Goal: Task Accomplishment & Management: Use online tool/utility

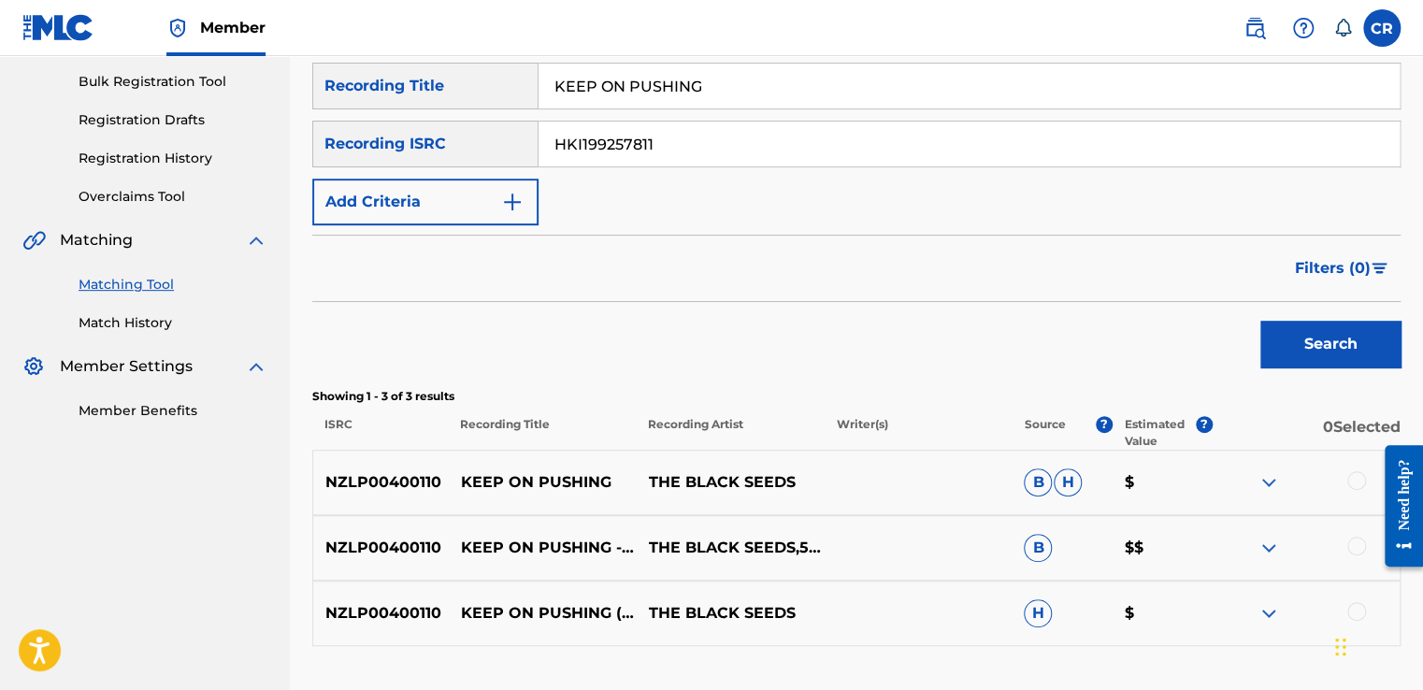
click at [713, 158] on input "HKI199257811" at bounding box center [968, 144] width 861 height 45
click at [772, 182] on div "SearchWithCriteria703e4c31-b435-4ad2-88a1-a2c933e99d0e Recording Title KEEP ON …" at bounding box center [856, 144] width 1088 height 163
click at [765, 164] on input "DEF059904774" at bounding box center [968, 144] width 861 height 45
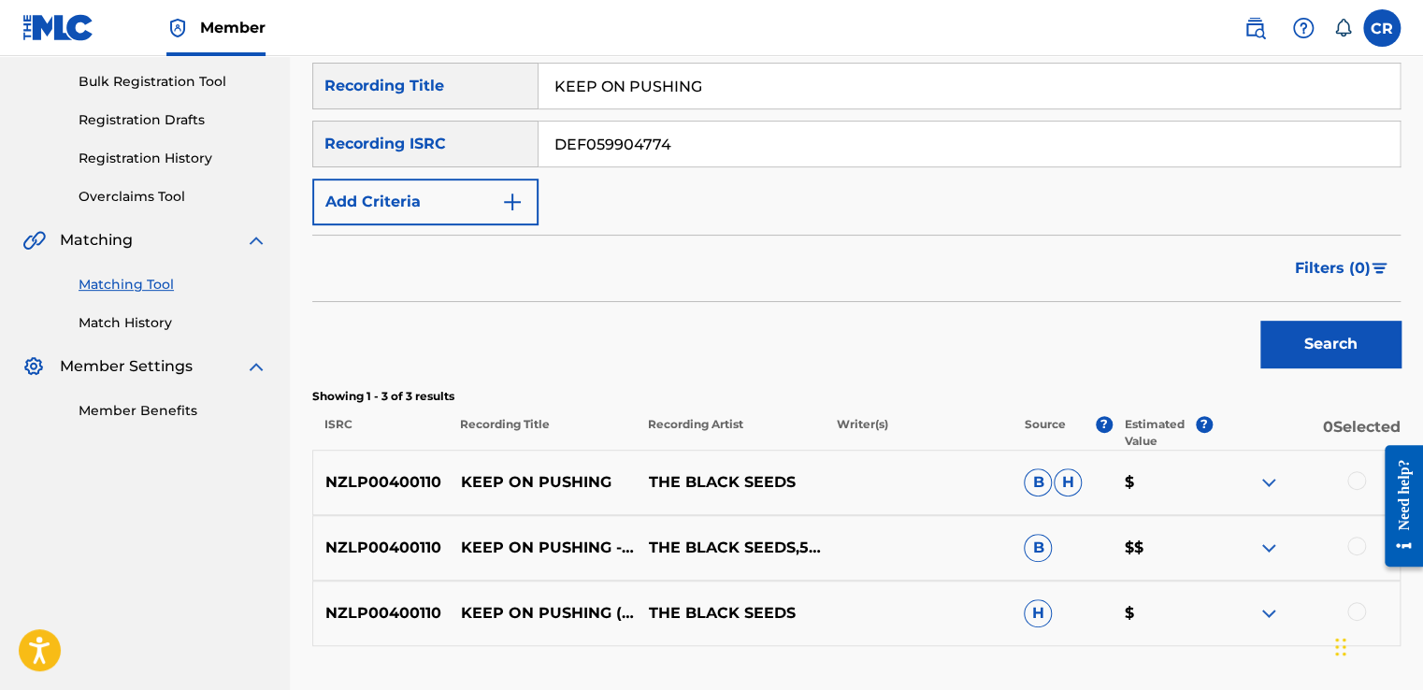
paste input "USUYG1166810"
type input "USUYG1166810"
click at [822, 75] on input "KEEP ON PUSHING" at bounding box center [968, 86] width 861 height 45
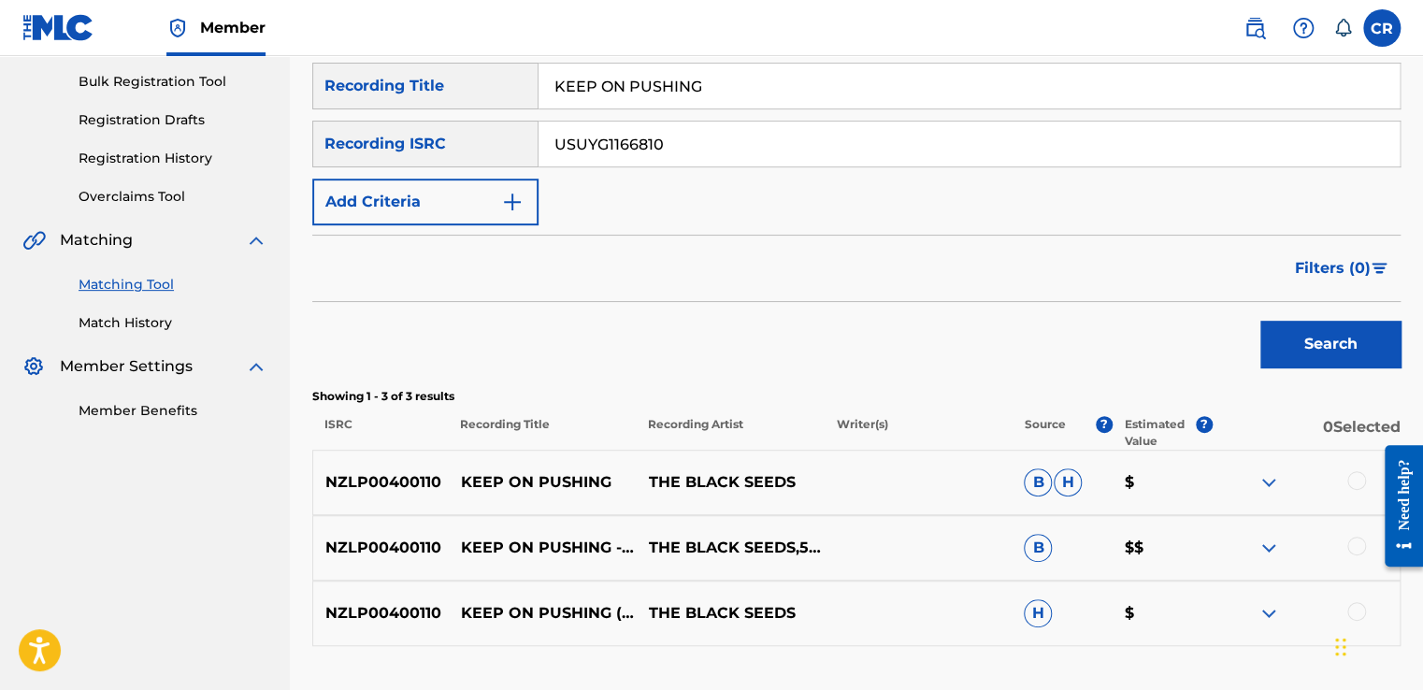
paste input "ONE TIME (FEAT. FAT JOE & REMY MA)"
type input "ONE TIME (FEAT. FAT JOE & REMY MA)"
click at [1329, 331] on button "Search" at bounding box center [1330, 344] width 140 height 47
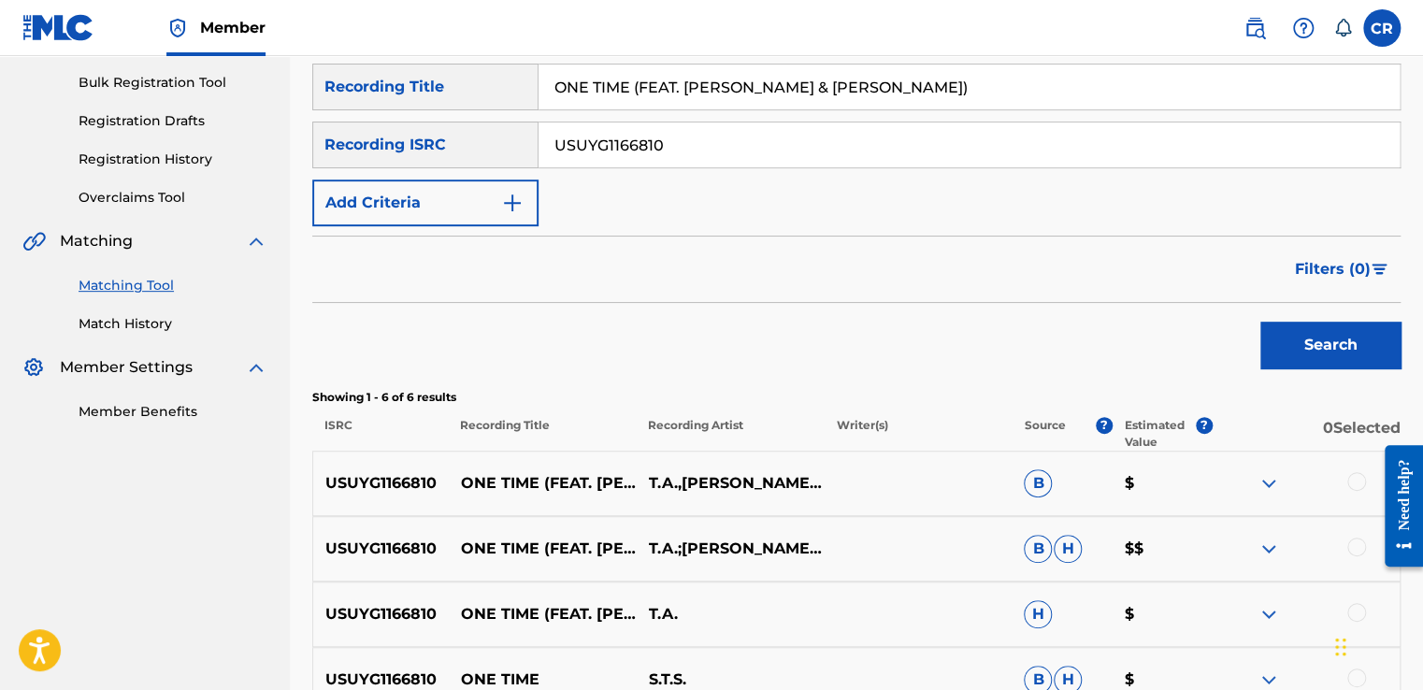
scroll to position [177, 0]
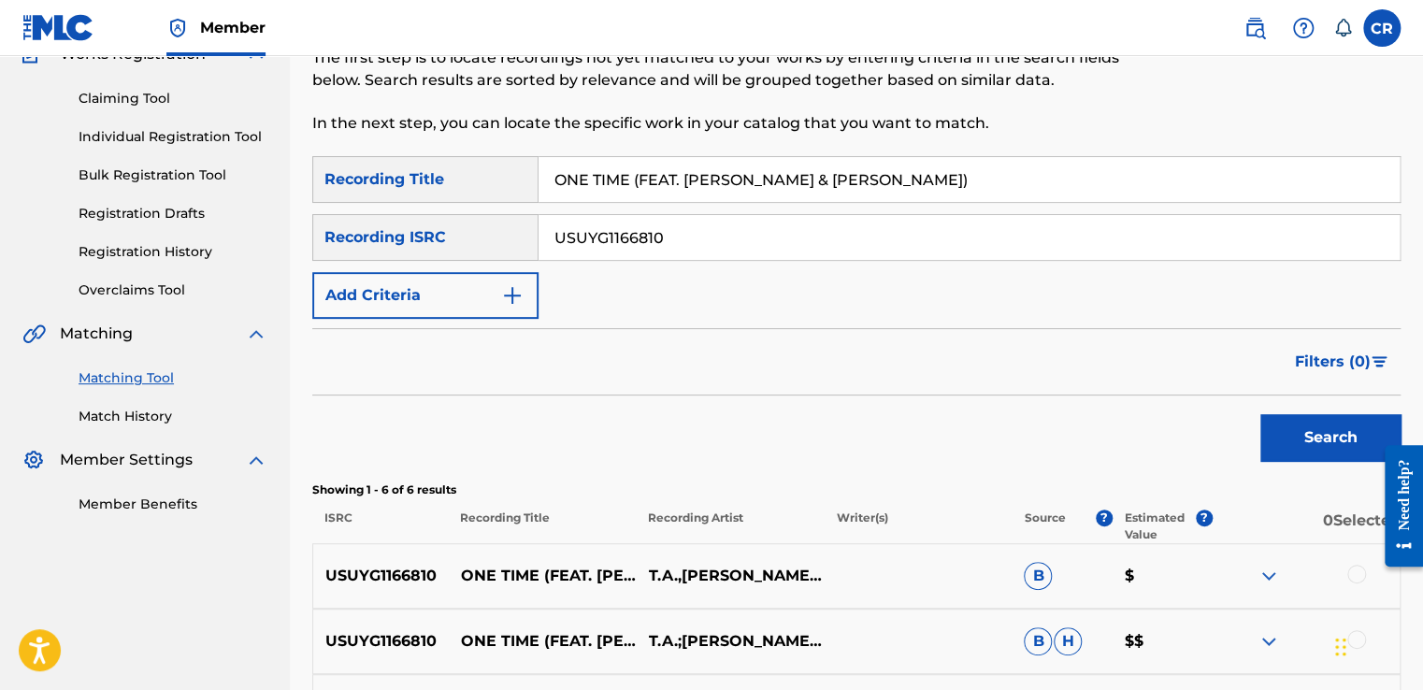
click at [690, 244] on input "USUYG1166810" at bounding box center [968, 237] width 861 height 45
paste input "NLE802100549"
type input "NLE802100549"
click at [823, 194] on input "ONE TIME (FEAT. FAT JOE & REMY MA)" at bounding box center [968, 179] width 861 height 45
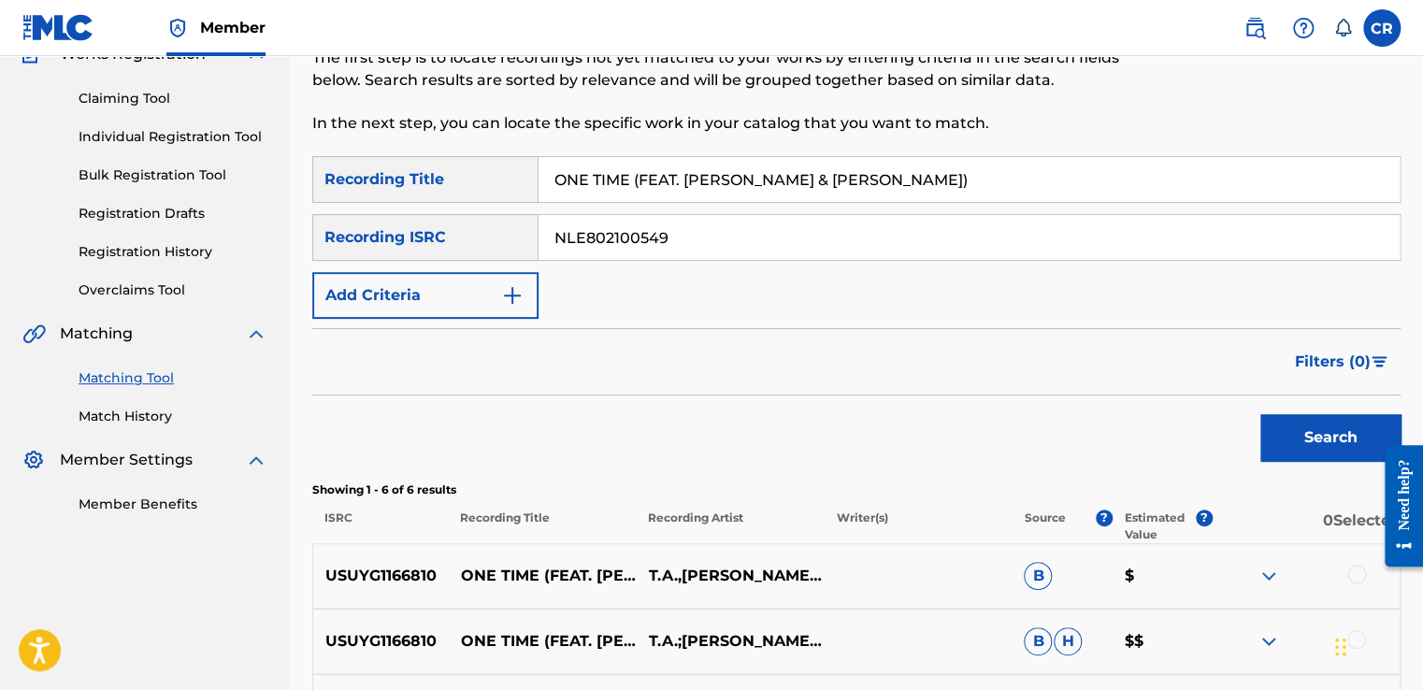
click at [823, 194] on input "ONE TIME (FEAT. FAT JOE & REMY MA)" at bounding box center [968, 179] width 861 height 45
paste input "KEEP LOVING YOU"
type input "KEEP LOVING YOU"
click at [1315, 436] on button "Search" at bounding box center [1330, 437] width 140 height 47
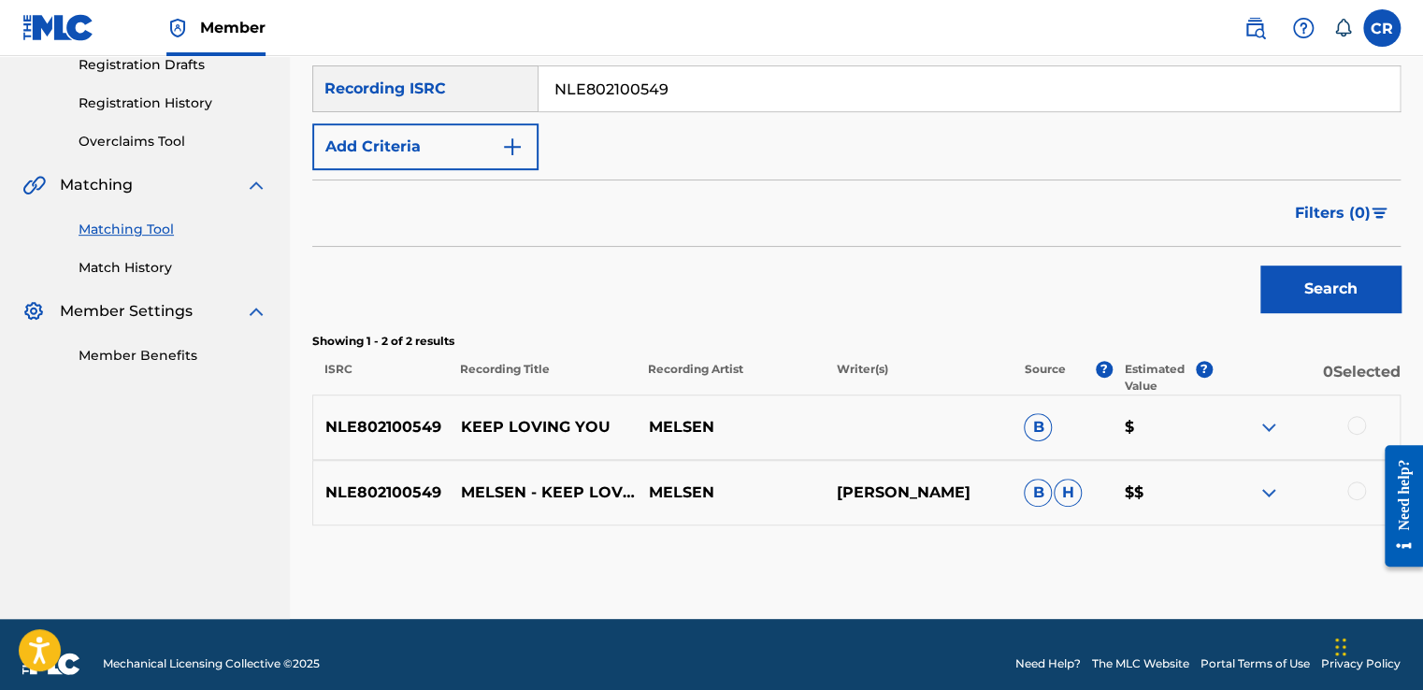
scroll to position [332, 0]
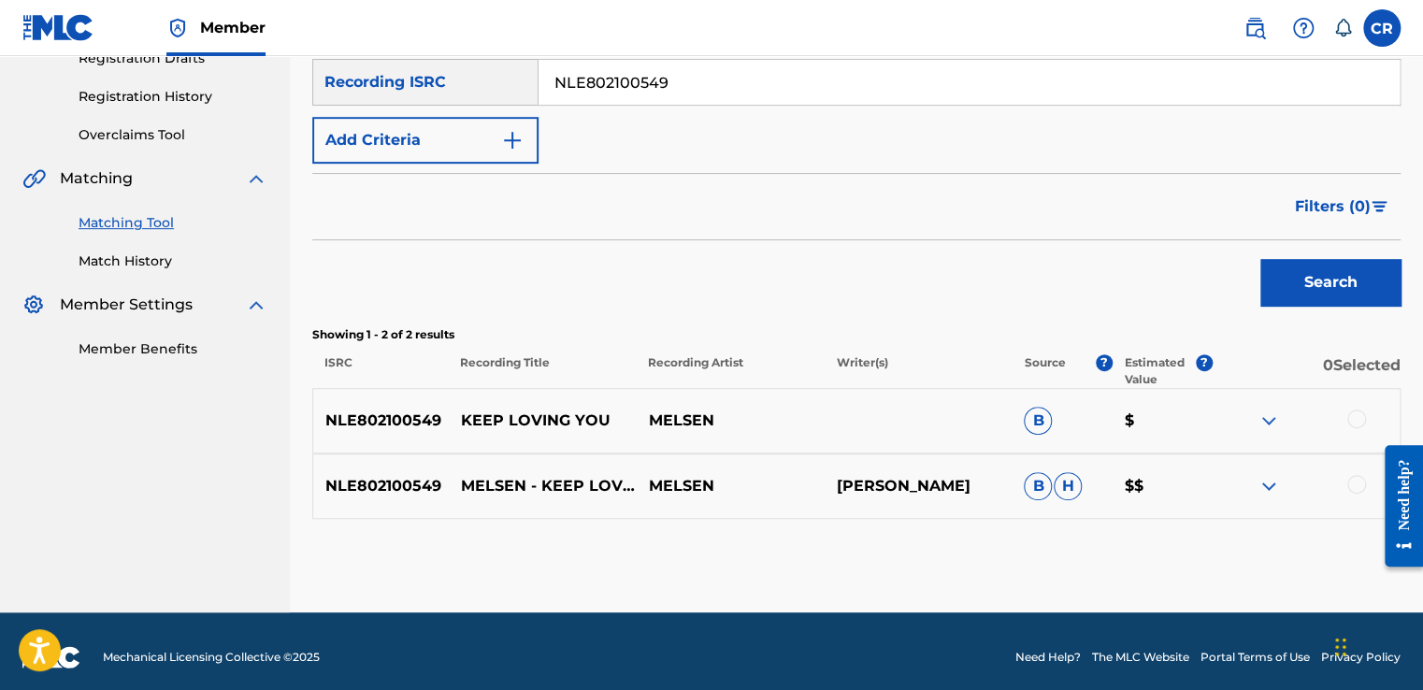
click at [896, 494] on p "KAJ MELSEN" at bounding box center [917, 486] width 188 height 22
copy p "MELSEN"
drag, startPoint x: 1357, startPoint y: 415, endPoint x: 1360, endPoint y: 437, distance: 21.7
click at [1358, 416] on div at bounding box center [1356, 418] width 19 height 19
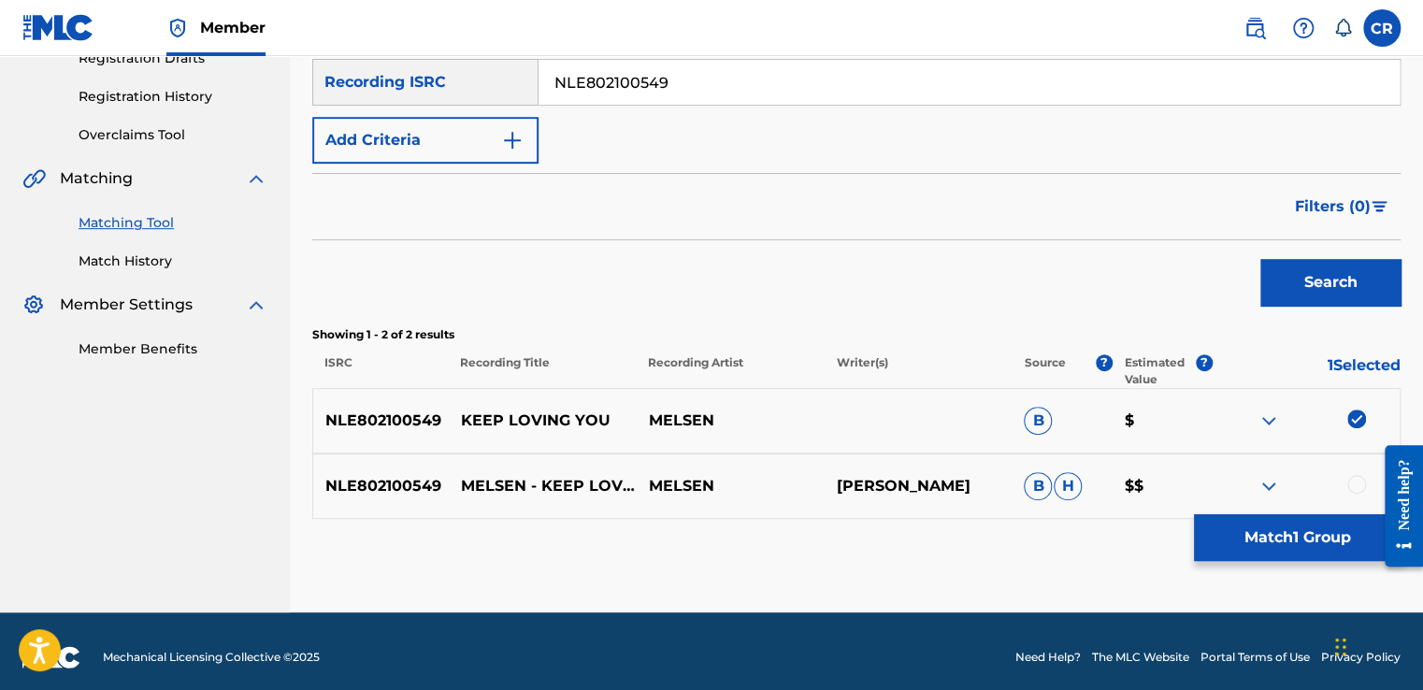
click at [1359, 471] on div "NLE802100549 MELSEN - KEEP LOVING YOU [BE YOURSELF MUSIC] MELSEN KAJ MELSEN B H…" at bounding box center [856, 485] width 1088 height 65
click at [1358, 477] on div at bounding box center [1356, 484] width 19 height 19
click at [1331, 542] on button "Match 2 Groups" at bounding box center [1297, 537] width 207 height 47
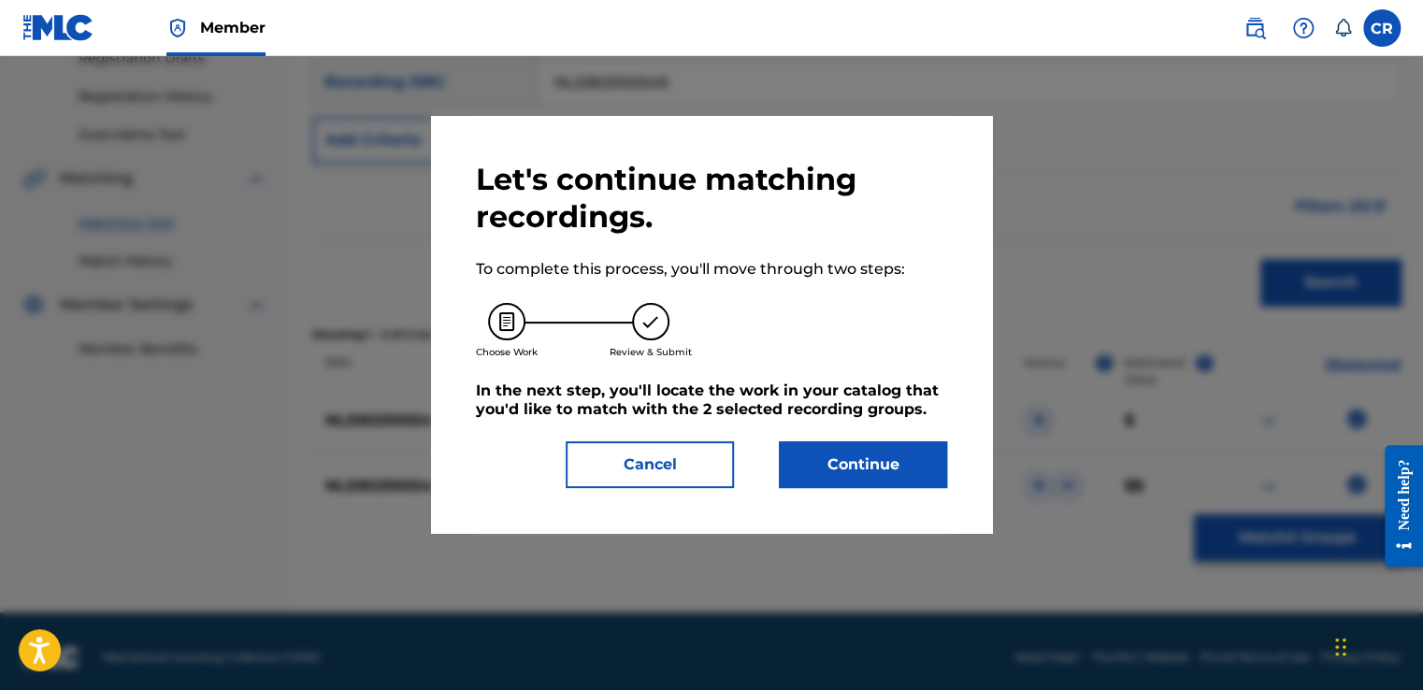
drag, startPoint x: 786, startPoint y: 423, endPoint x: 788, endPoint y: 484, distance: 60.8
click at [782, 434] on div "Let's continue matching recordings. To complete this process, you'll move throu…" at bounding box center [711, 324] width 471 height 327
drag, startPoint x: 790, startPoint y: 488, endPoint x: 797, endPoint y: 477, distance: 13.5
click at [793, 485] on div "Let's continue matching recordings. To complete this process, you'll move throu…" at bounding box center [711, 324] width 561 height 417
click at [805, 465] on button "Continue" at bounding box center [863, 464] width 168 height 47
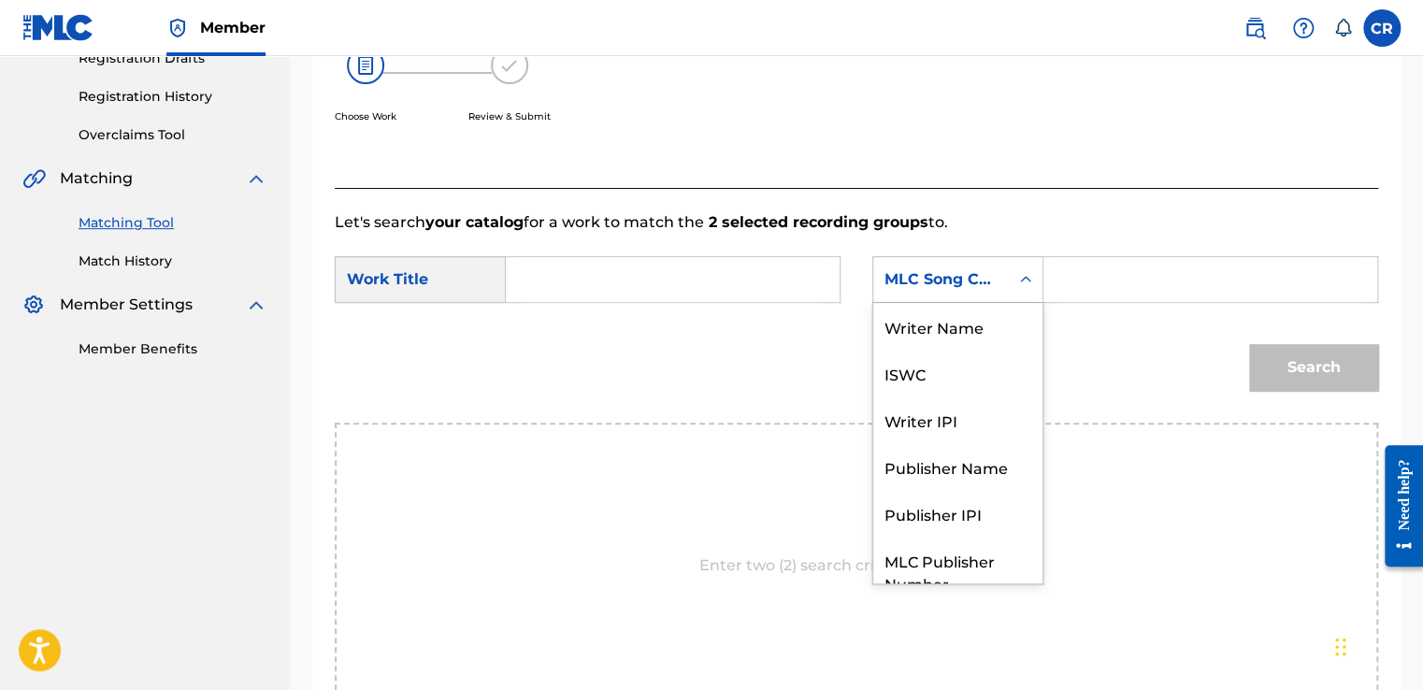
drag, startPoint x: 895, startPoint y: 281, endPoint x: 922, endPoint y: 312, distance: 41.1
click at [896, 280] on div "MLC Song Code" at bounding box center [940, 279] width 113 height 22
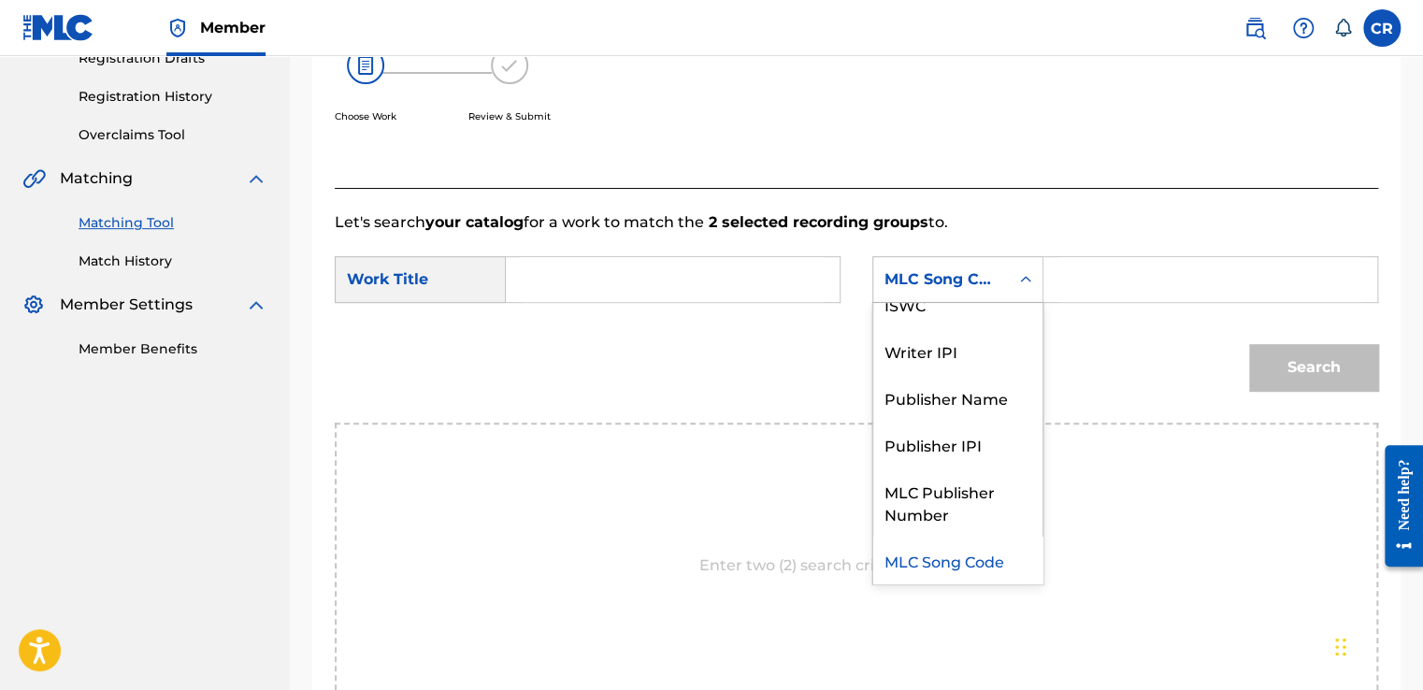
scroll to position [0, 0]
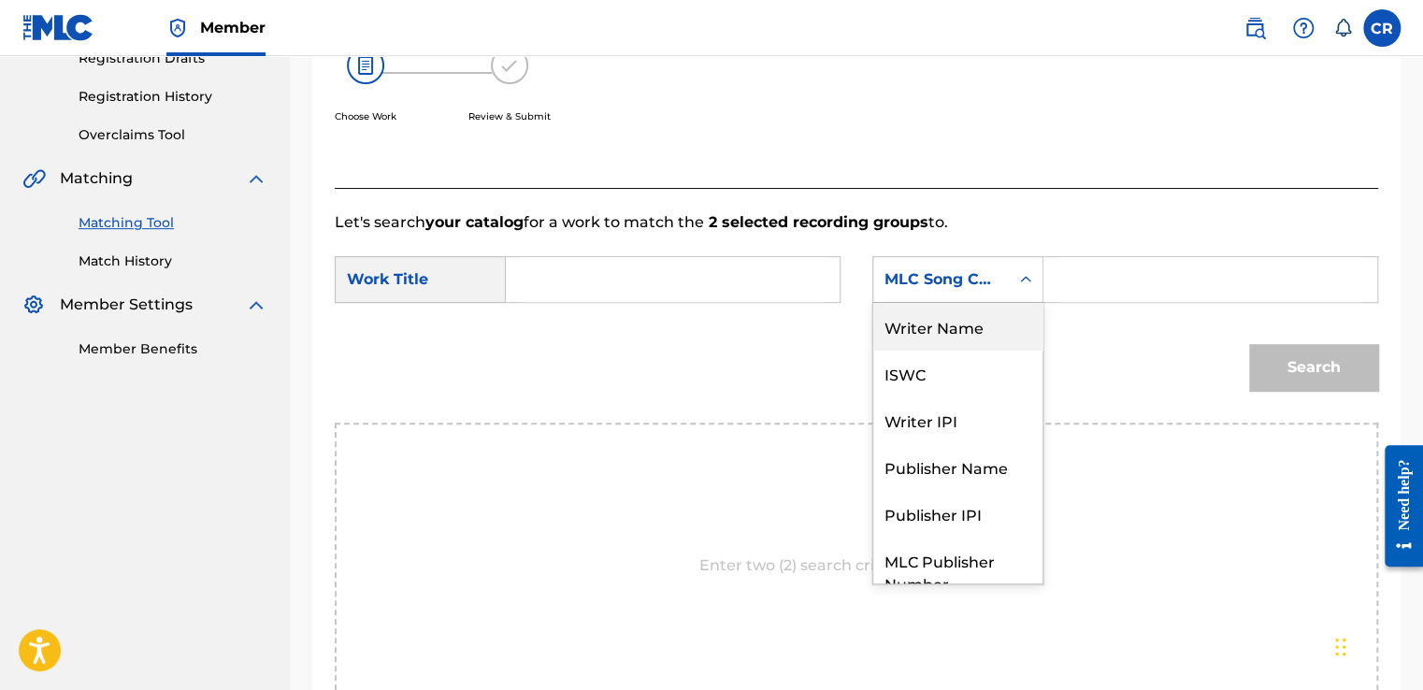
click at [923, 316] on div "Writer Name" at bounding box center [957, 326] width 169 height 47
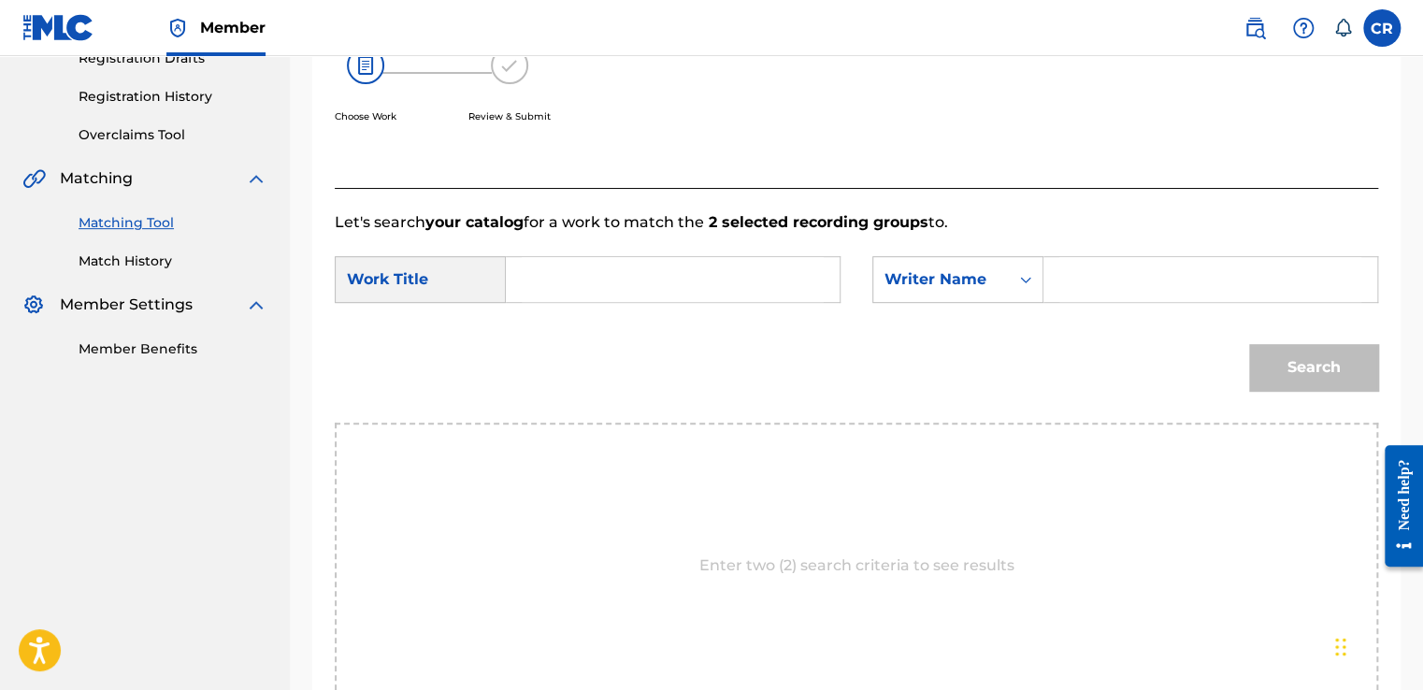
click at [1077, 282] on input "Search Form" at bounding box center [1210, 279] width 302 height 45
paste input "MELSEN"
type input "MELSEN"
click at [665, 276] on input "Search Form" at bounding box center [673, 279] width 302 height 45
paste input "KEEP LOVING YOU"
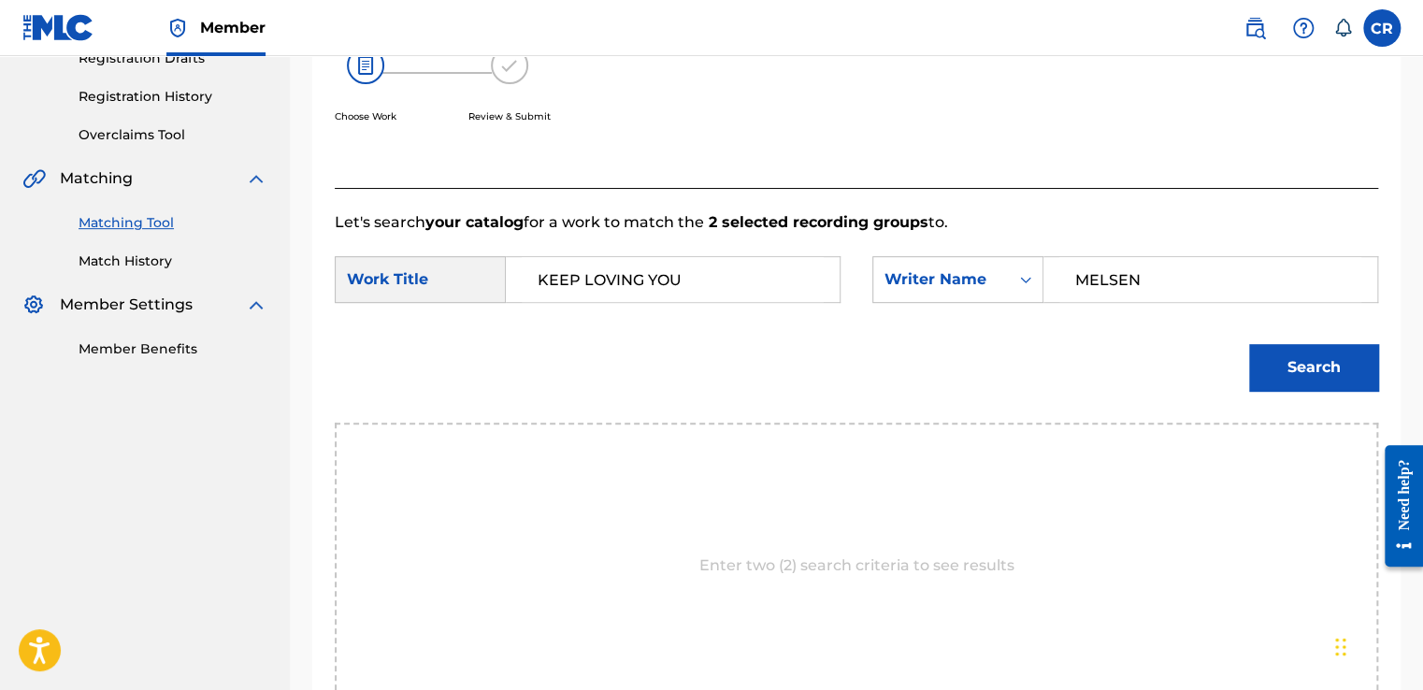
type input "KEEP LOVING YOU"
click at [1278, 368] on button "Search" at bounding box center [1313, 367] width 129 height 47
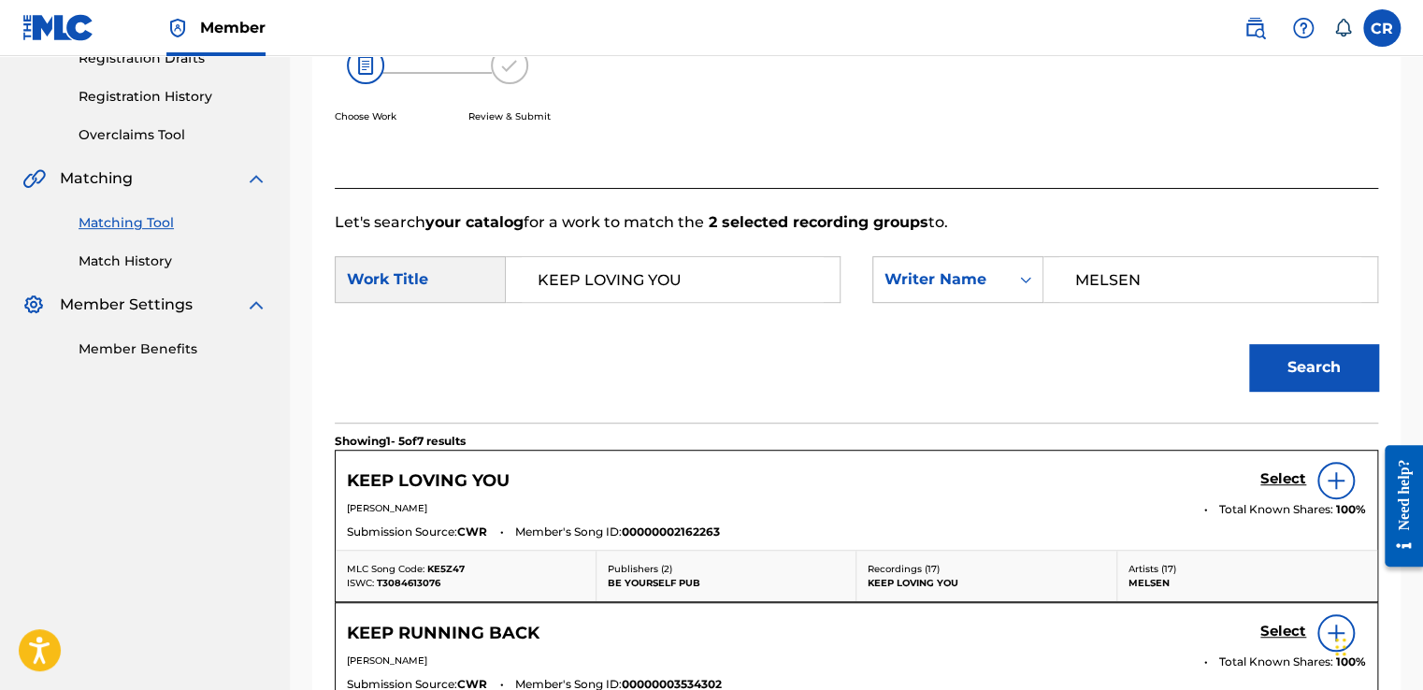
click at [1297, 477] on h5 "Select" at bounding box center [1283, 479] width 46 height 18
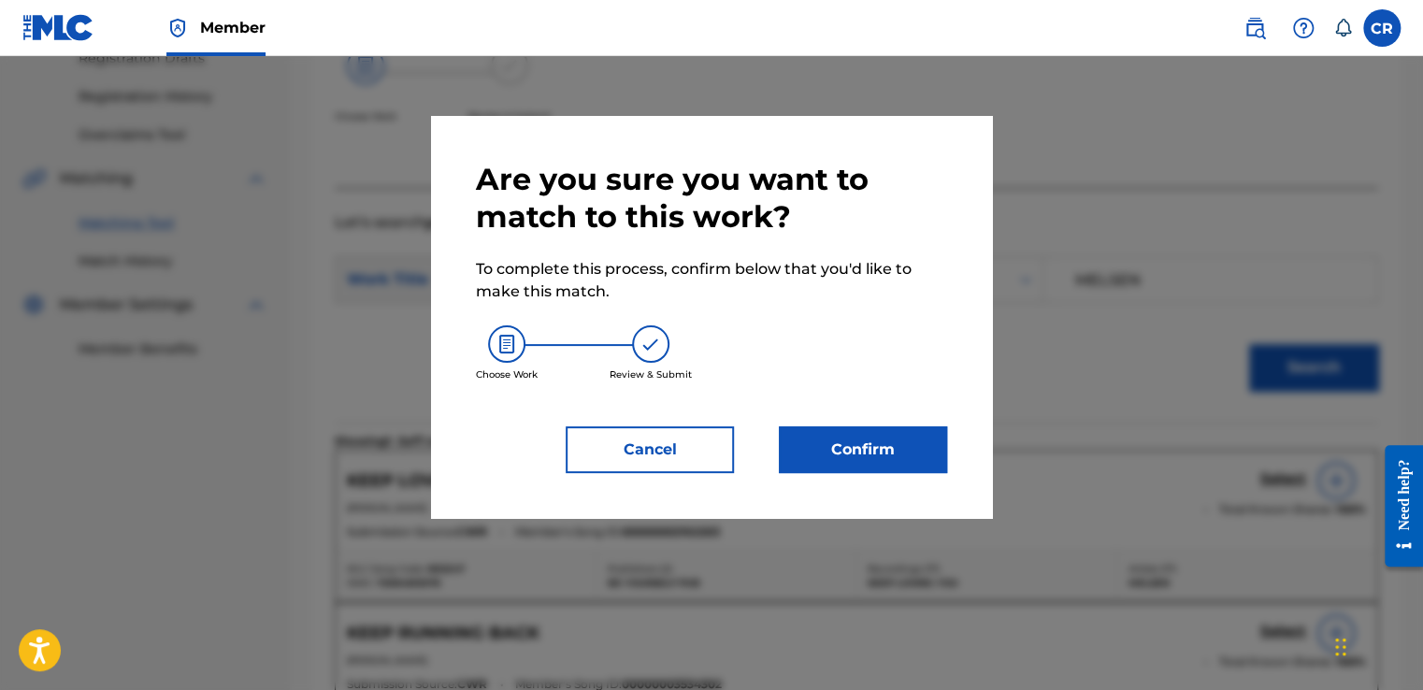
click at [883, 445] on button "Confirm" at bounding box center [863, 449] width 168 height 47
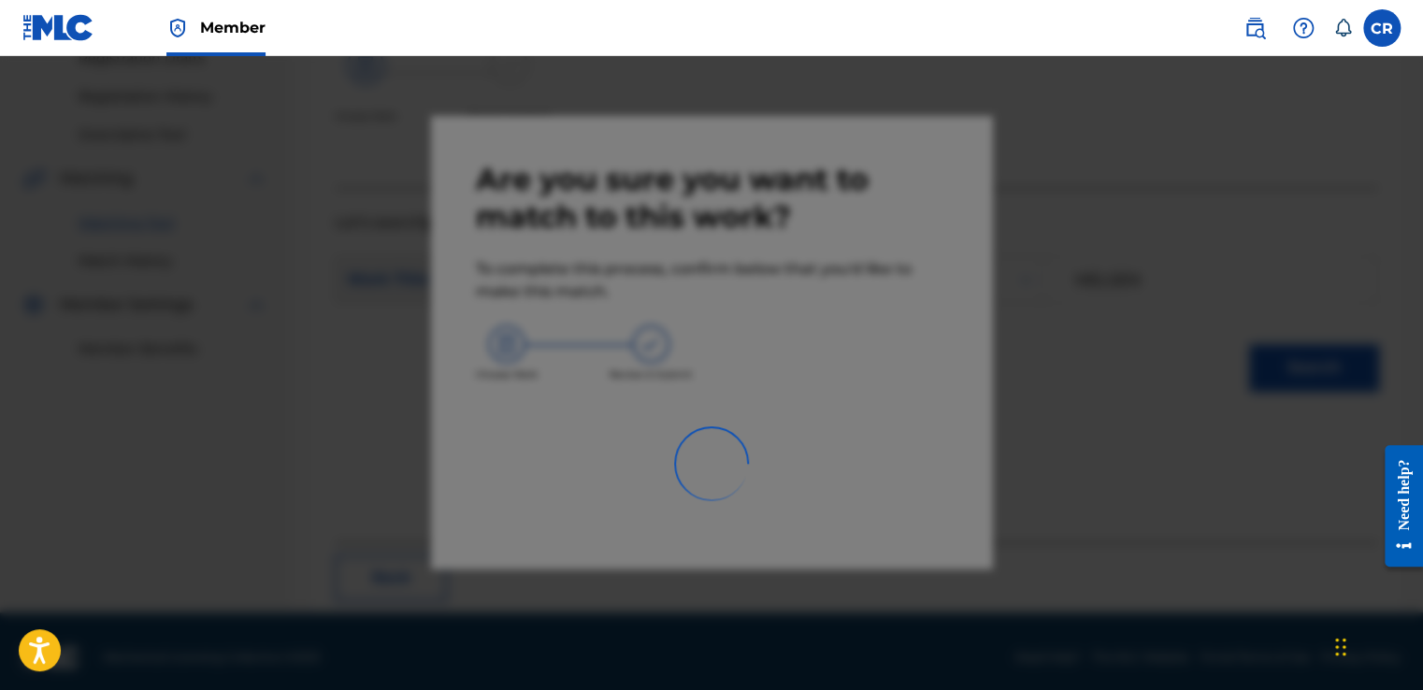
scroll to position [112, 0]
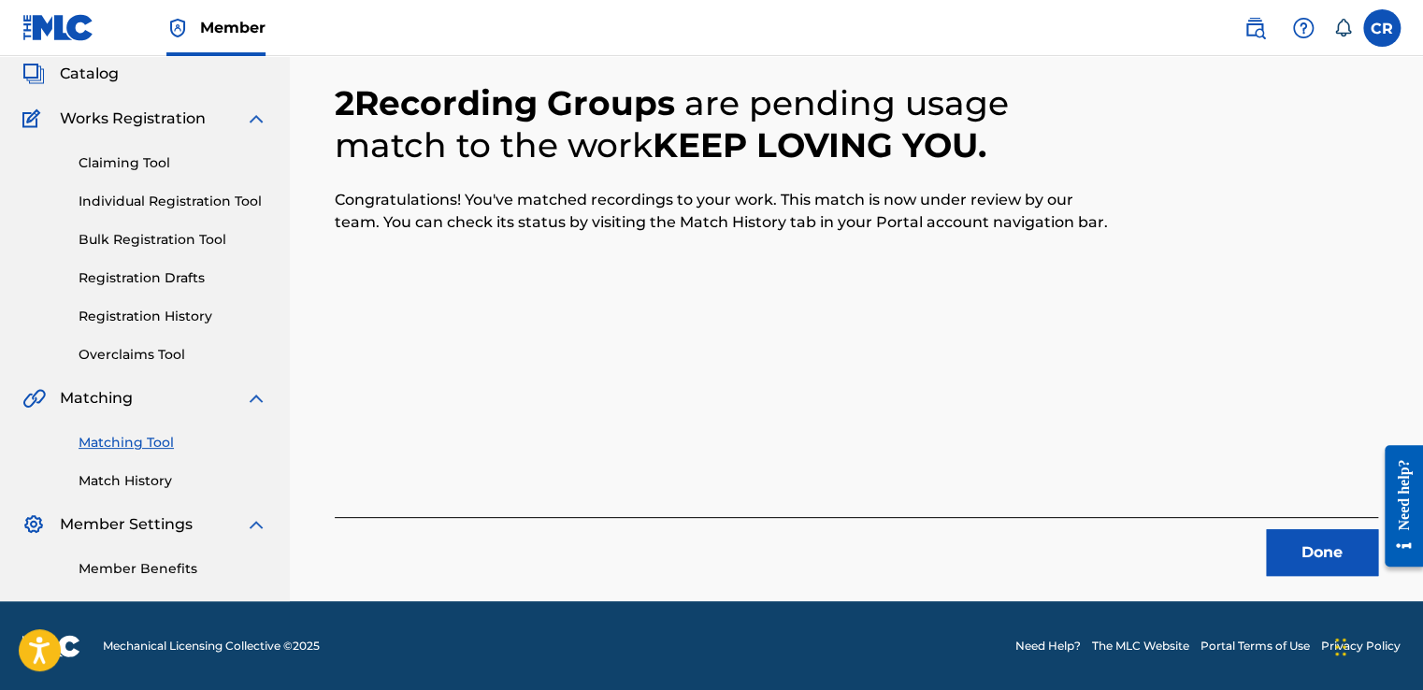
click at [1304, 566] on button "Done" at bounding box center [1322, 552] width 112 height 47
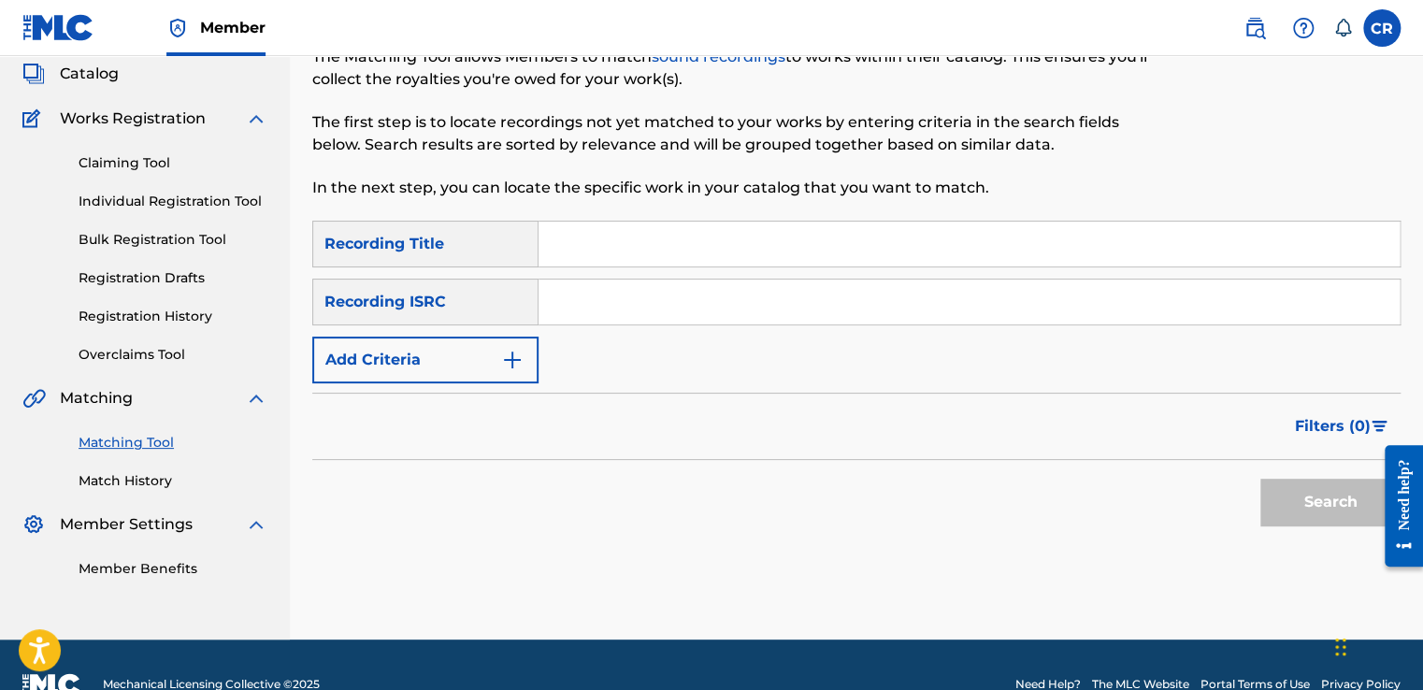
click at [770, 318] on input "Search Form" at bounding box center [968, 301] width 861 height 45
paste input "GBBLY0902159"
type input "GBBLY0902159"
click at [765, 240] on input "Search Form" at bounding box center [968, 244] width 861 height 45
paste input "YOU"
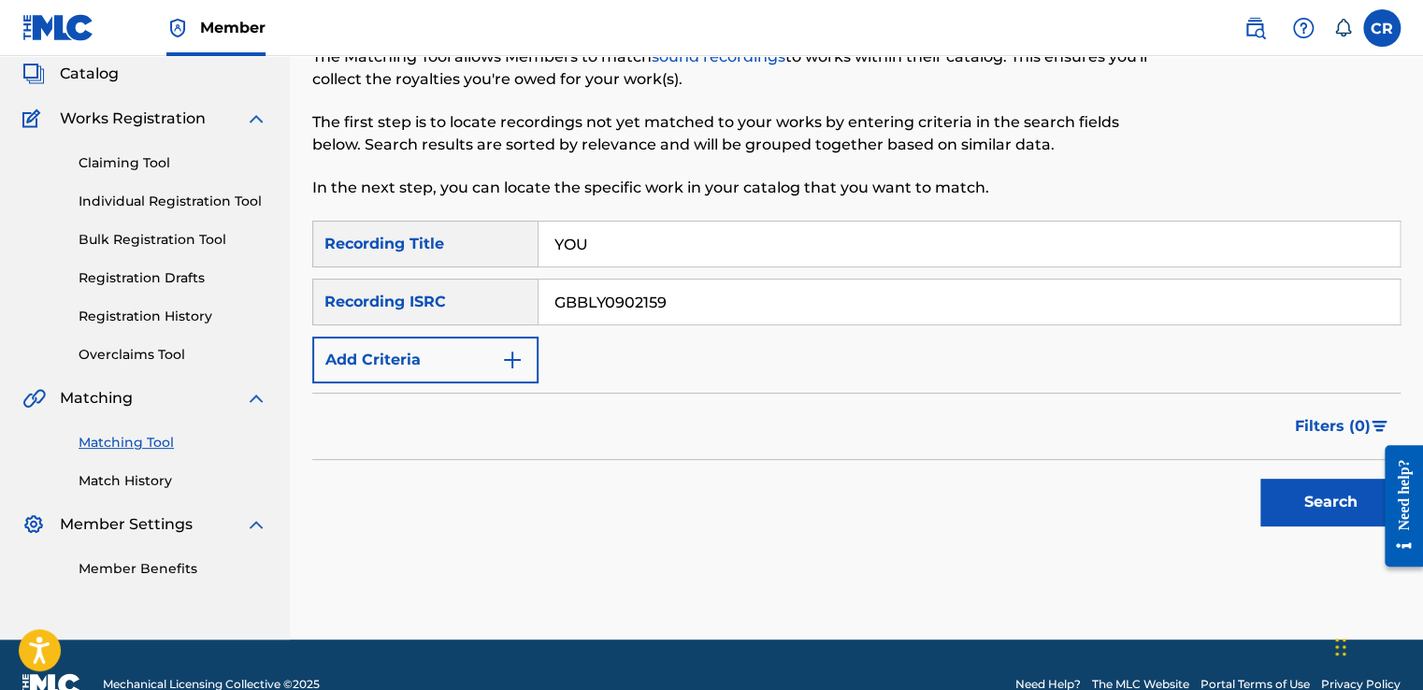
type input "YOU"
click at [1287, 487] on button "Search" at bounding box center [1330, 502] width 140 height 47
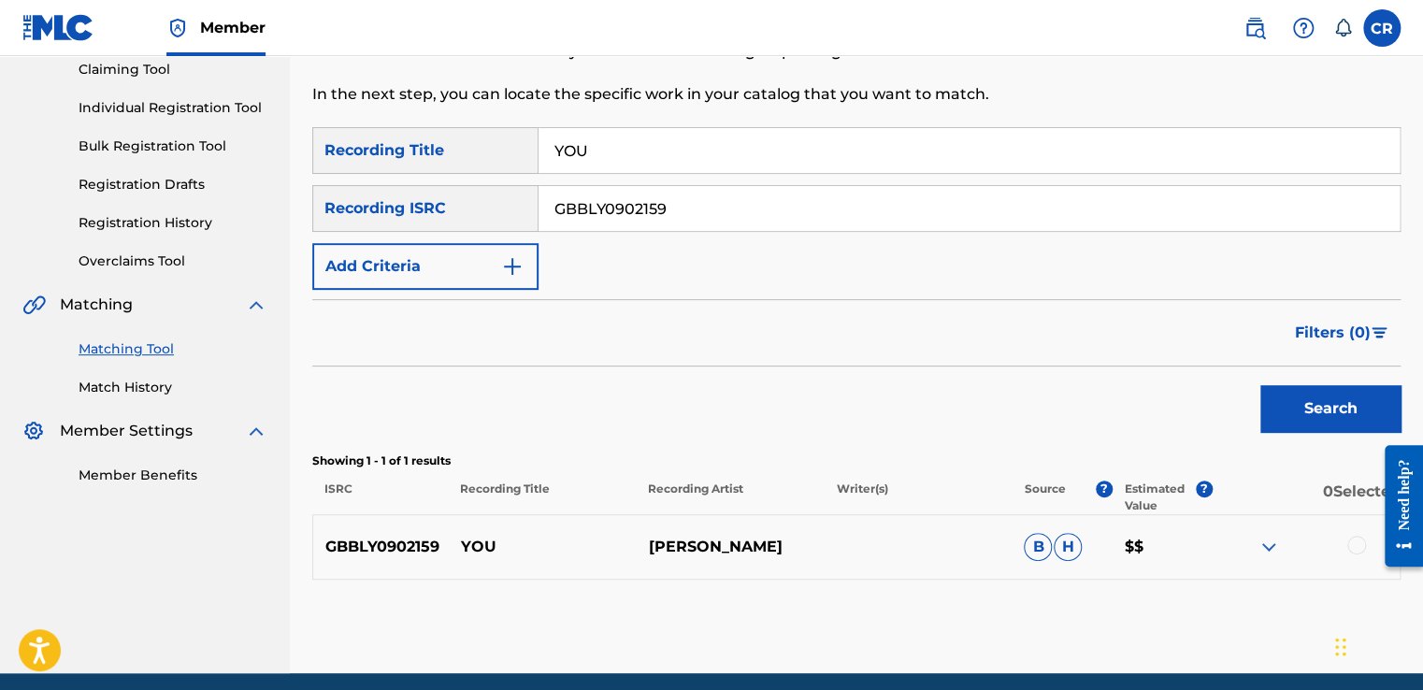
scroll to position [278, 0]
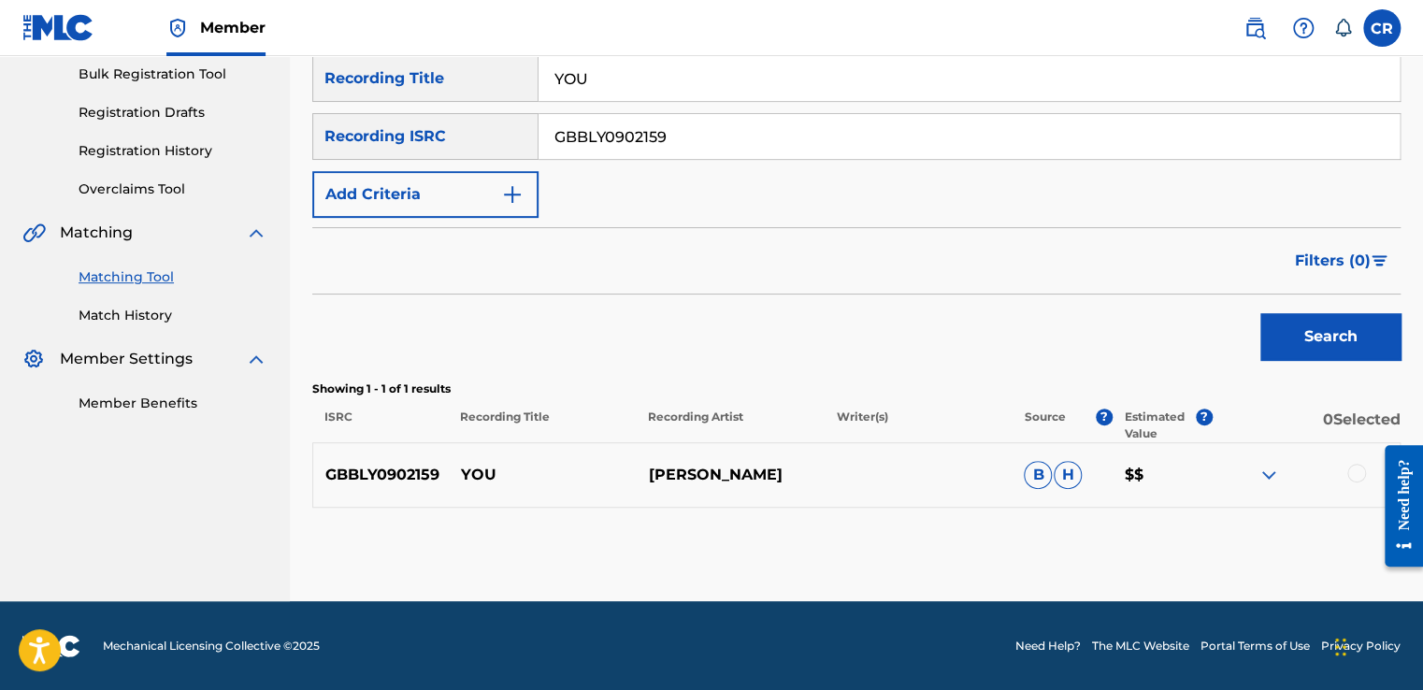
click at [744, 477] on p "TONY BANKS" at bounding box center [730, 475] width 188 height 22
copy p "BANKS"
click at [1363, 480] on div at bounding box center [1305, 475] width 188 height 22
click at [1353, 477] on div at bounding box center [1356, 473] width 19 height 19
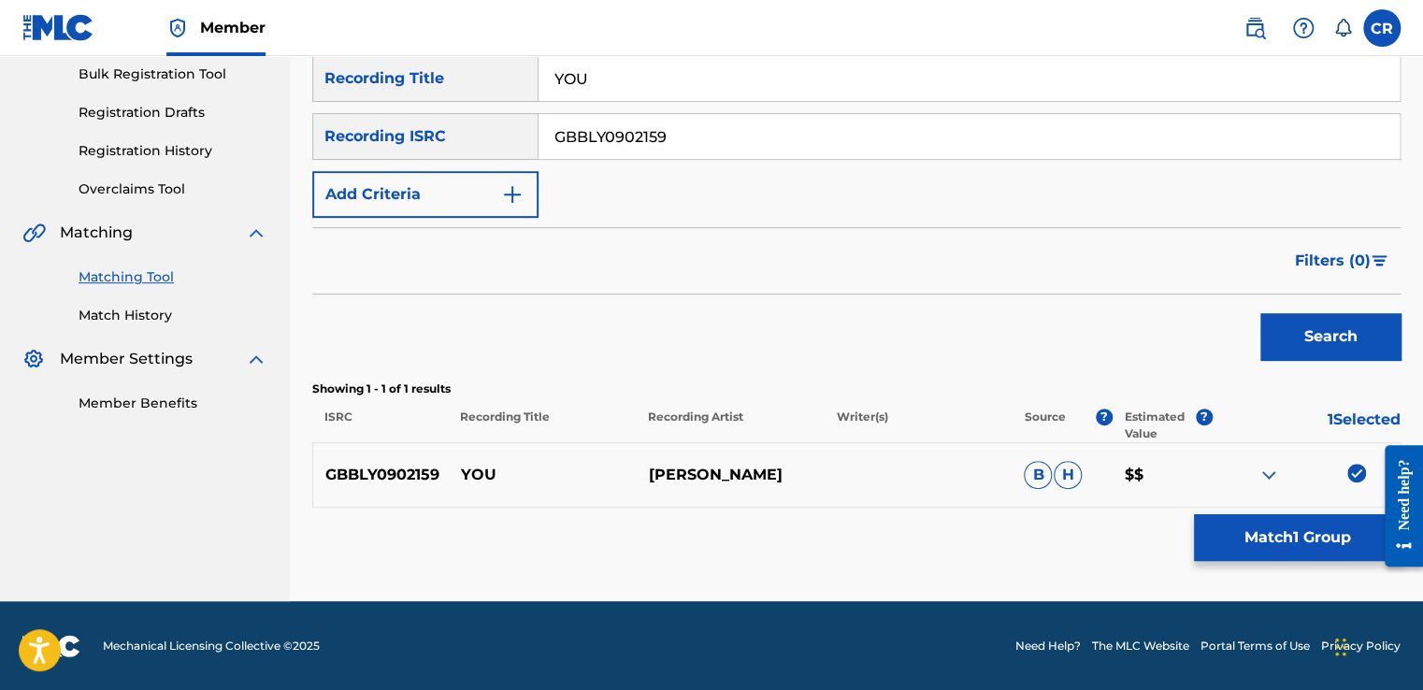
click at [1223, 550] on button "Match 1 Group" at bounding box center [1297, 537] width 207 height 47
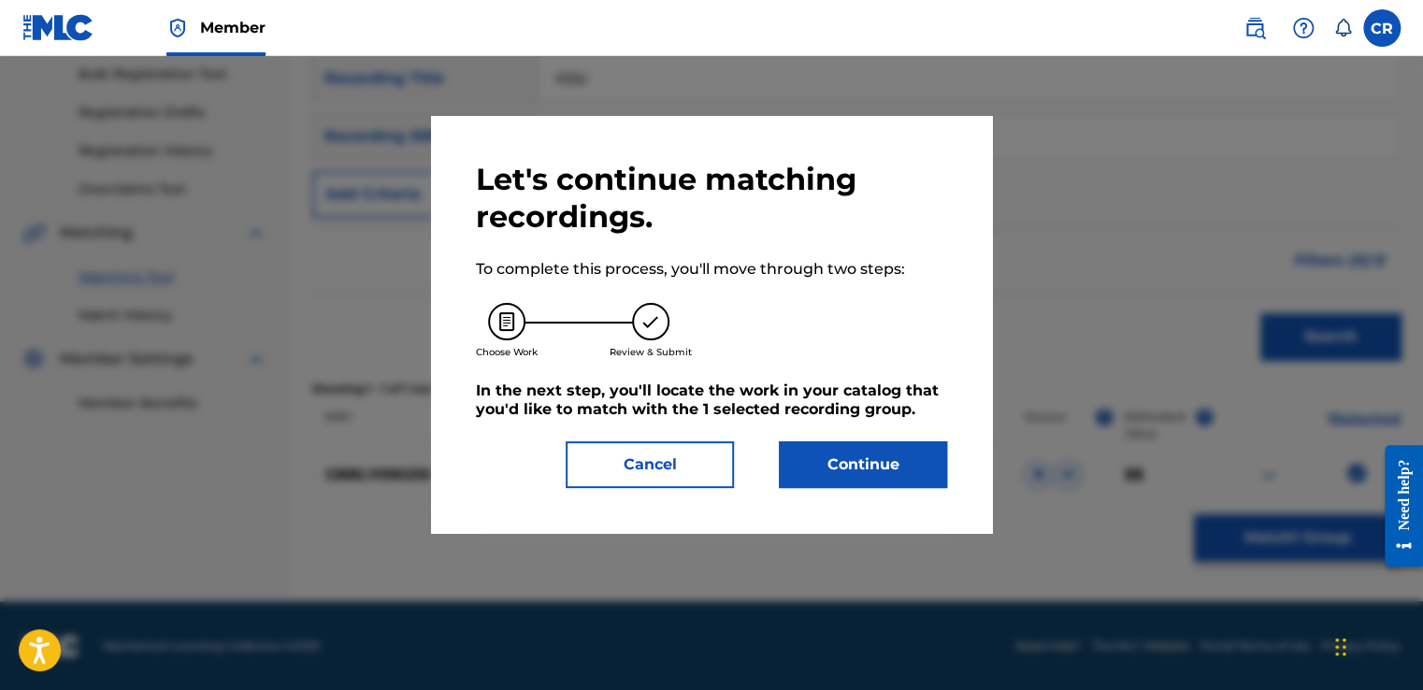
click at [957, 479] on div "Let's continue matching recordings. To complete this process, you'll move throu…" at bounding box center [711, 324] width 561 height 417
click at [915, 479] on button "Continue" at bounding box center [863, 464] width 168 height 47
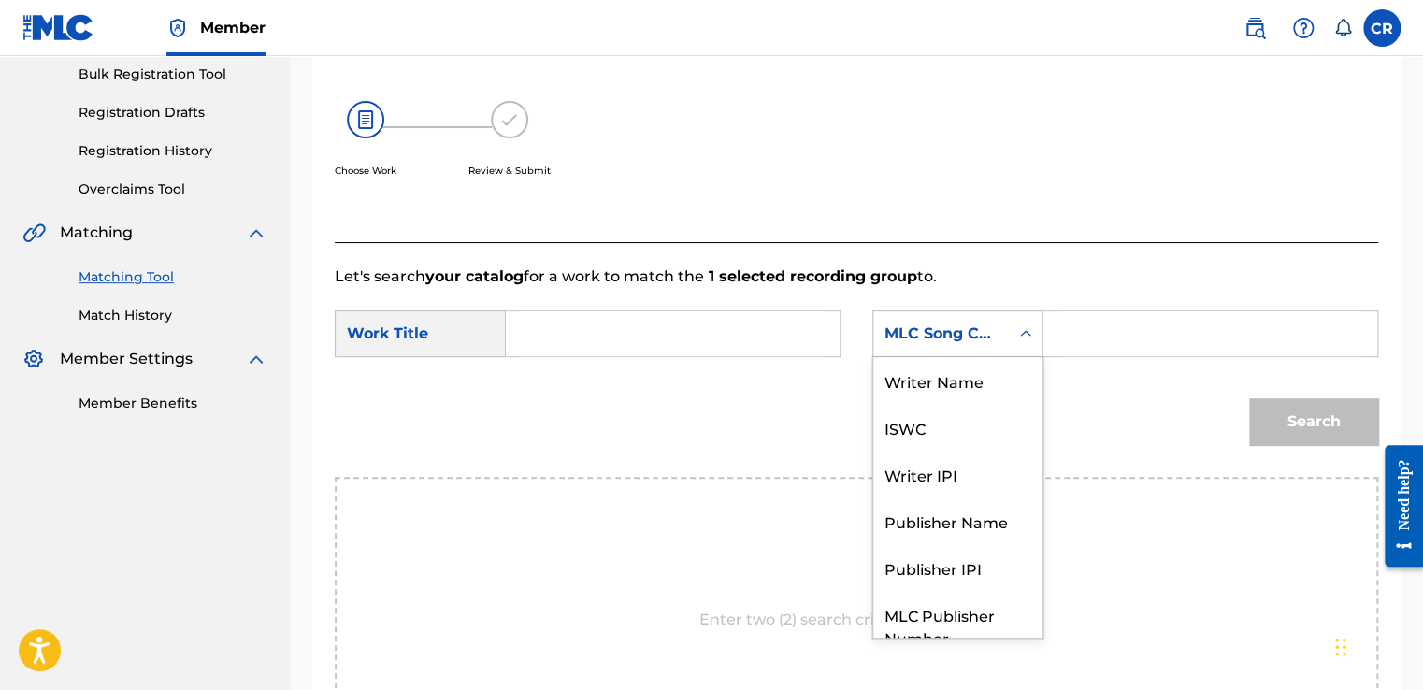
click at [938, 337] on div "MLC Song Code" at bounding box center [940, 333] width 113 height 22
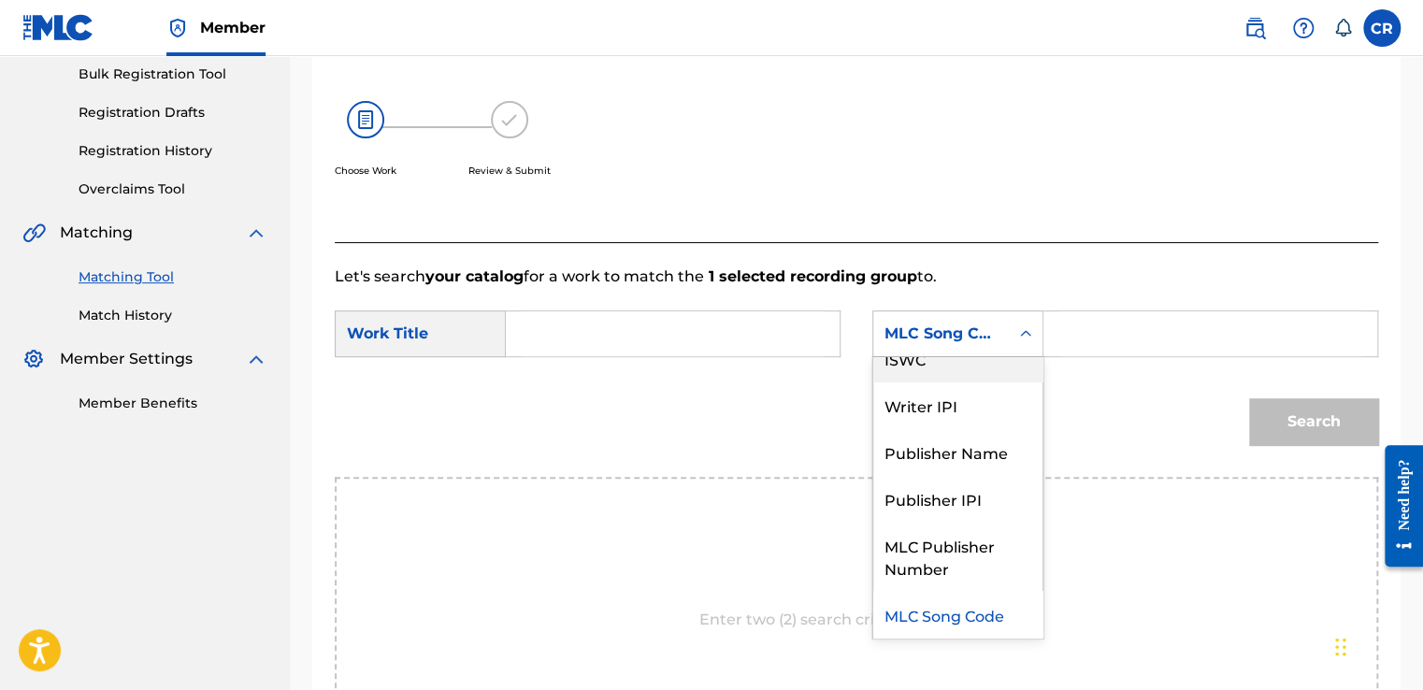
scroll to position [0, 0]
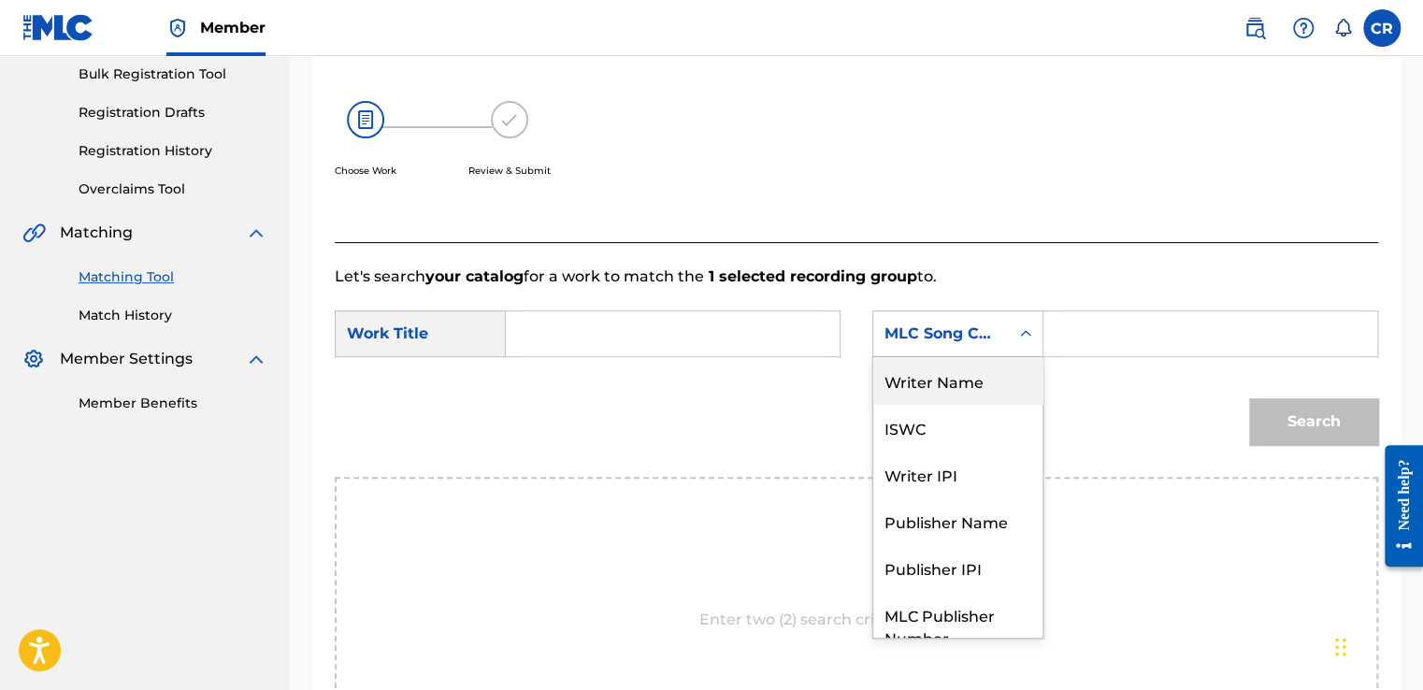
click at [938, 367] on div "Writer Name" at bounding box center [957, 380] width 169 height 47
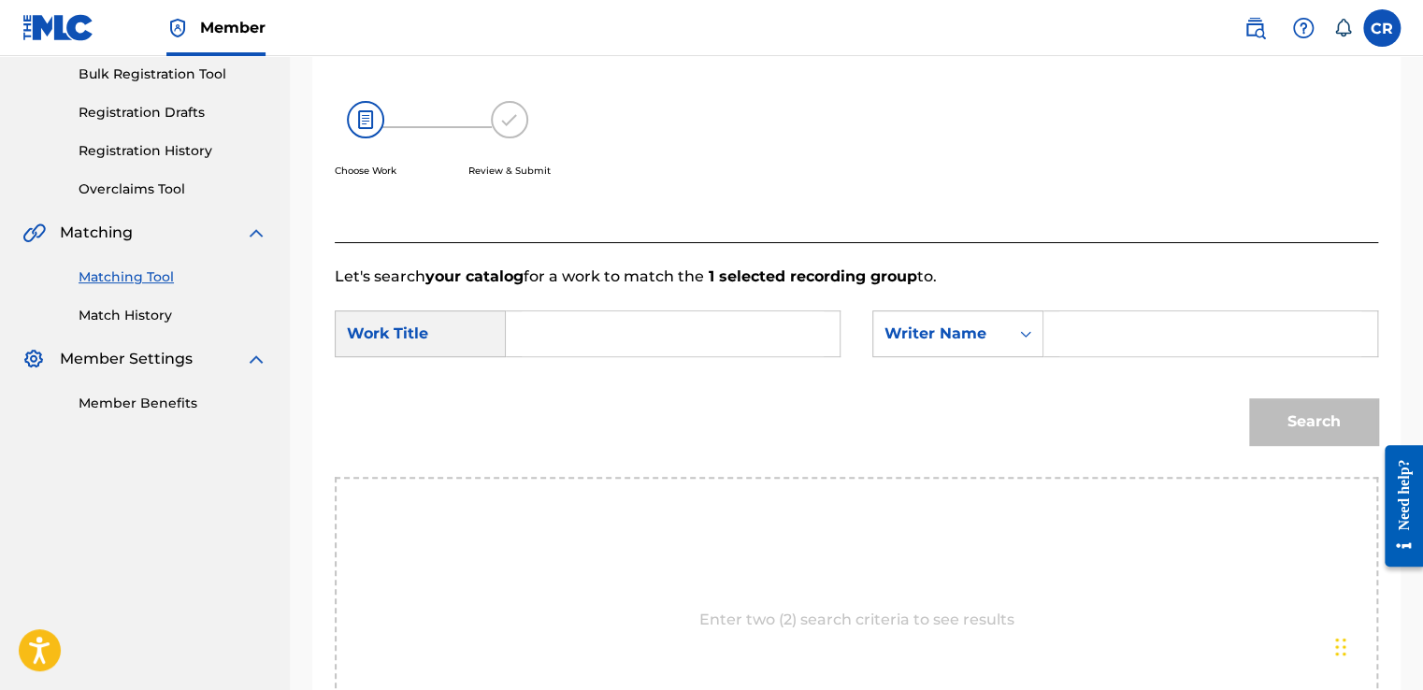
click at [1095, 332] on input "Search Form" at bounding box center [1210, 333] width 302 height 45
paste input "BANKS"
type input "BANKS"
click at [682, 334] on input "Search Form" at bounding box center [673, 333] width 302 height 45
paste input "YOU"
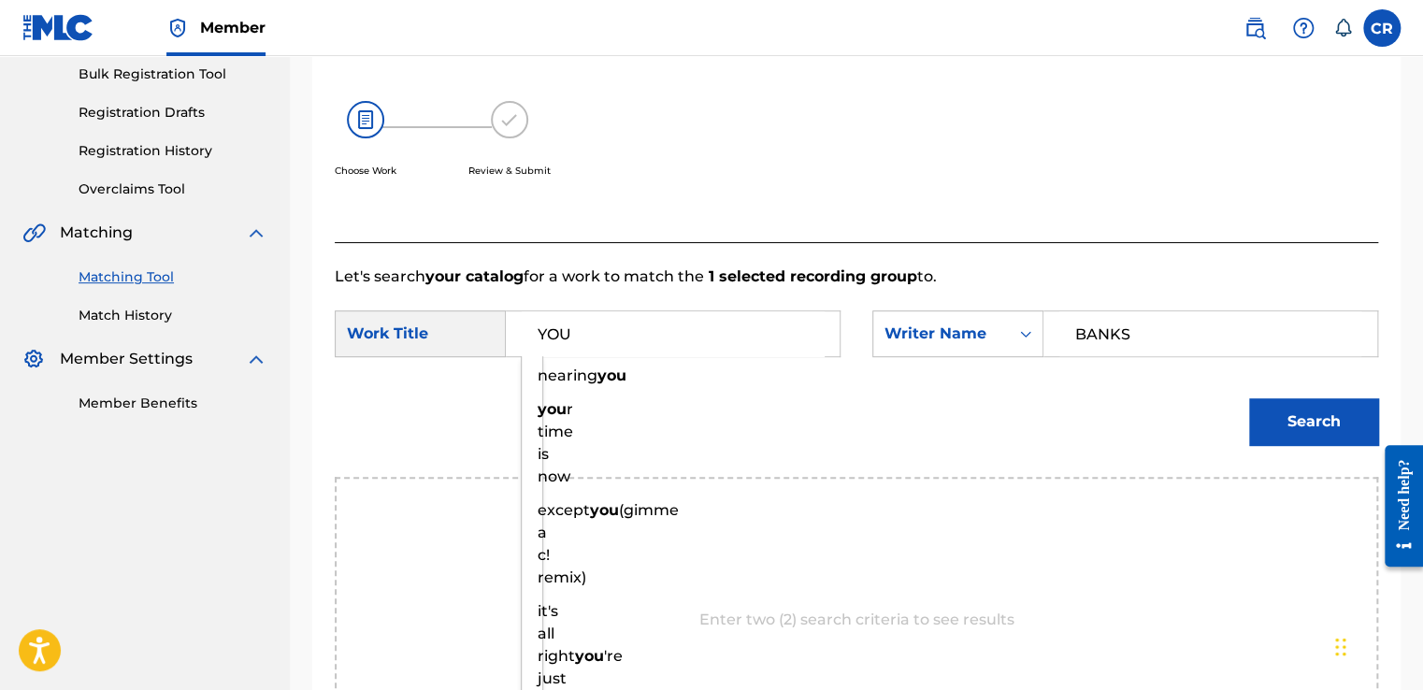
type input "YOU"
click at [1281, 412] on button "Search" at bounding box center [1313, 421] width 129 height 47
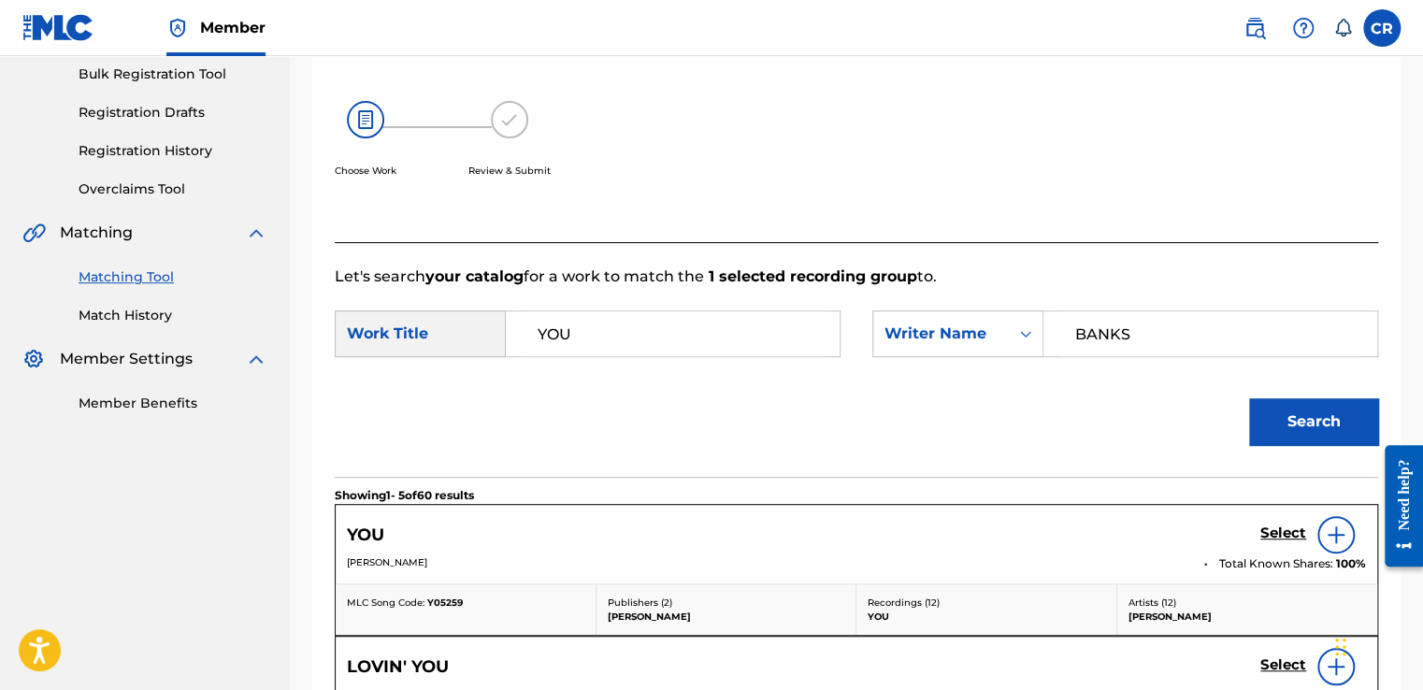
click at [1259, 531] on div "YOU Select" at bounding box center [856, 534] width 1019 height 37
click at [1263, 529] on h5 "Select" at bounding box center [1283, 533] width 46 height 18
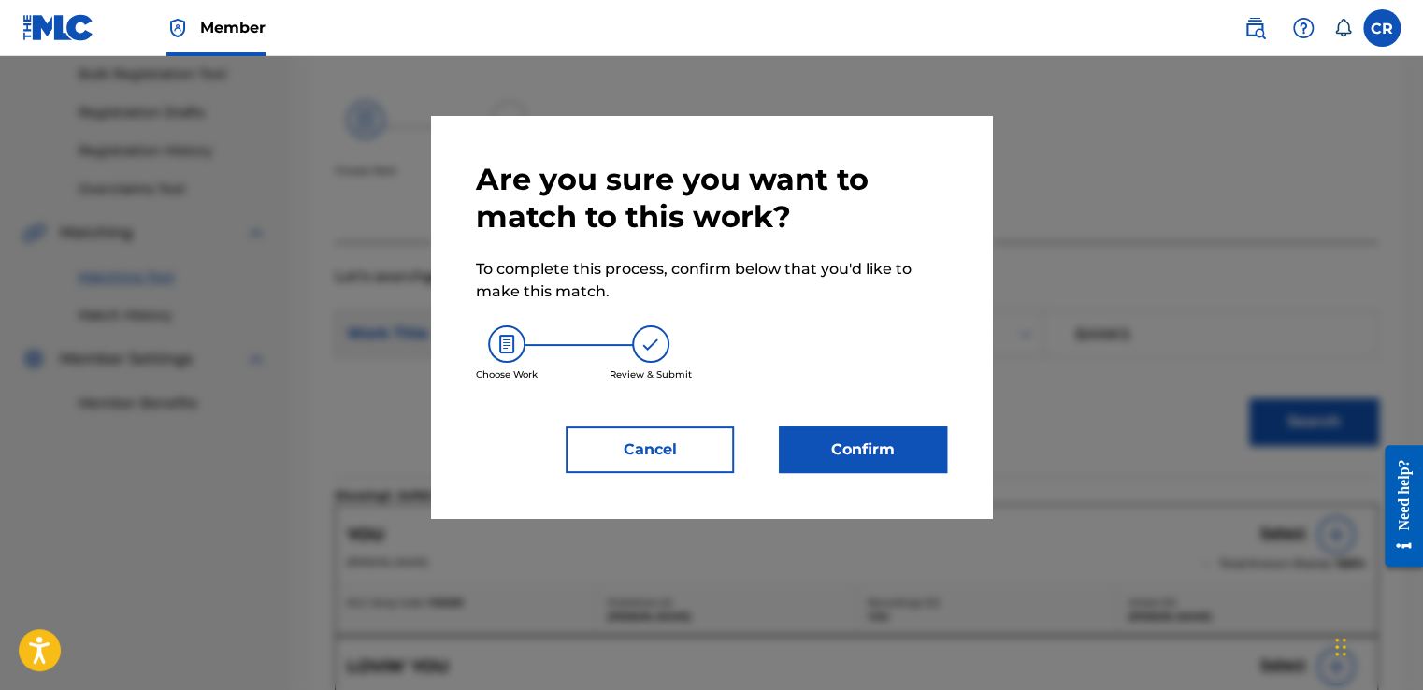
click at [842, 446] on button "Confirm" at bounding box center [863, 449] width 168 height 47
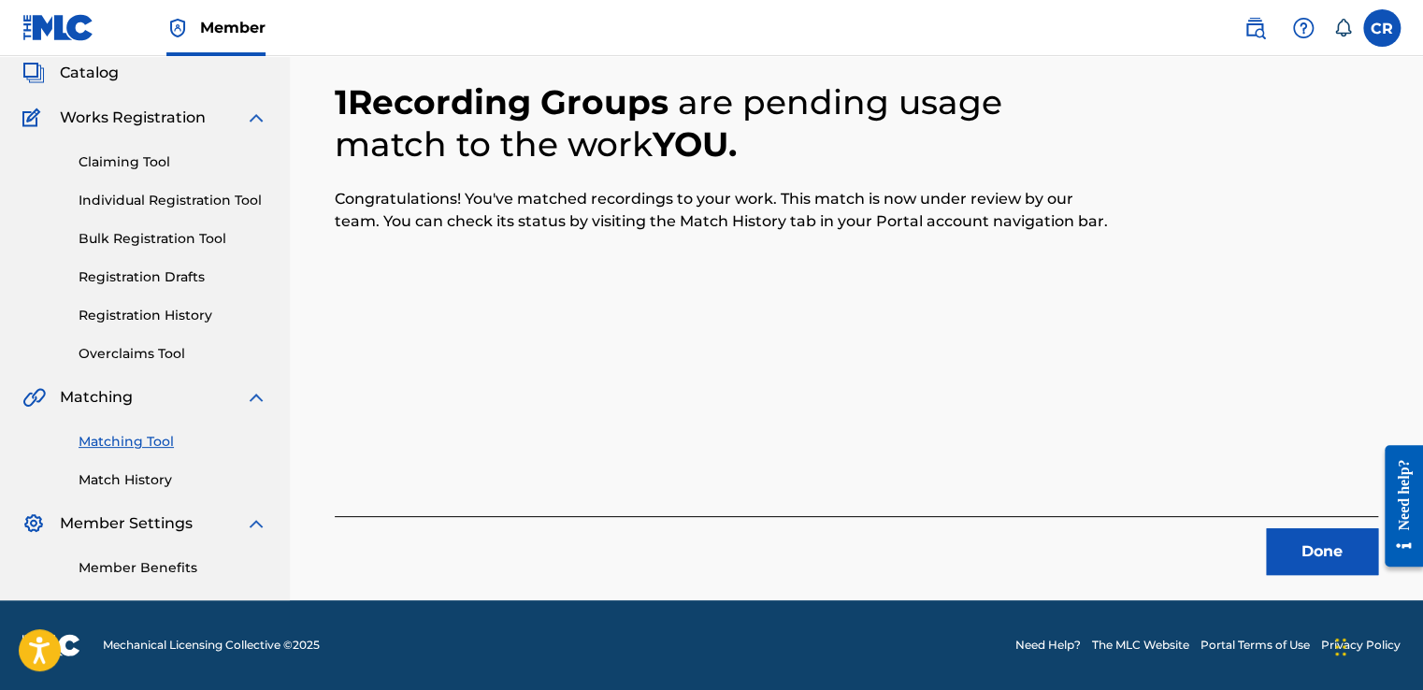
scroll to position [112, 0]
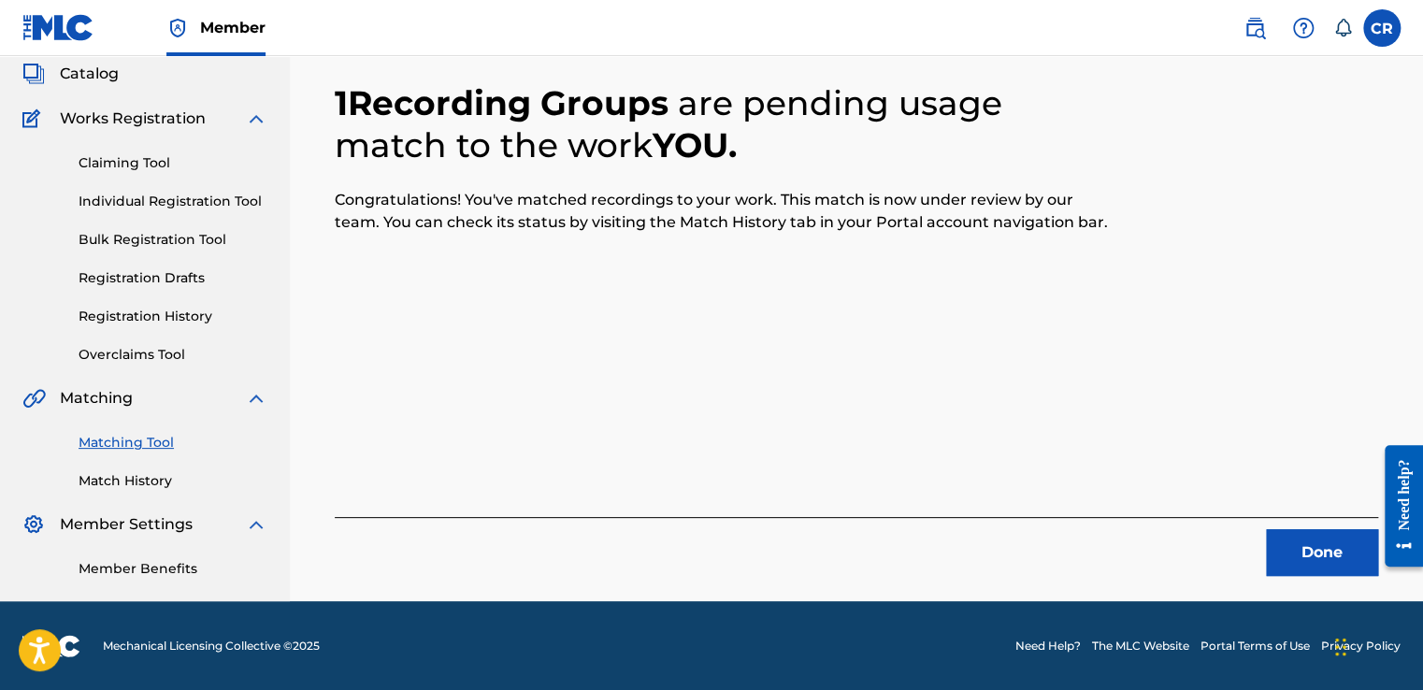
click at [1318, 544] on button "Done" at bounding box center [1322, 552] width 112 height 47
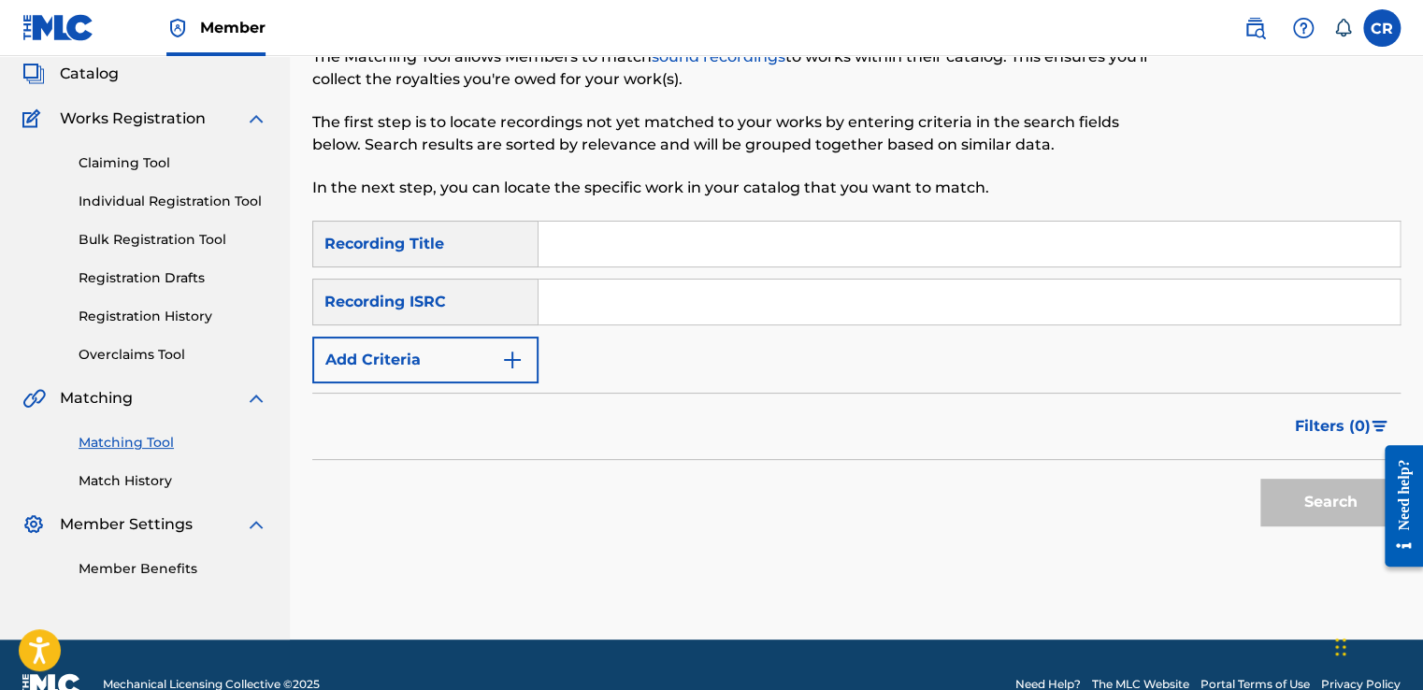
click at [724, 299] on input "Search Form" at bounding box center [968, 301] width 861 height 45
paste input "USCMG0402380"
type input "USCMG0402380"
click at [809, 225] on input "Search Form" at bounding box center [968, 244] width 861 height 45
paste input "WILL YOU BE THERE?"
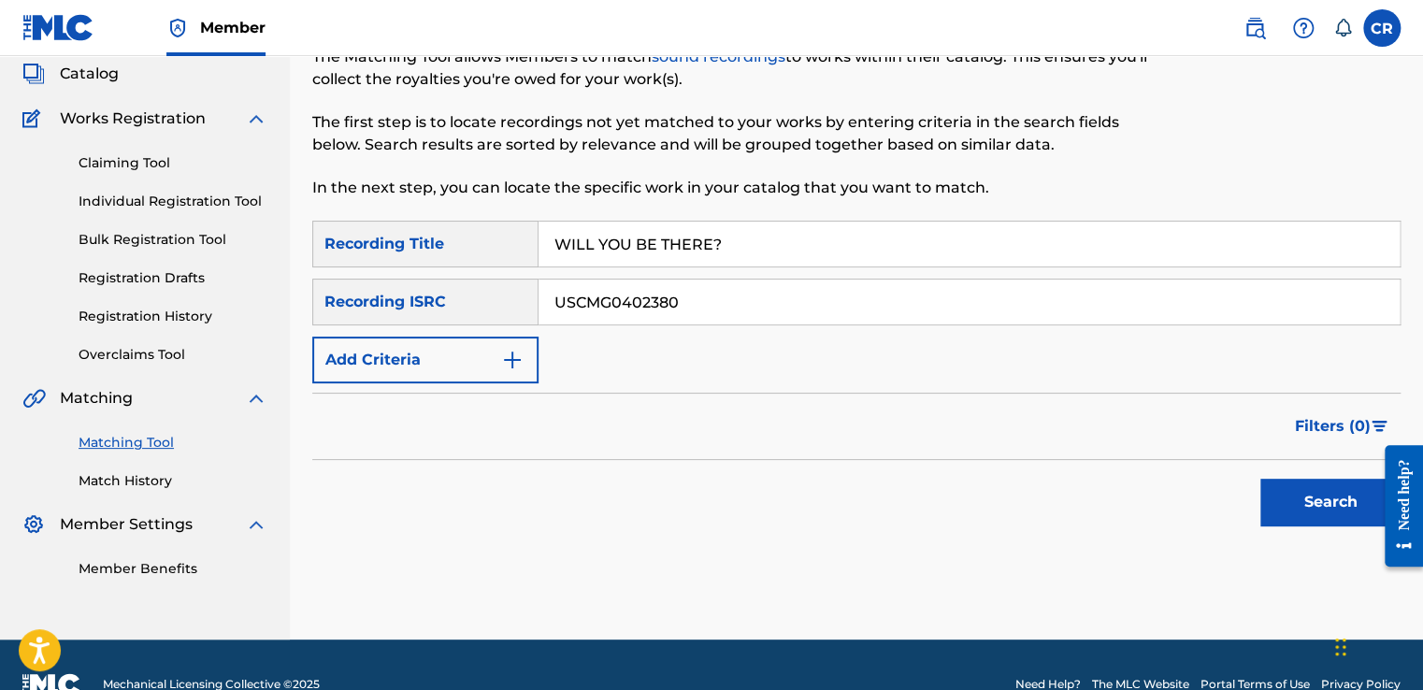
type input "WILL YOU BE THERE?"
click at [1279, 493] on button "Search" at bounding box center [1330, 502] width 140 height 47
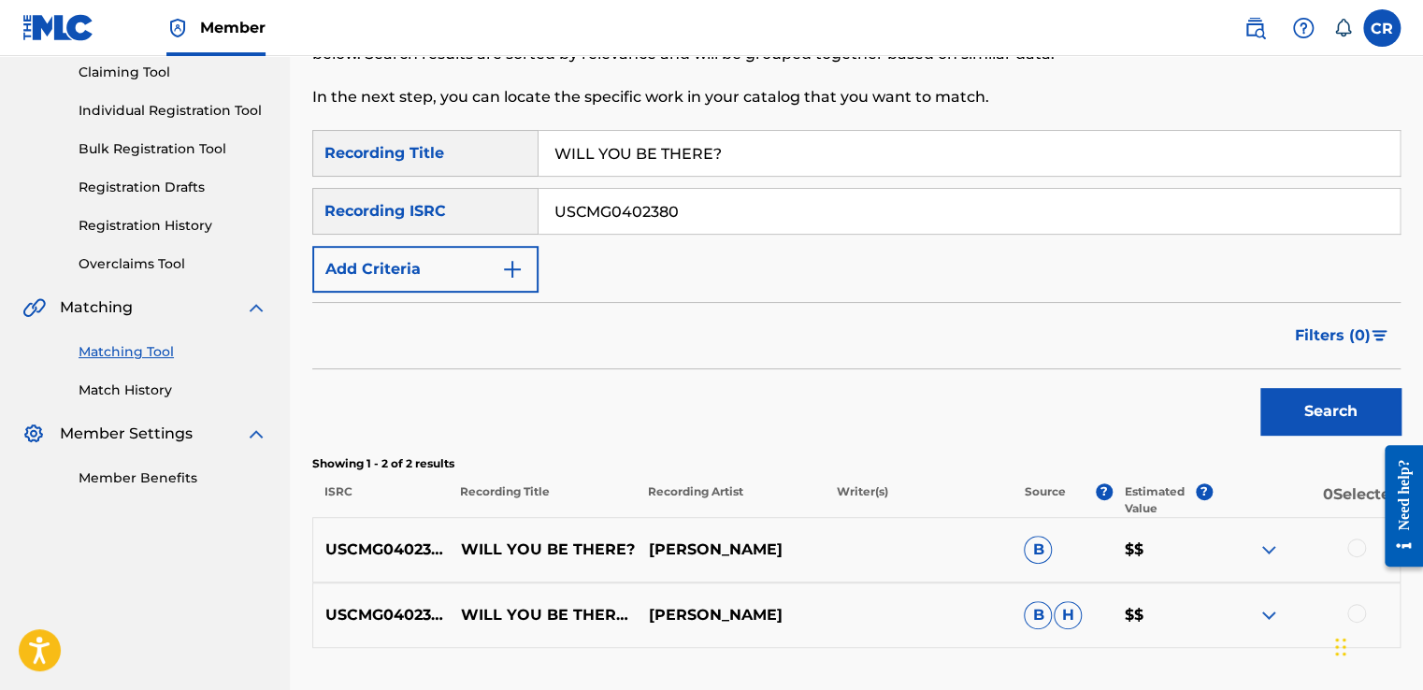
scroll to position [332, 0]
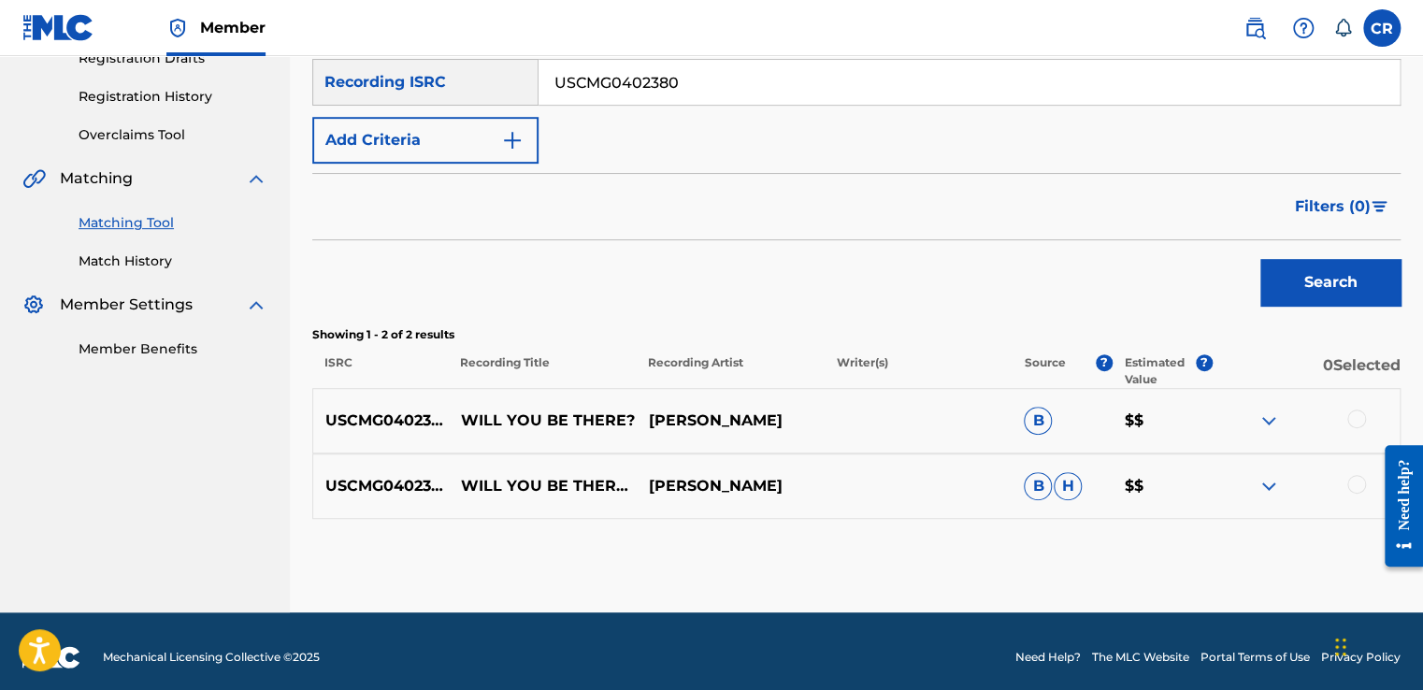
click at [783, 424] on p "TRAMAINE HAWKINS" at bounding box center [730, 420] width 188 height 22
copy p "HAWKINS"
click at [1360, 421] on div at bounding box center [1356, 418] width 19 height 19
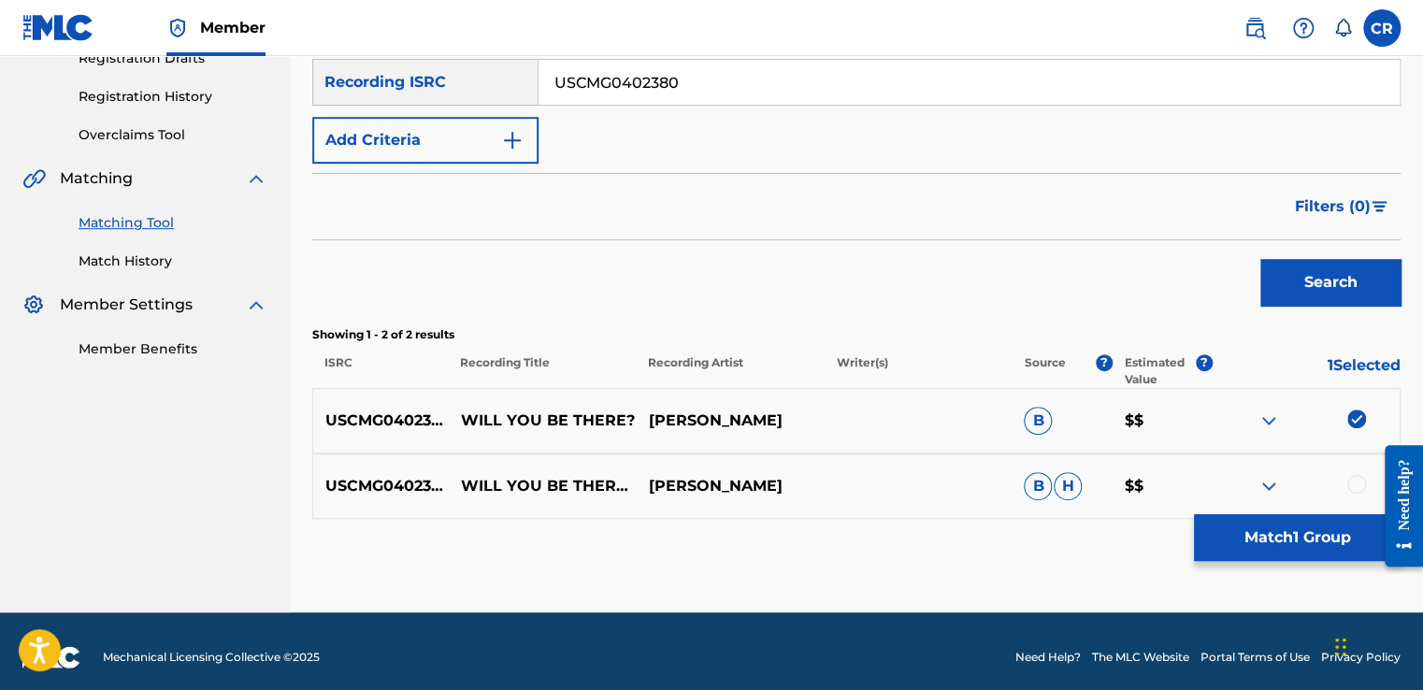
click at [1350, 488] on div at bounding box center [1356, 484] width 19 height 19
click at [1305, 533] on button "Match 2 Groups" at bounding box center [1297, 537] width 207 height 47
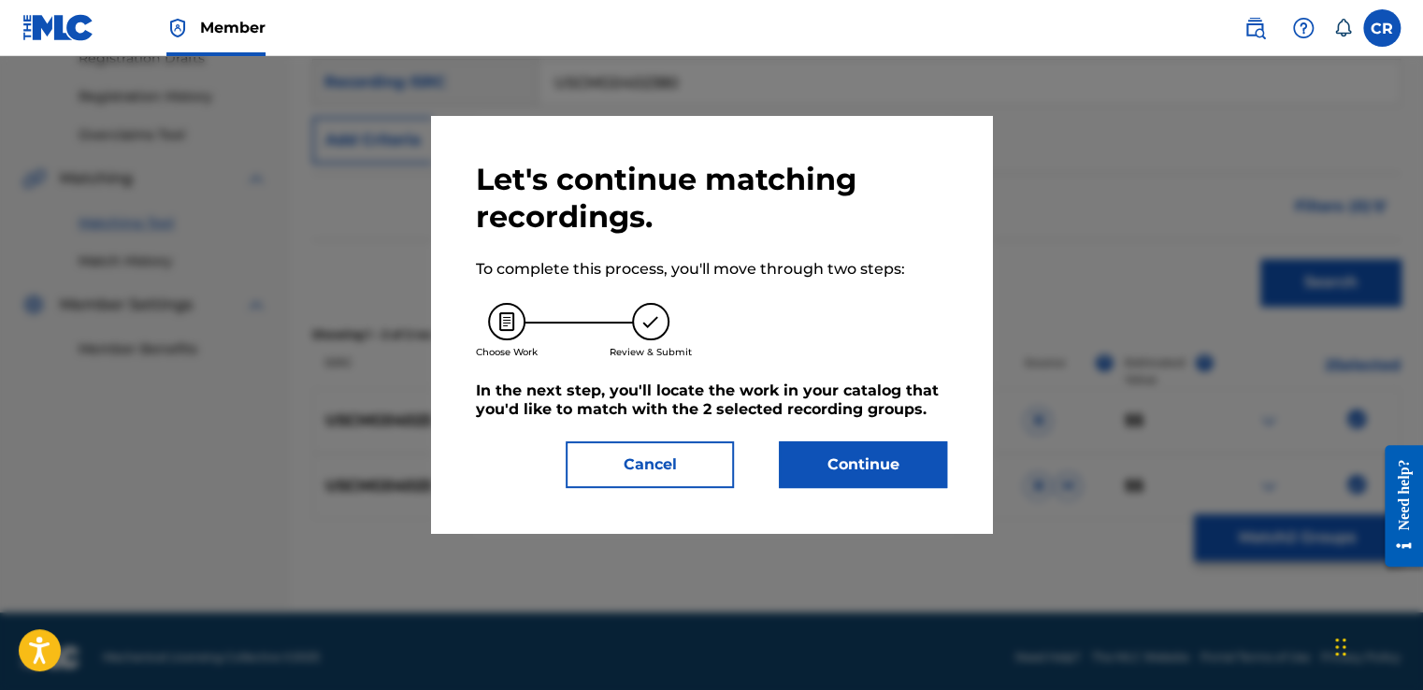
click at [844, 457] on button "Continue" at bounding box center [863, 464] width 168 height 47
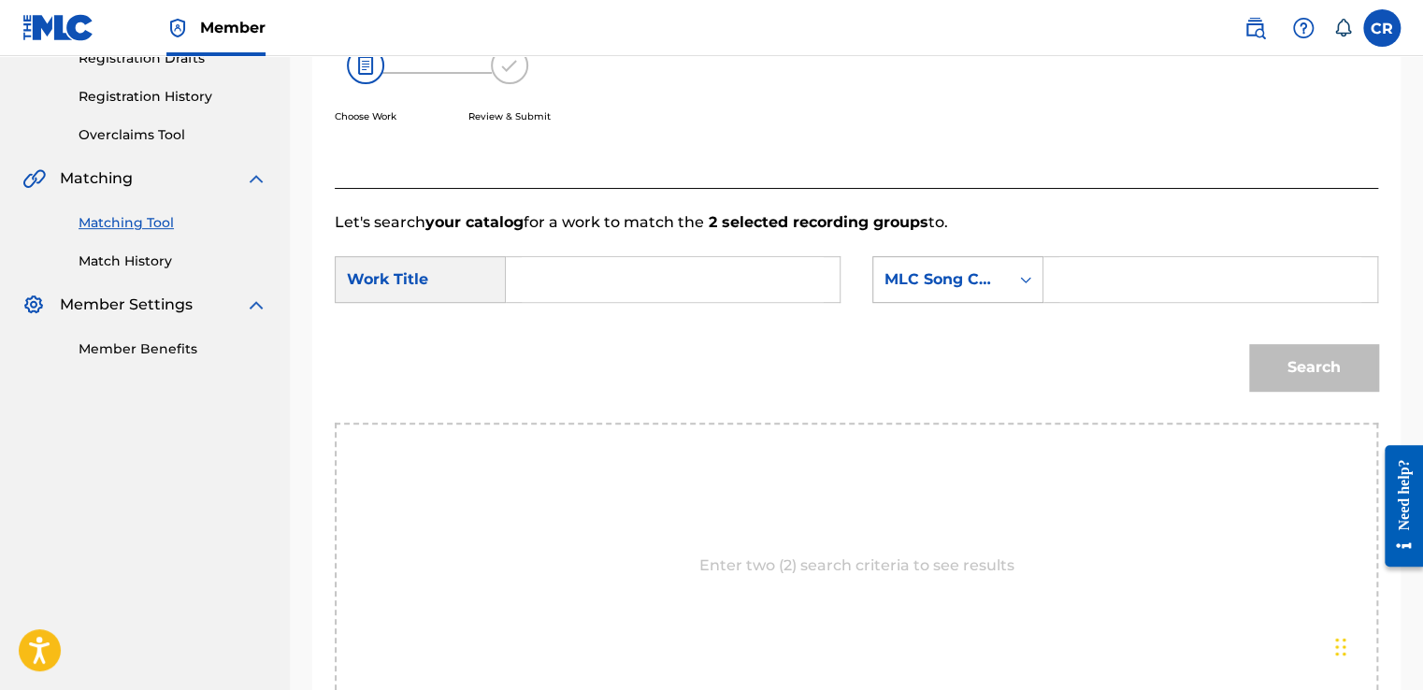
click at [962, 283] on div "MLC Song Code" at bounding box center [940, 279] width 113 height 22
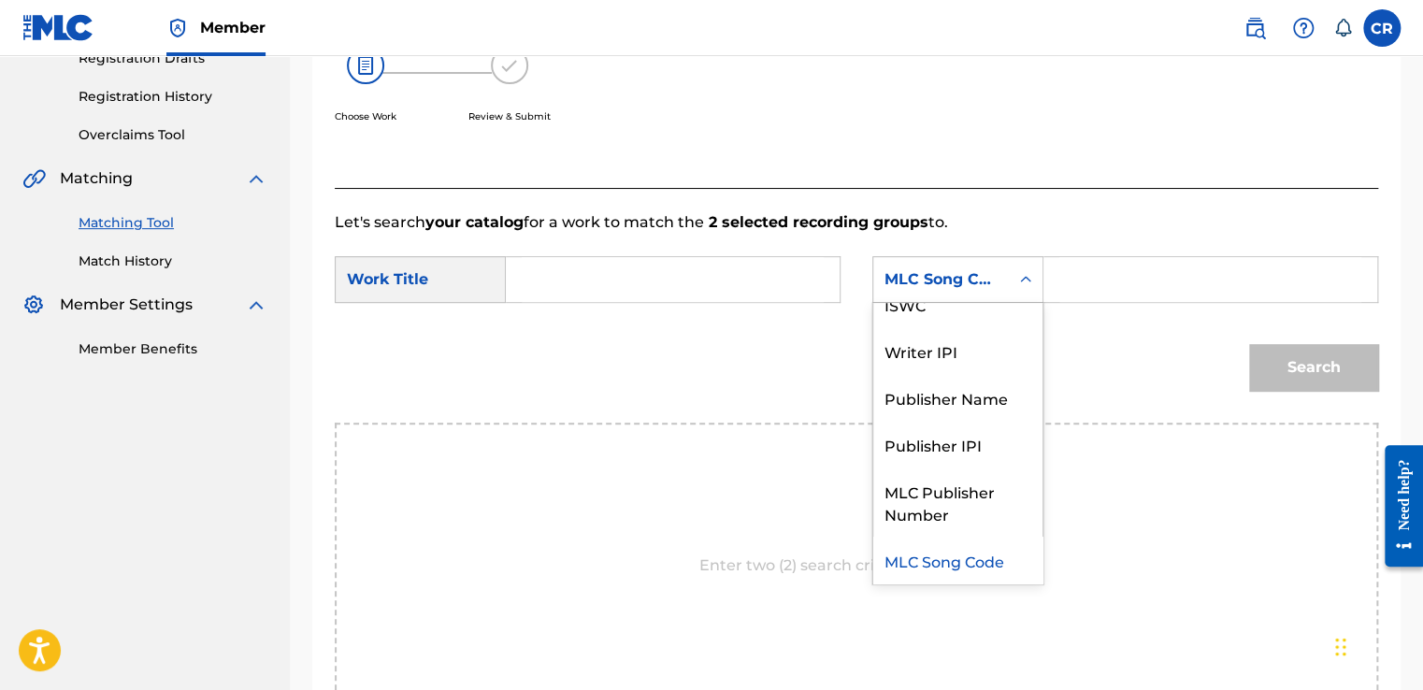
scroll to position [0, 0]
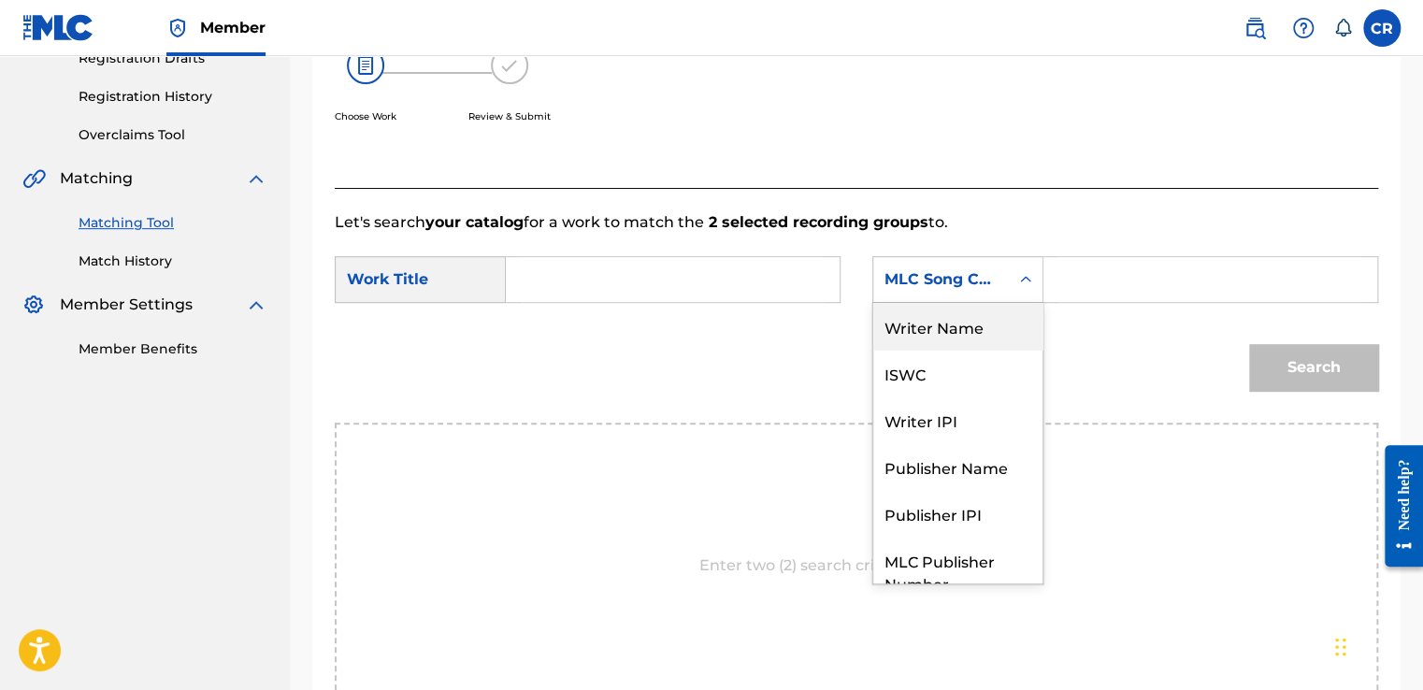
drag, startPoint x: 976, startPoint y: 348, endPoint x: 1041, endPoint y: 305, distance: 78.3
click at [979, 344] on div "Writer Name" at bounding box center [957, 326] width 169 height 47
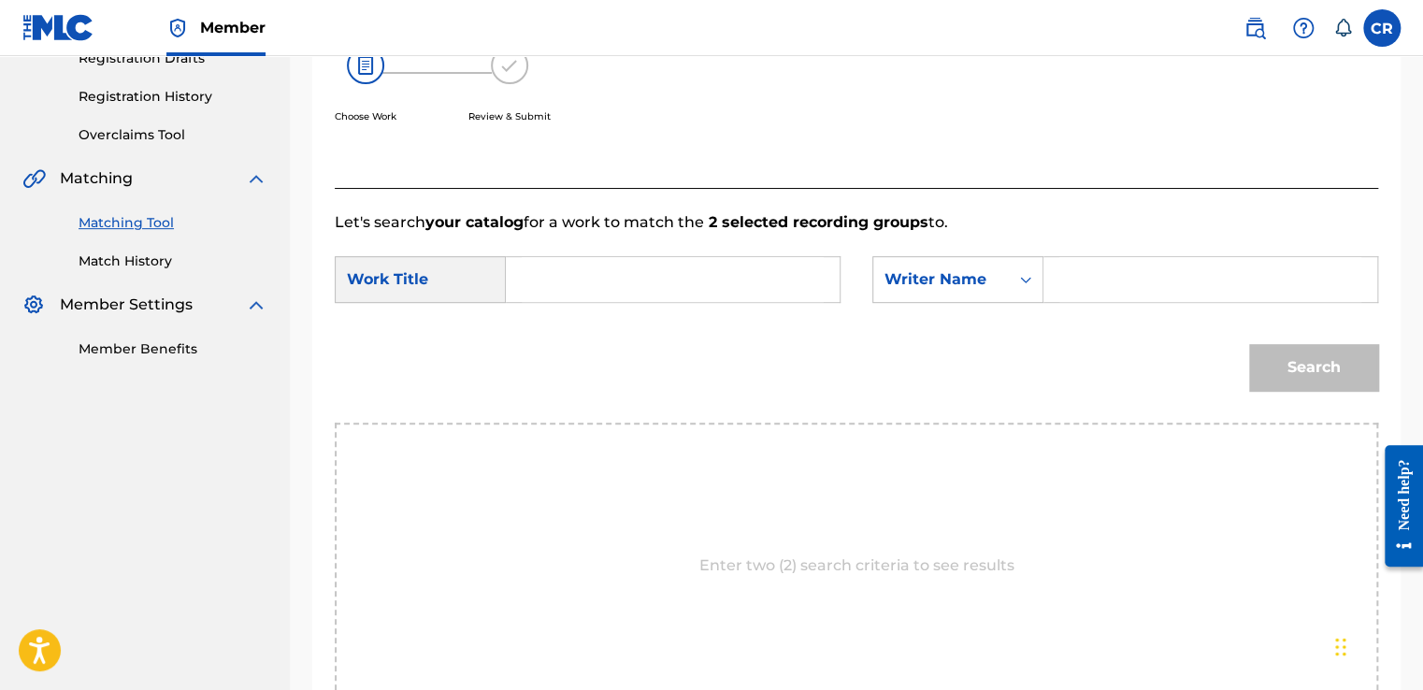
click at [1064, 294] on input "Search Form" at bounding box center [1210, 279] width 302 height 45
type input "HAWKINS"
click at [733, 254] on form "SearchWithCriteria58169670-df15-4c04-a3a4-bbd3288ebce8 Work Title SearchWithCri…" at bounding box center [856, 328] width 1043 height 189
click at [799, 293] on input "Search Form" at bounding box center [673, 279] width 302 height 45
paste input "WILL YOU BE THERE?"
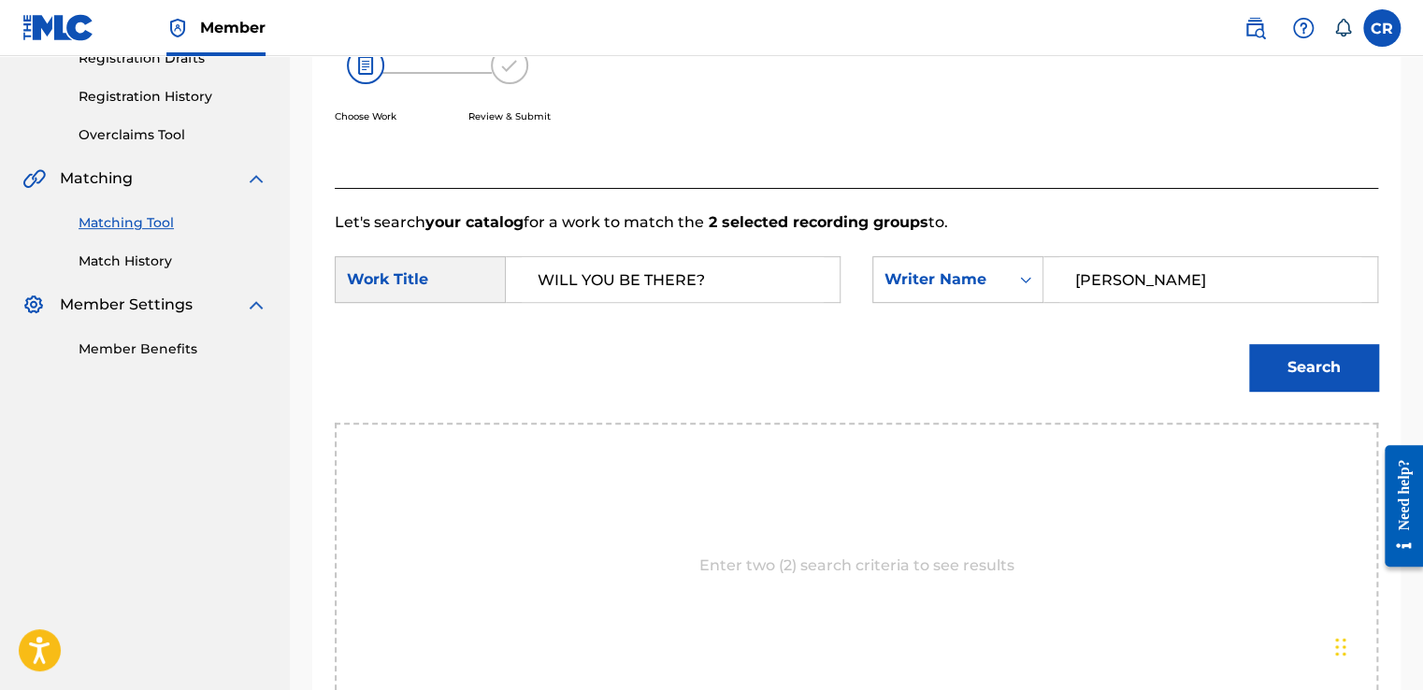
type input "WILL YOU BE THERE?"
click at [1302, 342] on div "Search" at bounding box center [1308, 362] width 138 height 75
click at [1305, 350] on button "Search" at bounding box center [1313, 367] width 129 height 47
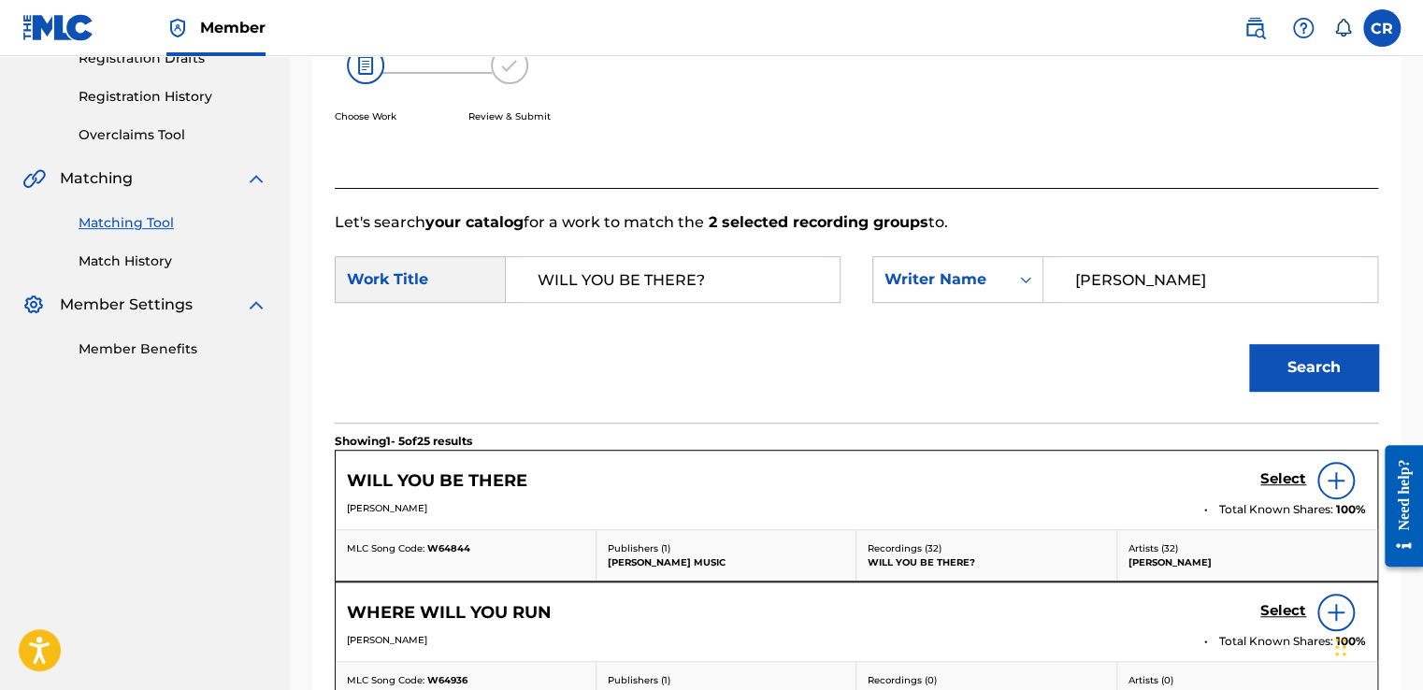
click at [1283, 481] on h5 "Select" at bounding box center [1283, 479] width 46 height 18
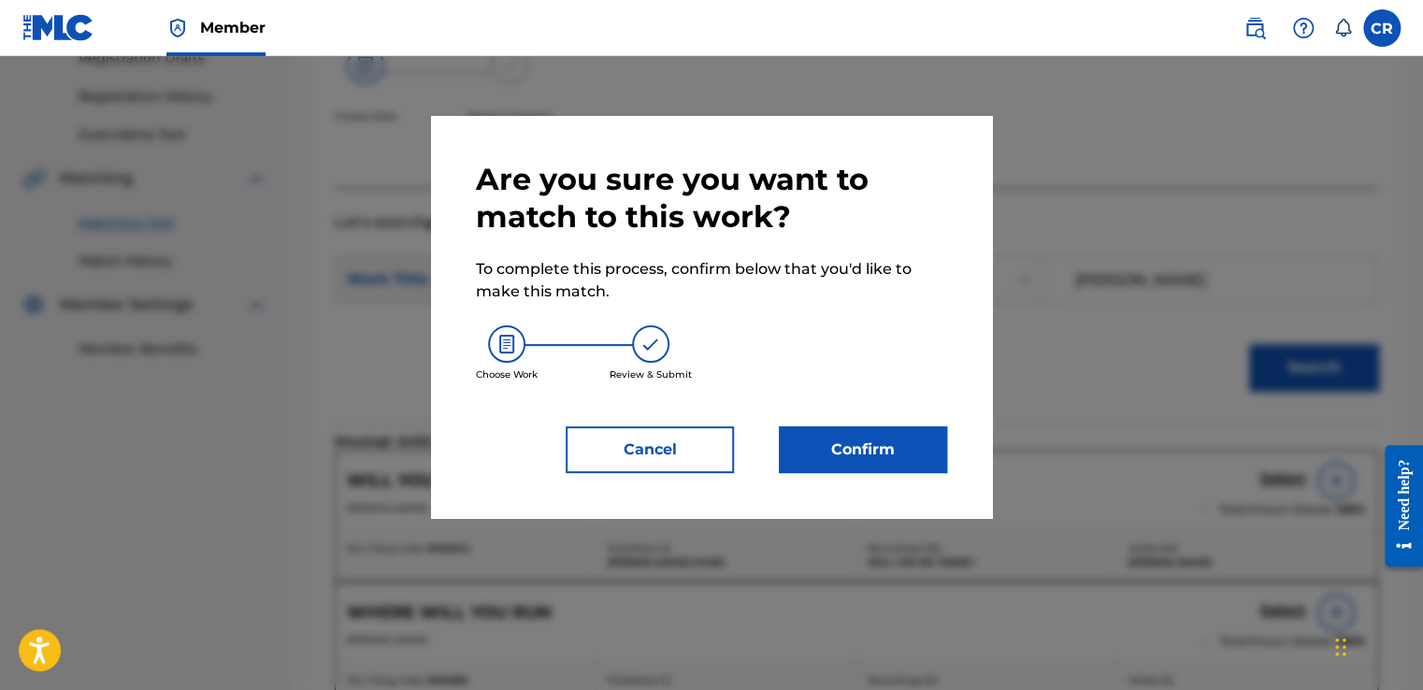
click at [911, 466] on button "Confirm" at bounding box center [863, 449] width 168 height 47
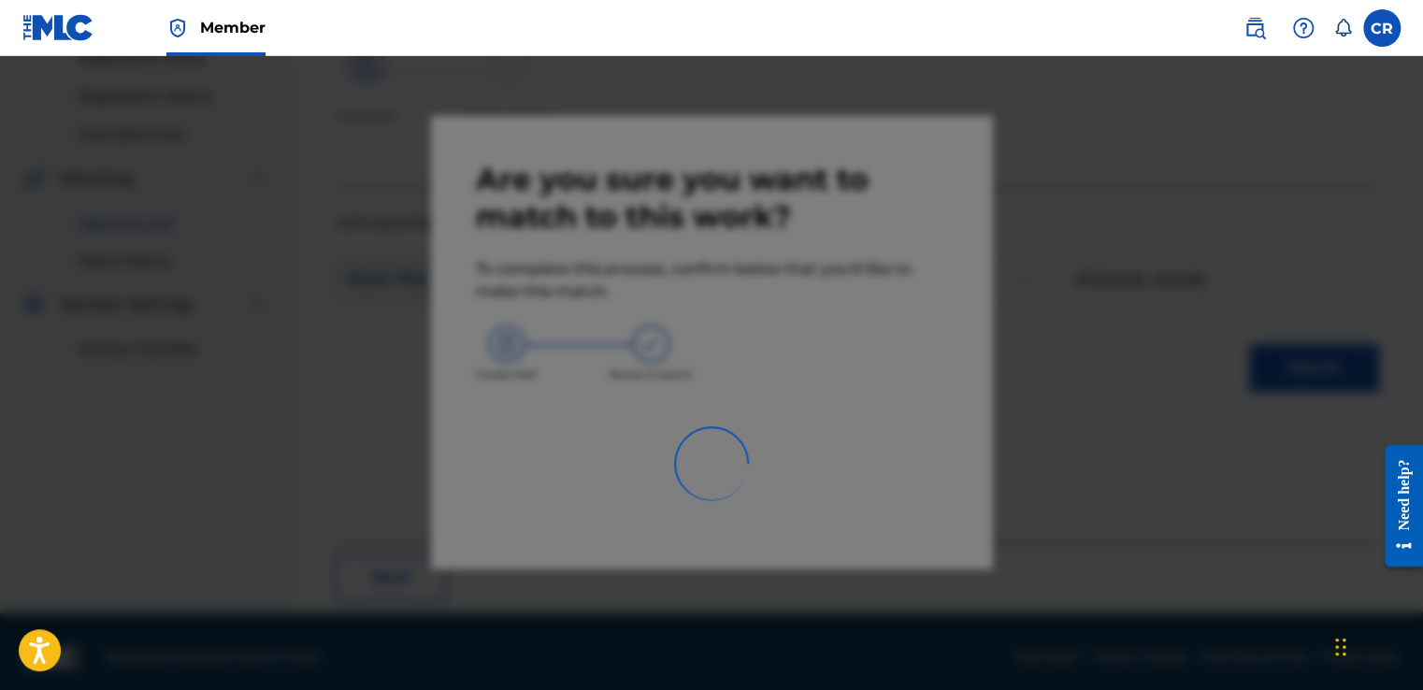
scroll to position [112, 0]
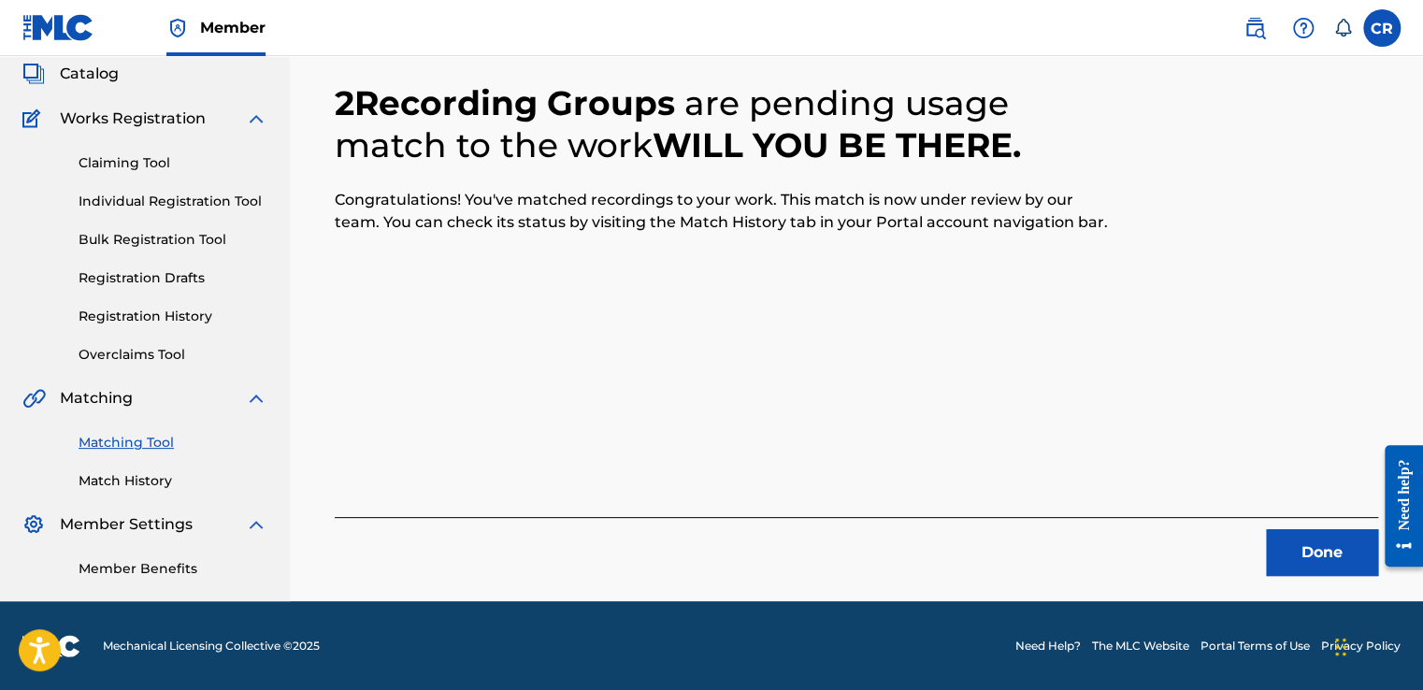
click at [1282, 548] on button "Done" at bounding box center [1322, 552] width 112 height 47
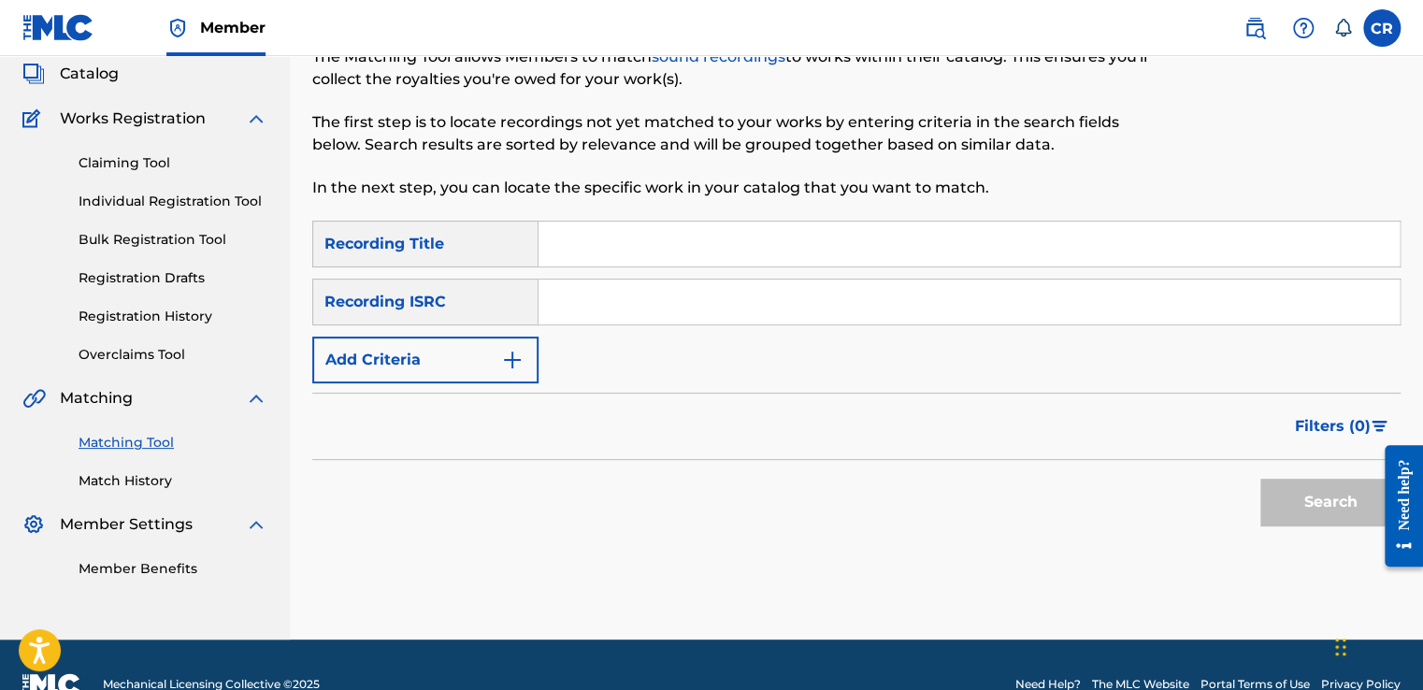
click at [789, 308] on input "Search Form" at bounding box center [968, 301] width 861 height 45
paste input "USA2P1689148"
type input "USA2P1689148"
drag, startPoint x: 783, startPoint y: 238, endPoint x: 799, endPoint y: 243, distance: 16.6
click at [783, 238] on input "Search Form" at bounding box center [968, 244] width 861 height 45
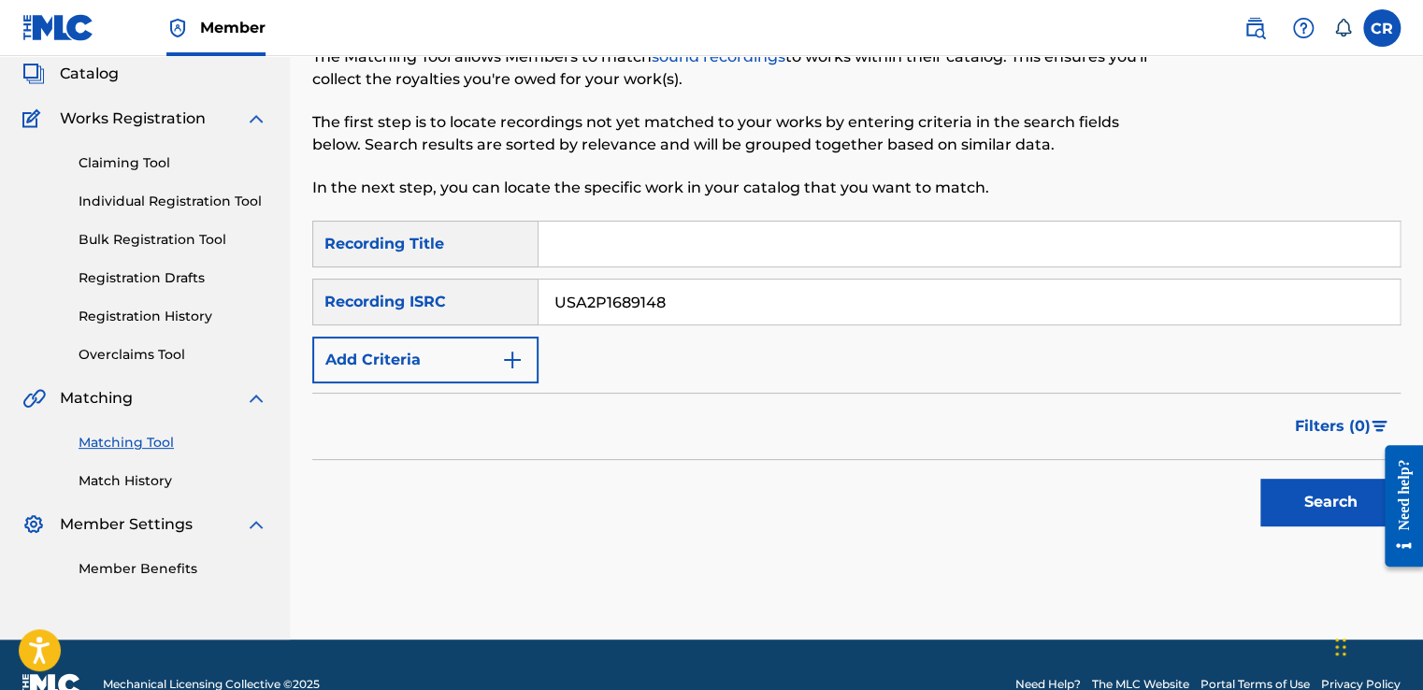
paste input "NATIVE SON PREQUEL FT. LEO NAPIER (DABIN REMIX)"
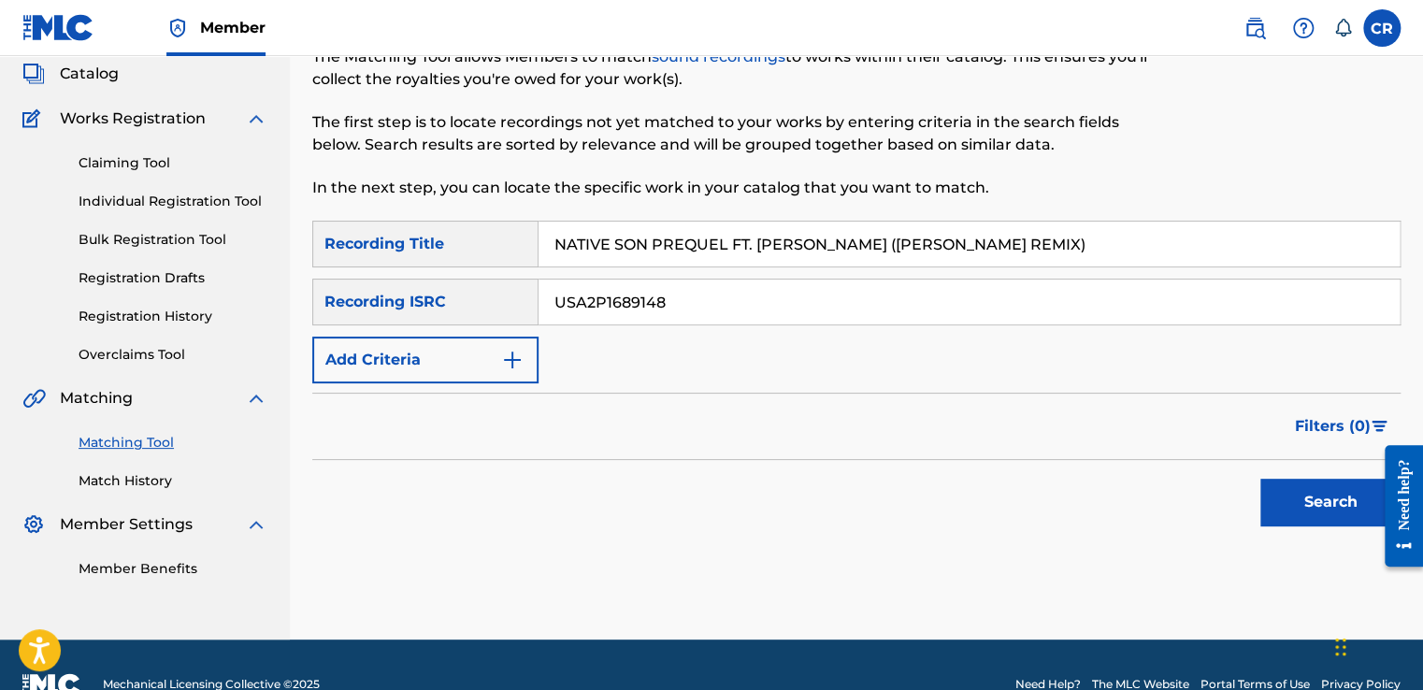
type input "NATIVE SON PREQUEL FT. LEO NAPIER (DABIN REMIX)"
drag, startPoint x: 1341, startPoint y: 507, endPoint x: 1225, endPoint y: 435, distance: 136.4
click at [1338, 507] on button "Search" at bounding box center [1330, 502] width 140 height 47
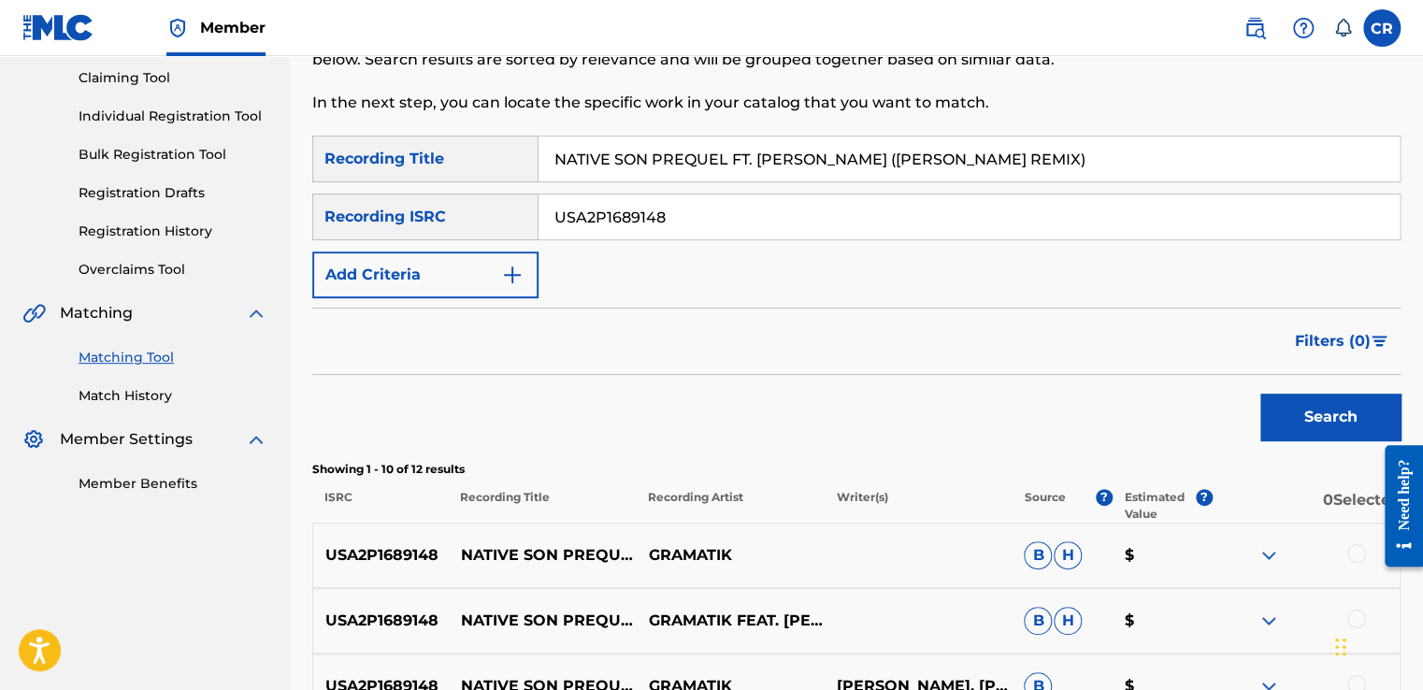
scroll to position [270, 0]
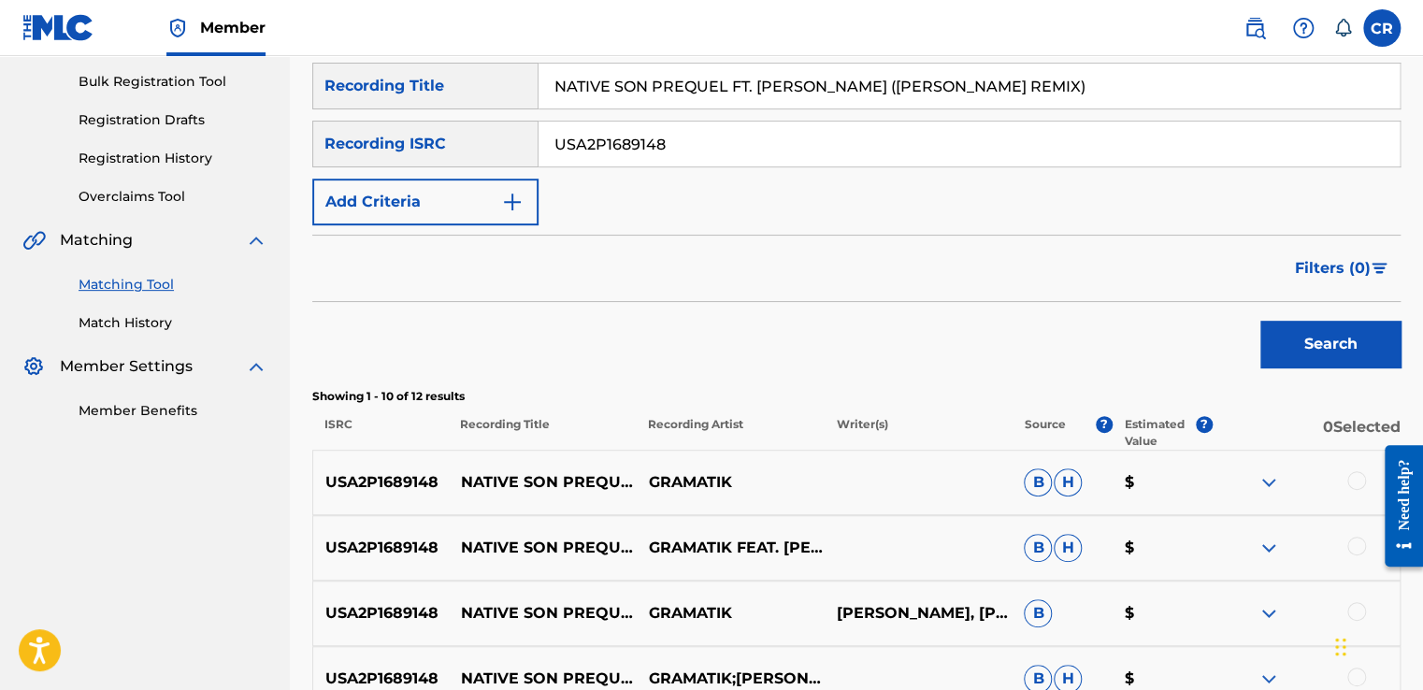
click at [936, 604] on p "DENIS JASAREVIC, ORLANDO NAPIER" at bounding box center [917, 613] width 188 height 22
click at [935, 604] on p "DENIS JASAREVIC, ORLANDO NAPIER" at bounding box center [917, 613] width 188 height 22
copy p "JASAREVIC"
click at [1367, 477] on div at bounding box center [1305, 482] width 188 height 22
drag, startPoint x: 1364, startPoint y: 477, endPoint x: 1358, endPoint y: 529, distance: 52.6
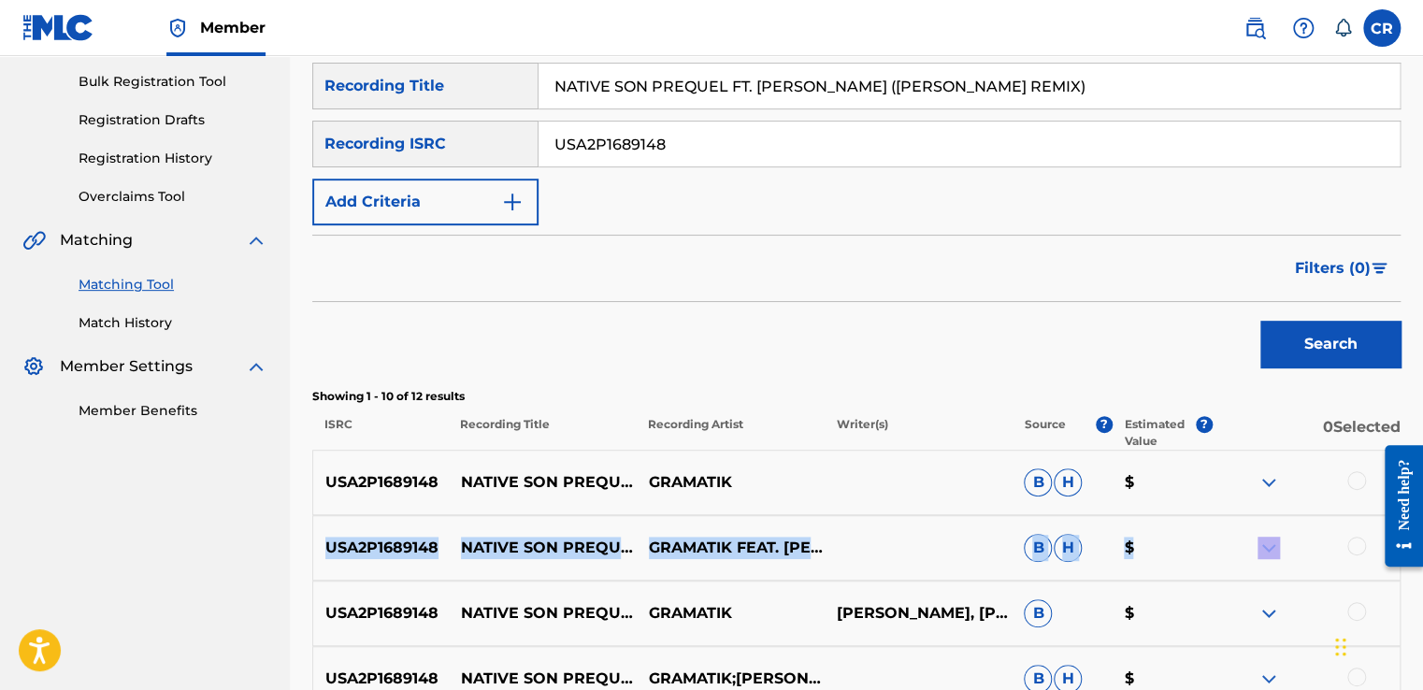
click at [1358, 538] on div at bounding box center [1356, 546] width 19 height 19
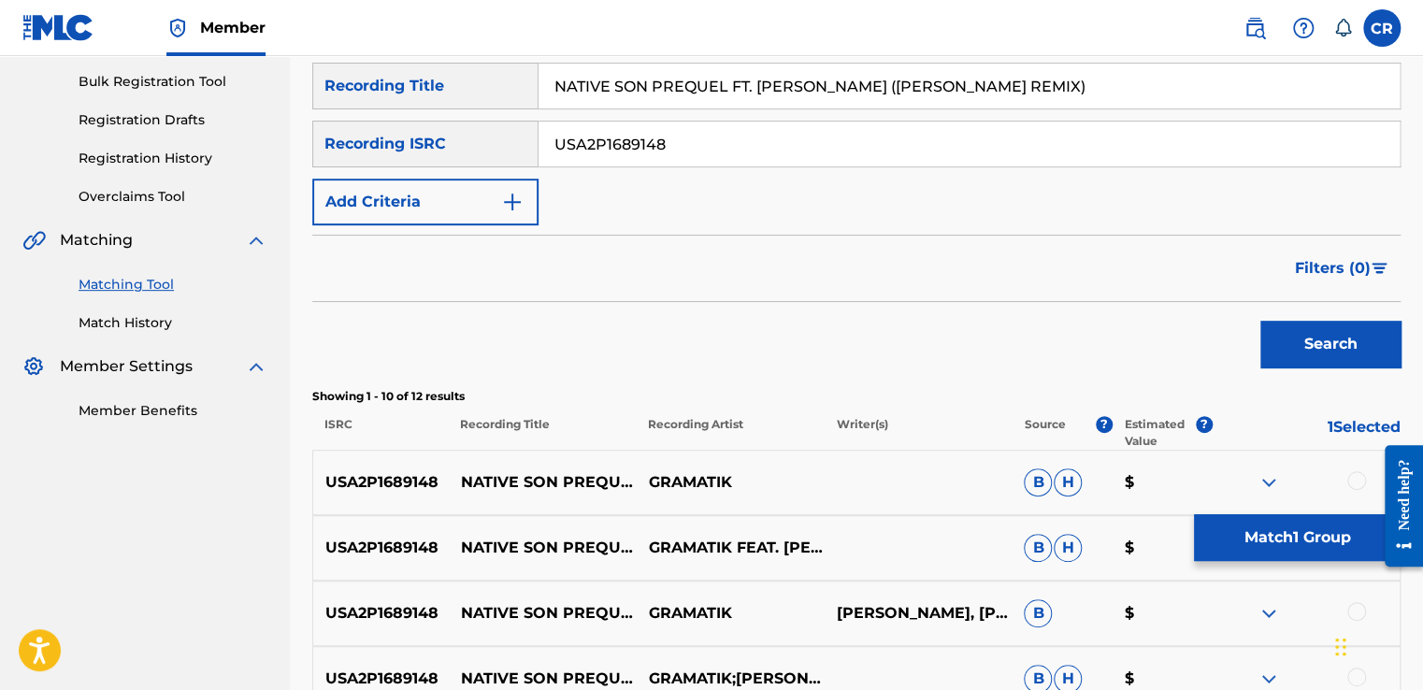
click at [1365, 471] on div at bounding box center [1305, 482] width 188 height 22
click at [1359, 480] on div at bounding box center [1356, 480] width 19 height 19
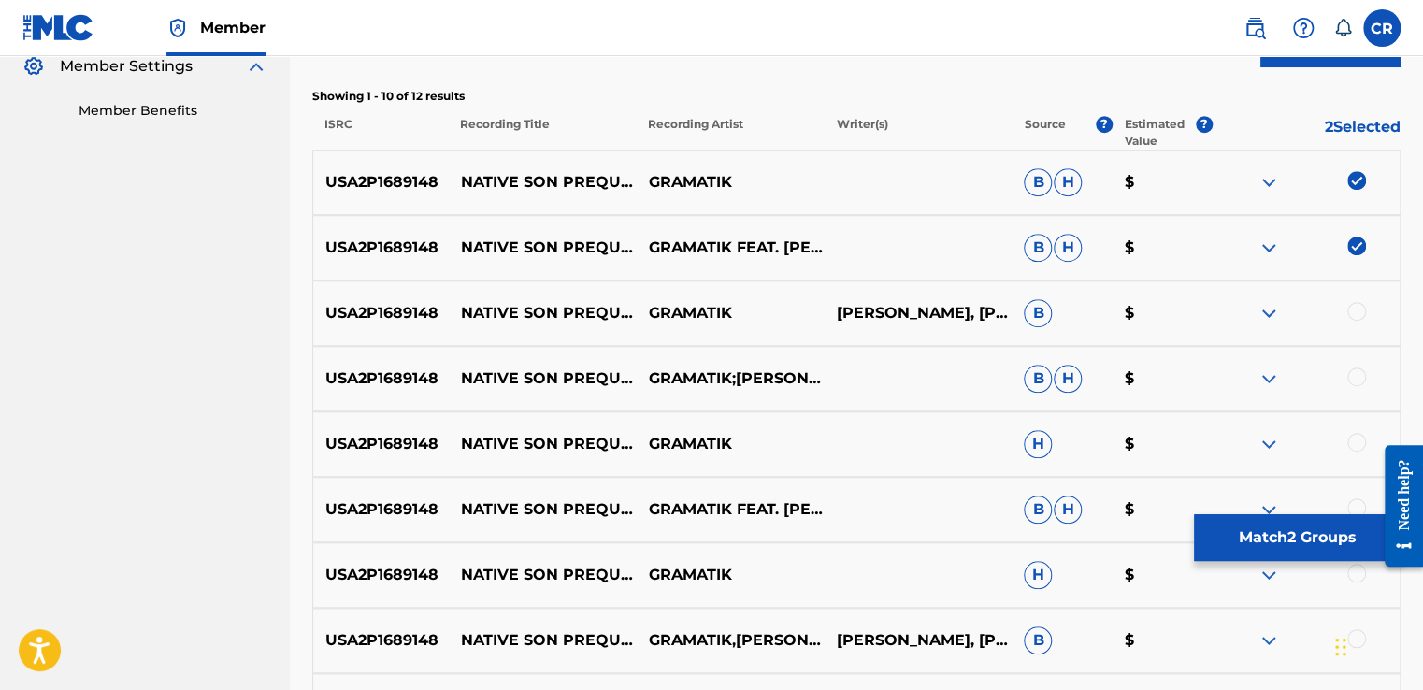
scroll to position [644, 0]
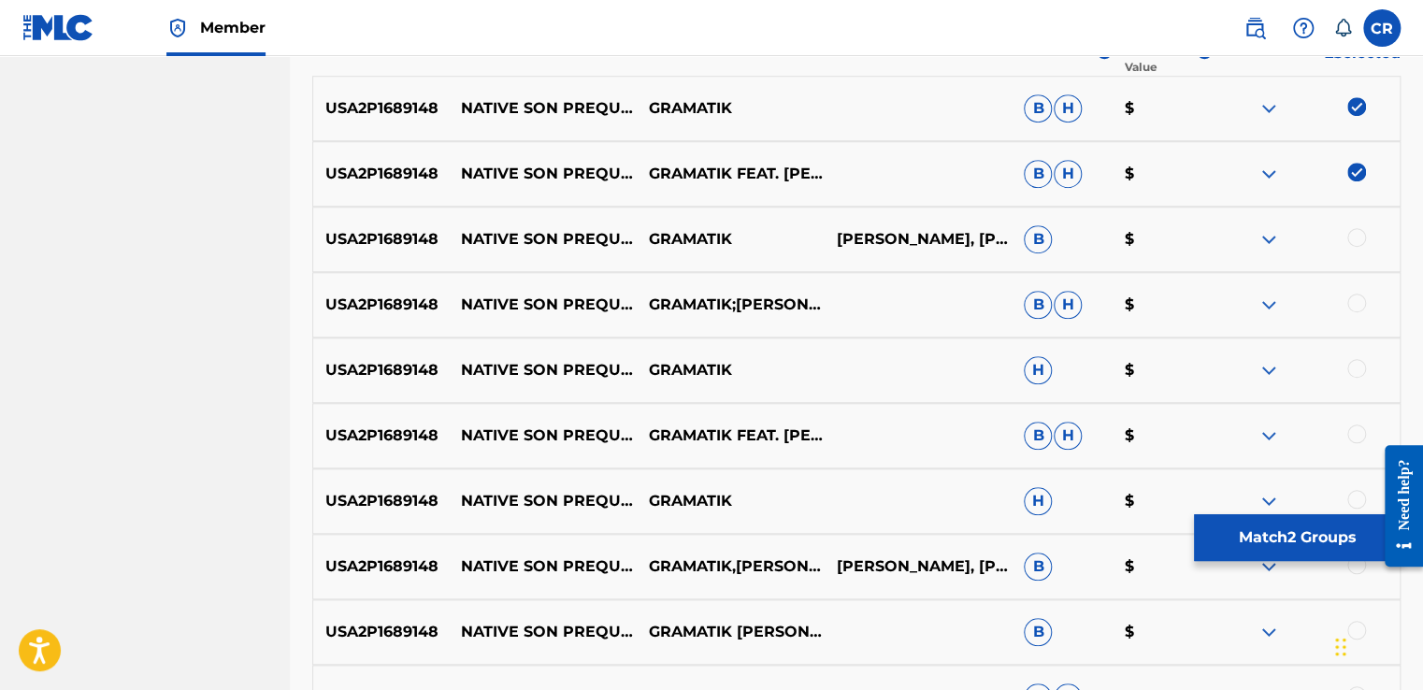
click at [1357, 241] on div at bounding box center [1356, 237] width 19 height 19
click at [1357, 290] on div "USA2P1689148 NATIVE SON PREQUEL FT. LEO NAPIER (DABIN REMIX) (DABIN REMIX) GRAM…" at bounding box center [856, 304] width 1088 height 65
click at [1358, 297] on div at bounding box center [1356, 302] width 19 height 19
click at [1360, 362] on div at bounding box center [1356, 368] width 19 height 19
click at [1357, 426] on div at bounding box center [1356, 433] width 19 height 19
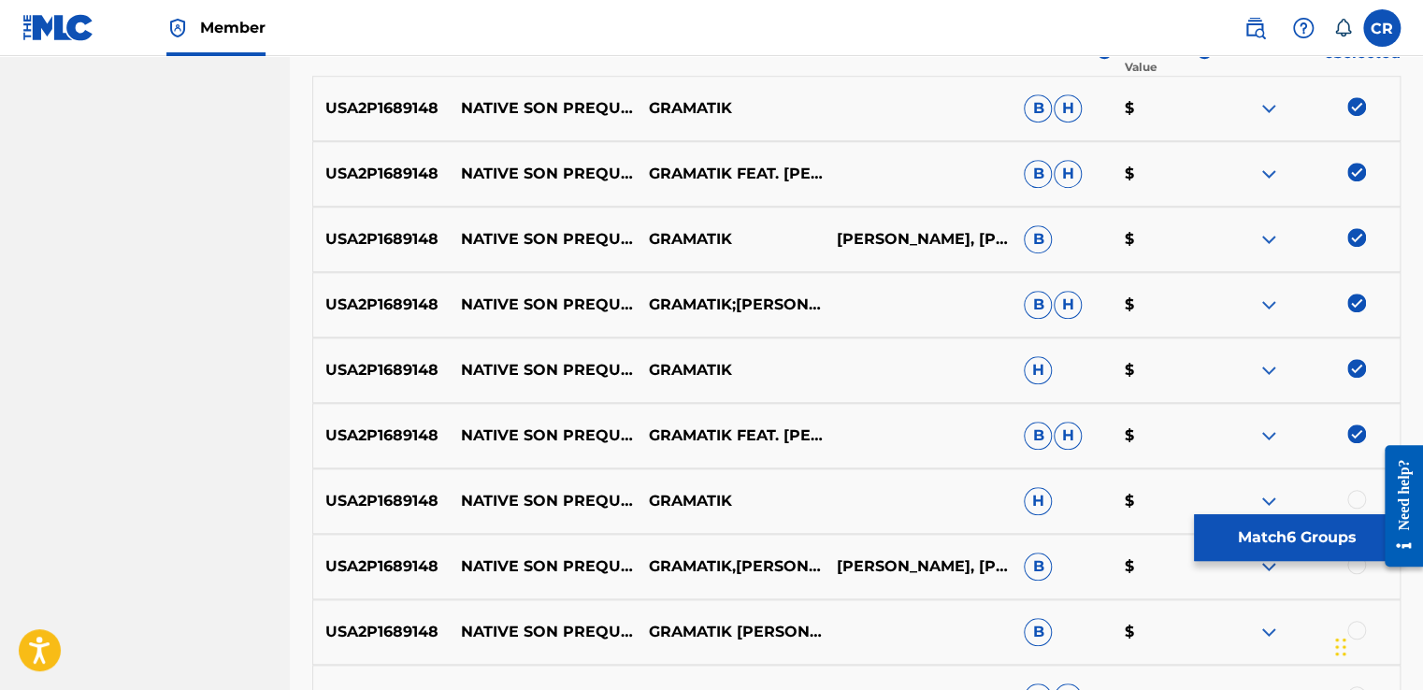
click at [1355, 493] on div at bounding box center [1356, 499] width 19 height 19
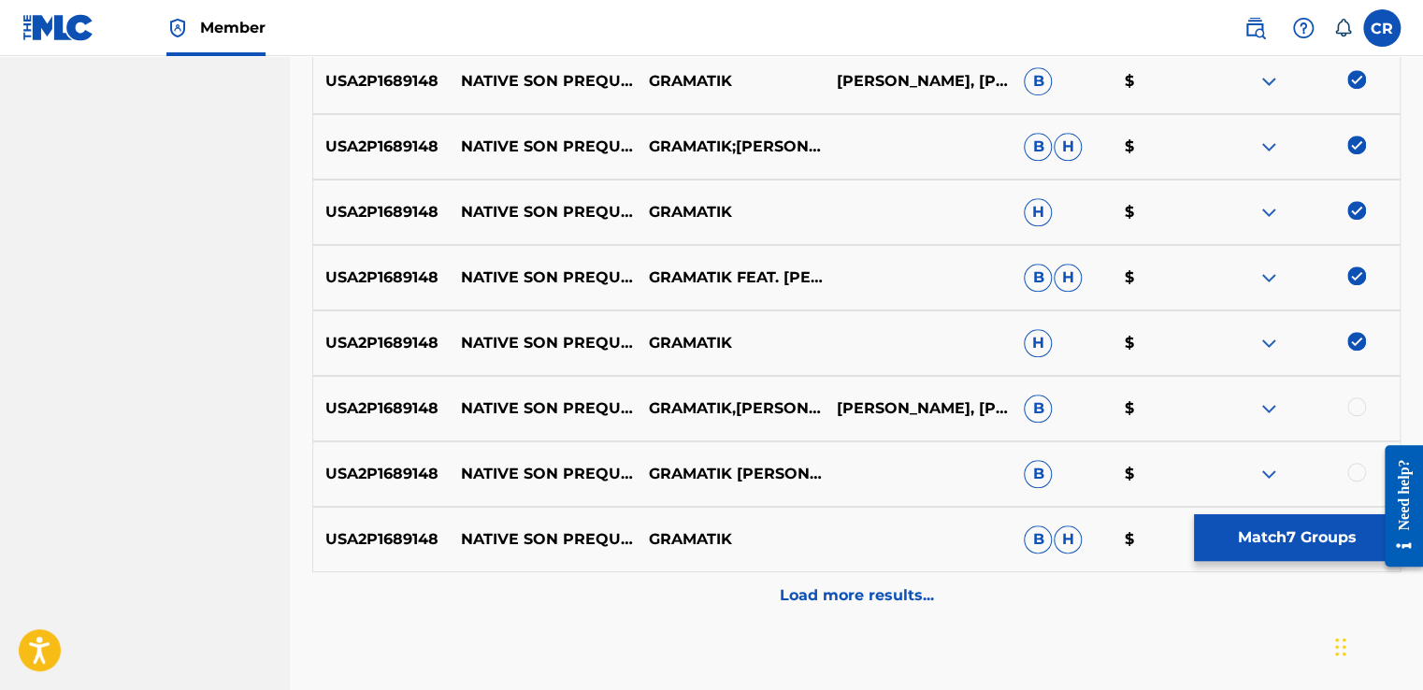
scroll to position [913, 0]
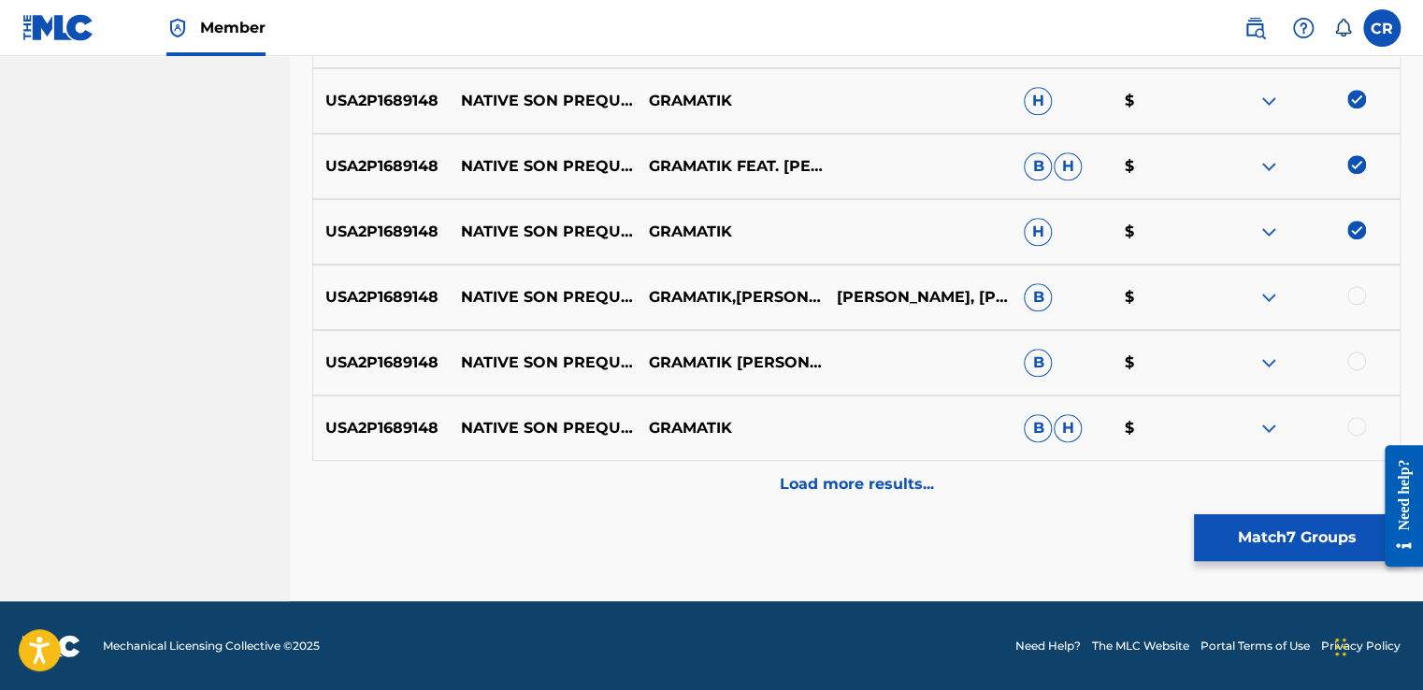
click at [1362, 294] on div at bounding box center [1356, 295] width 19 height 19
click at [1362, 357] on div at bounding box center [1356, 360] width 19 height 19
click at [1353, 433] on div at bounding box center [1356, 426] width 19 height 19
click at [1348, 465] on div "Load more results..." at bounding box center [856, 484] width 1088 height 47
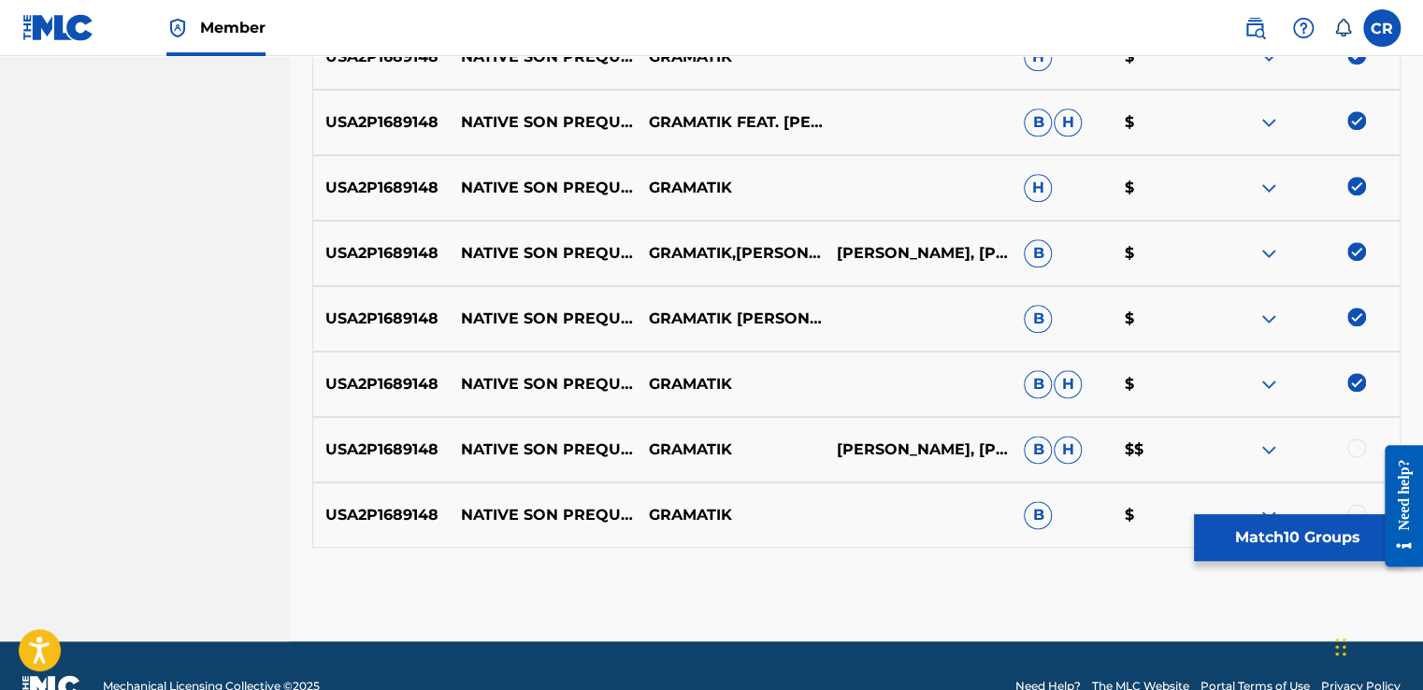
scroll to position [997, 0]
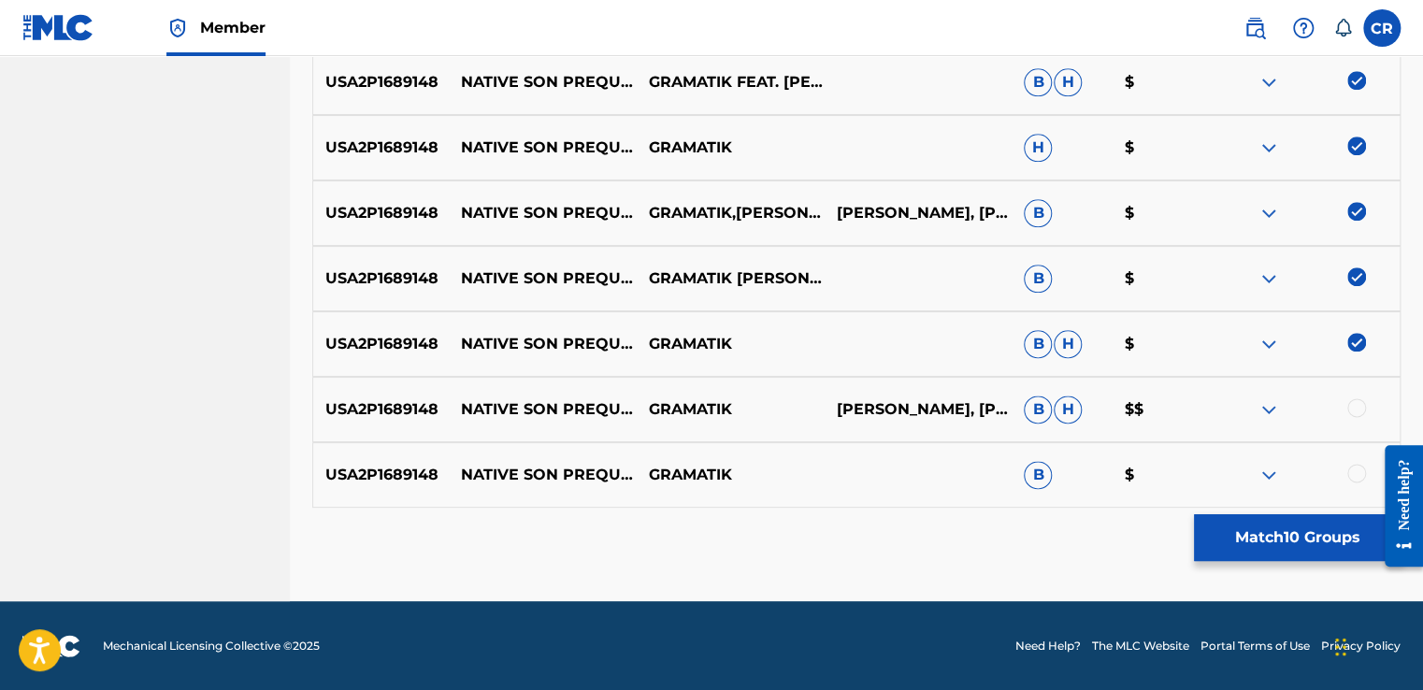
click at [1357, 398] on div at bounding box center [1356, 407] width 19 height 19
click at [1362, 460] on div "USA2P1689148 NATIVE SON PREQUEL GRAMATIK B $" at bounding box center [856, 474] width 1088 height 65
drag, startPoint x: 1359, startPoint y: 473, endPoint x: 1348, endPoint y: 471, distance: 11.4
click at [1357, 473] on div at bounding box center [1356, 473] width 19 height 19
click at [923, 402] on p "DENIS JASAREVIC, ORLANDO NAPIER" at bounding box center [917, 409] width 188 height 22
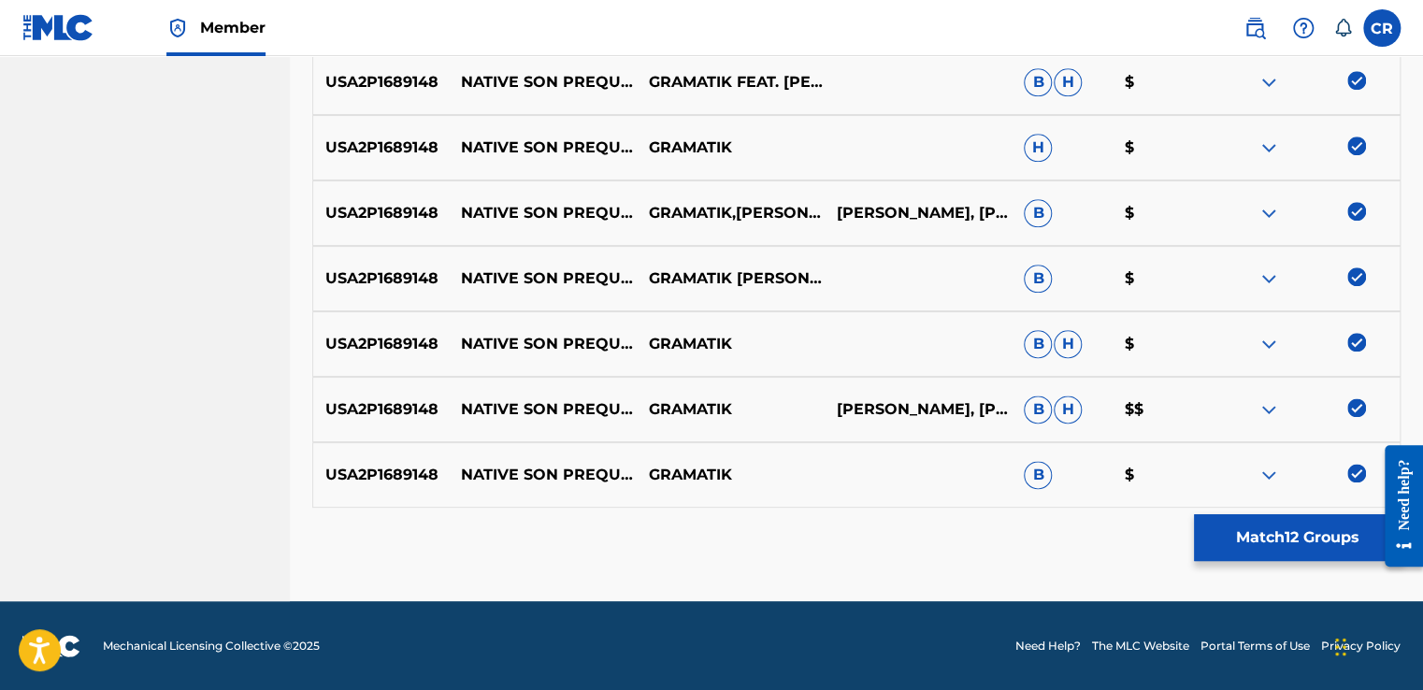
click at [944, 420] on p "DENIS JASAREVIC, ORLANDO NAPIER" at bounding box center [917, 409] width 188 height 22
copy p "NAPIER"
click at [1264, 525] on button "Match 12 Groups" at bounding box center [1297, 537] width 207 height 47
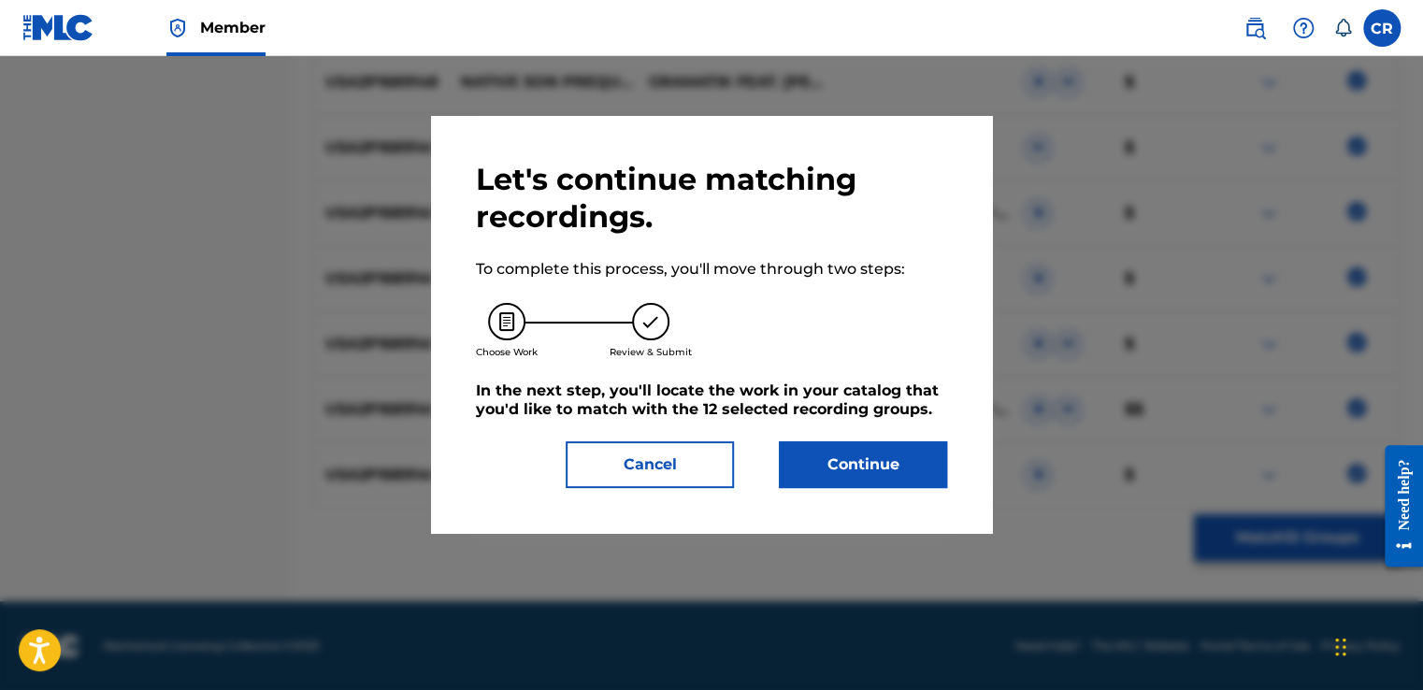
click at [890, 462] on button "Continue" at bounding box center [863, 464] width 168 height 47
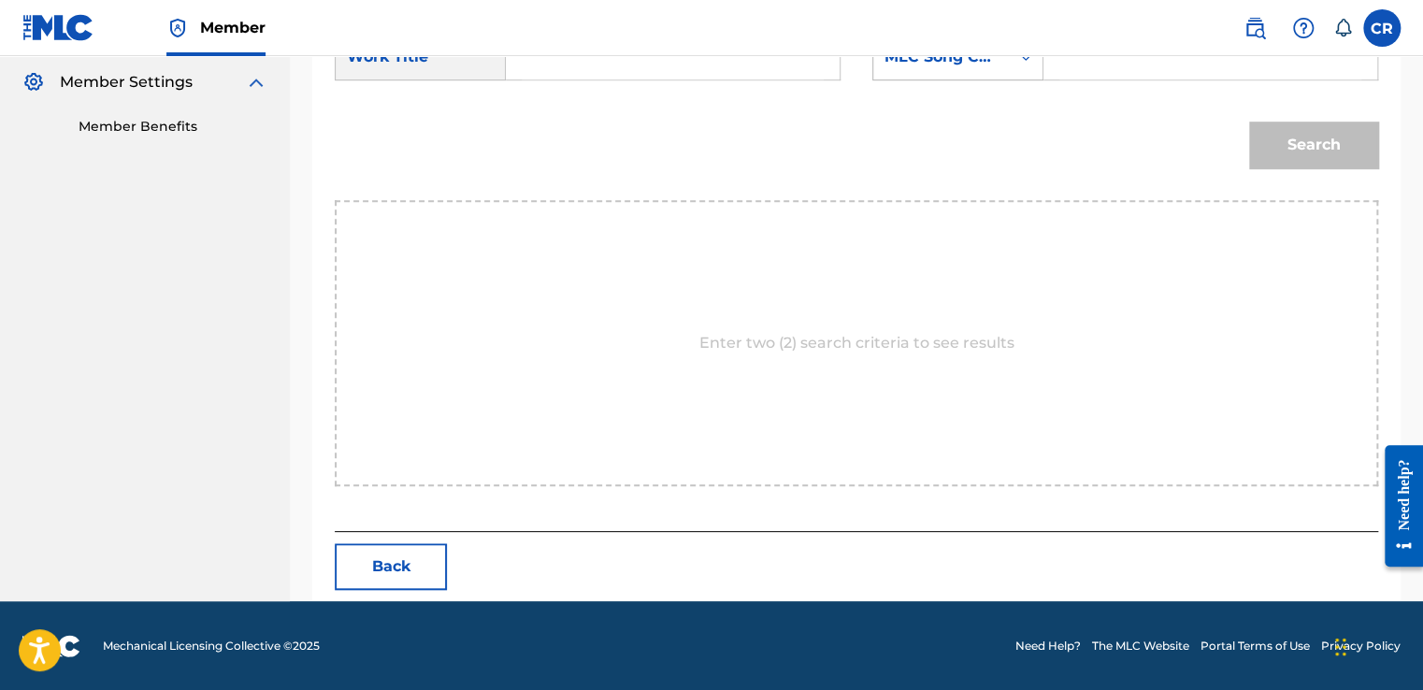
click at [978, 62] on div "MLC Song Code" at bounding box center [940, 57] width 113 height 22
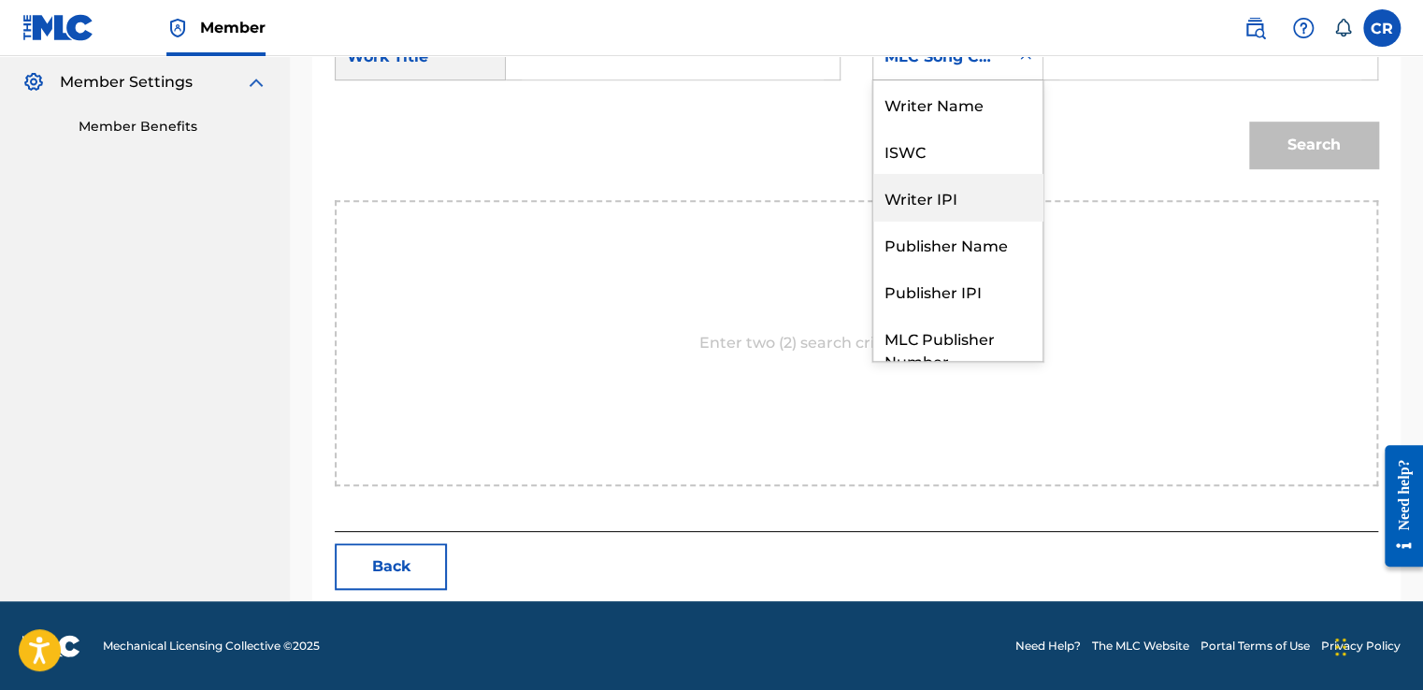
scroll to position [0, 0]
drag, startPoint x: 970, startPoint y: 117, endPoint x: 1039, endPoint y: 89, distance: 74.6
click at [970, 115] on div "Writer Name" at bounding box center [957, 103] width 169 height 47
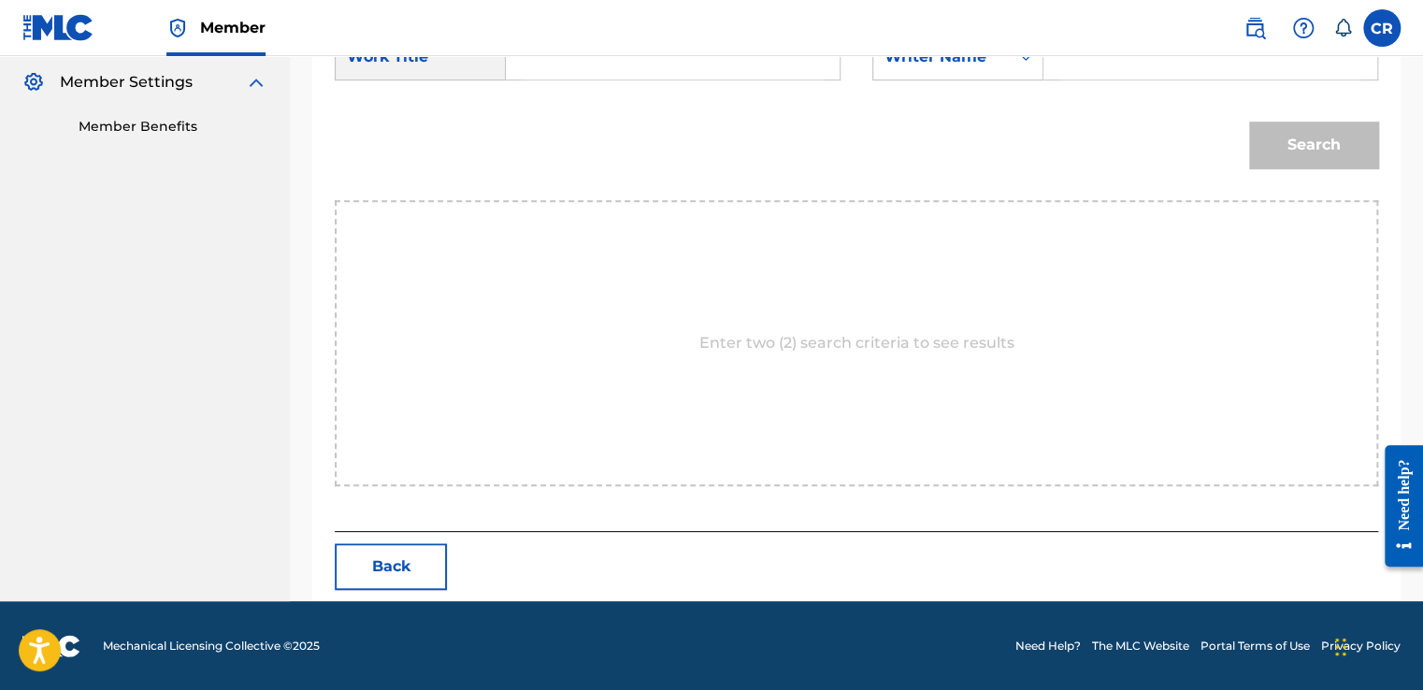
click at [1132, 56] on input "Search Form" at bounding box center [1210, 57] width 302 height 45
paste input "NAPIER"
type input "NAPIER"
click at [672, 77] on input "Search Form" at bounding box center [673, 57] width 302 height 45
paste input "NATIVE SON PREQUEL FT. LEO NAPIER (DABIN REMIX)"
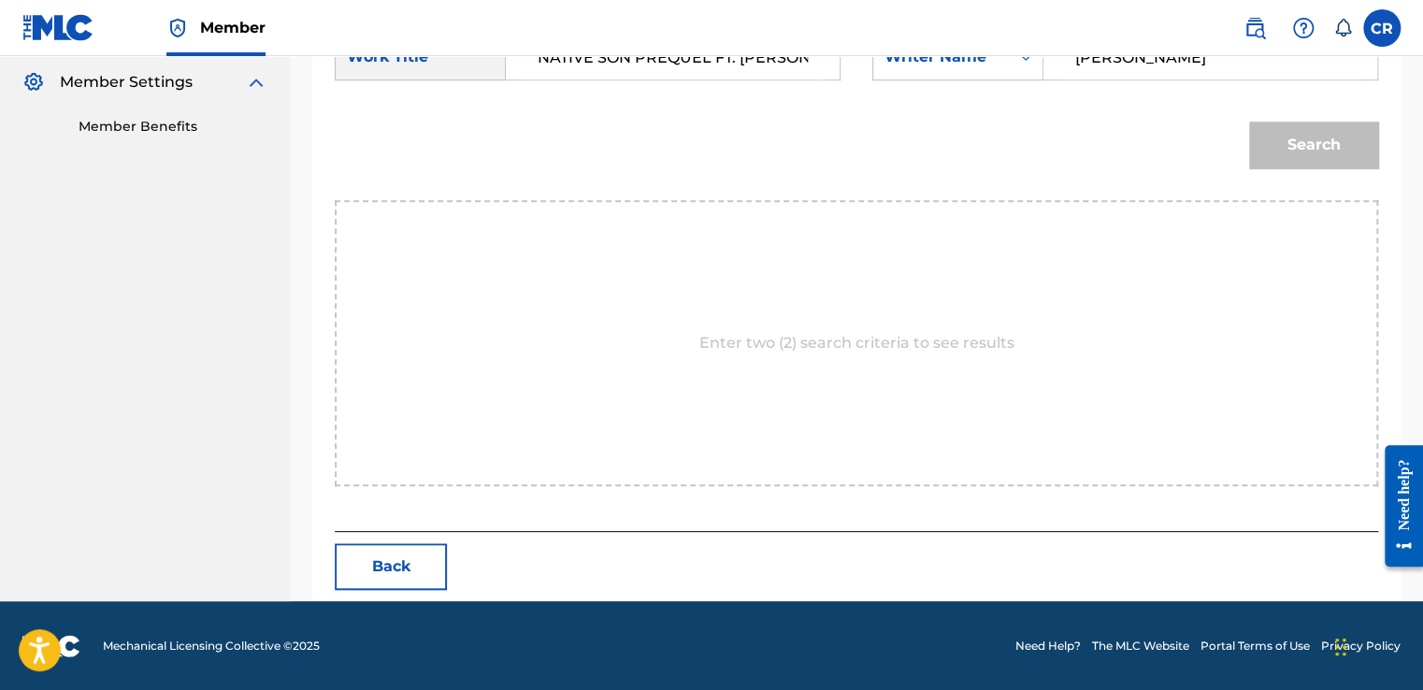
scroll to position [0, 145]
type input "NATIVE SON PREQUEL FT. LEO NAPIER (DABIN REMIX)"
click at [1367, 162] on button "Search" at bounding box center [1313, 145] width 129 height 47
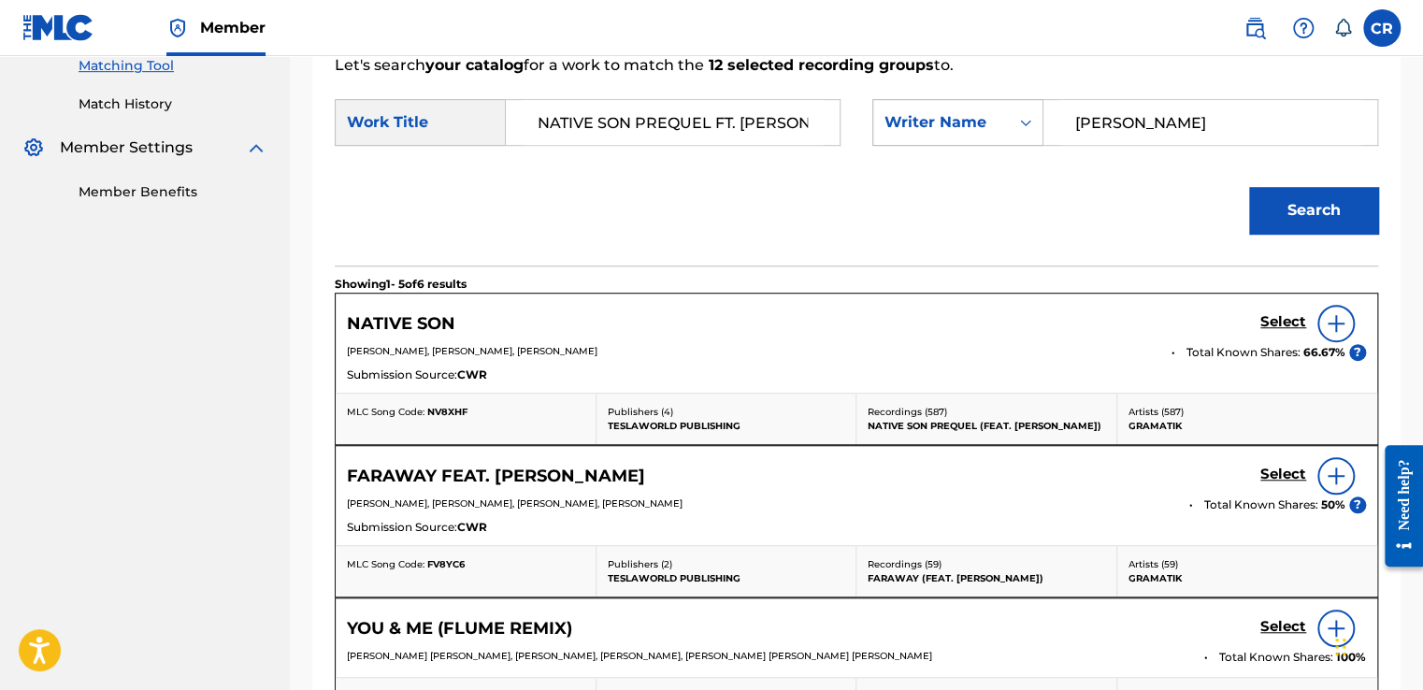
scroll to position [461, 0]
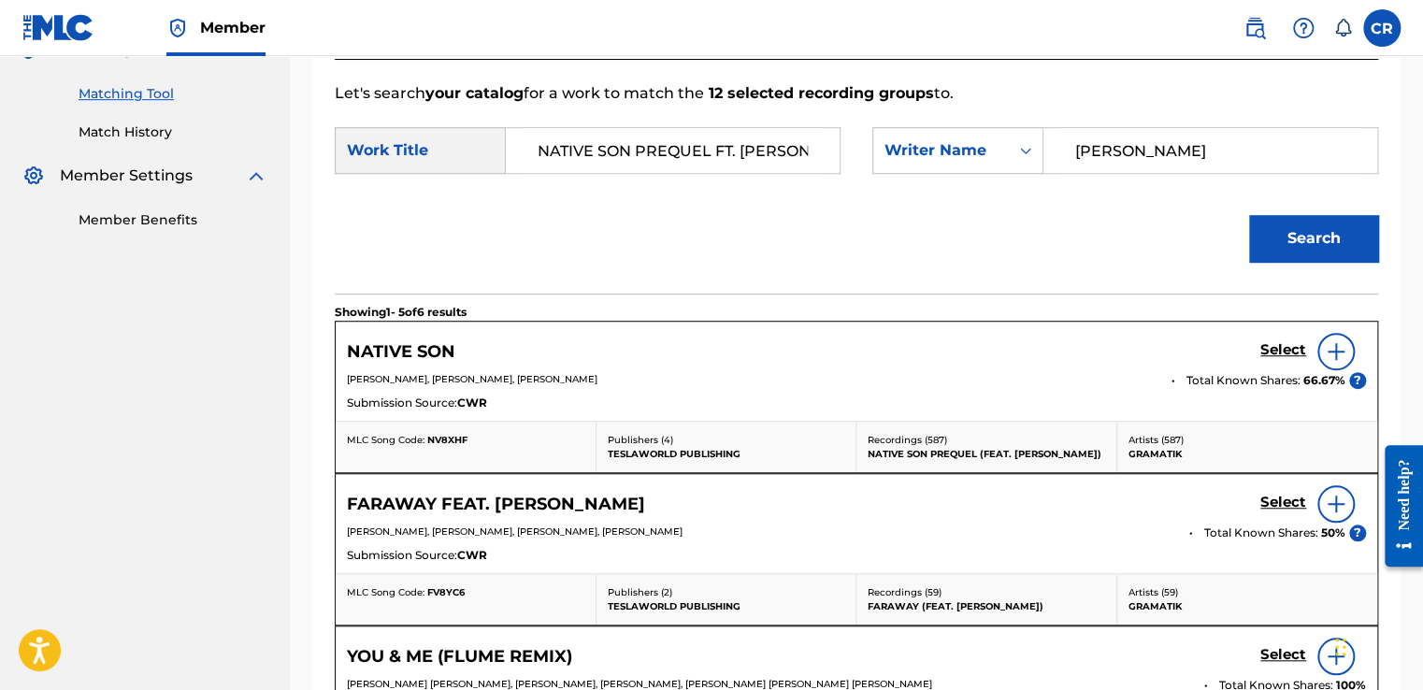
click at [1264, 351] on h5 "Select" at bounding box center [1283, 350] width 46 height 18
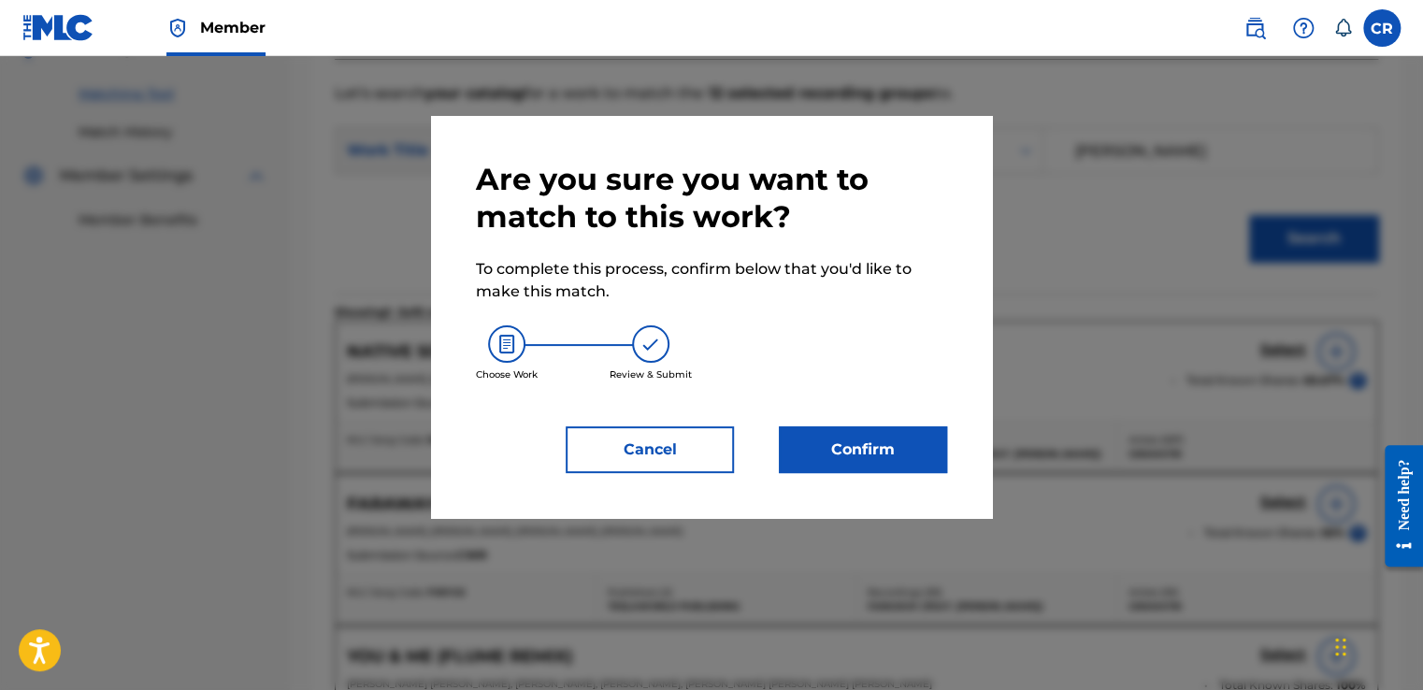
click at [841, 443] on button "Confirm" at bounding box center [863, 449] width 168 height 47
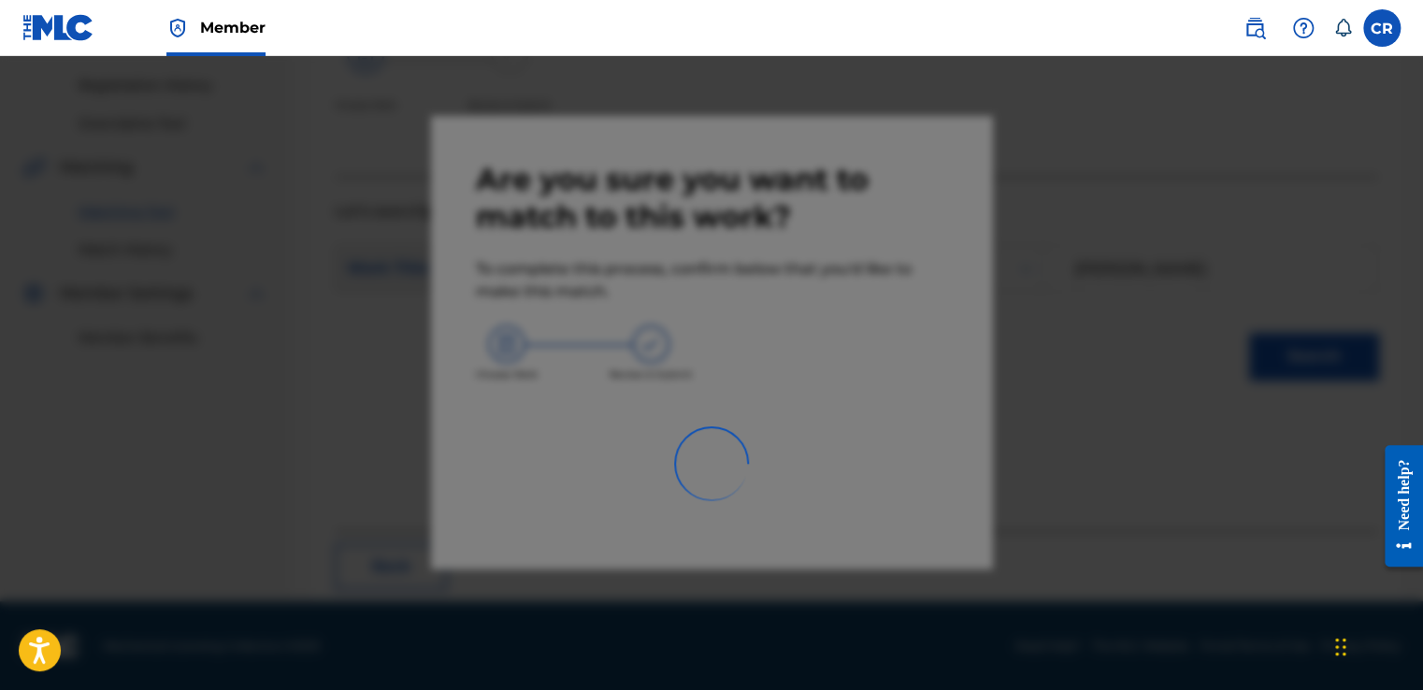
scroll to position [112, 0]
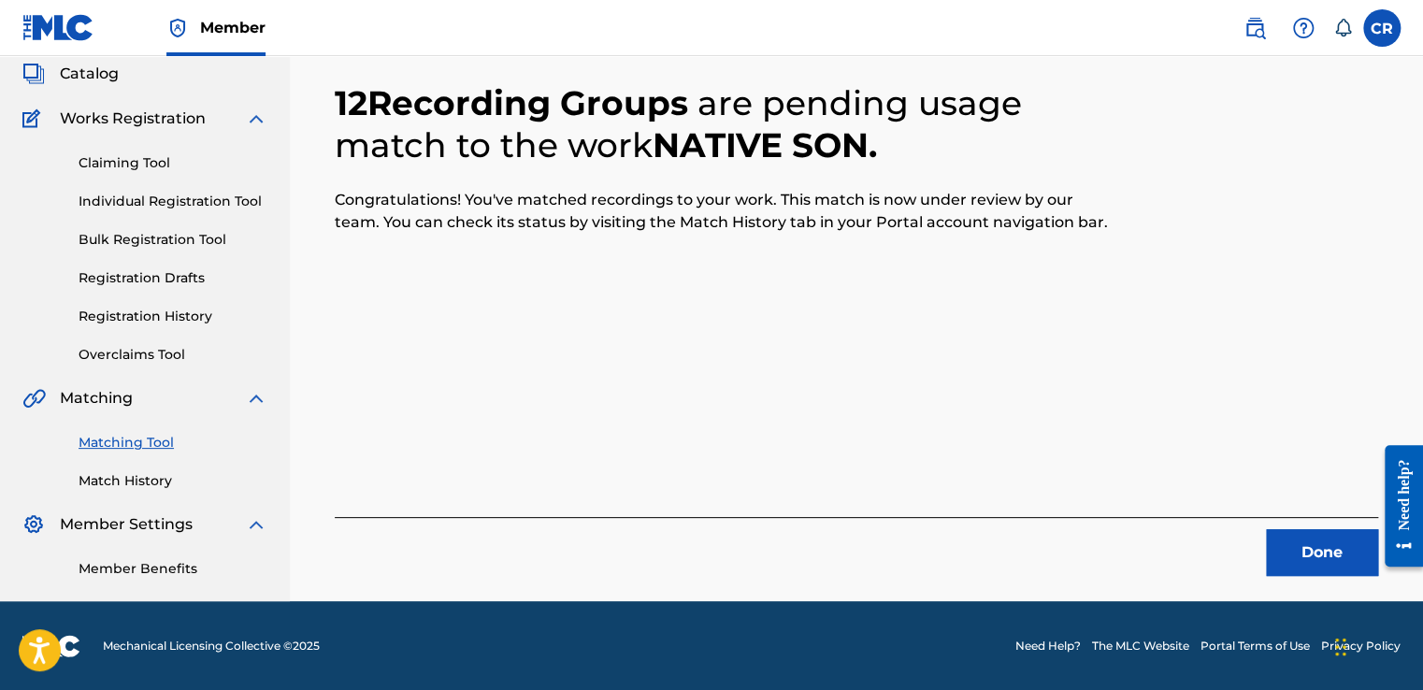
click at [1337, 566] on button "Done" at bounding box center [1322, 552] width 112 height 47
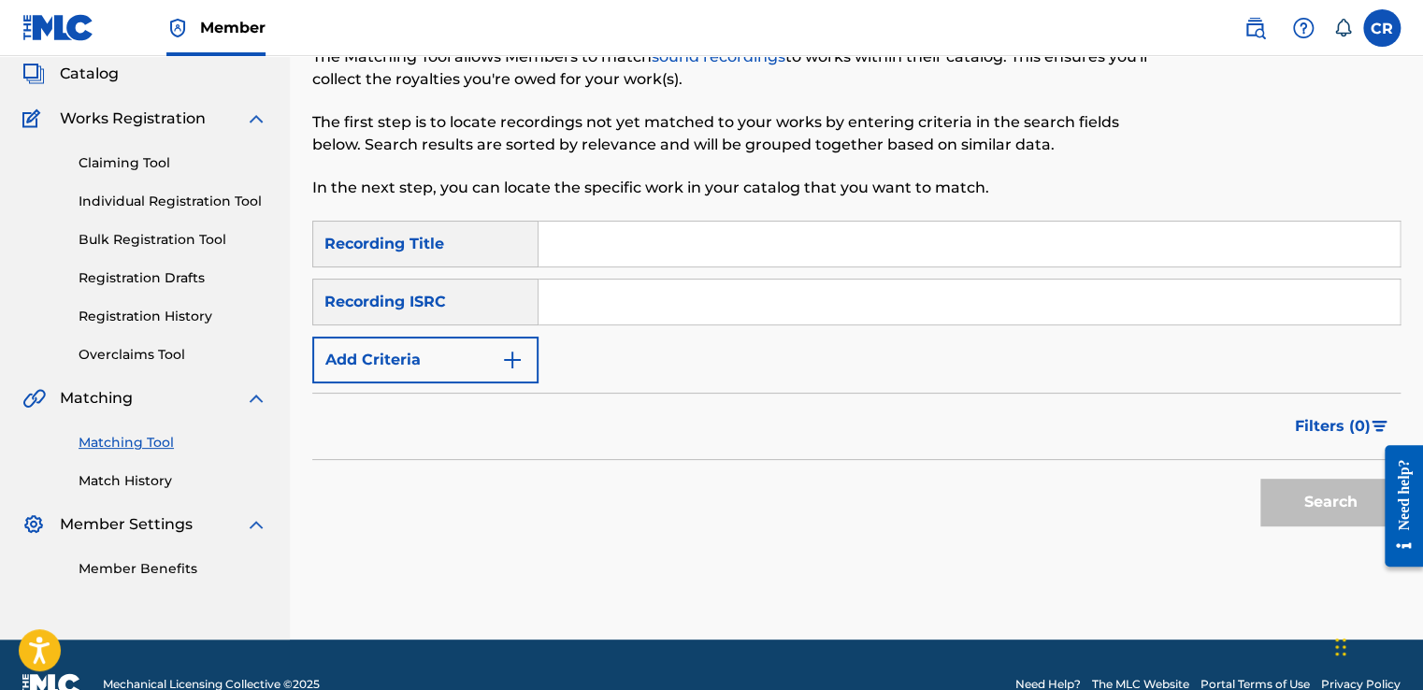
click at [666, 287] on input "Search Form" at bounding box center [968, 301] width 861 height 45
paste input "USLZJ1856243"
type input "USLZJ1856243"
drag, startPoint x: 764, startPoint y: 240, endPoint x: 778, endPoint y: 245, distance: 14.8
click at [764, 240] on input "Search Form" at bounding box center [968, 244] width 861 height 45
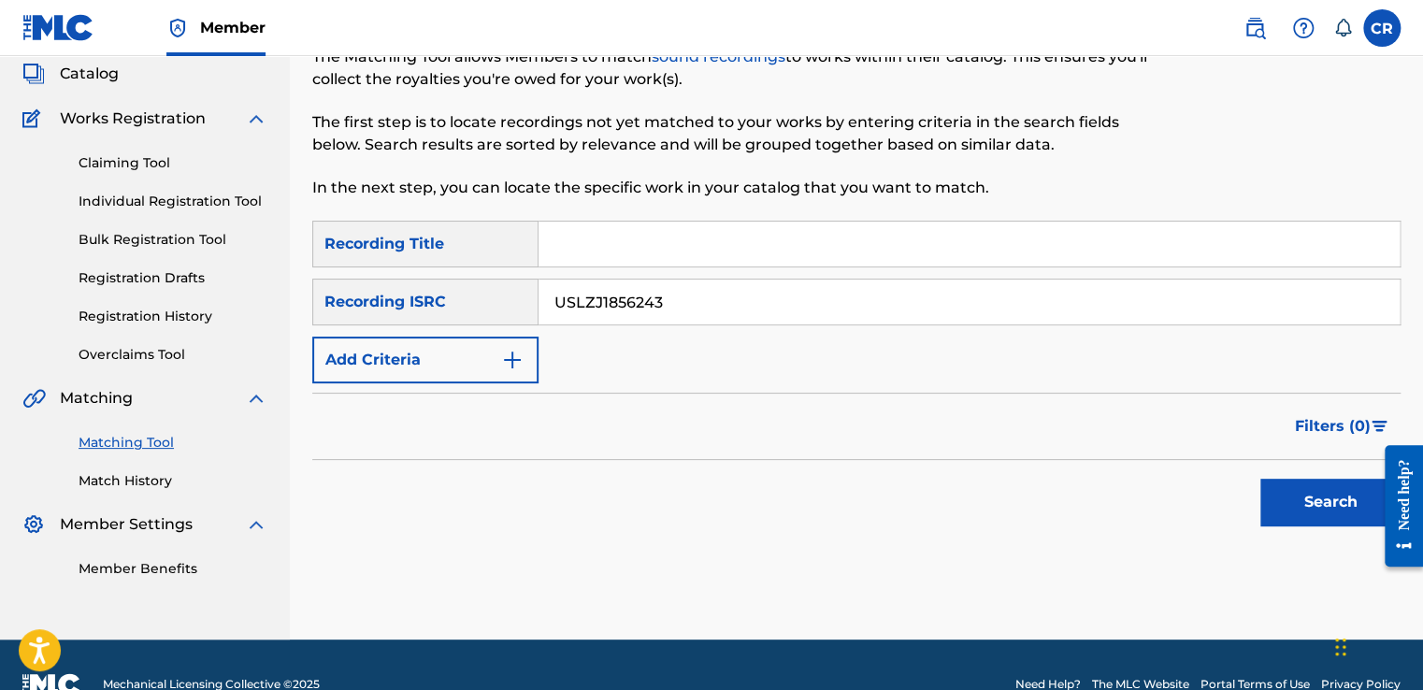
paste input "UNFOUND"
type input "UNFOUND"
click at [1283, 499] on button "Search" at bounding box center [1330, 502] width 140 height 47
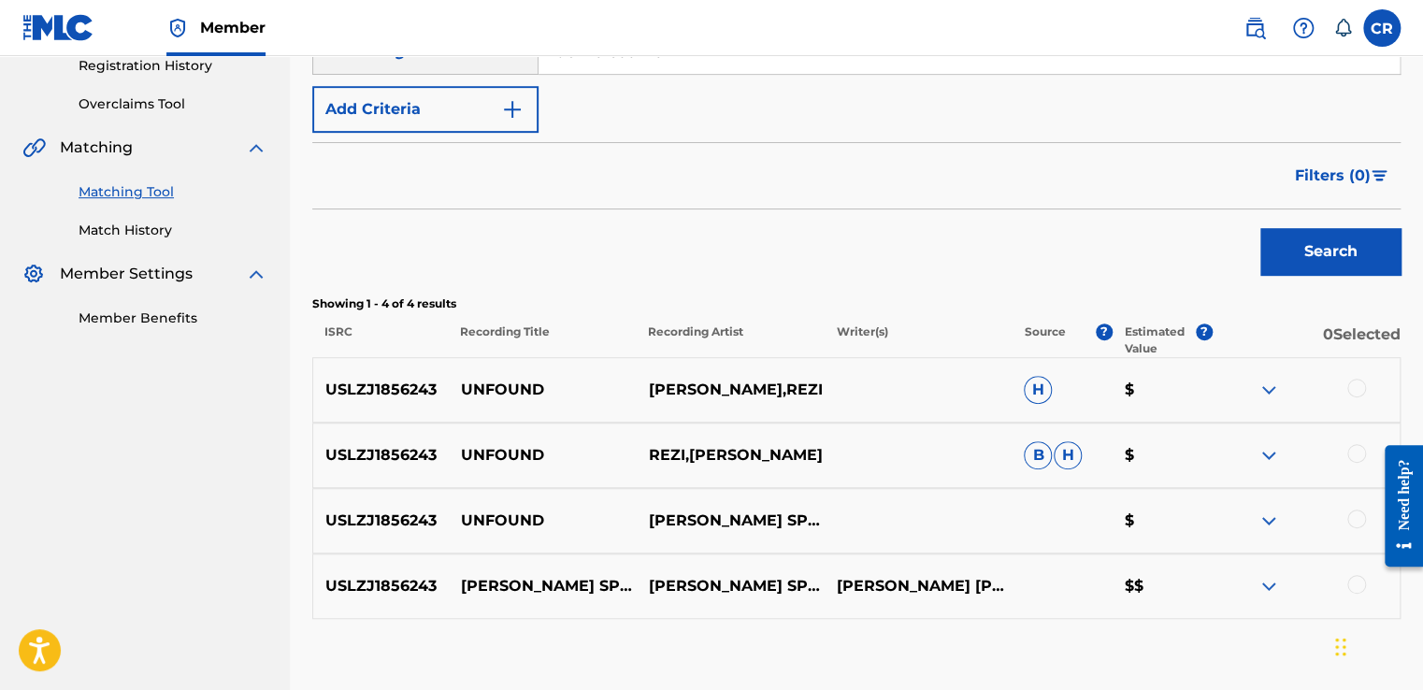
scroll to position [393, 0]
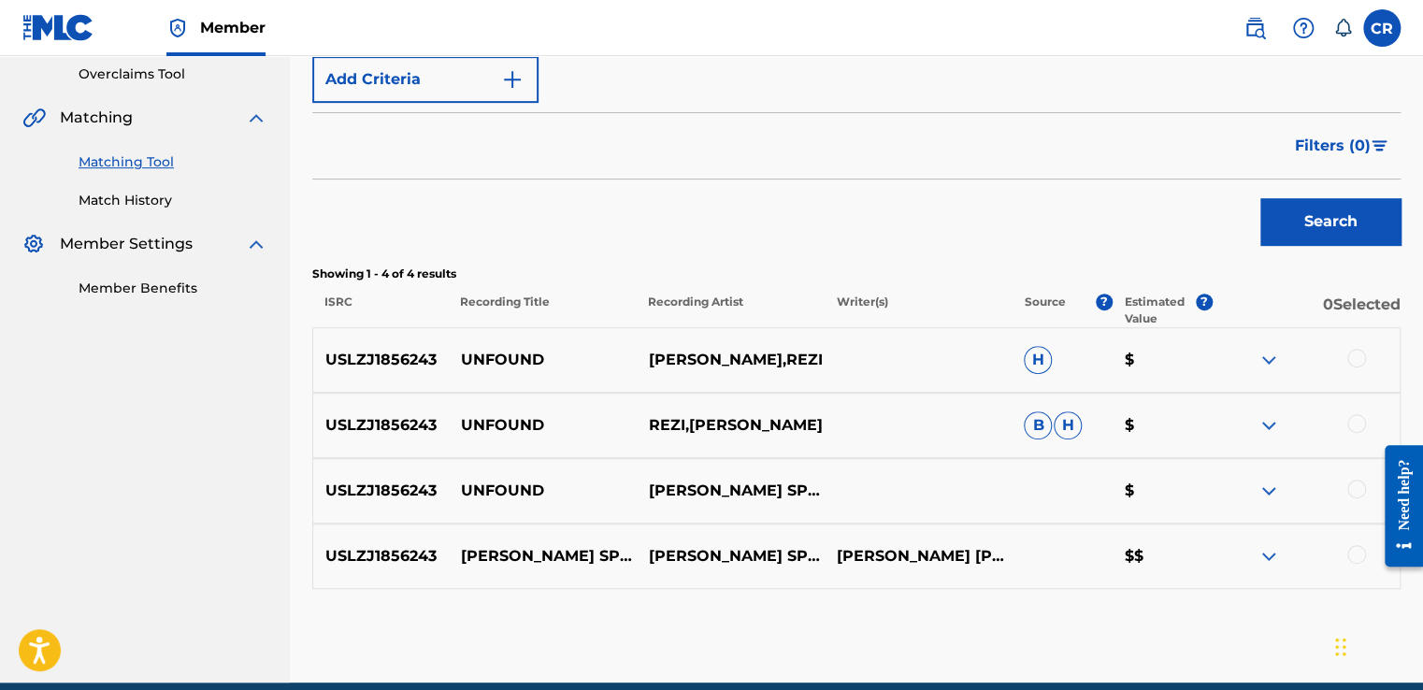
click at [852, 567] on p "REID ROSSON ALEK SLON" at bounding box center [917, 556] width 188 height 22
click at [851, 567] on p "REID ROSSON ALEK SLON" at bounding box center [917, 556] width 188 height 22
copy p "SLON"
click at [1349, 357] on div at bounding box center [1356, 358] width 19 height 19
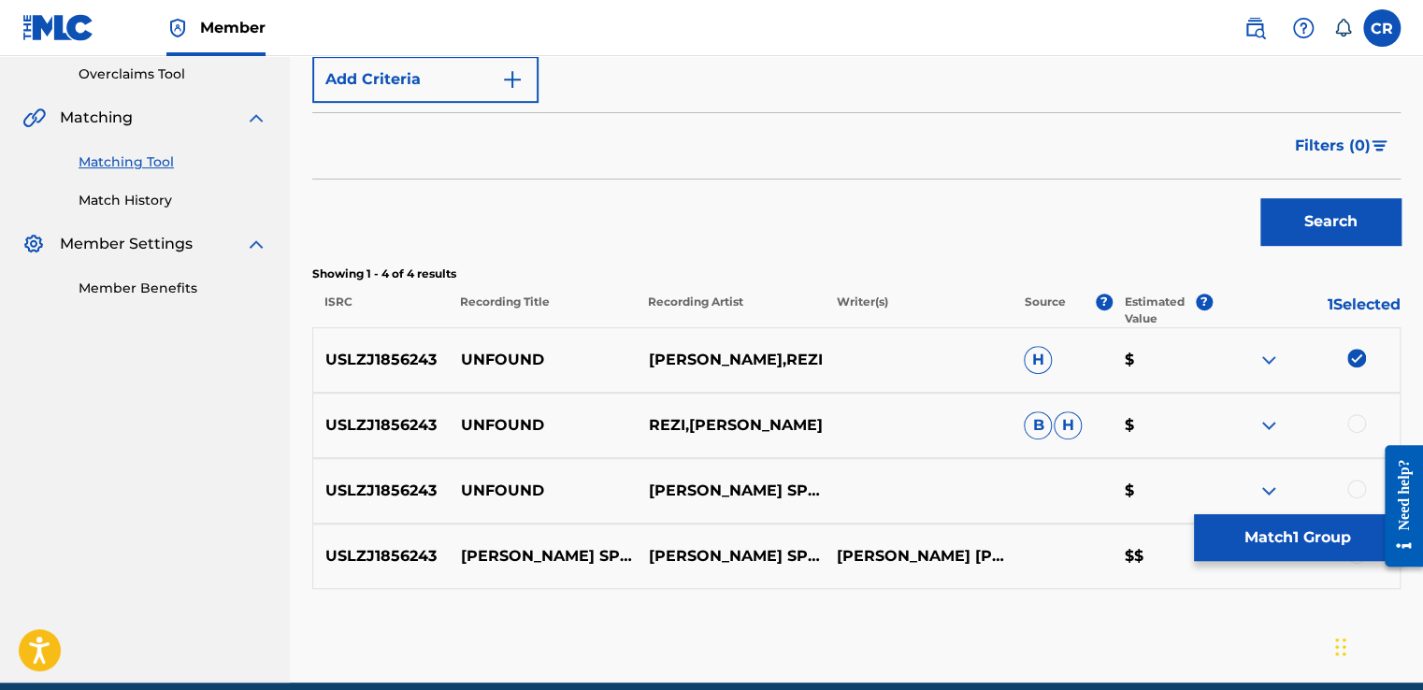
click at [1353, 423] on div at bounding box center [1356, 423] width 19 height 19
click at [1358, 482] on div at bounding box center [1356, 489] width 19 height 19
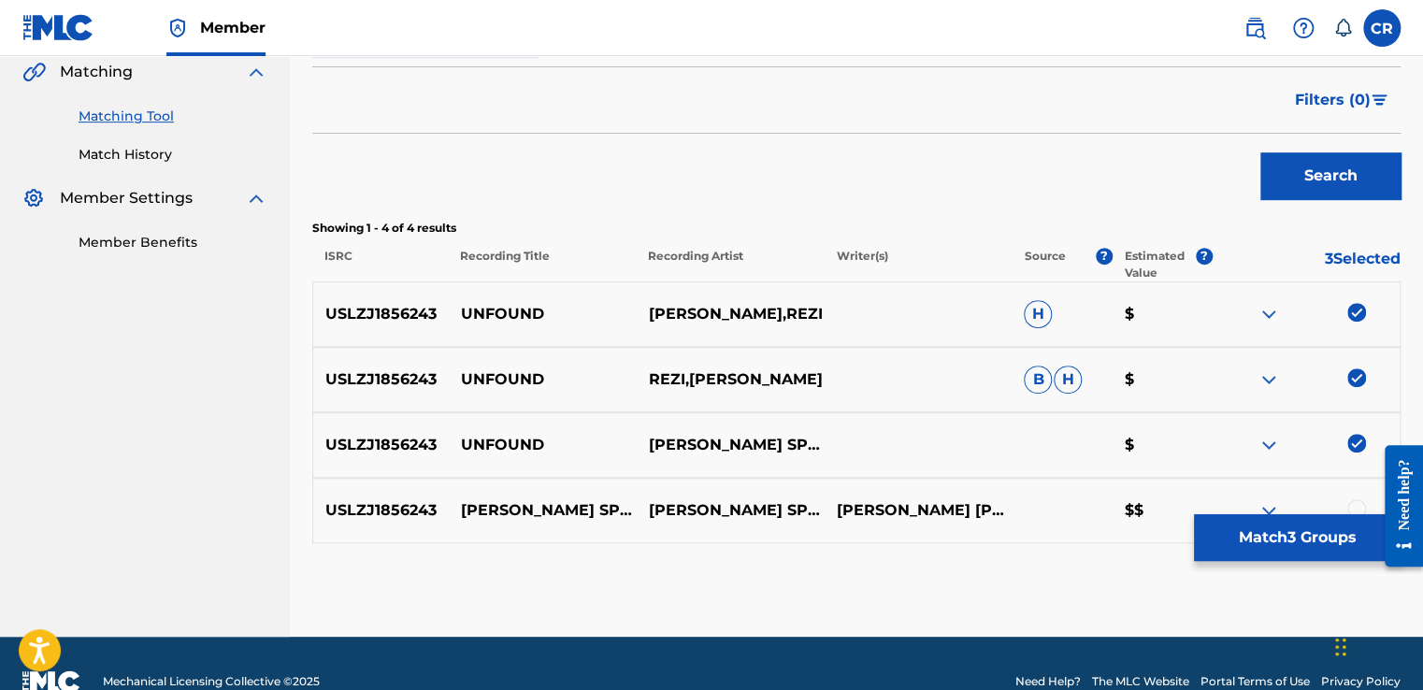
scroll to position [474, 0]
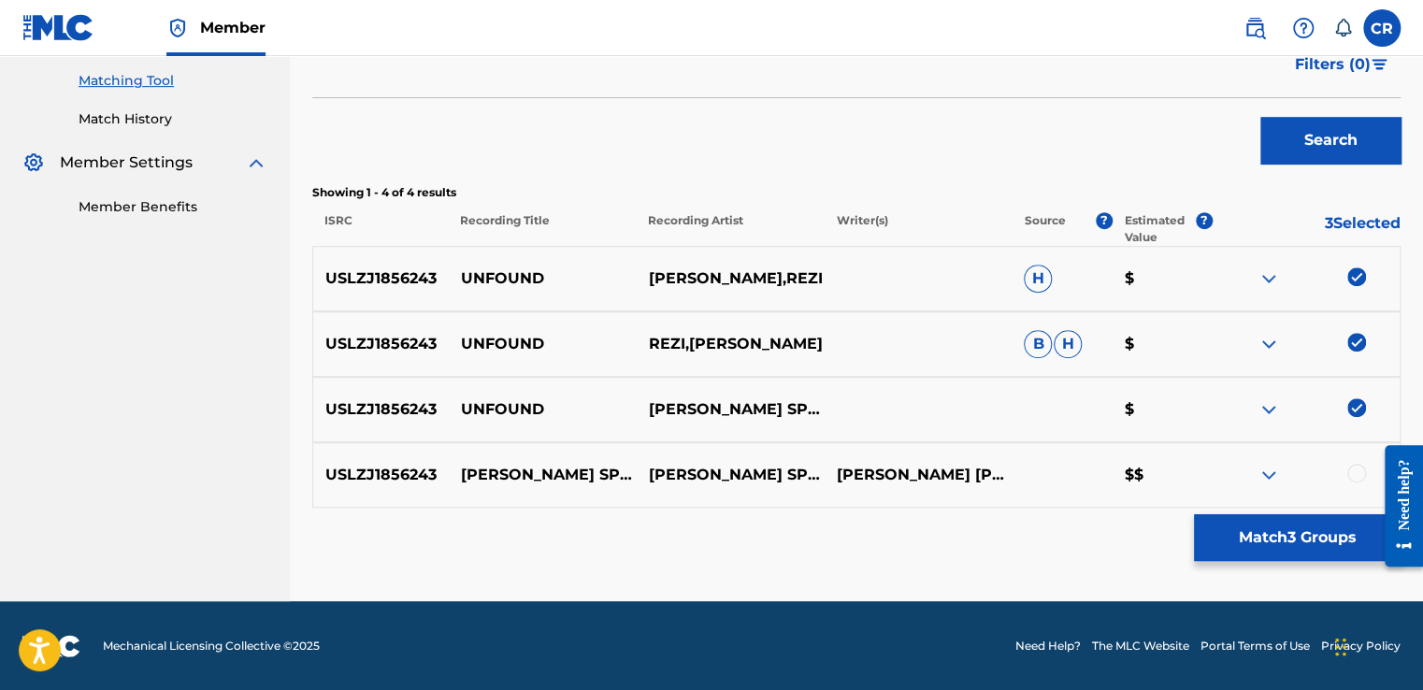
click at [1353, 471] on div at bounding box center [1356, 473] width 19 height 19
click at [1301, 547] on button "Match 4 Groups" at bounding box center [1297, 537] width 207 height 47
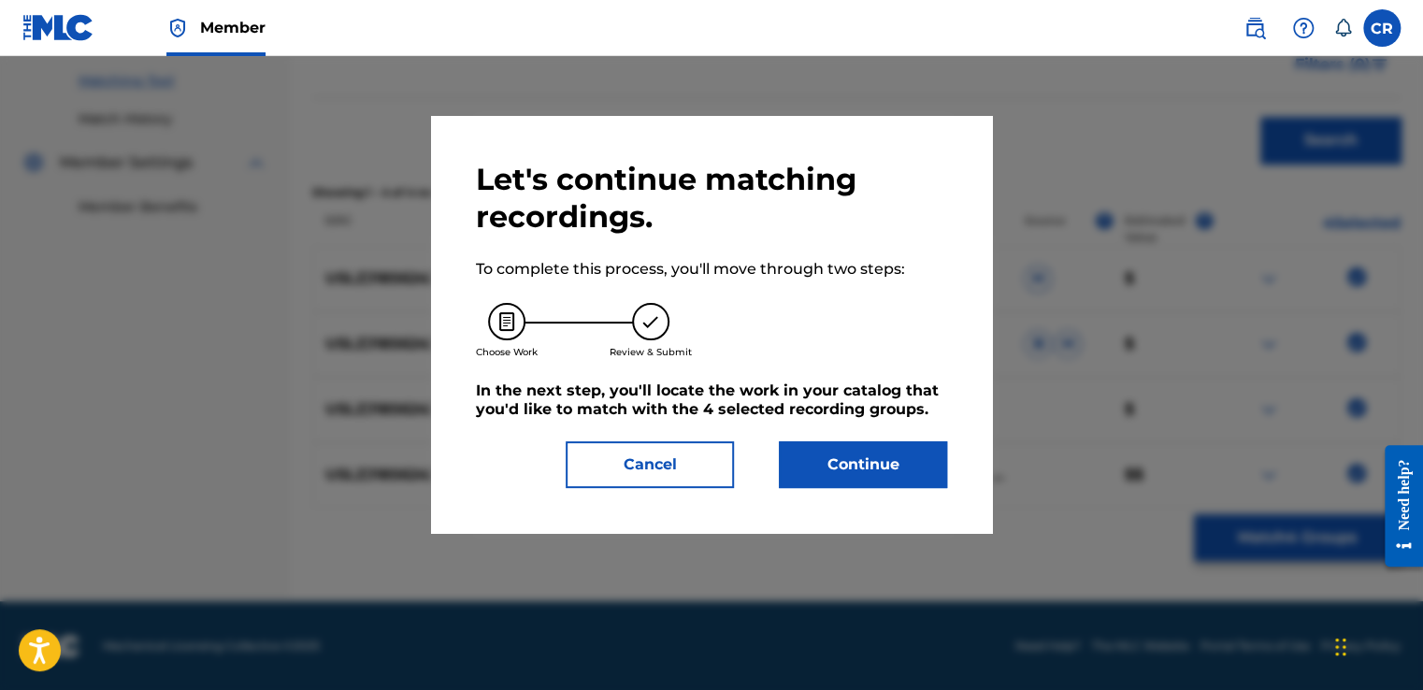
click at [923, 470] on button "Continue" at bounding box center [863, 464] width 168 height 47
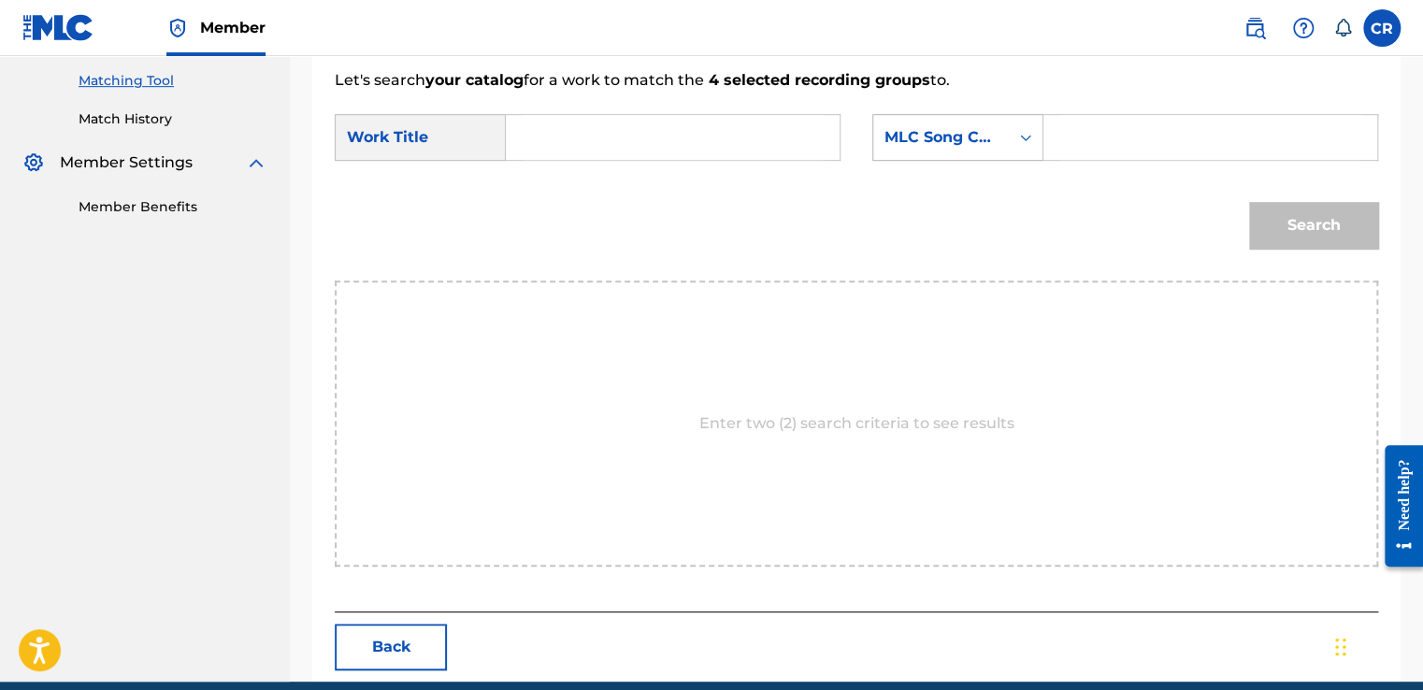
click at [946, 126] on div "MLC Song Code" at bounding box center [940, 137] width 113 height 22
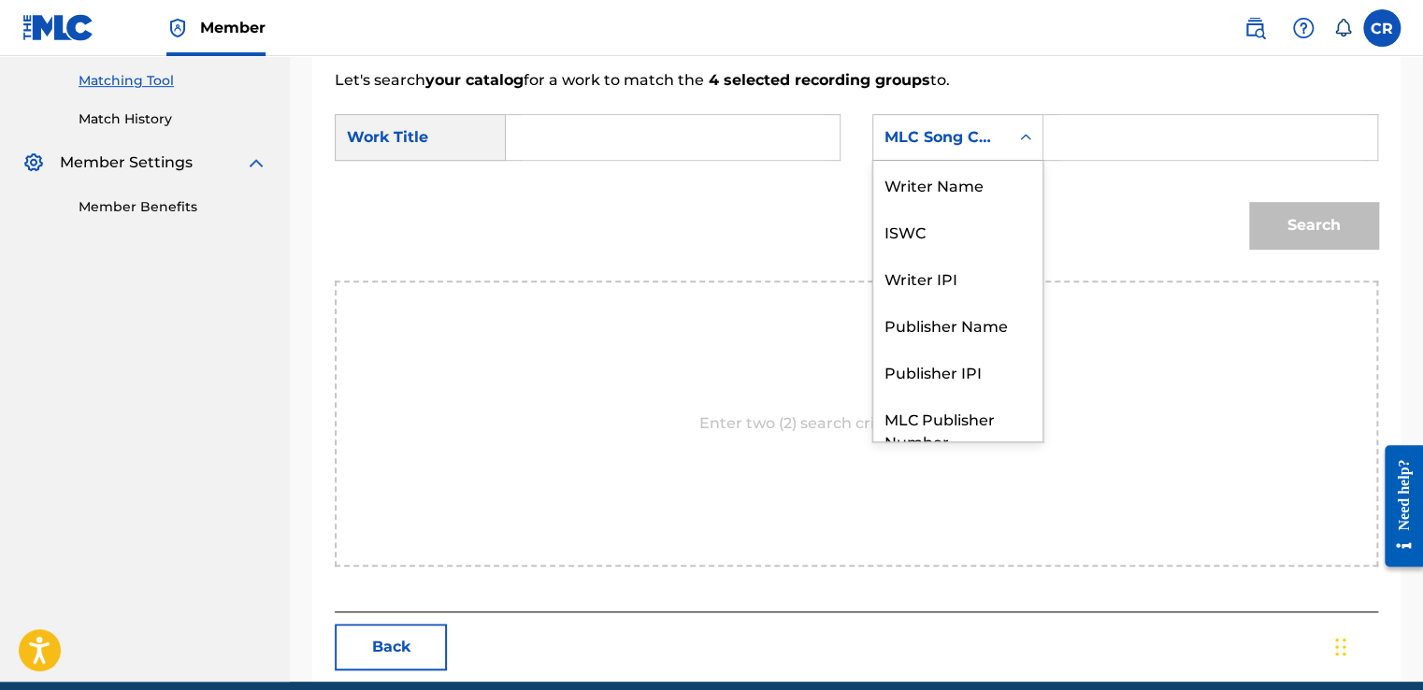
scroll to position [0, 0]
click at [950, 179] on div "Writer Name" at bounding box center [957, 184] width 169 height 47
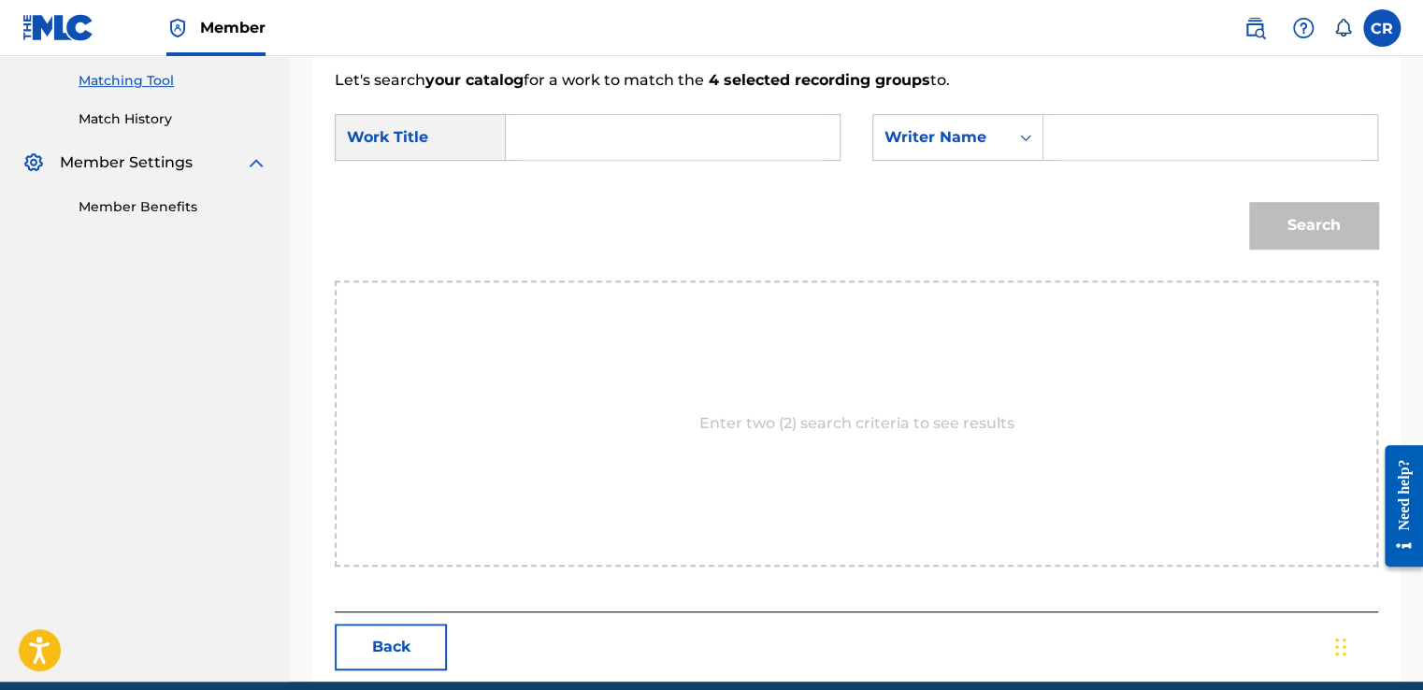
click at [1152, 137] on input "Search Form" at bounding box center [1210, 137] width 302 height 45
paste input "SLON"
type input "SLON"
click at [751, 133] on input "Search Form" at bounding box center [673, 137] width 302 height 45
paste input "UNFOUND"
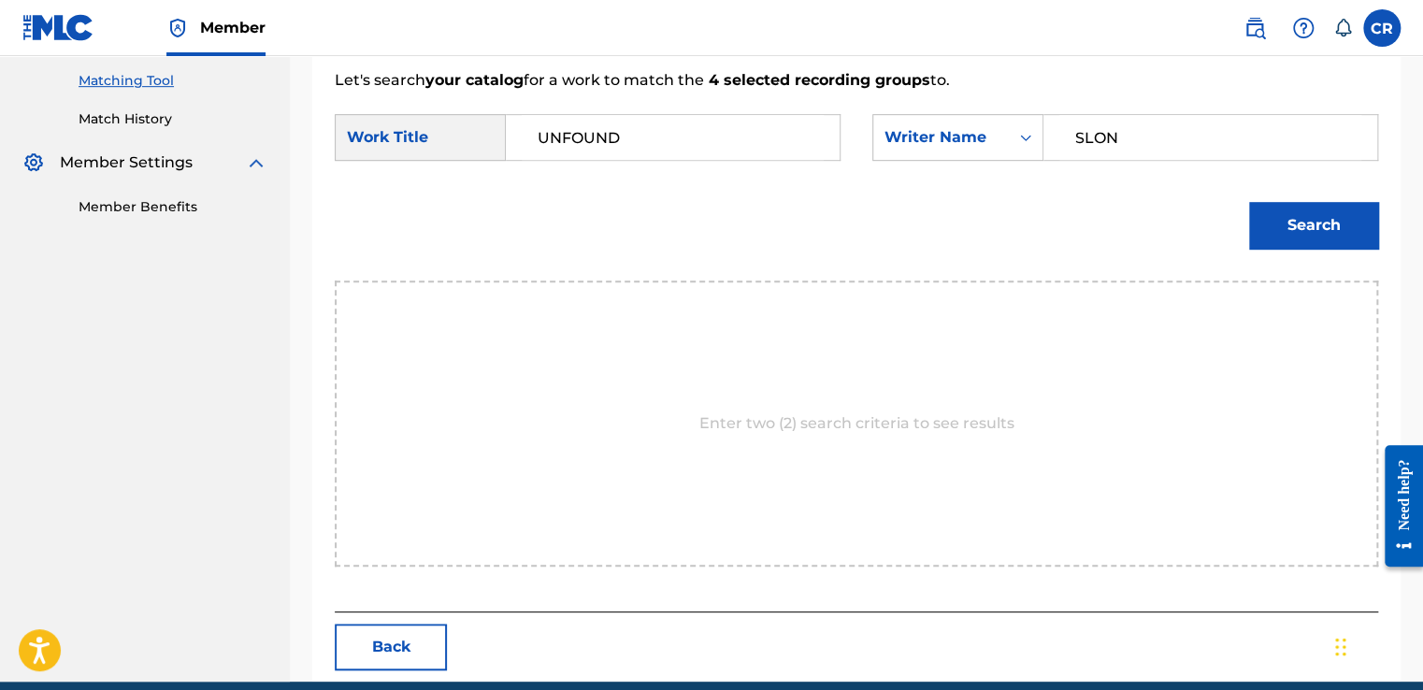
type input "UNFOUND"
click at [1292, 215] on button "Search" at bounding box center [1313, 225] width 129 height 47
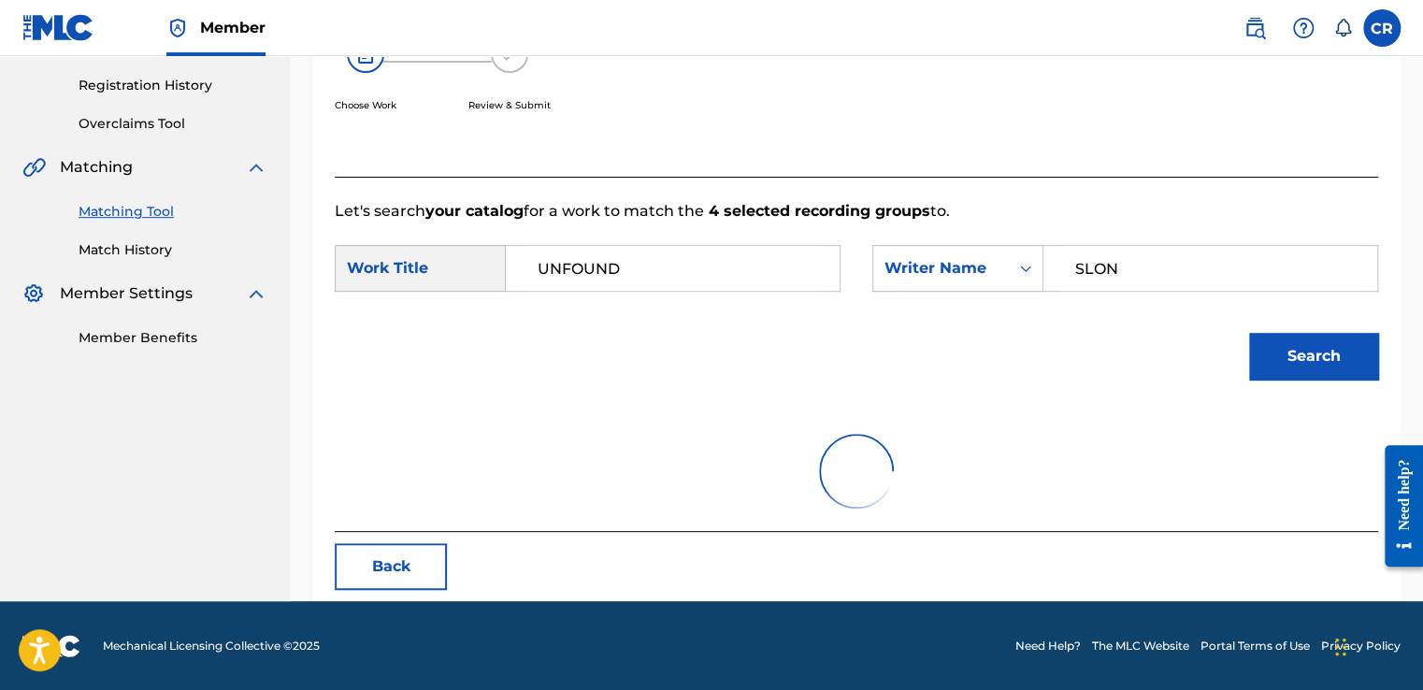
scroll to position [263, 0]
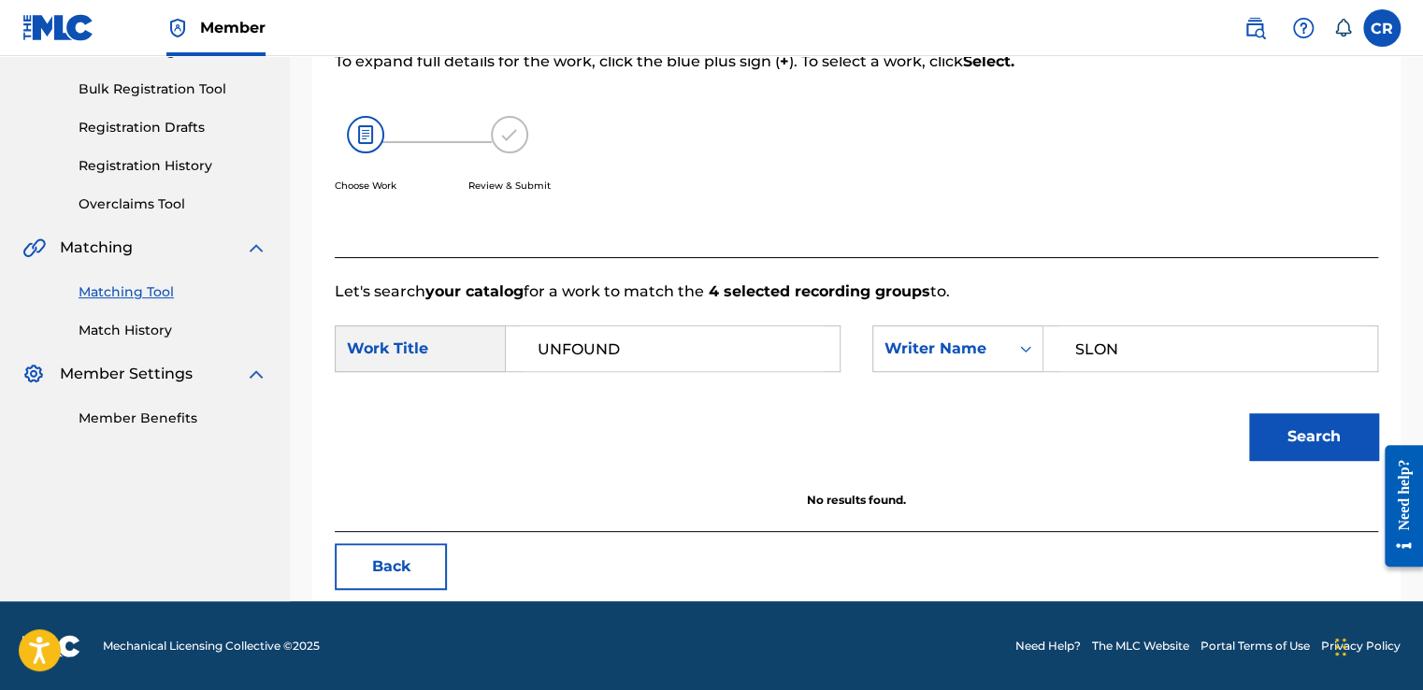
click at [415, 577] on button "Back" at bounding box center [391, 566] width 112 height 47
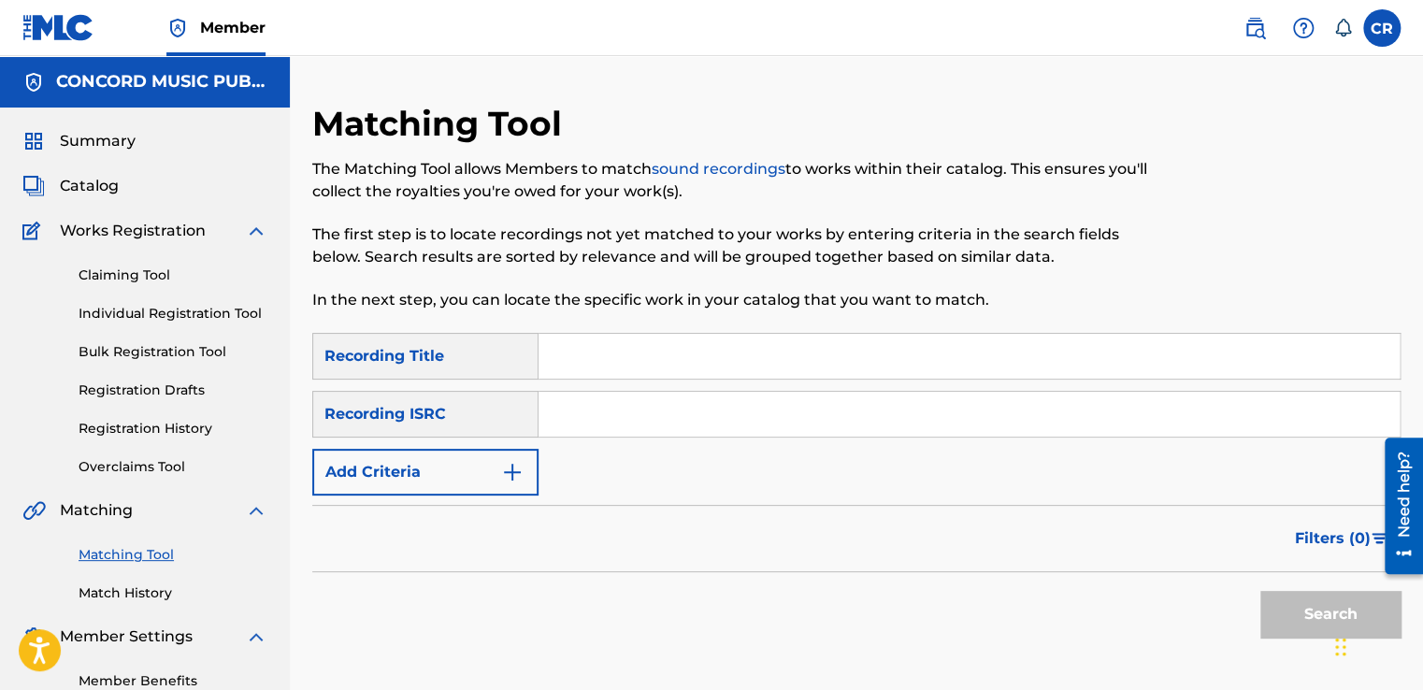
click at [741, 408] on input "Search Form" at bounding box center [968, 414] width 861 height 45
paste input "USA560803227"
type input "USA560803227"
click at [786, 342] on input "Search Form" at bounding box center [968, 356] width 861 height 45
paste input "24/7"
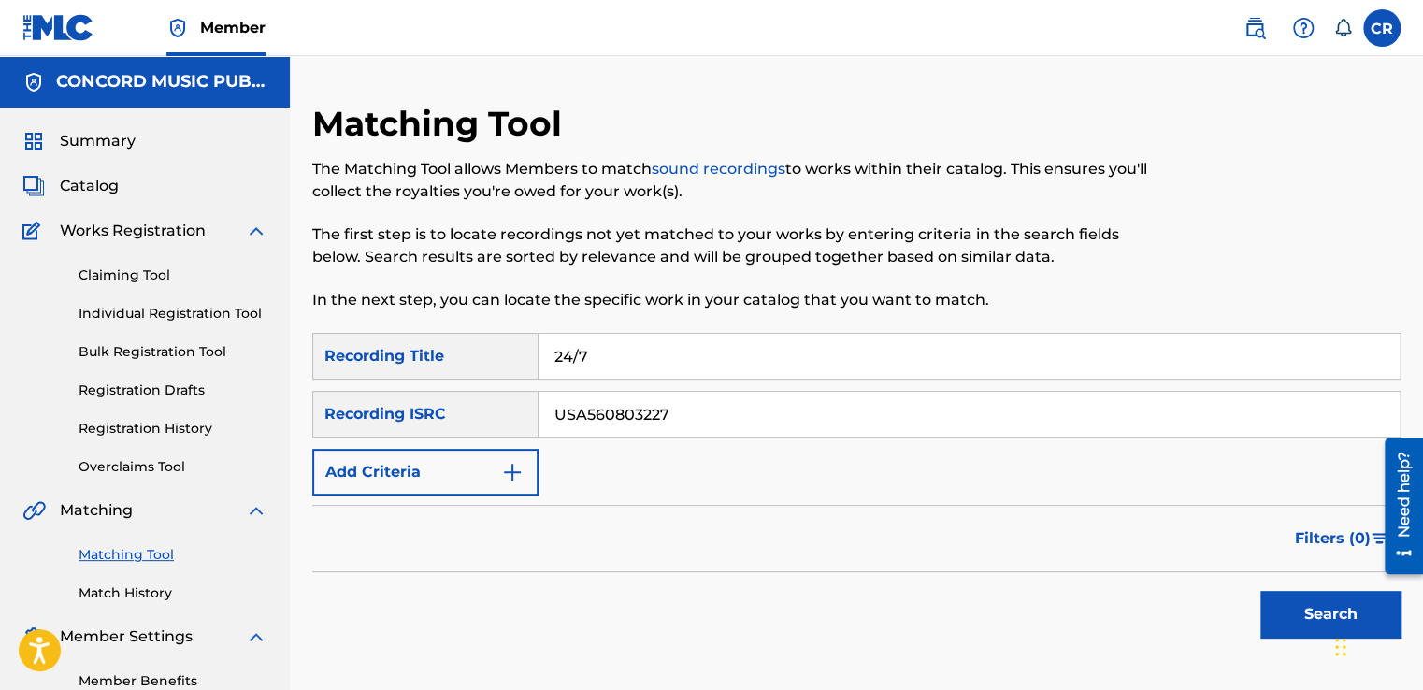
type input "24/7"
click at [1301, 596] on button "Search" at bounding box center [1330, 614] width 140 height 47
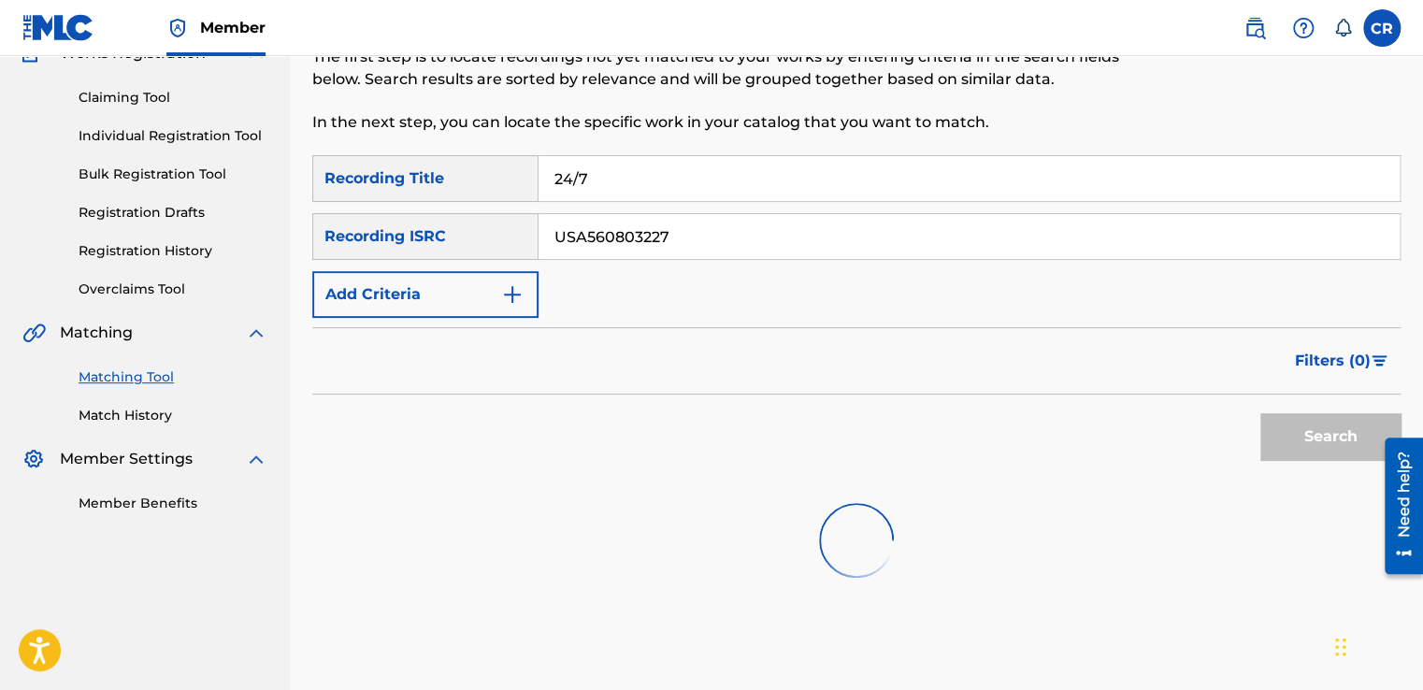
scroll to position [278, 0]
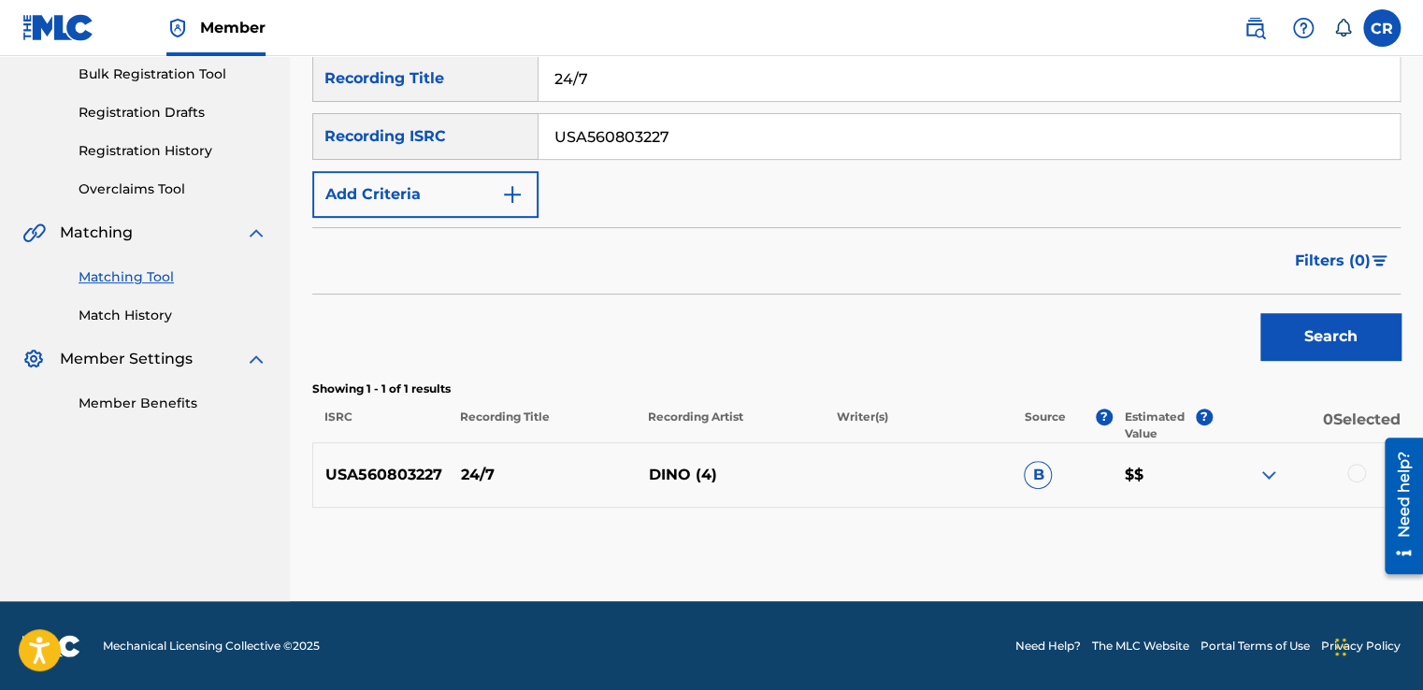
click at [755, 146] on input "USA560803227" at bounding box center [968, 136] width 861 height 45
paste input "US6YC2002816"
click at [745, 118] on input "USA560803227US6YC2002816" at bounding box center [968, 136] width 861 height 45
paste input "Search Form"
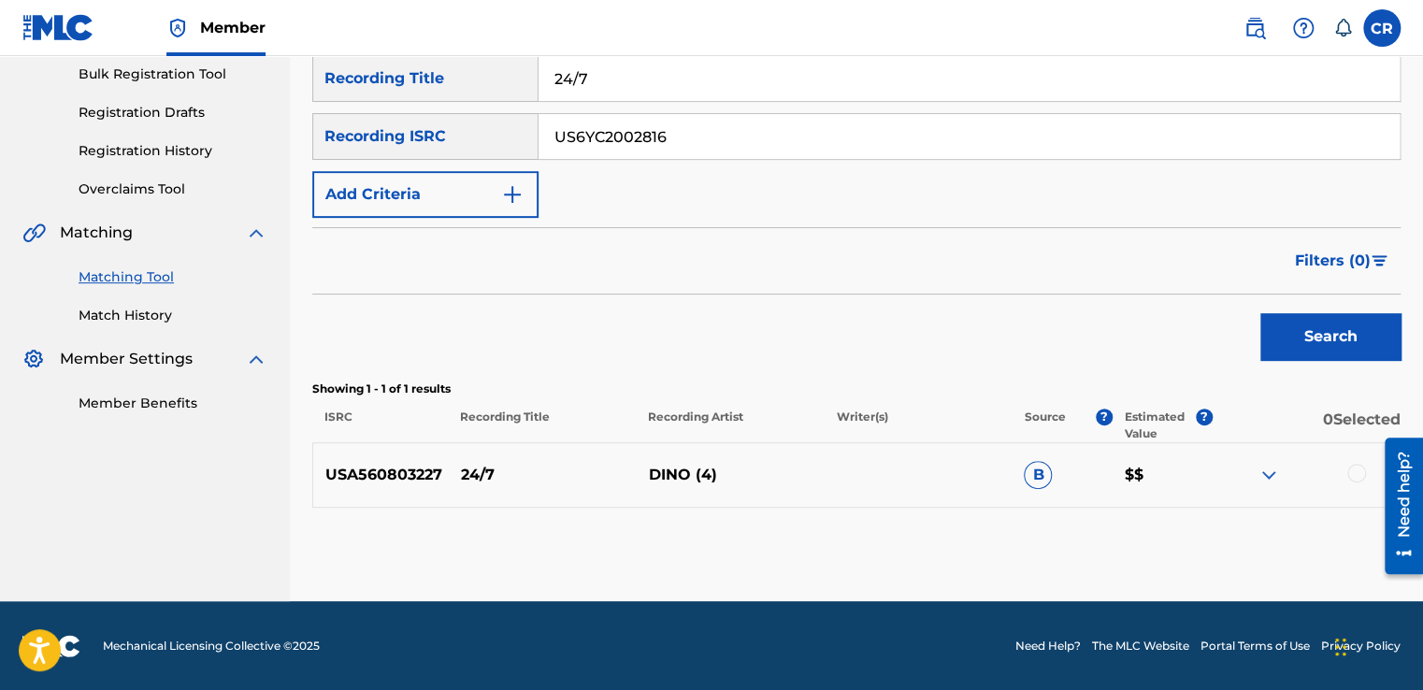
type input "US6YC2002816"
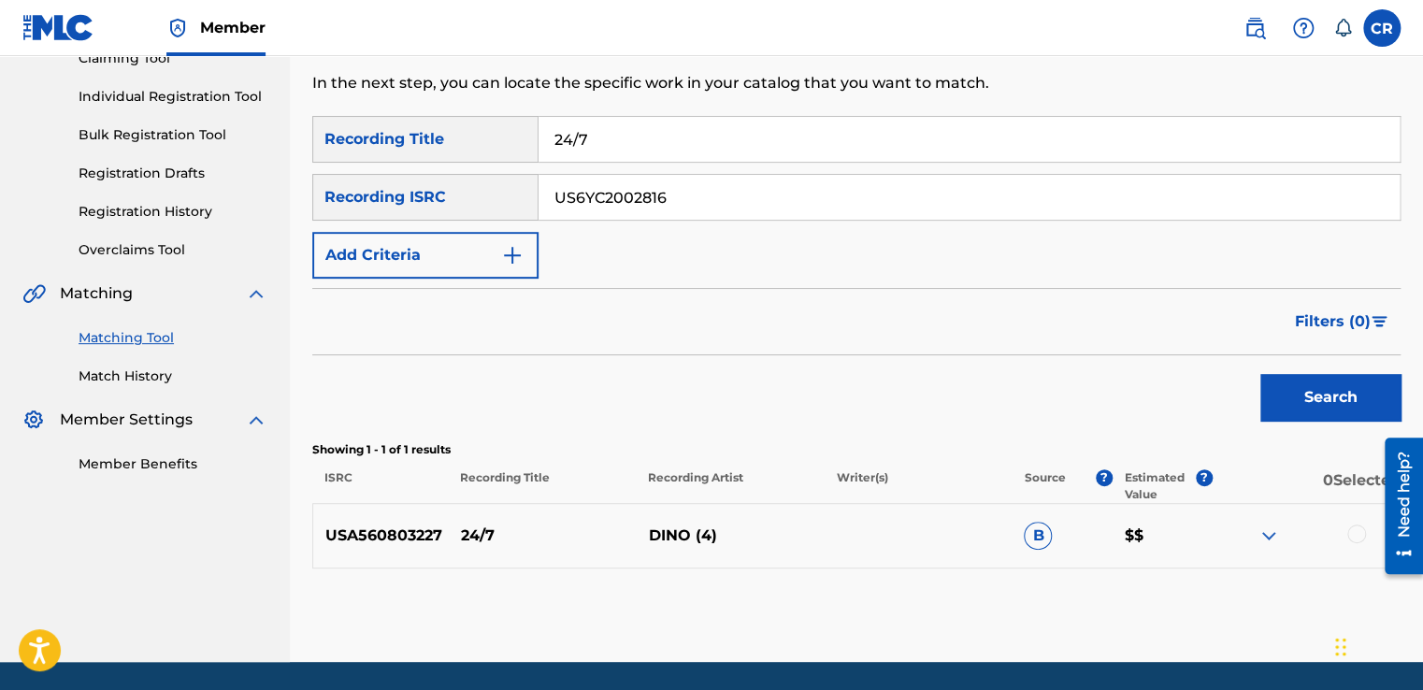
scroll to position [184, 0]
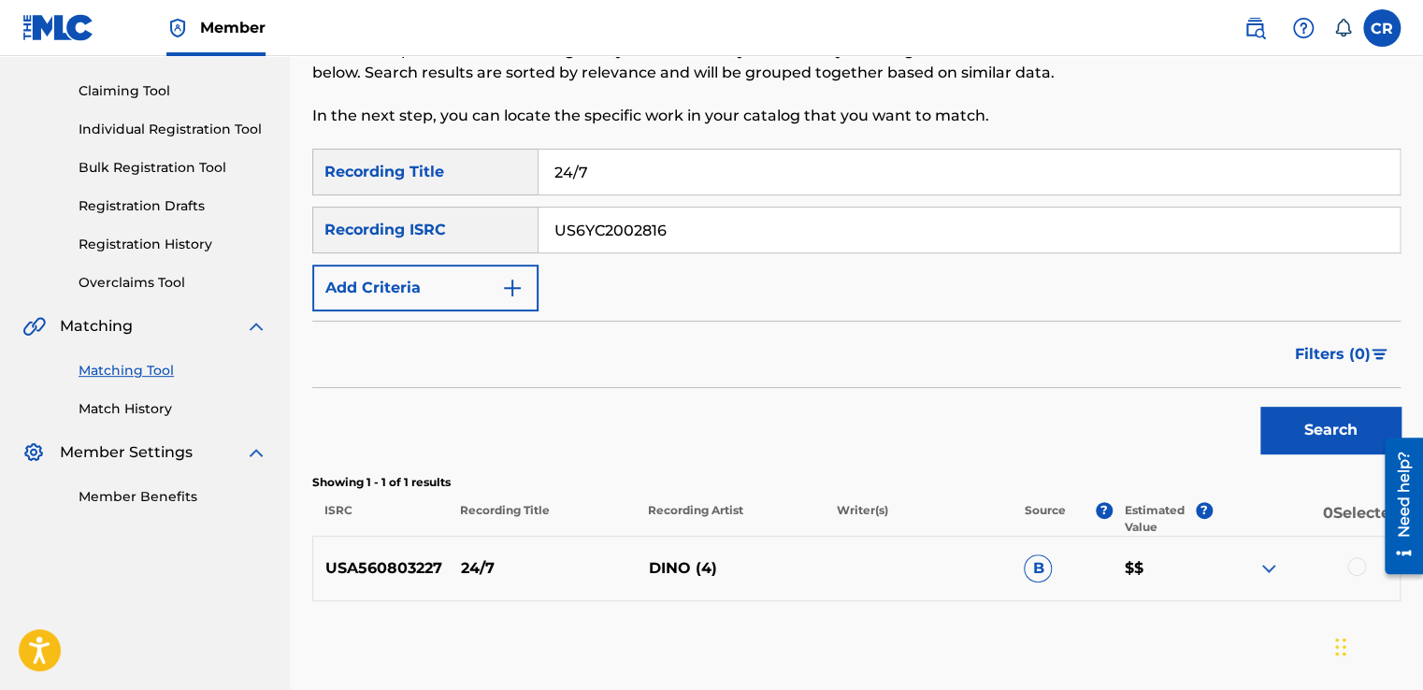
click at [683, 168] on input "24/7" at bounding box center [968, 172] width 861 height 45
paste input "POP THAT (REMIX) [FEAT. YELLA BEEZY, ASIAN DOLL, TRAPBOY FREDDY & LIL RONNY MOT…"
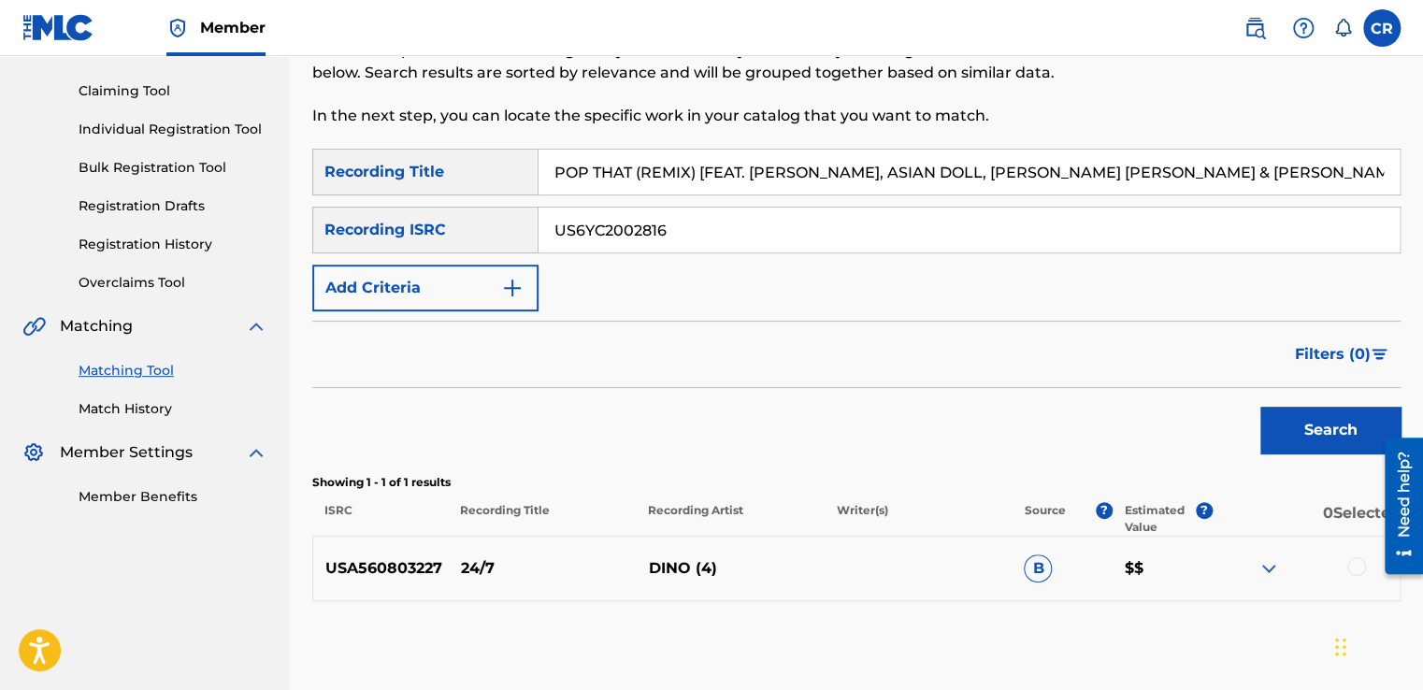
type input "POP THAT (REMIX) [FEAT. YELLA BEEZY, ASIAN DOLL, TRAPBOY FREDDY & LIL RONNY MOT…"
click at [1284, 445] on button "Search" at bounding box center [1330, 430] width 140 height 47
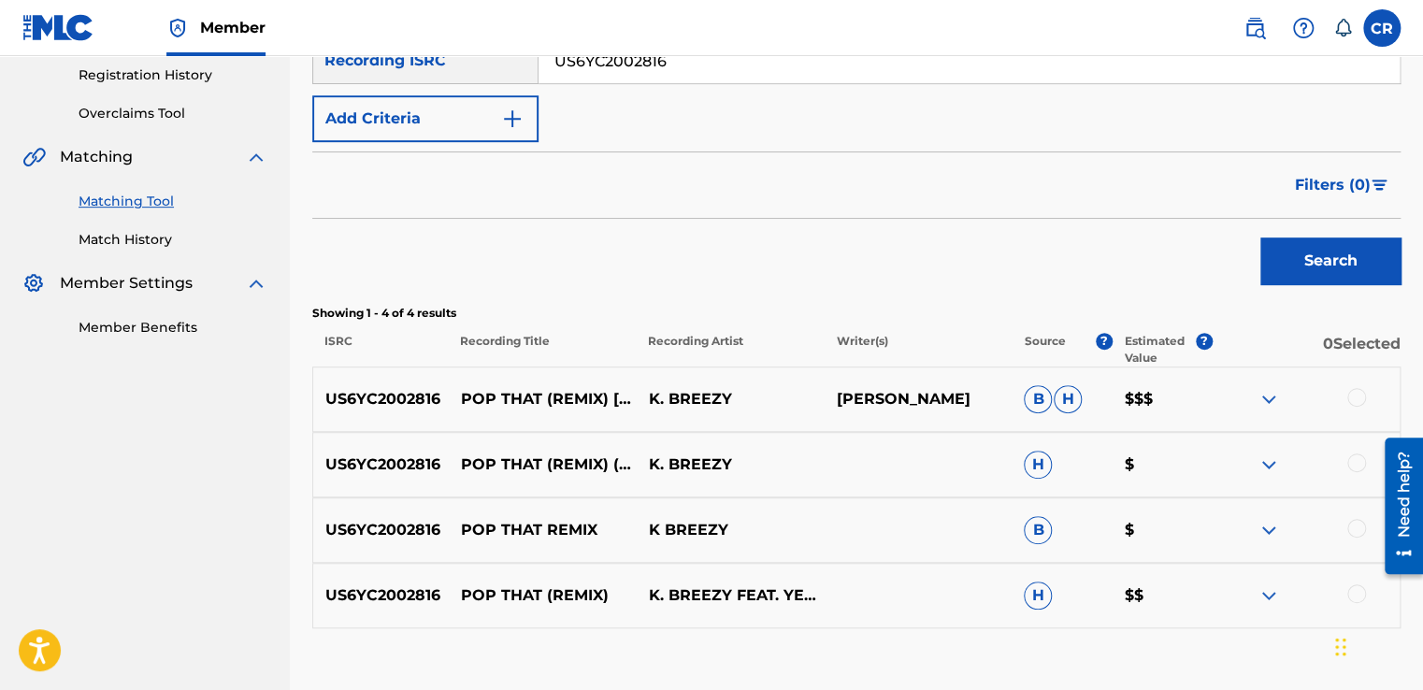
scroll to position [465, 0]
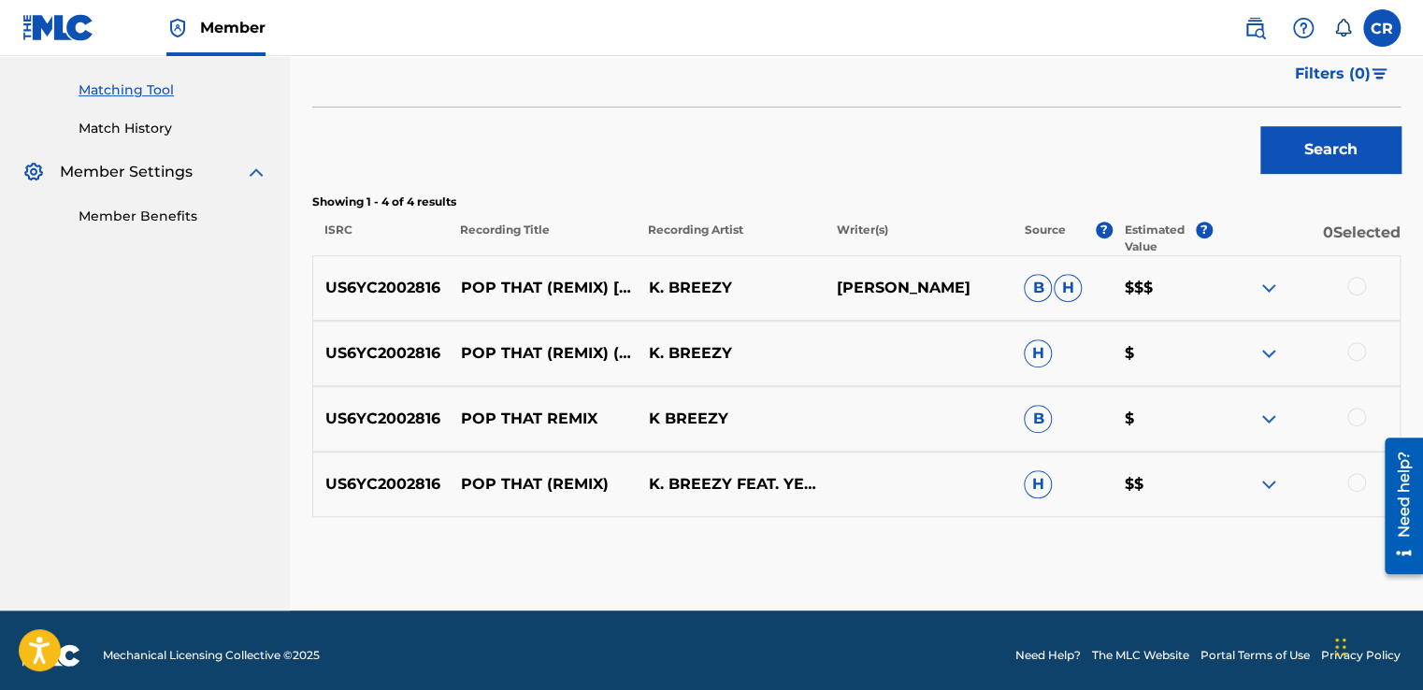
click at [972, 286] on p "MATTHEW BURNS" at bounding box center [917, 288] width 188 height 22
copy p "BURNS"
click at [1354, 287] on div at bounding box center [1356, 286] width 19 height 19
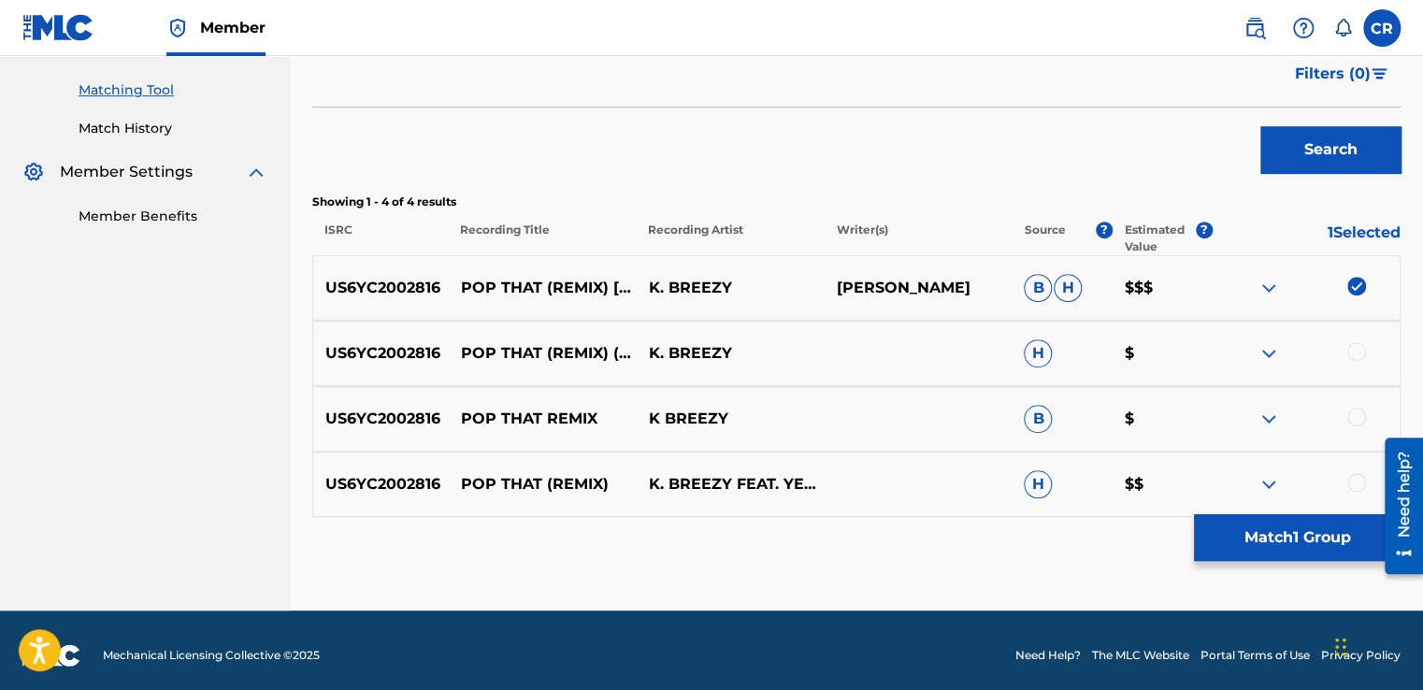
click at [1353, 347] on div at bounding box center [1356, 351] width 19 height 19
click at [1350, 409] on div at bounding box center [1356, 417] width 19 height 19
click at [1355, 477] on div at bounding box center [1356, 482] width 19 height 19
click at [1320, 538] on button "Match 4 Groups" at bounding box center [1297, 537] width 207 height 47
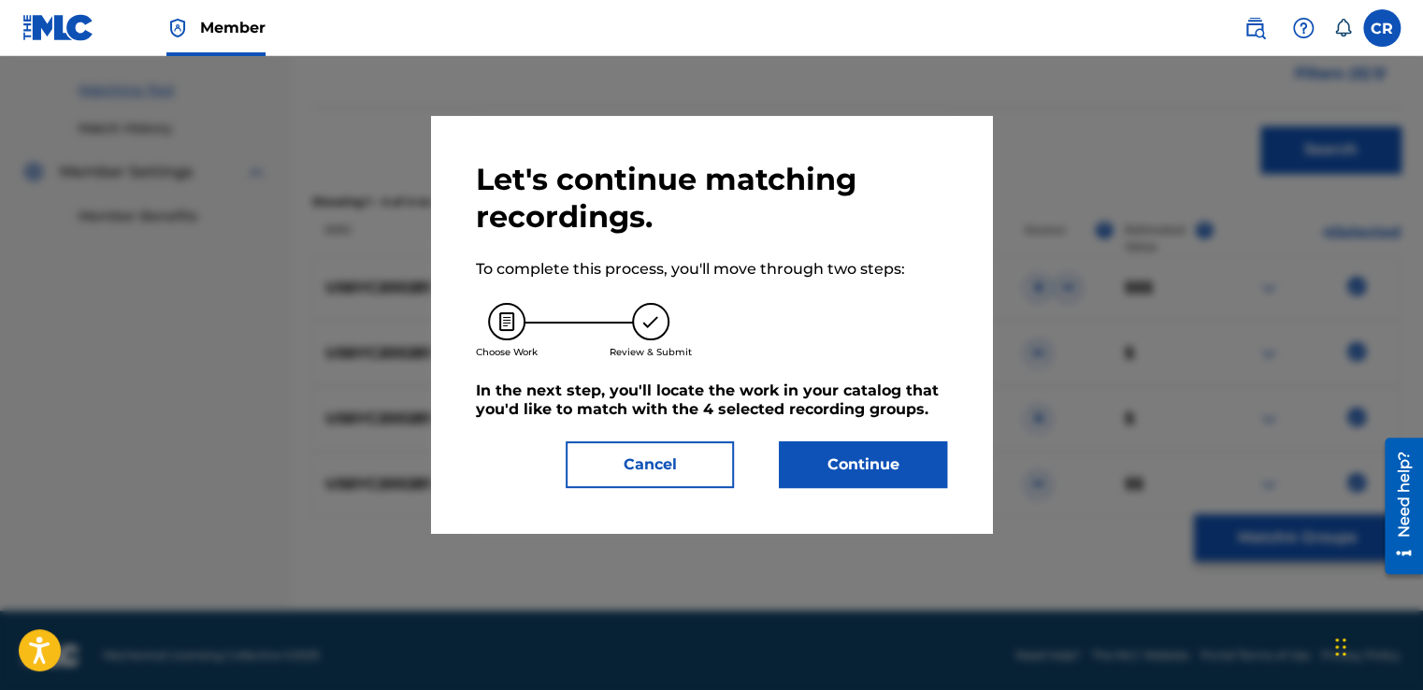
click at [910, 443] on button "Continue" at bounding box center [863, 464] width 168 height 47
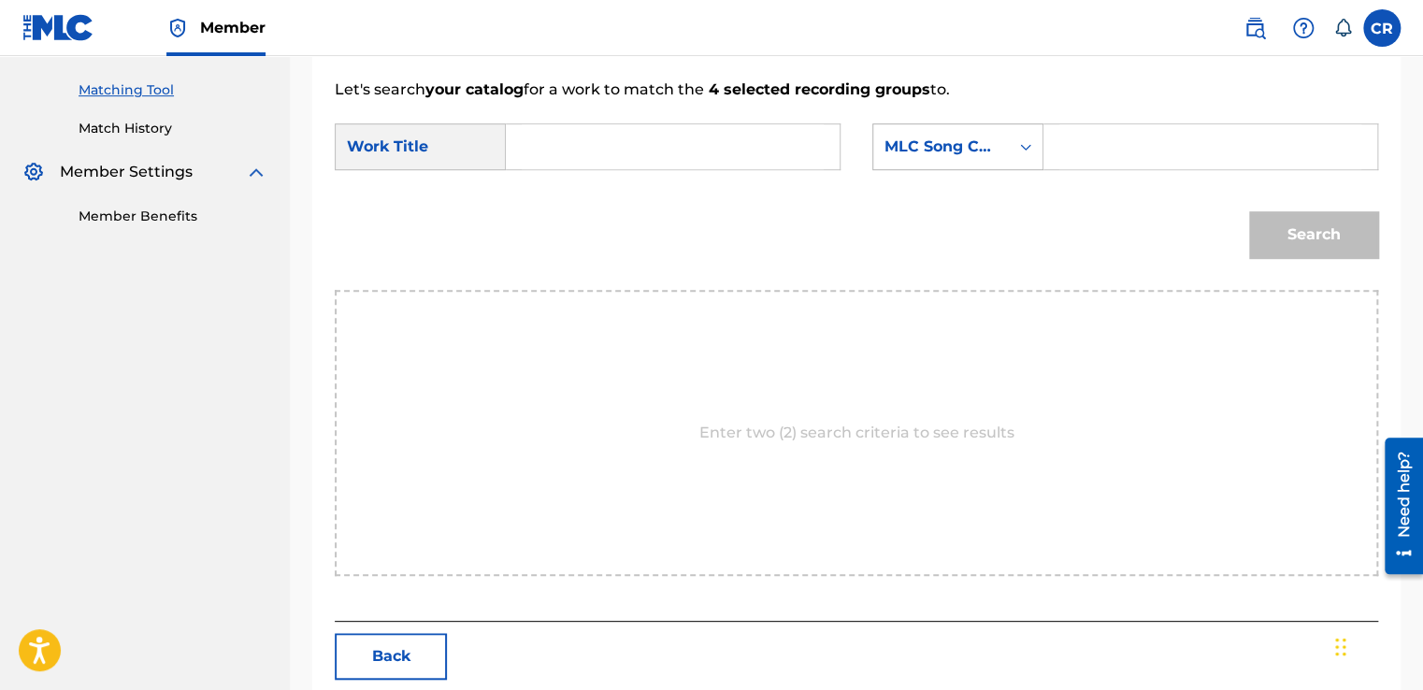
click at [968, 159] on div "MLC Song Code" at bounding box center [941, 147] width 136 height 36
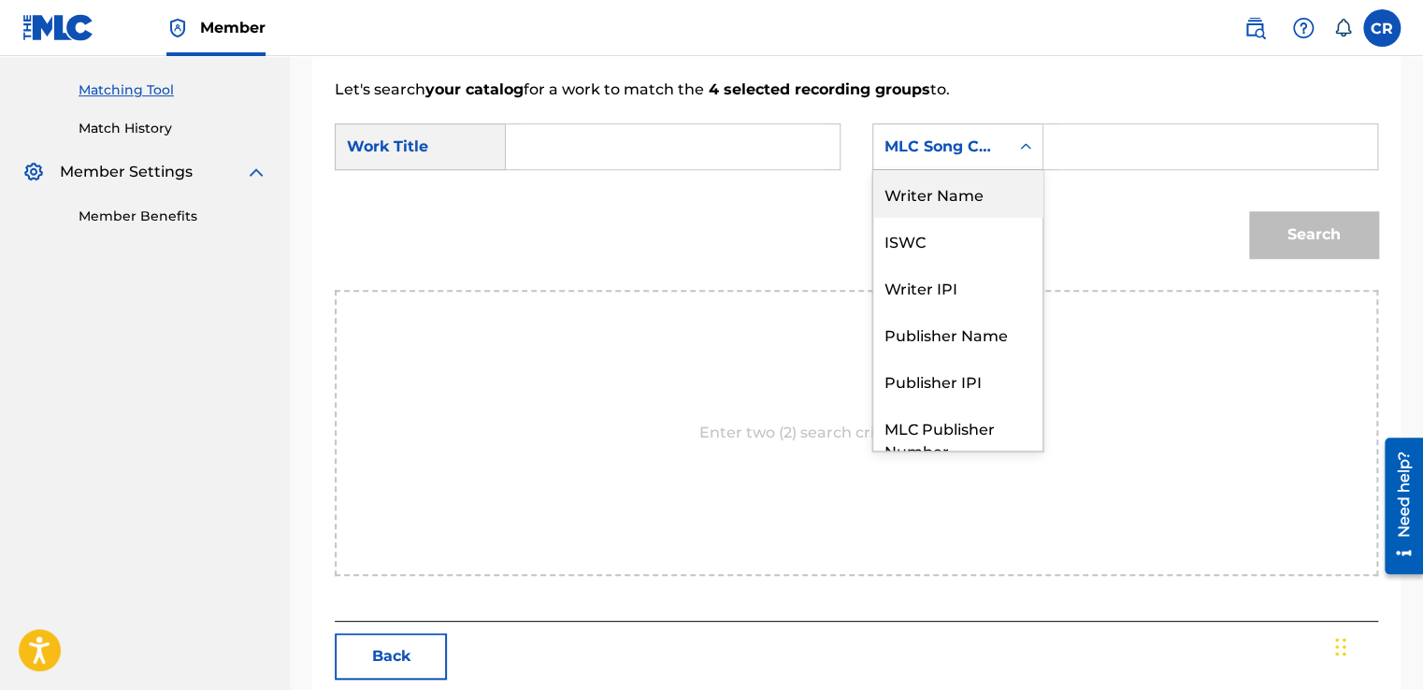
drag, startPoint x: 965, startPoint y: 213, endPoint x: 1044, endPoint y: 174, distance: 88.6
click at [965, 212] on div "Writer Name" at bounding box center [957, 193] width 169 height 47
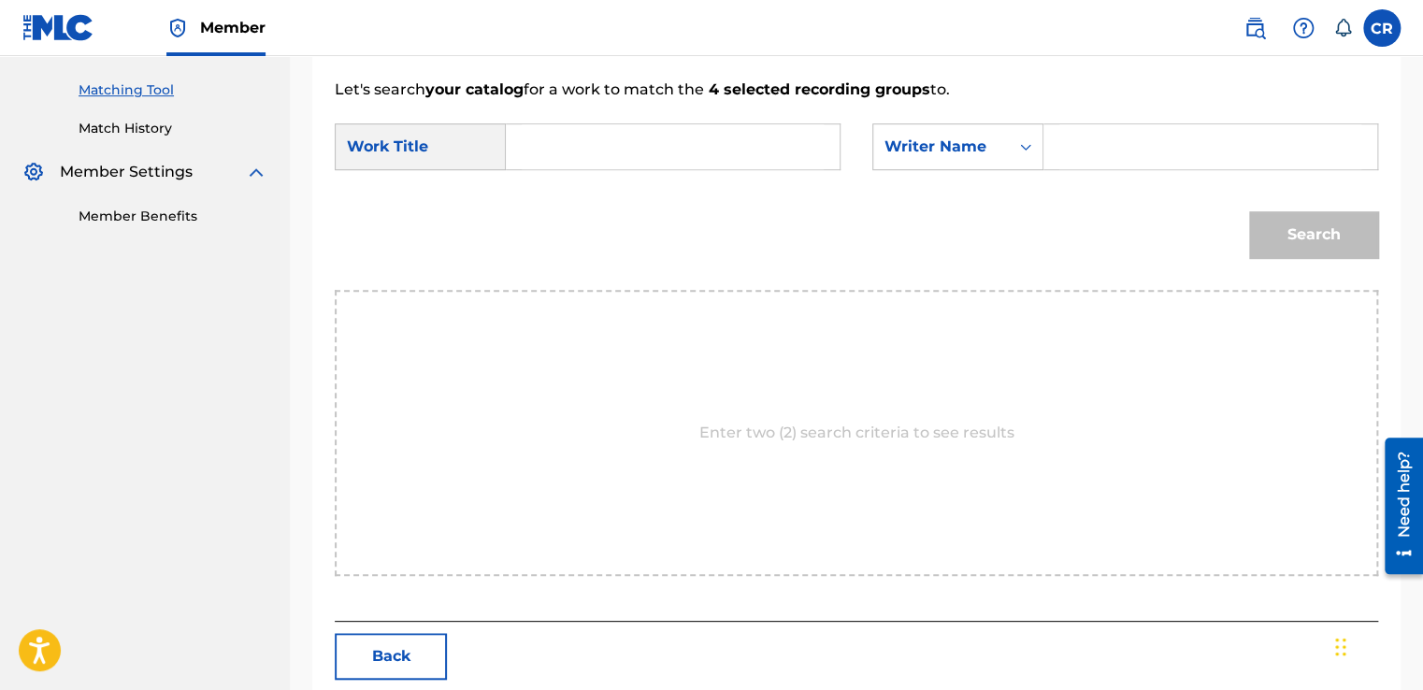
click at [1083, 157] on input "Search Form" at bounding box center [1210, 146] width 302 height 45
paste input "BURNS"
type input "BURNS"
drag, startPoint x: 756, startPoint y: 167, endPoint x: 756, endPoint y: 156, distance: 11.2
click at [756, 156] on div "SearchWithCriteriad8a2840b-1e33-469a-bbf6-6a9e43cbb126 Work Title SearchWithCri…" at bounding box center [856, 152] width 1043 height 58
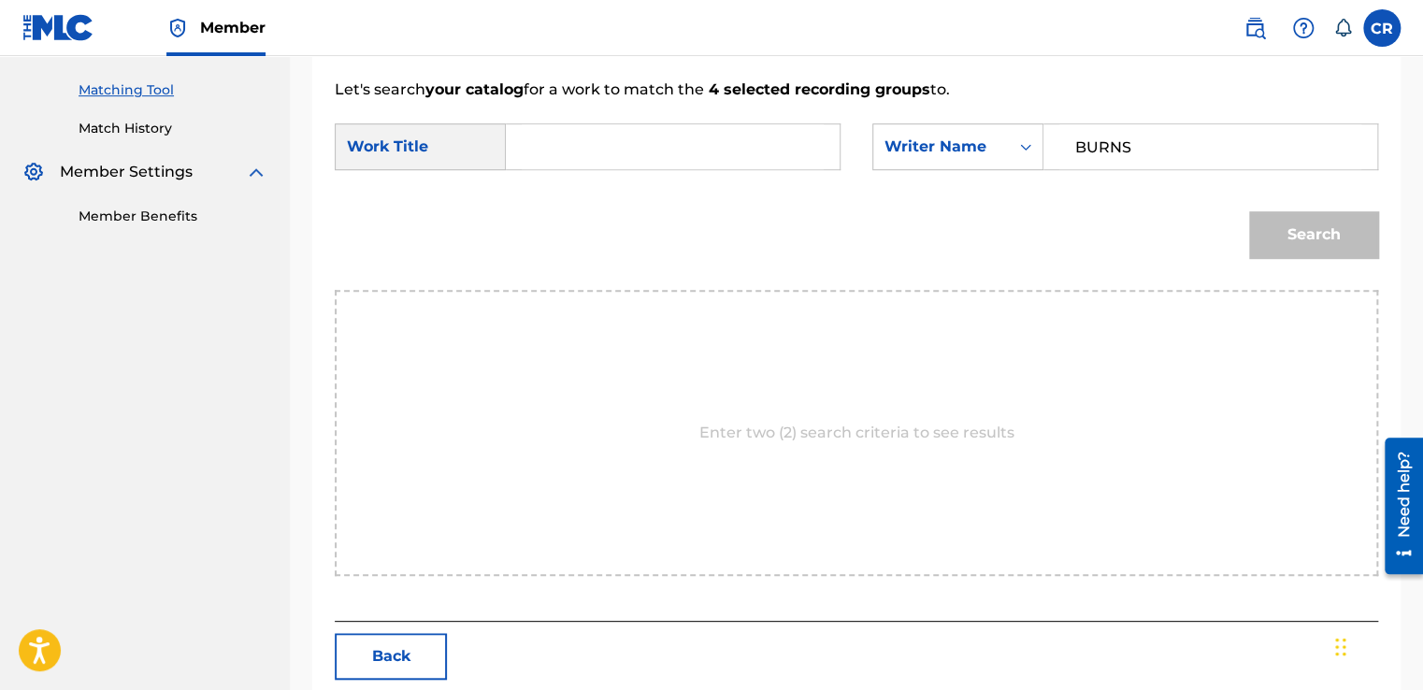
click at [756, 151] on input "Search Form" at bounding box center [673, 146] width 302 height 45
paste input "POP THAT (REMIX) [FEAT. YELLA BEEZY, ASIAN DOLL, TRAPBOY FREDDY & LIL RONNY MOT…"
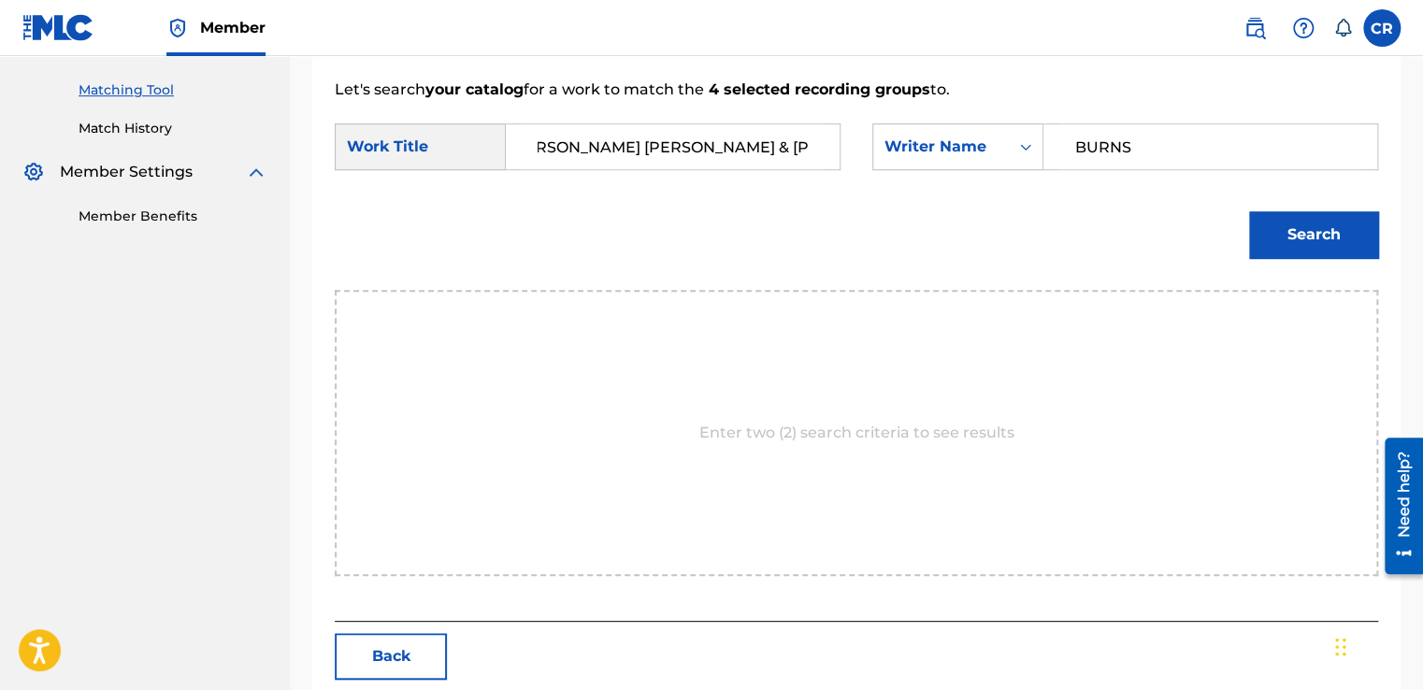
type input "POP THAT (REMIX) [FEAT. YELLA BEEZY, ASIAN DOLL, TRAPBOY FREDDY & LIL RONNY MOT…"
click at [1312, 234] on button "Search" at bounding box center [1313, 234] width 129 height 47
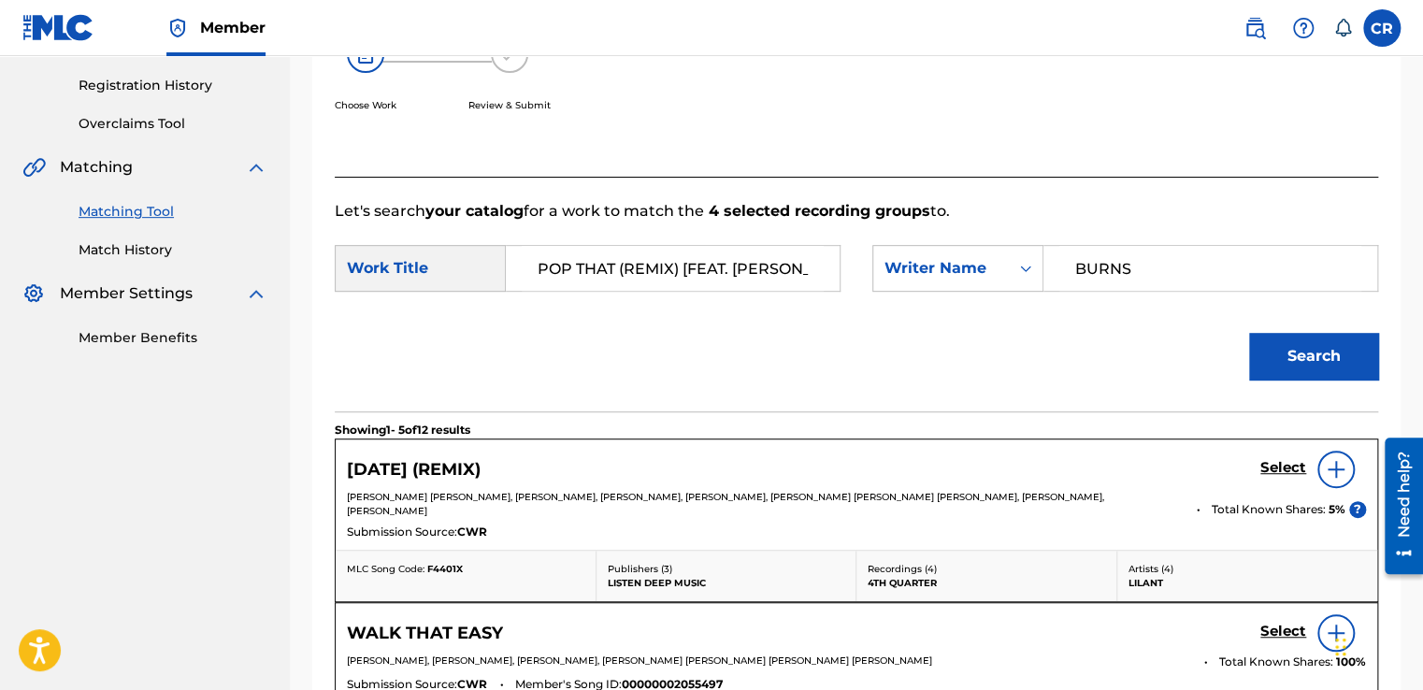
scroll to position [465, 0]
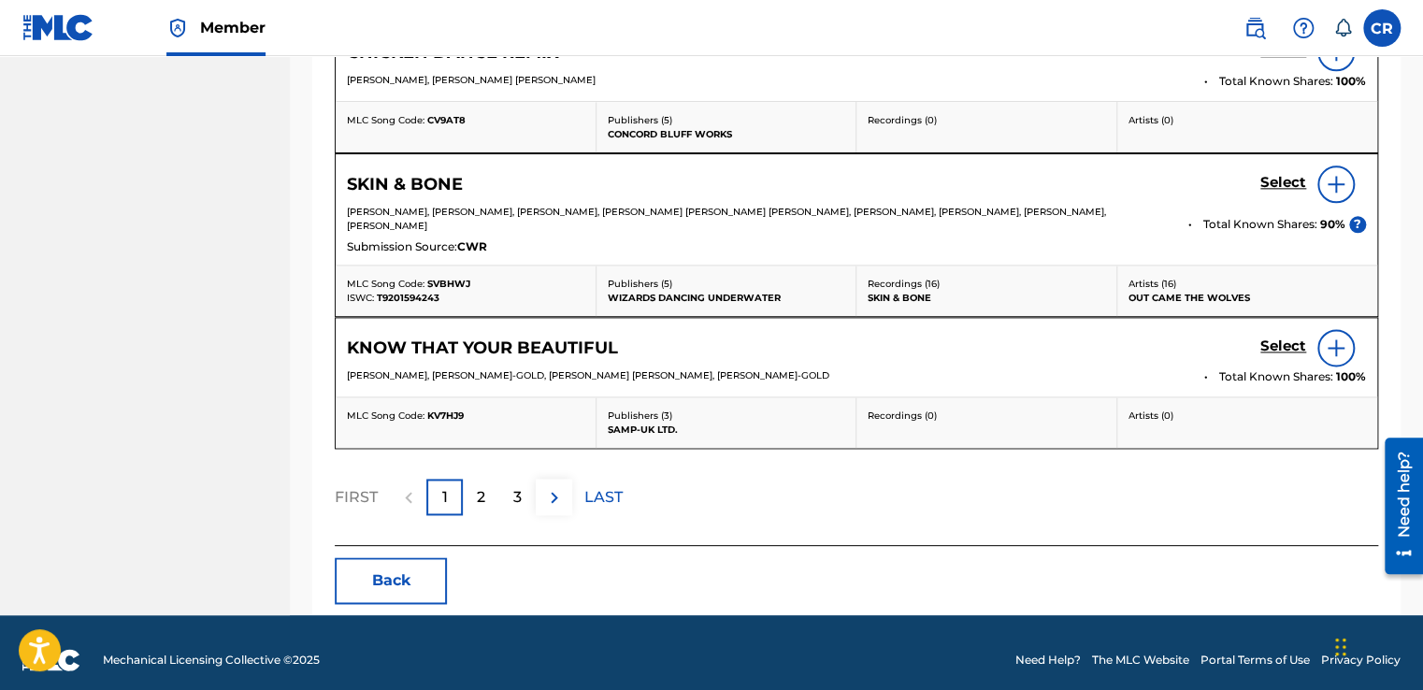
click at [374, 557] on button "Back" at bounding box center [391, 580] width 112 height 47
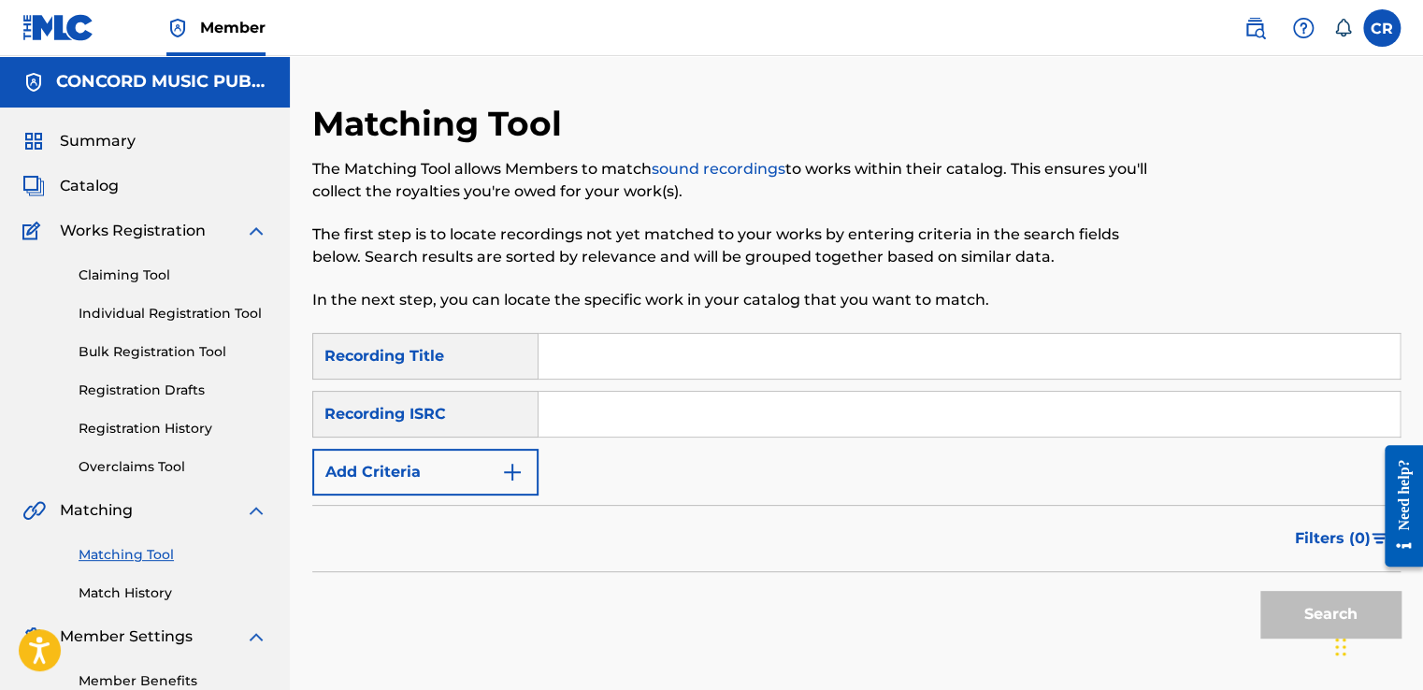
click at [711, 415] on input "Search Form" at bounding box center [968, 414] width 861 height 45
paste input "HKI190589508"
type input "HKI190589508"
click at [741, 351] on input "Search Form" at bounding box center [968, 356] width 861 height 45
paste input "II. THE GIFT"
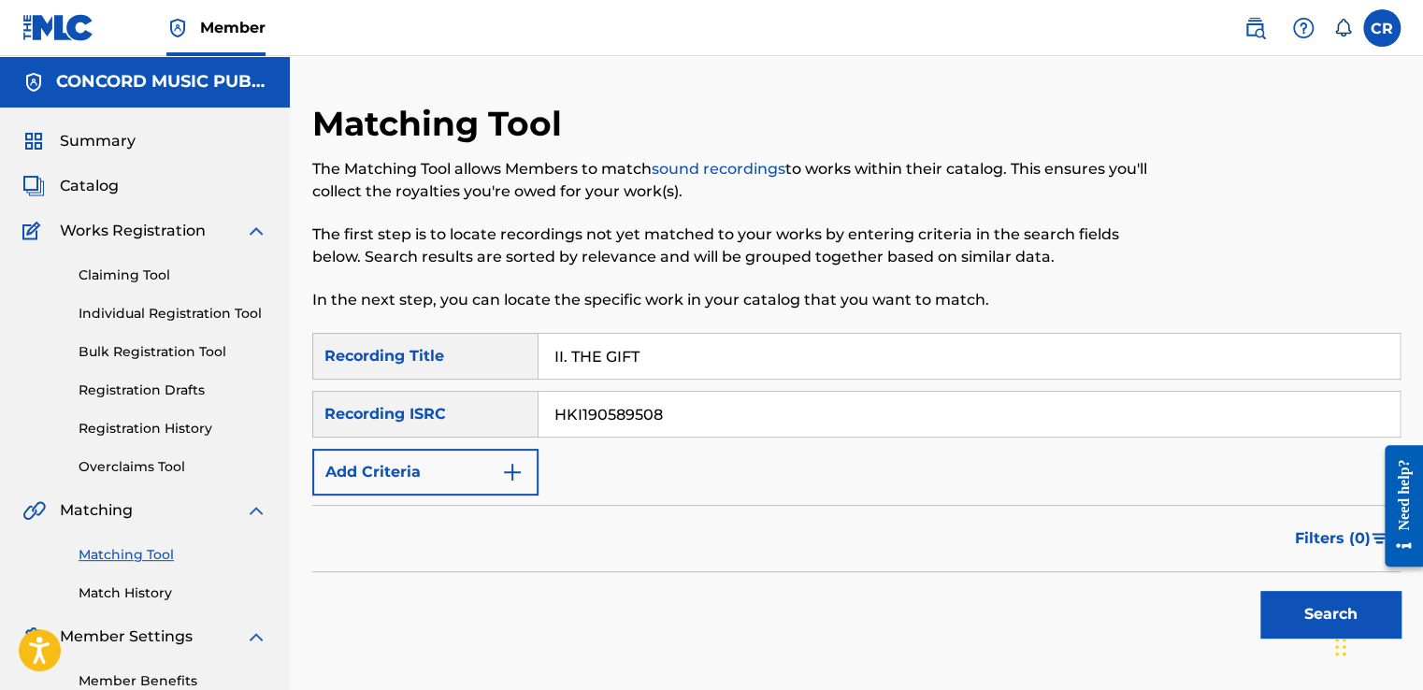
type input "II. THE GIFT"
click at [1290, 620] on button "Search" at bounding box center [1330, 614] width 140 height 47
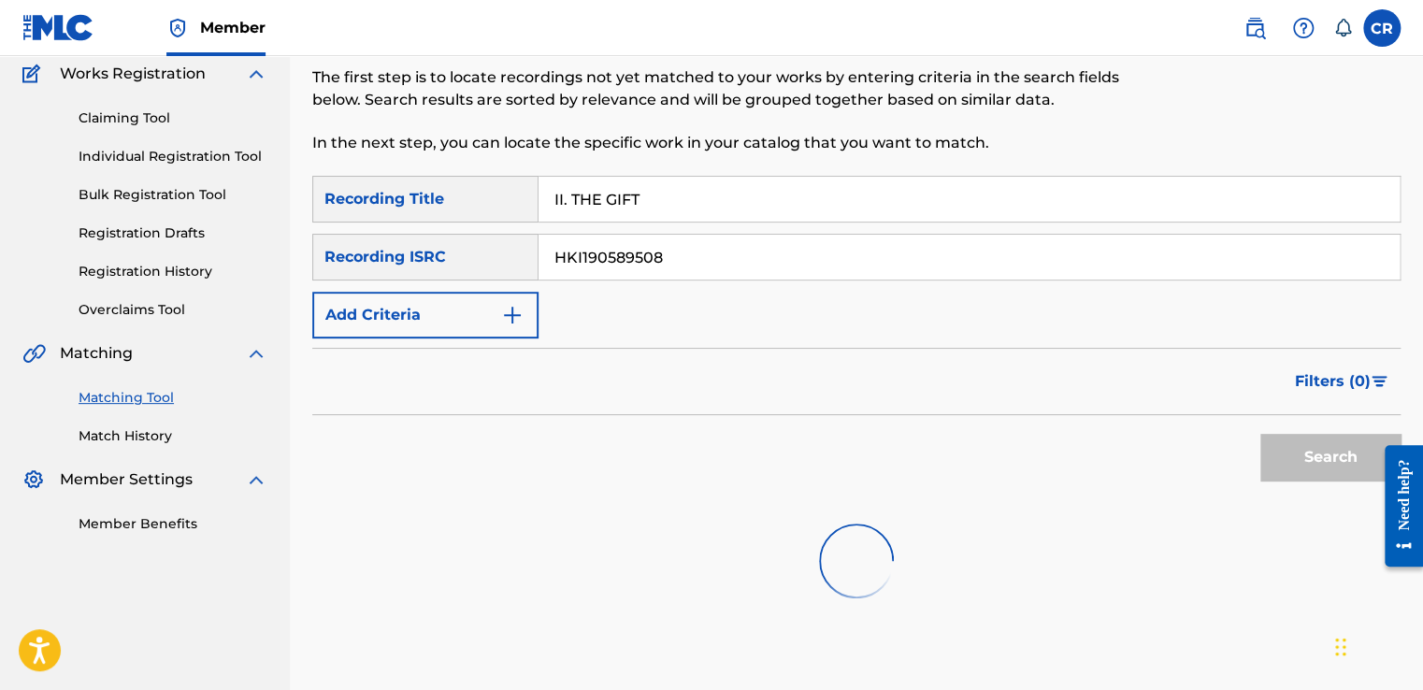
scroll to position [270, 0]
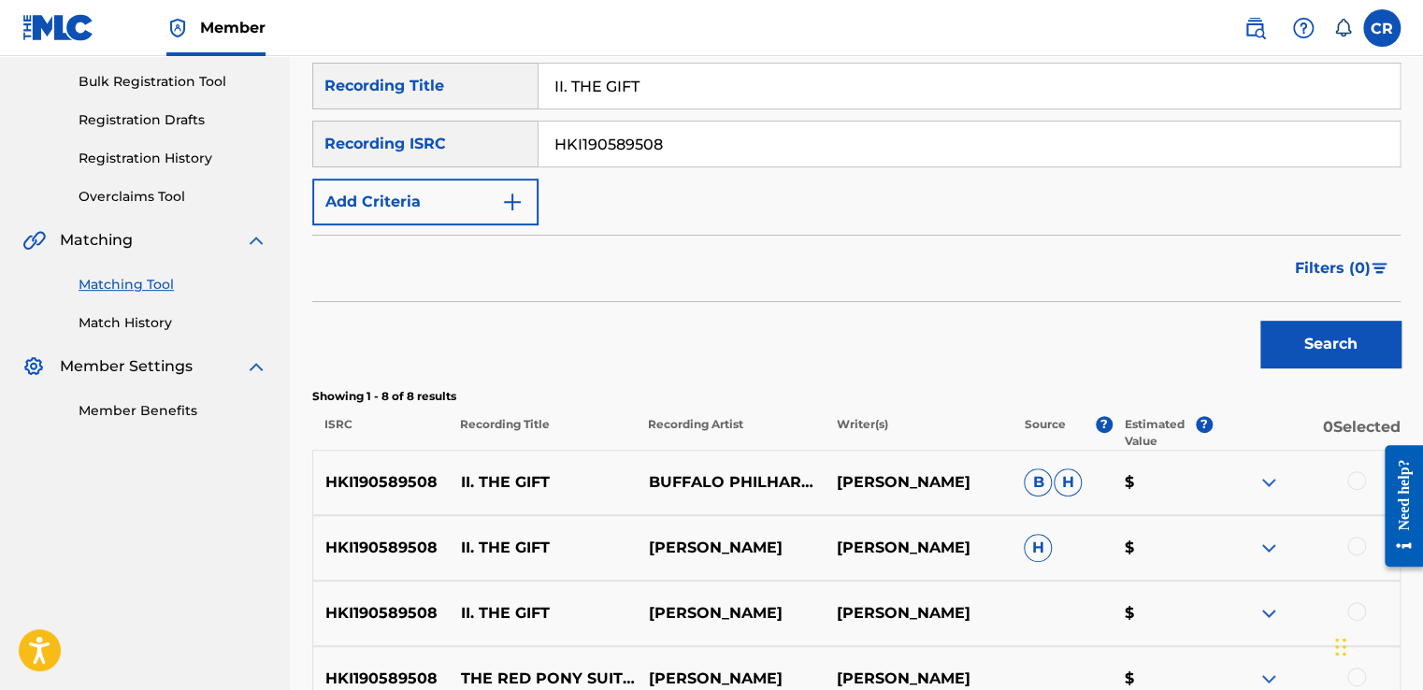
click at [928, 475] on p "AARON COPLAND" at bounding box center [917, 482] width 188 height 22
copy p "COPLAND"
click at [1360, 482] on div at bounding box center [1356, 480] width 19 height 19
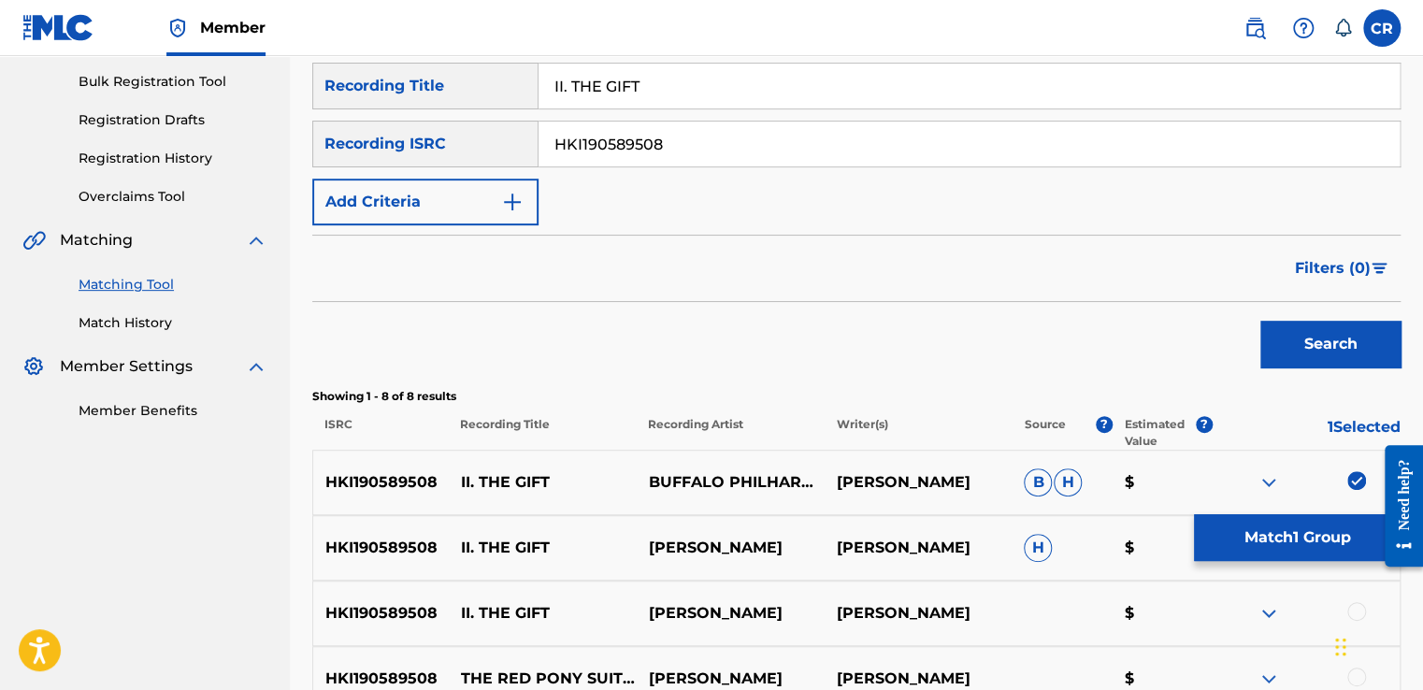
scroll to position [644, 0]
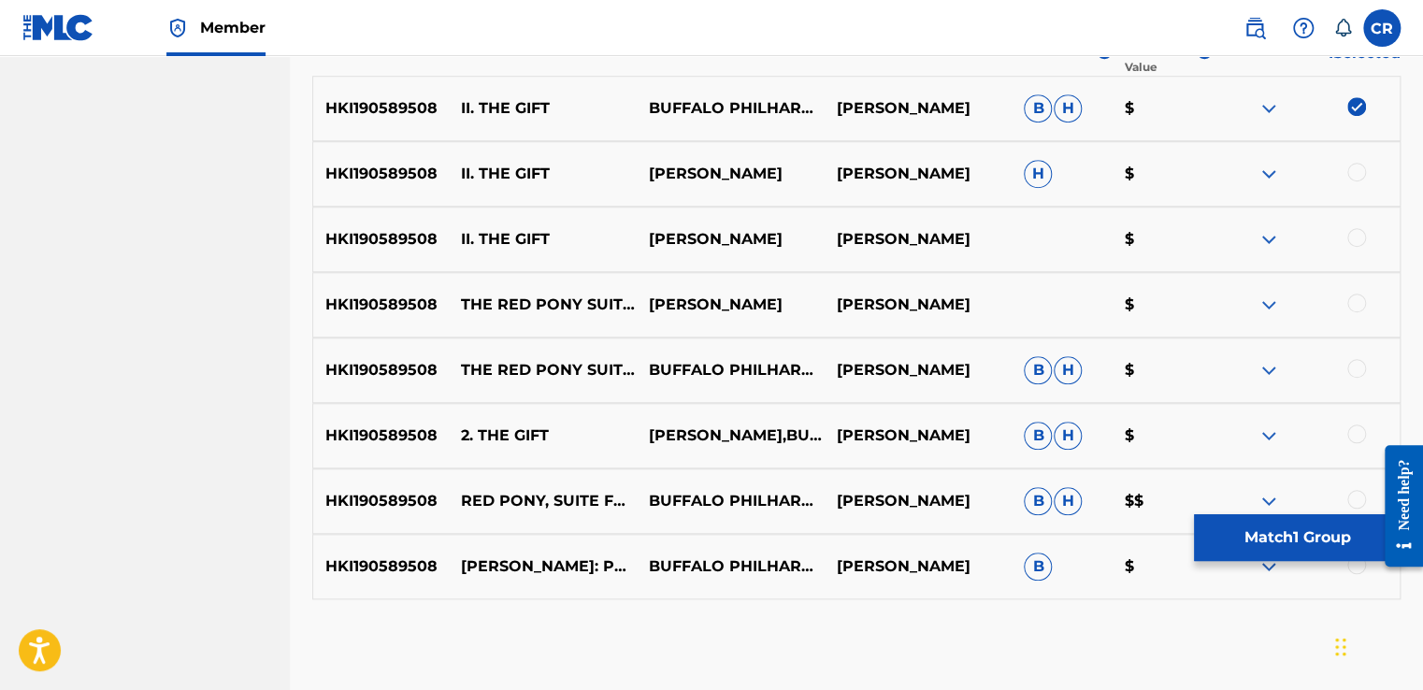
click at [1360, 172] on div at bounding box center [1356, 172] width 19 height 19
click at [1353, 237] on div at bounding box center [1356, 237] width 19 height 19
click at [1361, 301] on div at bounding box center [1356, 302] width 19 height 19
click at [1355, 362] on div at bounding box center [1356, 368] width 19 height 19
click at [1353, 429] on div at bounding box center [1356, 433] width 19 height 19
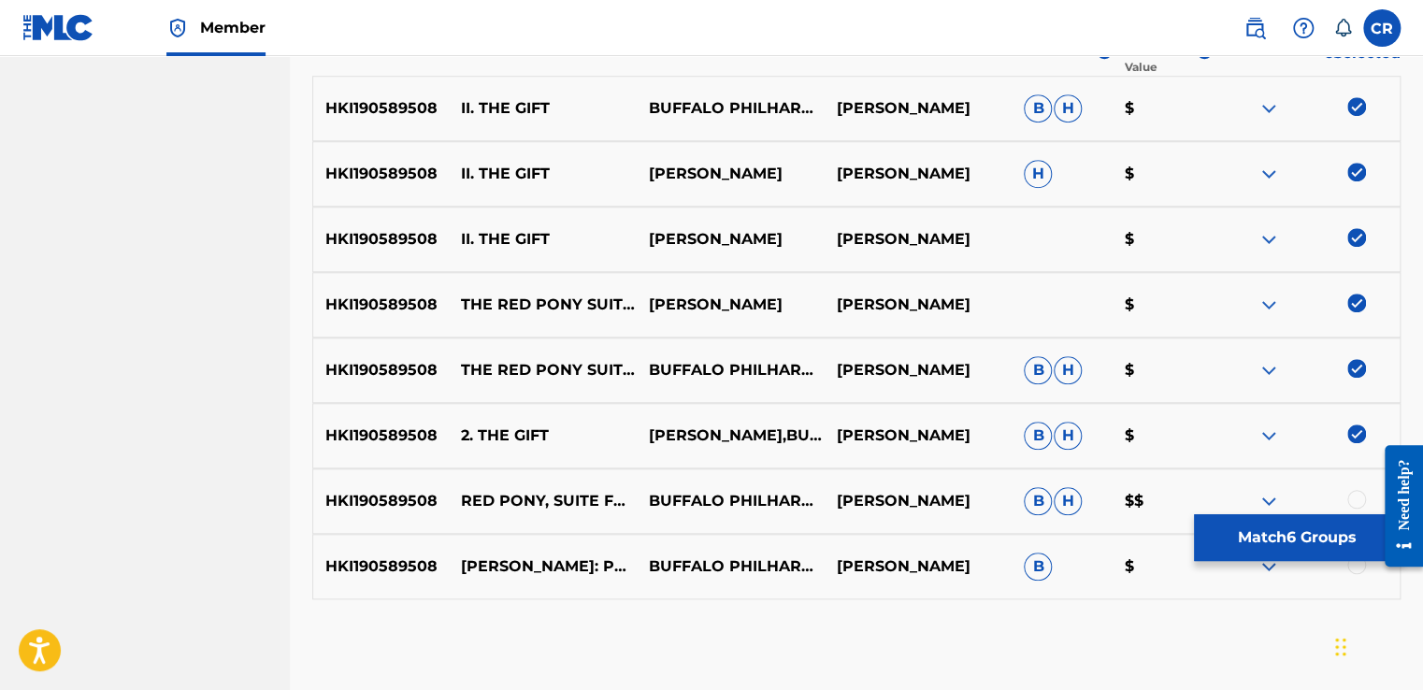
click at [1359, 500] on div at bounding box center [1356, 499] width 19 height 19
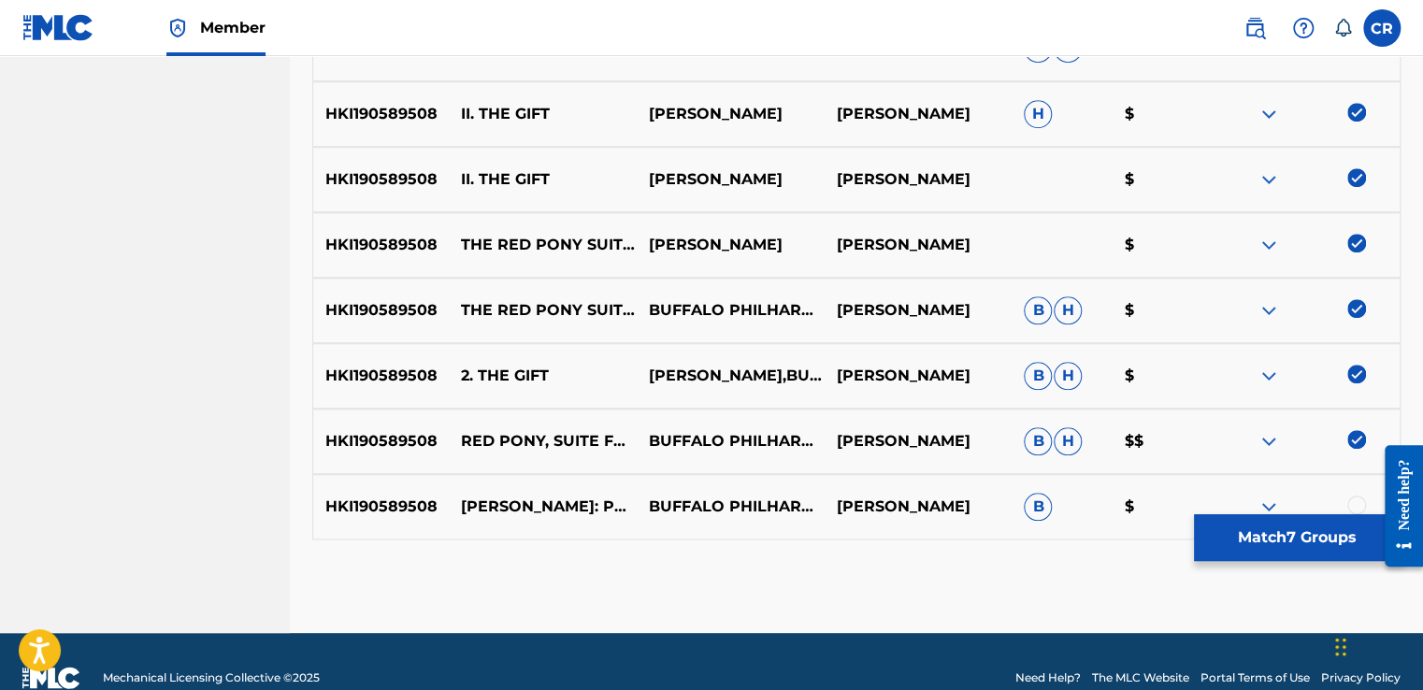
scroll to position [736, 0]
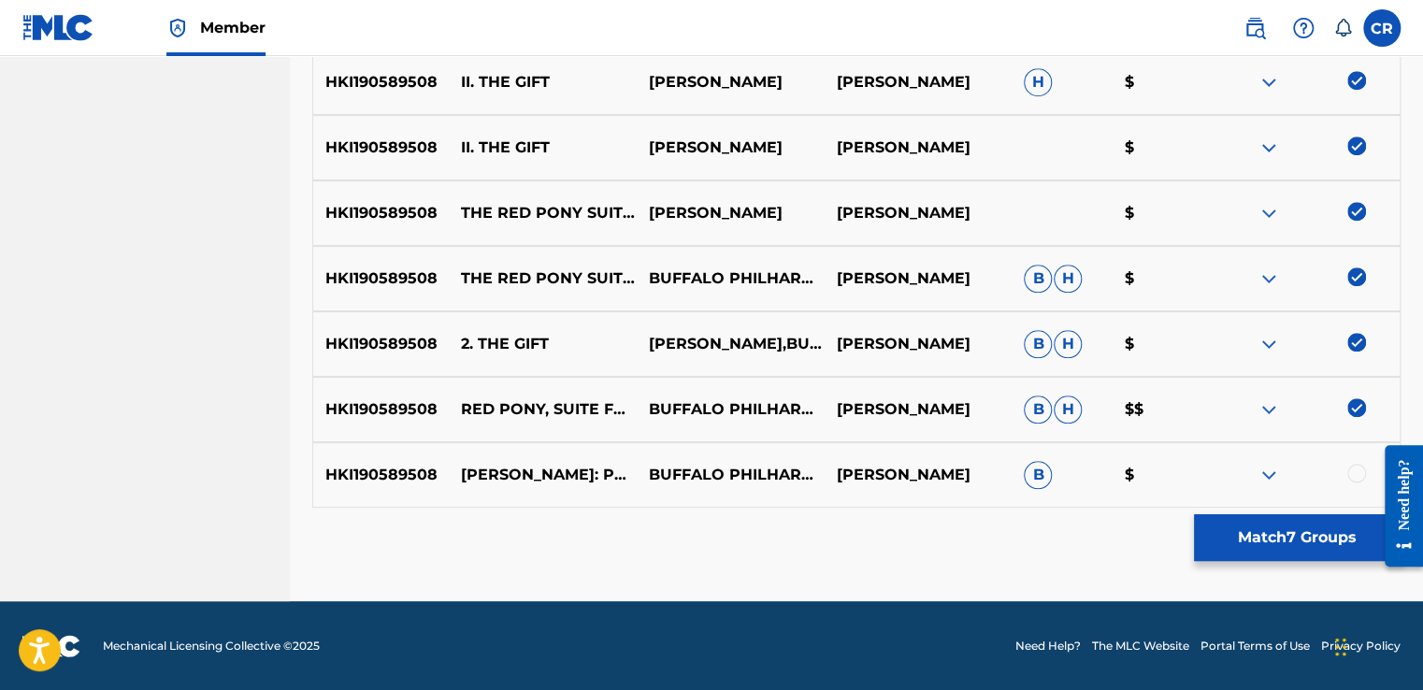
click at [1353, 473] on div at bounding box center [1356, 473] width 19 height 19
click at [1325, 542] on button "Match 8 Groups" at bounding box center [1297, 537] width 207 height 47
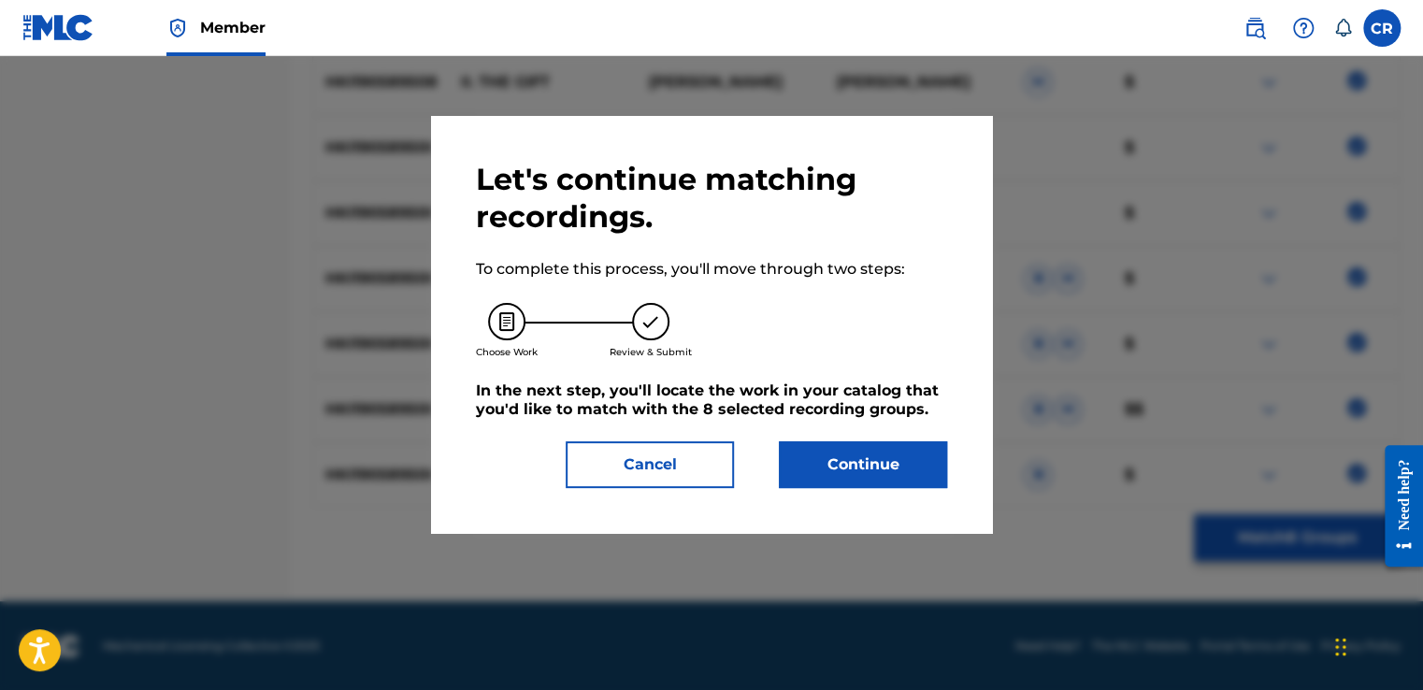
click at [860, 452] on button "Continue" at bounding box center [863, 464] width 168 height 47
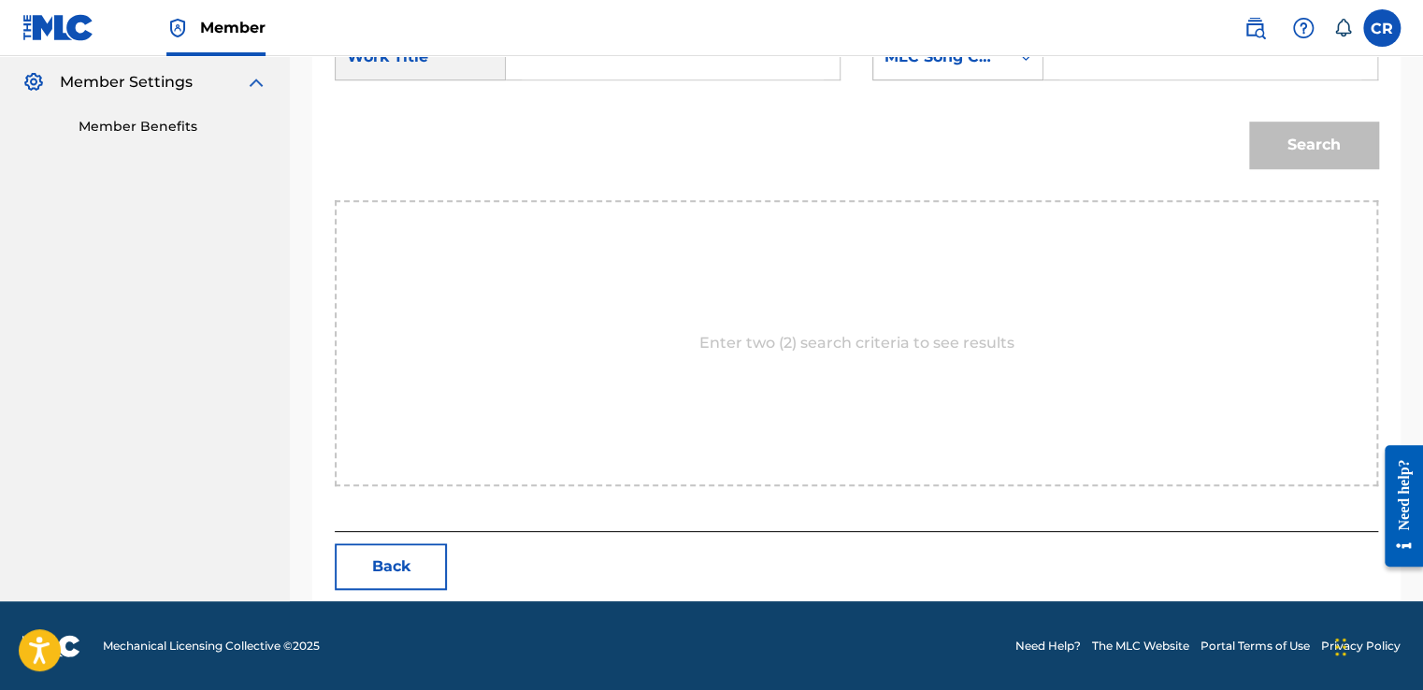
click at [917, 70] on div "MLC Song Code" at bounding box center [941, 57] width 136 height 36
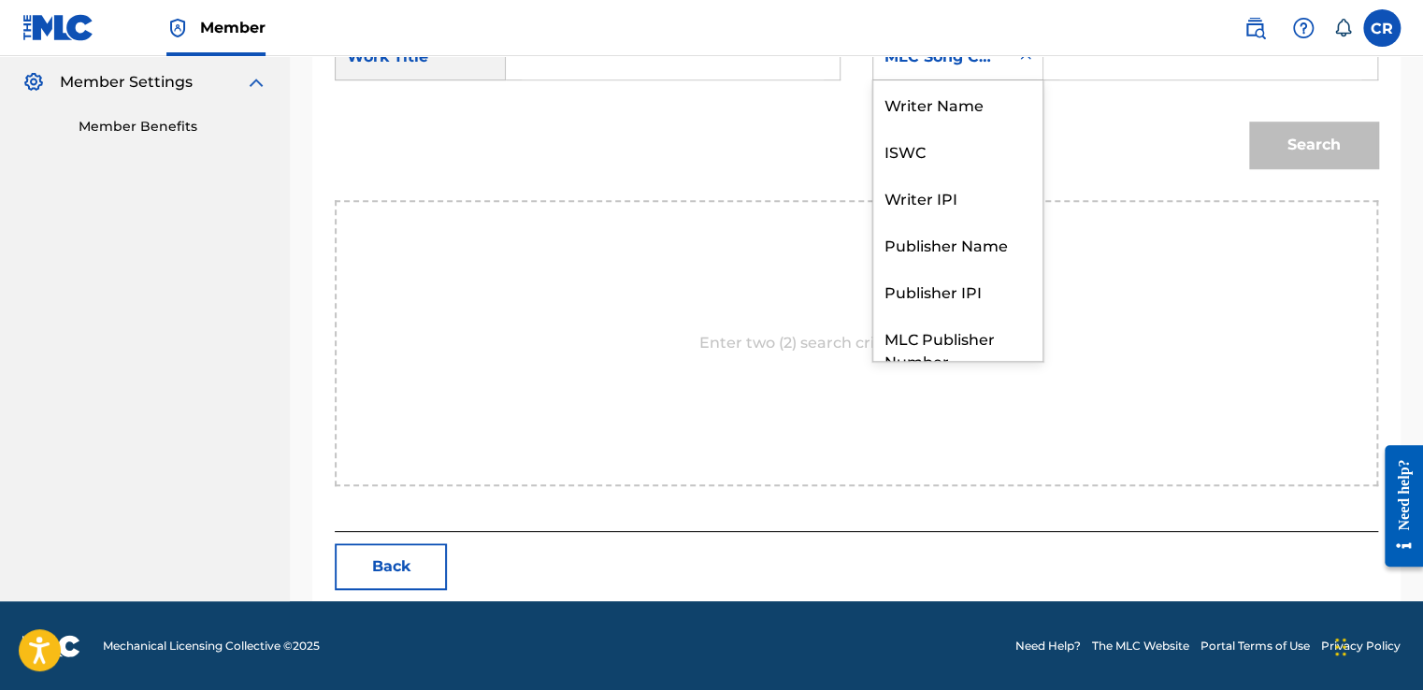
scroll to position [0, 0]
drag, startPoint x: 929, startPoint y: 109, endPoint x: 1017, endPoint y: 83, distance: 91.7
click at [936, 108] on div "Writer Name" at bounding box center [957, 103] width 169 height 47
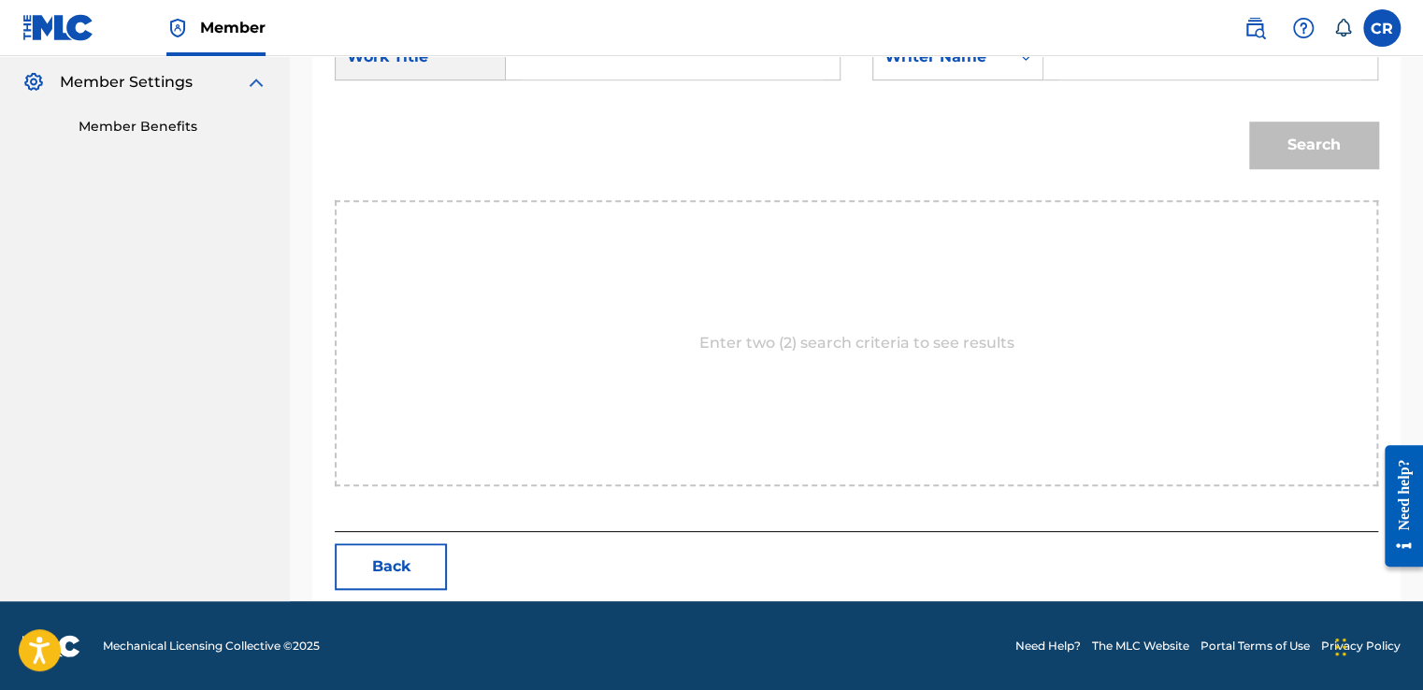
click at [1095, 64] on input "Search Form" at bounding box center [1210, 57] width 302 height 45
paste input "COPLAND"
type input "COPLAND"
click at [680, 74] on input "Search Form" at bounding box center [673, 57] width 302 height 45
paste input "II. THE GIFT"
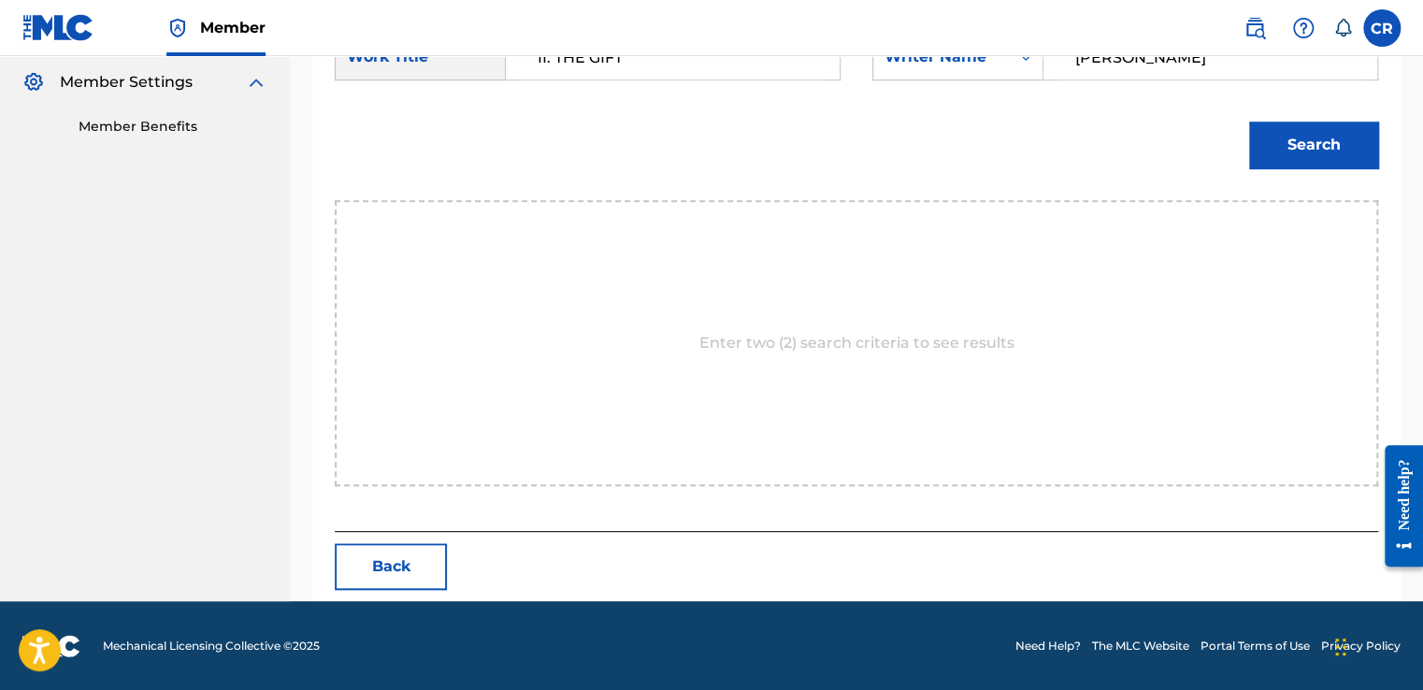
type input "II. THE GIFT"
click at [1272, 163] on button "Search" at bounding box center [1313, 145] width 129 height 47
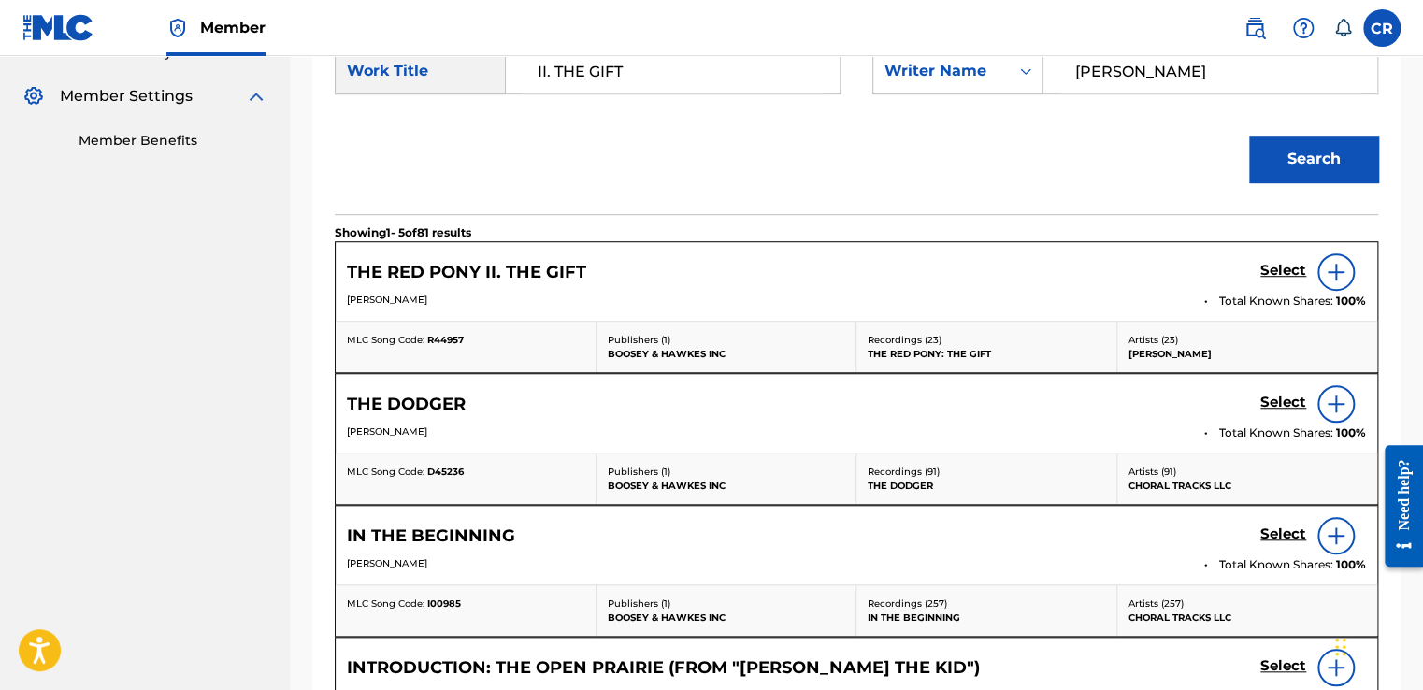
scroll to position [367, 0]
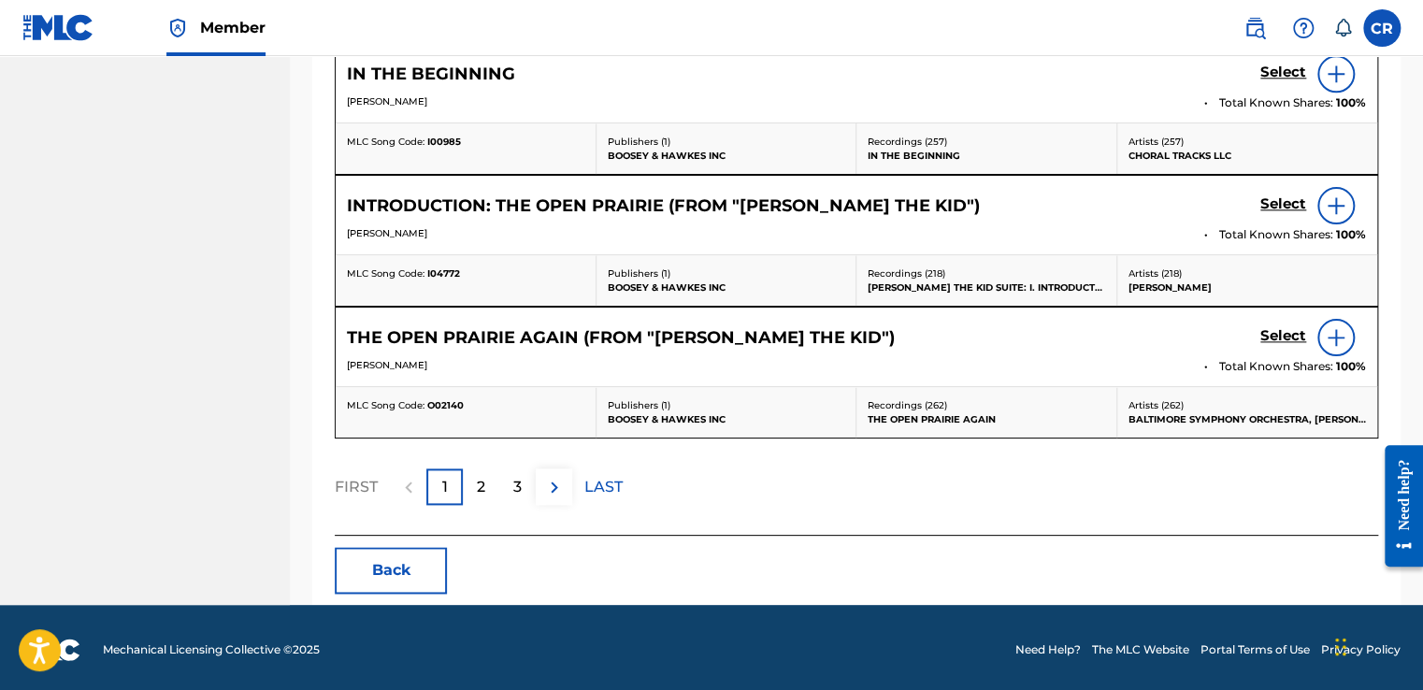
click at [413, 555] on button "Back" at bounding box center [391, 570] width 112 height 47
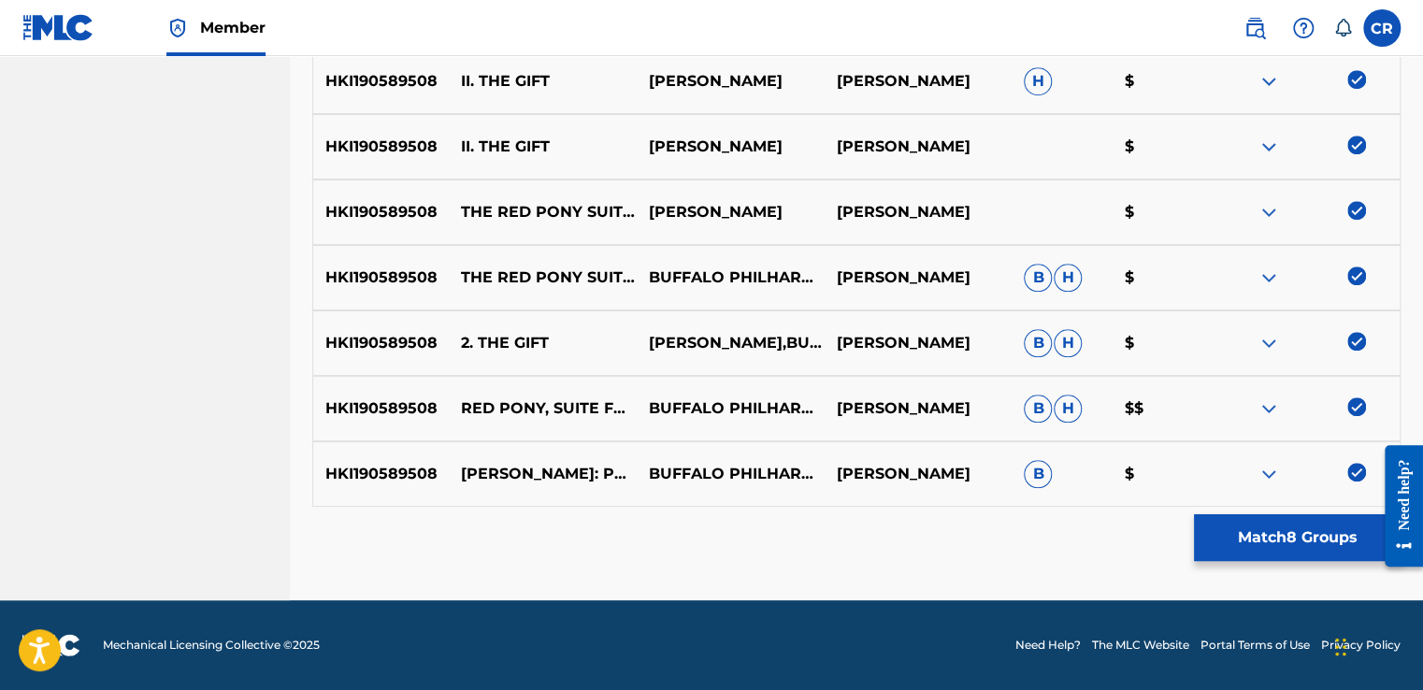
scroll to position [736, 0]
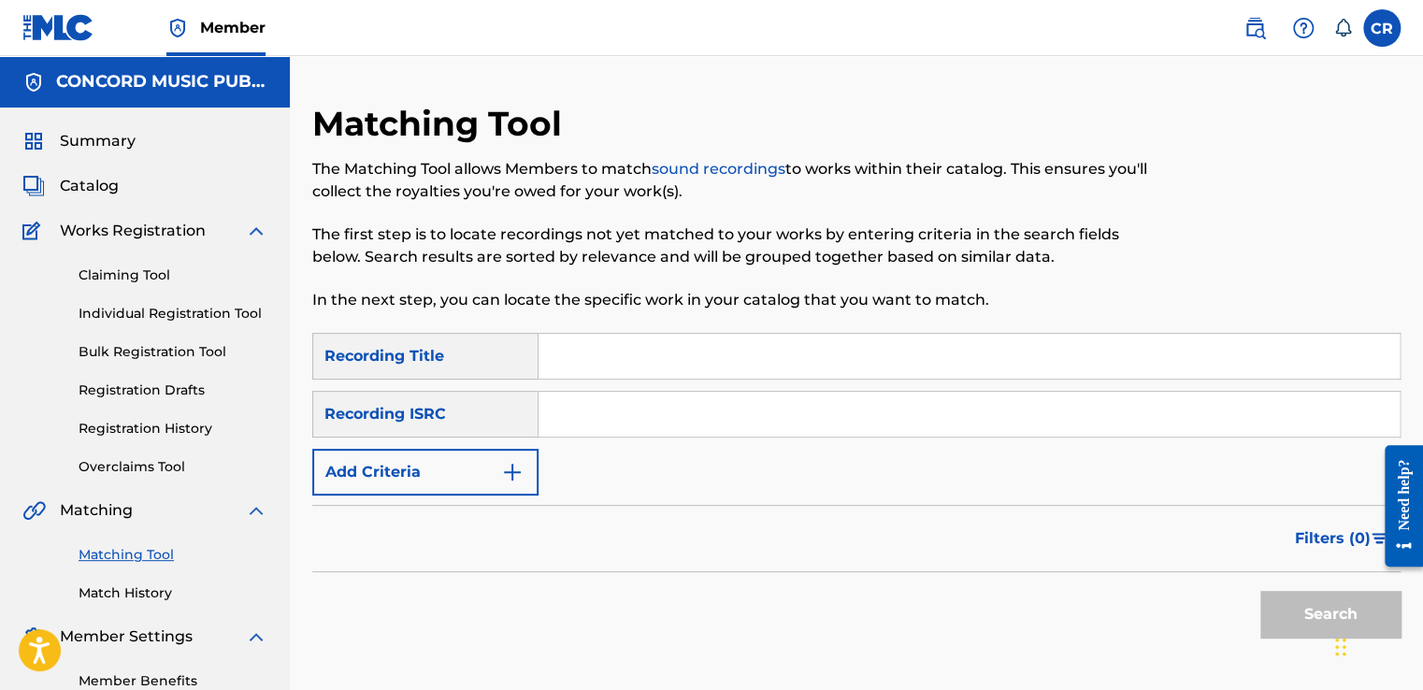
drag, startPoint x: 770, startPoint y: 408, endPoint x: 780, endPoint y: 422, distance: 16.1
click at [770, 408] on input "Search Form" at bounding box center [968, 414] width 861 height 45
paste input "QMSGS1100021"
type input "QMSGS1100021"
click at [736, 356] on input "Search Form" at bounding box center [968, 356] width 861 height 45
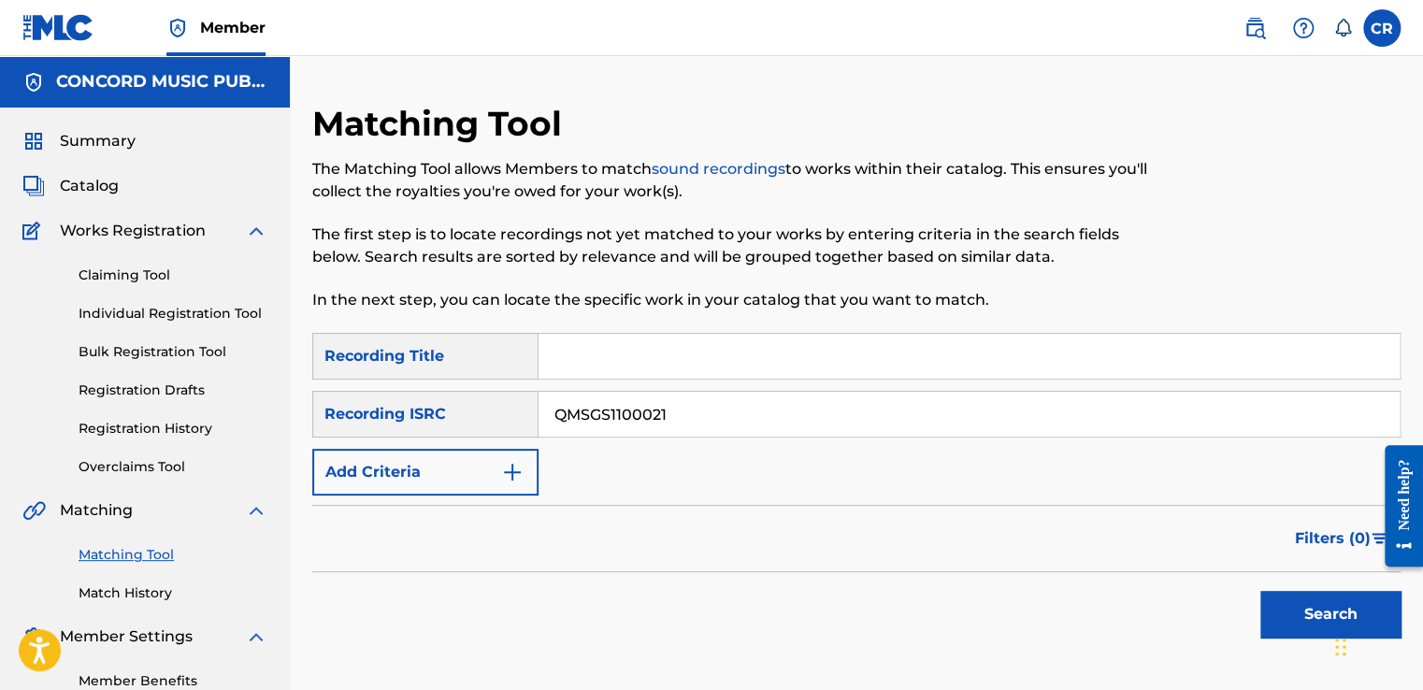
paste input "ALIENS (VIP EDIT)"
type input "ALIENS (VIP EDIT)"
drag, startPoint x: 1301, startPoint y: 605, endPoint x: 1178, endPoint y: 549, distance: 135.5
click at [1302, 605] on button "Search" at bounding box center [1330, 614] width 140 height 47
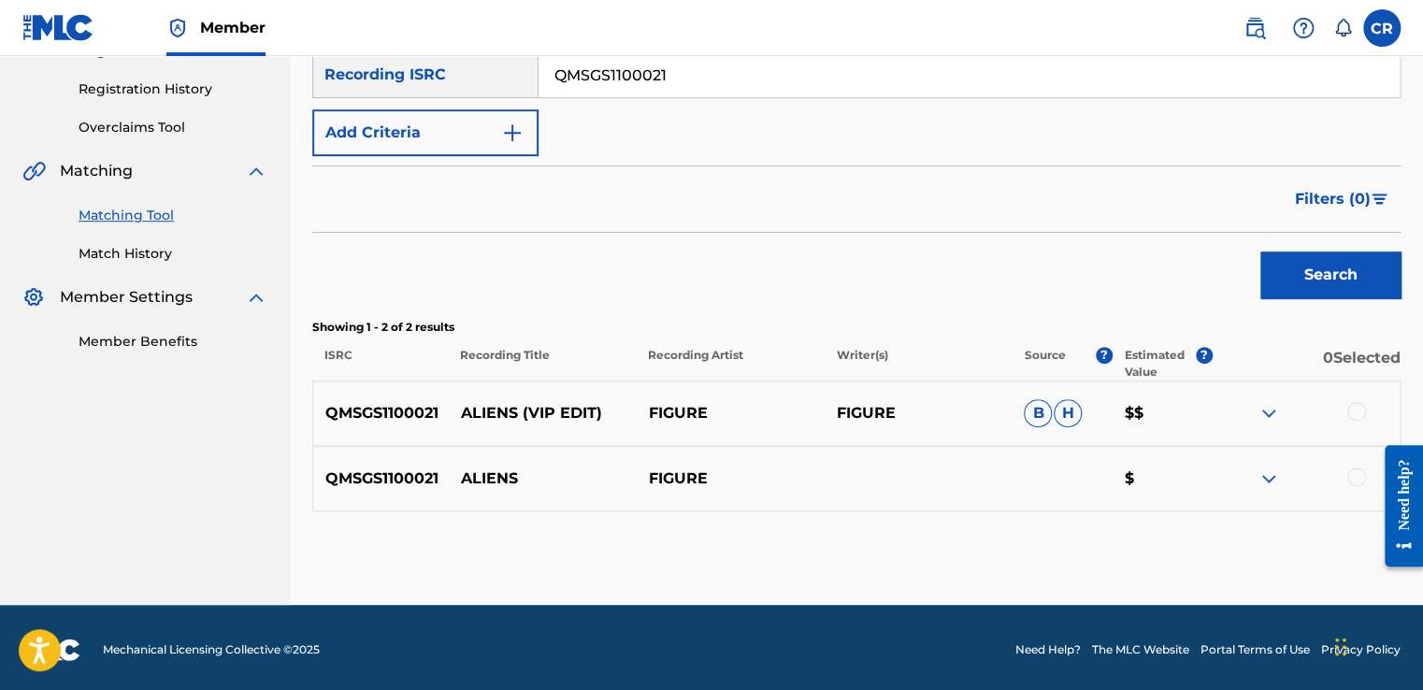
scroll to position [343, 0]
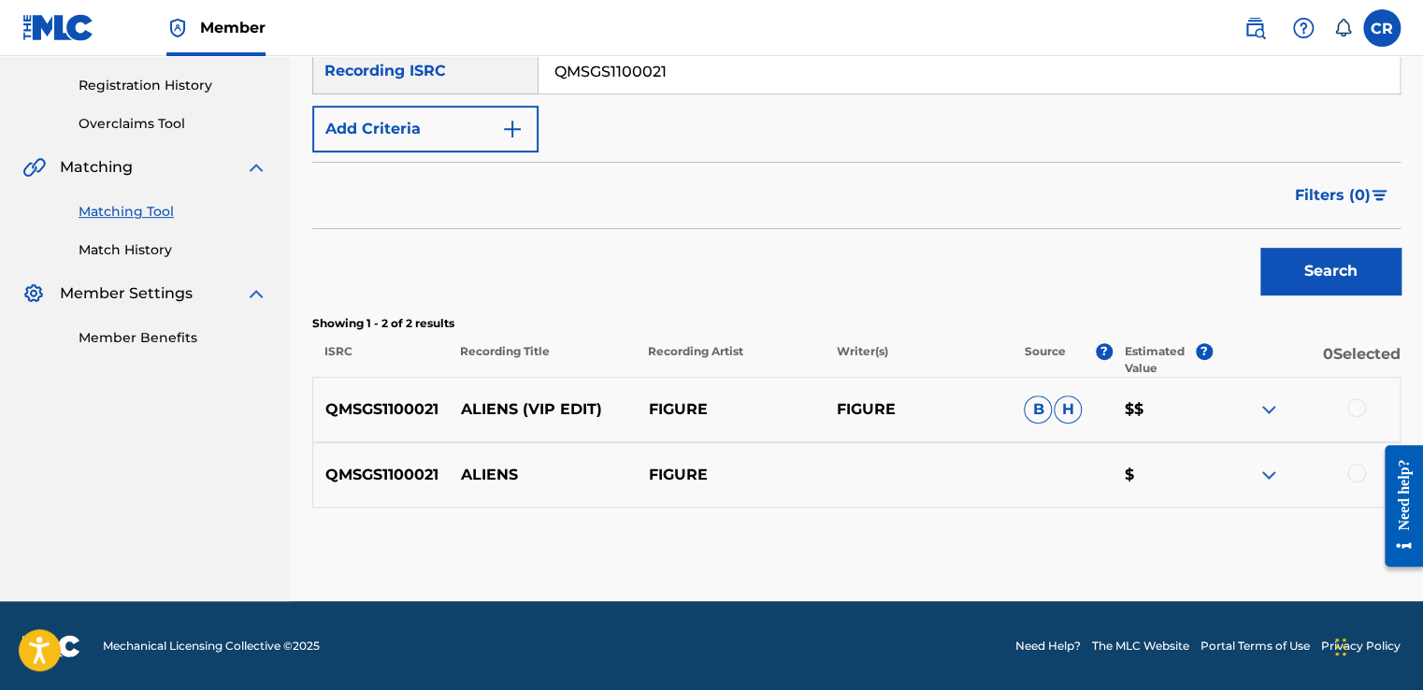
click at [713, 35] on nav "Member CR CR Ciaran Rock ciaran.rock@on-music.tv Notification Preferences Profi…" at bounding box center [711, 28] width 1423 height 56
click at [718, 57] on input "QMSGS1100021" at bounding box center [968, 71] width 861 height 45
paste input "TCAGW2398357"
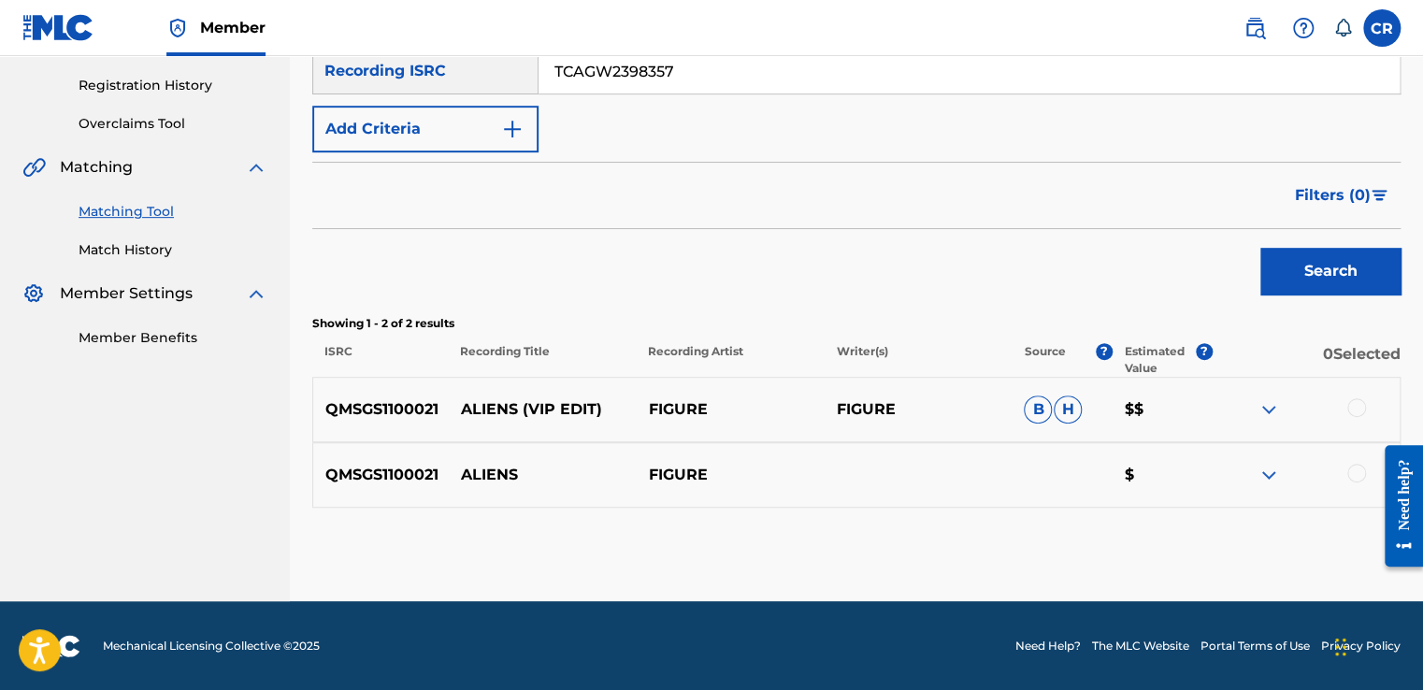
type input "TCAGW2398357"
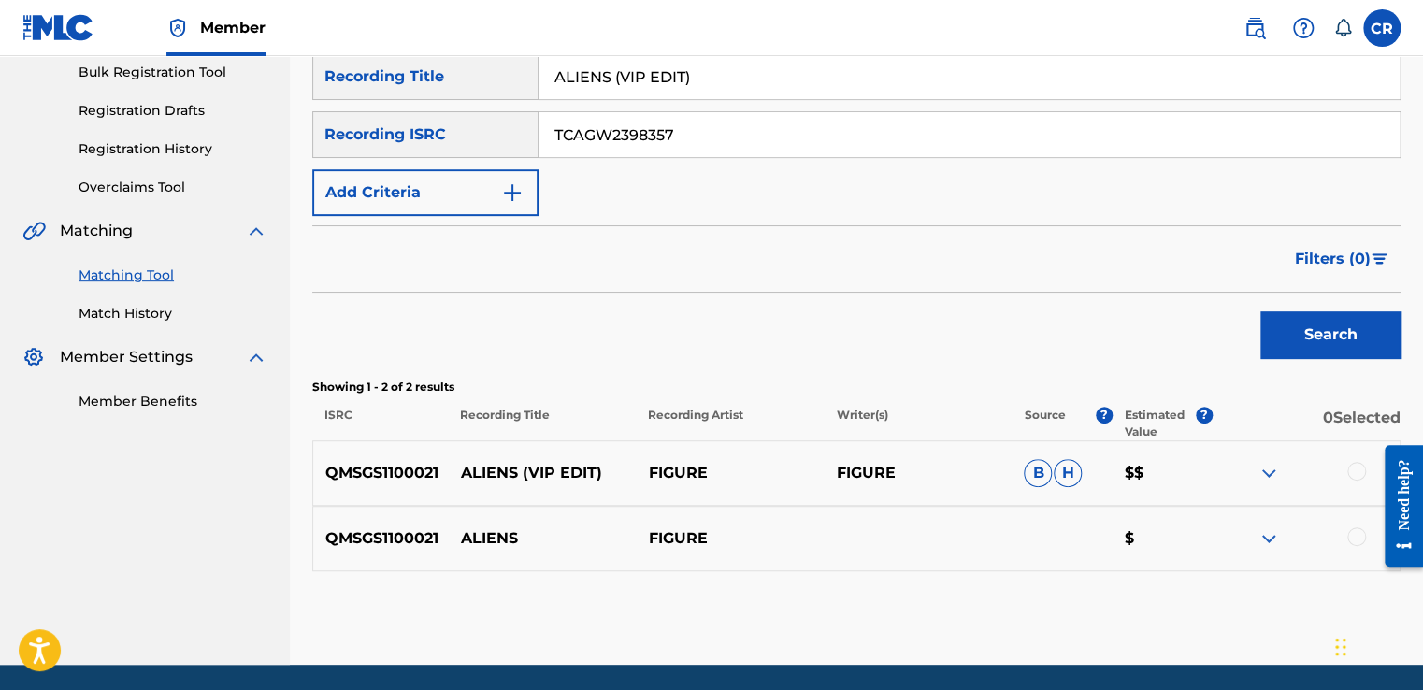
scroll to position [250, 0]
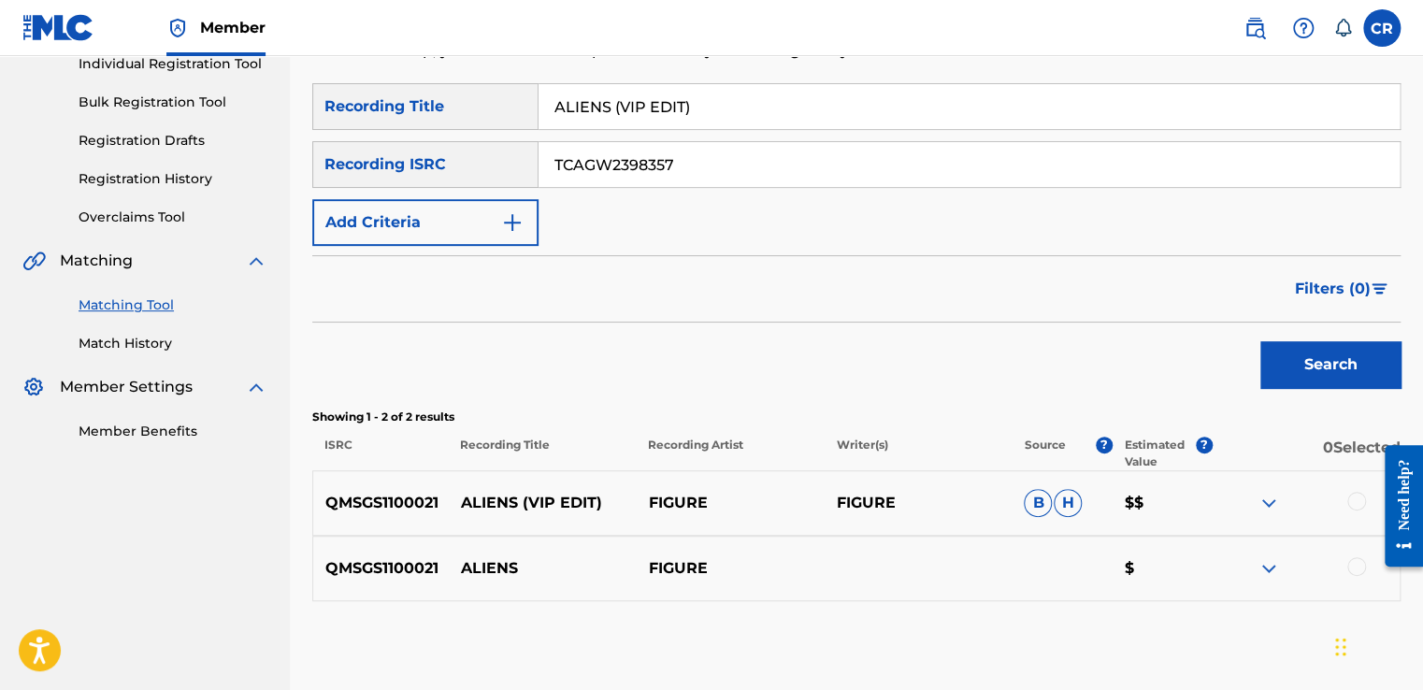
click at [708, 122] on input "ALIENS (VIP EDIT)" at bounding box center [968, 106] width 861 height 45
paste input "MARCH OF THE SIAMESE CHILDREN (JETÃ‰ 2"
type input "MARCH OF THE SIAMESE CHILDREN (JETÃ‰ 2)"
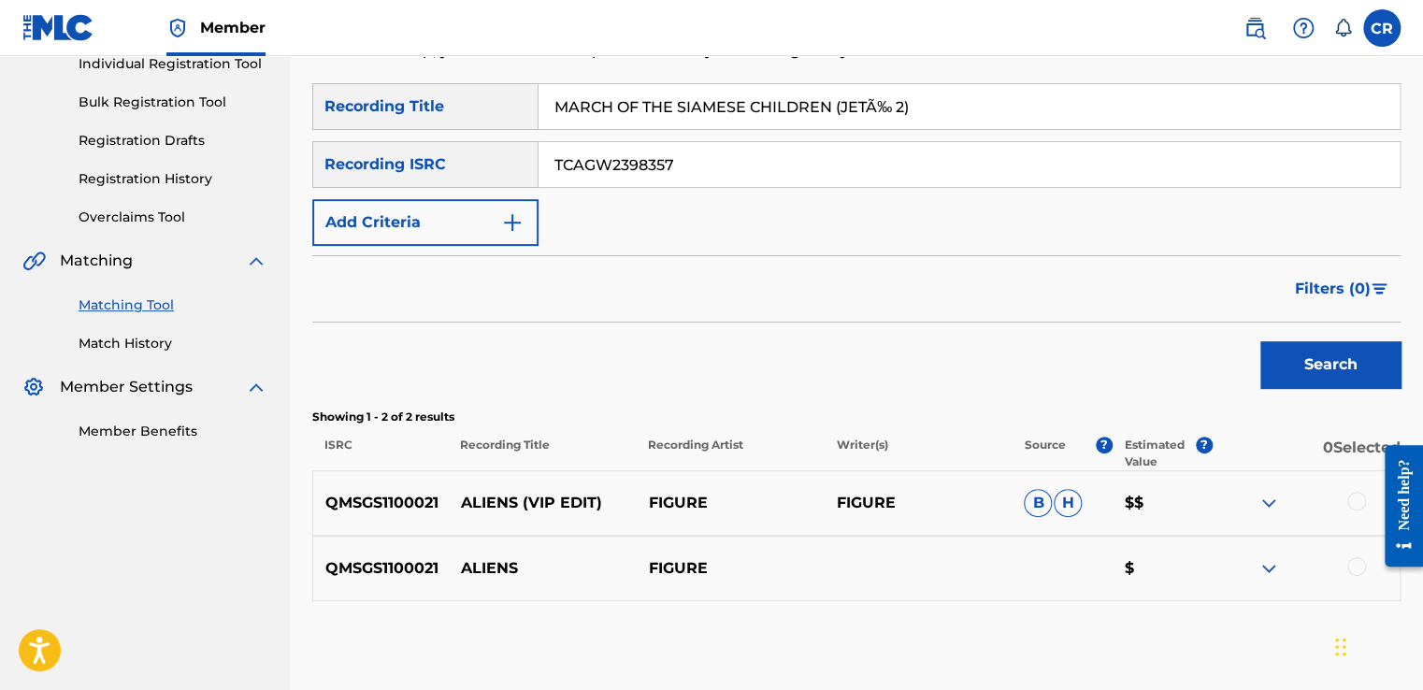
click at [1284, 345] on button "Search" at bounding box center [1330, 364] width 140 height 47
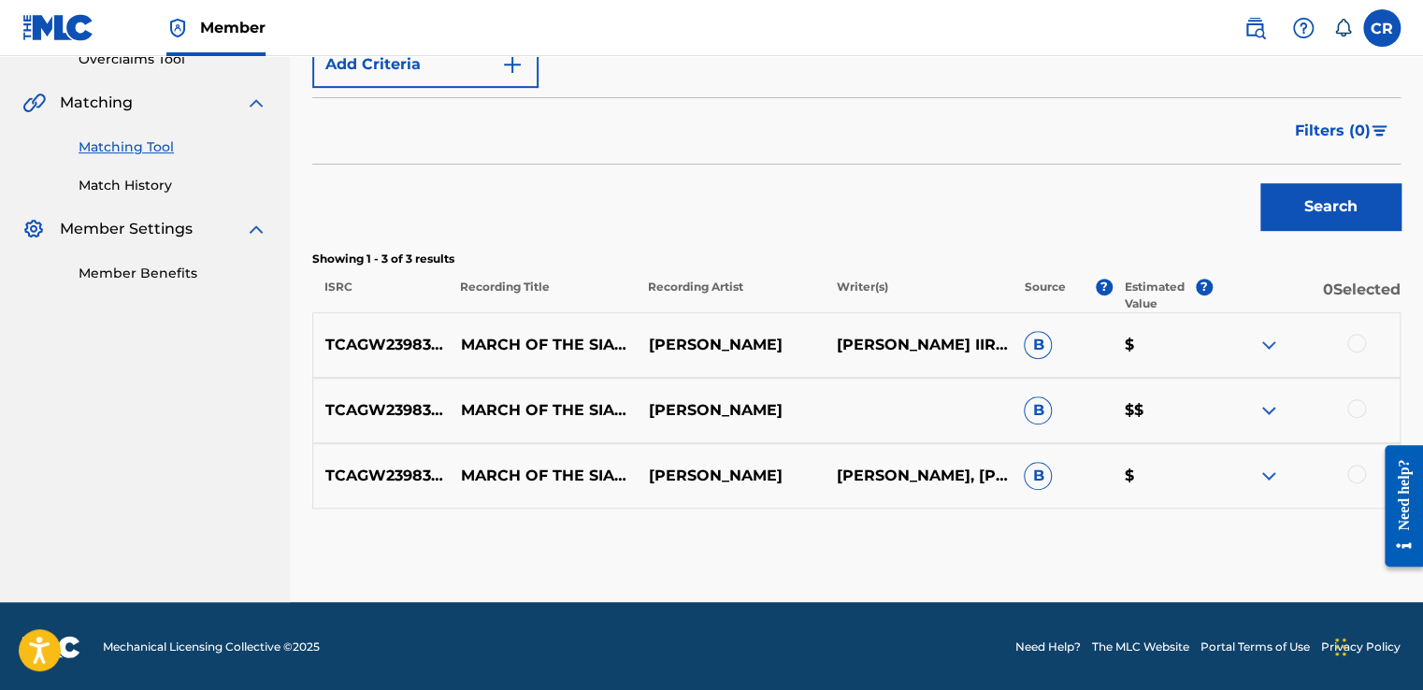
scroll to position [408, 0]
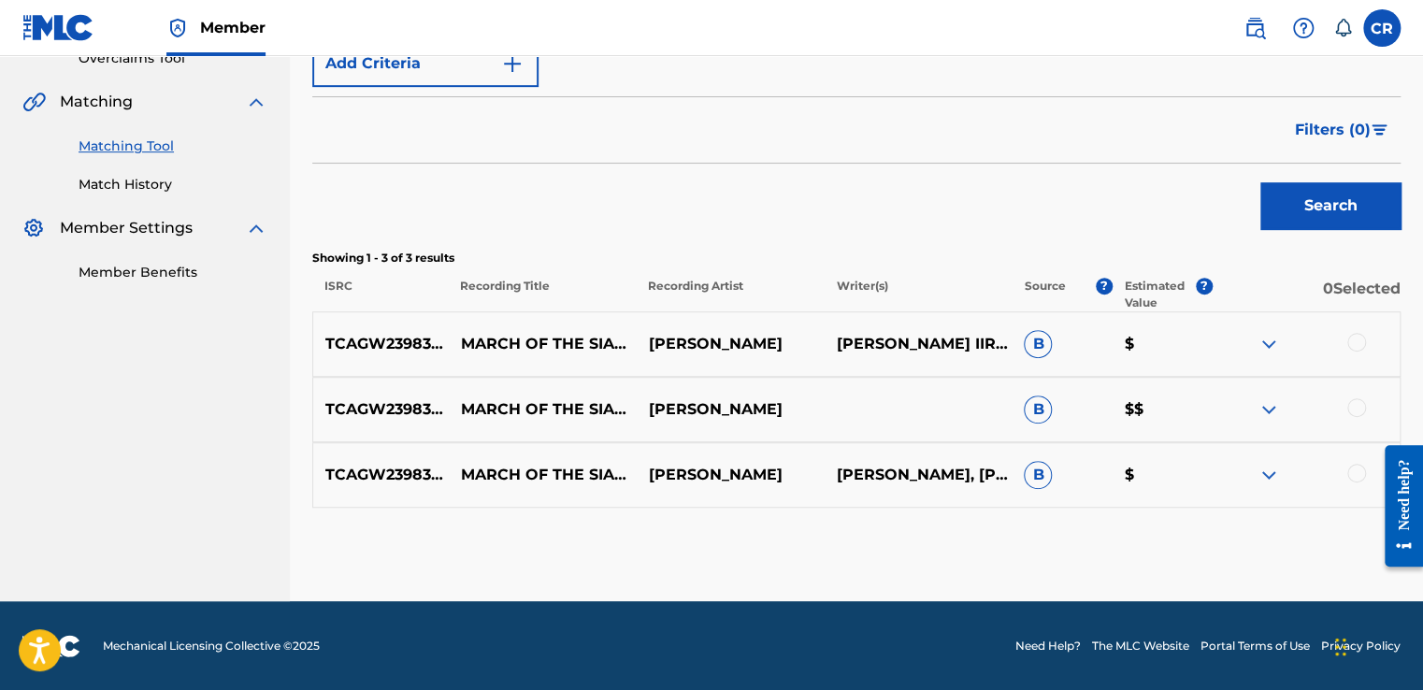
click at [912, 346] on p "OSCAR HAMMERSTEIN IIRICHARD RODGERS" at bounding box center [917, 344] width 188 height 22
click at [911, 346] on p "OSCAR HAMMERSTEIN IIRICHARD RODGERS" at bounding box center [917, 344] width 188 height 22
copy p "HAMMERSTEIN"
click at [1361, 342] on div at bounding box center [1356, 342] width 19 height 19
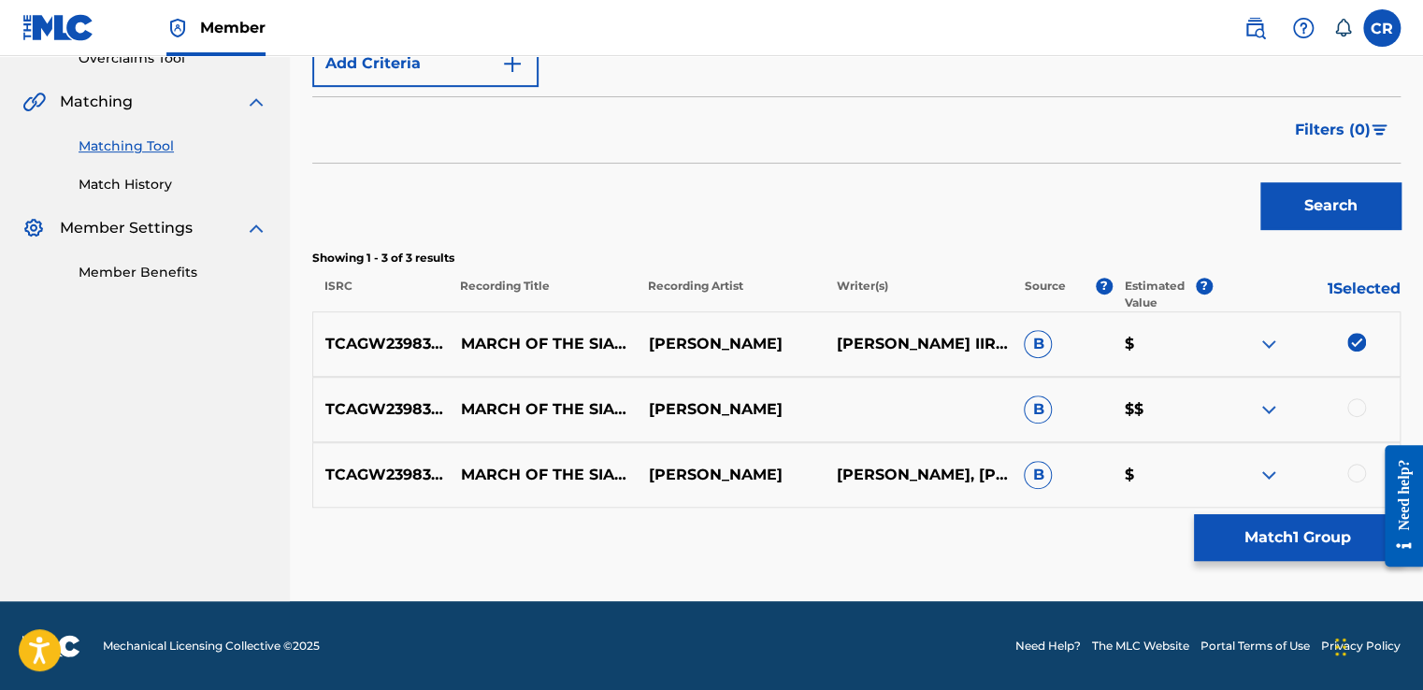
click at [1352, 398] on div at bounding box center [1356, 407] width 19 height 19
click at [1363, 465] on div at bounding box center [1356, 473] width 19 height 19
click at [1321, 524] on button "Match 3 Groups" at bounding box center [1297, 537] width 207 height 47
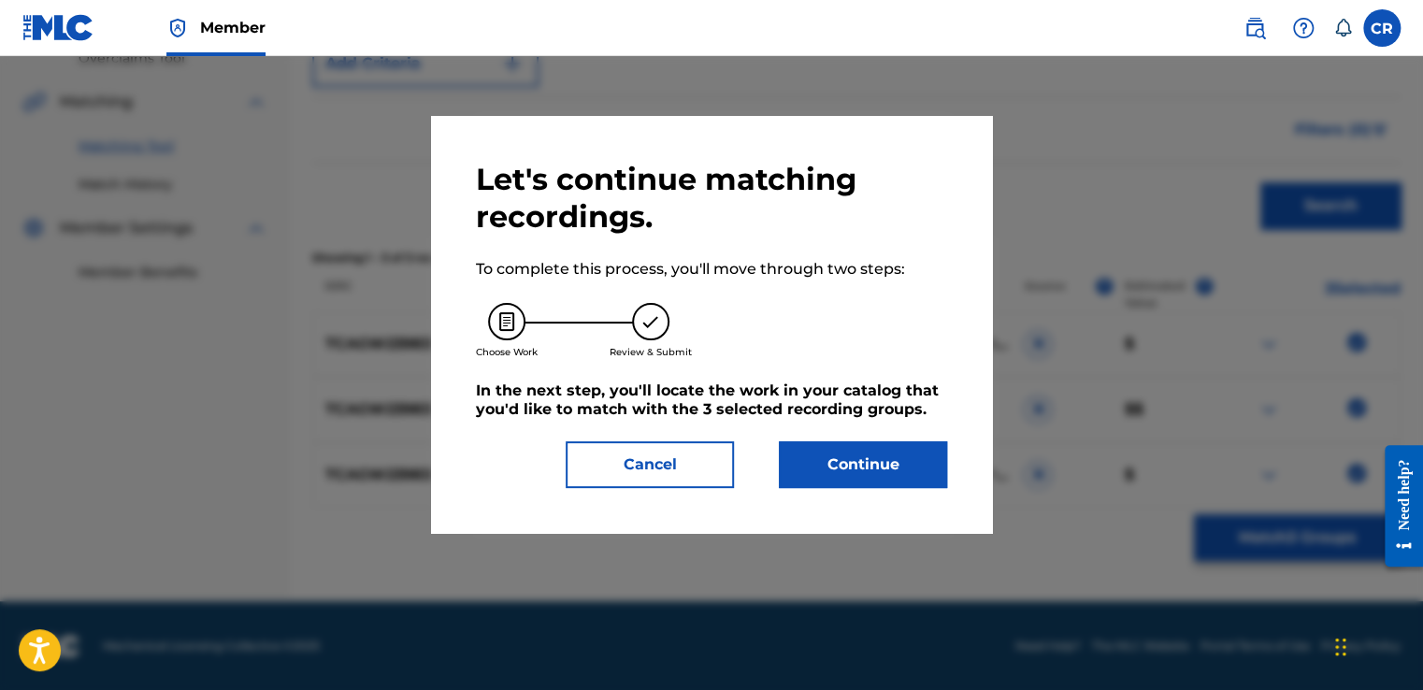
click at [804, 454] on button "Continue" at bounding box center [863, 464] width 168 height 47
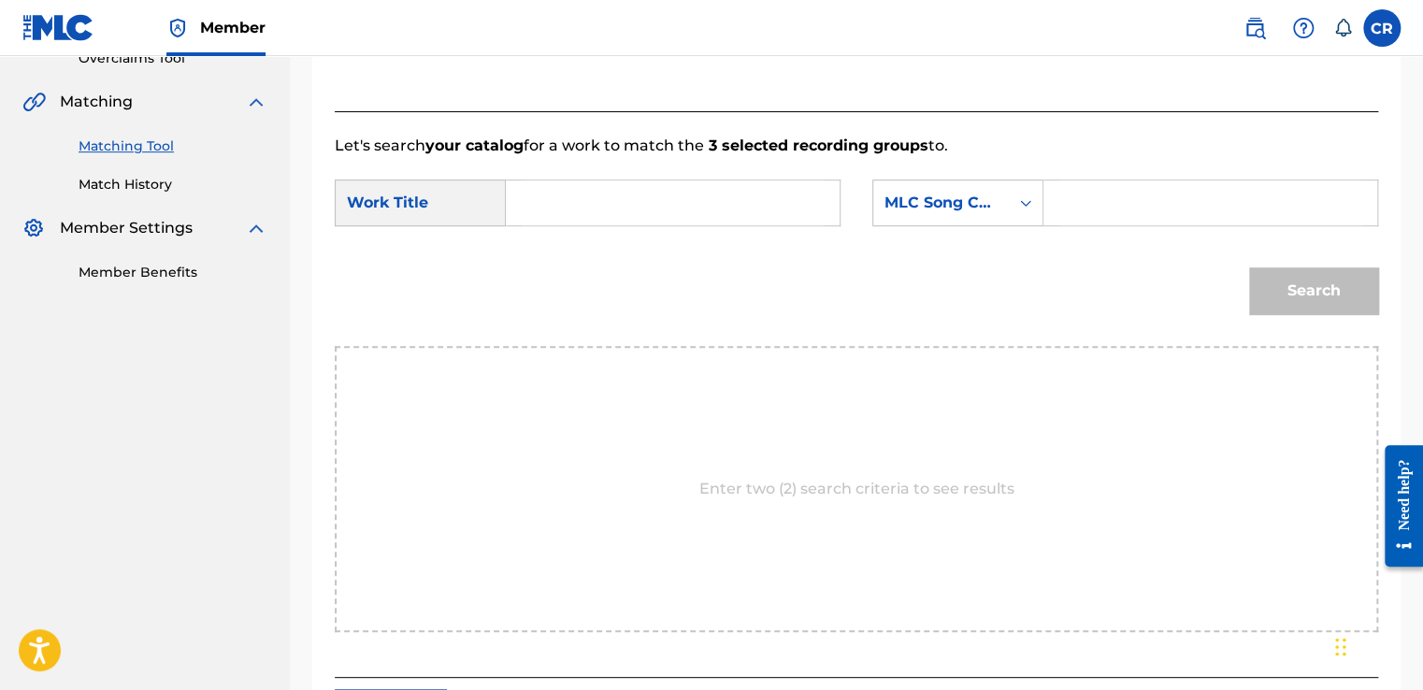
click at [888, 226] on div "SearchWithCriteria9d93a1c2-4bc3-4bde-a16e-068cf5d73e50 Work Title SearchWithCri…" at bounding box center [856, 208] width 1043 height 58
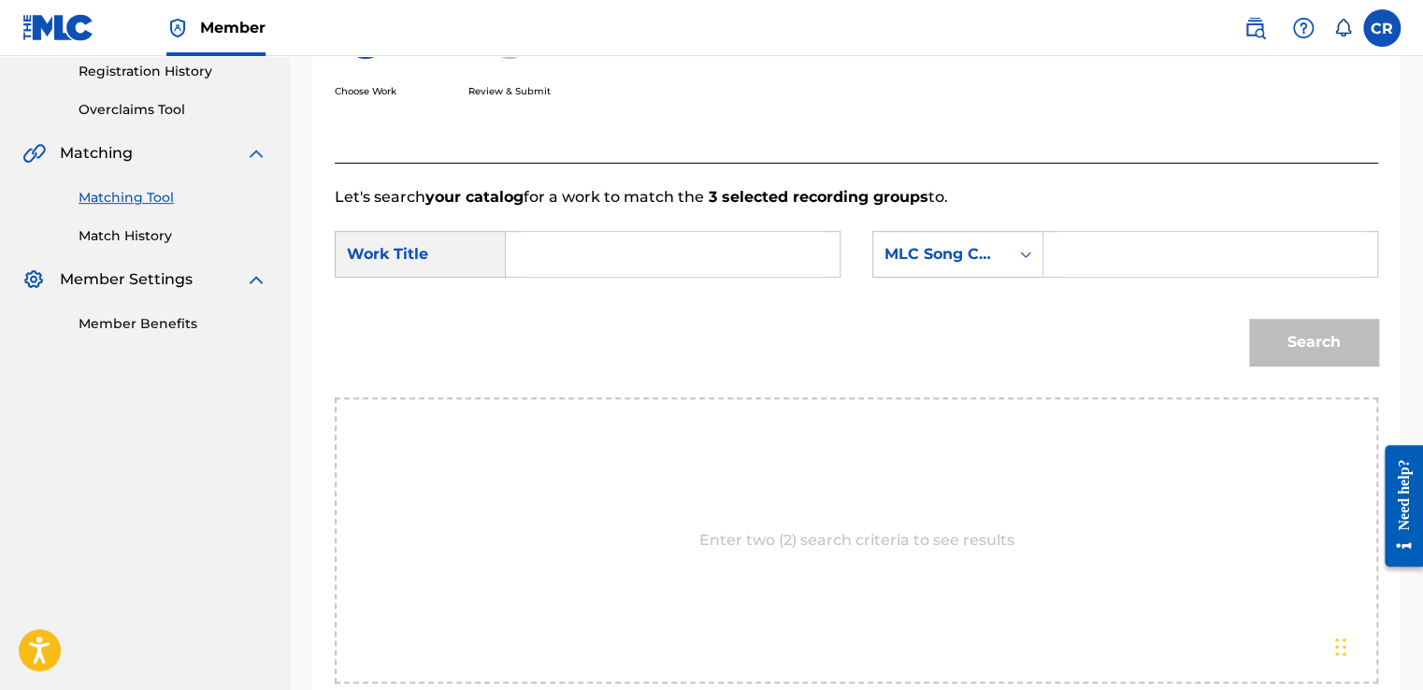
scroll to position [315, 0]
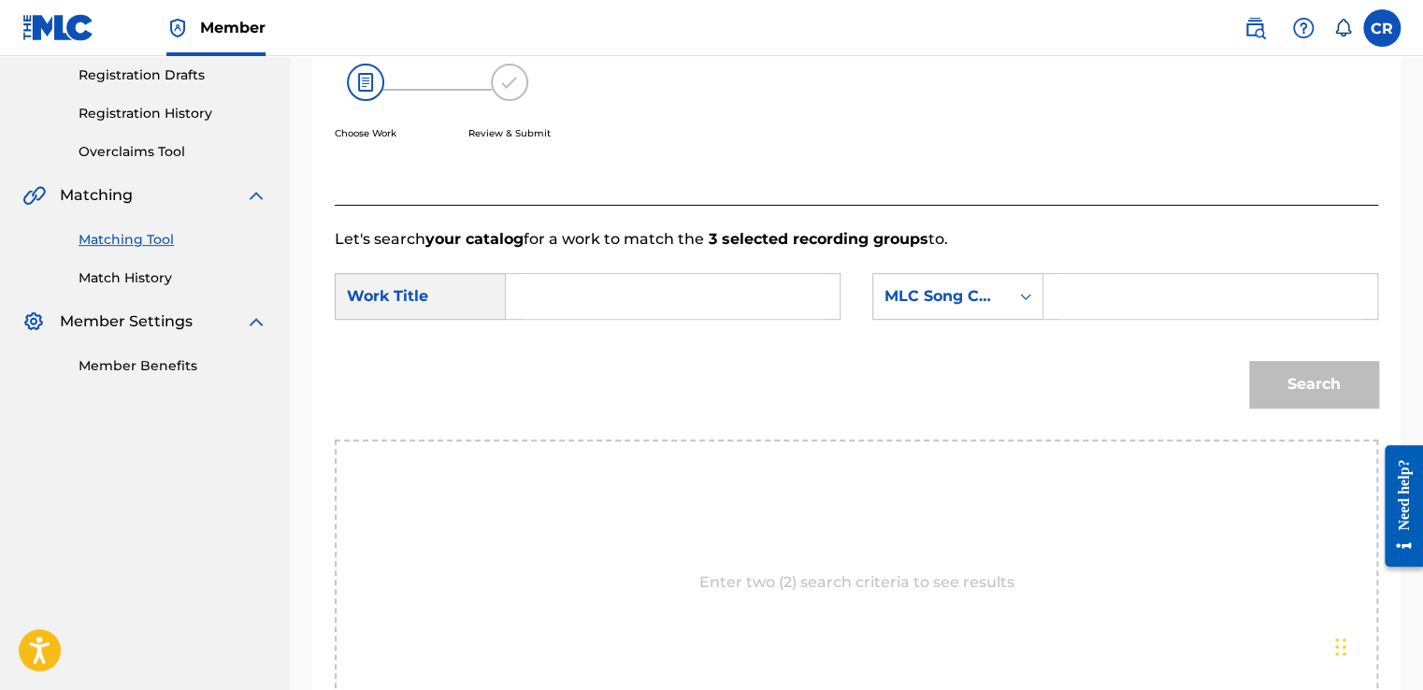
drag, startPoint x: 934, startPoint y: 218, endPoint x: 934, endPoint y: 237, distance: 19.6
click at [934, 224] on div "Let's search your catalog for a work to match the 3 selected recording groups t…" at bounding box center [856, 488] width 1043 height 566
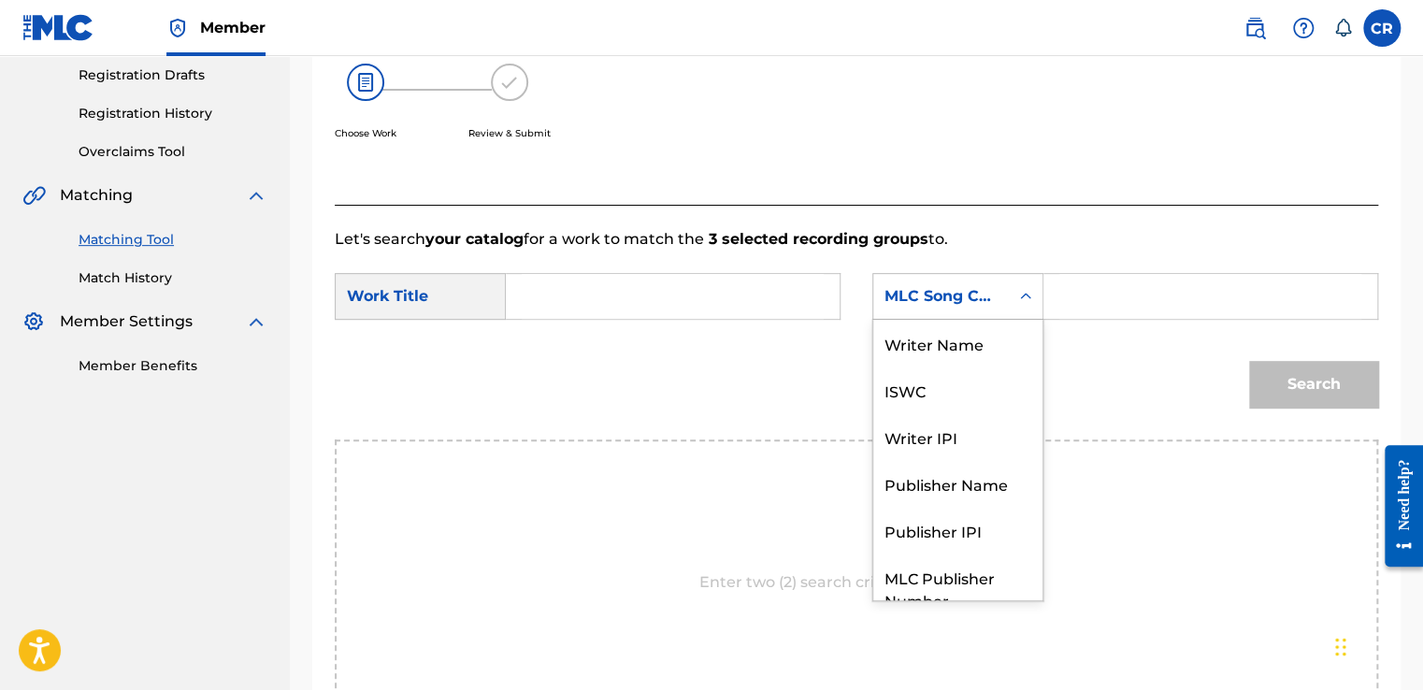
click at [931, 287] on div "MLC Song Code" at bounding box center [940, 296] width 113 height 22
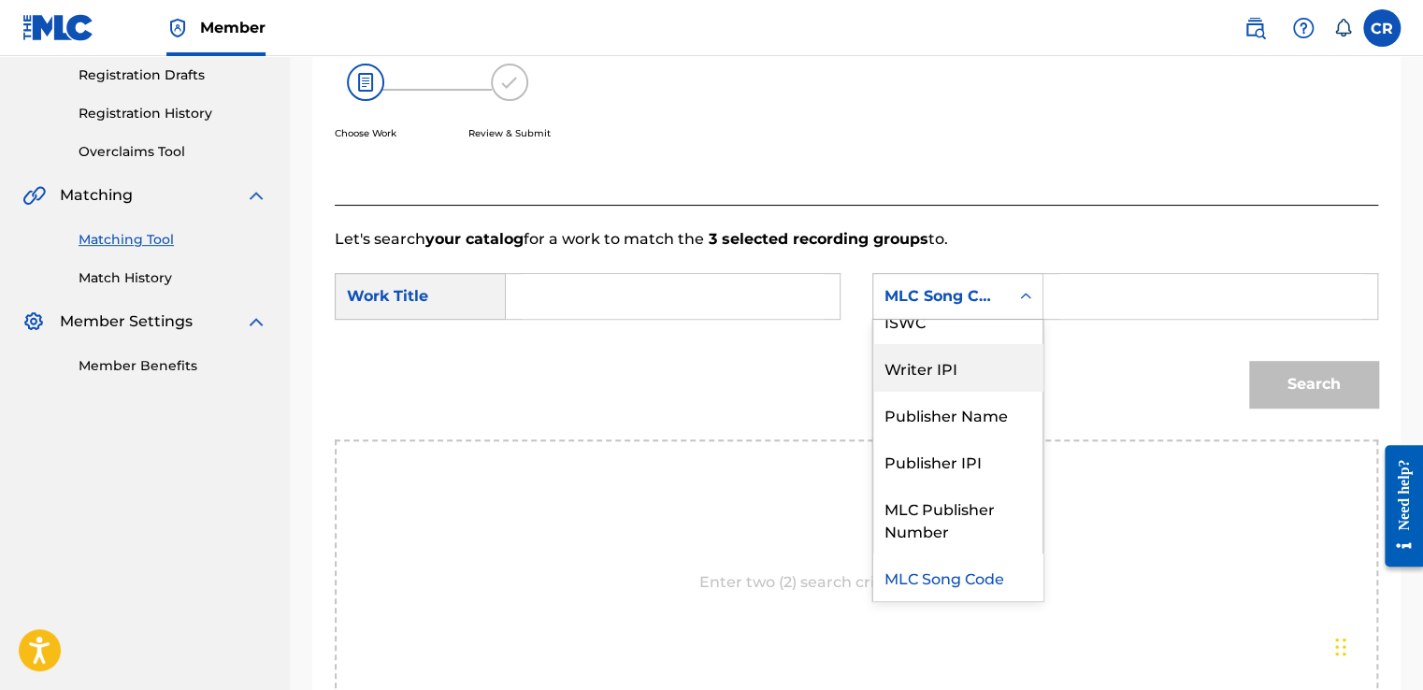
scroll to position [0, 0]
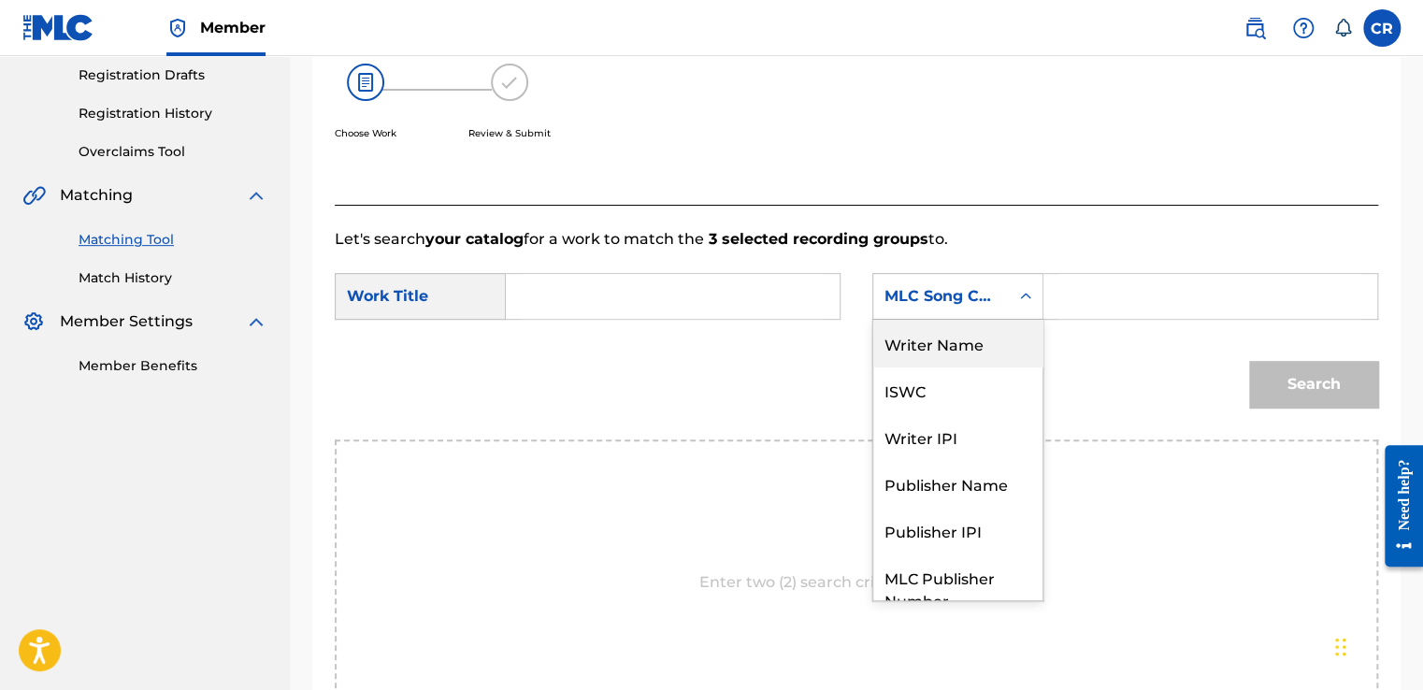
drag, startPoint x: 938, startPoint y: 345, endPoint x: 1096, endPoint y: 324, distance: 159.3
click at [941, 346] on div "Writer Name" at bounding box center [957, 343] width 169 height 47
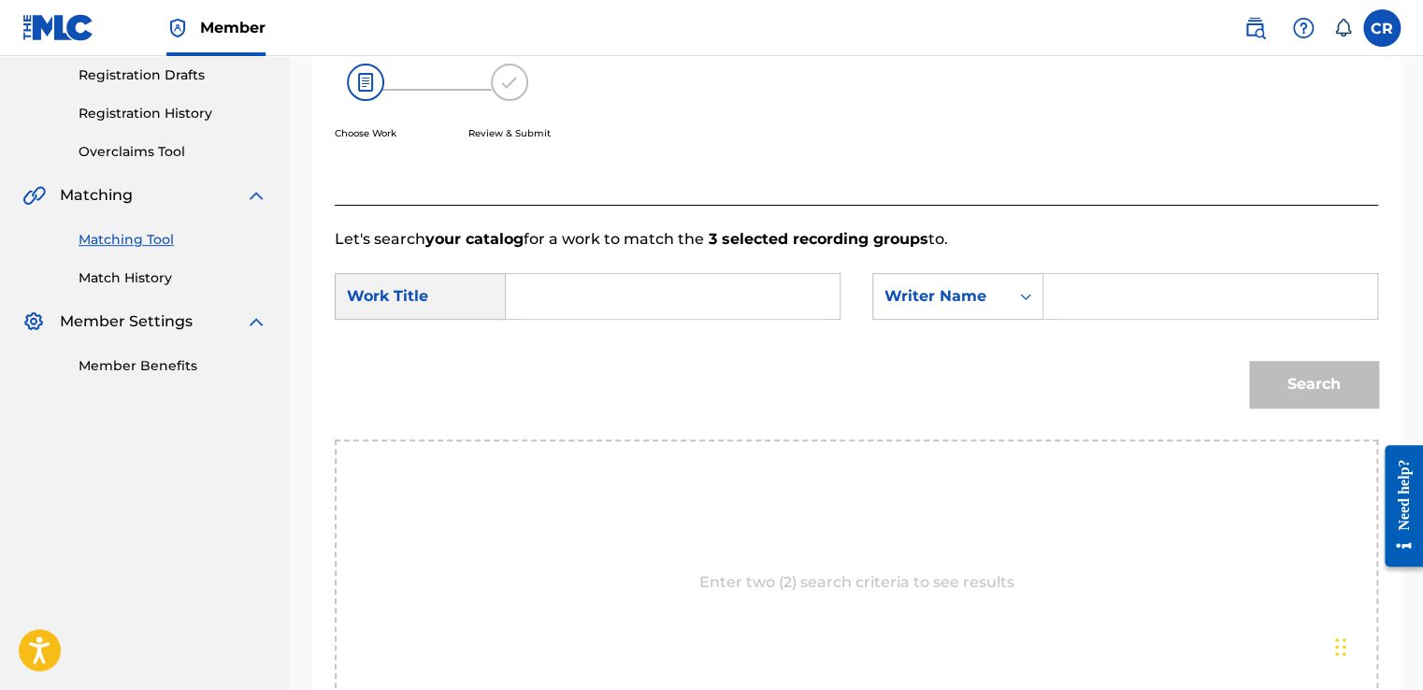
click at [1103, 323] on div "SearchWithCriteria9d93a1c2-4bc3-4bde-a16e-068cf5d73e50 Work Title SearchWithCri…" at bounding box center [856, 302] width 1043 height 58
drag, startPoint x: 1119, startPoint y: 306, endPoint x: 1066, endPoint y: 357, distance: 73.4
click at [1119, 305] on input "Search Form" at bounding box center [1210, 296] width 302 height 45
paste input "HAMMERSTEIN"
type input "HAMMERSTEIN"
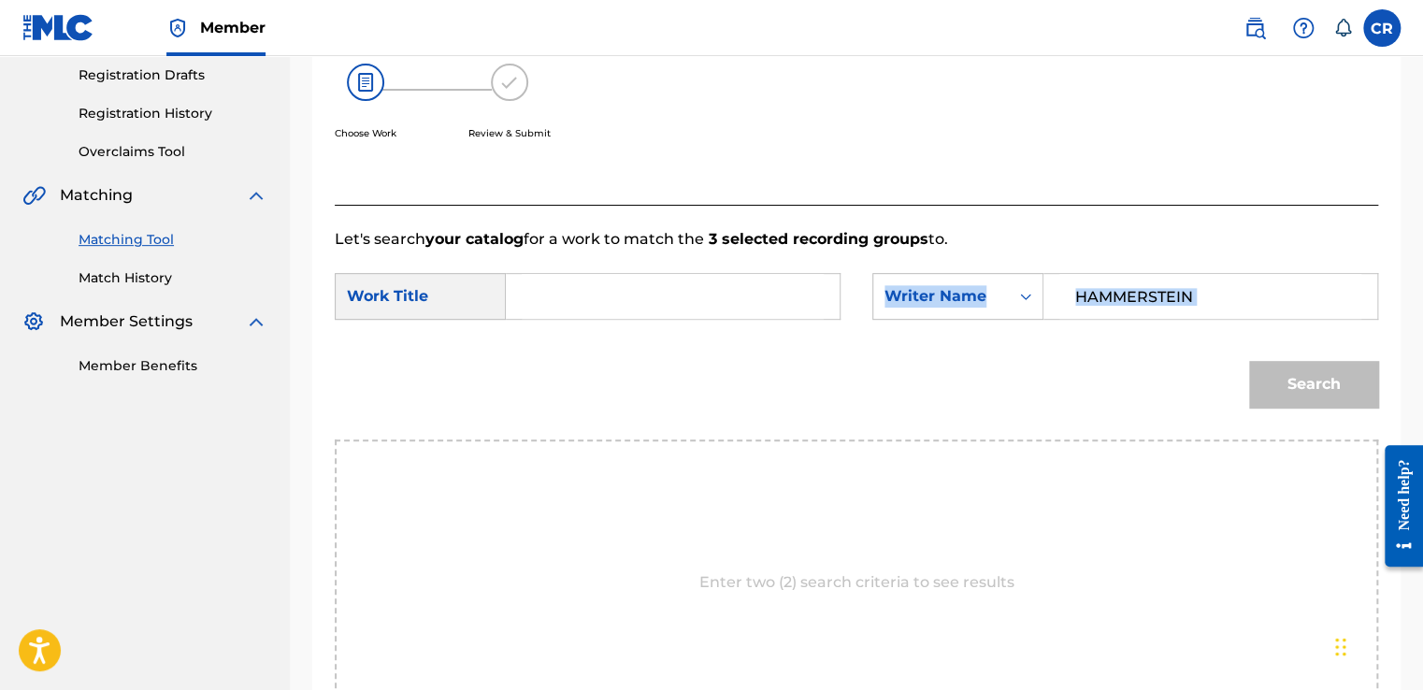
click at [662, 319] on form "SearchWithCriteria9d93a1c2-4bc3-4bde-a16e-068cf5d73e50 Work Title SearchWithCri…" at bounding box center [856, 344] width 1043 height 189
click at [663, 316] on input "Search Form" at bounding box center [673, 296] width 302 height 45
paste input "MARCH OF THE SIAMESE CHILDREN (JETÃ‰ 2)"
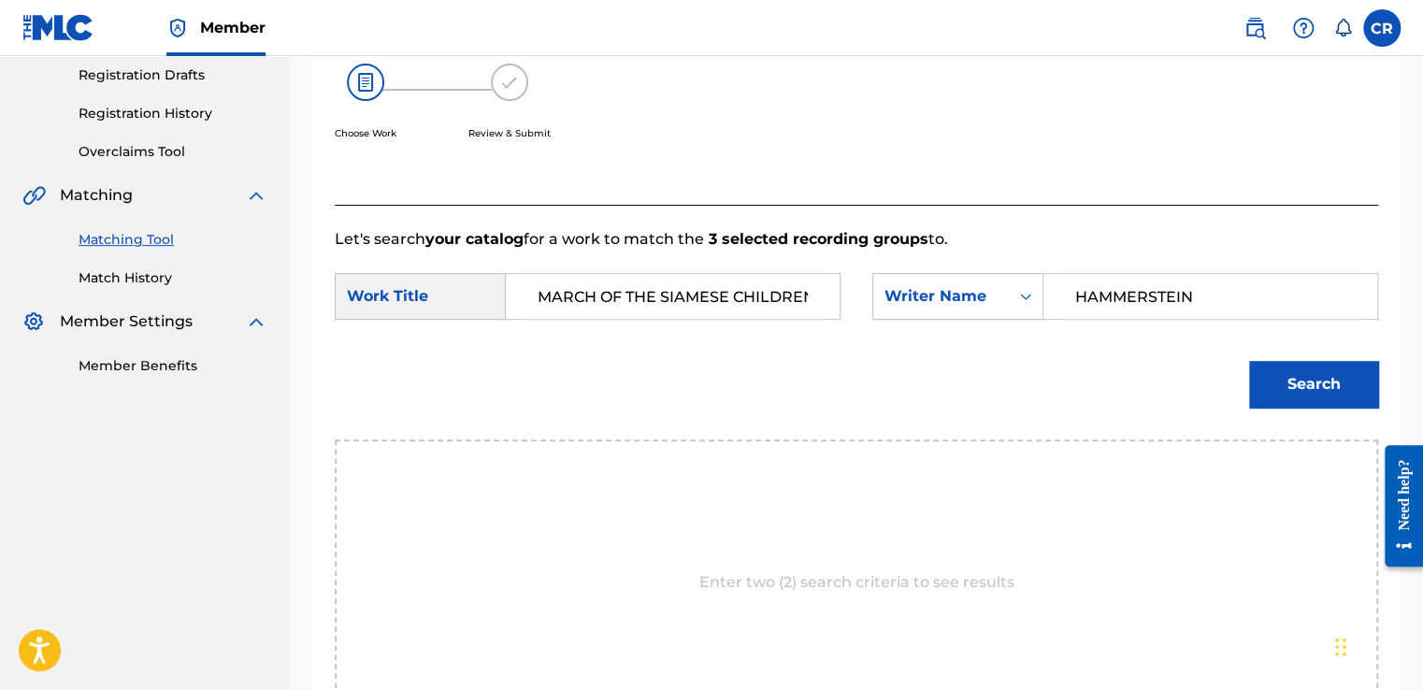
scroll to position [0, 86]
type input "MARCH OF THE SIAMESE CHILDREN (JETÃ‰ 2)"
click at [1395, 380] on div "Match Usage - Select Work In this step, you will locate the work you'd like to …" at bounding box center [856, 314] width 1133 height 1052
click at [1301, 385] on button "Search" at bounding box center [1313, 384] width 129 height 47
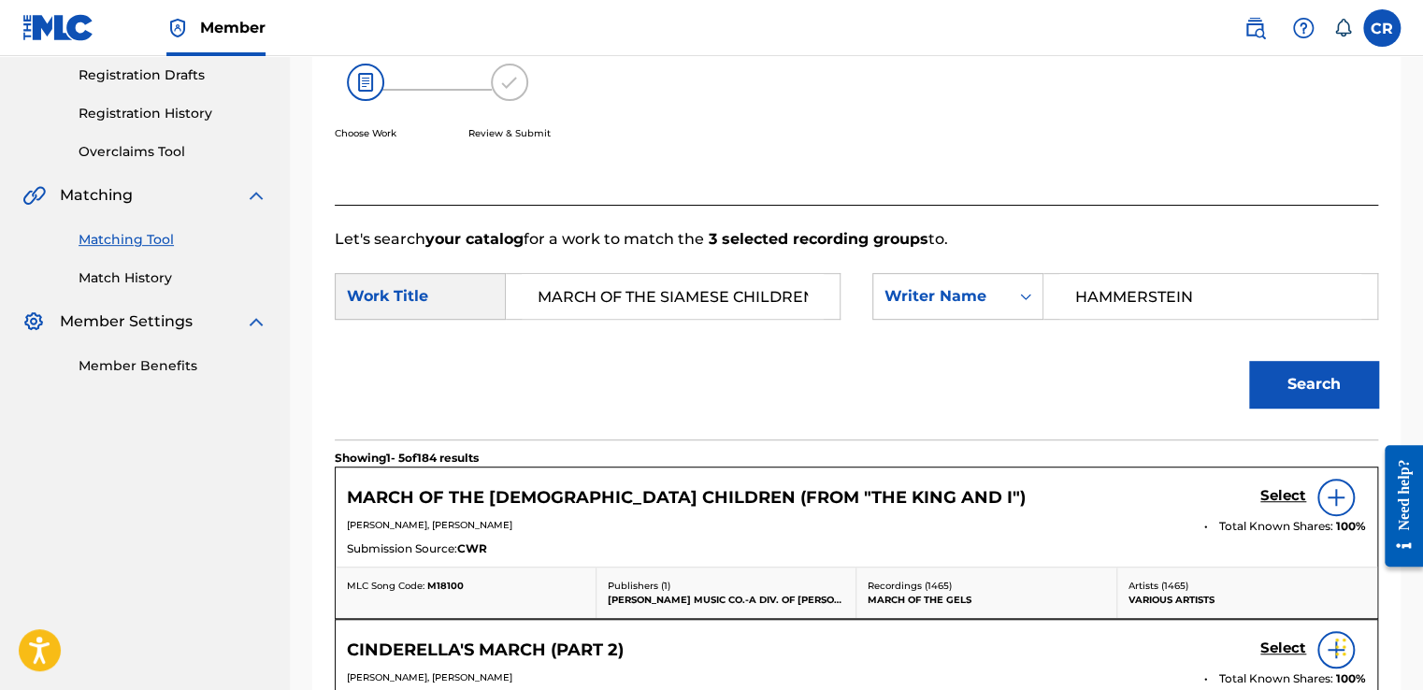
click at [1286, 506] on link "Select" at bounding box center [1283, 497] width 46 height 21
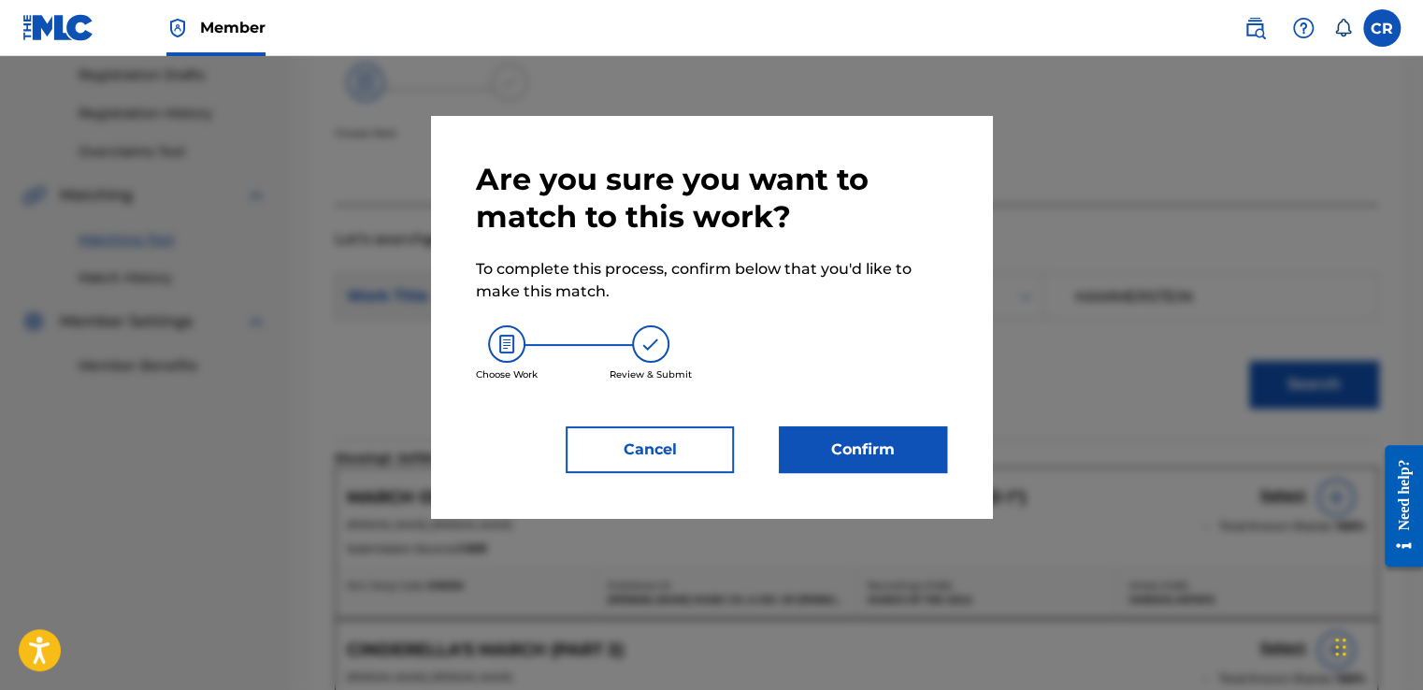
click at [789, 457] on button "Confirm" at bounding box center [863, 449] width 168 height 47
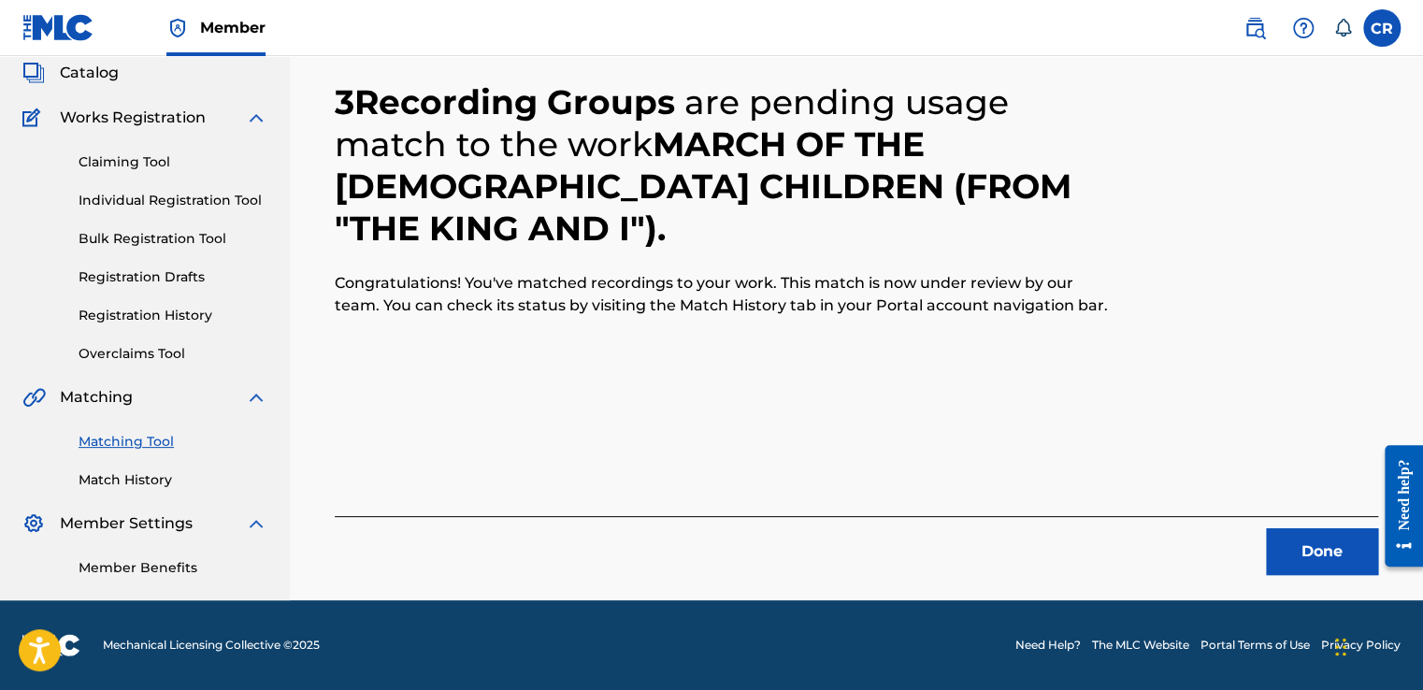
scroll to position [112, 0]
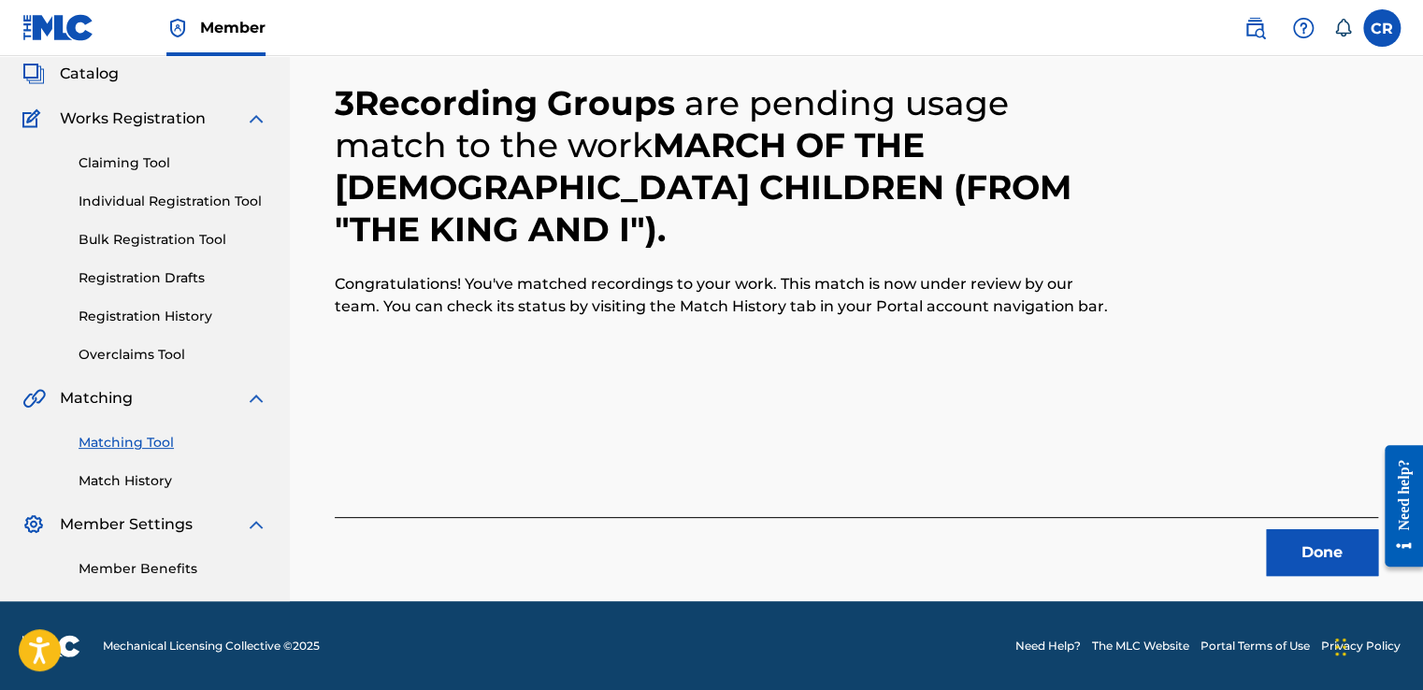
click at [1295, 557] on button "Done" at bounding box center [1322, 552] width 112 height 47
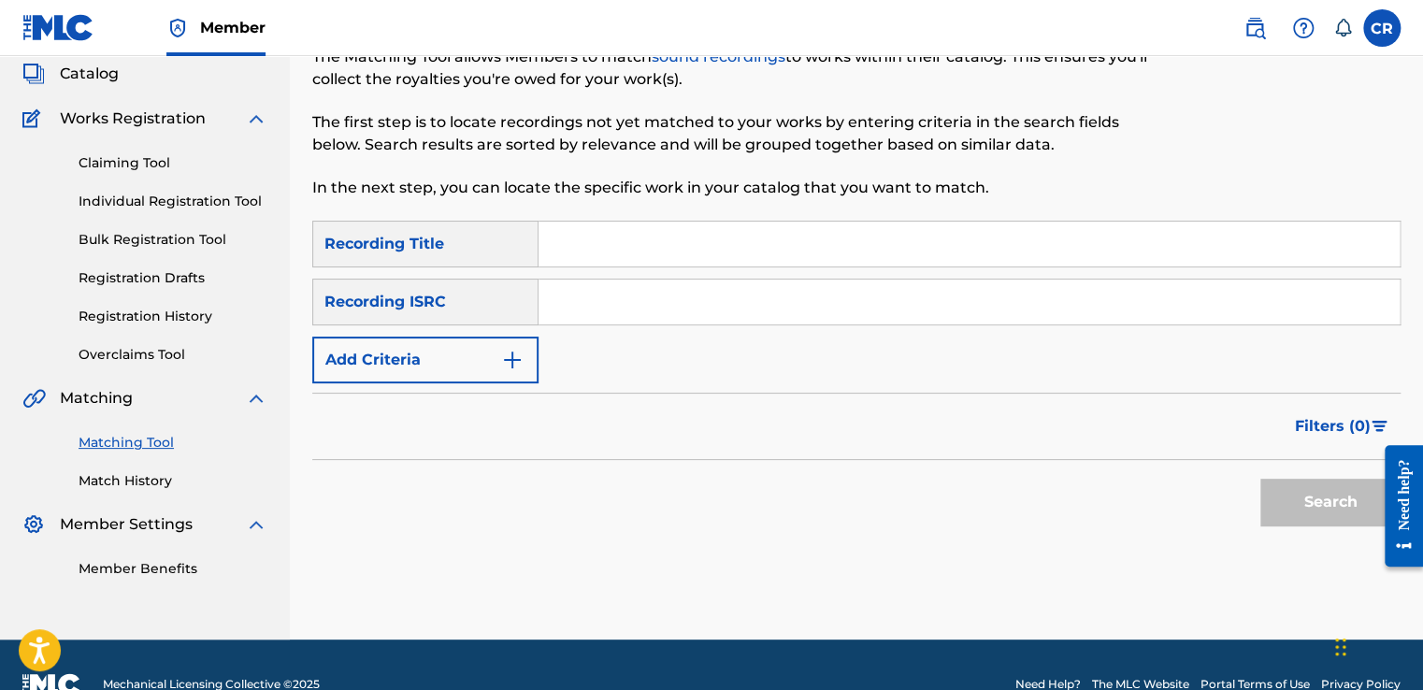
drag, startPoint x: 751, startPoint y: 320, endPoint x: 759, endPoint y: 310, distance: 12.0
click at [752, 317] on input "Search Form" at bounding box center [968, 301] width 861 height 45
paste input "MXF360737761"
type input "MXF360737761"
click at [761, 264] on input "Search Form" at bounding box center [968, 244] width 861 height 45
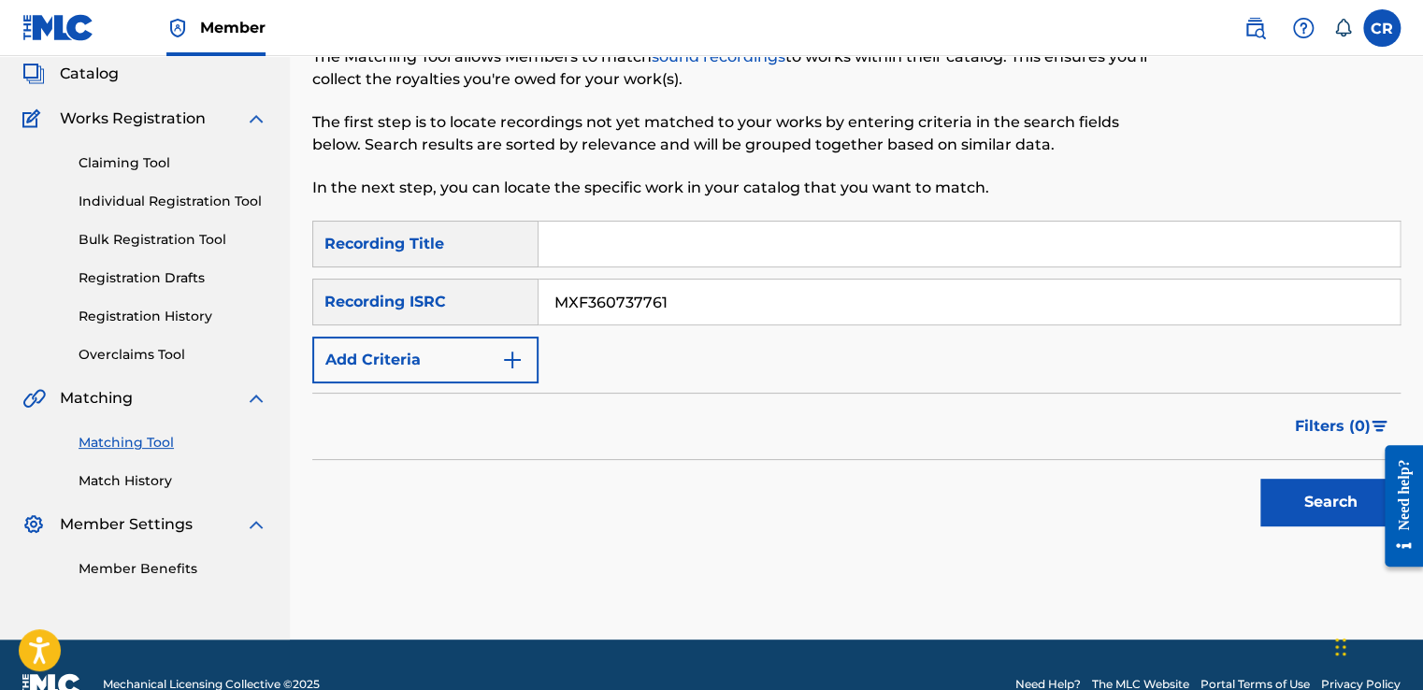
paste input "LA BARBA"
type input "LA BARBA"
click at [1313, 494] on button "Search" at bounding box center [1330, 502] width 140 height 47
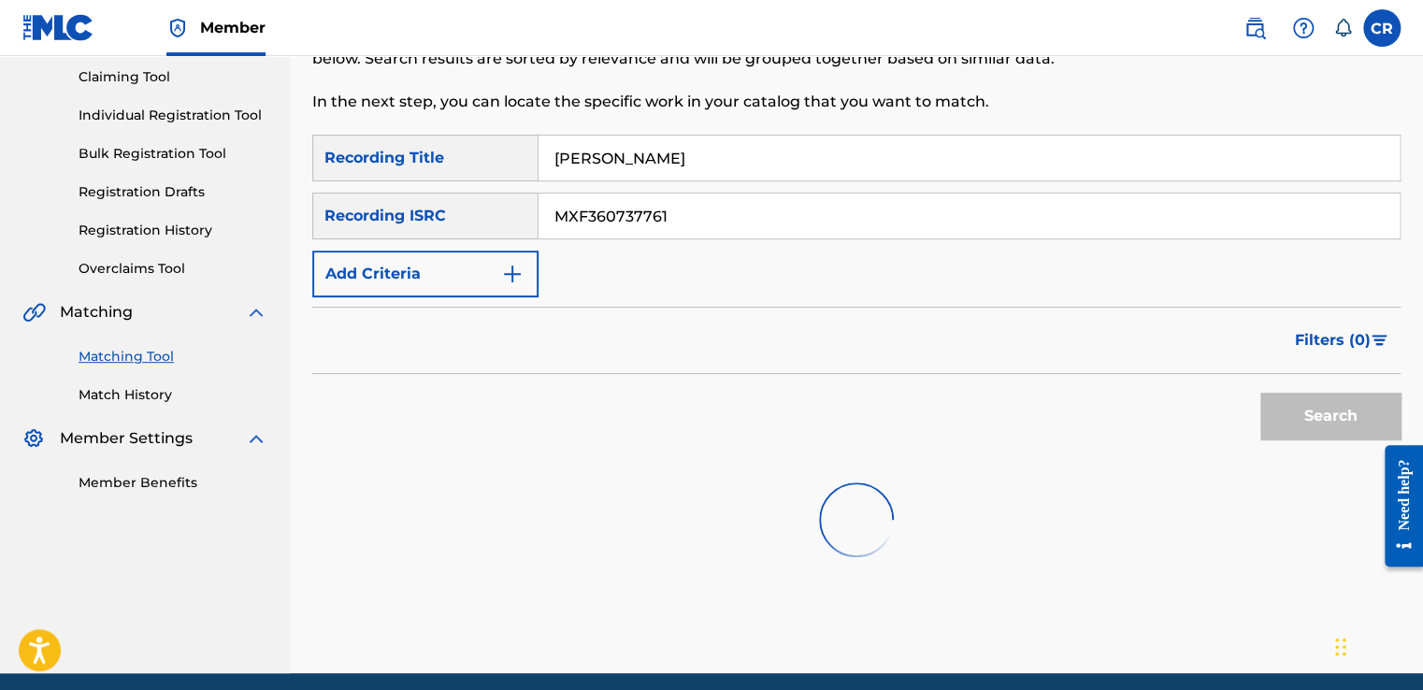
scroll to position [270, 0]
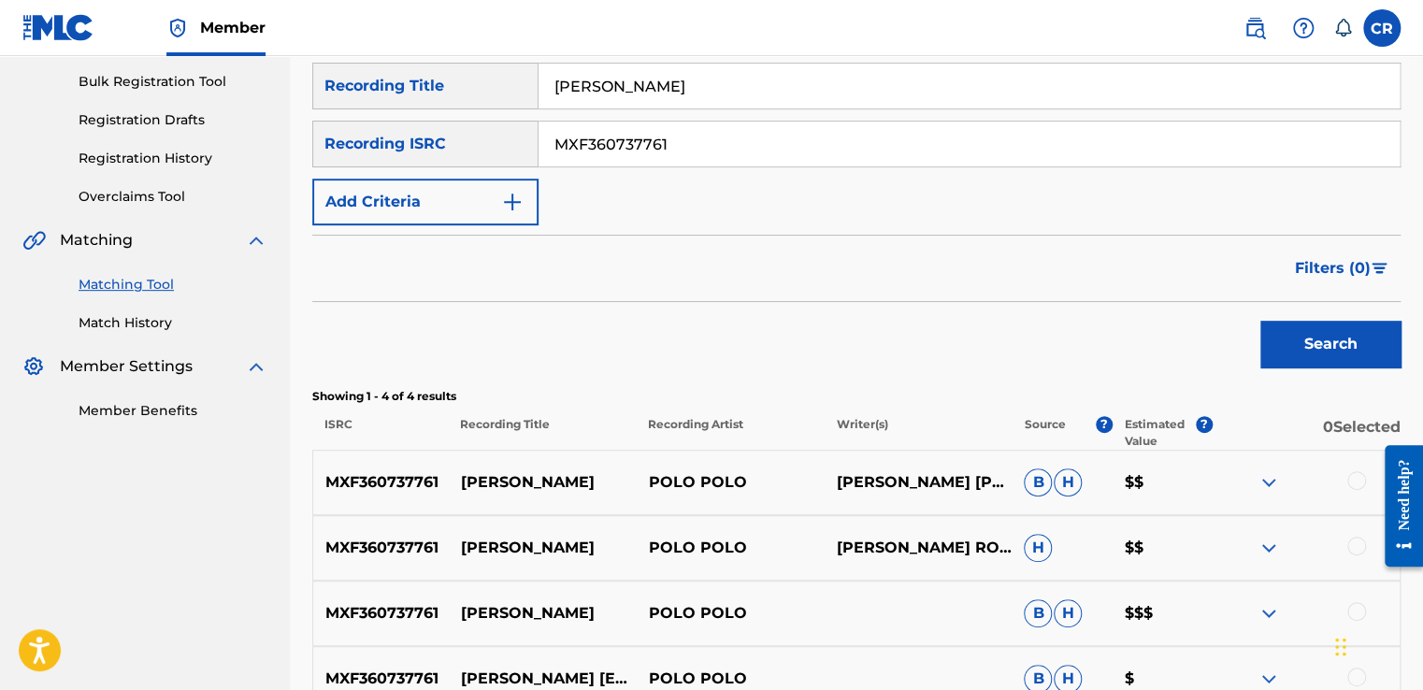
click at [924, 494] on p "LEOPOLDO GARCÍA BENÍTEZ PELÁEZ" at bounding box center [917, 482] width 188 height 22
copy p "PELÁEZ"
click at [1353, 478] on div at bounding box center [1356, 480] width 19 height 19
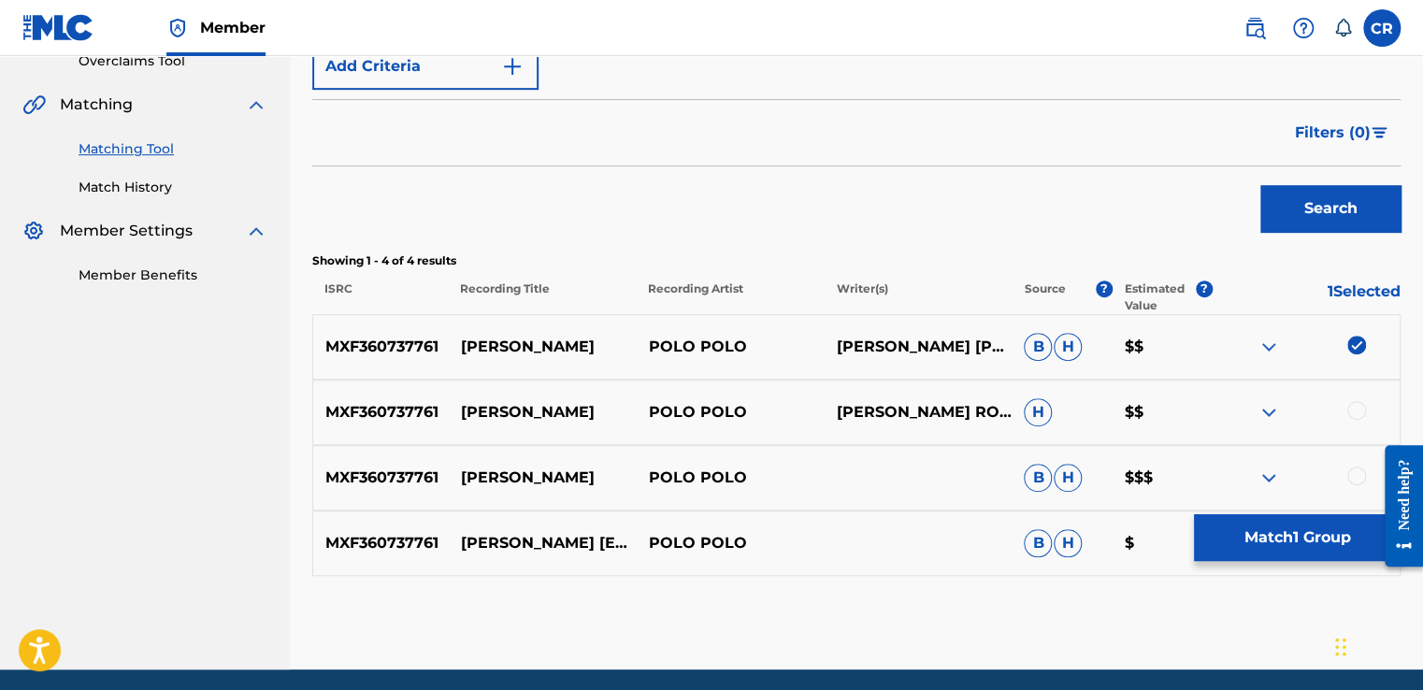
scroll to position [474, 0]
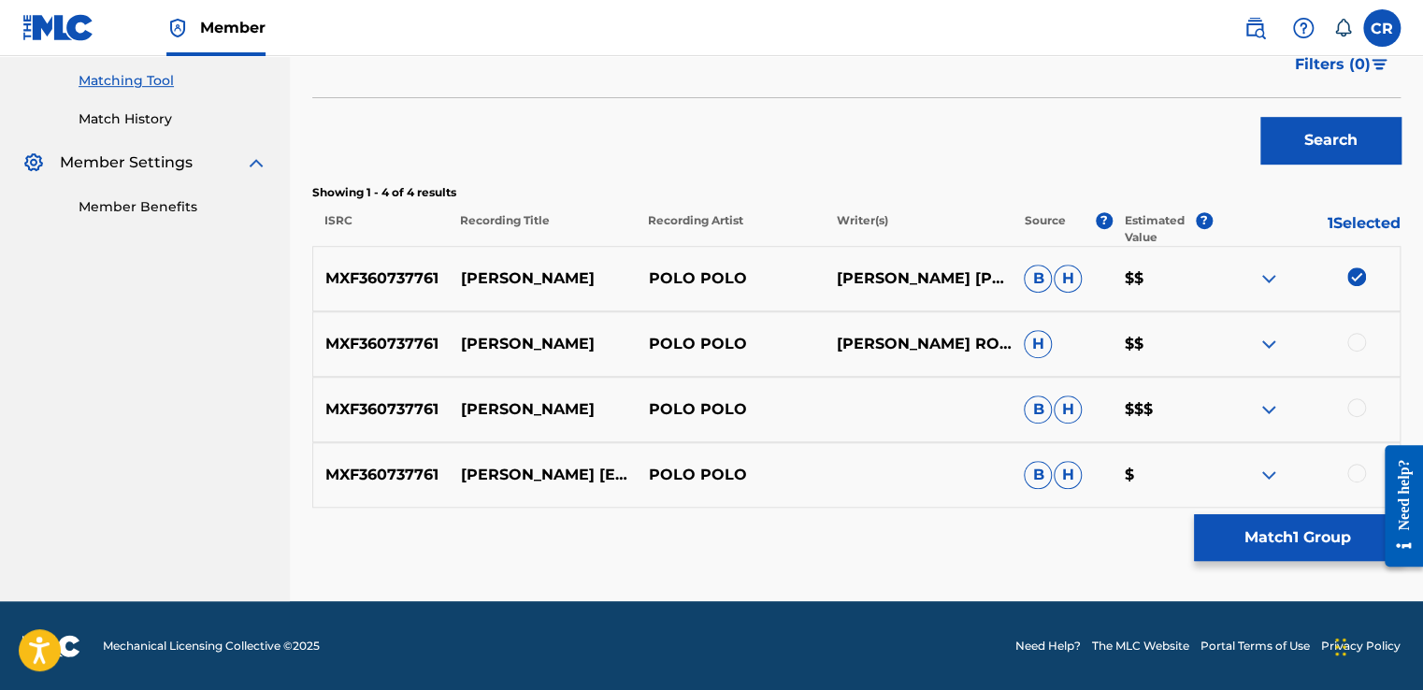
click at [1357, 338] on div at bounding box center [1356, 342] width 19 height 19
click at [1359, 406] on div at bounding box center [1356, 407] width 19 height 19
click at [1352, 469] on div at bounding box center [1356, 473] width 19 height 19
click at [1295, 544] on button "Match 4 Groups" at bounding box center [1297, 537] width 207 height 47
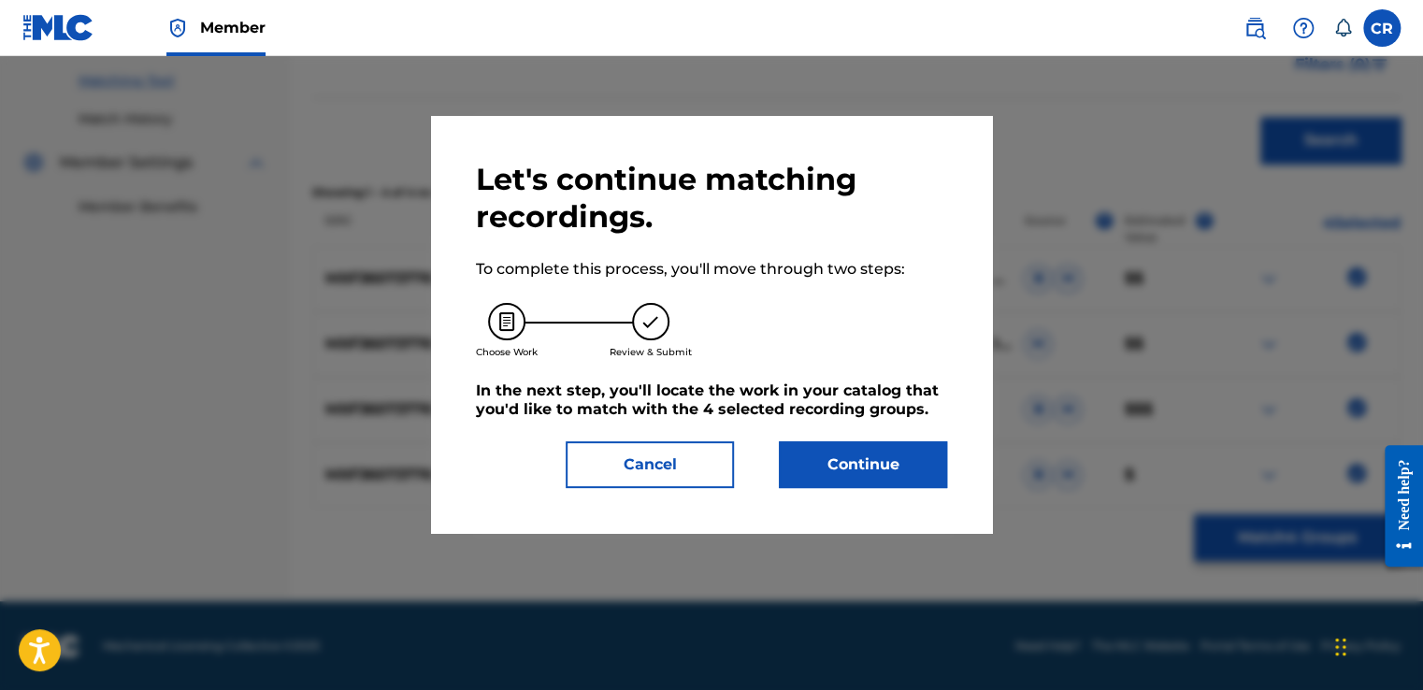
click at [870, 468] on button "Continue" at bounding box center [863, 464] width 168 height 47
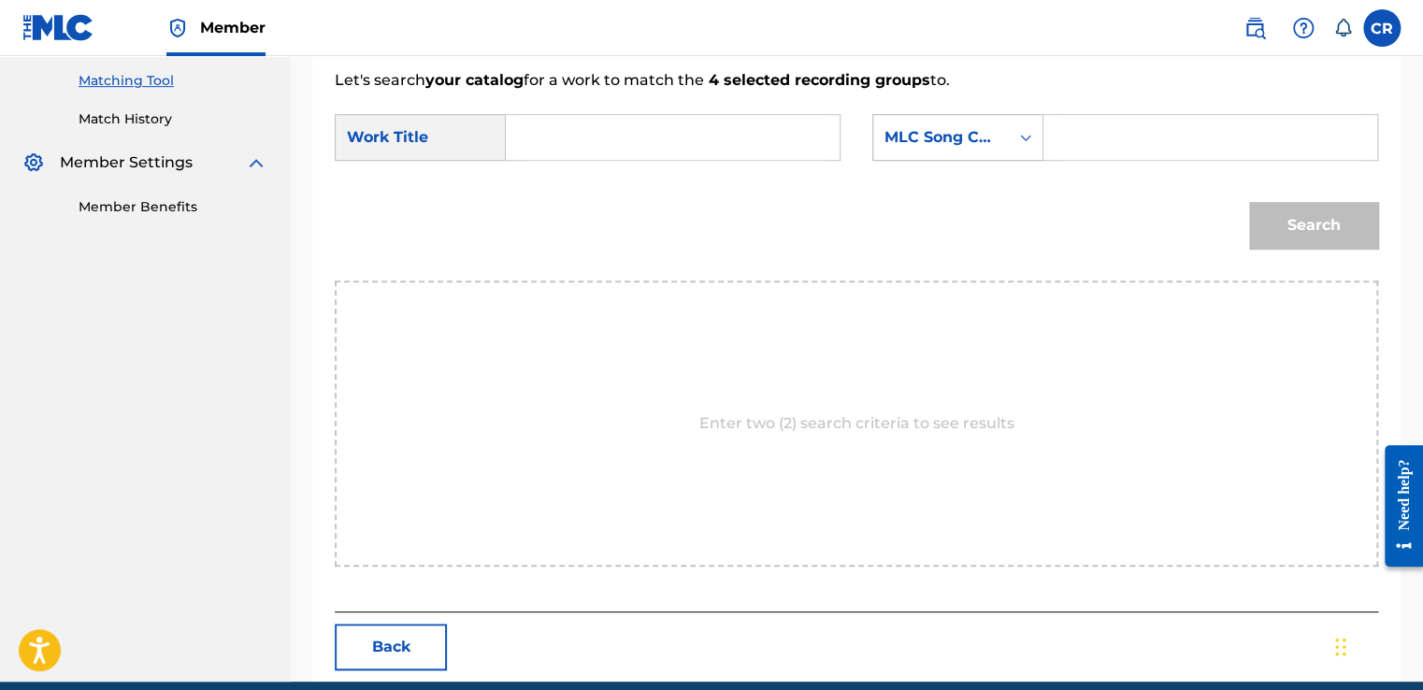
click at [919, 141] on div "MLC Song Code" at bounding box center [940, 137] width 113 height 22
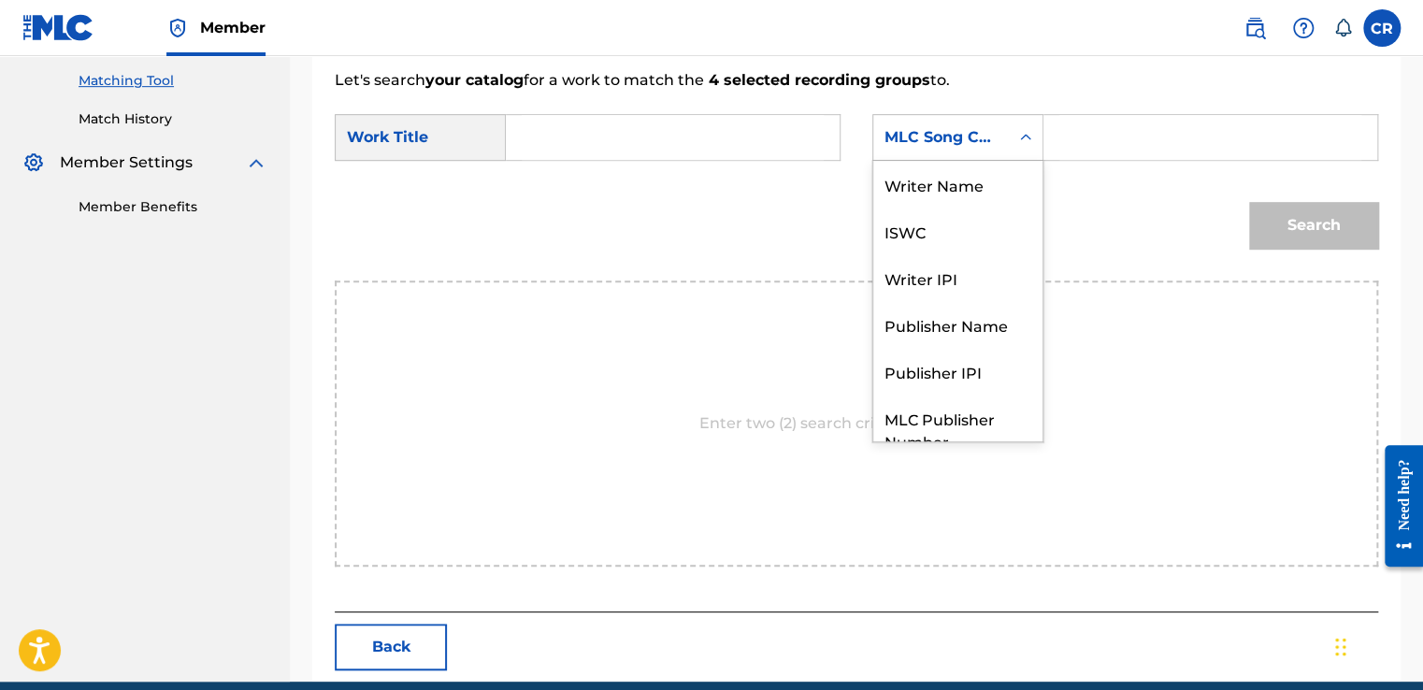
scroll to position [0, 0]
drag, startPoint x: 932, startPoint y: 178, endPoint x: 1005, endPoint y: 160, distance: 75.0
click at [934, 178] on div "Writer Name" at bounding box center [957, 184] width 169 height 47
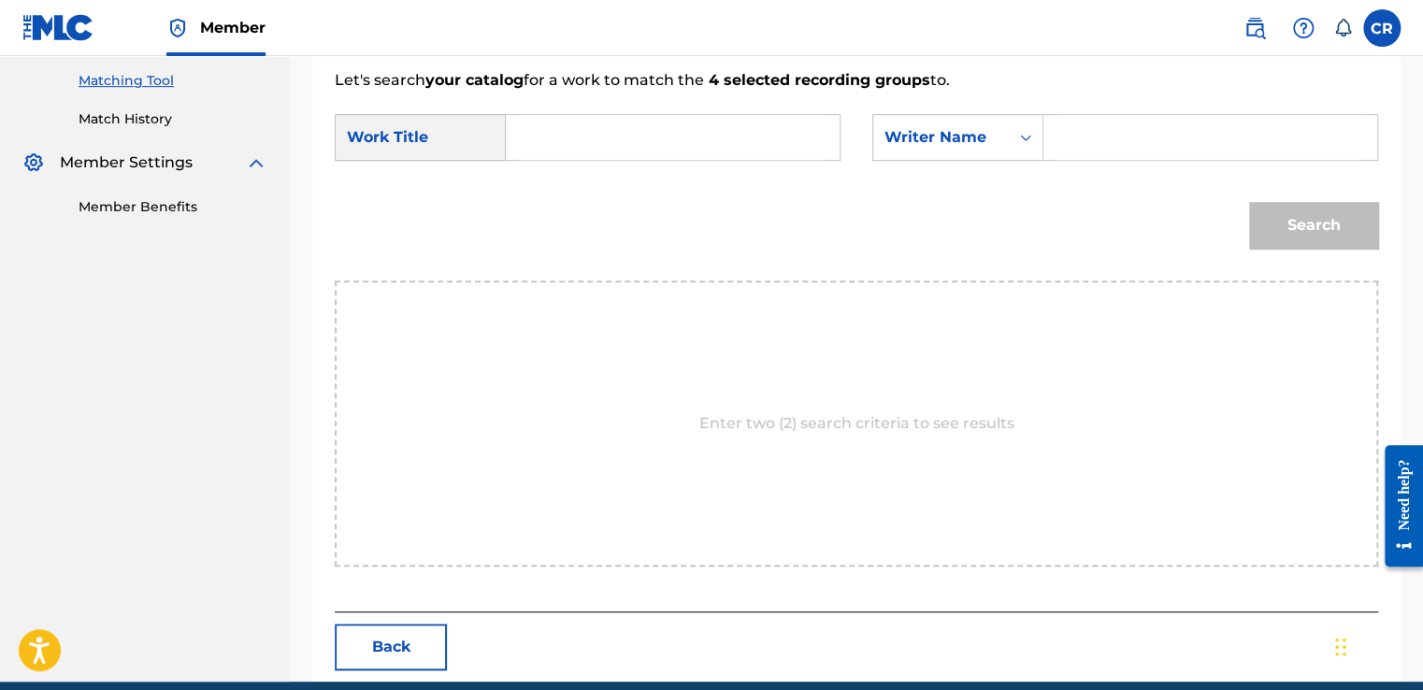
click at [1148, 129] on input "Search Form" at bounding box center [1210, 137] width 302 height 45
paste input "PELÁEZ"
type input "PELÁEZ"
click at [725, 139] on input "Search Form" at bounding box center [673, 137] width 302 height 45
paste input "LA BARBA"
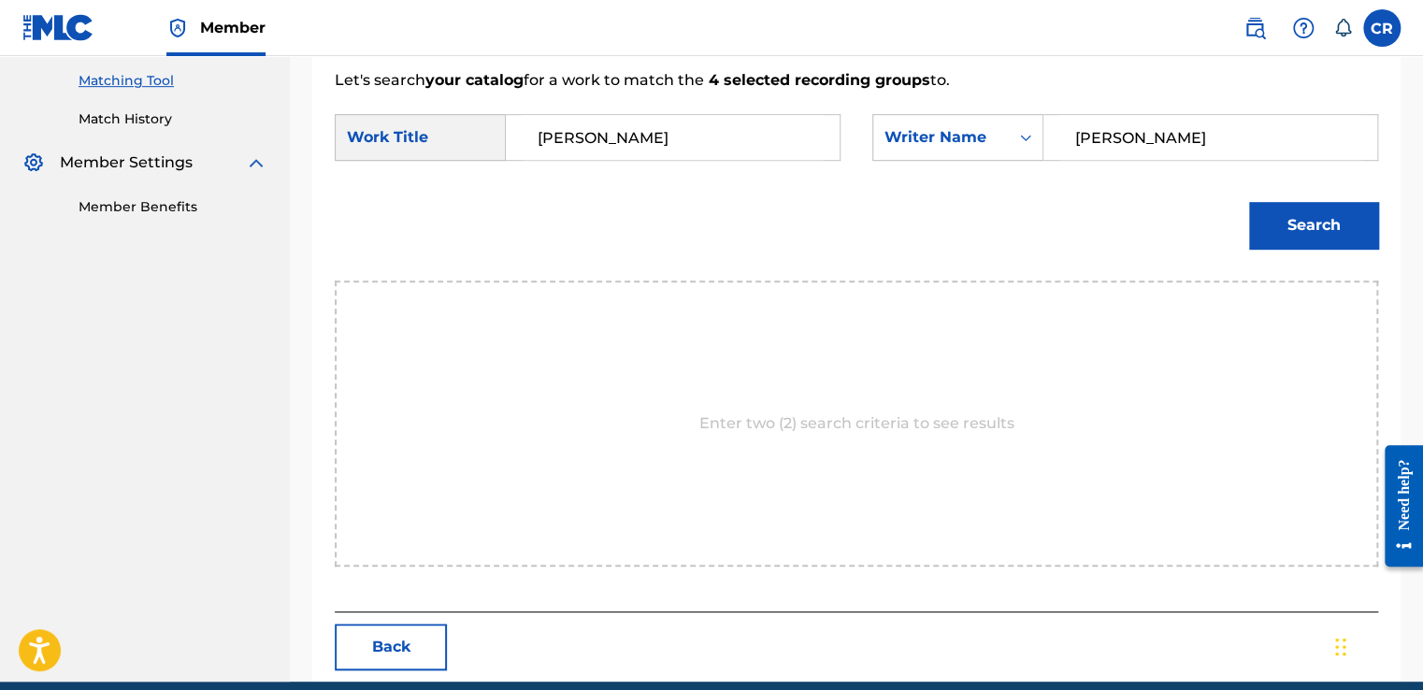
type input "LA BARBA"
click at [1356, 241] on button "Search" at bounding box center [1313, 225] width 129 height 47
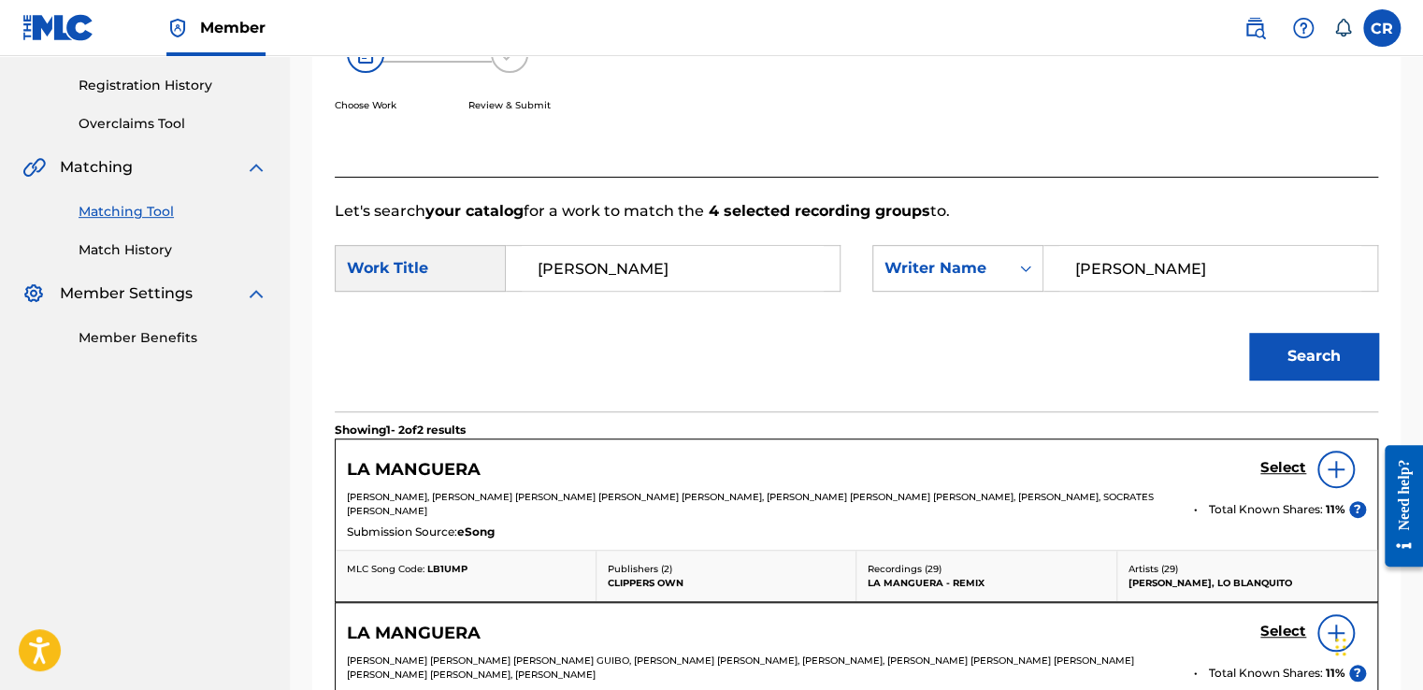
scroll to position [474, 0]
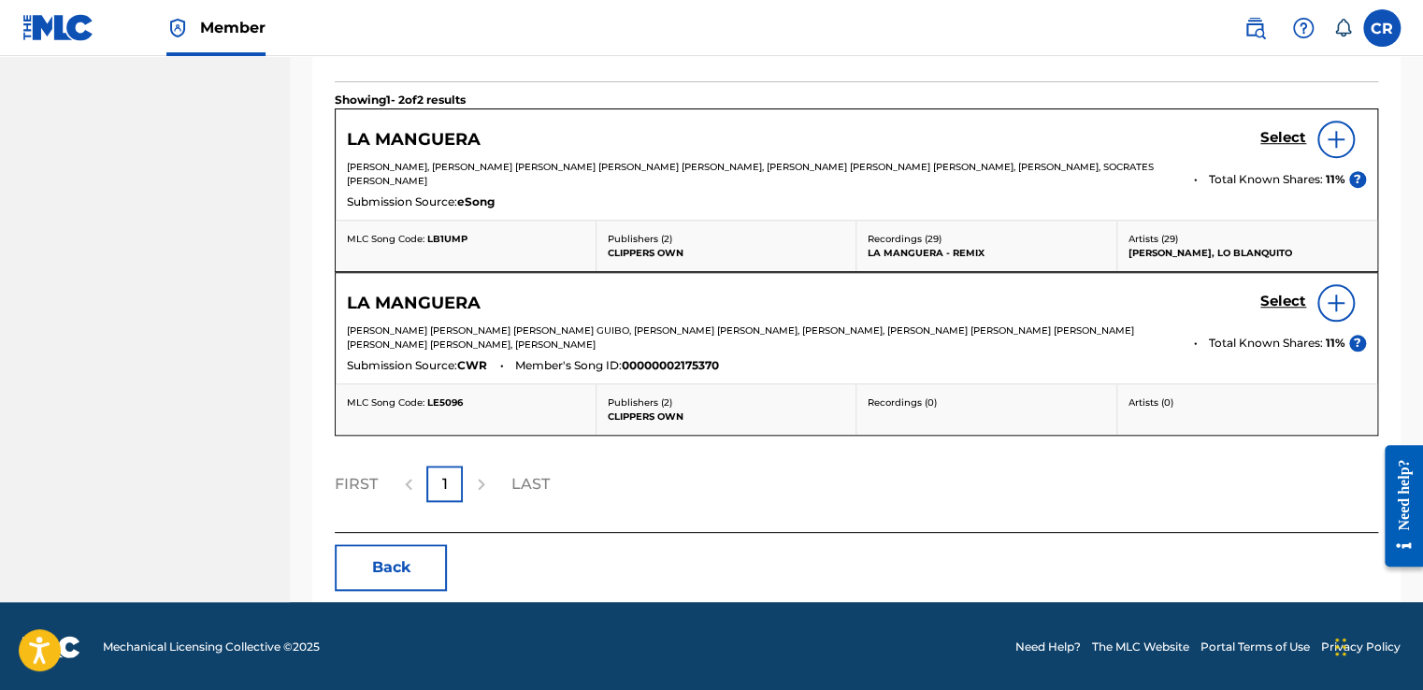
drag, startPoint x: 359, startPoint y: 576, endPoint x: 256, endPoint y: 271, distance: 321.6
click at [360, 576] on button "Back" at bounding box center [391, 567] width 112 height 47
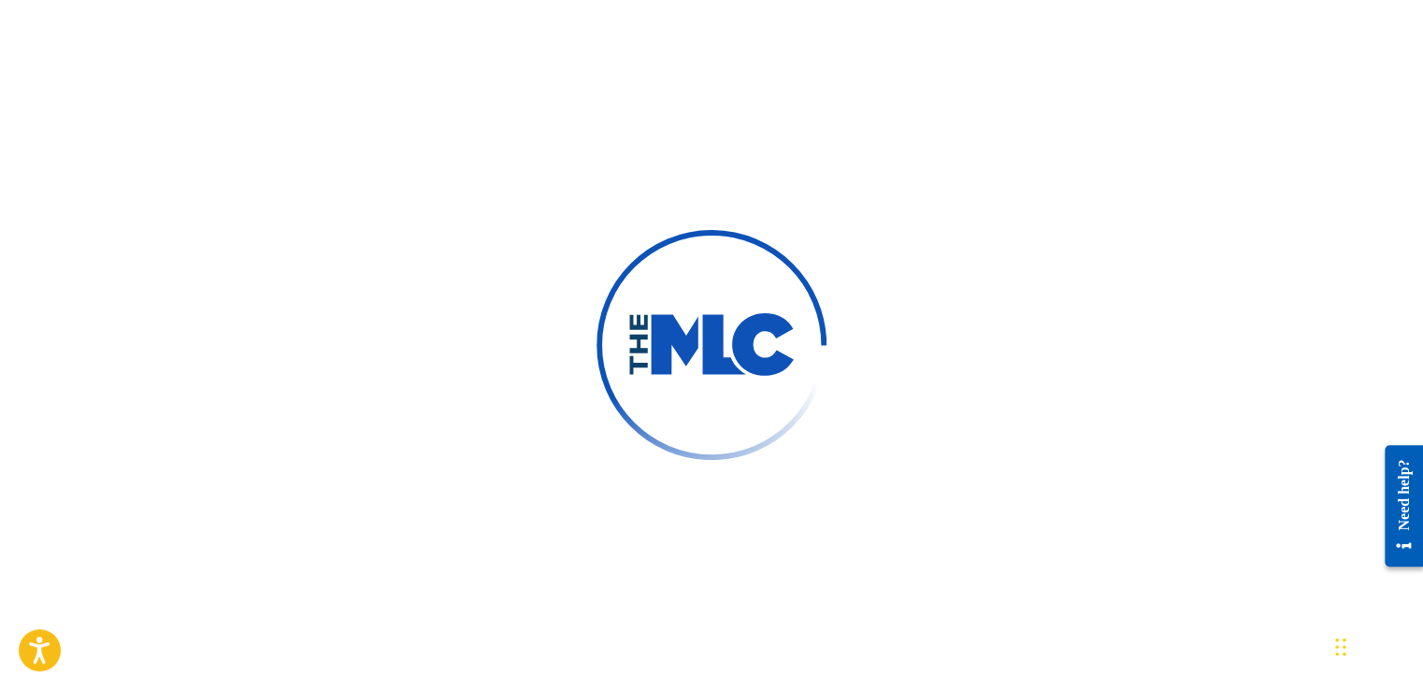
click at [440, 233] on div at bounding box center [711, 345] width 1423 height 690
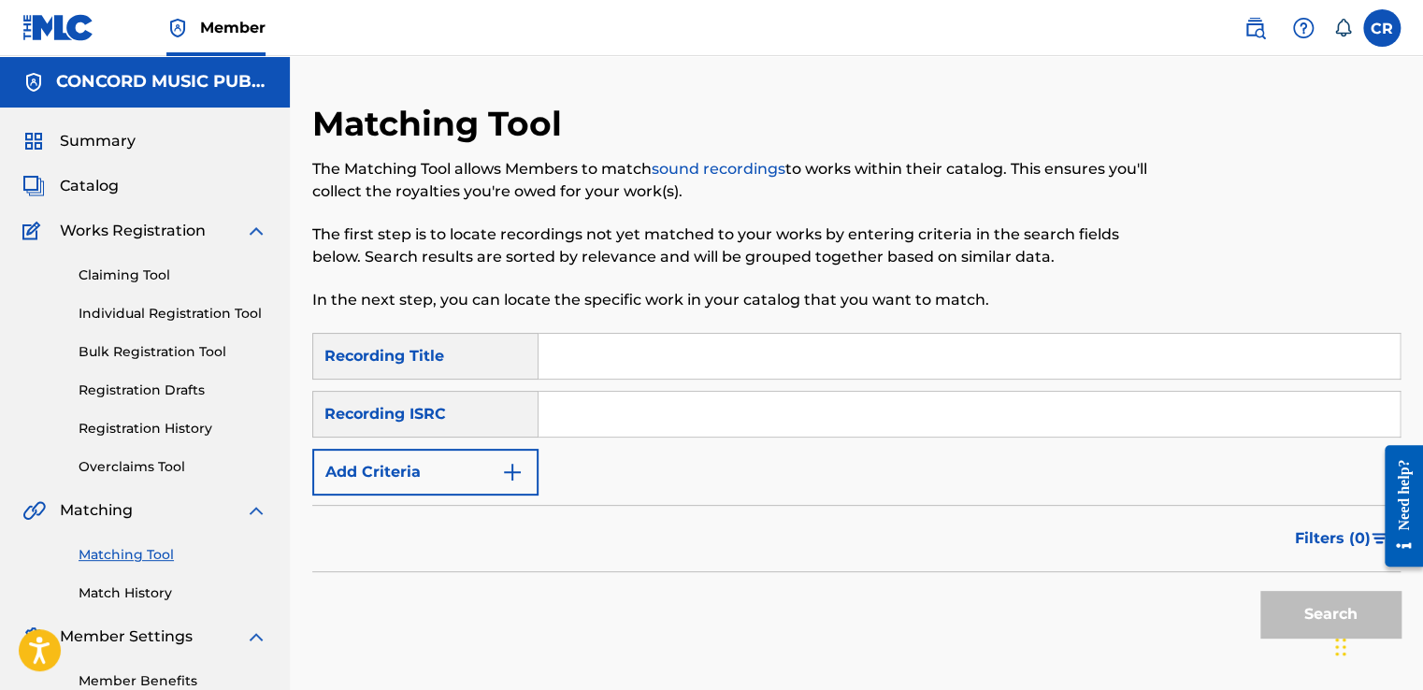
click at [636, 405] on input "Search Form" at bounding box center [968, 414] width 861 height 45
paste input "ES6670100652"
type input "ES6670100652"
click at [724, 374] on input "Search Form" at bounding box center [968, 356] width 861 height 45
paste input "MY WAY, A MI MANERA (GUITAR)"
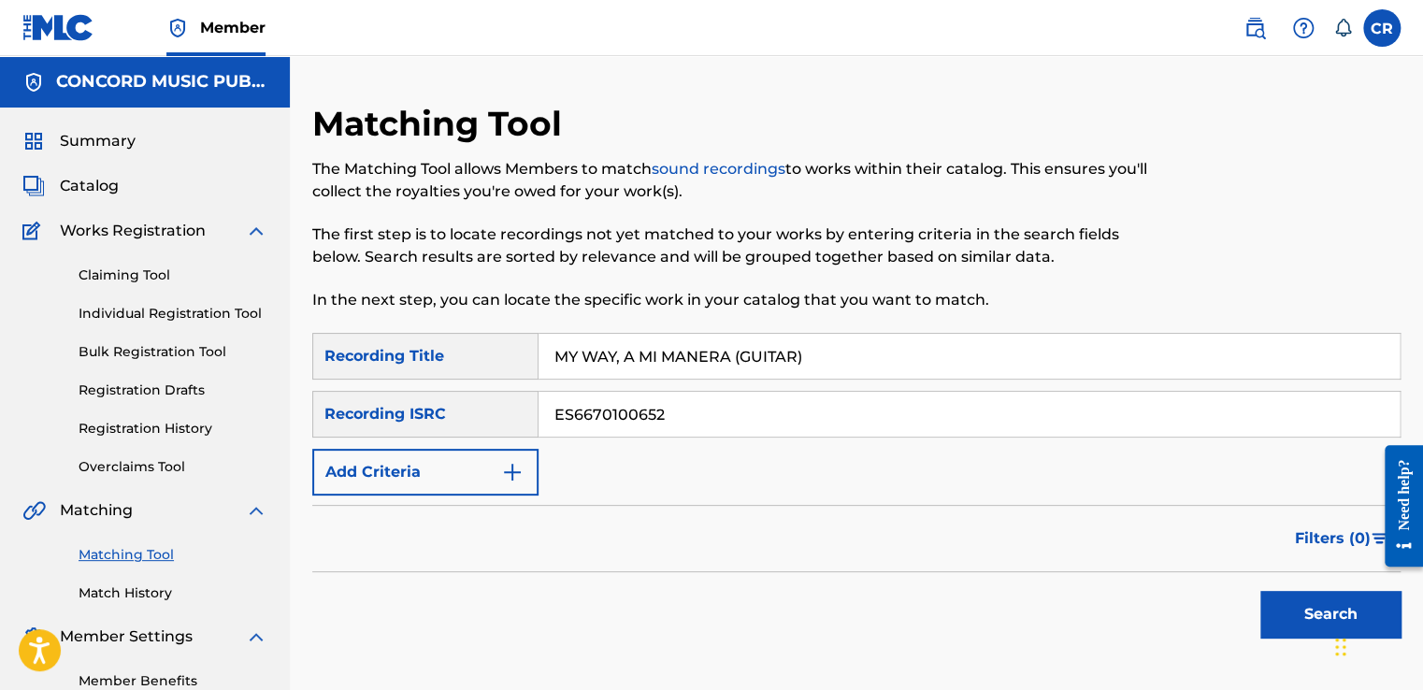
type input "MY WAY, A MI MANERA (GUITAR)"
drag, startPoint x: 1273, startPoint y: 610, endPoint x: 1257, endPoint y: 600, distance: 18.9
click at [1274, 611] on button "Search" at bounding box center [1330, 614] width 140 height 47
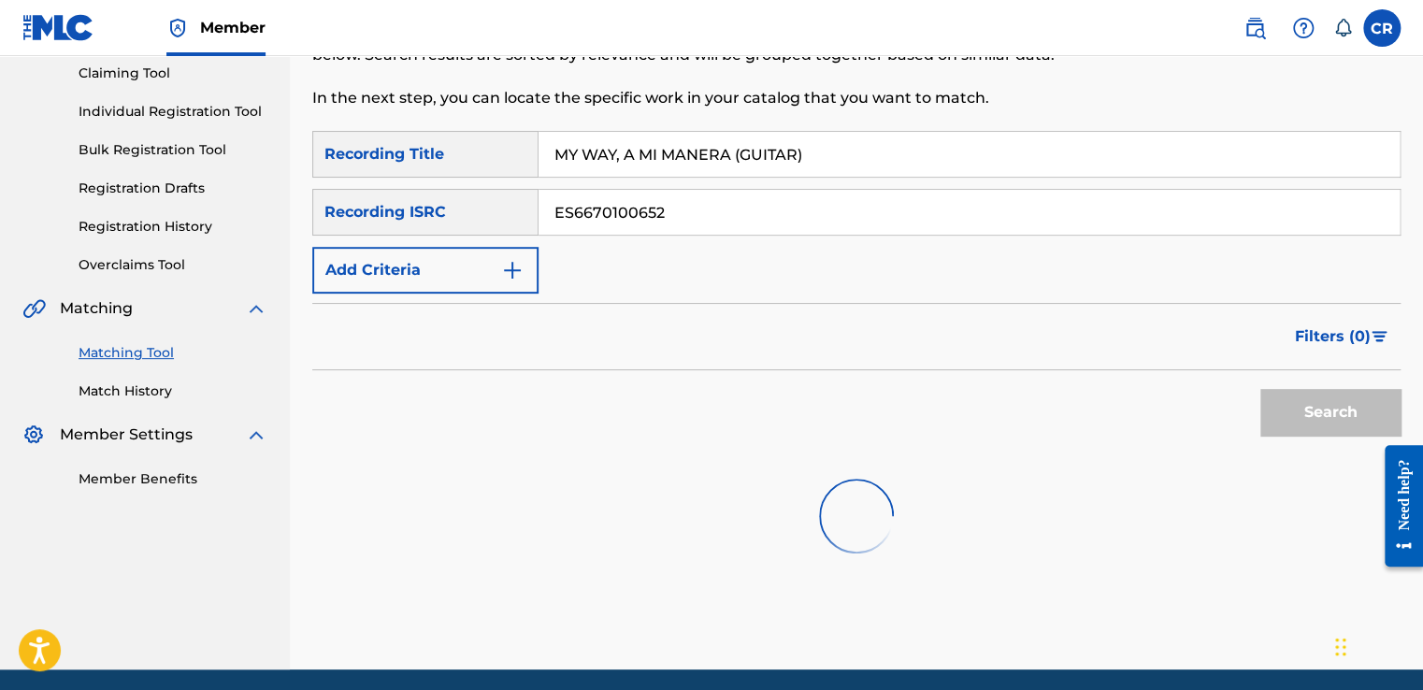
scroll to position [270, 0]
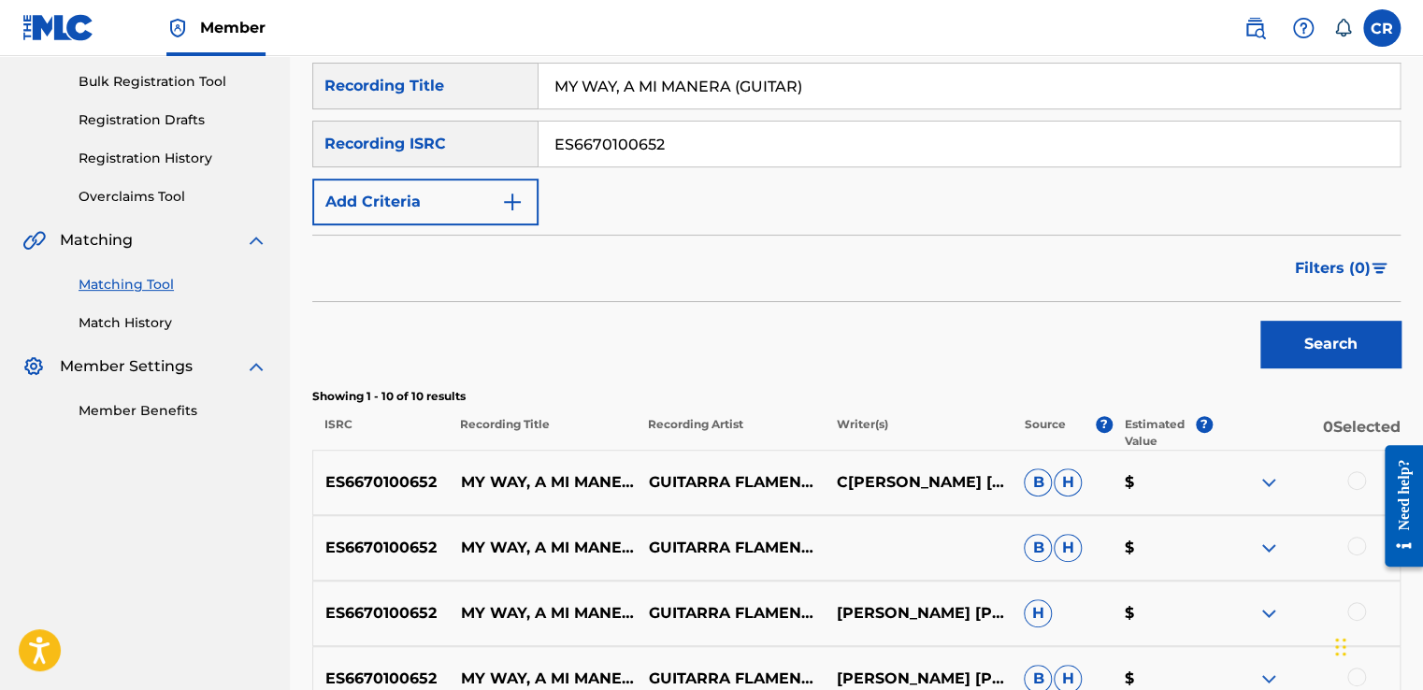
click at [921, 471] on p "C[PERSON_NAME] [PERSON_NAME] P[PERSON_NAME]" at bounding box center [917, 482] width 188 height 22
copy p "[PERSON_NAME]"
click at [1357, 481] on div at bounding box center [1356, 480] width 19 height 19
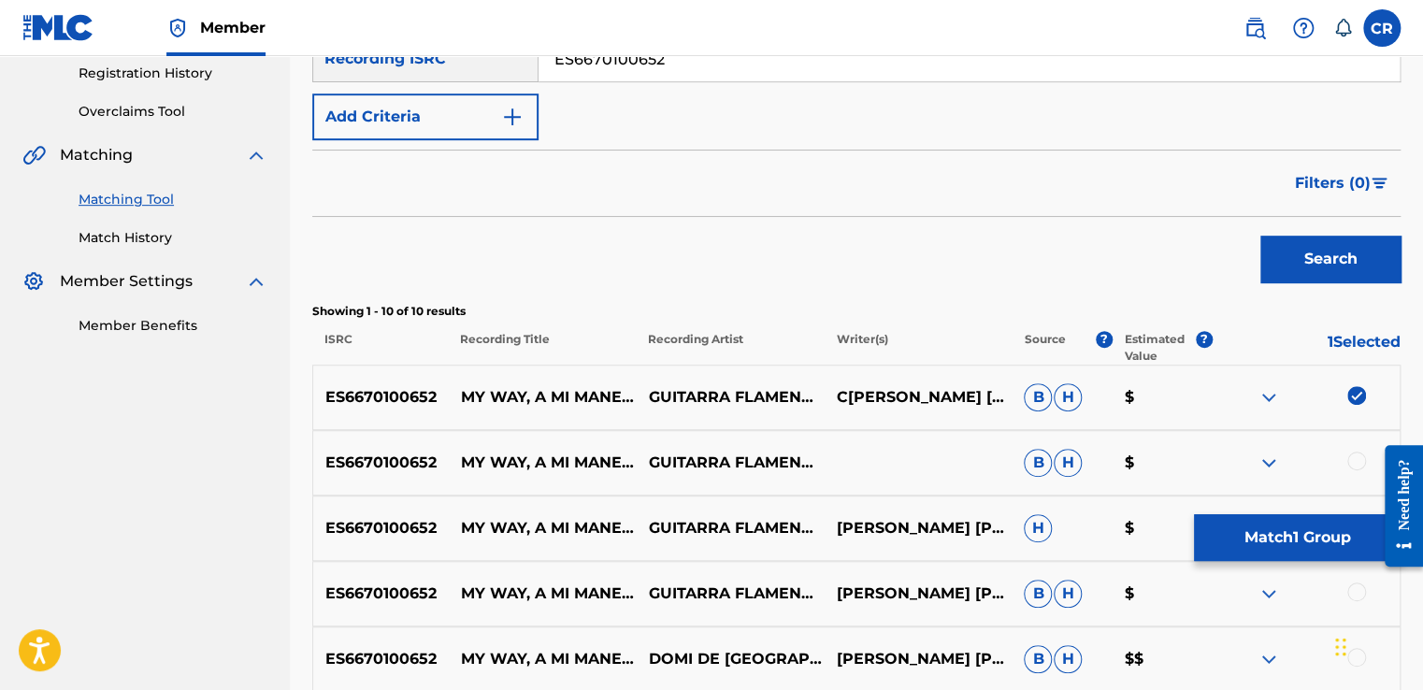
scroll to position [644, 0]
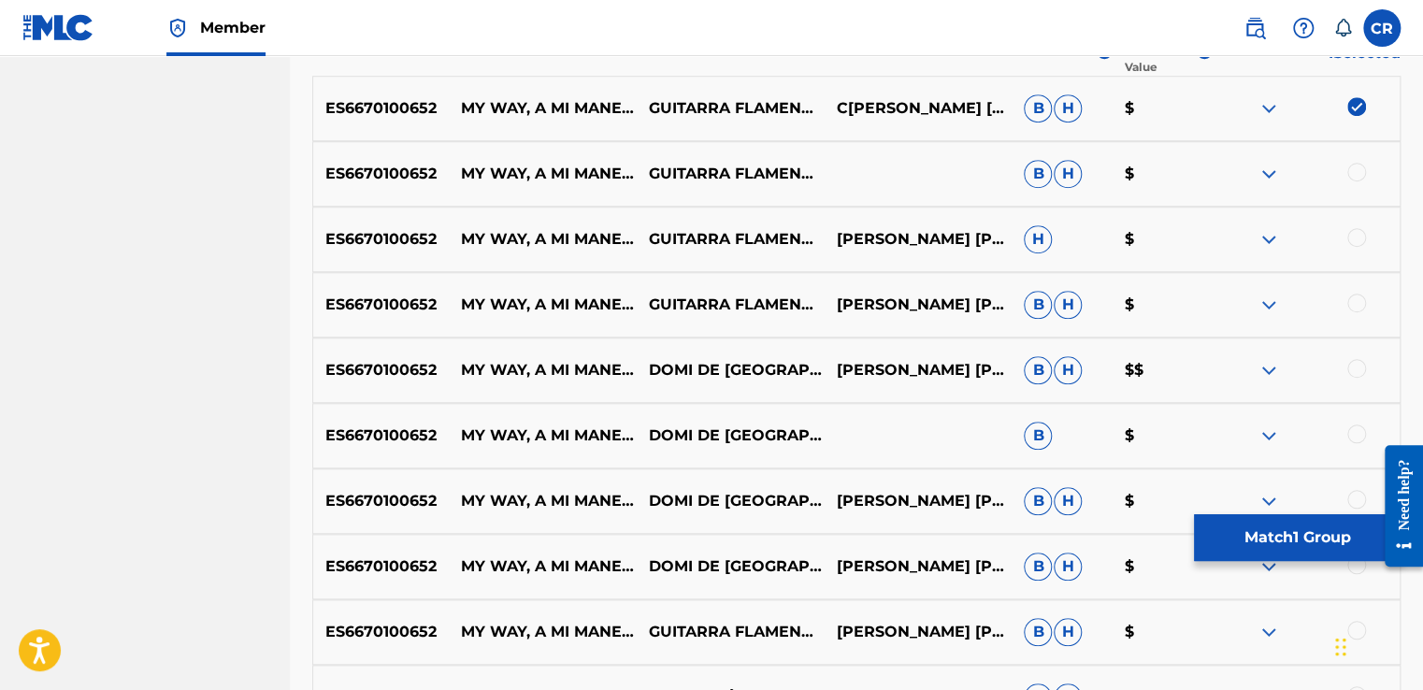
click at [1357, 174] on div at bounding box center [1356, 172] width 19 height 19
click at [1360, 238] on div at bounding box center [1356, 237] width 19 height 19
click at [1353, 293] on div "ES6670100652 MY WAY, A MI MANERA (GUITAR) GUITARRA FLAMENCA: [PERSON_NAME] [PER…" at bounding box center [856, 304] width 1088 height 65
click at [1353, 305] on div at bounding box center [1356, 302] width 19 height 19
click at [1360, 364] on div at bounding box center [1356, 368] width 19 height 19
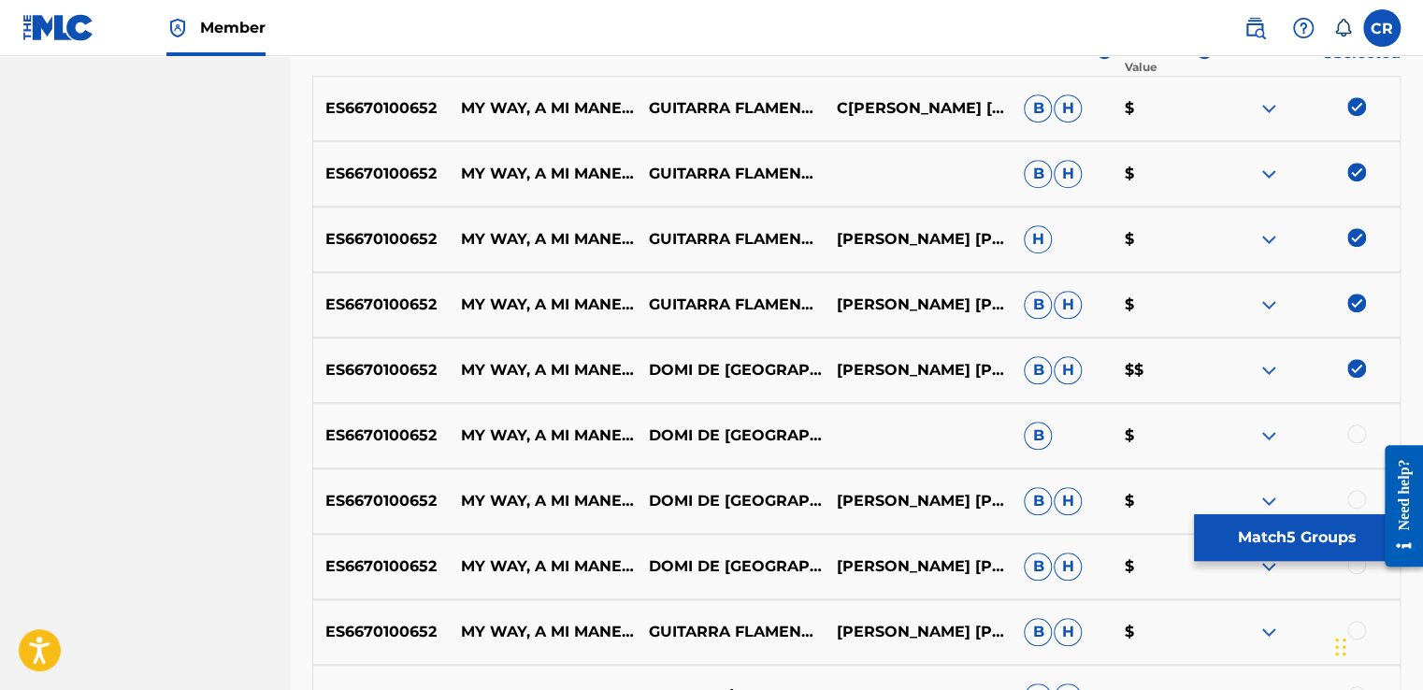
click at [1348, 436] on div at bounding box center [1356, 433] width 19 height 19
click at [1359, 501] on div at bounding box center [1356, 499] width 19 height 19
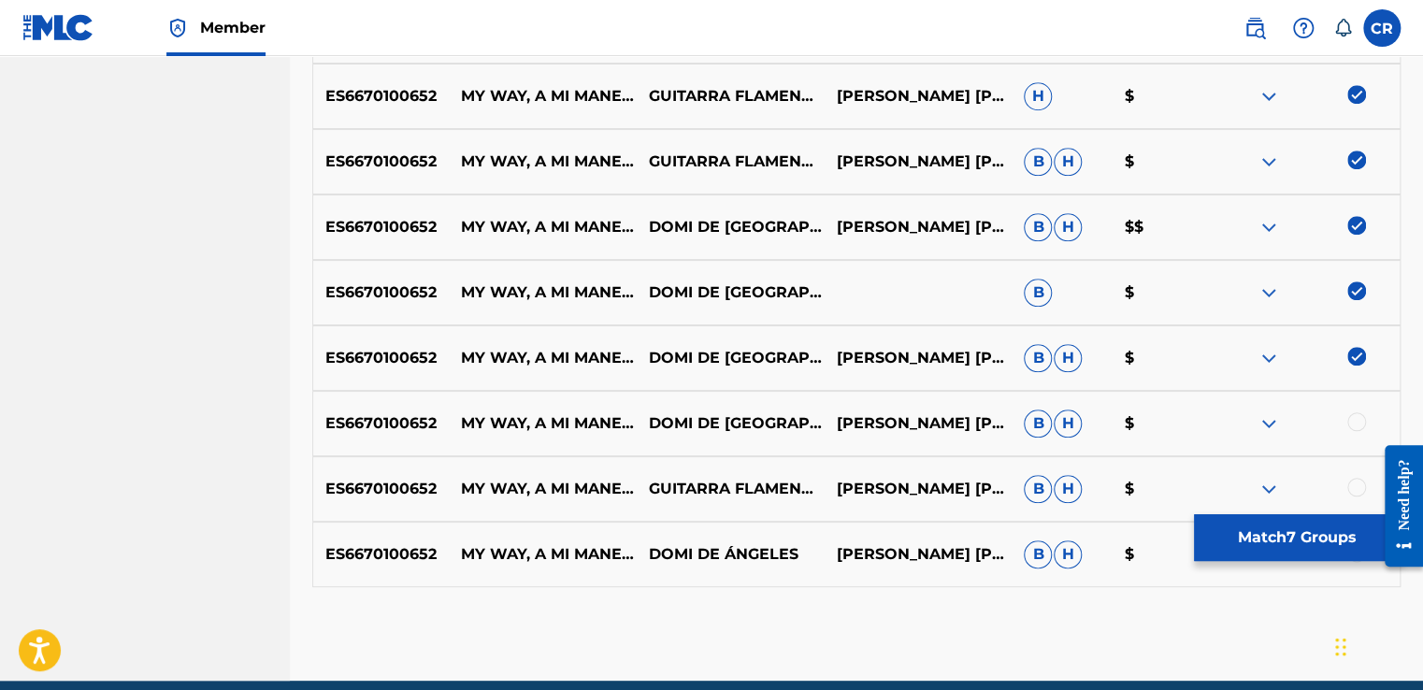
scroll to position [866, 0]
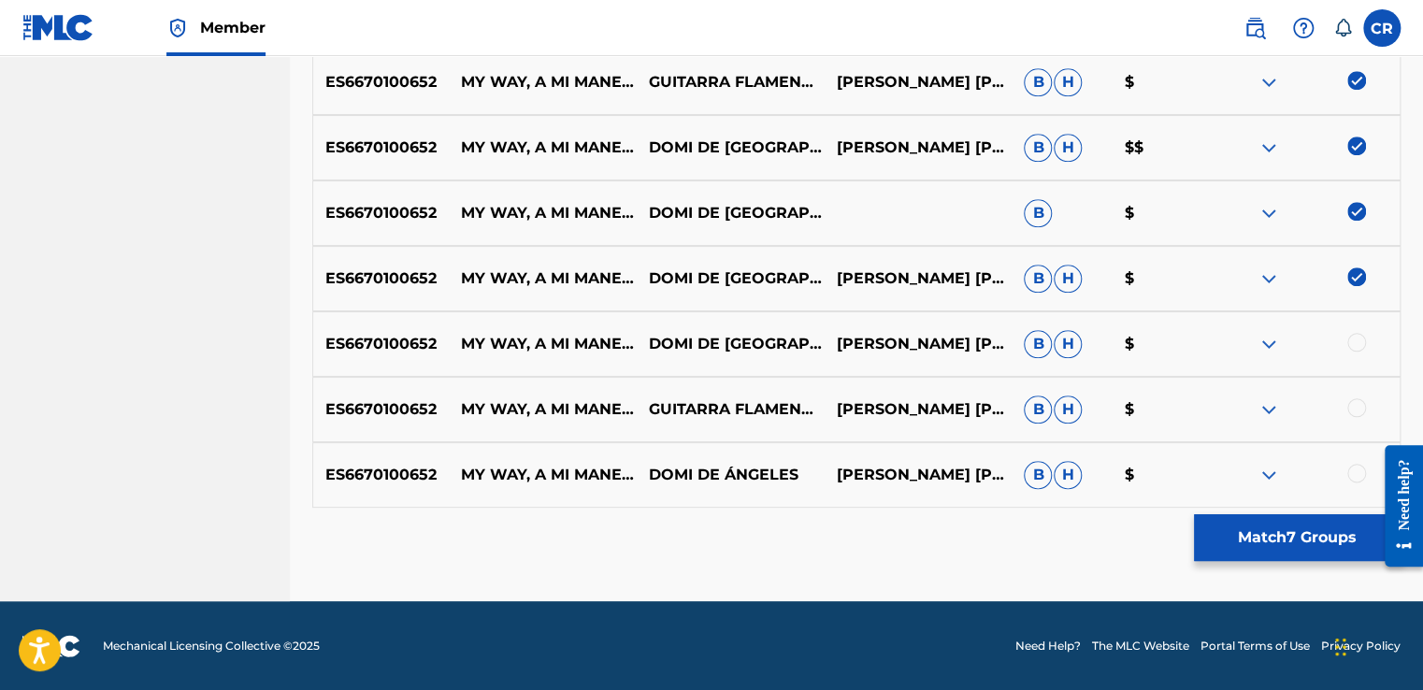
click at [1357, 344] on div at bounding box center [1356, 342] width 19 height 19
click at [1359, 408] on div at bounding box center [1356, 407] width 19 height 19
click at [1356, 465] on div at bounding box center [1356, 473] width 19 height 19
click at [1288, 522] on button "Match 10 Groups" at bounding box center [1297, 537] width 207 height 47
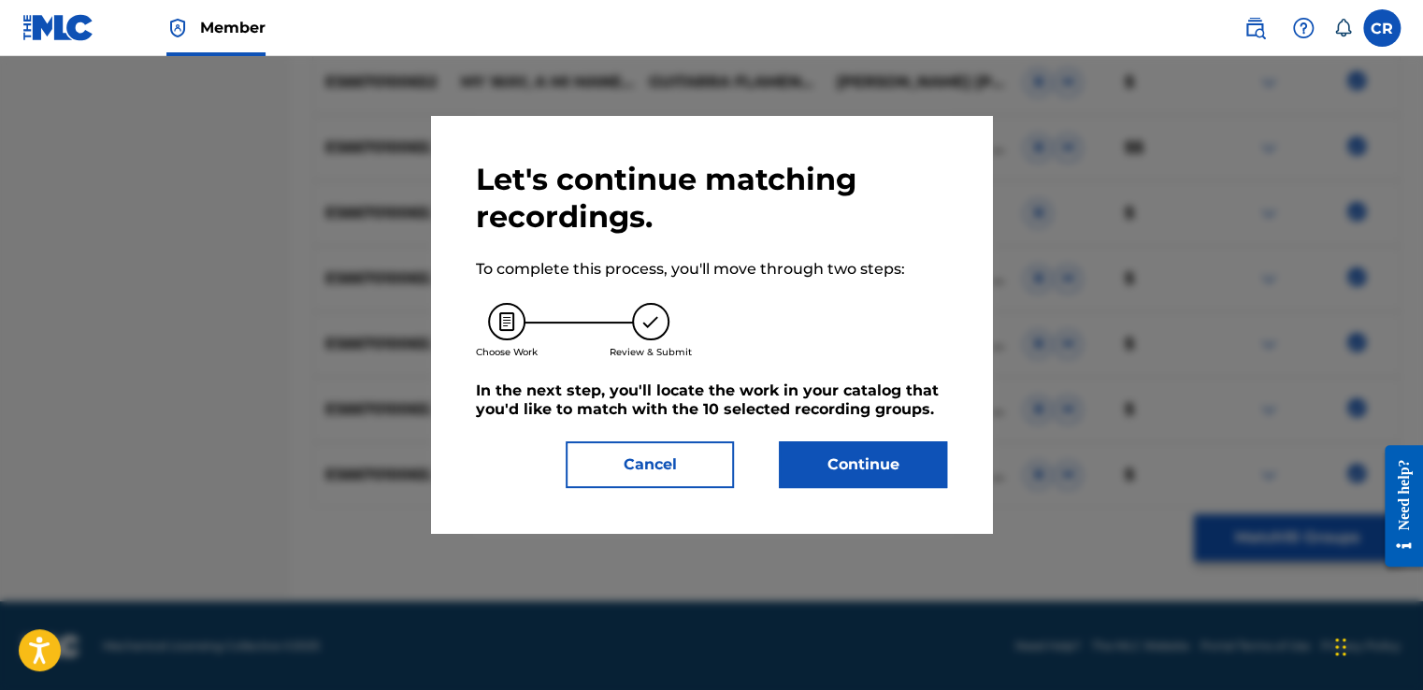
click at [887, 458] on button "Continue" at bounding box center [863, 464] width 168 height 47
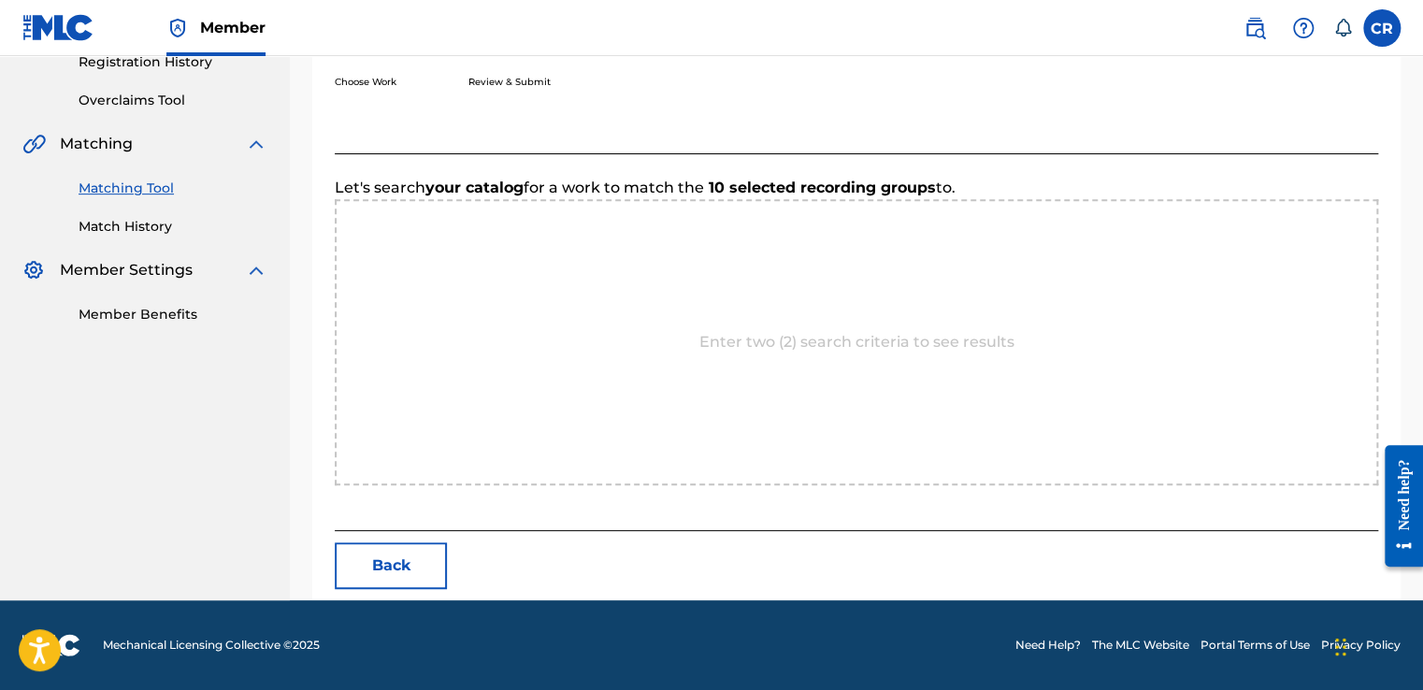
scroll to position [554, 0]
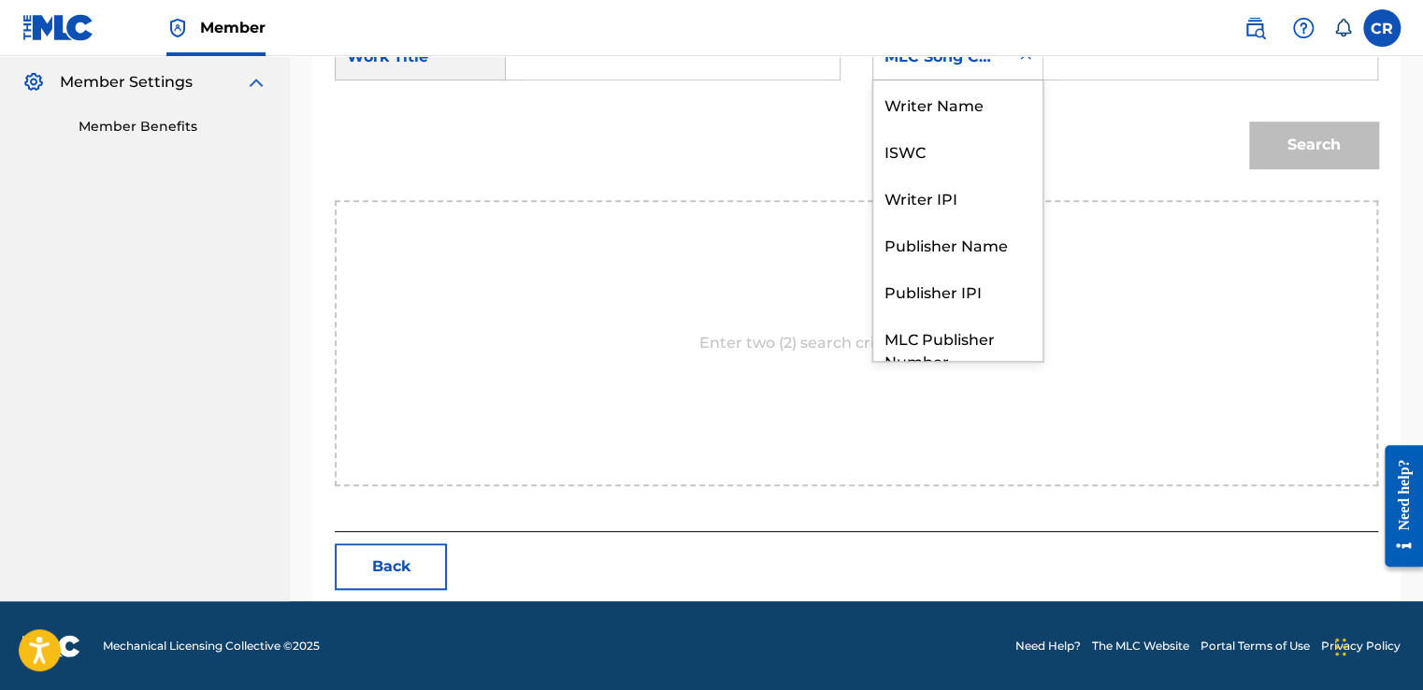
click at [938, 78] on div "MLC Song Code" at bounding box center [957, 57] width 171 height 47
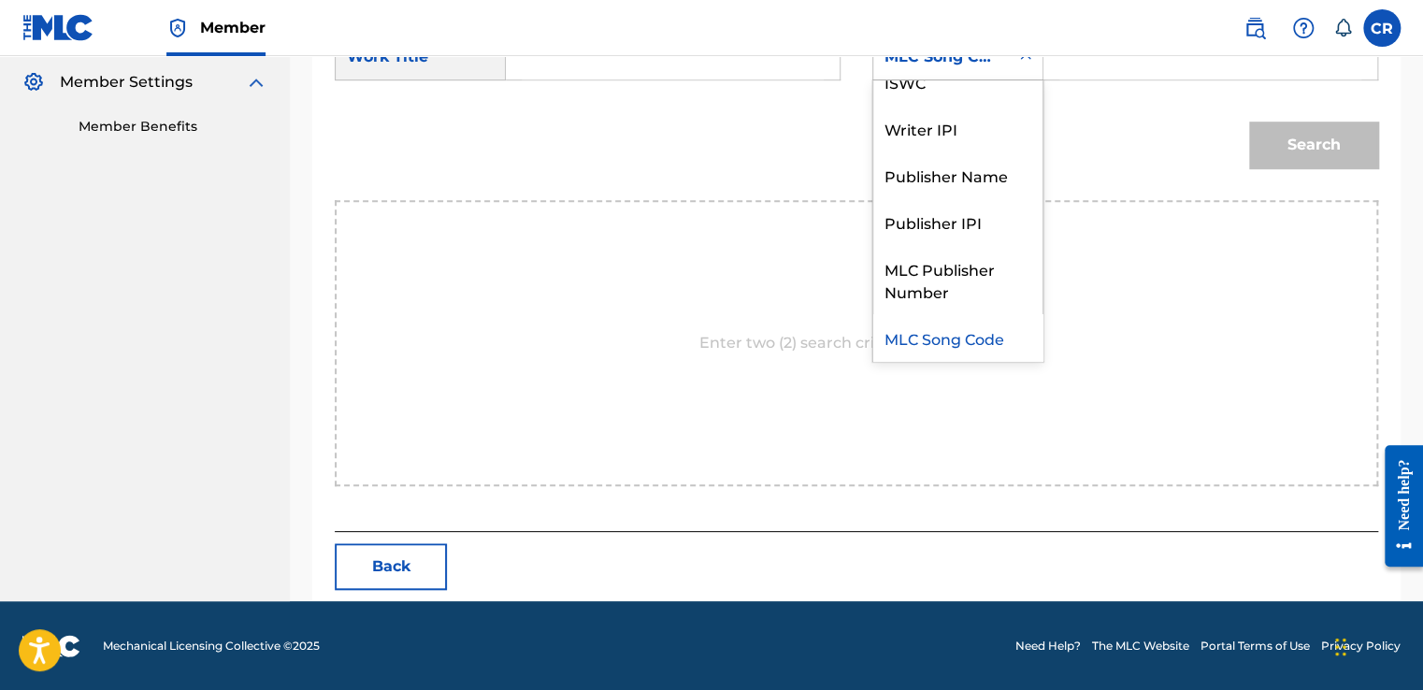
scroll to position [0, 0]
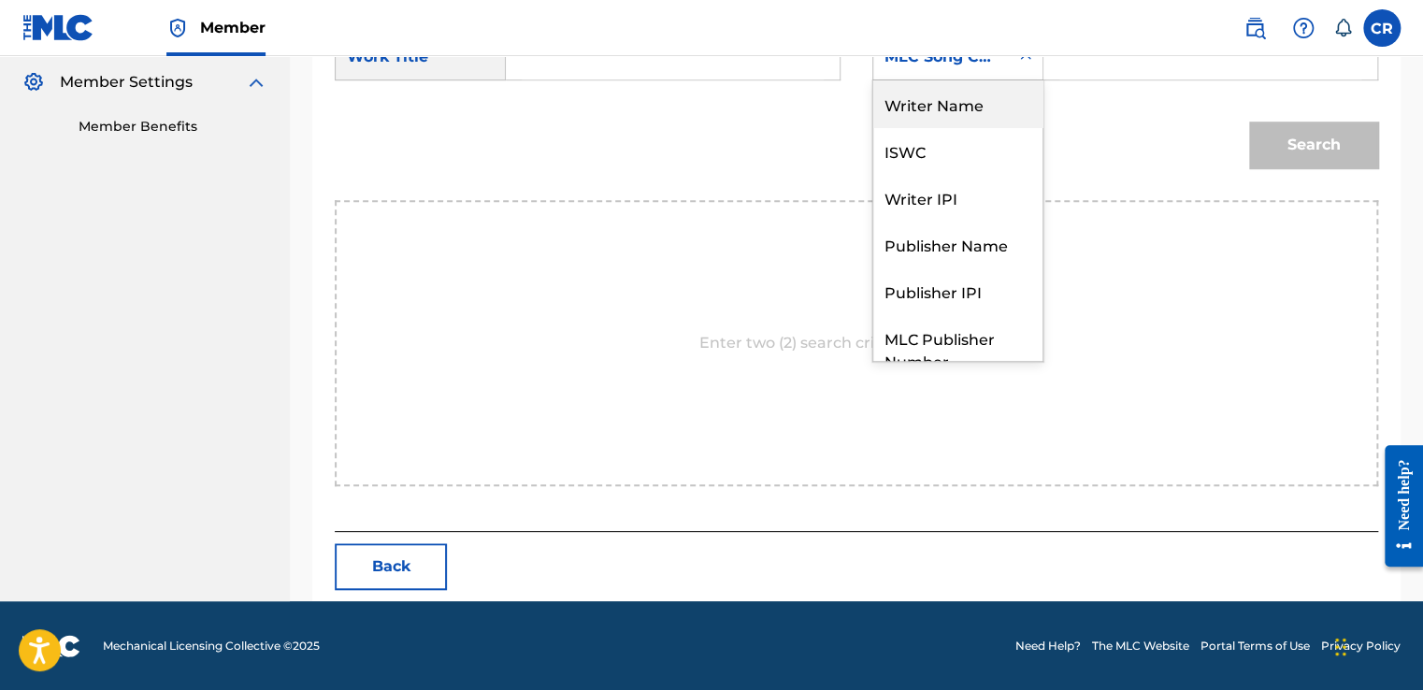
drag, startPoint x: 944, startPoint y: 101, endPoint x: 1049, endPoint y: 83, distance: 106.2
click at [947, 101] on div "Writer Name" at bounding box center [957, 103] width 169 height 47
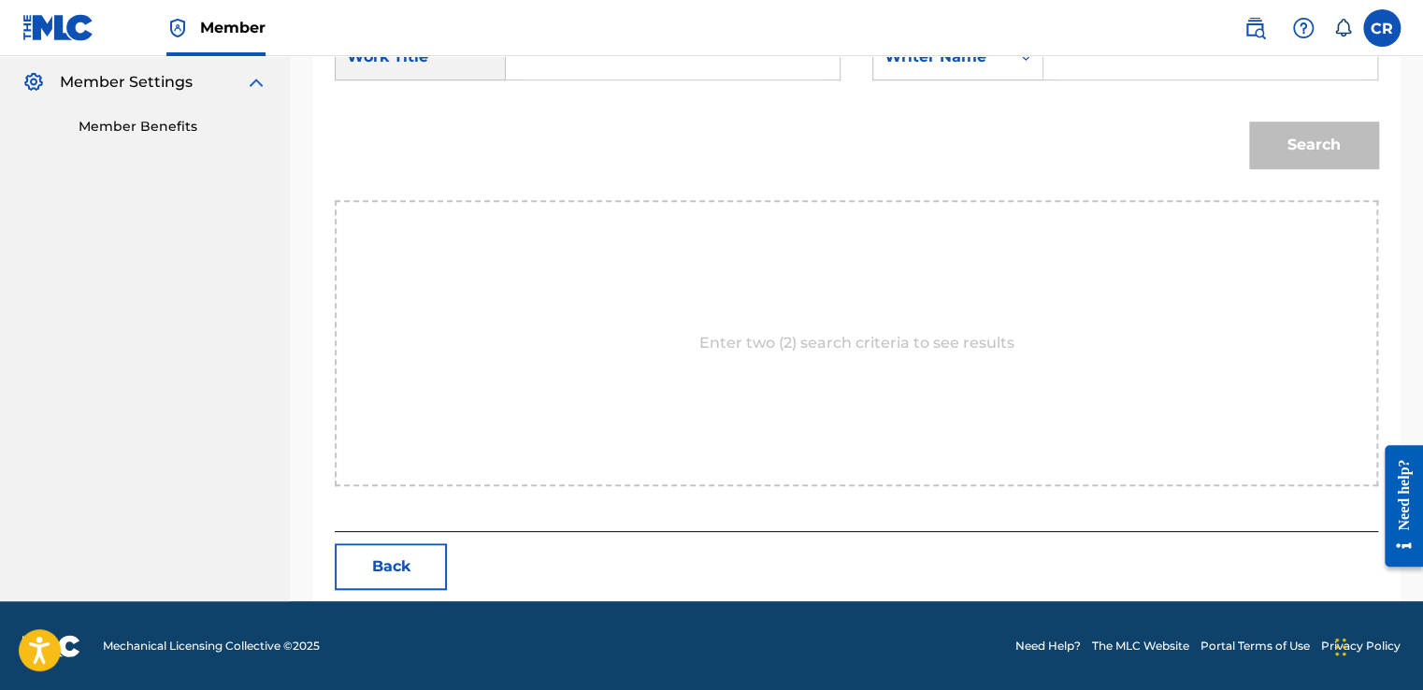
click at [1088, 74] on input "Search Form" at bounding box center [1210, 57] width 302 height 45
paste input "[PERSON_NAME]"
type input "[PERSON_NAME]"
click at [744, 88] on div "SearchWithCriteriaf44e8abc-8eca-419b-9b6e-64c41994638c Work Title SearchWithCri…" at bounding box center [856, 63] width 1043 height 58
click at [754, 77] on input "Search Form" at bounding box center [673, 57] width 302 height 45
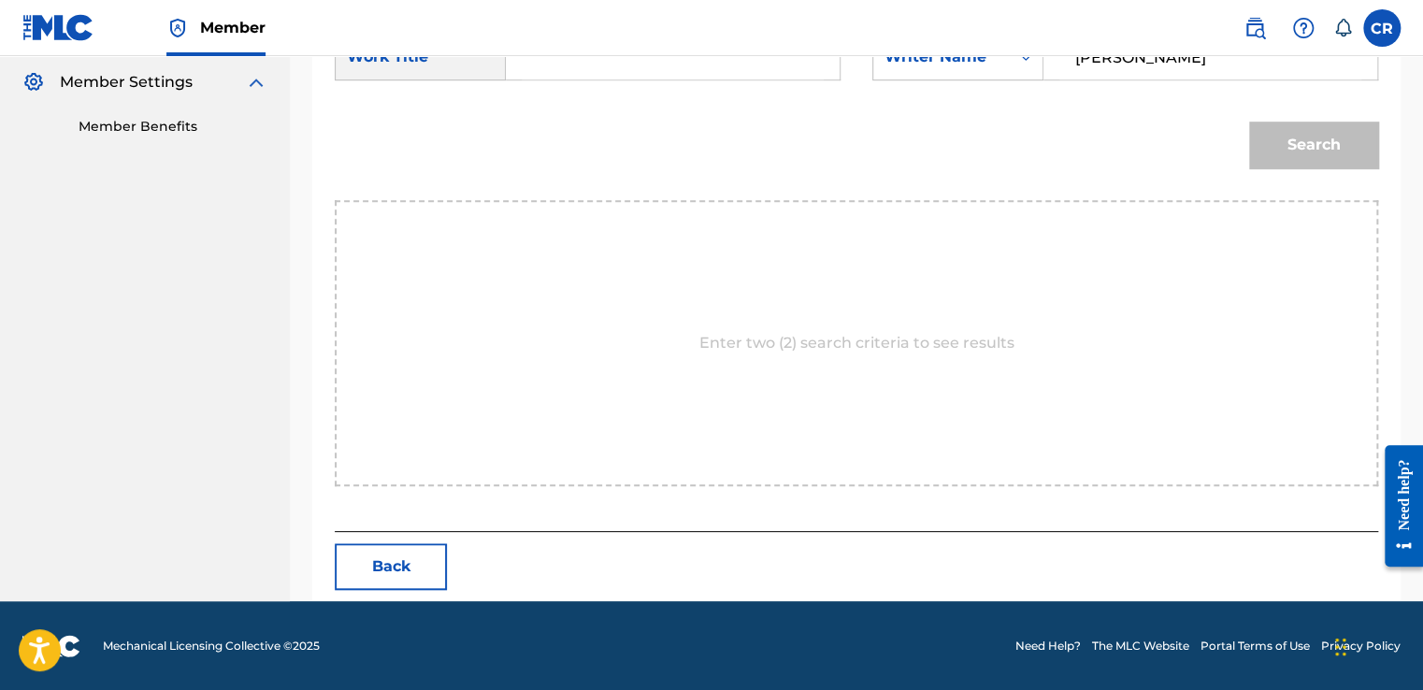
paste input "MY WAY, A MI MANERA (GUITAR)"
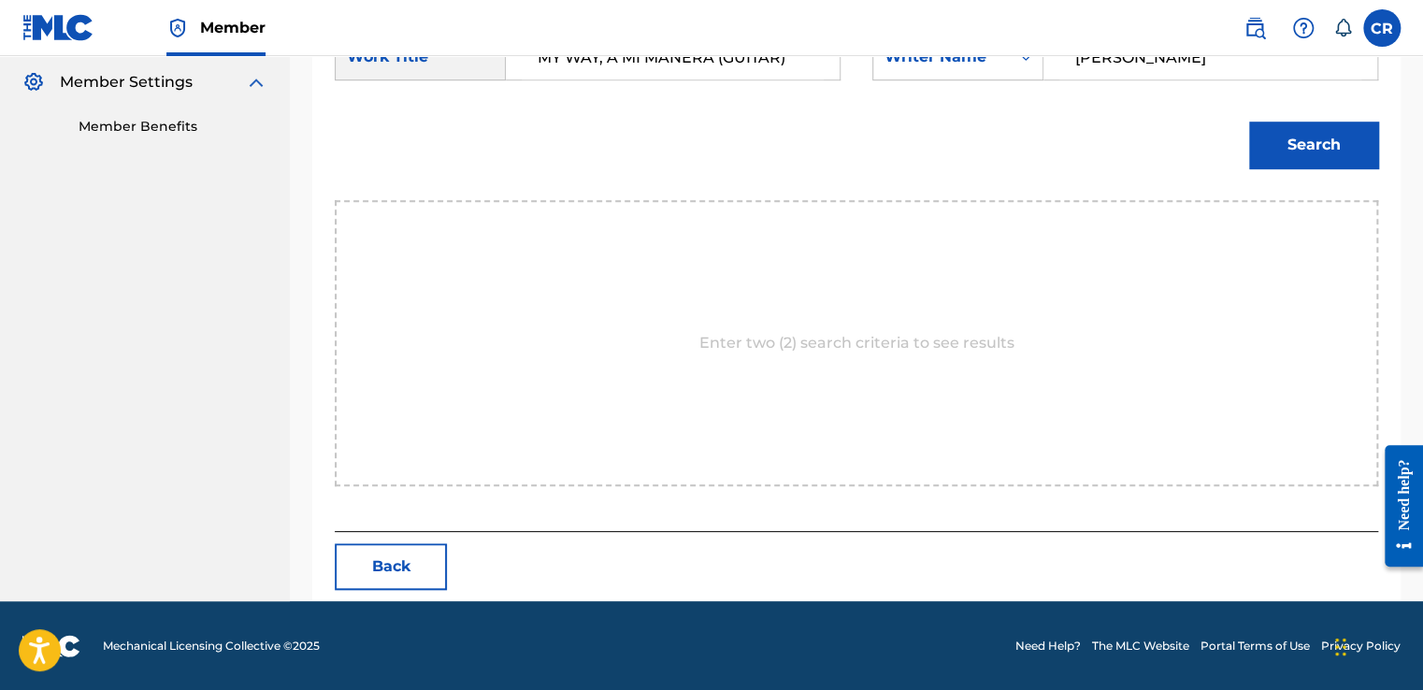
type input "MY WAY, A MI MANERA (GUITAR)"
click at [1361, 149] on button "Search" at bounding box center [1313, 145] width 129 height 47
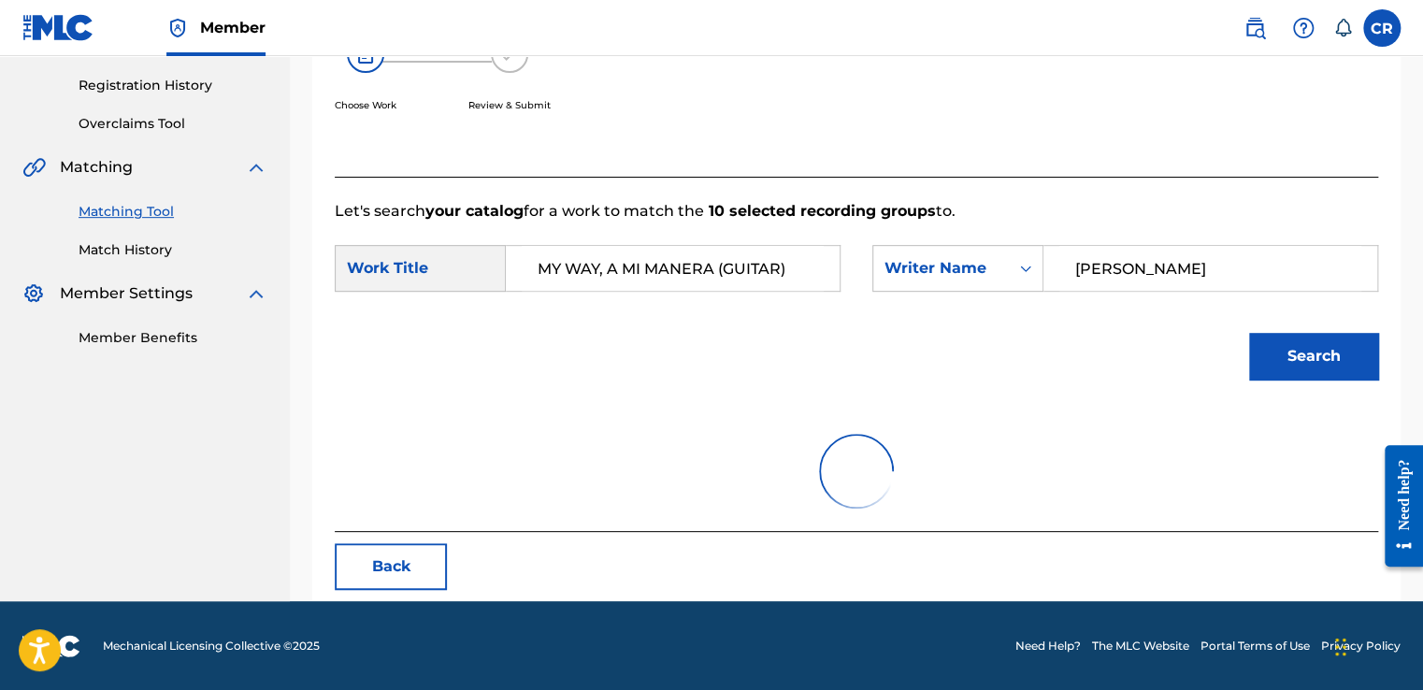
scroll to position [554, 0]
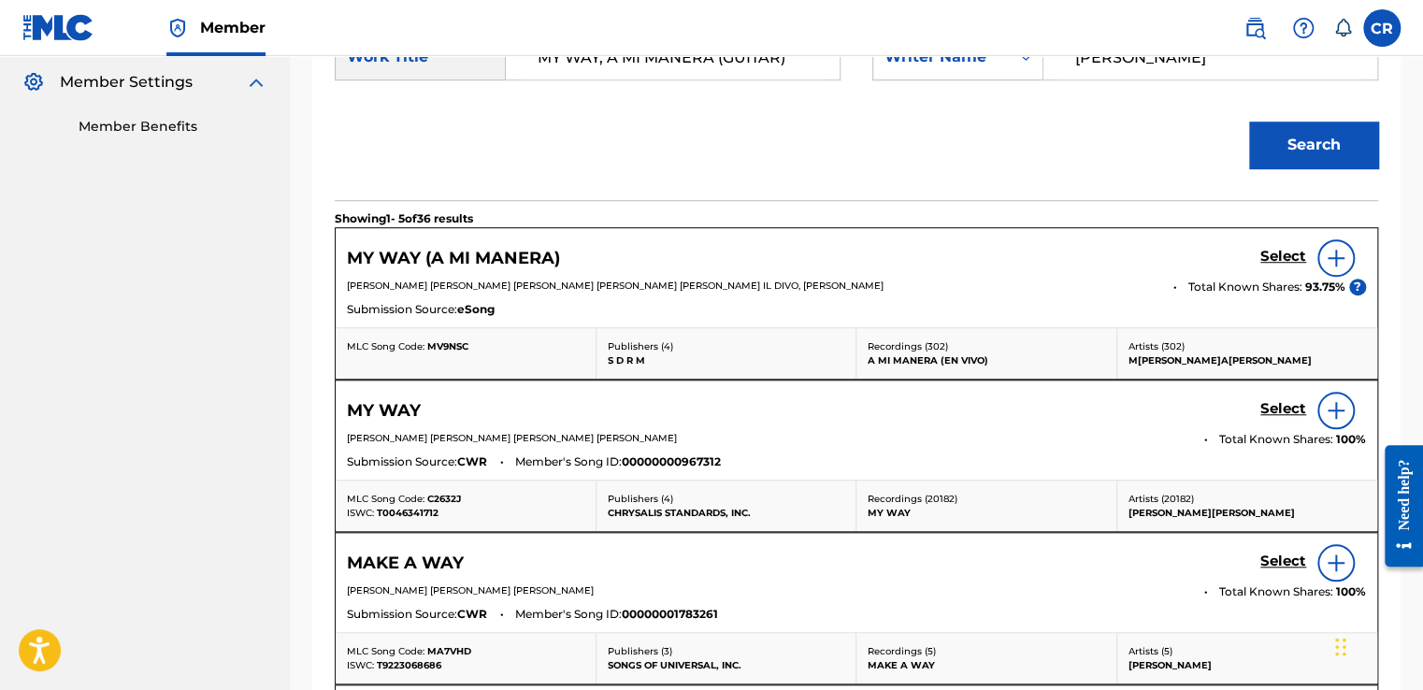
click at [1280, 256] on h5 "Select" at bounding box center [1283, 257] width 46 height 18
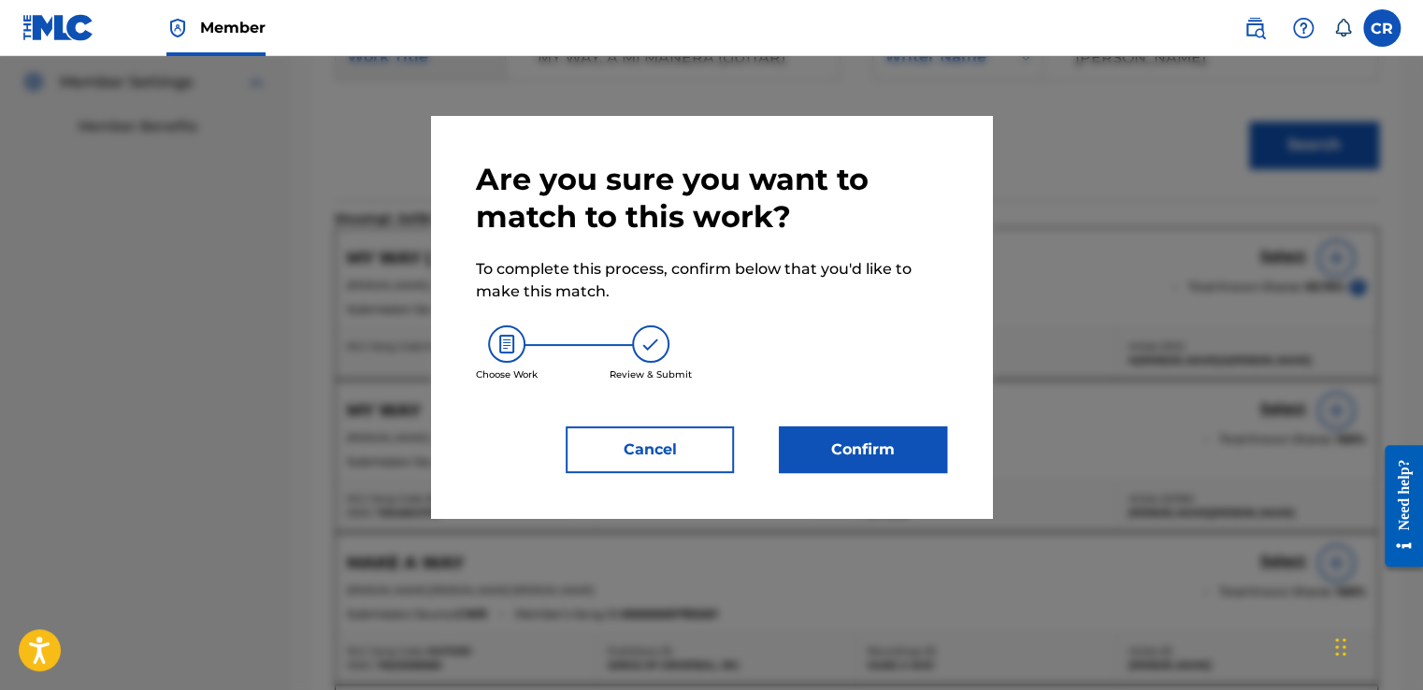
click at [809, 451] on button "Confirm" at bounding box center [863, 449] width 168 height 47
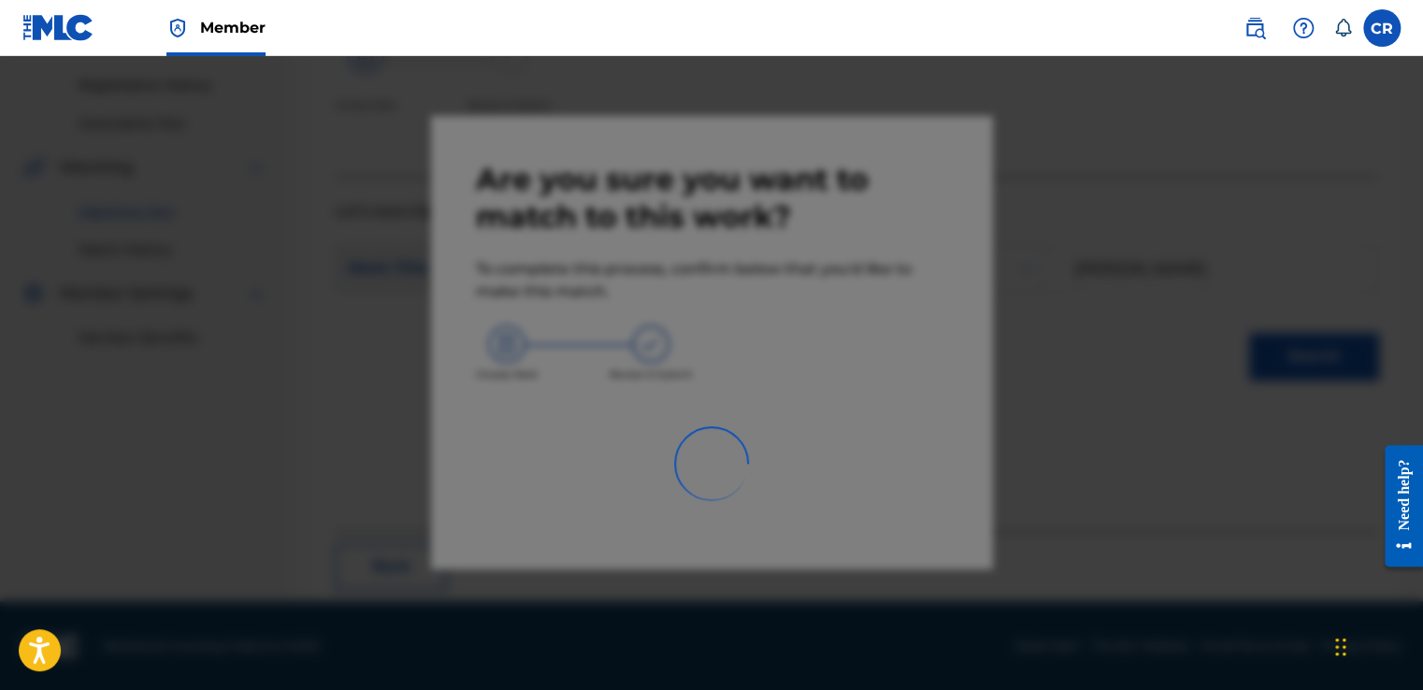
scroll to position [112, 0]
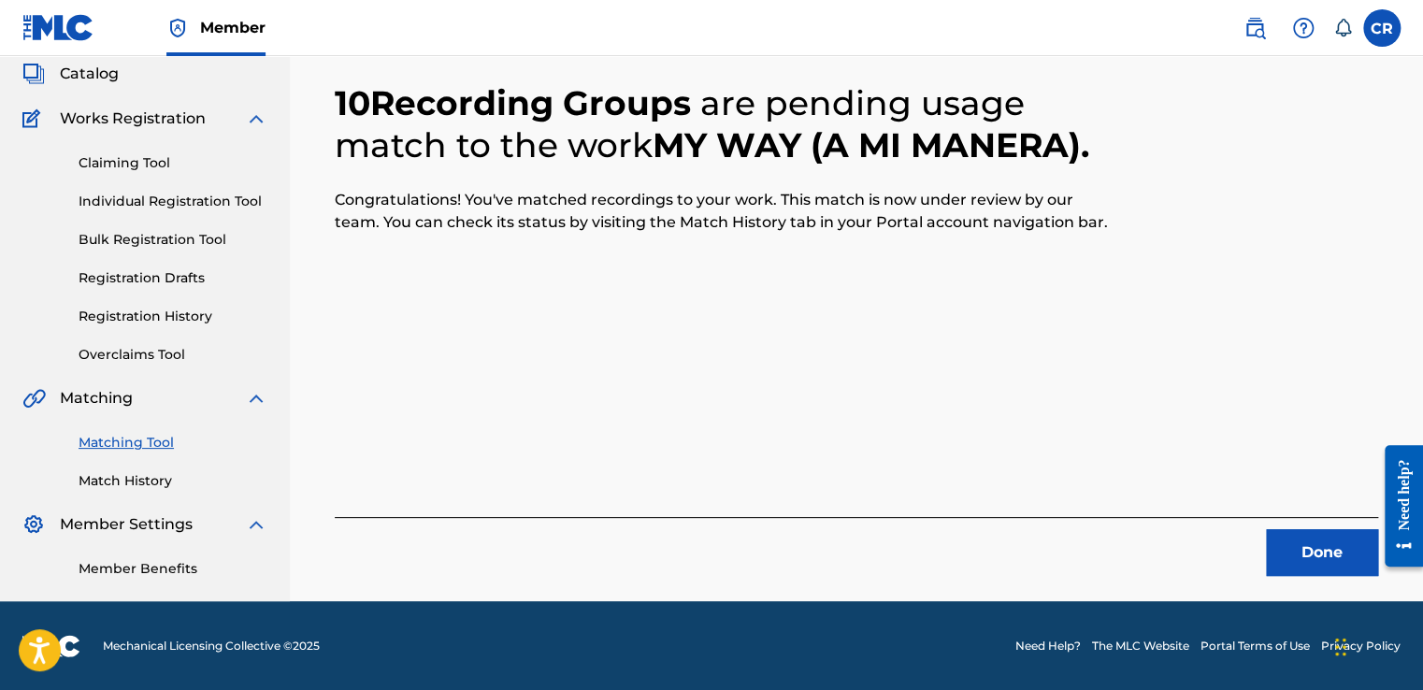
click at [1303, 559] on button "Done" at bounding box center [1322, 552] width 112 height 47
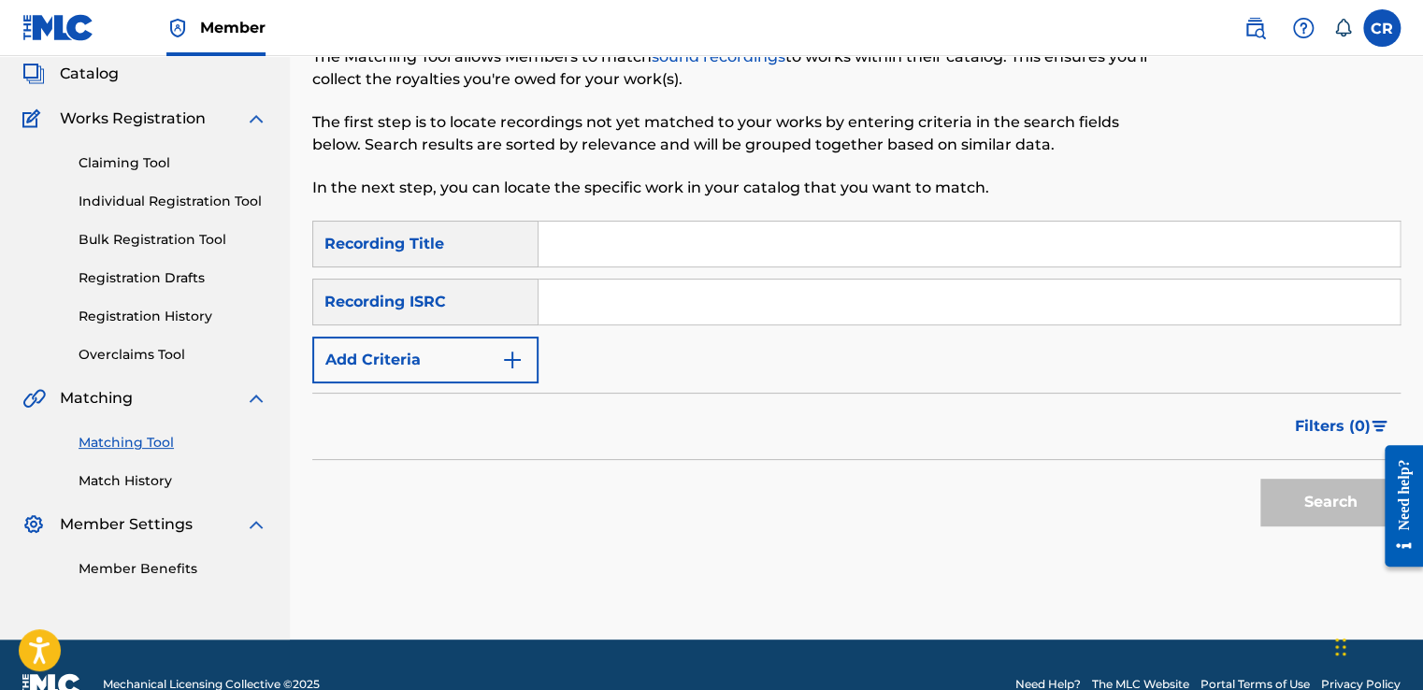
click at [735, 323] on div "Search Form" at bounding box center [969, 302] width 862 height 47
drag, startPoint x: 753, startPoint y: 305, endPoint x: 757, endPoint y: 316, distance: 11.8
click at [753, 305] on input "Search Form" at bounding box center [968, 301] width 861 height 45
paste input "GBBLY1300790"
type input "GBBLY1300790"
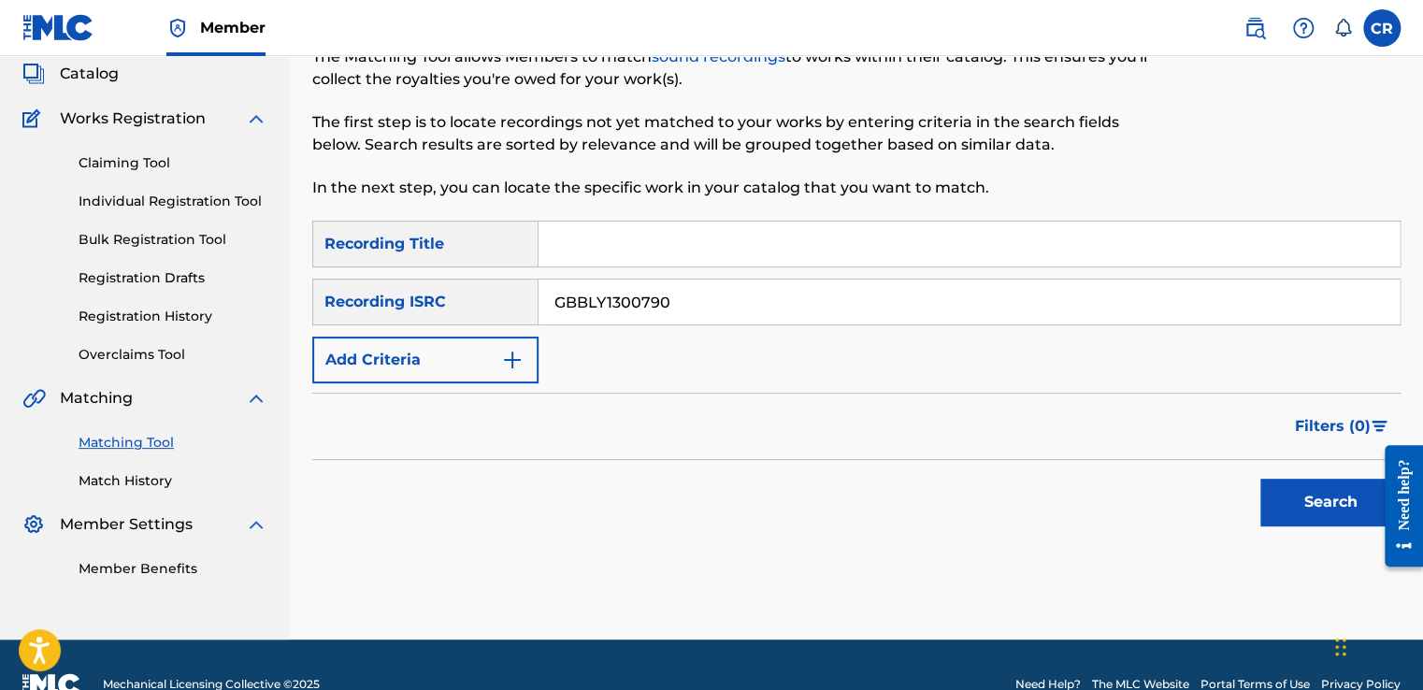
click at [811, 247] on input "Search Form" at bounding box center [968, 244] width 861 height 45
paste input "BATTLELINES"
type input "BATTLELINES"
click at [1287, 491] on button "Search" at bounding box center [1330, 502] width 140 height 47
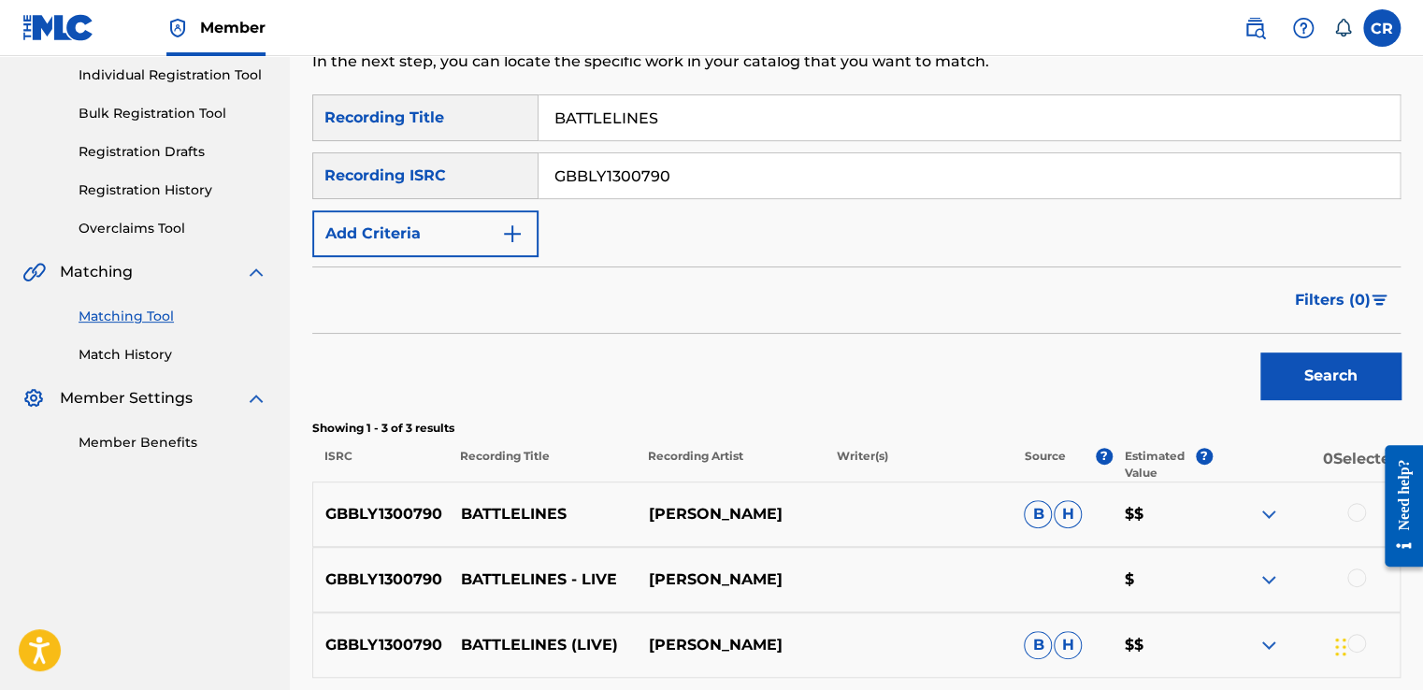
scroll to position [270, 0]
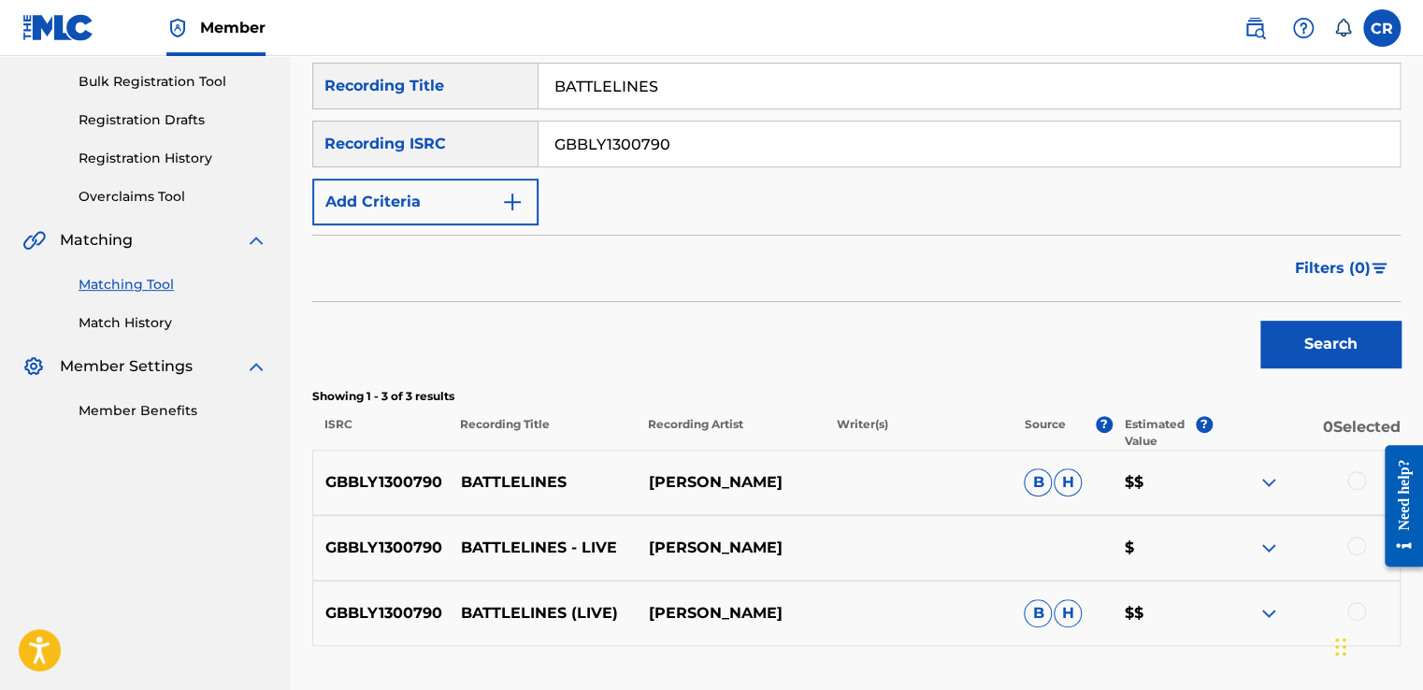
click at [762, 498] on div "GBBLY1300790 BATTLELINES [PERSON_NAME]B[PERSON_NAME]$$" at bounding box center [856, 482] width 1088 height 65
copy p "[PERSON_NAME]"
click at [1360, 480] on div at bounding box center [1356, 480] width 19 height 19
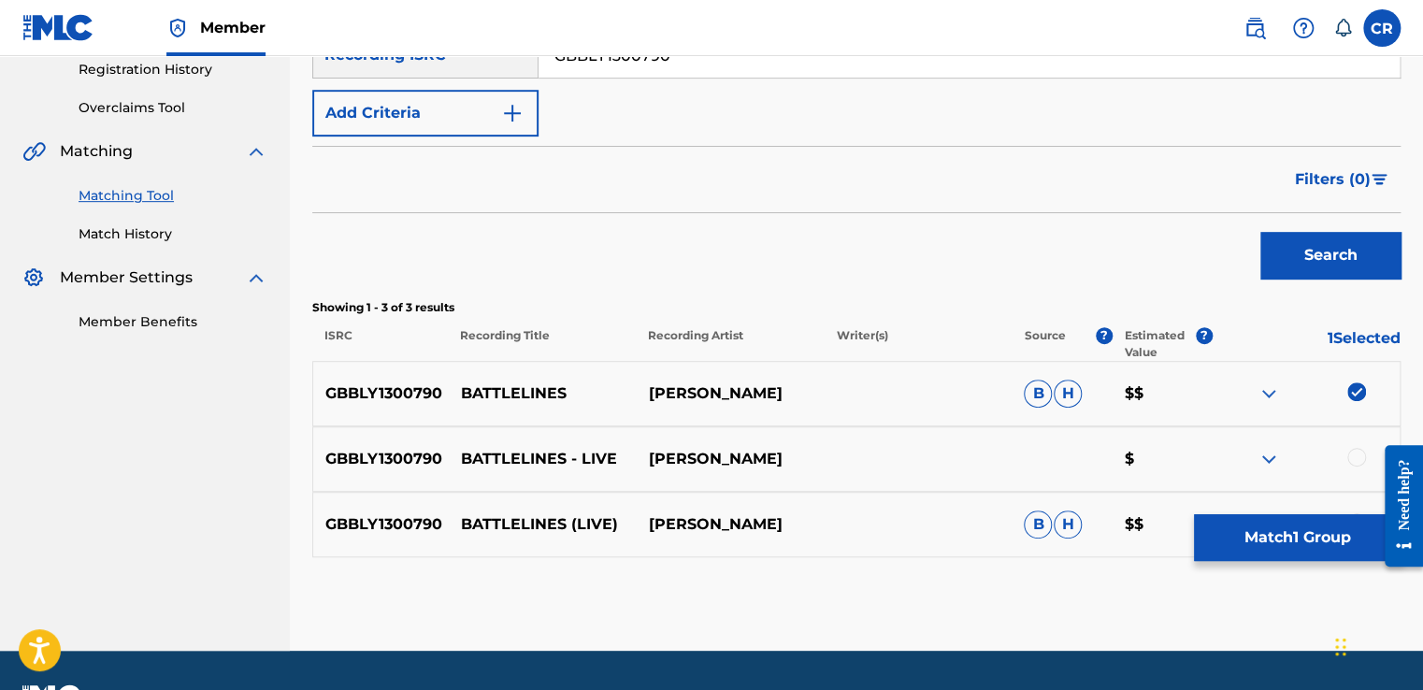
scroll to position [408, 0]
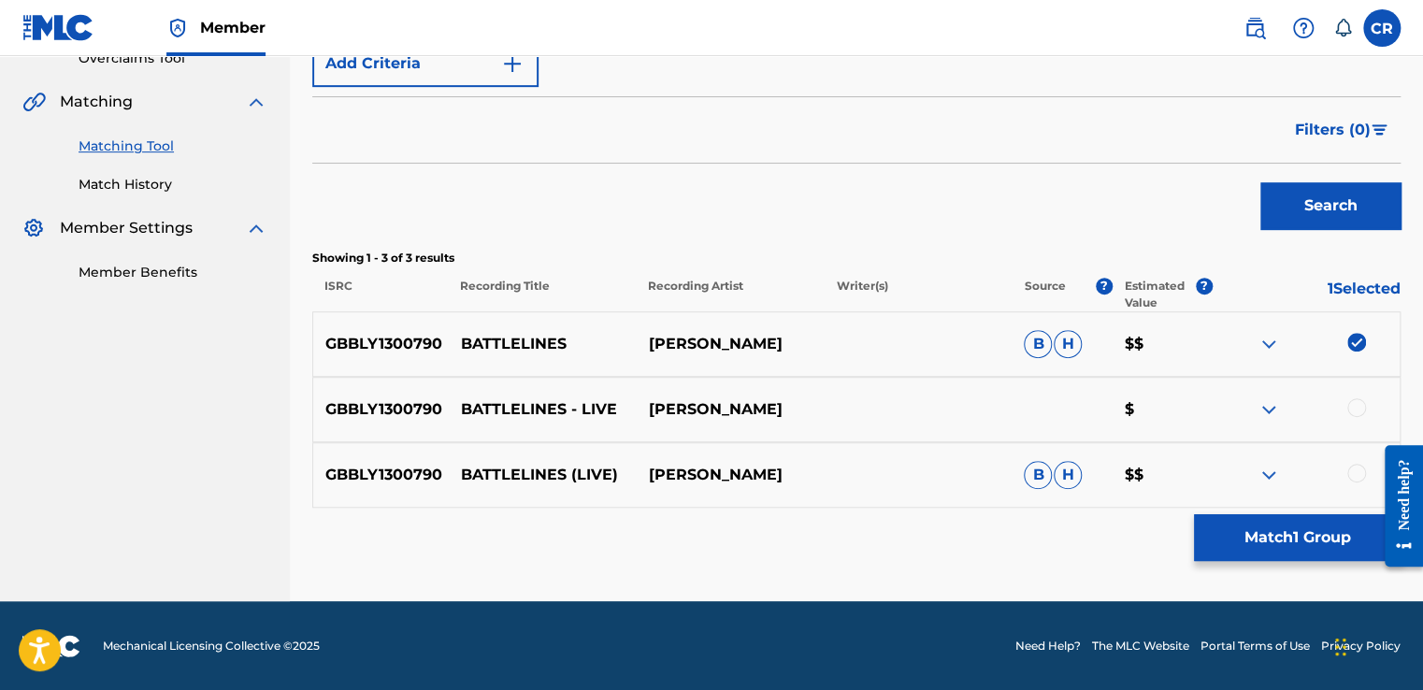
click at [1361, 404] on div at bounding box center [1356, 407] width 19 height 19
drag, startPoint x: 1361, startPoint y: 465, endPoint x: 1331, endPoint y: 514, distance: 57.1
click at [1361, 467] on div at bounding box center [1356, 473] width 19 height 19
click at [1324, 522] on button "Match 3 Groups" at bounding box center [1297, 537] width 207 height 47
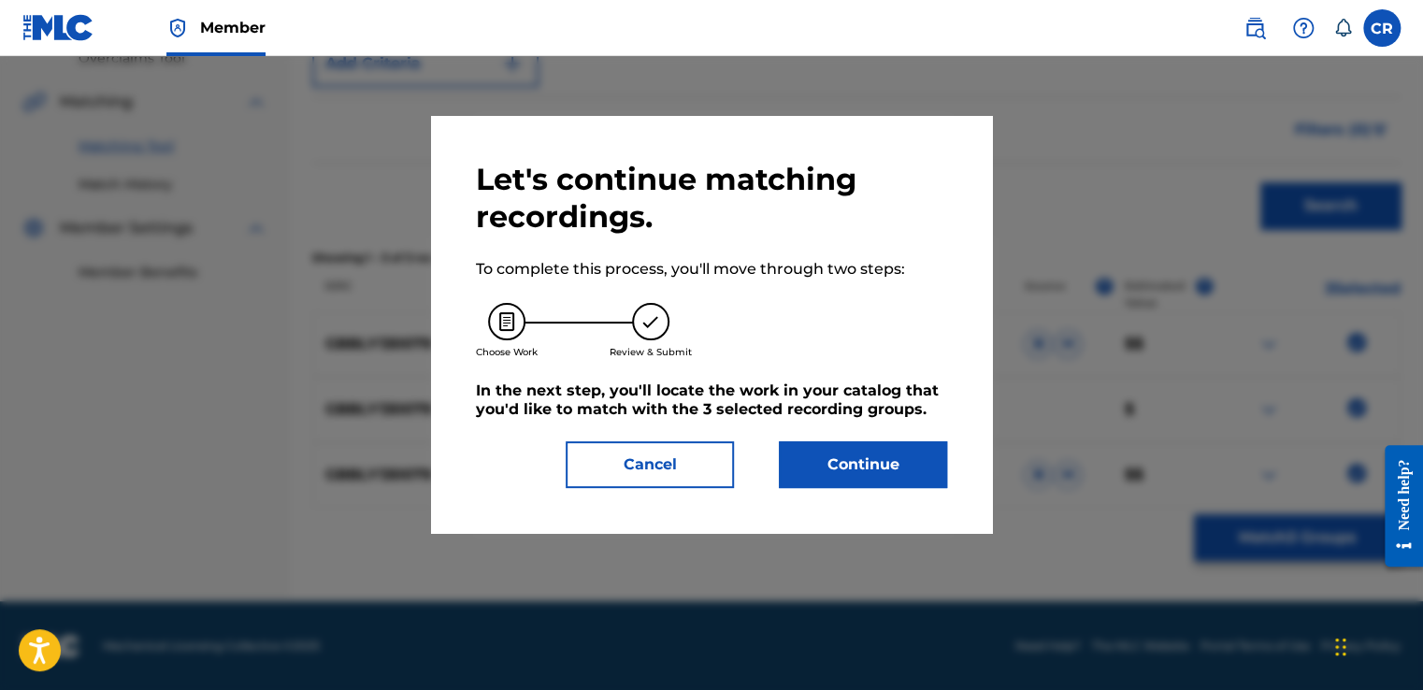
click at [801, 451] on button "Continue" at bounding box center [863, 464] width 168 height 47
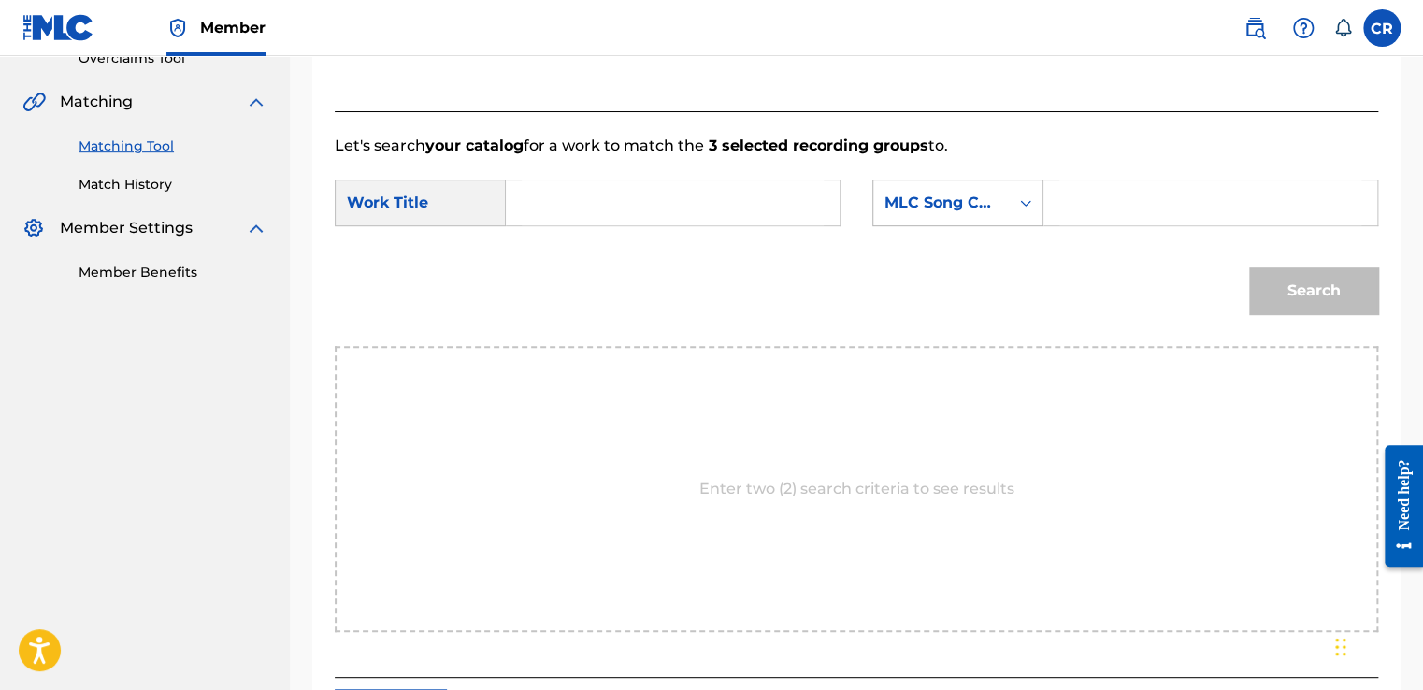
click at [952, 220] on div "MLC Song Code" at bounding box center [957, 202] width 171 height 47
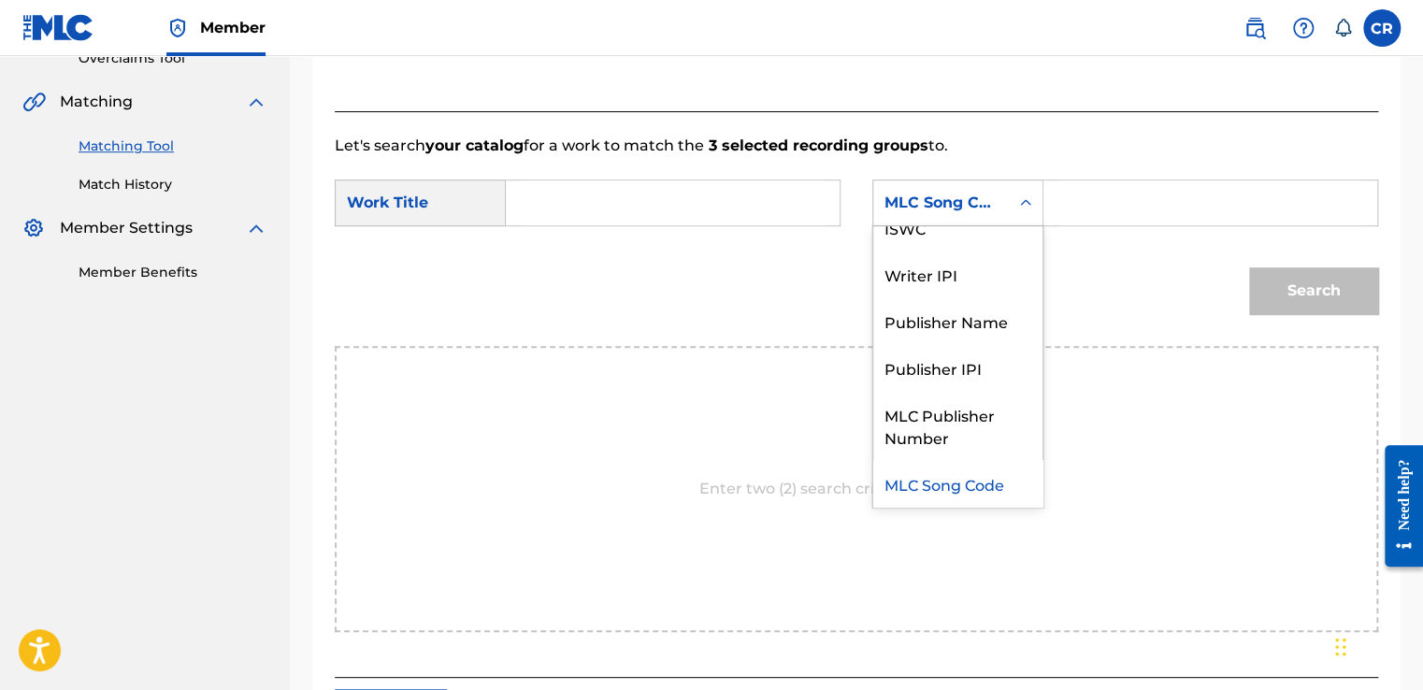
scroll to position [0, 0]
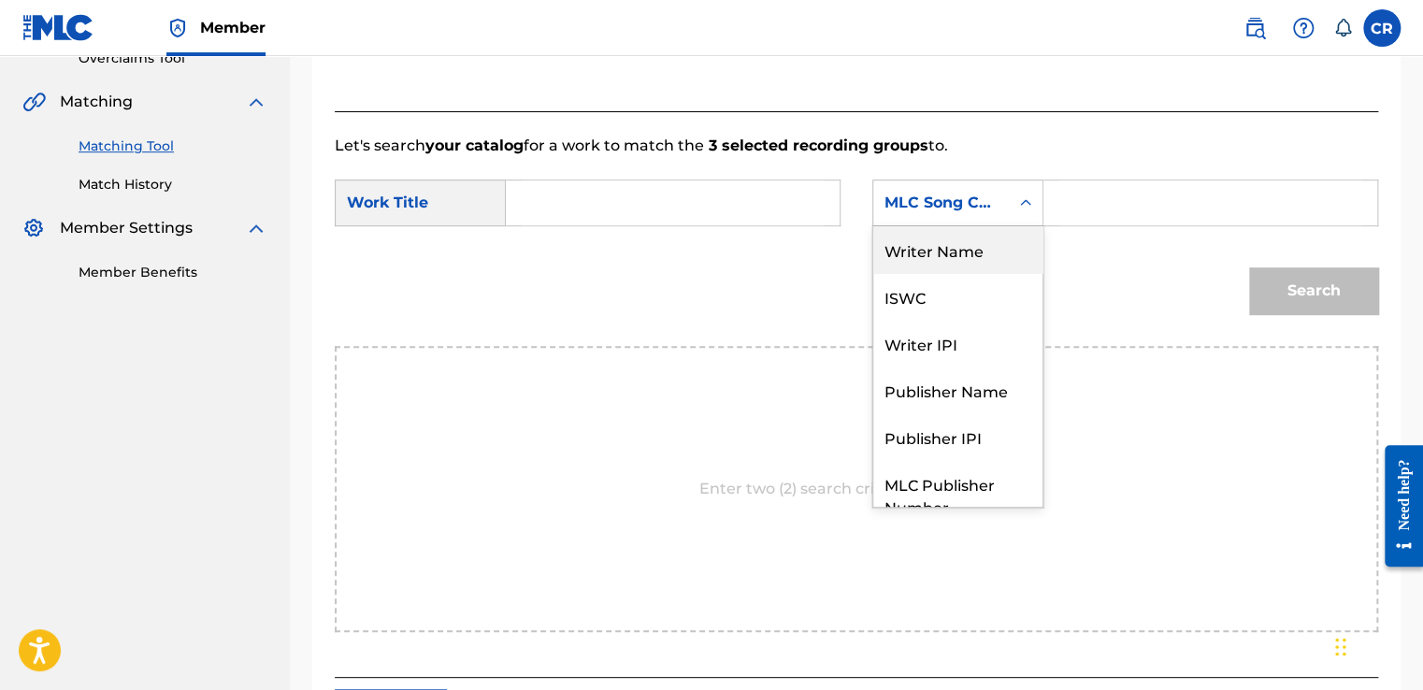
drag, startPoint x: 956, startPoint y: 246, endPoint x: 1021, endPoint y: 225, distance: 67.7
click at [960, 247] on div "Writer Name" at bounding box center [957, 249] width 169 height 47
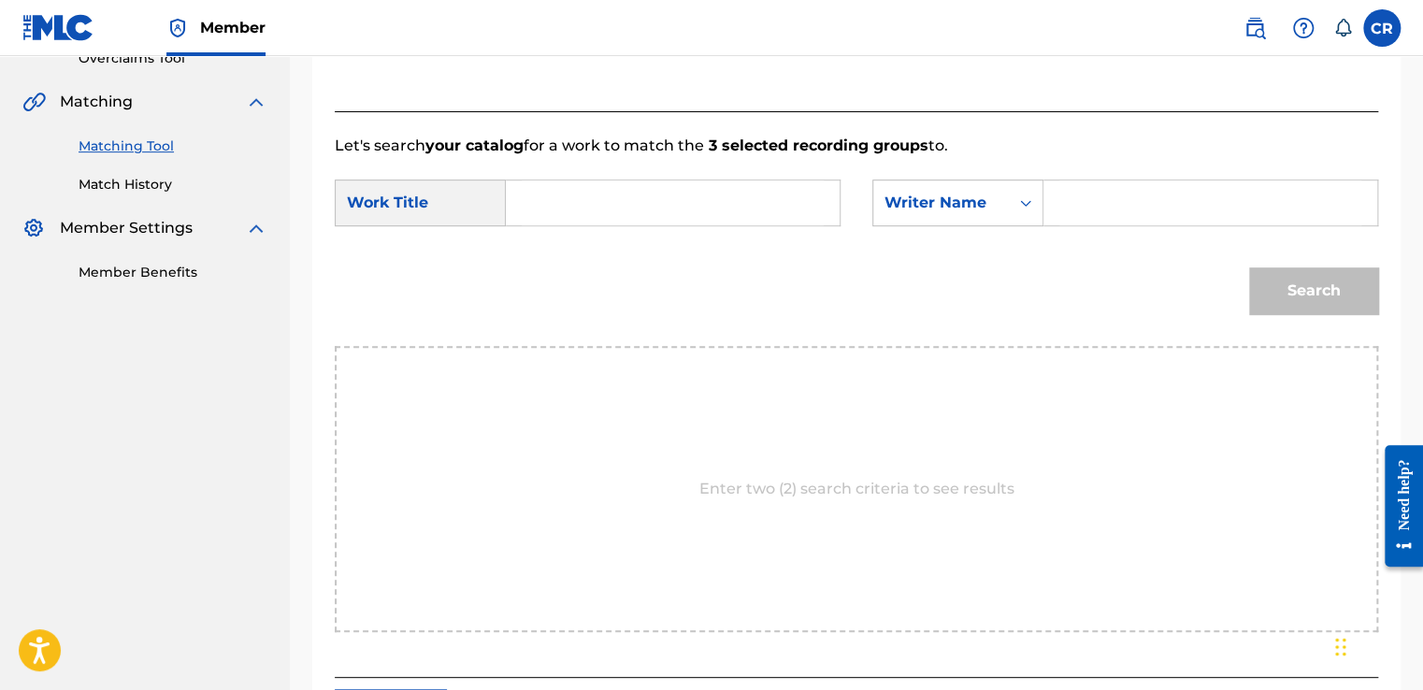
click at [1099, 210] on input "Search Form" at bounding box center [1210, 202] width 302 height 45
type input "HACKETT"
click at [637, 204] on input "Search Form" at bounding box center [673, 202] width 302 height 45
paste input "BATTLELINES"
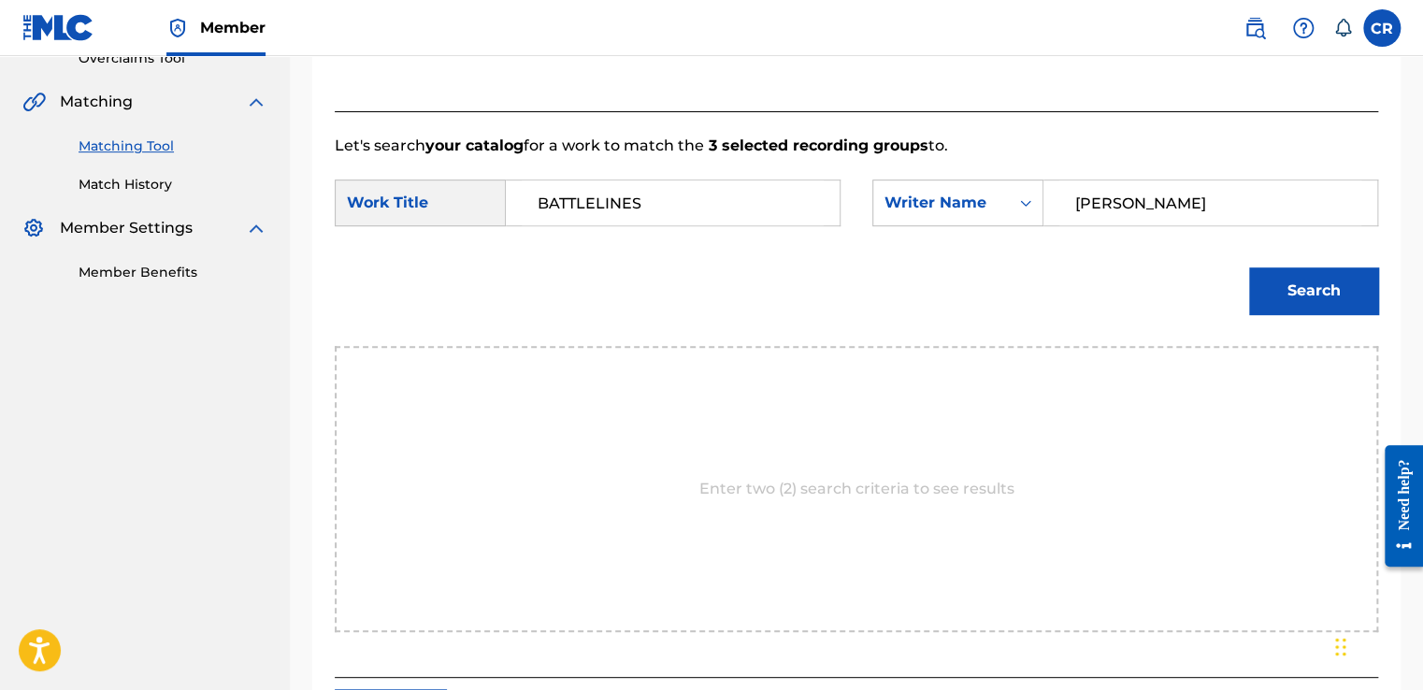
type input "BATTLELINES"
click at [1304, 300] on button "Search" at bounding box center [1313, 290] width 129 height 47
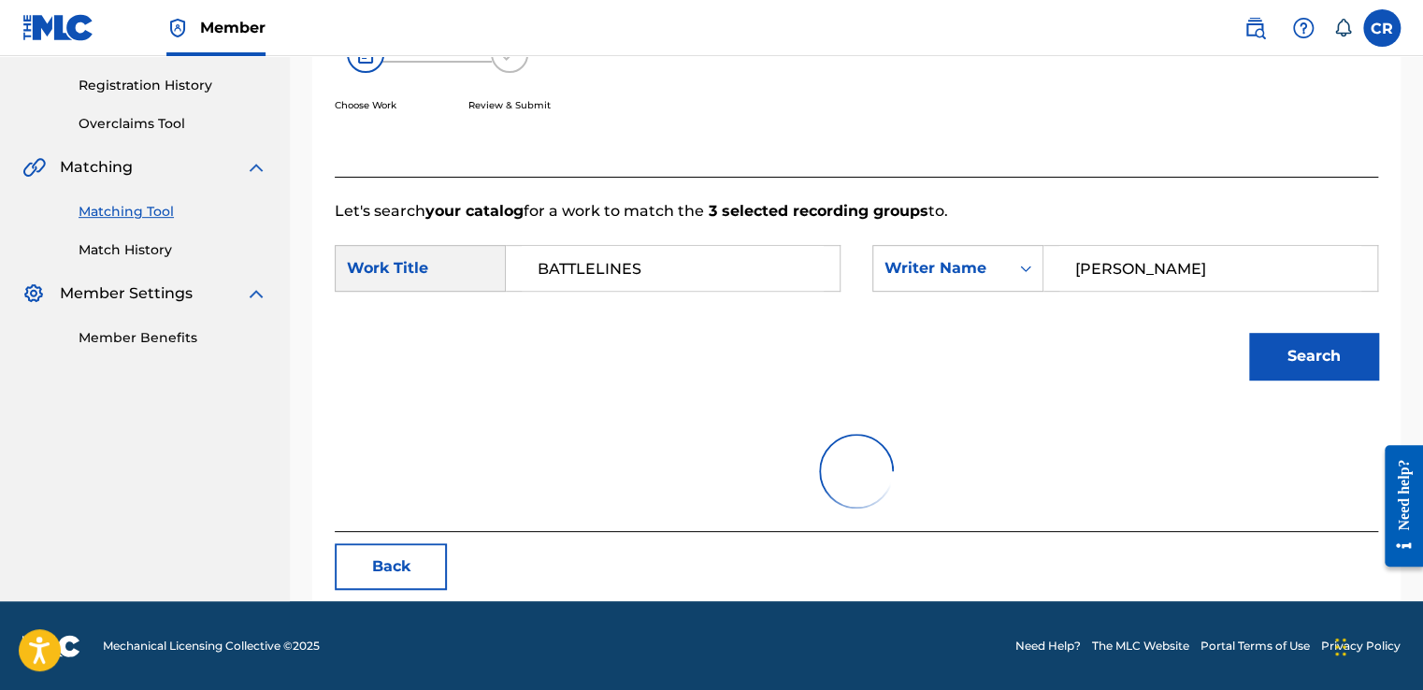
scroll to position [263, 0]
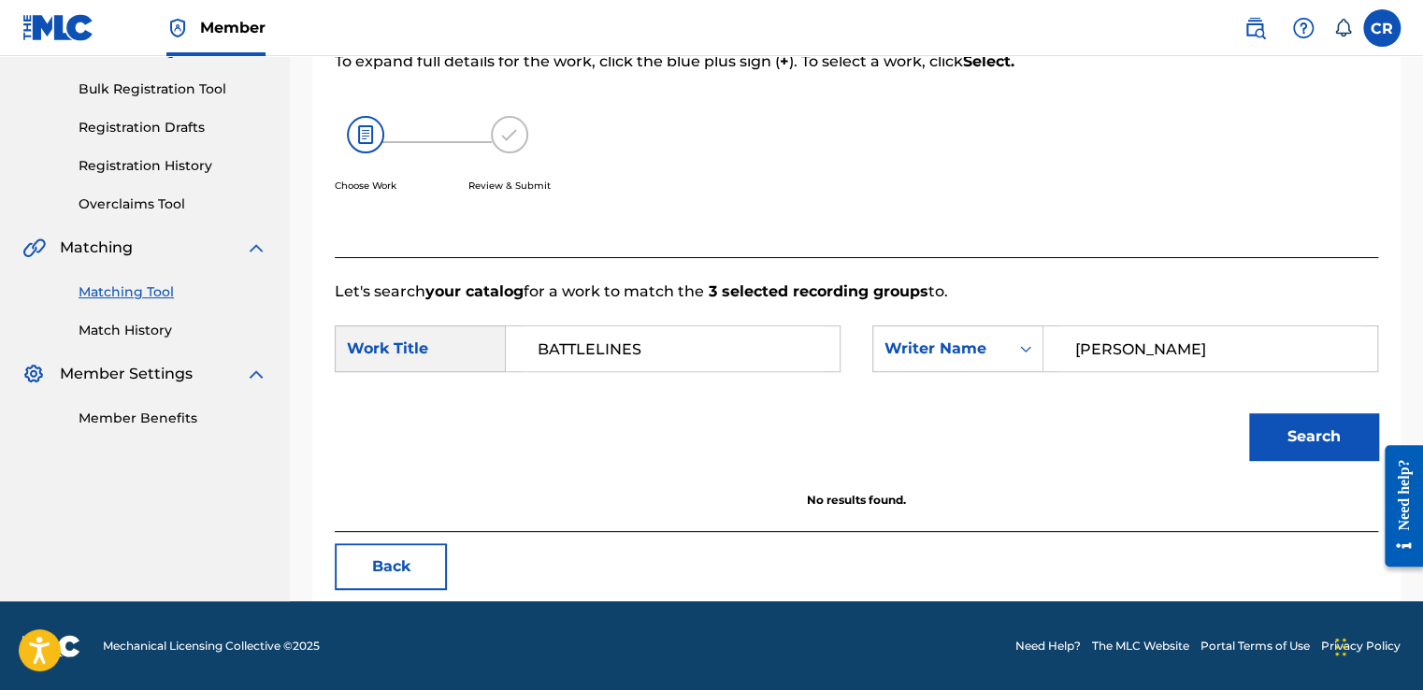
click at [437, 555] on button "Back" at bounding box center [391, 566] width 112 height 47
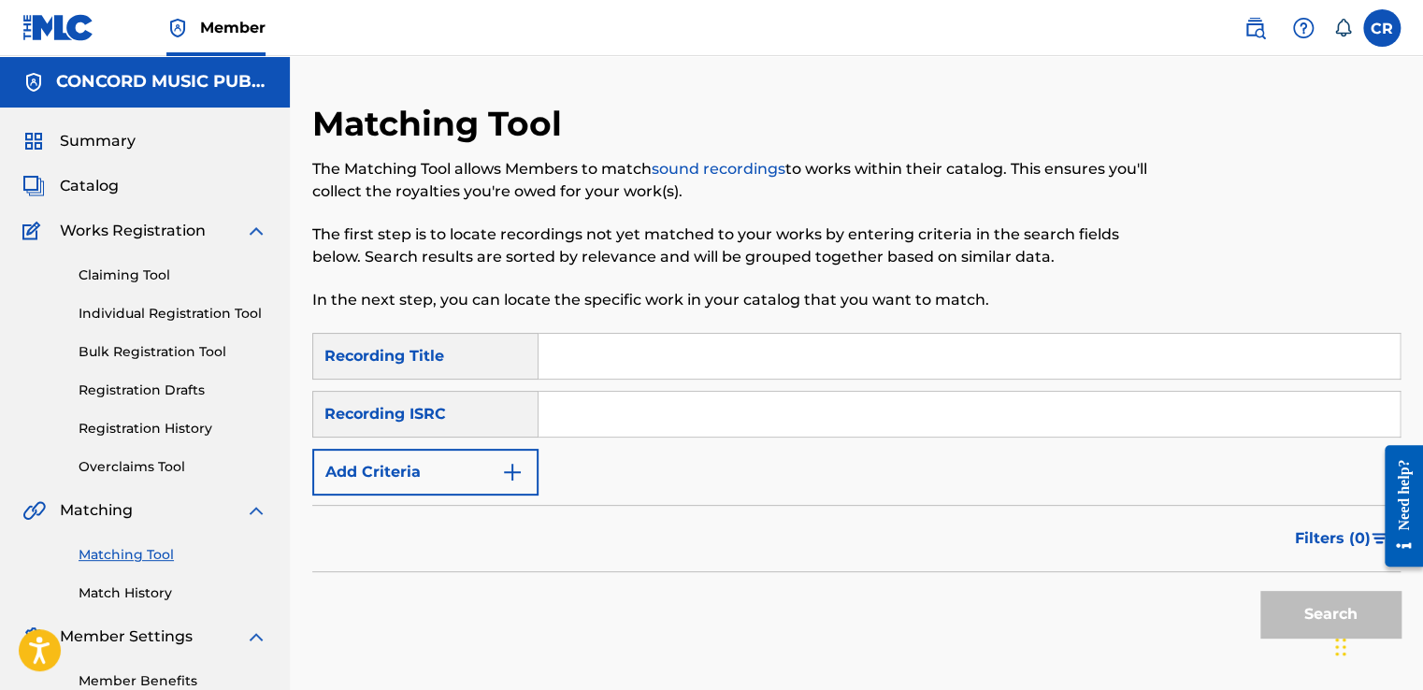
click at [736, 413] on input "Search Form" at bounding box center [968, 414] width 861 height 45
paste input "UKG8V1801574"
type input "UKG8V1801574"
drag, startPoint x: 737, startPoint y: 354, endPoint x: 899, endPoint y: 426, distance: 177.0
click at [737, 354] on input "Search Form" at bounding box center [968, 356] width 861 height 45
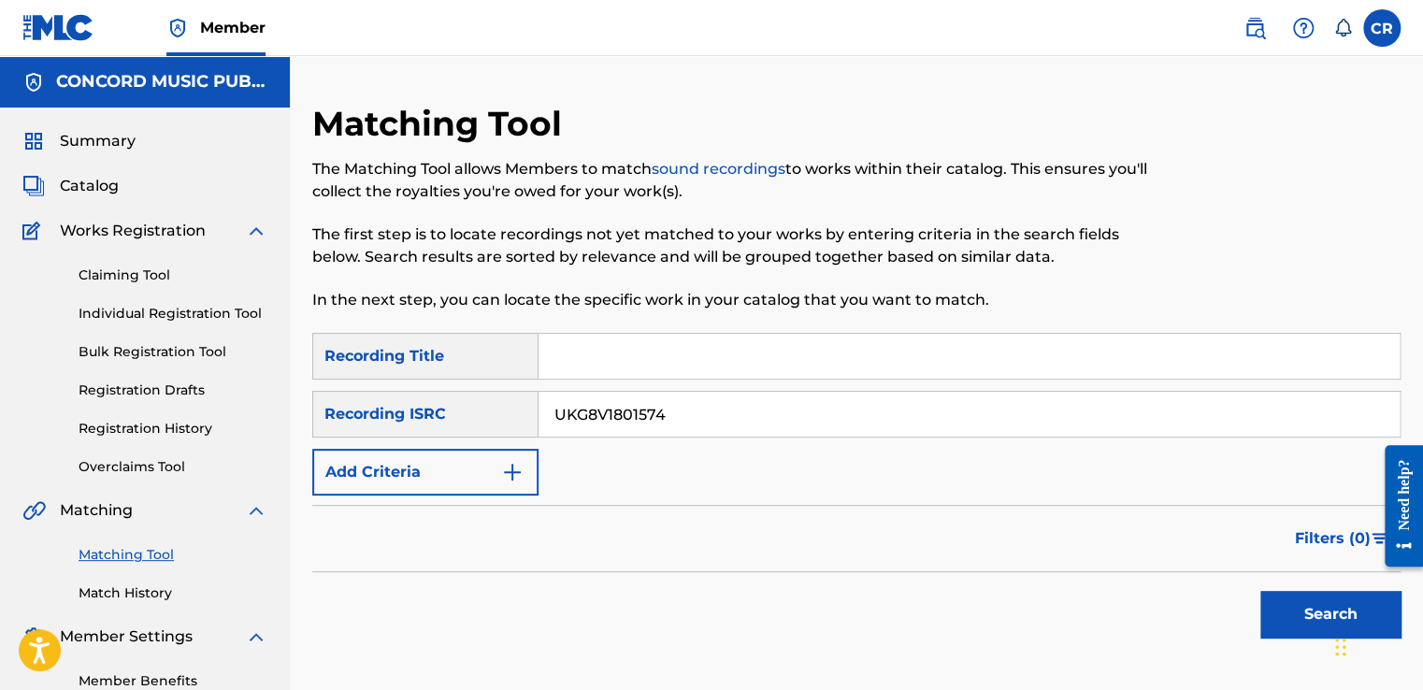
paste input "DUSK TILL [PERSON_NAME]"
type input "DUSK TILL [PERSON_NAME]"
click at [1276, 592] on button "Search" at bounding box center [1330, 614] width 140 height 47
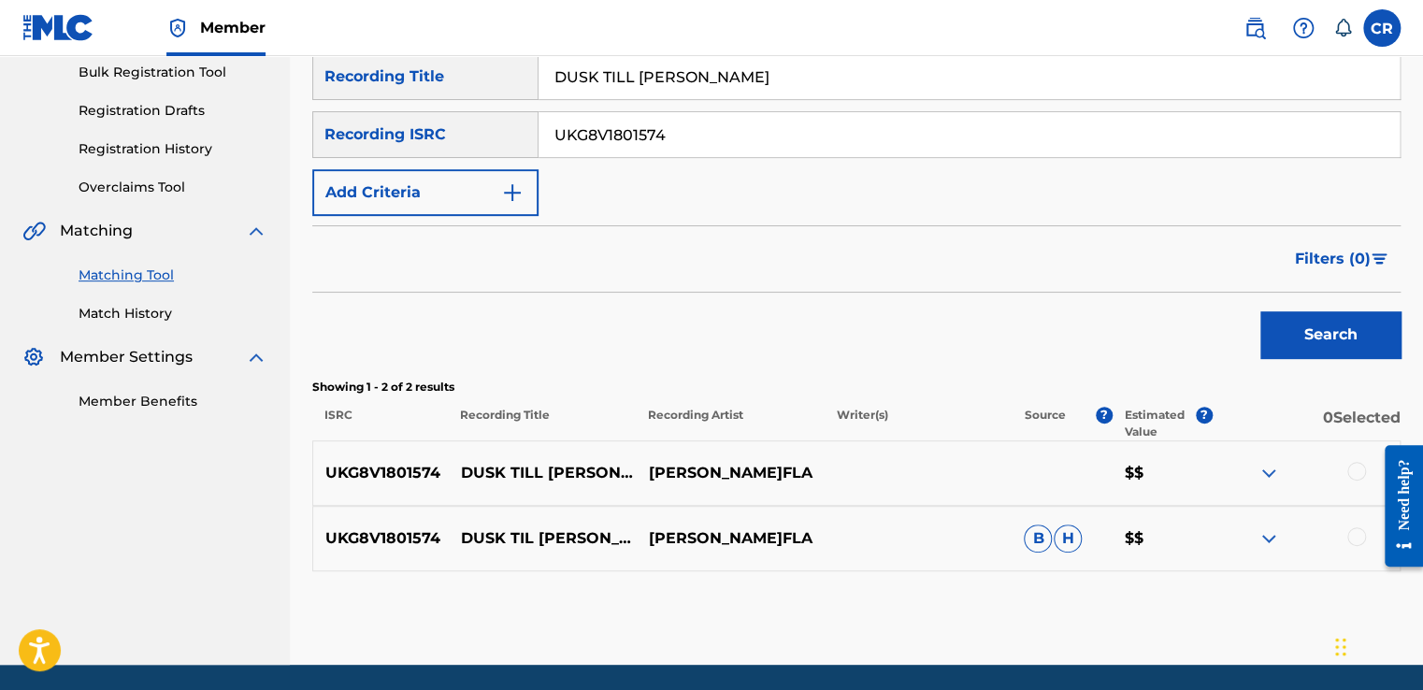
scroll to position [280, 0]
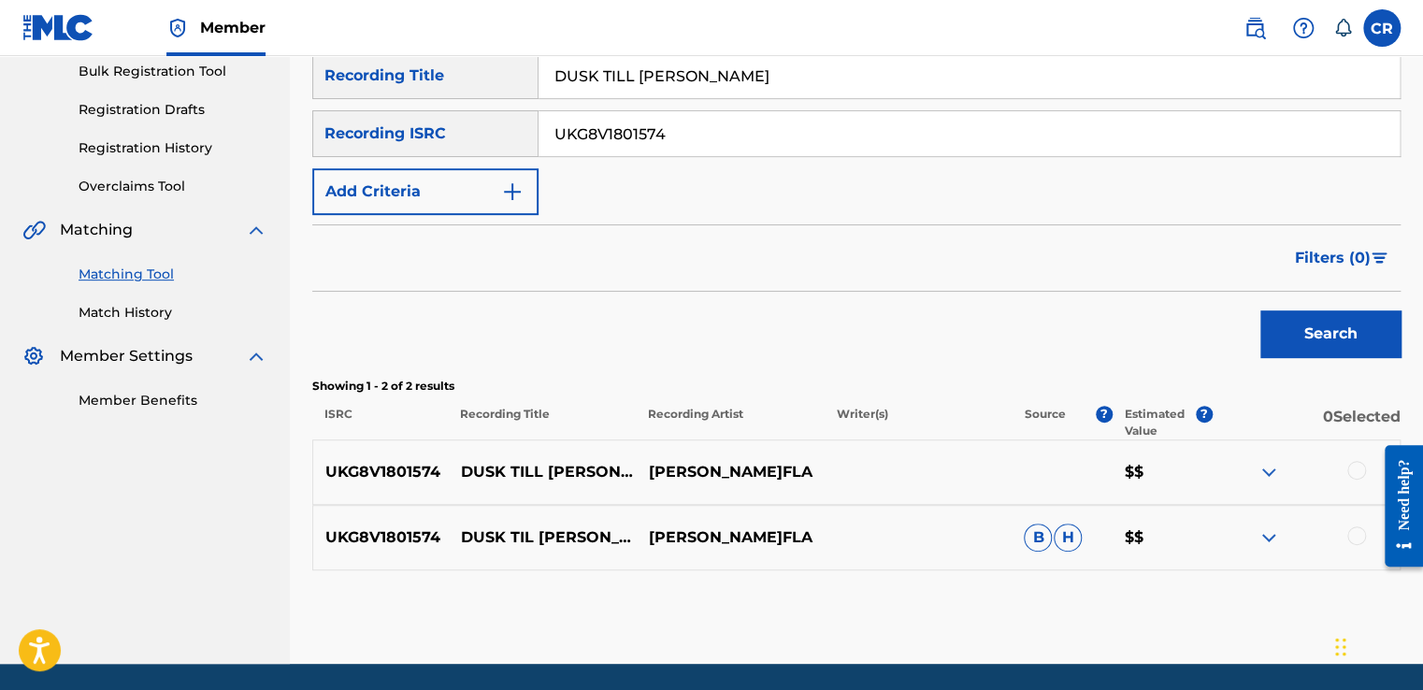
click at [726, 159] on div "SearchWithCriteriad1160c62-83fa-45a9-9483-c68b8f5c7f99 Recording Title DUSK TIL…" at bounding box center [856, 133] width 1088 height 163
click at [729, 148] on input "UKG8V1801574" at bounding box center [968, 133] width 861 height 45
paste input "QMJMT2204451"
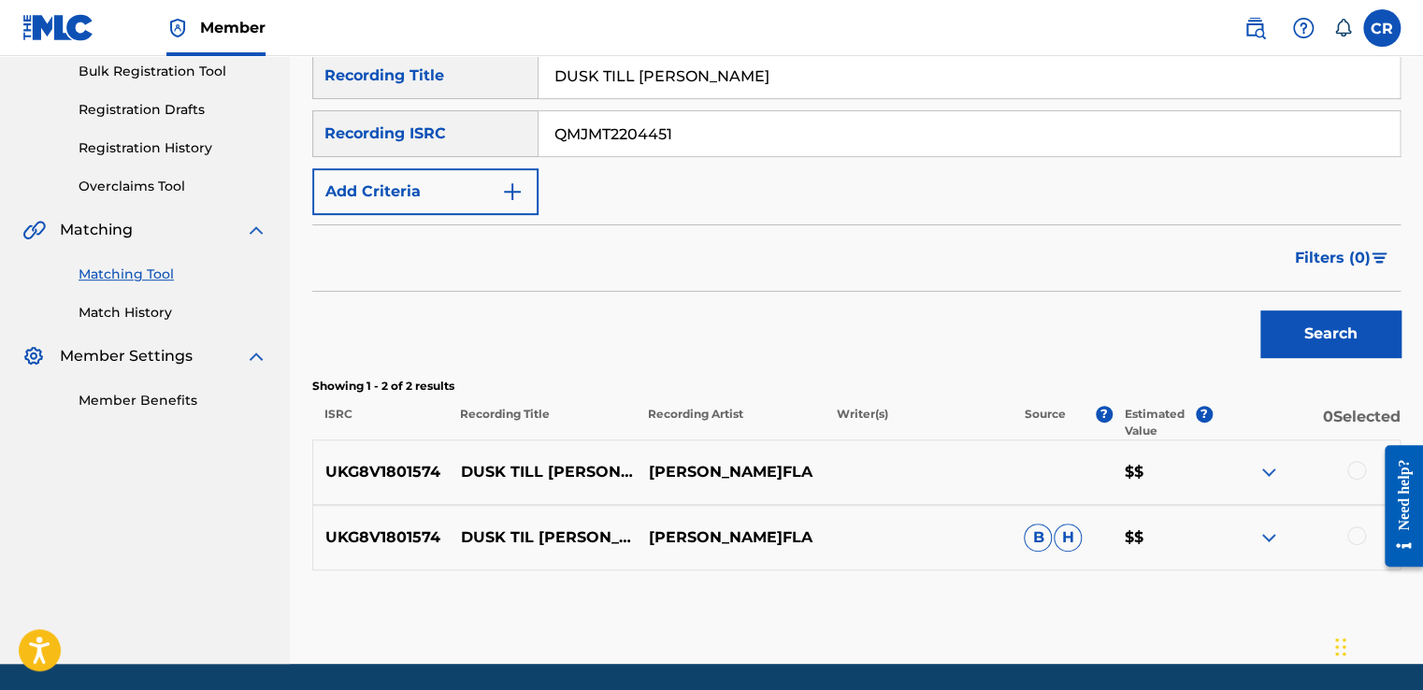
type input "QMJMT2204451"
click at [755, 82] on input "DUSK TILL DAWN" at bounding box center [968, 75] width 861 height 45
paste input "3 PEAT"
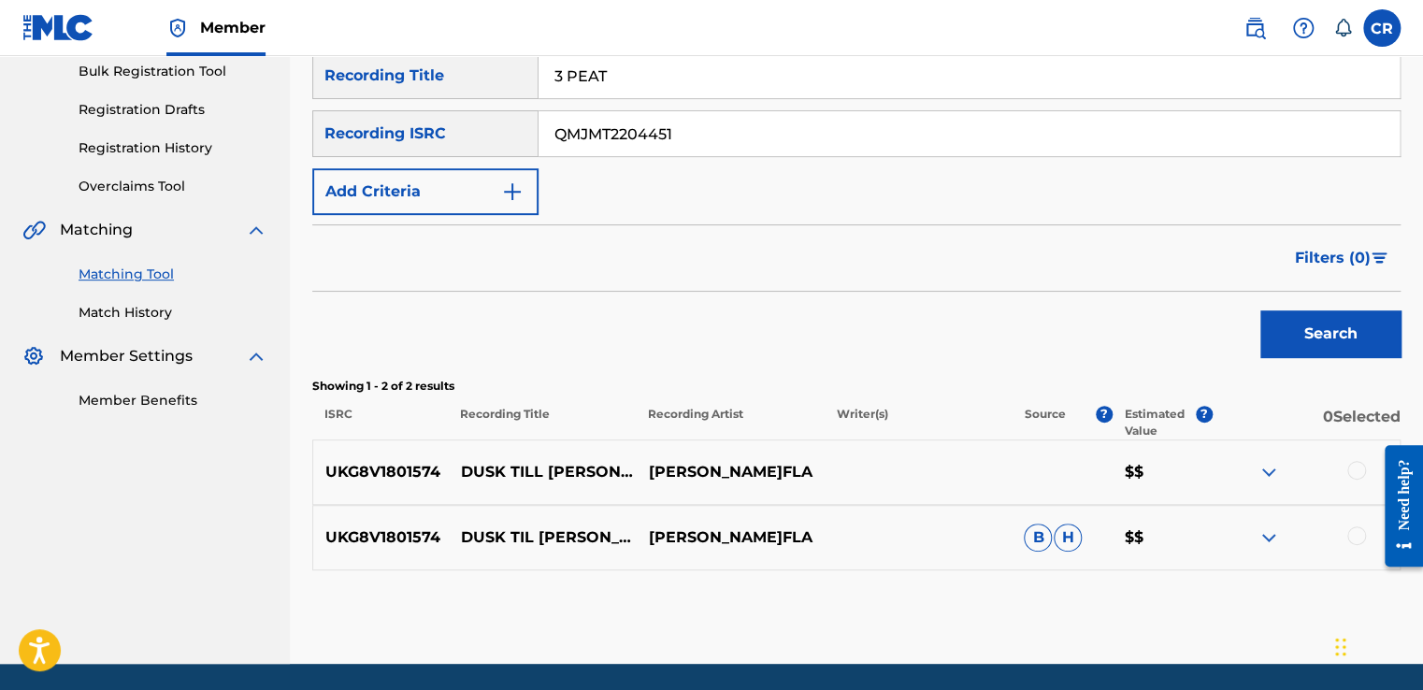
type input "3 PEAT"
click at [1306, 346] on button "Search" at bounding box center [1330, 333] width 140 height 47
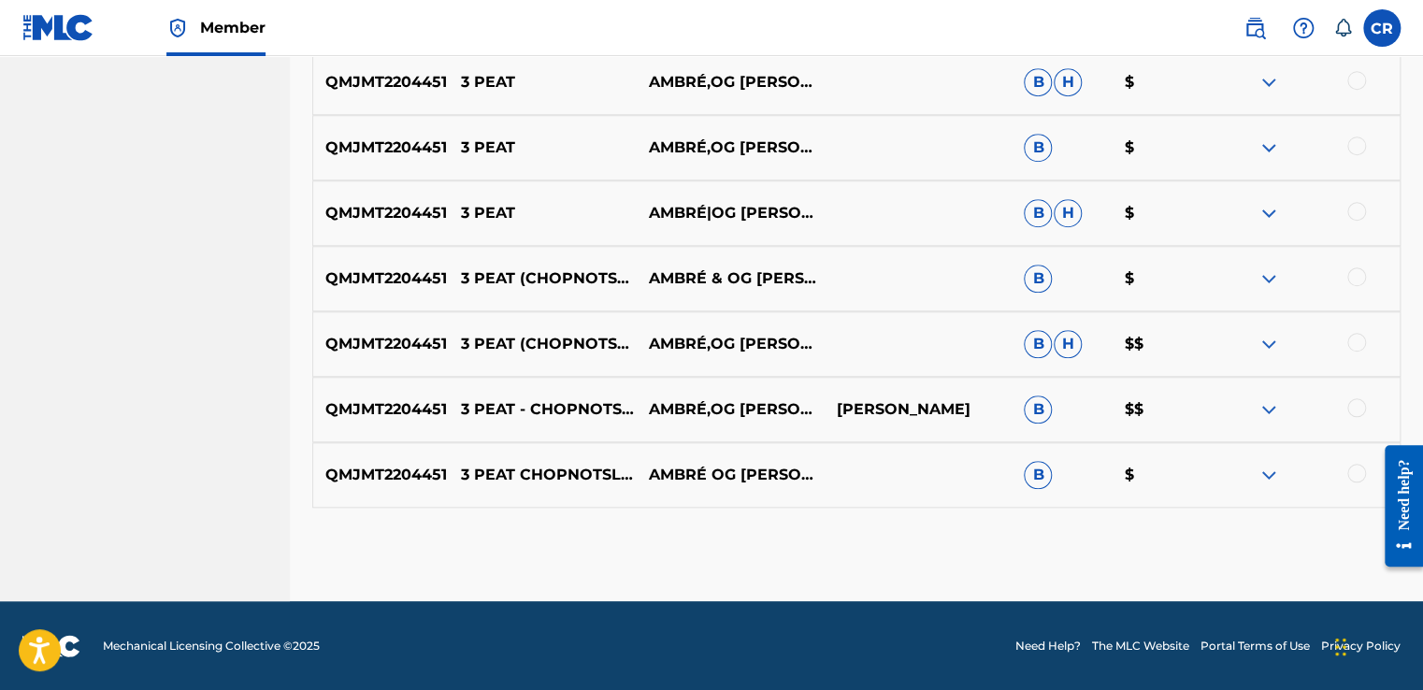
click at [916, 403] on p "INDIA PERKINS" at bounding box center [917, 409] width 188 height 22
copy p "PERKINS"
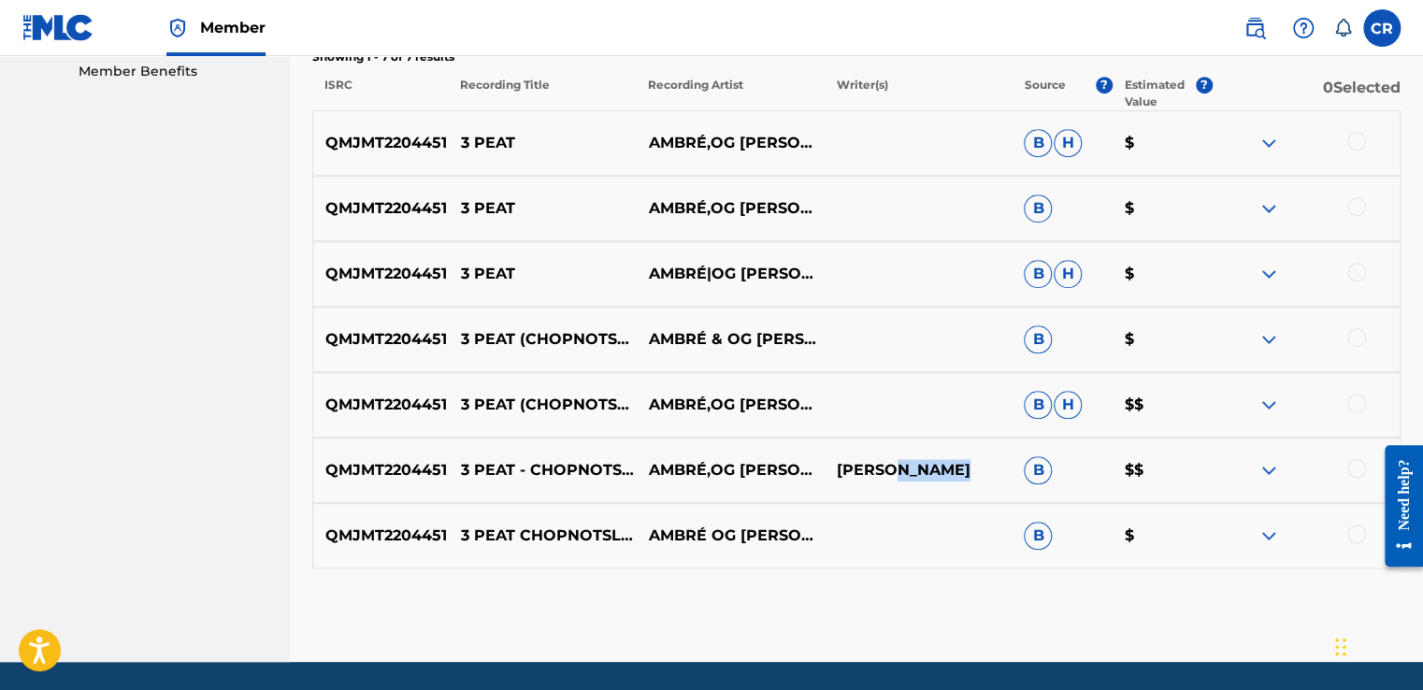
scroll to position [577, 0]
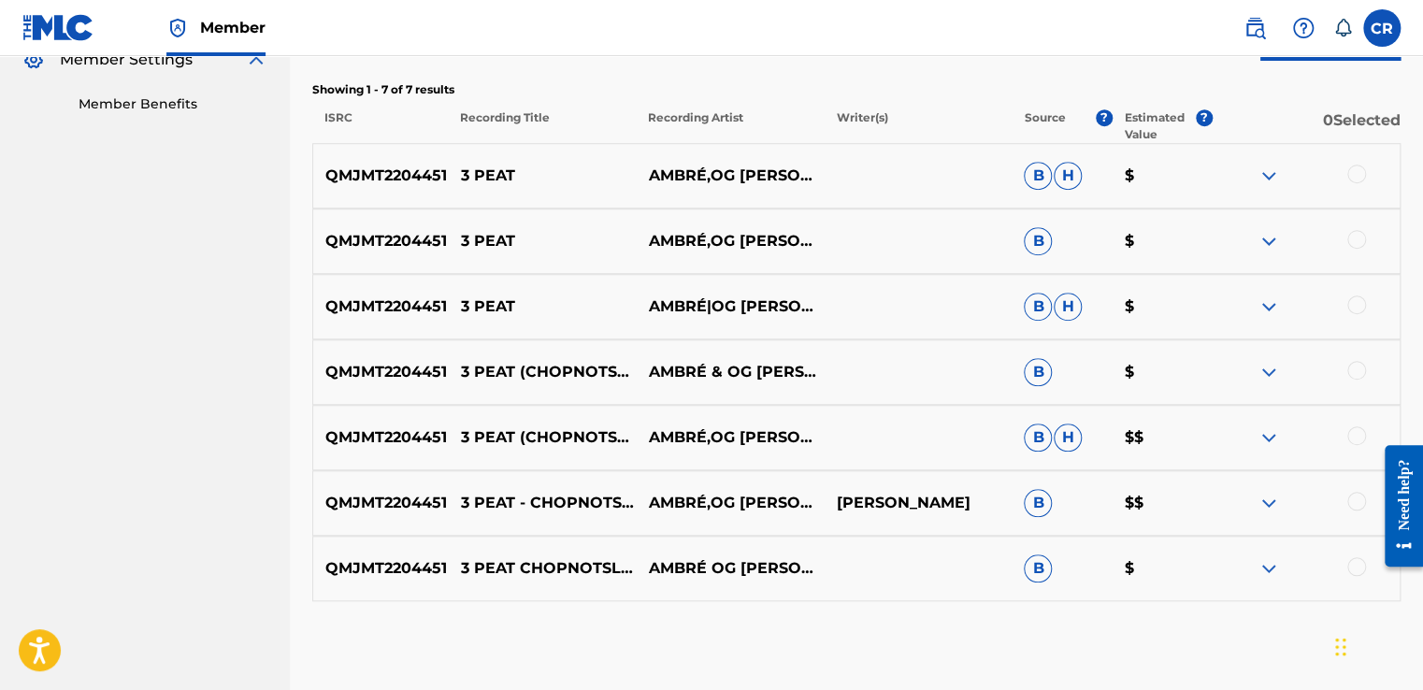
click at [1353, 174] on div at bounding box center [1356, 174] width 19 height 19
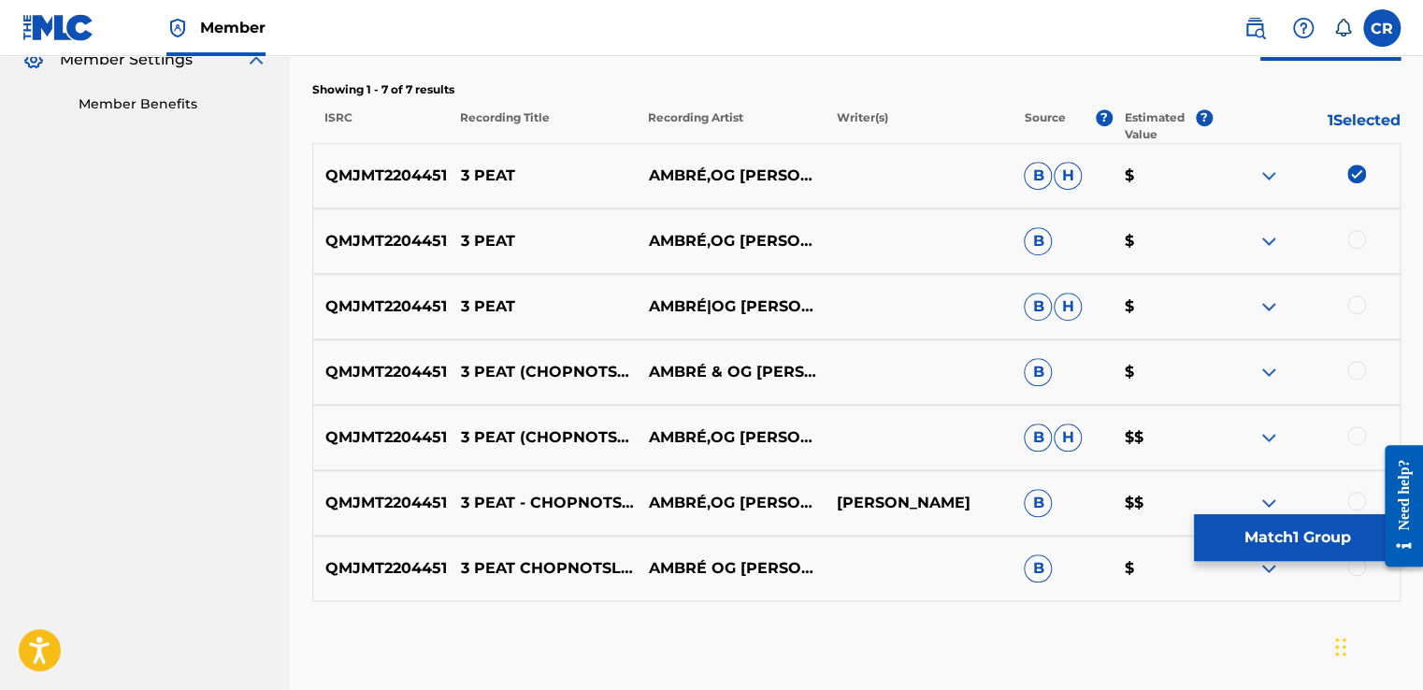
click at [1359, 232] on div at bounding box center [1356, 239] width 19 height 19
click at [1357, 308] on div at bounding box center [1356, 304] width 19 height 19
click at [1356, 372] on div at bounding box center [1356, 370] width 19 height 19
click at [1357, 435] on div at bounding box center [1356, 435] width 19 height 19
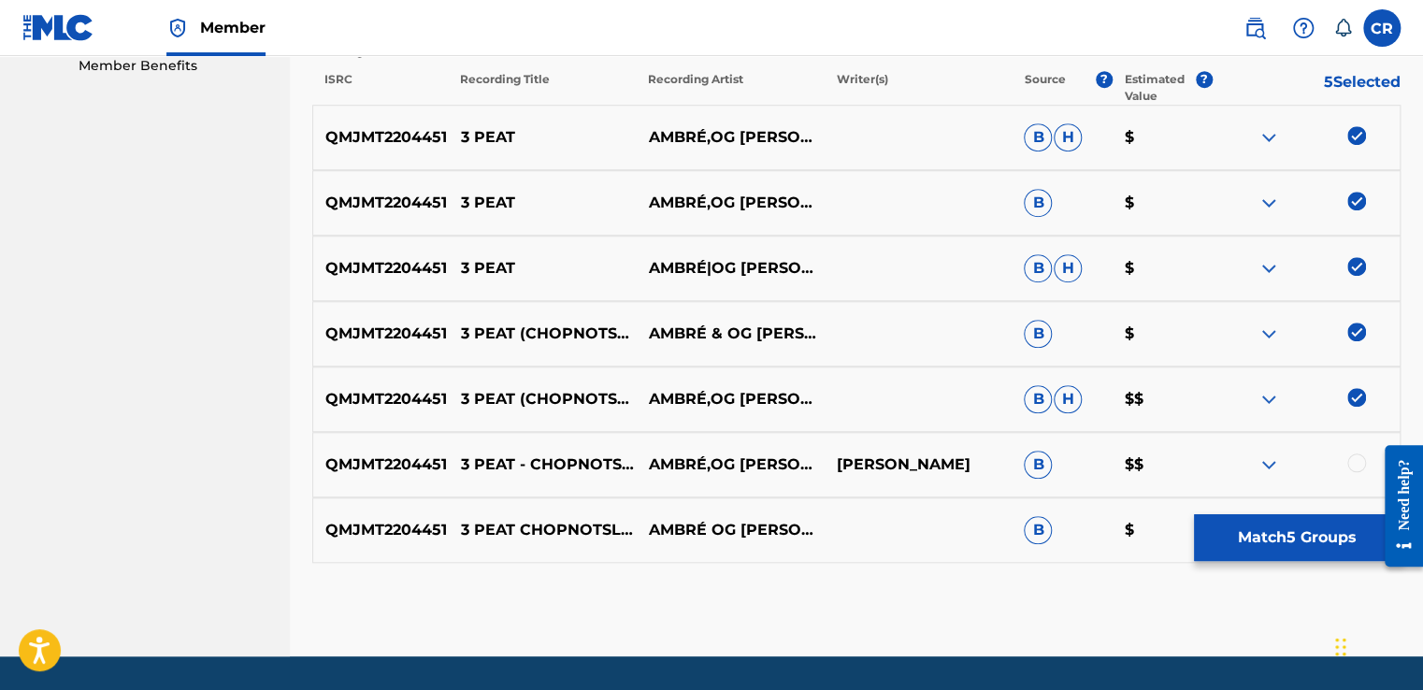
scroll to position [670, 0]
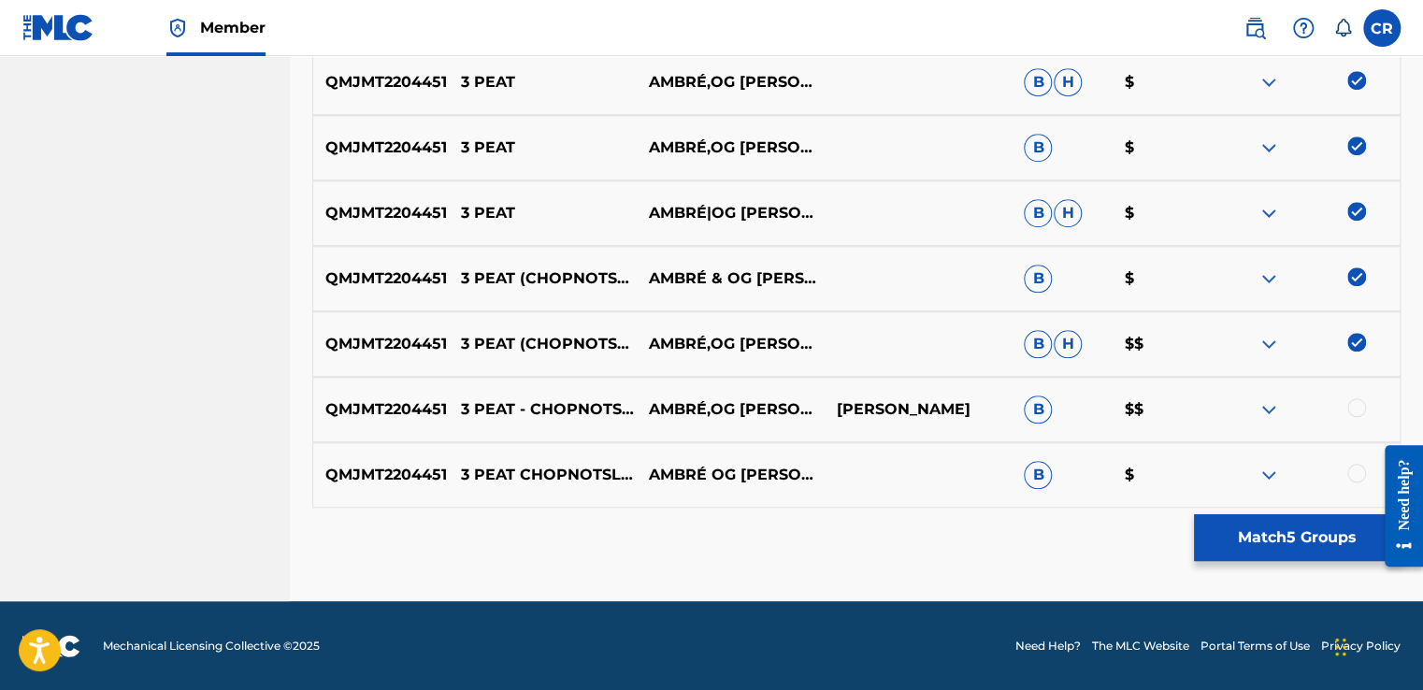
click at [1353, 405] on div at bounding box center [1356, 407] width 19 height 19
click at [1361, 473] on div at bounding box center [1356, 473] width 19 height 19
click at [1320, 555] on button "Match 7 Groups" at bounding box center [1297, 537] width 207 height 47
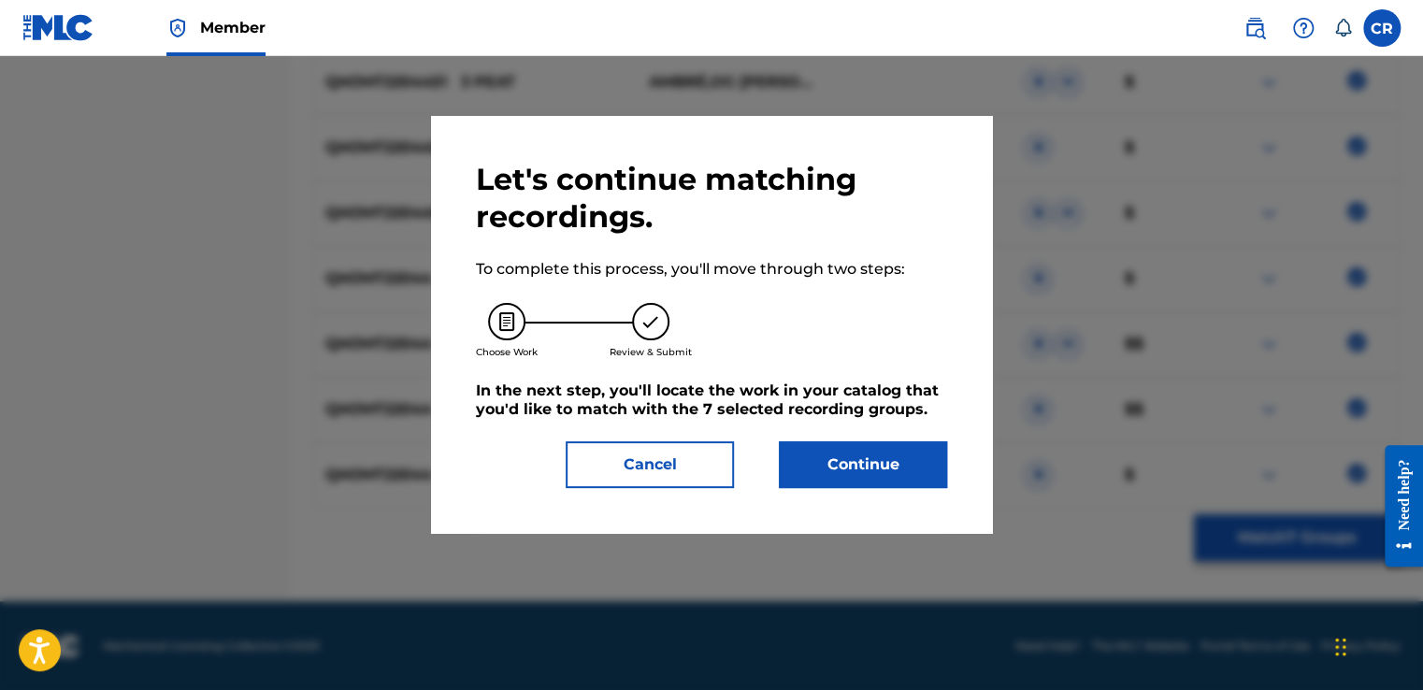
click at [854, 480] on button "Continue" at bounding box center [863, 464] width 168 height 47
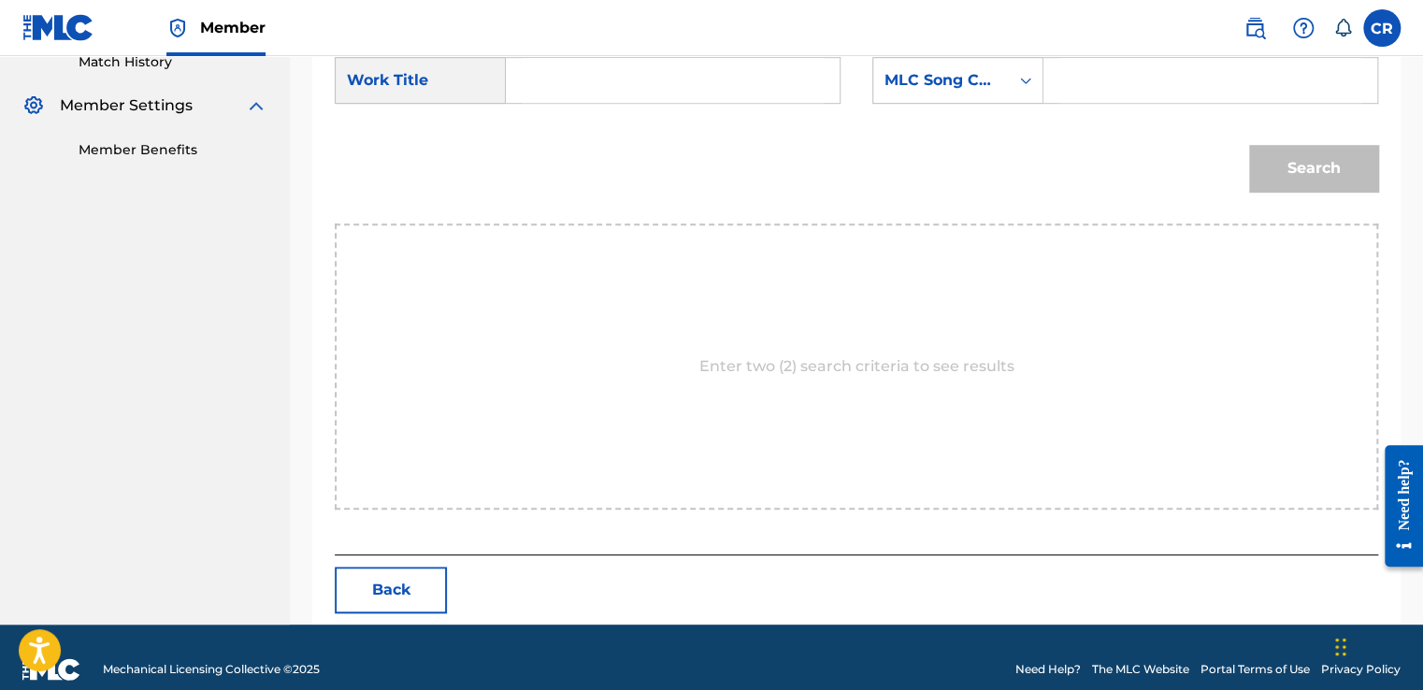
scroll to position [554, 0]
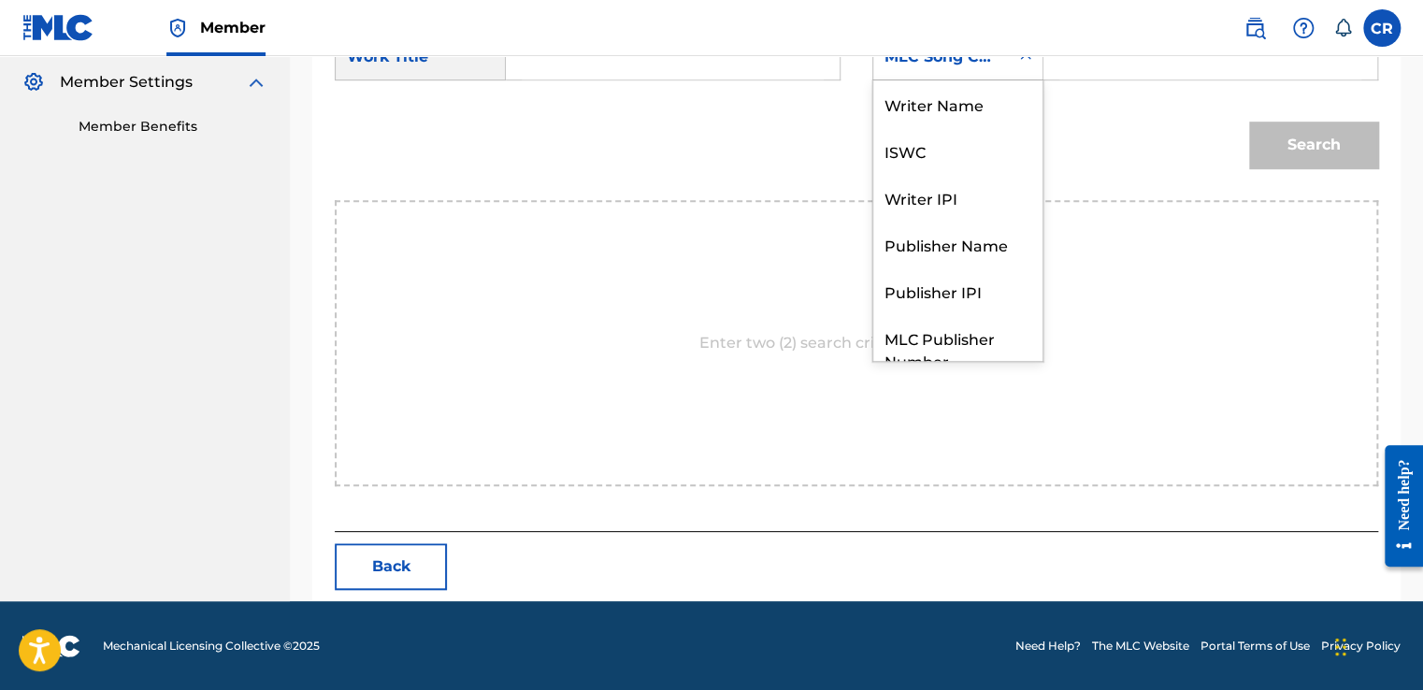
click at [923, 71] on div "MLC Song Code" at bounding box center [941, 57] width 136 height 36
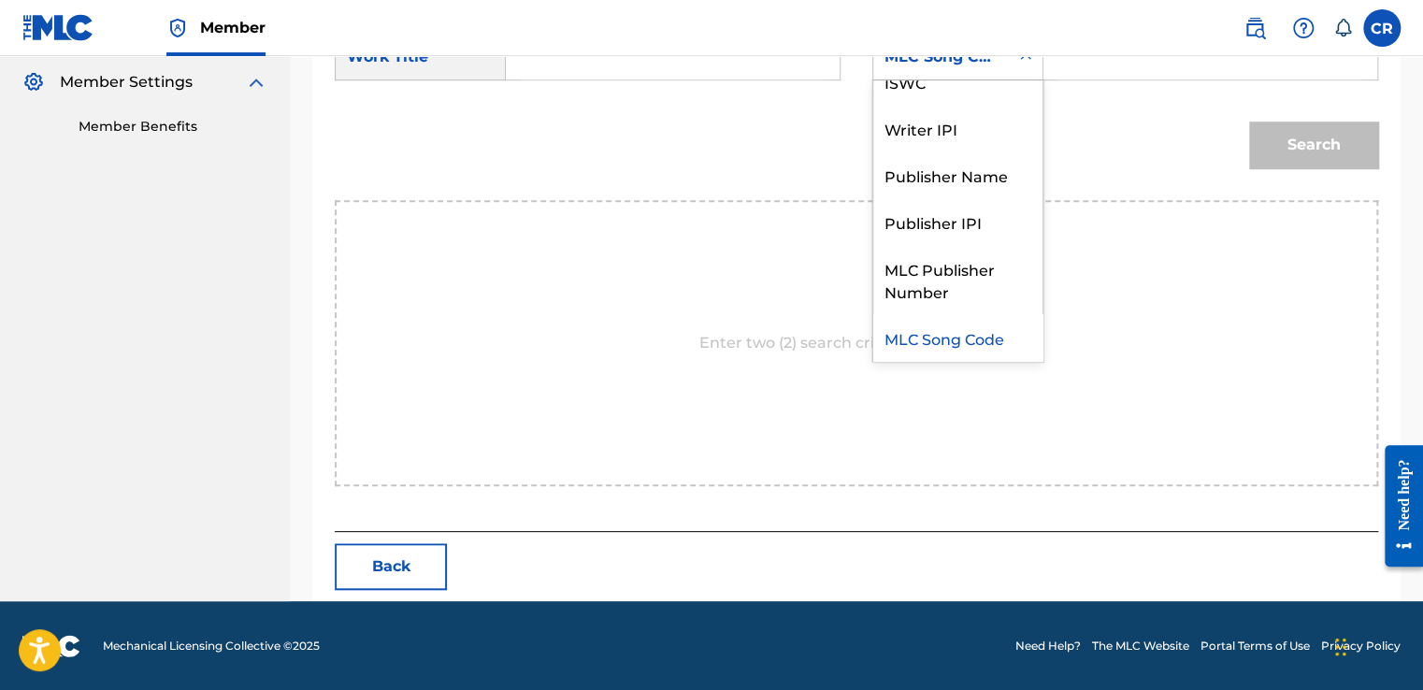
scroll to position [0, 0]
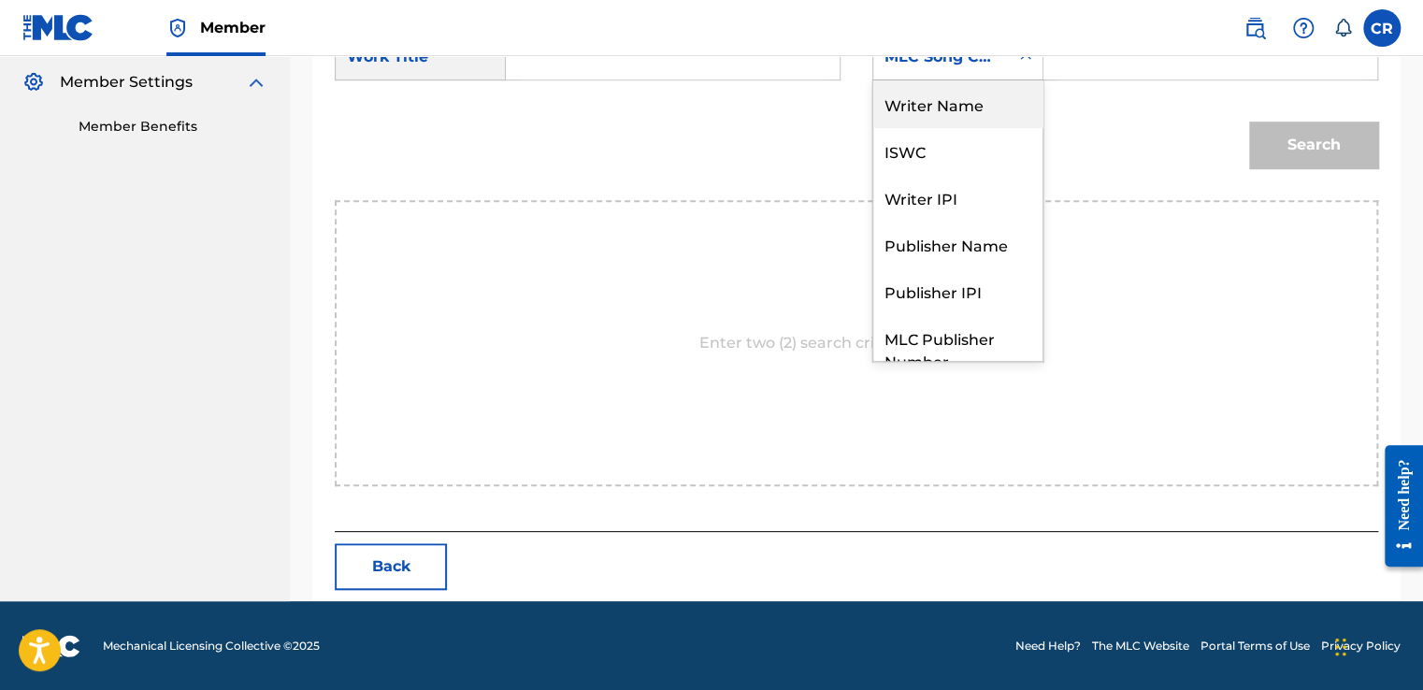
drag, startPoint x: 931, startPoint y: 104, endPoint x: 1037, endPoint y: 81, distance: 108.0
click at [938, 103] on div "Writer Name" at bounding box center [957, 103] width 169 height 47
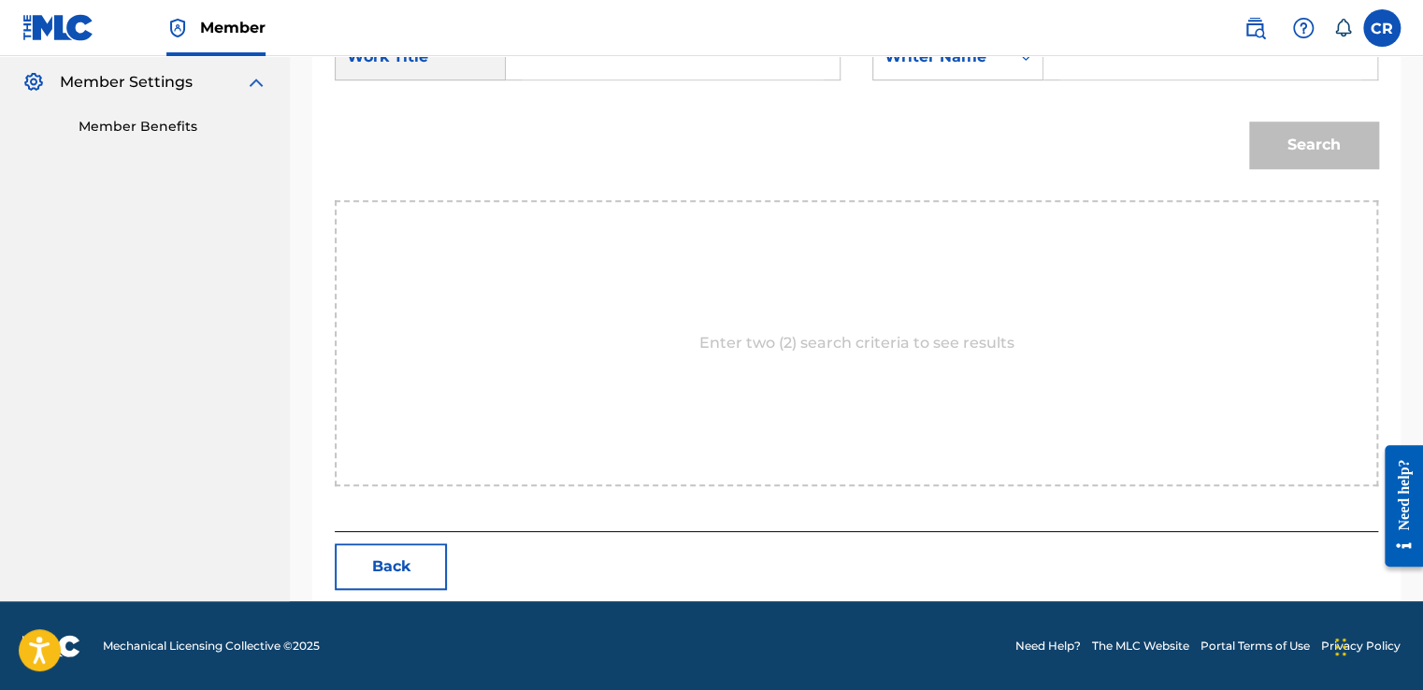
click at [1095, 69] on input "Search Form" at bounding box center [1210, 57] width 302 height 45
type input "PERKINS"
click at [787, 88] on div "SearchWithCriteriae80f30c5-29f2-4245-b0ab-955a6e7ffc75 Work Title SearchWithCri…" at bounding box center [856, 63] width 1043 height 58
click at [798, 76] on input "Search Form" at bounding box center [673, 57] width 302 height 45
paste input "3 PEAT"
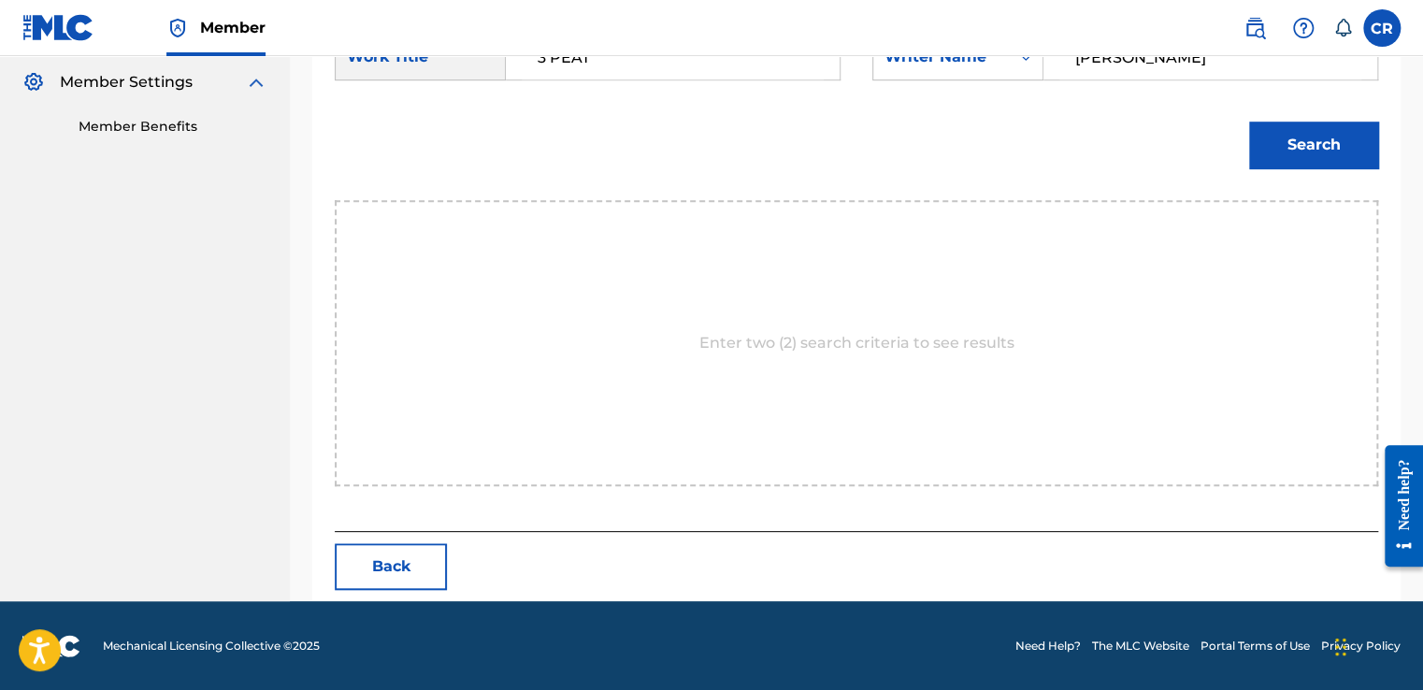
type input "3 PEAT"
click at [1271, 148] on button "Search" at bounding box center [1313, 145] width 129 height 47
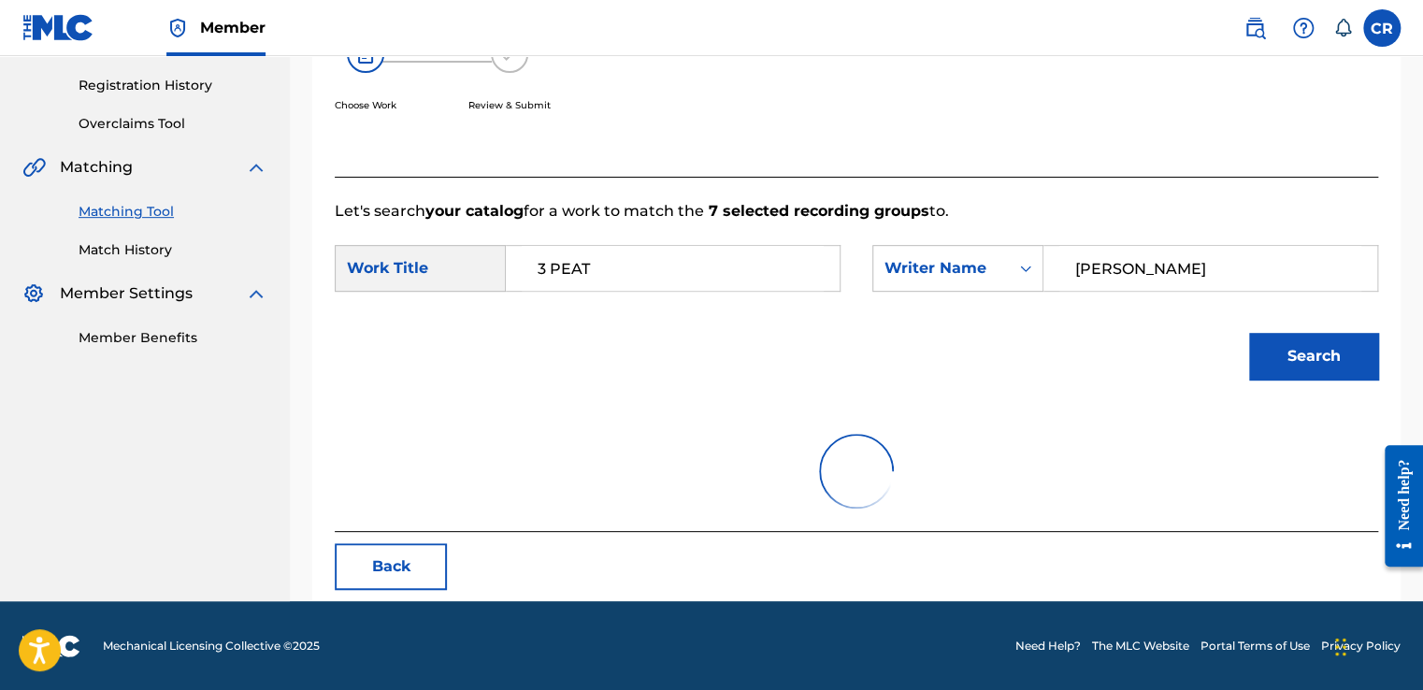
scroll to position [263, 0]
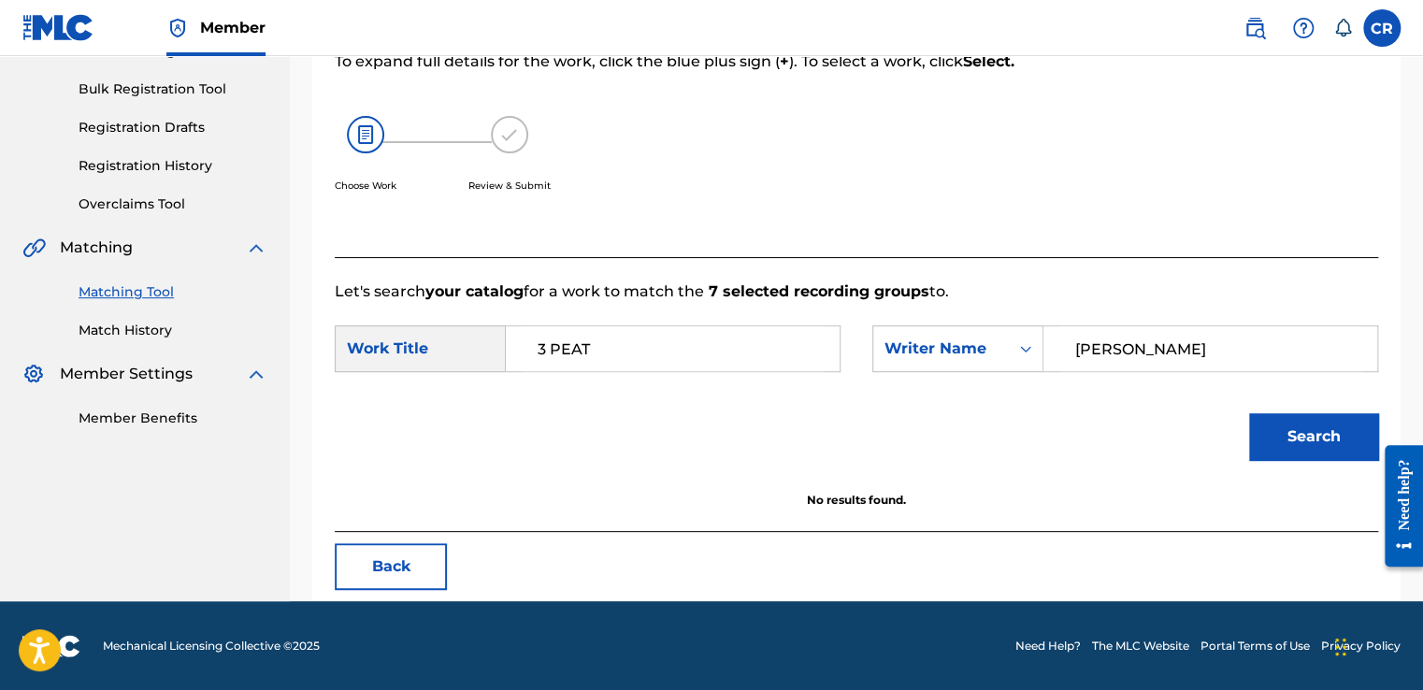
click at [431, 550] on button "Back" at bounding box center [391, 566] width 112 height 47
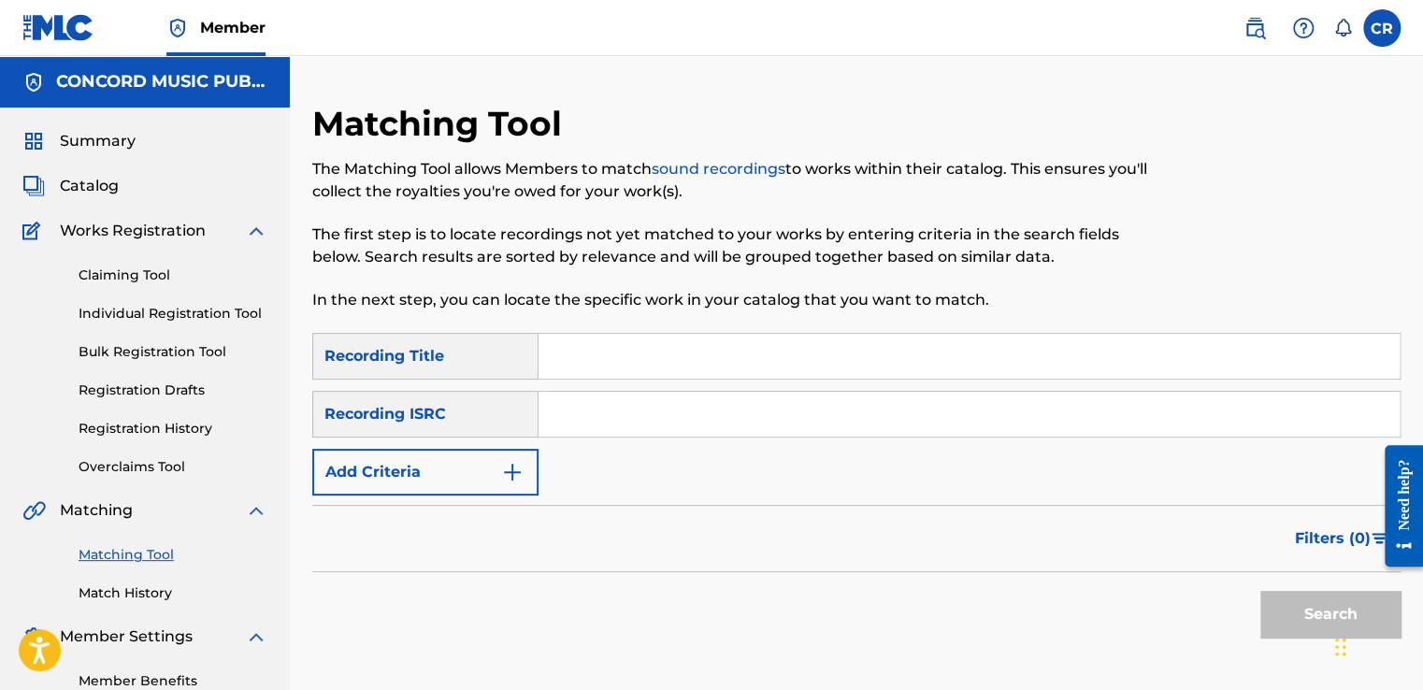
click at [669, 424] on input "Search Form" at bounding box center [968, 414] width 861 height 45
paste input "QM6MZ1780461"
type input "QM6MZ1780461"
drag, startPoint x: 722, startPoint y: 364, endPoint x: 937, endPoint y: 424, distance: 223.4
click at [722, 364] on input "Search Form" at bounding box center [968, 356] width 861 height 45
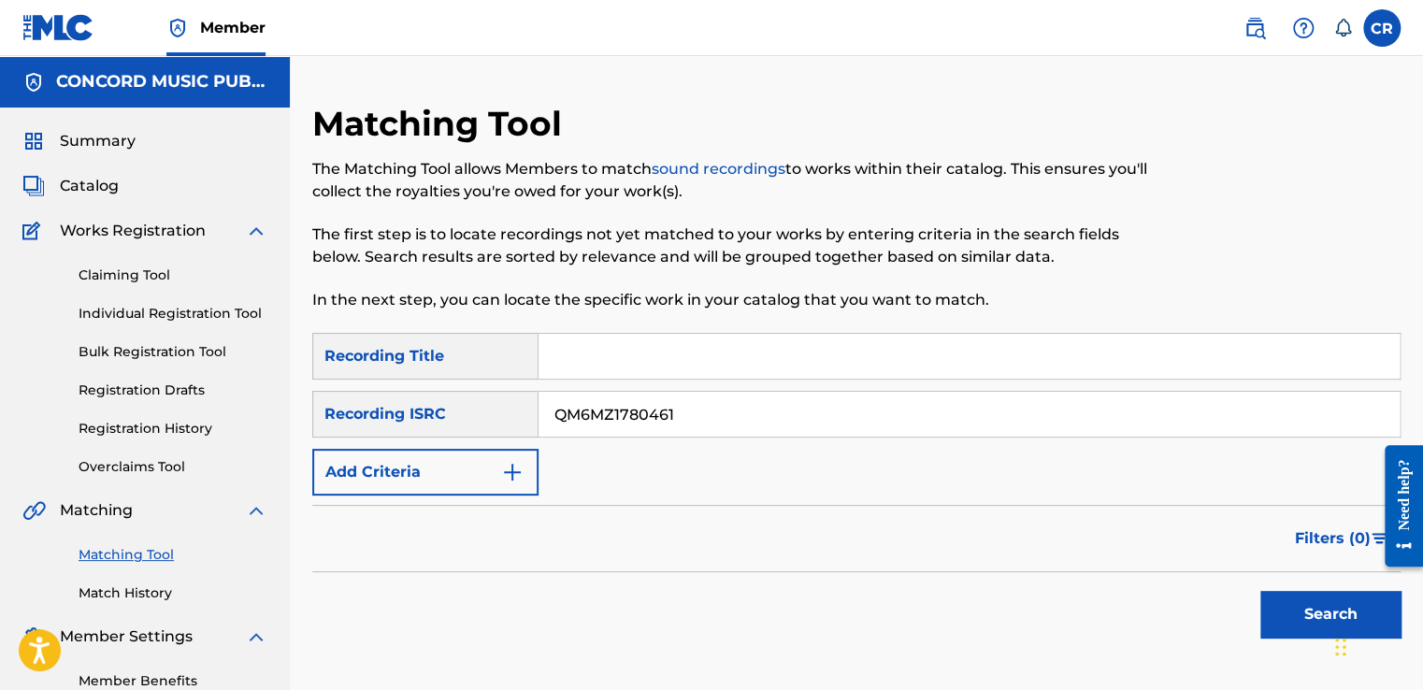
paste input "THE BEAST (FEAT. [PERSON_NAME])"
type input "THE BEAST (FEAT. [PERSON_NAME])"
drag, startPoint x: 1297, startPoint y: 623, endPoint x: 1284, endPoint y: 619, distance: 13.9
click at [1294, 623] on button "Search" at bounding box center [1330, 614] width 140 height 47
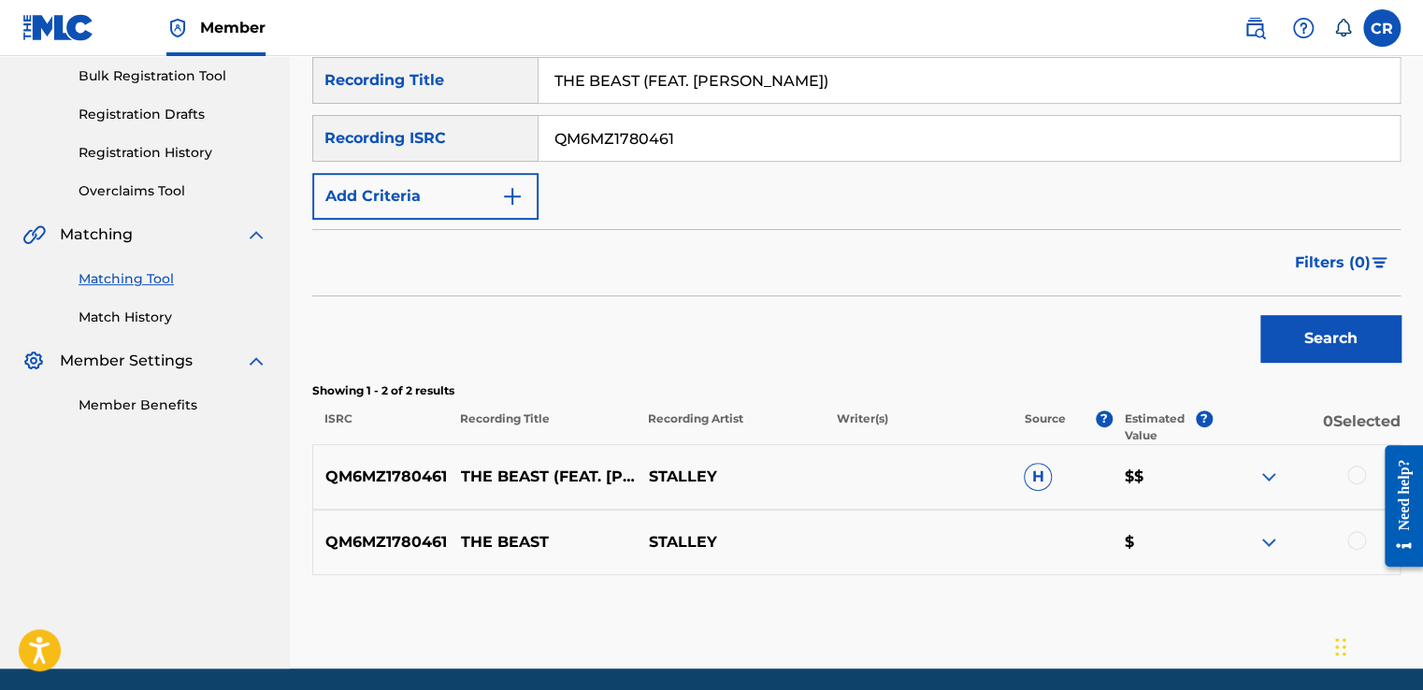
scroll to position [280, 0]
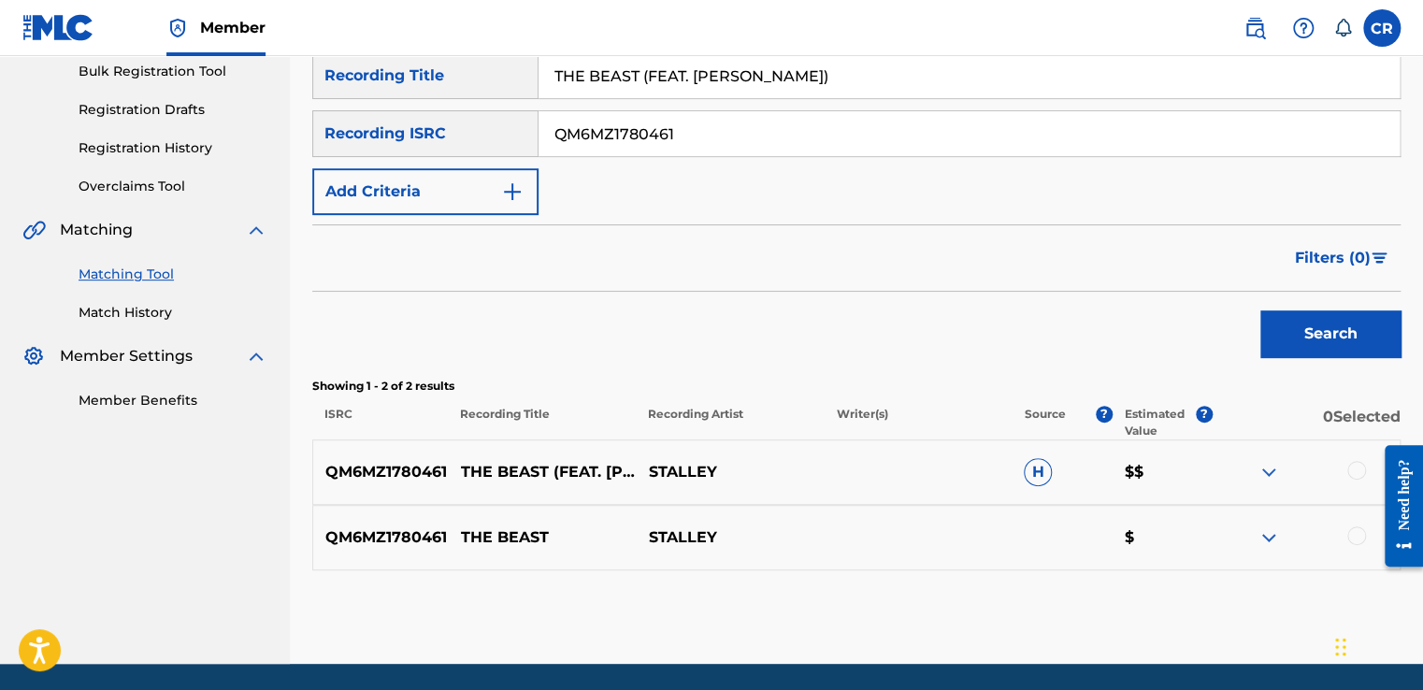
click at [710, 139] on input "QM6MZ1780461" at bounding box center [968, 133] width 861 height 45
paste input "DEF058803500"
click at [715, 151] on input "DEF058803500" at bounding box center [968, 133] width 861 height 45
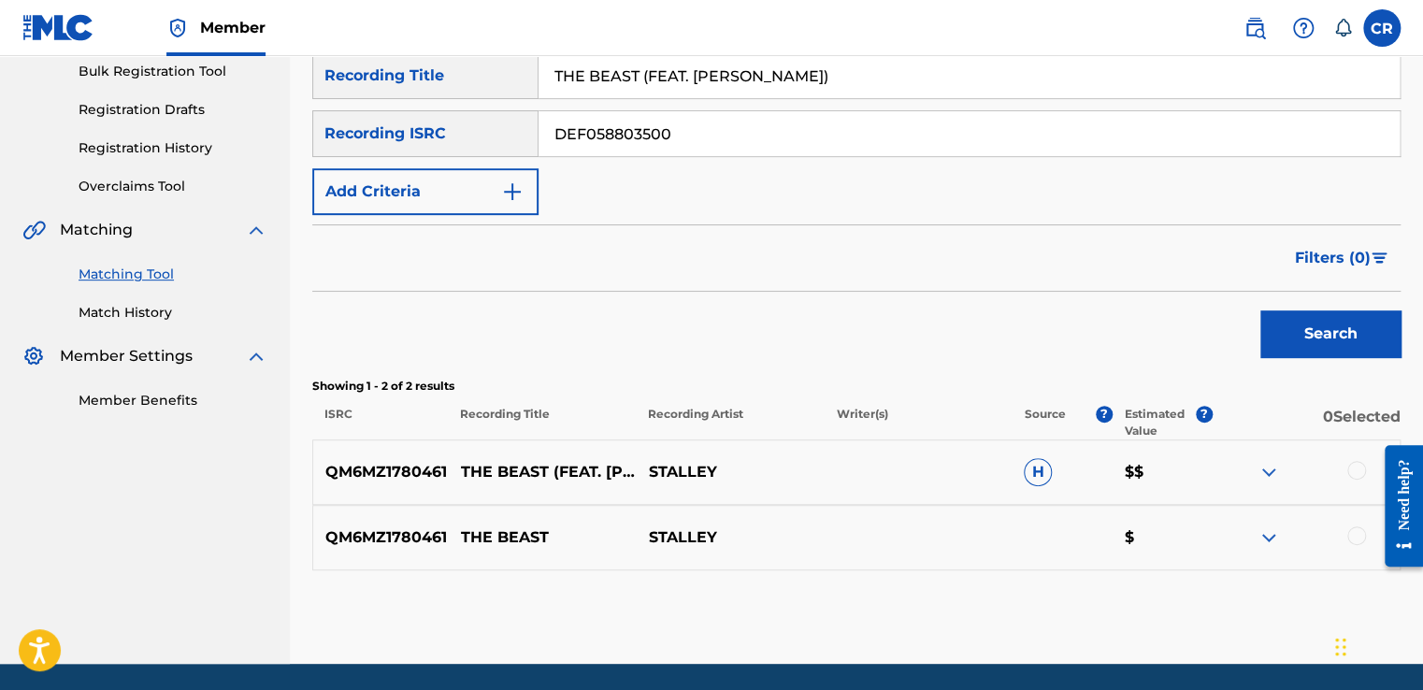
paste input "USUYG1272207"
type input "USUYG1272207"
click at [766, 90] on input "THE BEAST (FEAT. GOLDIE)" at bounding box center [968, 75] width 861 height 45
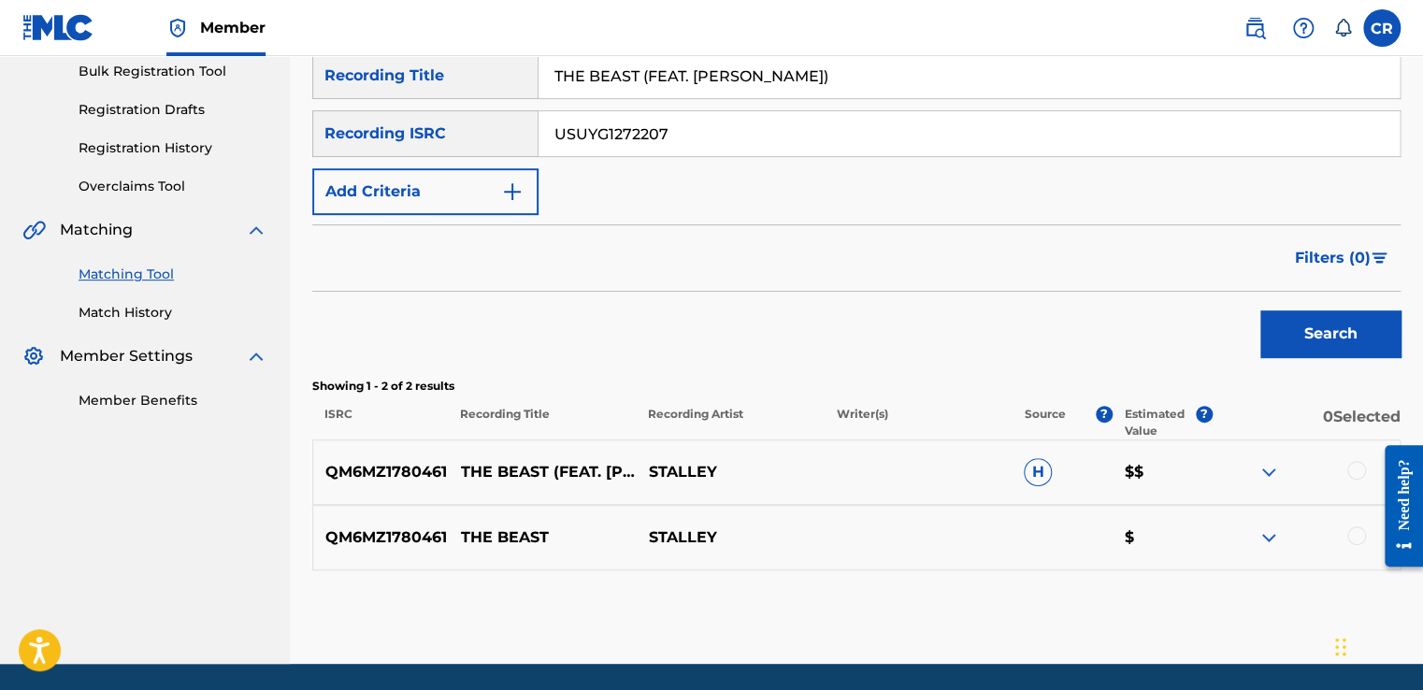
paste input "MAGNETIC MOON (TONY ROMERA REMIX"
type input "MAGNETIC MOON (TONY ROMERA REMIX)"
click at [1275, 324] on button "Search" at bounding box center [1330, 333] width 140 height 47
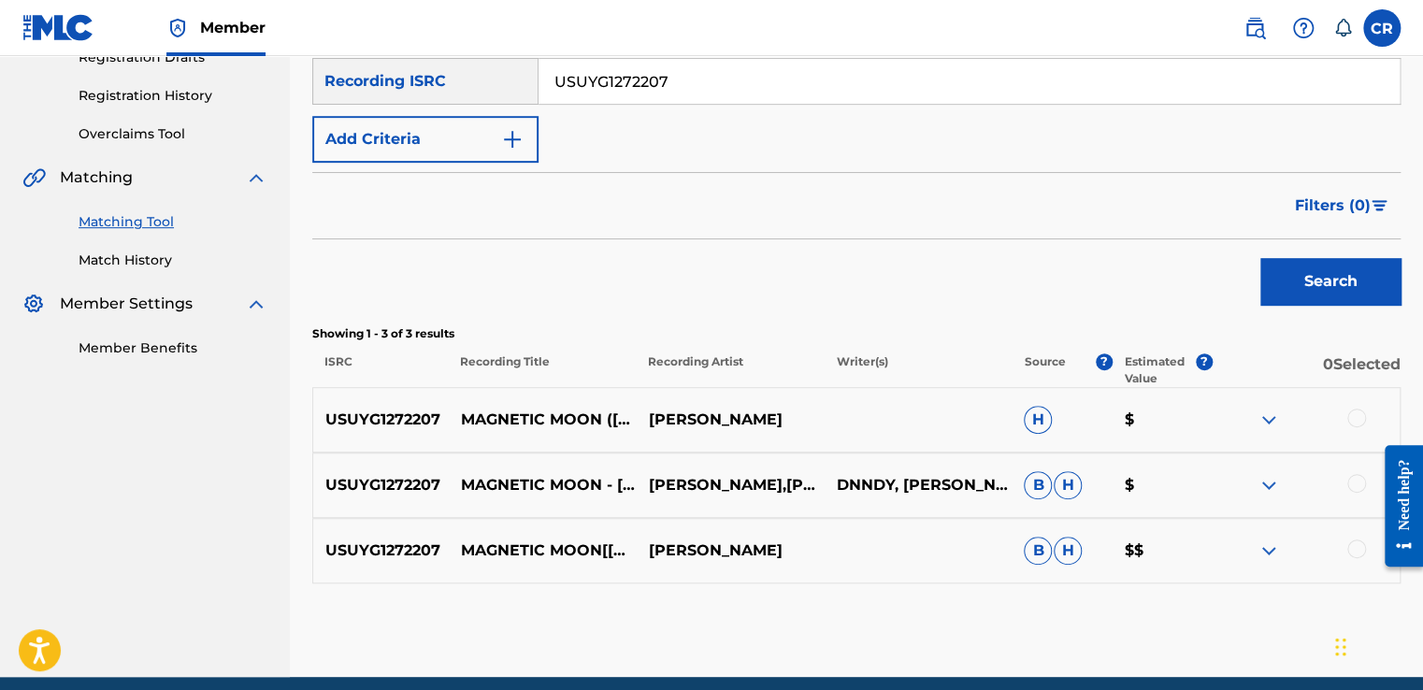
scroll to position [408, 0]
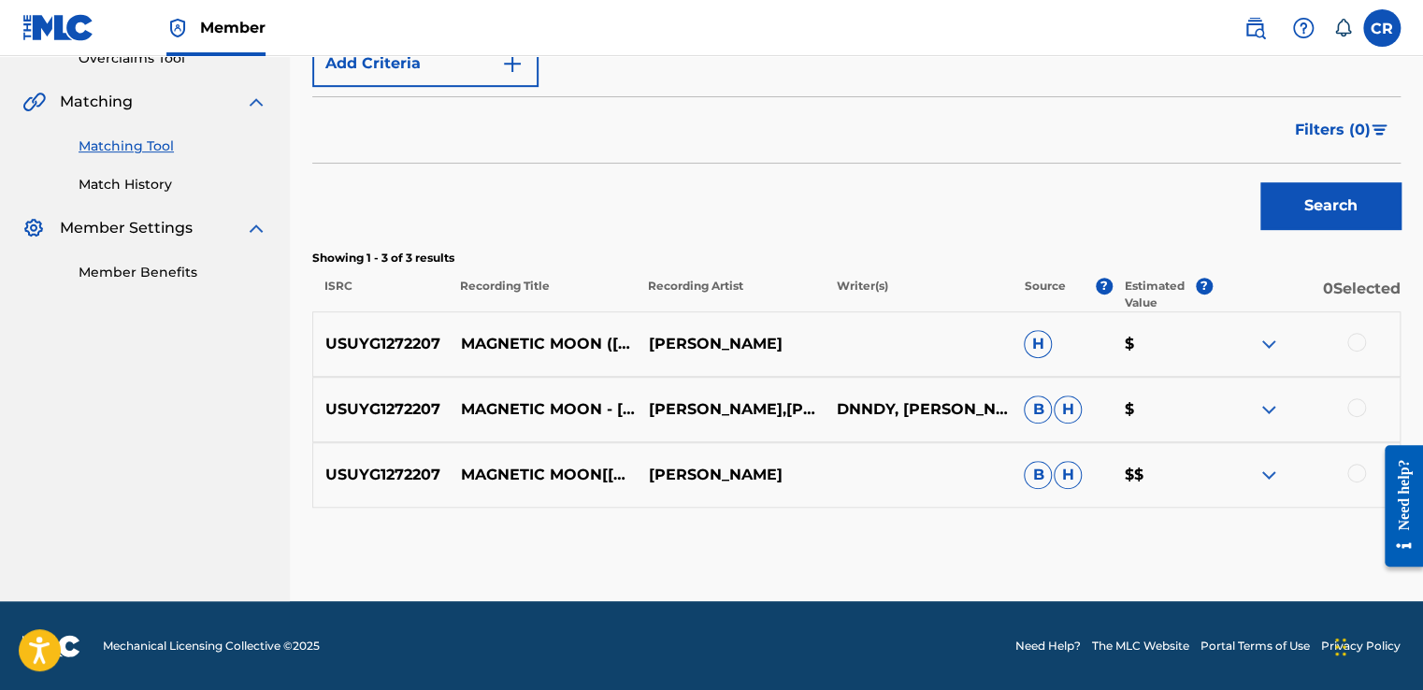
click at [877, 398] on p "DNNDY, FERNANDO GARIBAY, KEV NISH, KWAYE, MIRO PADILLA, TIFFANY YOUNG, VIKTORIA…" at bounding box center [917, 409] width 188 height 22
copy p "GARIBAY"
click at [1357, 346] on div at bounding box center [1356, 342] width 19 height 19
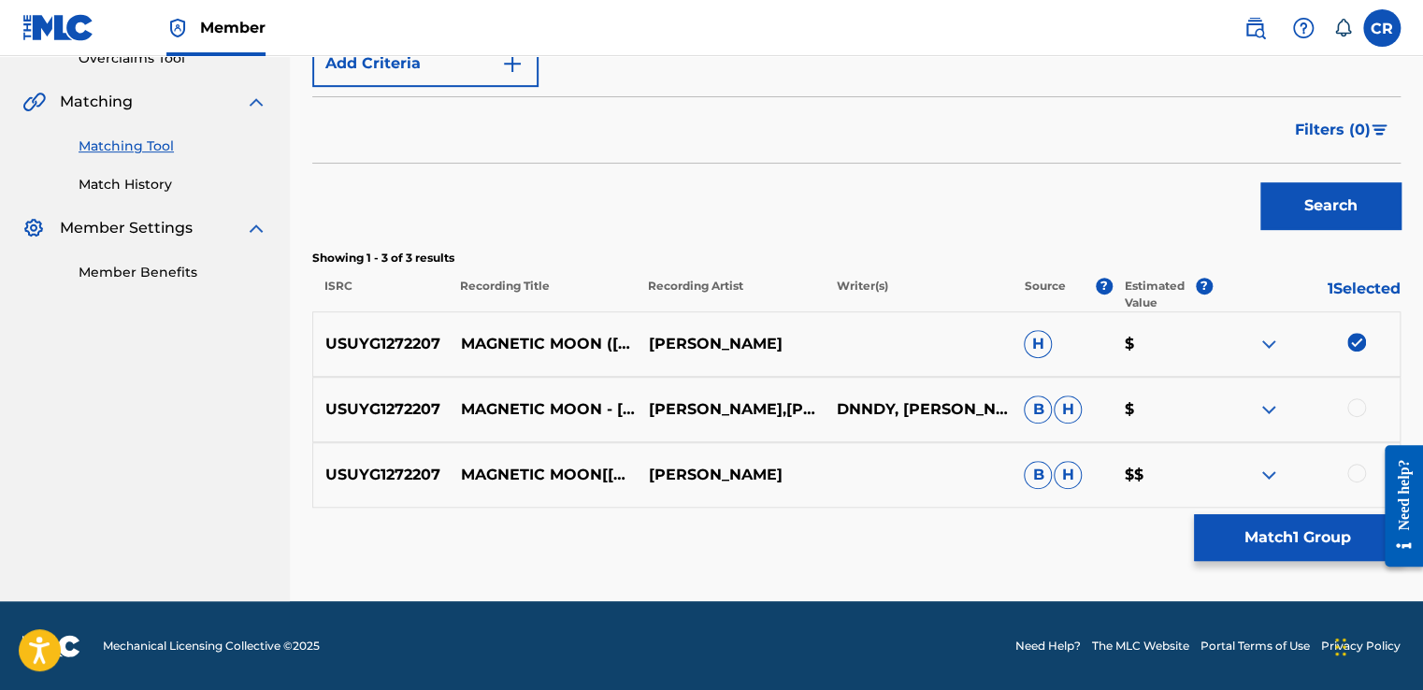
drag, startPoint x: 1360, startPoint y: 403, endPoint x: 1358, endPoint y: 412, distance: 9.5
click at [1359, 405] on div at bounding box center [1356, 407] width 19 height 19
click at [1357, 477] on div at bounding box center [1356, 473] width 19 height 19
click at [1319, 531] on button "Match 3 Groups" at bounding box center [1297, 537] width 207 height 47
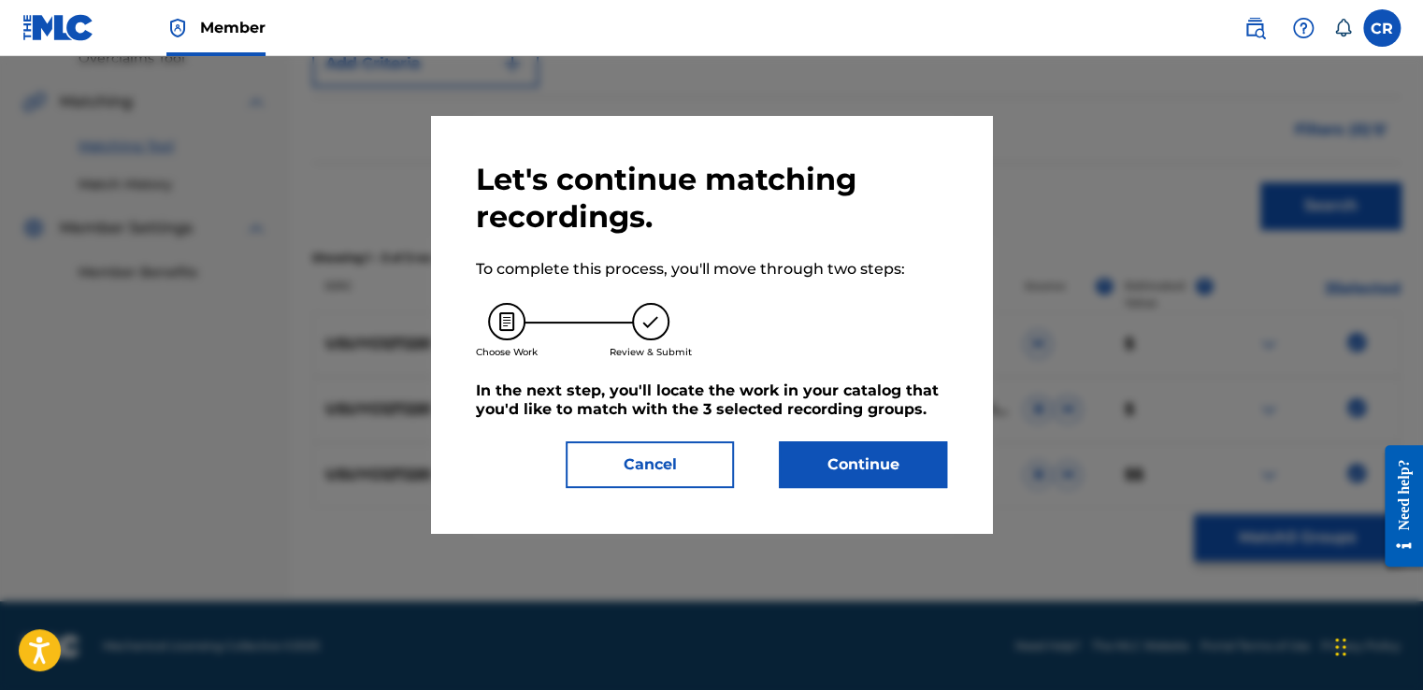
click at [867, 454] on button "Continue" at bounding box center [863, 464] width 168 height 47
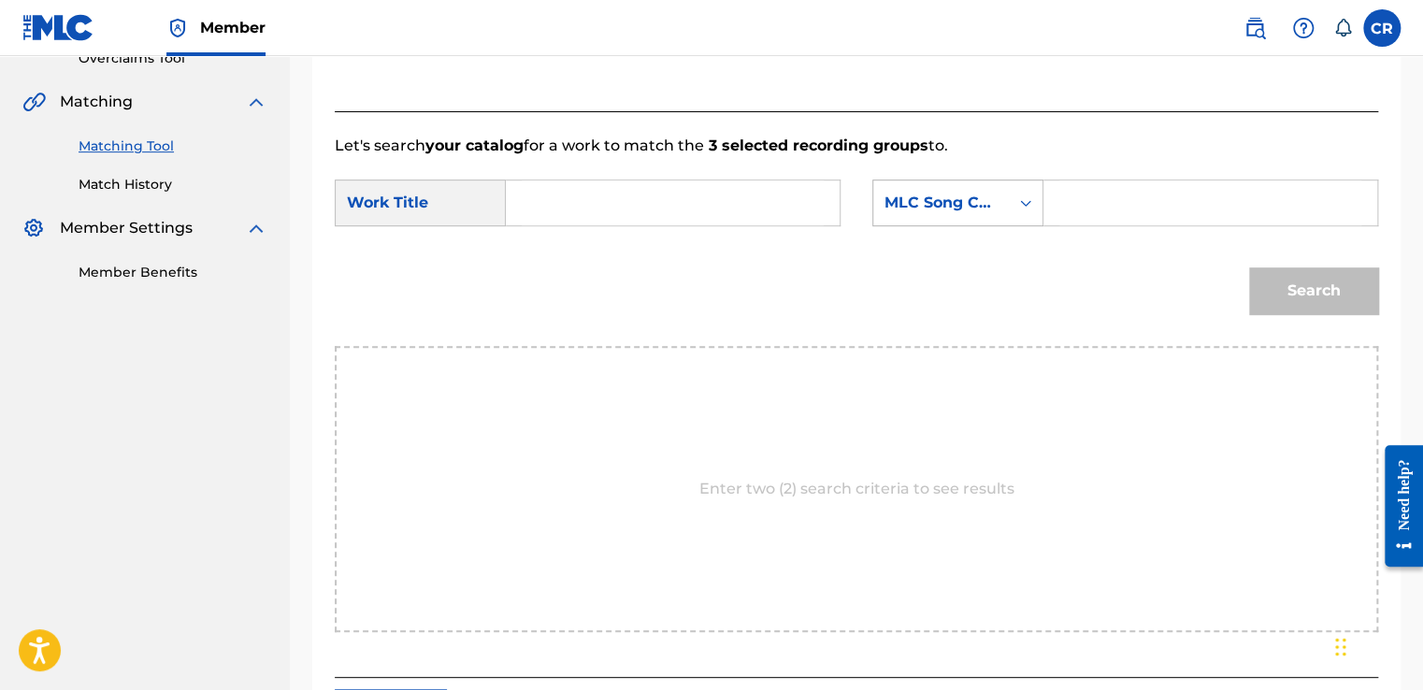
click at [958, 204] on div "MLC Song Code" at bounding box center [940, 203] width 113 height 22
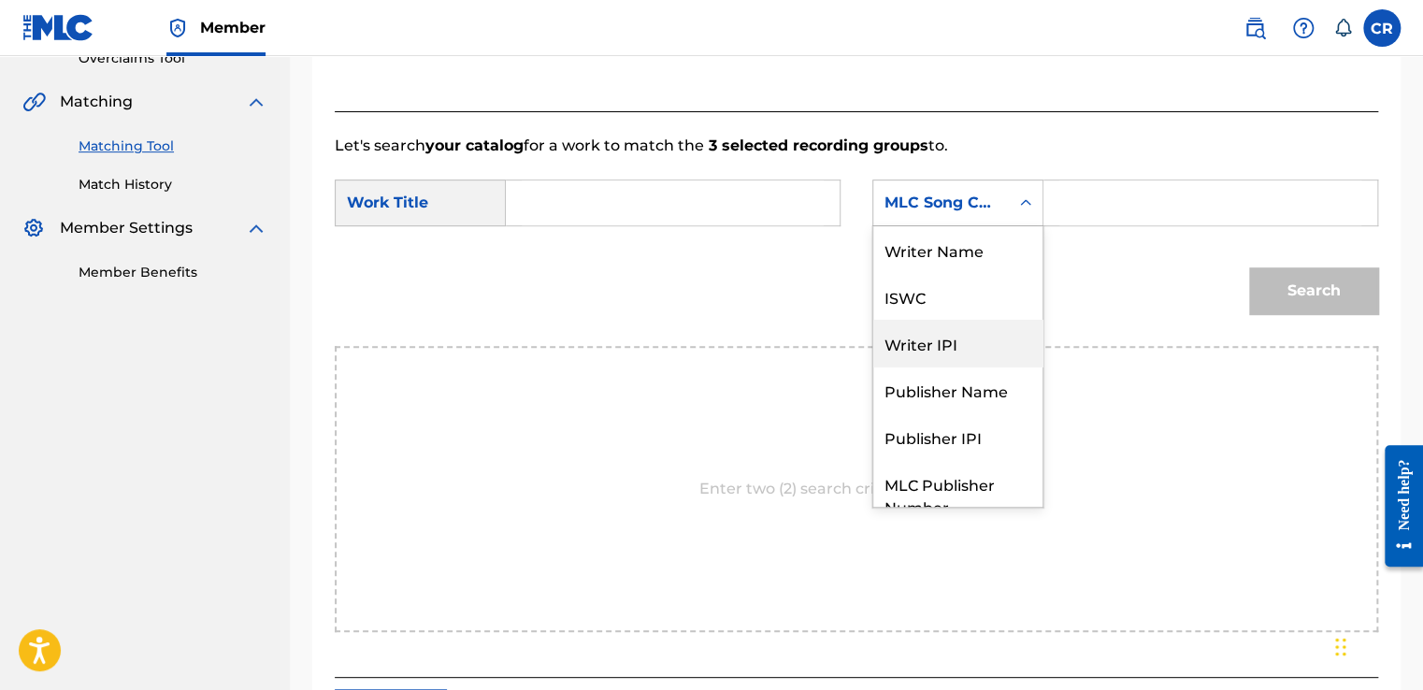
scroll to position [0, 0]
drag, startPoint x: 949, startPoint y: 263, endPoint x: 972, endPoint y: 241, distance: 31.8
click at [950, 261] on div "Writer Name" at bounding box center [957, 249] width 169 height 47
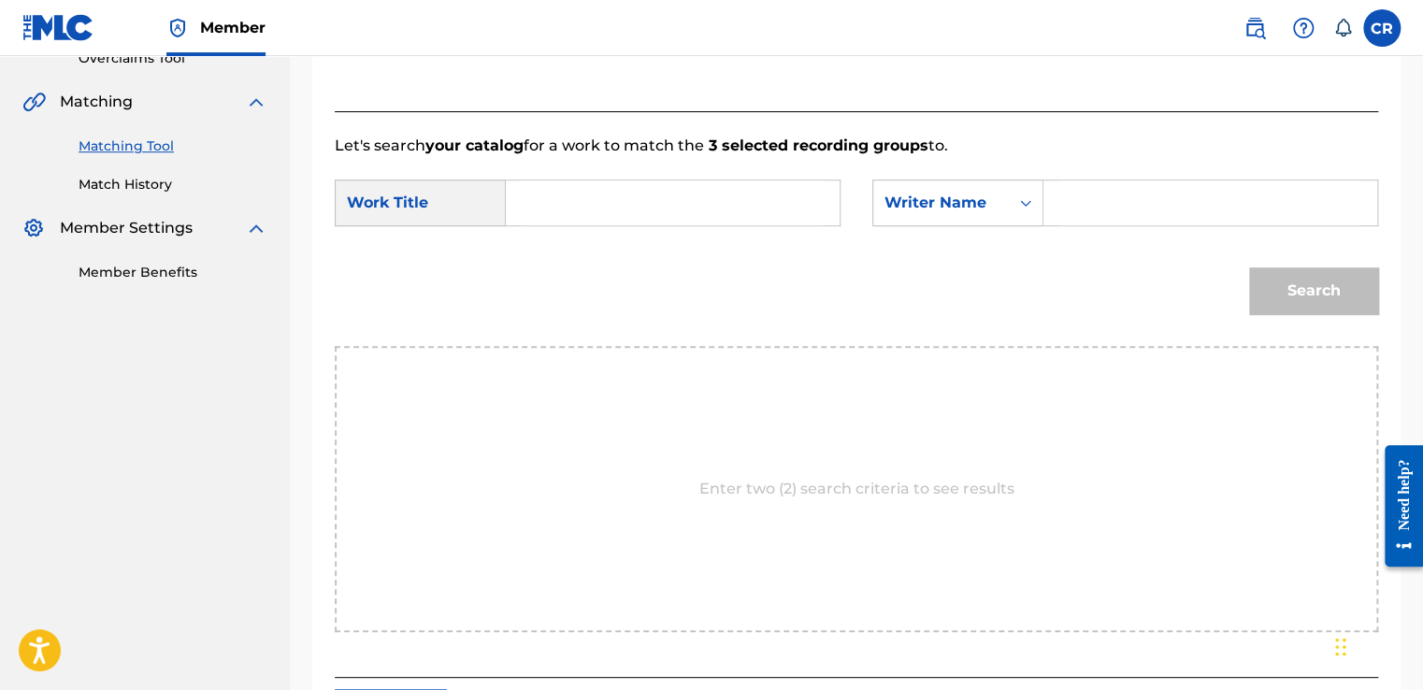
click at [1099, 193] on input "Search Form" at bounding box center [1210, 202] width 302 height 45
paste input "GARIBAY"
type input "GARIBAY"
click at [718, 160] on form "SearchWithCriteriaf05f6e07-4c39-4e6d-9528-1044ad109140 Work Title SearchWithCri…" at bounding box center [856, 251] width 1043 height 189
click at [729, 199] on input "Search Form" at bounding box center [673, 202] width 302 height 45
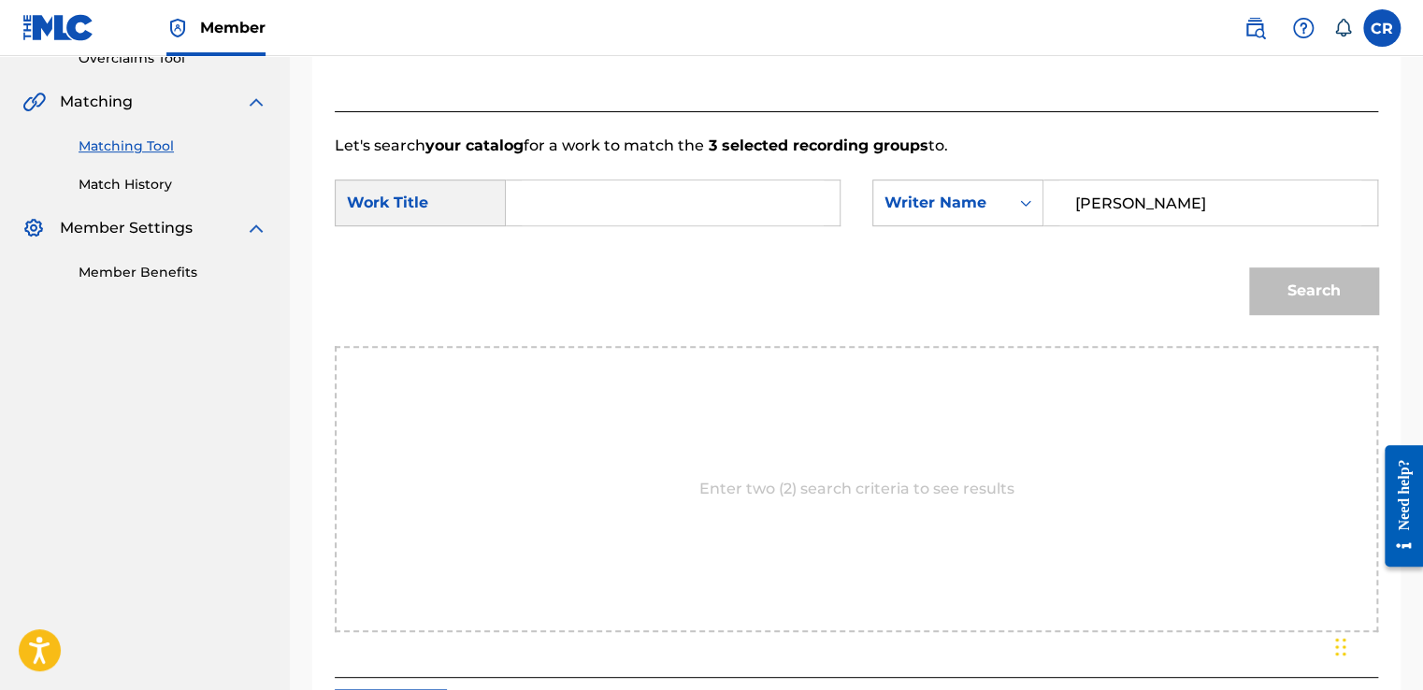
paste input "MAGNETIC MOON (TONY ROMERA REMIX)"
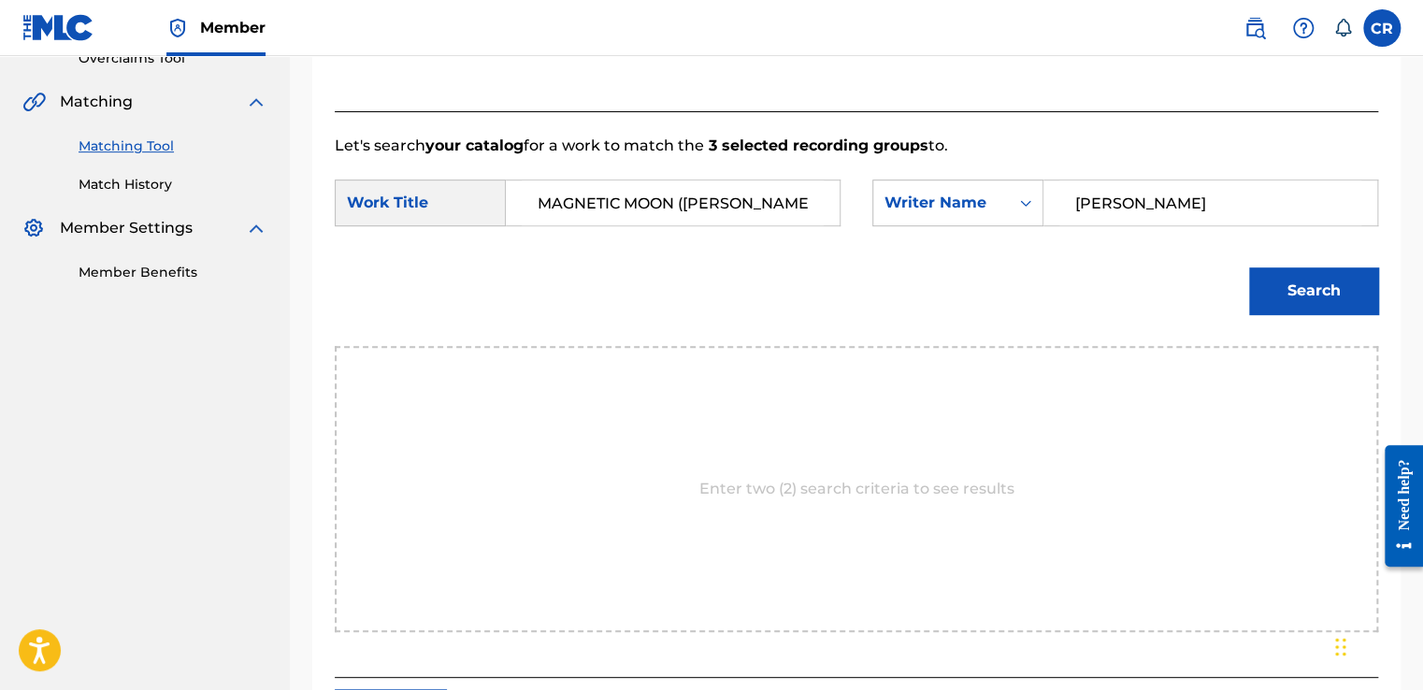
scroll to position [0, 51]
type input "MAGNETIC MOON (TONY ROMERA REMIX)"
click at [1357, 290] on button "Search" at bounding box center [1313, 290] width 129 height 47
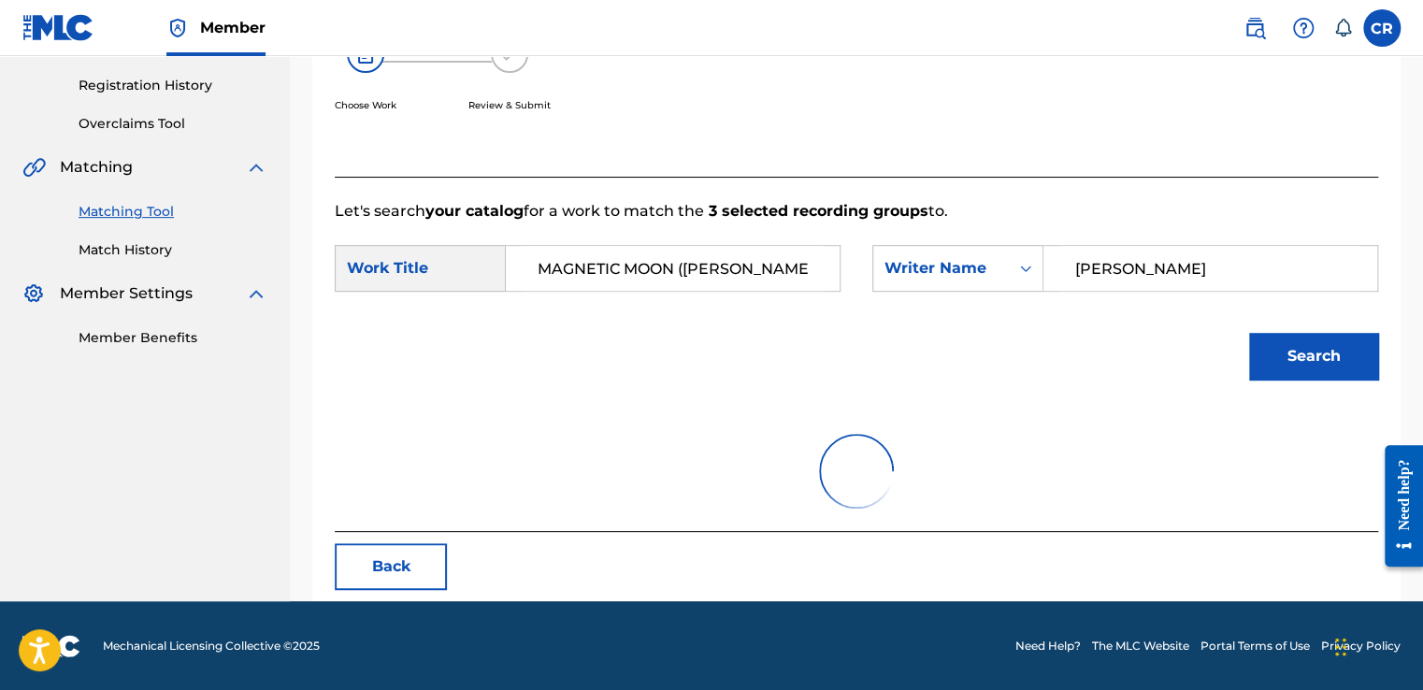
scroll to position [408, 0]
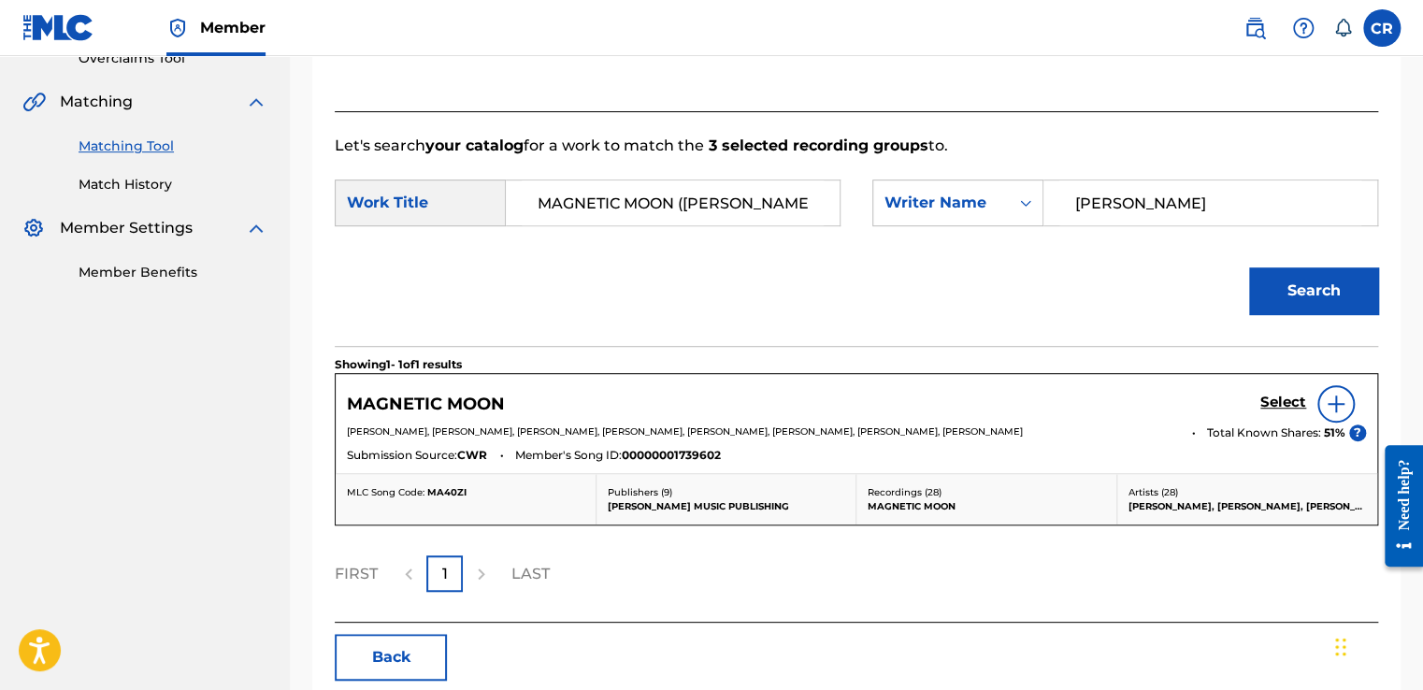
click at [1279, 405] on h5 "Select" at bounding box center [1283, 403] width 46 height 18
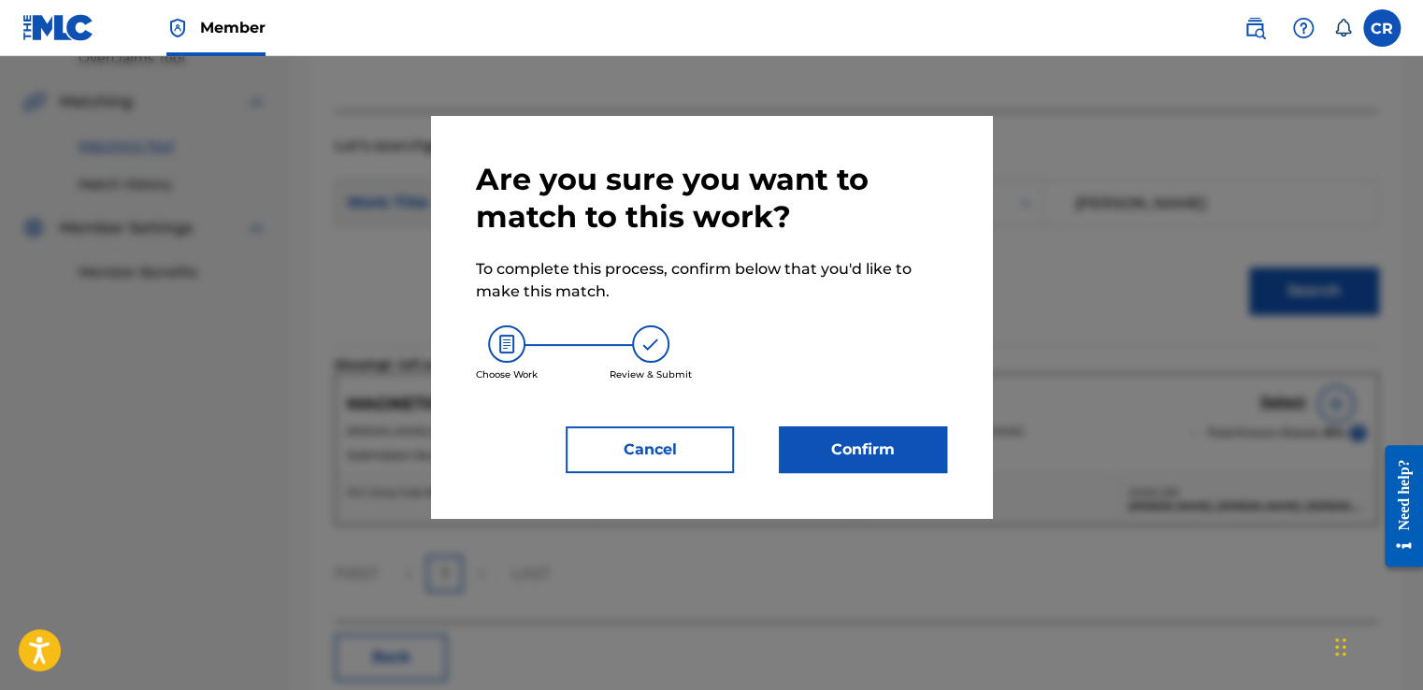
click at [907, 449] on button "Confirm" at bounding box center [863, 449] width 168 height 47
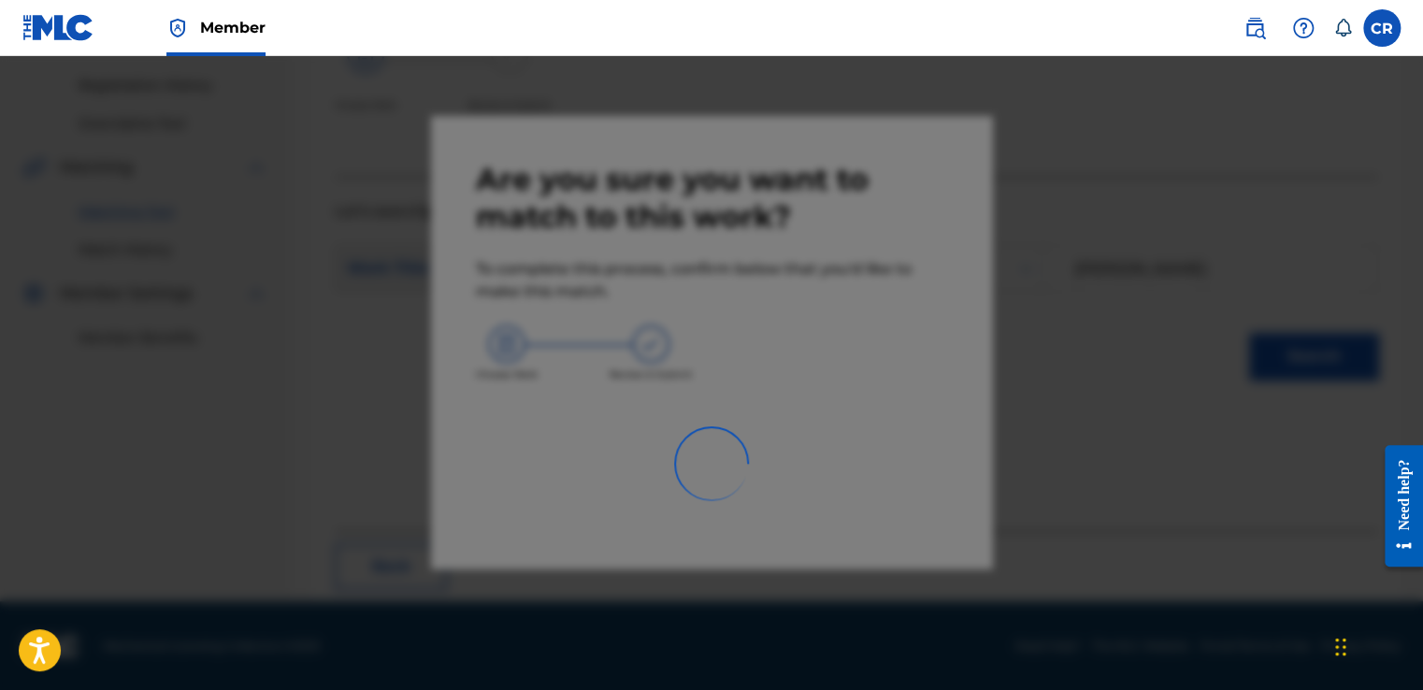
scroll to position [112, 0]
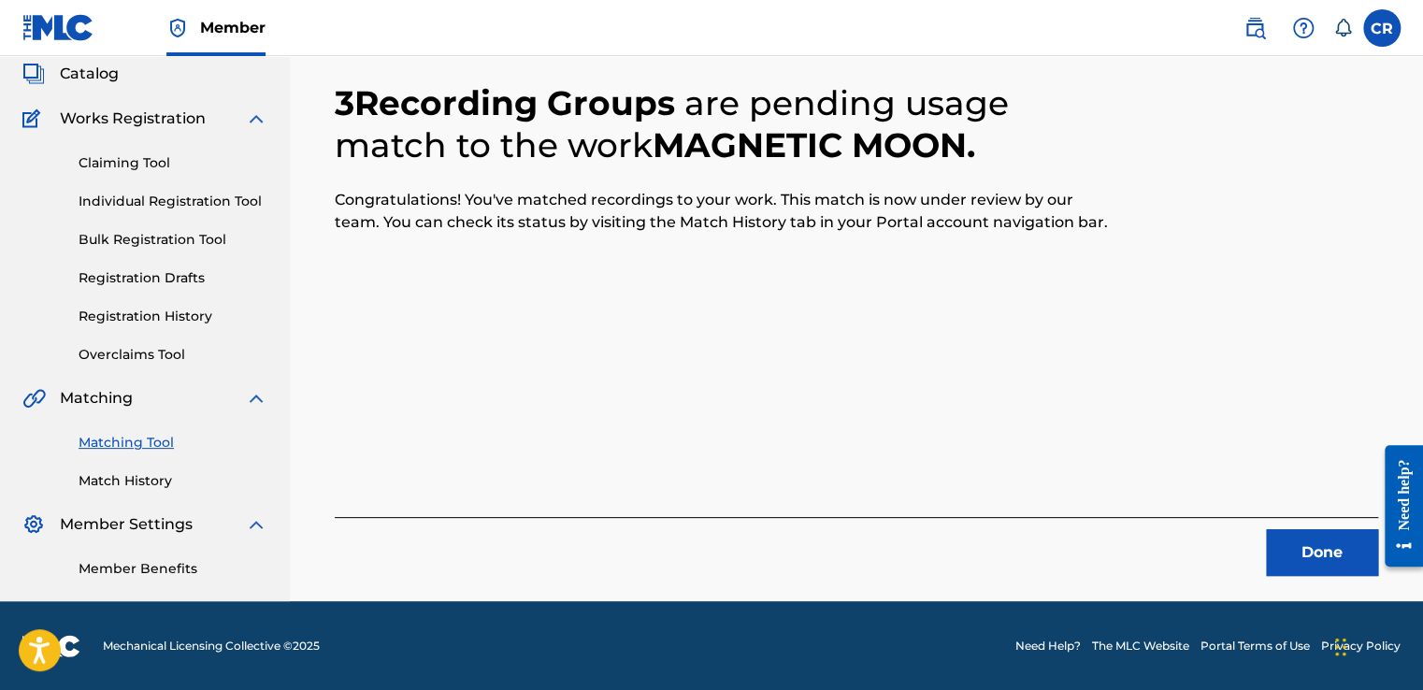
click at [1328, 565] on button "Done" at bounding box center [1322, 552] width 112 height 47
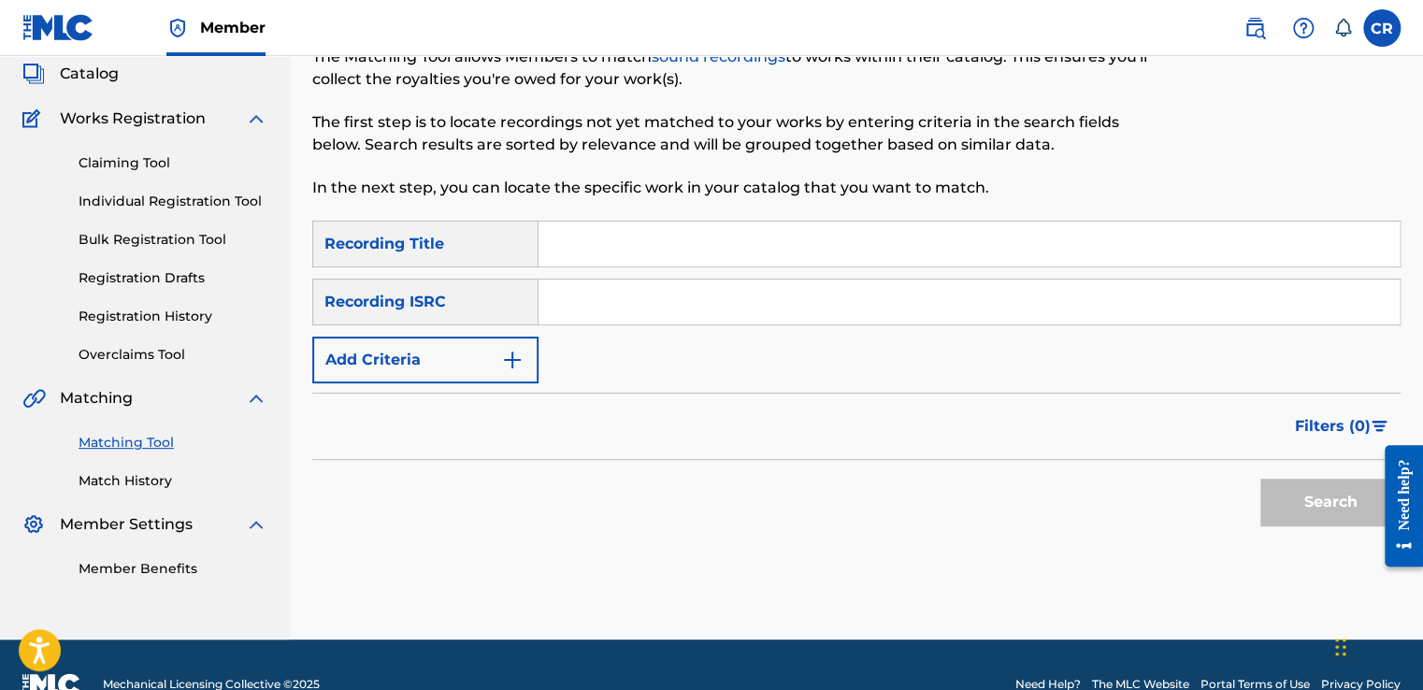
click at [755, 308] on input "Search Form" at bounding box center [968, 301] width 861 height 45
paste input "MXUM70802517"
type input "MXUM70802517"
drag, startPoint x: 801, startPoint y: 238, endPoint x: 829, endPoint y: 249, distance: 29.9
click at [801, 238] on input "Search Form" at bounding box center [968, 244] width 861 height 45
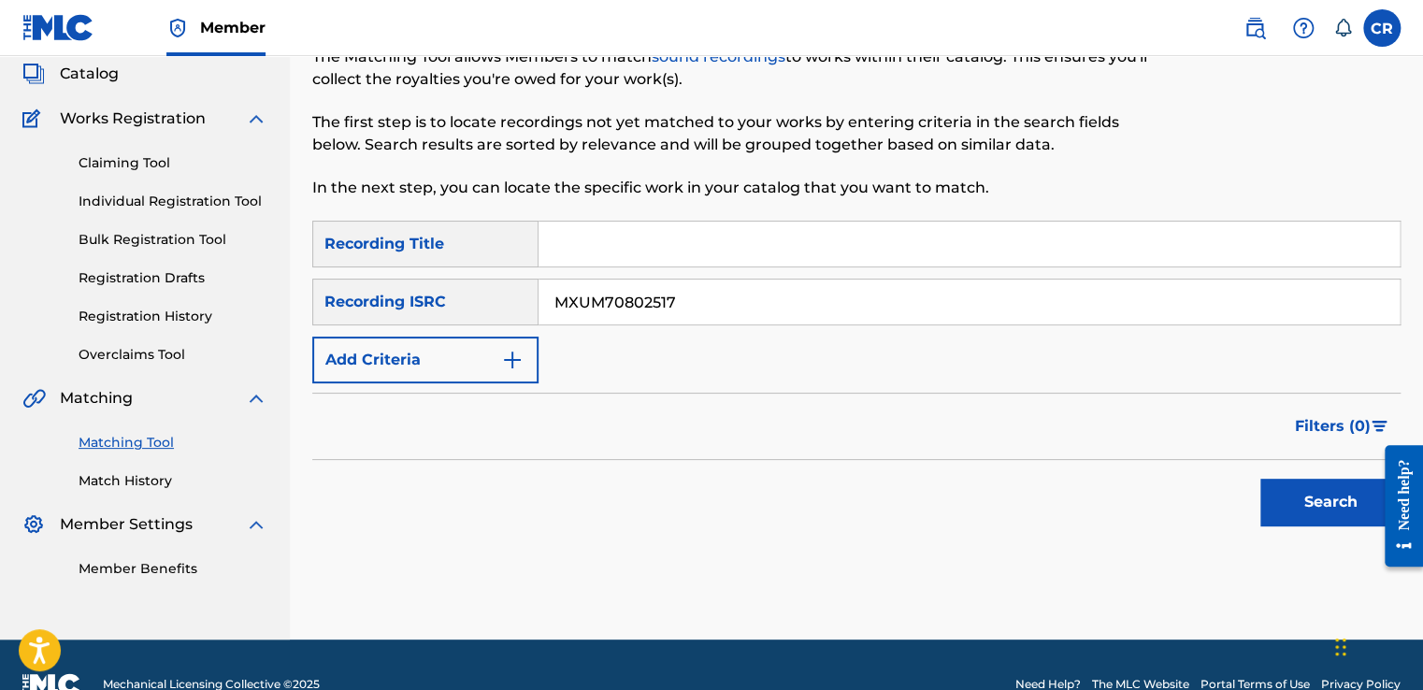
paste input "CADA DÃA MAS Y MAS"
type input "CADA DÃA MAS Y MAS"
drag, startPoint x: 1282, startPoint y: 523, endPoint x: 1275, endPoint y: 493, distance: 31.7
click at [1284, 522] on button "Search" at bounding box center [1330, 502] width 140 height 47
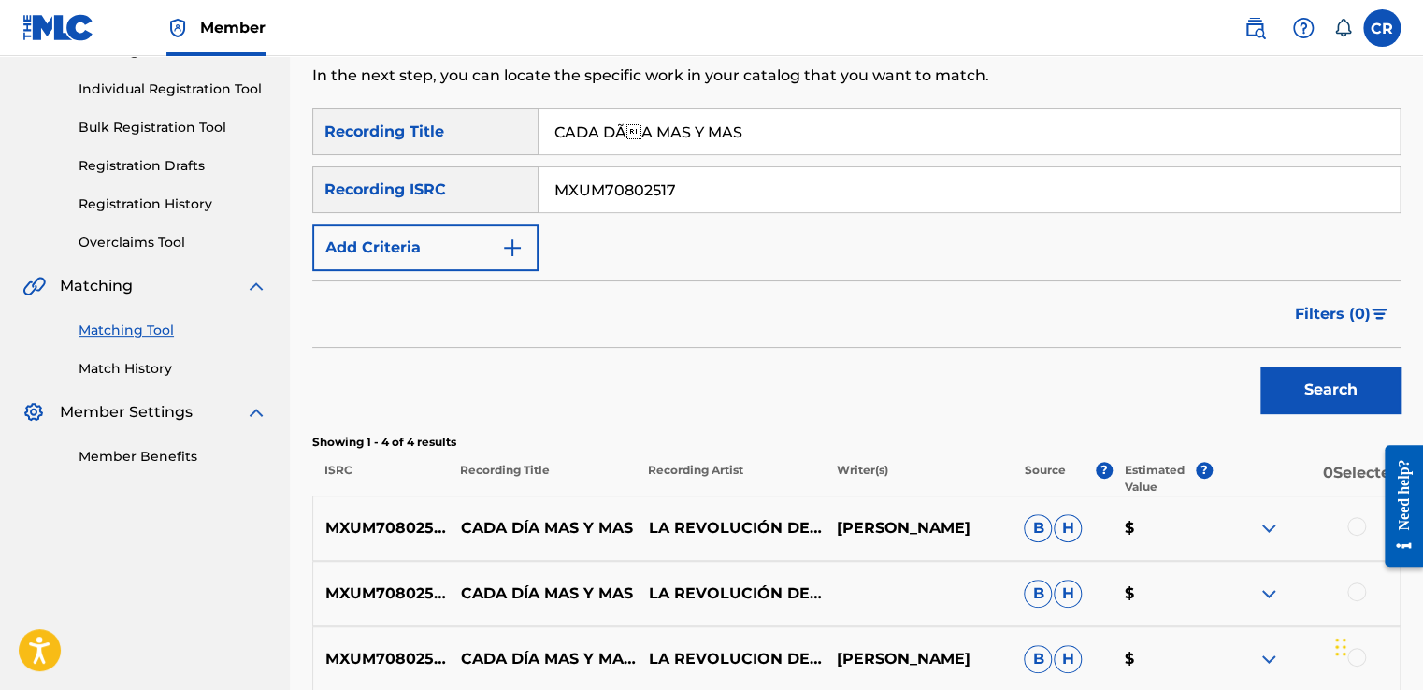
scroll to position [393, 0]
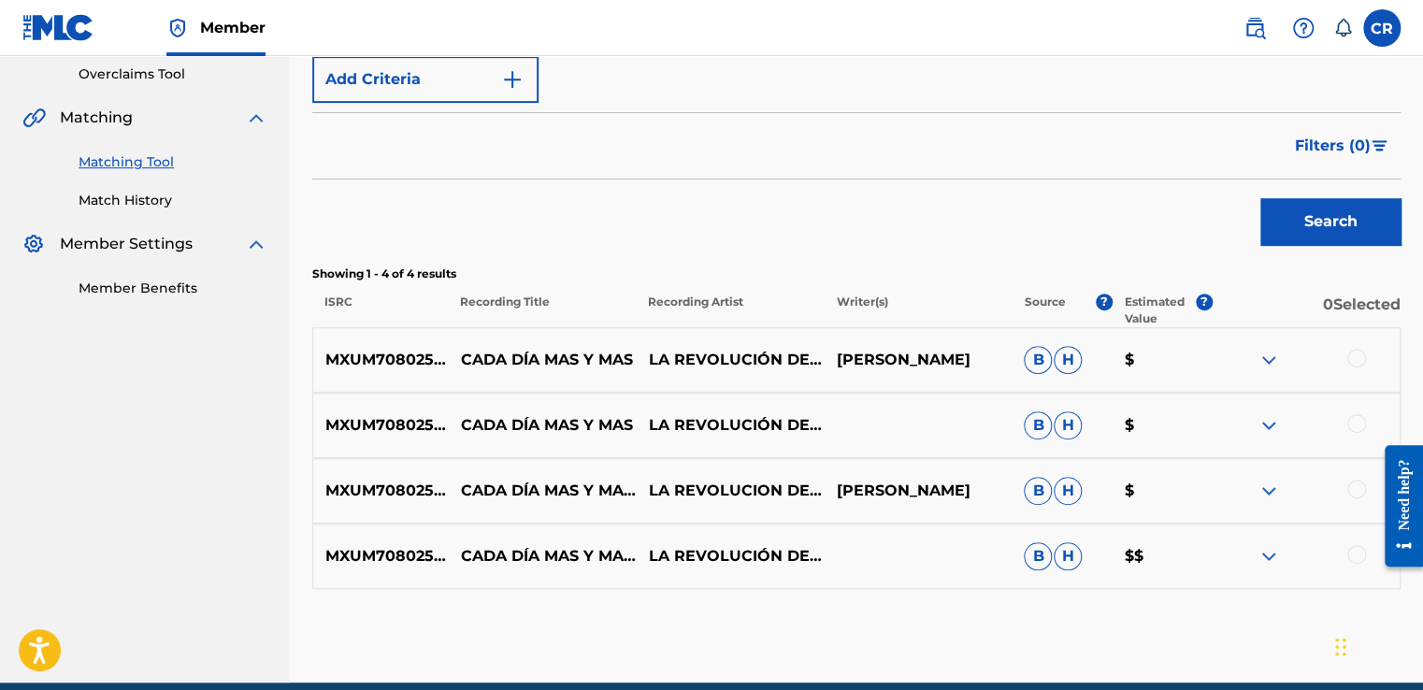
click at [879, 365] on p "JORGE GAMIZ SÁNCHEZ" at bounding box center [917, 360] width 188 height 22
copy p "SÁNCHEZ"
click at [1363, 357] on div at bounding box center [1356, 358] width 19 height 19
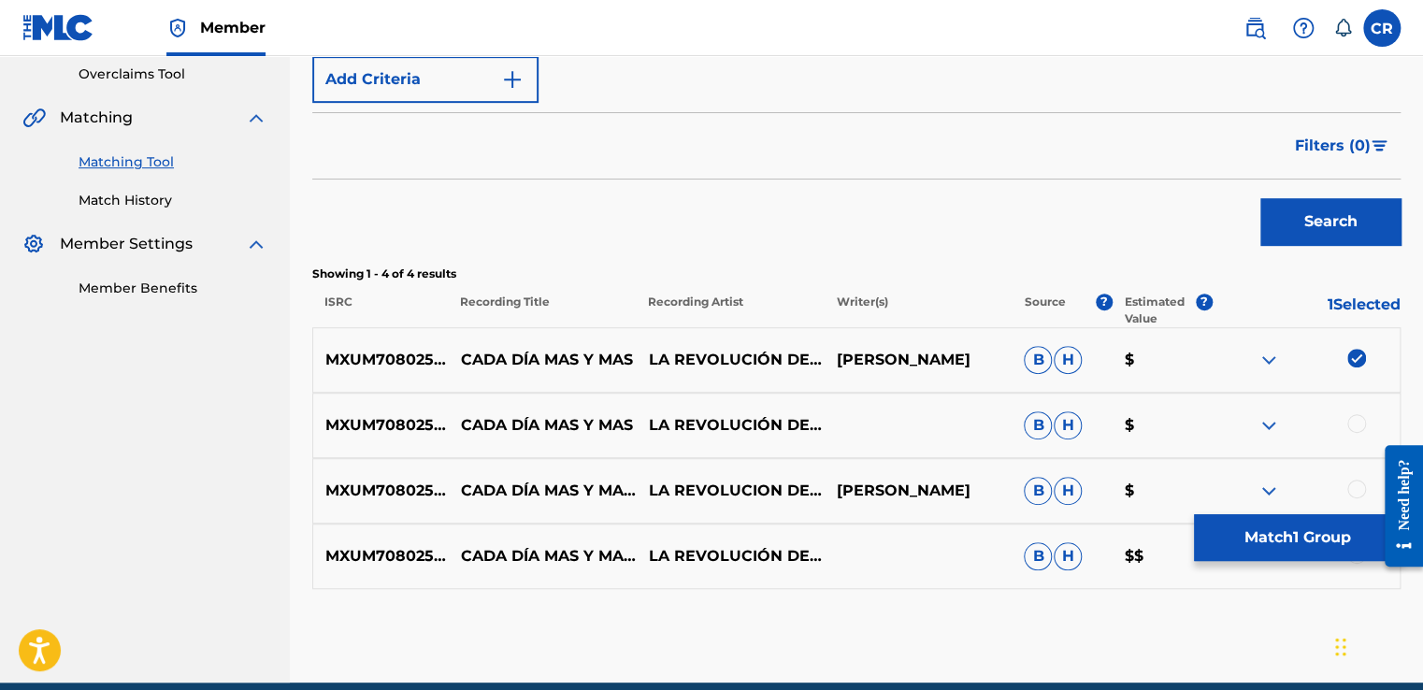
click at [1349, 431] on div at bounding box center [1305, 425] width 188 height 22
click at [1360, 423] on div at bounding box center [1356, 423] width 19 height 19
click at [1352, 487] on div at bounding box center [1356, 489] width 19 height 19
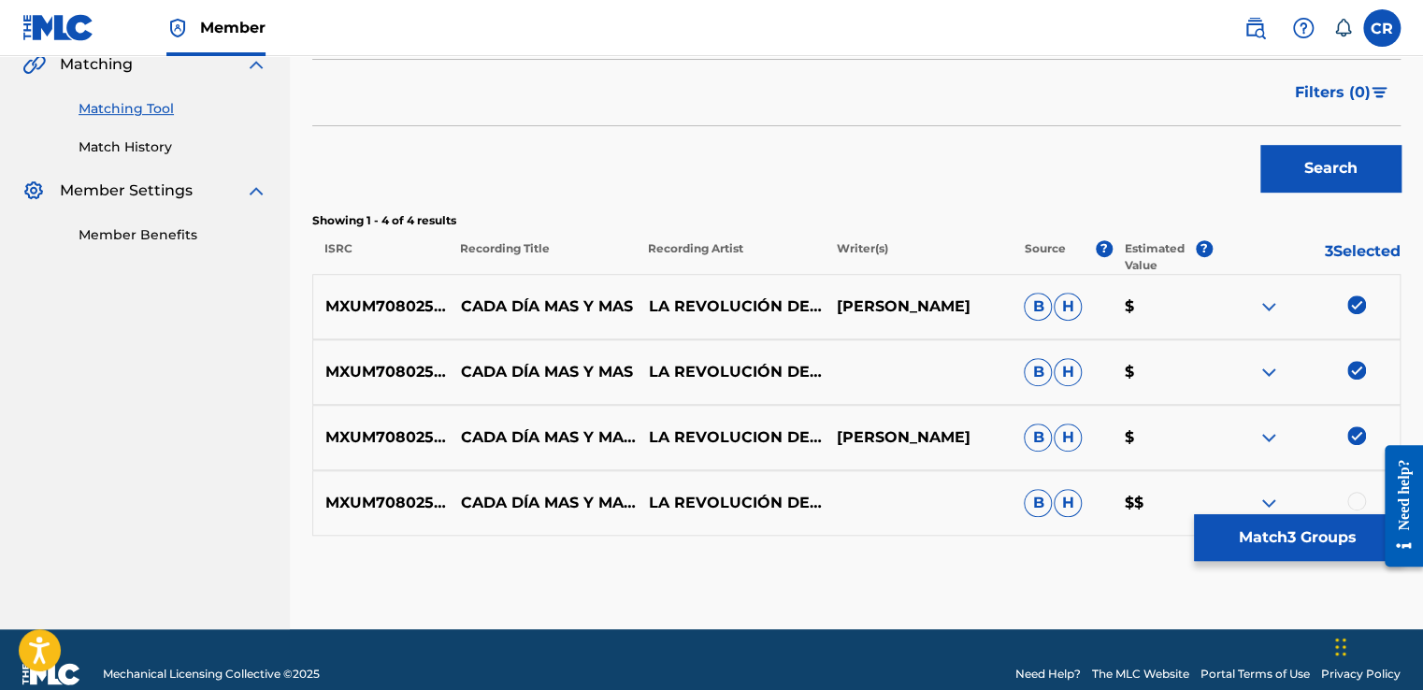
scroll to position [474, 0]
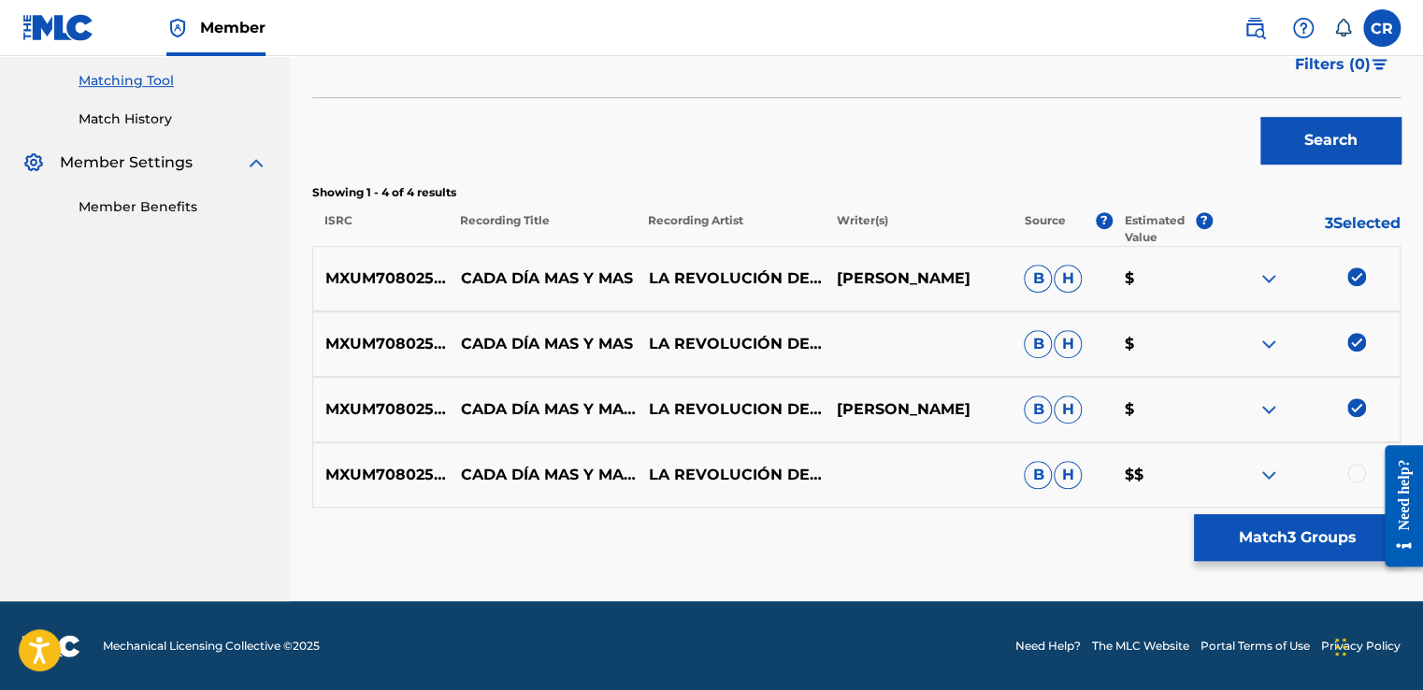
drag, startPoint x: 1353, startPoint y: 465, endPoint x: 1346, endPoint y: 485, distance: 21.0
click at [1353, 466] on div at bounding box center [1356, 473] width 19 height 19
click at [1316, 543] on button "Match 4 Groups" at bounding box center [1297, 537] width 207 height 47
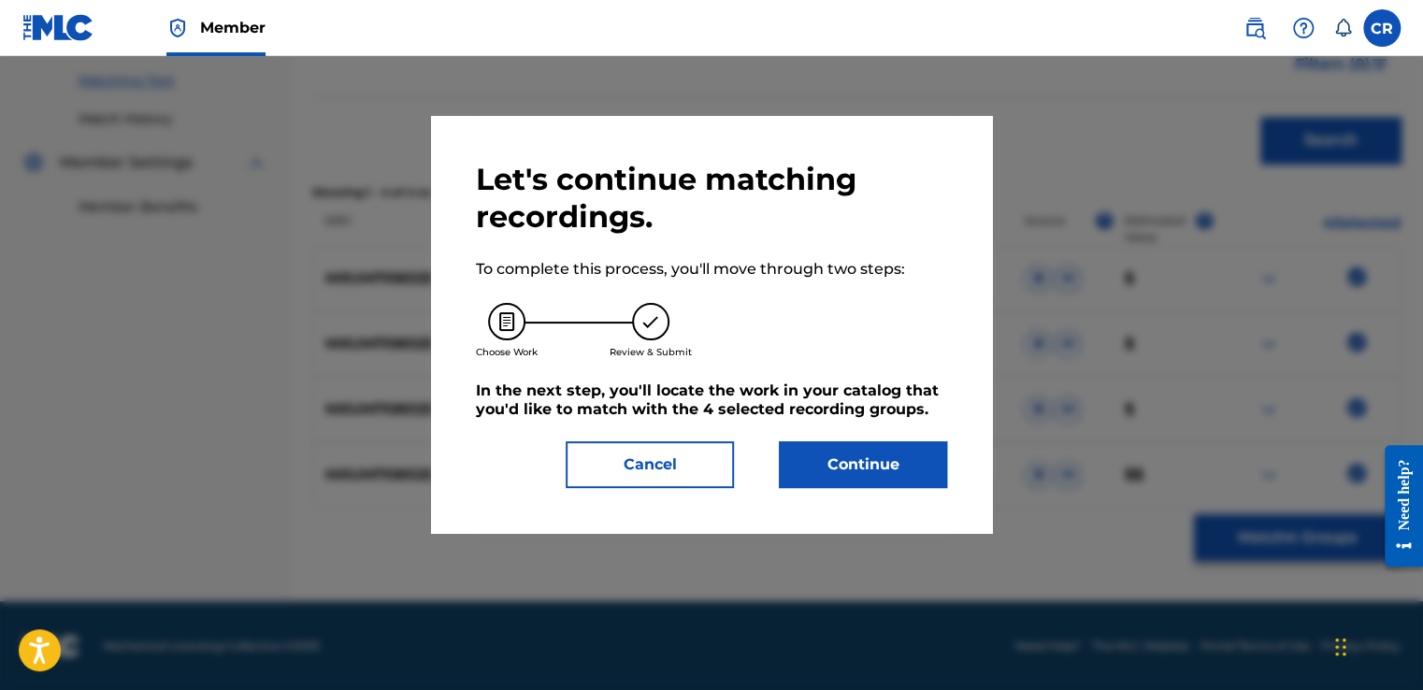
click at [924, 477] on button "Continue" at bounding box center [863, 464] width 168 height 47
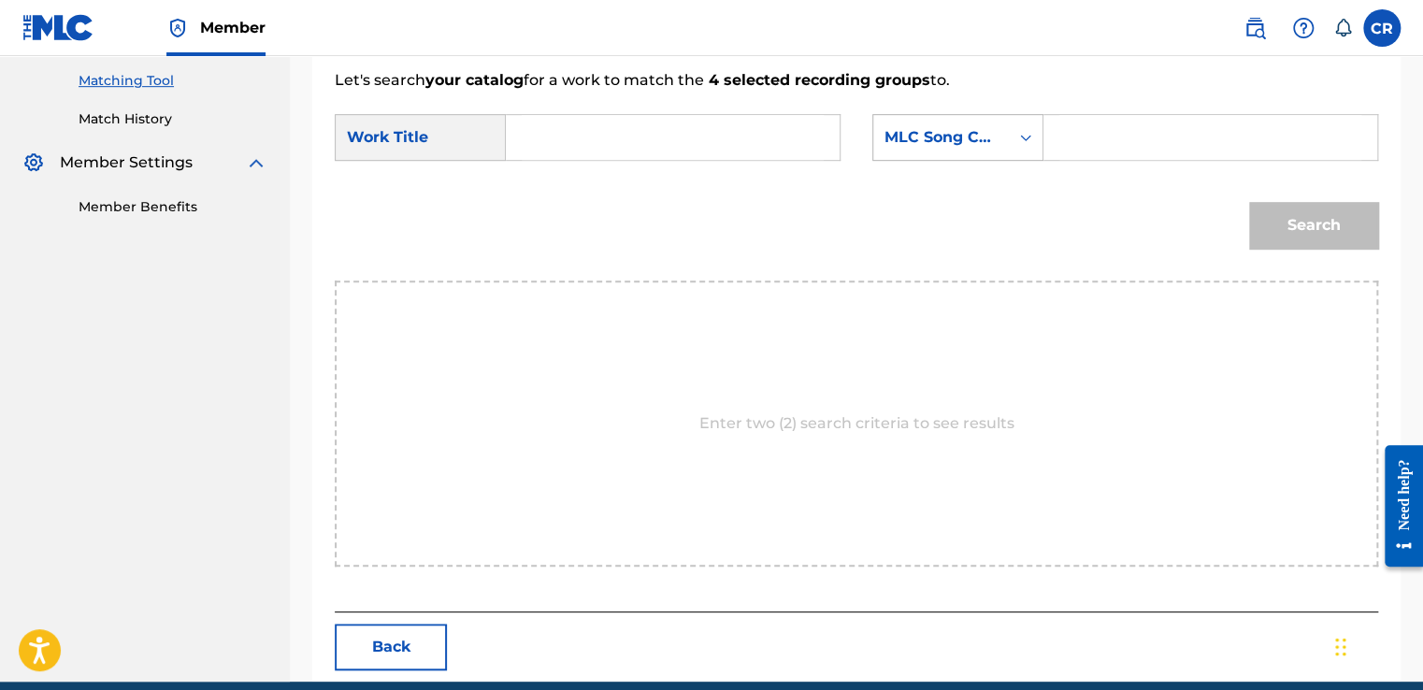
click at [938, 148] on div "MLC Song Code" at bounding box center [941, 138] width 136 height 36
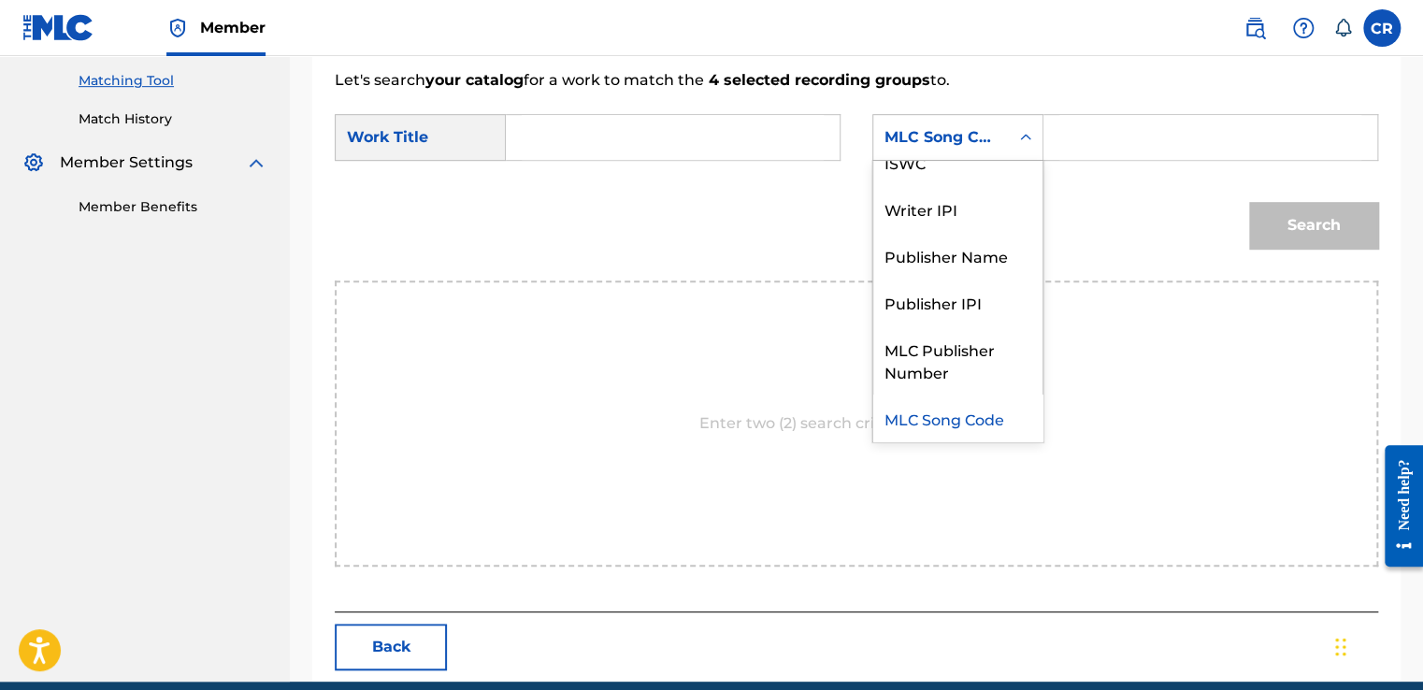
scroll to position [0, 0]
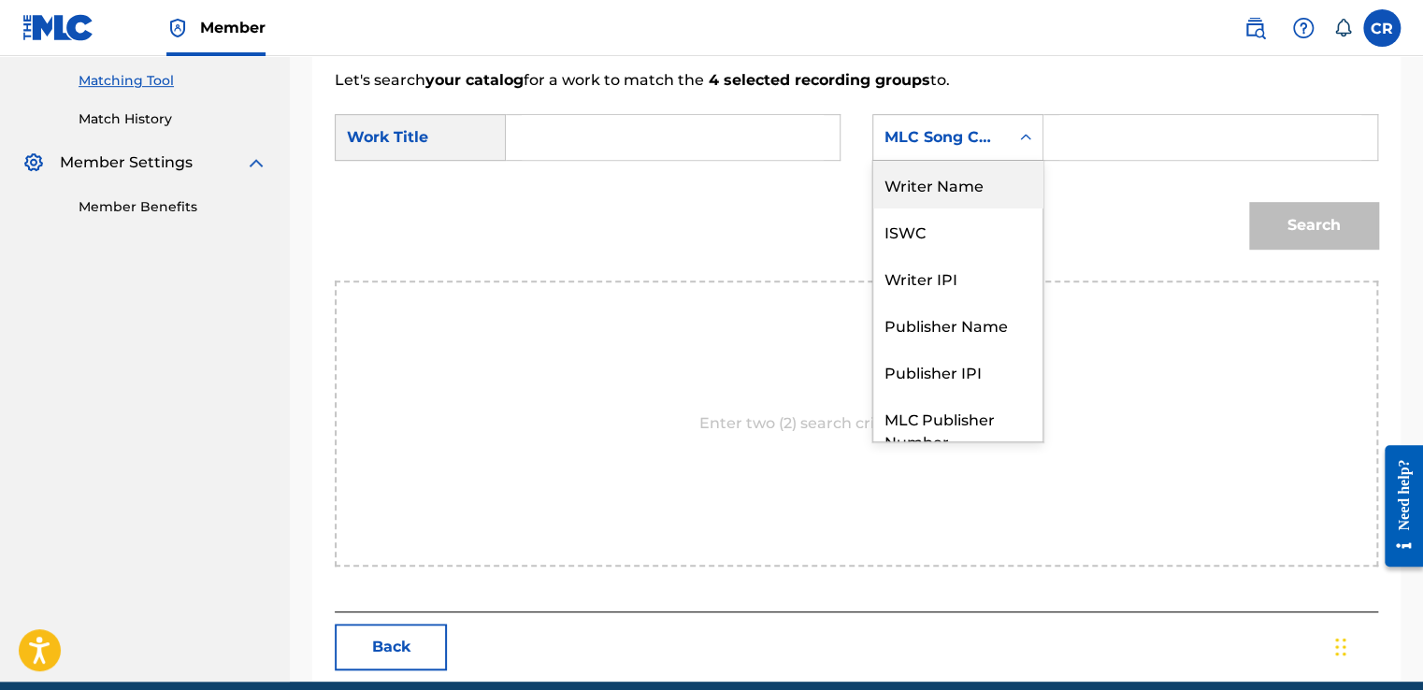
click at [946, 167] on div "Writer Name" at bounding box center [957, 184] width 169 height 47
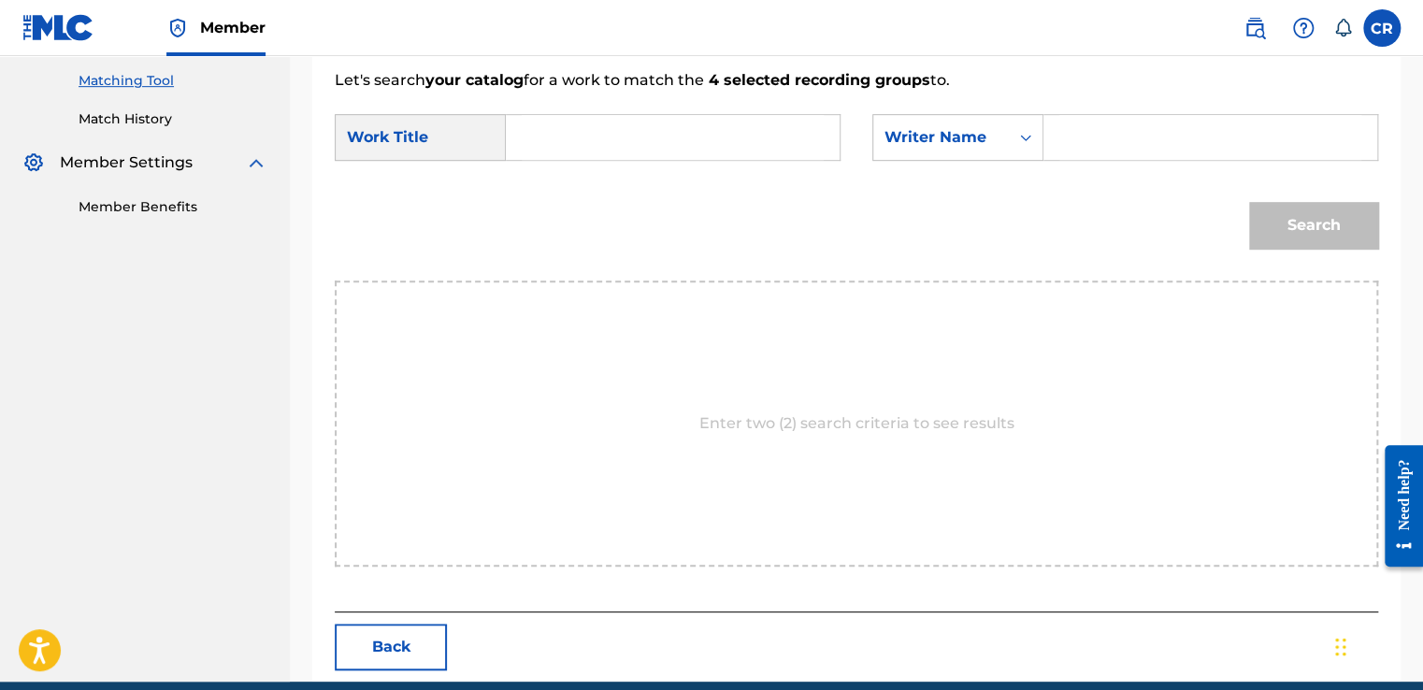
click at [1069, 133] on input "Search Form" at bounding box center [1210, 137] width 302 height 45
type input "SÁNCHEZ"
click at [725, 133] on input "Search Form" at bounding box center [673, 137] width 302 height 45
paste input "CADA DÃA MAS Y MAS"
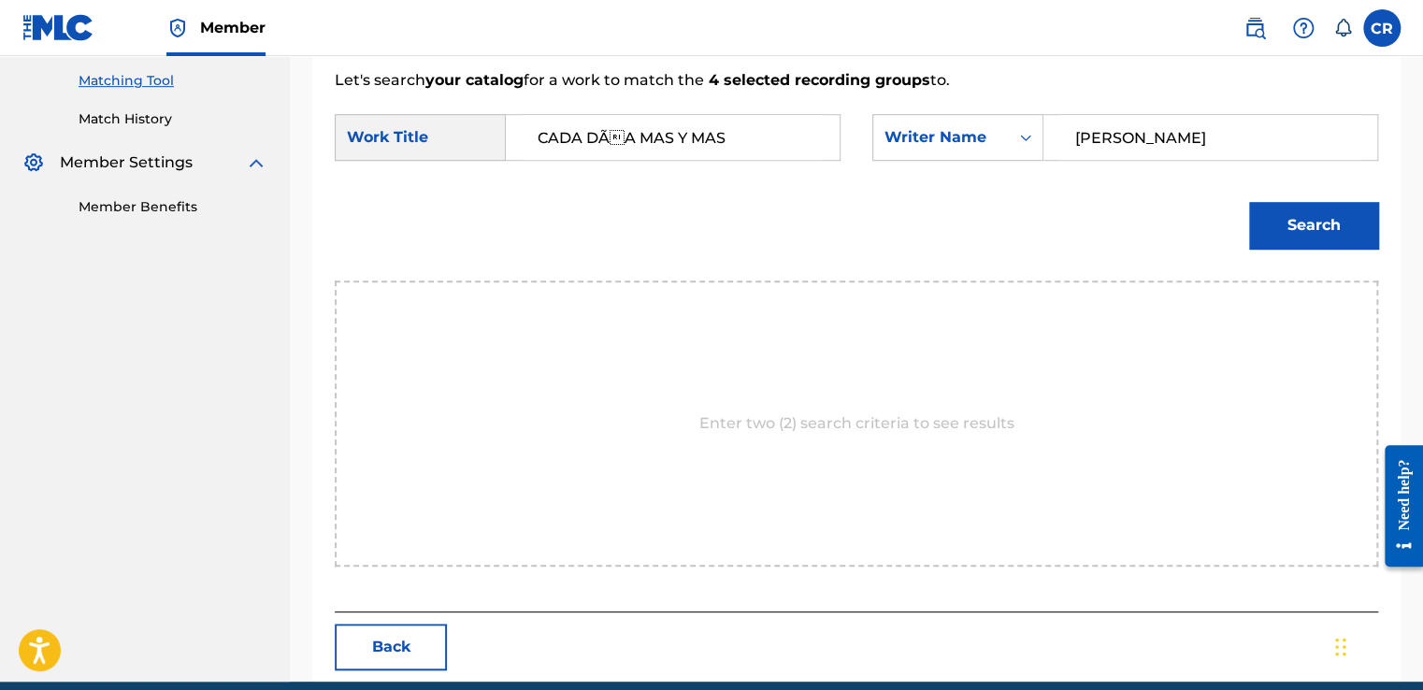
type input "CADA DÃA MAS Y MAS"
click at [1310, 230] on button "Search" at bounding box center [1313, 225] width 129 height 47
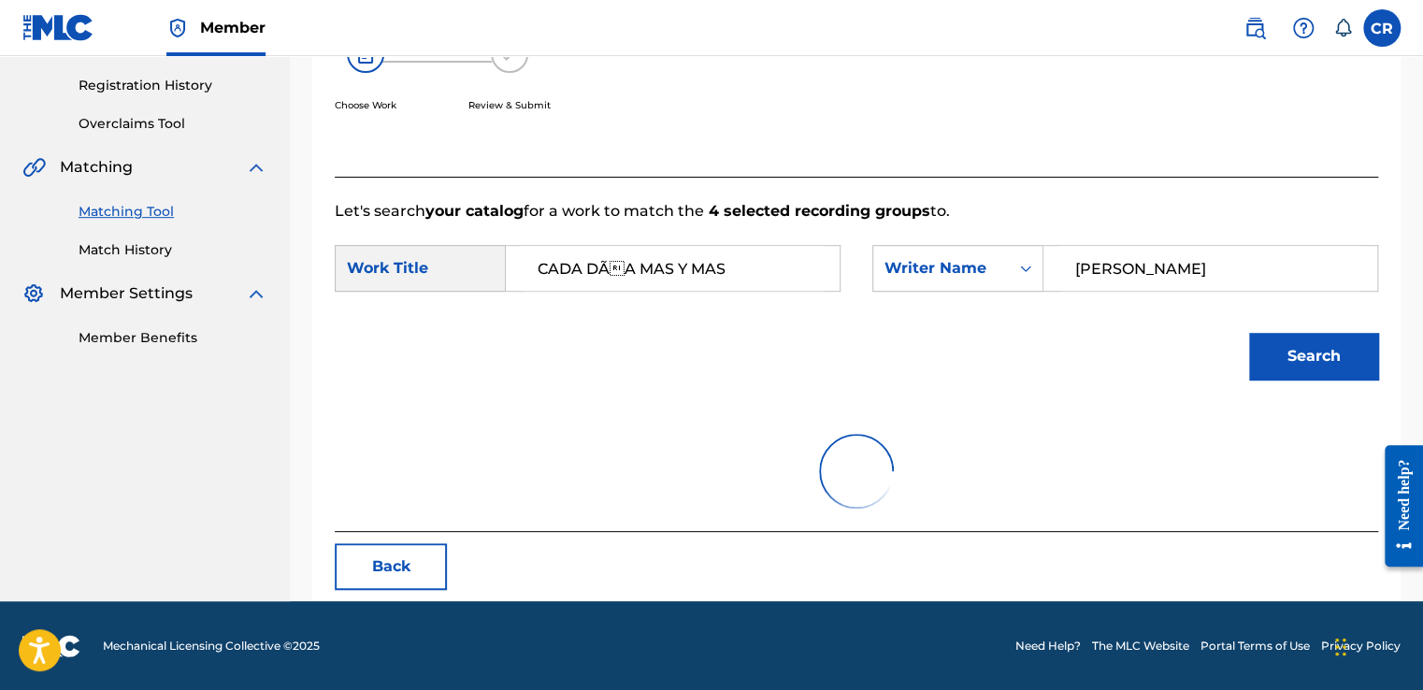
scroll to position [474, 0]
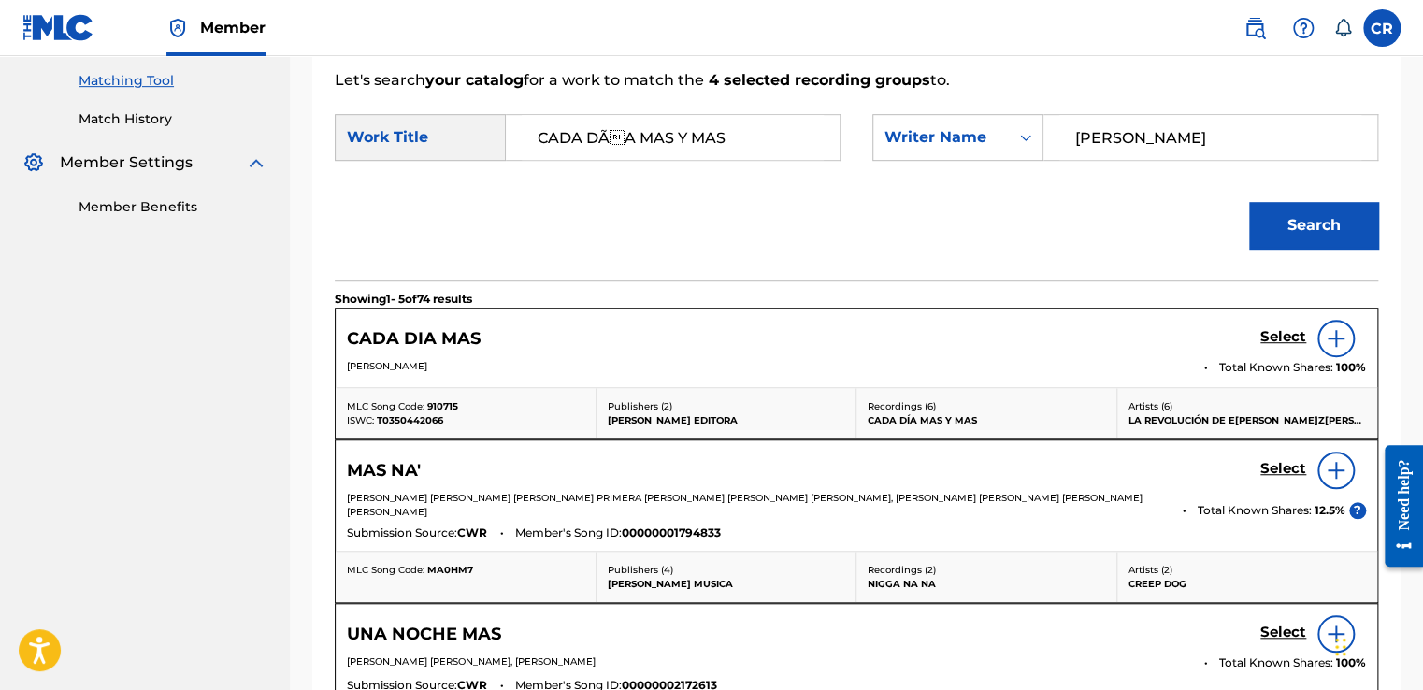
click at [1297, 336] on h5 "Select" at bounding box center [1283, 337] width 46 height 18
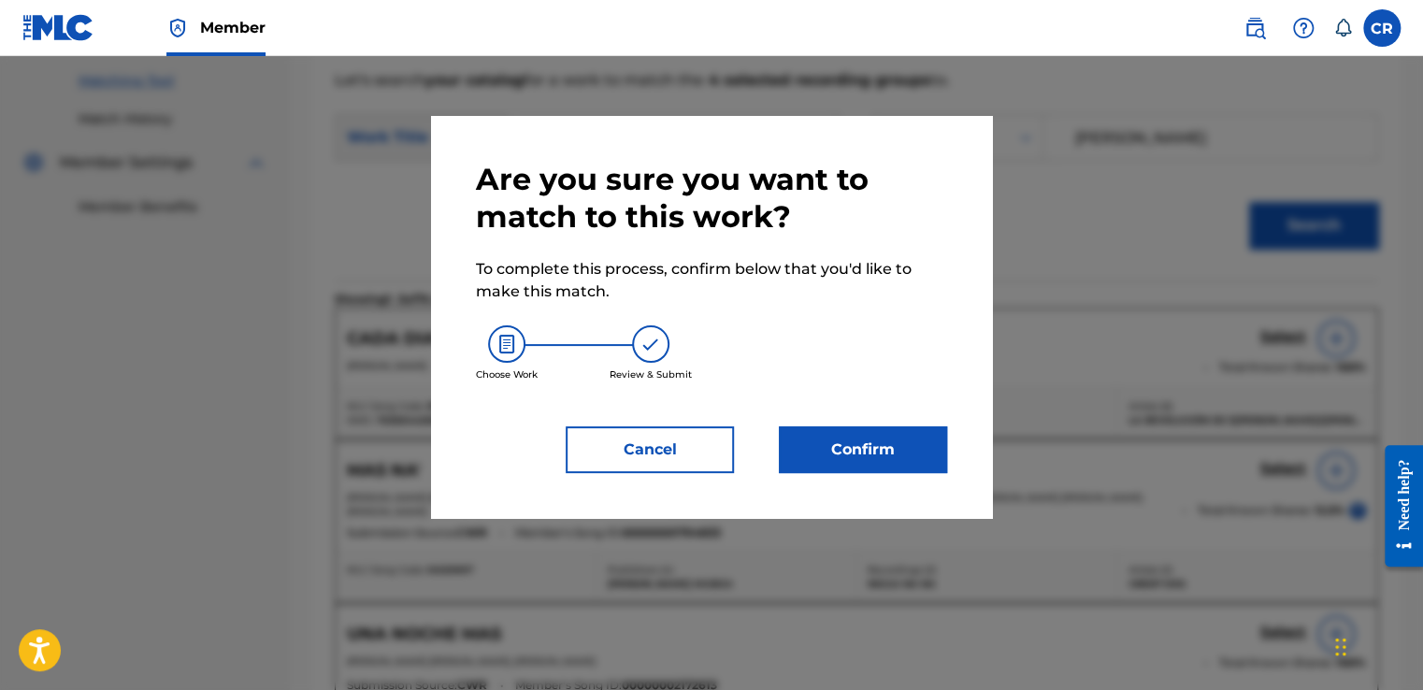
click at [853, 452] on button "Confirm" at bounding box center [863, 449] width 168 height 47
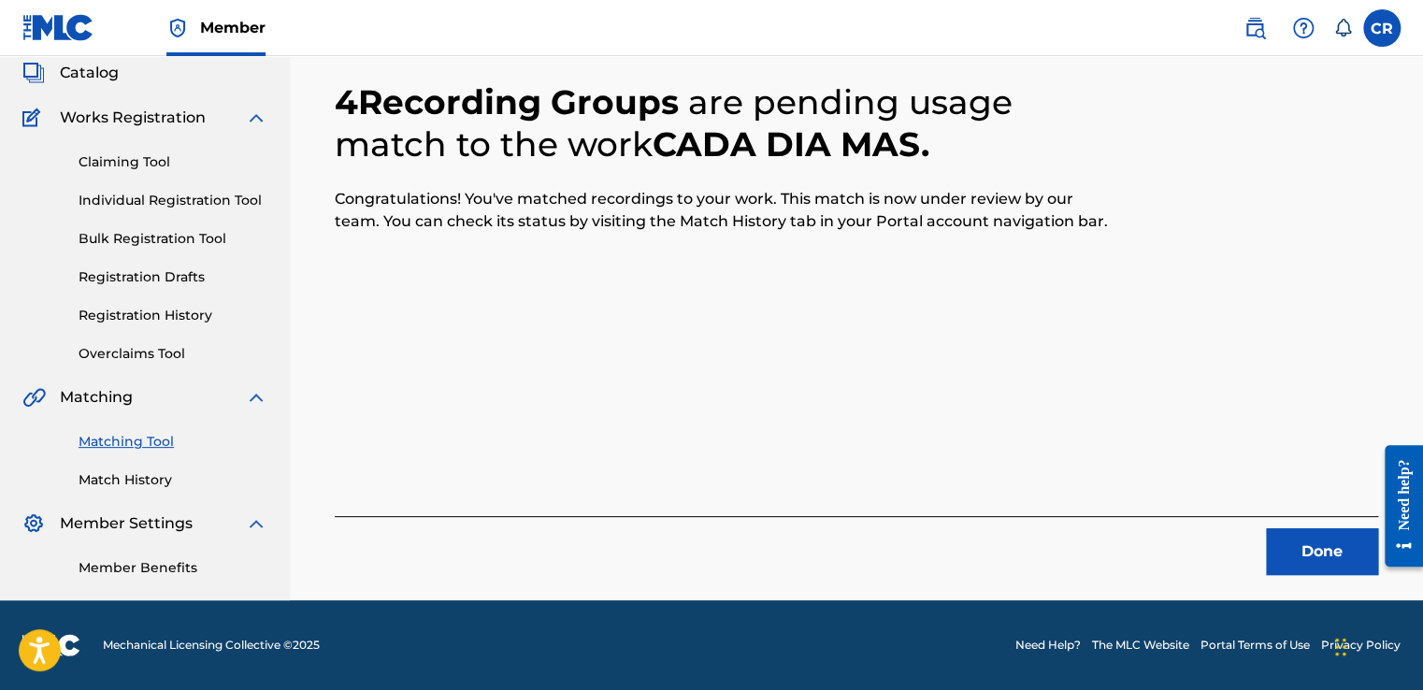
scroll to position [112, 0]
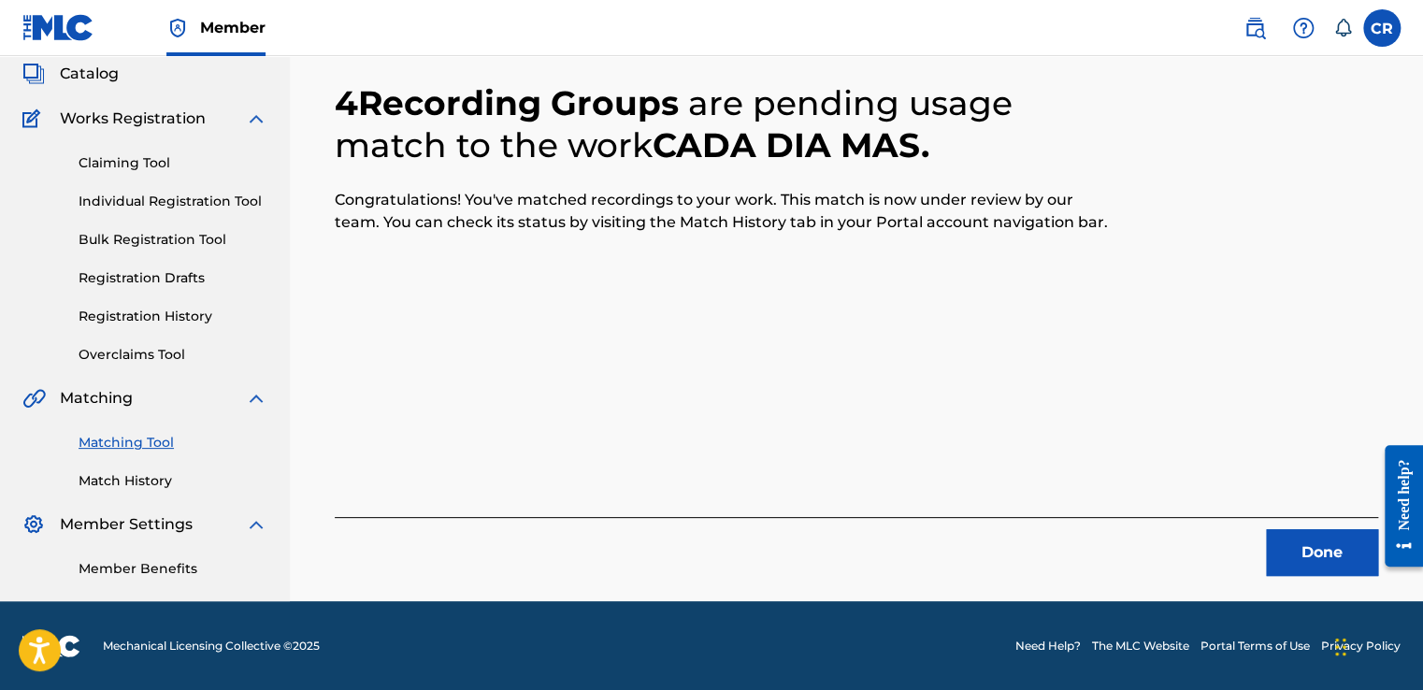
click at [1341, 554] on button "Done" at bounding box center [1322, 552] width 112 height 47
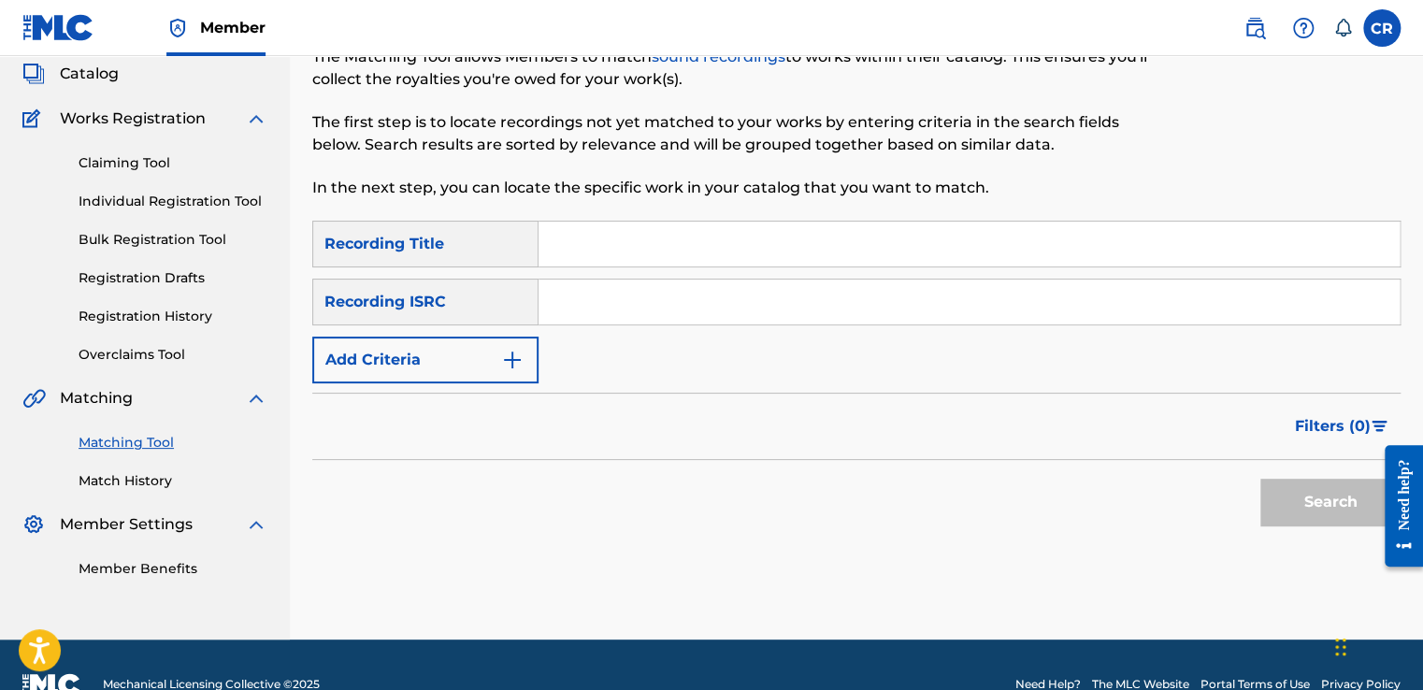
click at [815, 308] on input "Search Form" at bounding box center [968, 301] width 861 height 45
paste input "USDBB0604523"
type input "USDBB0604523"
drag, startPoint x: 785, startPoint y: 246, endPoint x: 970, endPoint y: 332, distance: 204.1
click at [785, 246] on input "Search Form" at bounding box center [968, 244] width 861 height 45
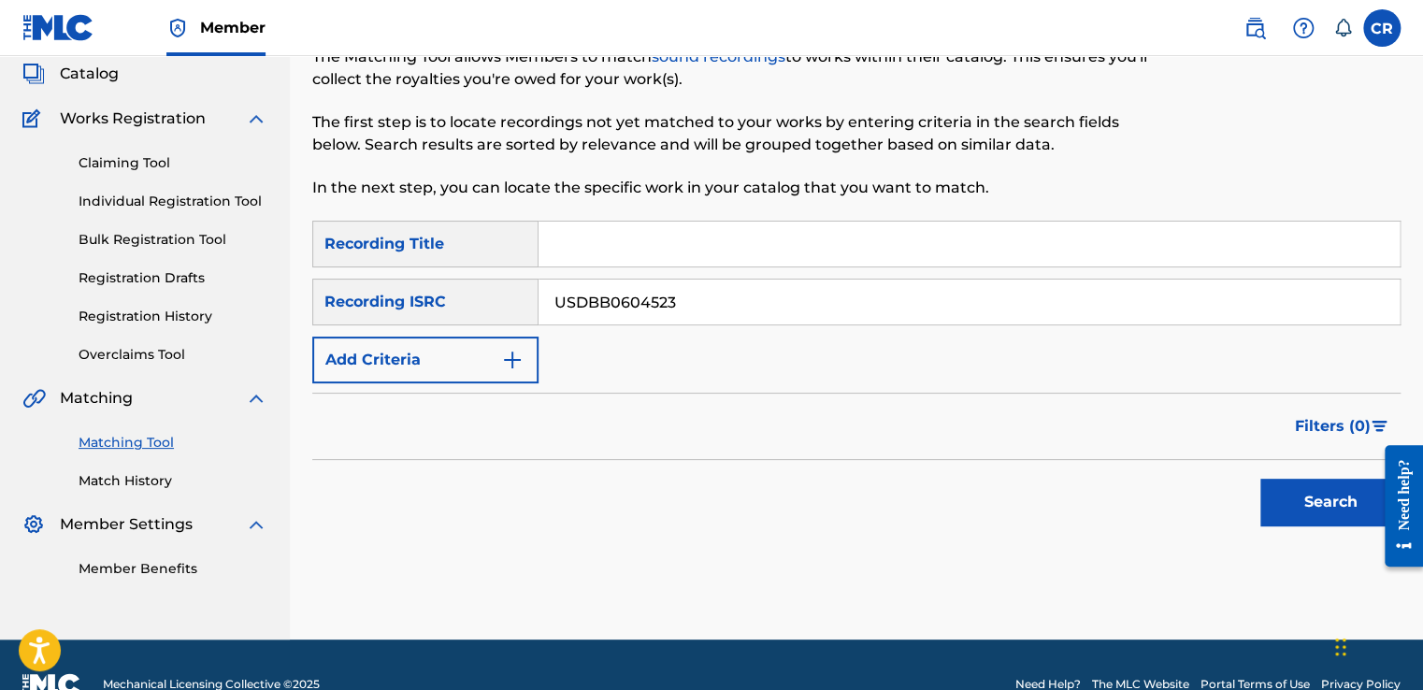
paste input "BAILA MI BOMBA"
type input "BAILA MI BOMBA"
click at [1298, 494] on button "Search" at bounding box center [1330, 502] width 140 height 47
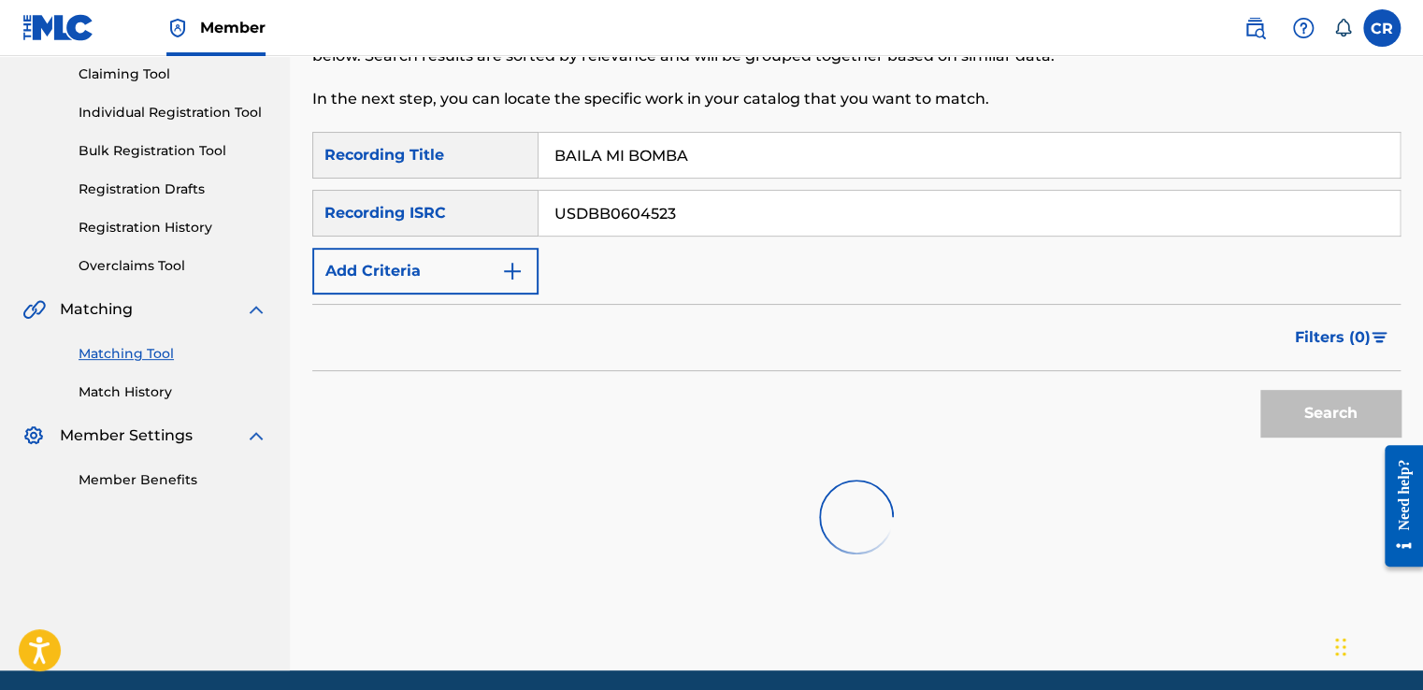
scroll to position [270, 0]
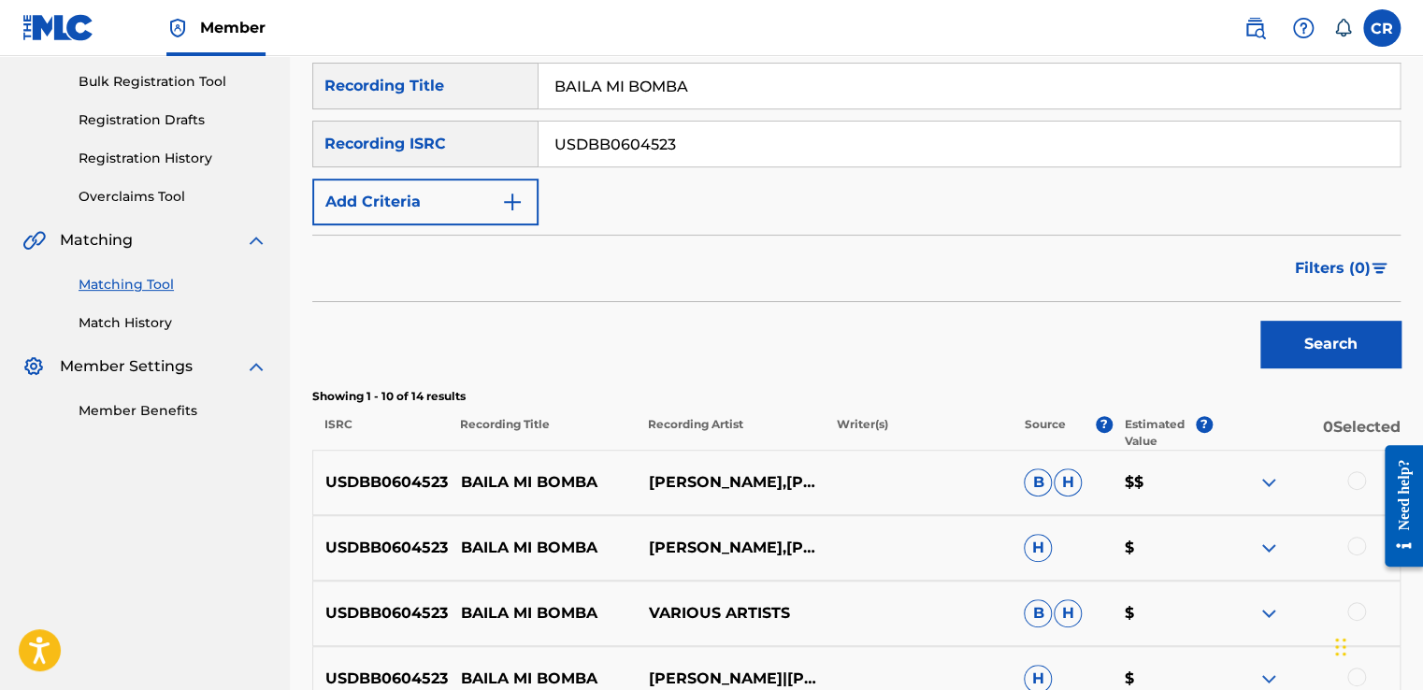
click at [691, 490] on p "WILLIE COLÓN,MON RIVERA" at bounding box center [730, 482] width 188 height 22
copy p "RIVERA"
click at [1361, 477] on div at bounding box center [1356, 480] width 19 height 19
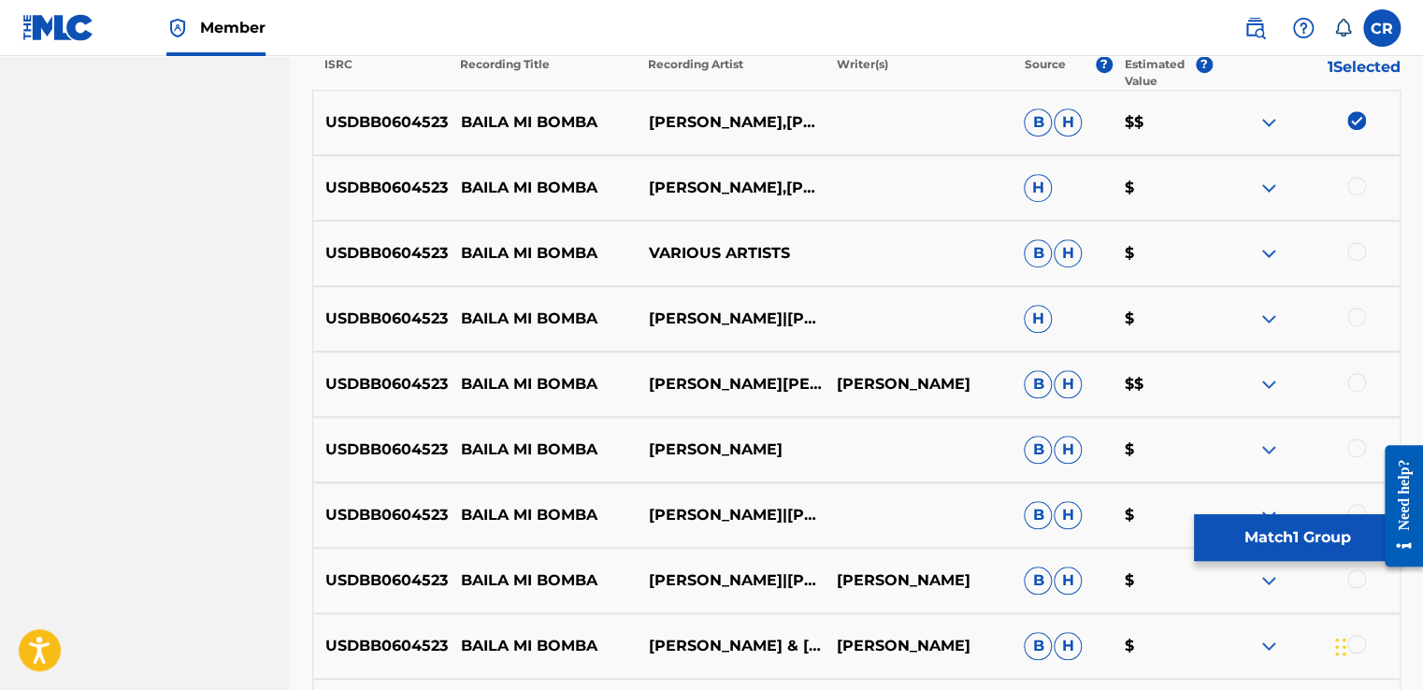
scroll to position [644, 0]
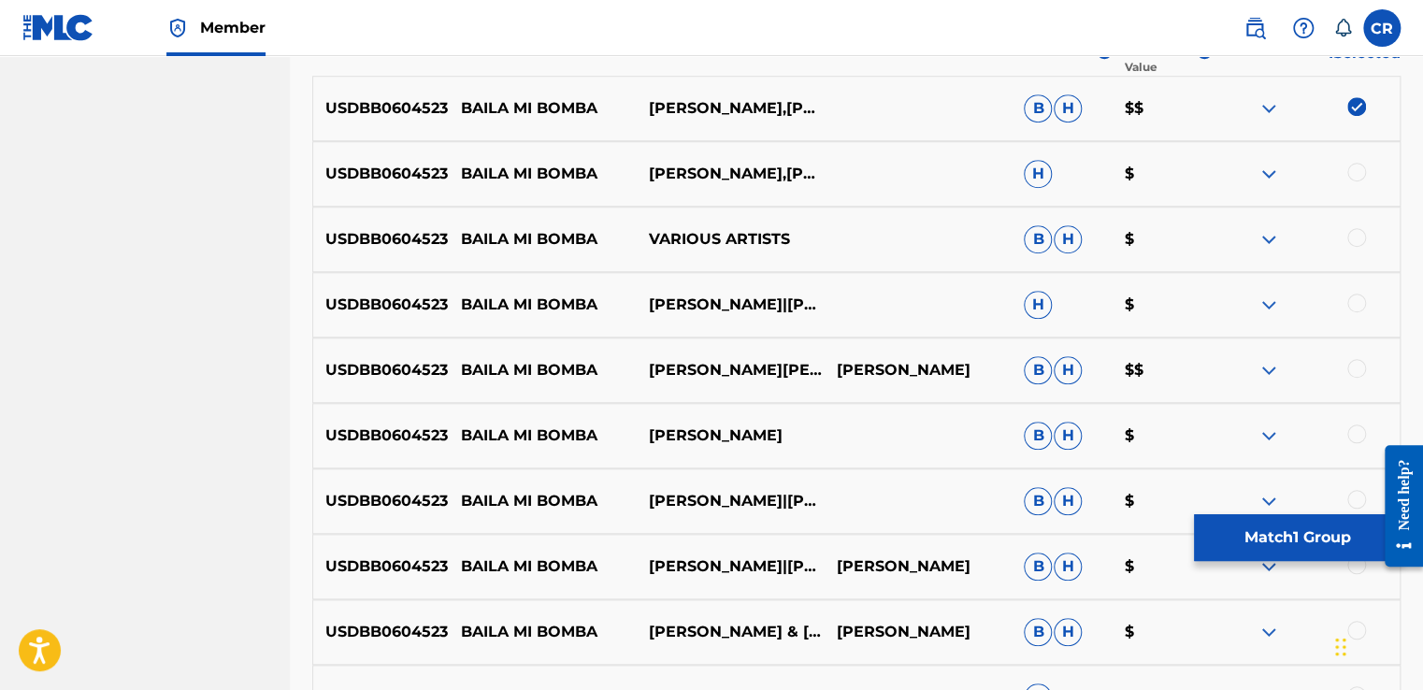
click at [1362, 175] on div at bounding box center [1356, 172] width 19 height 19
click at [1362, 235] on div at bounding box center [1356, 237] width 19 height 19
click at [1358, 283] on div "USDBB0604523 BAILA MI BOMBA WILLIE COLON|MON RIVERA H $" at bounding box center [856, 304] width 1088 height 65
click at [1358, 304] on div at bounding box center [1356, 302] width 19 height 19
click at [1353, 365] on div at bounding box center [1356, 368] width 19 height 19
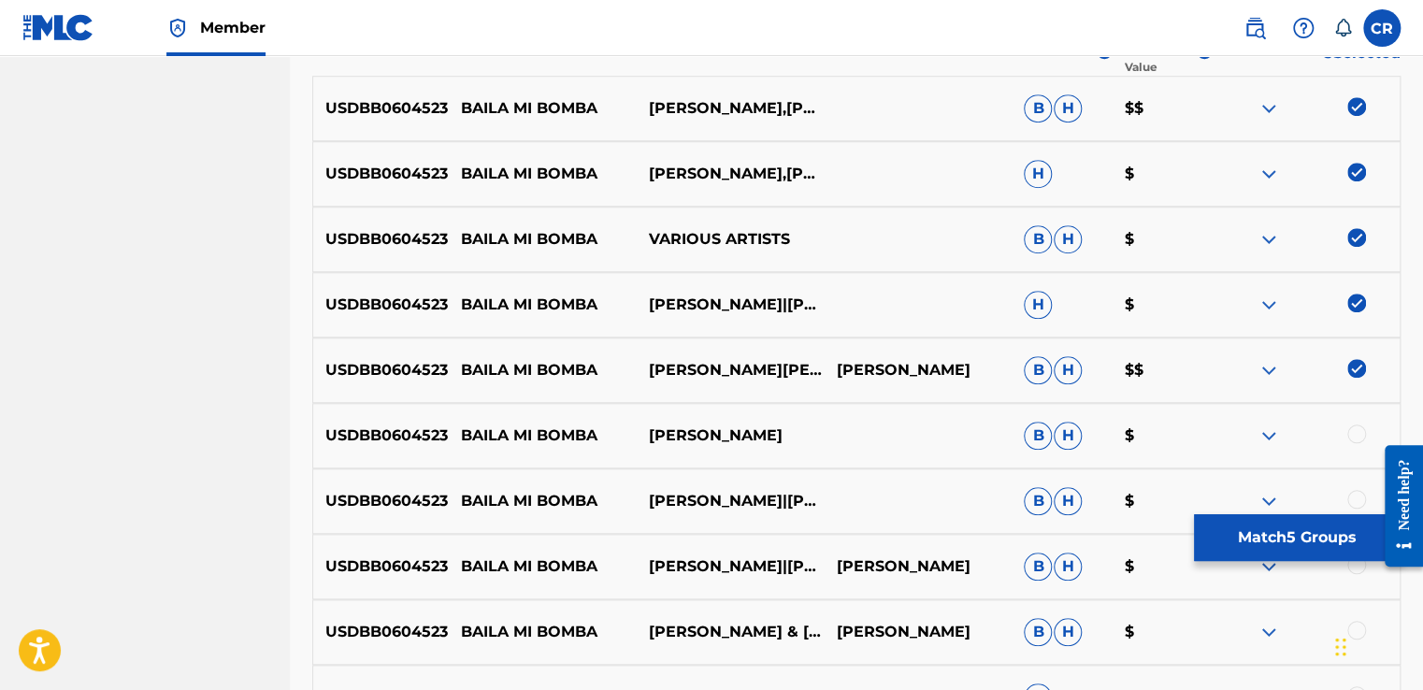
click at [928, 376] on p "RAY GONZALES" at bounding box center [917, 370] width 188 height 22
drag, startPoint x: 927, startPoint y: 376, endPoint x: 1144, endPoint y: 471, distance: 236.9
click at [927, 376] on p "RAY GONZALES" at bounding box center [917, 370] width 188 height 22
click at [903, 375] on p "RAY GONZALES" at bounding box center [917, 370] width 188 height 22
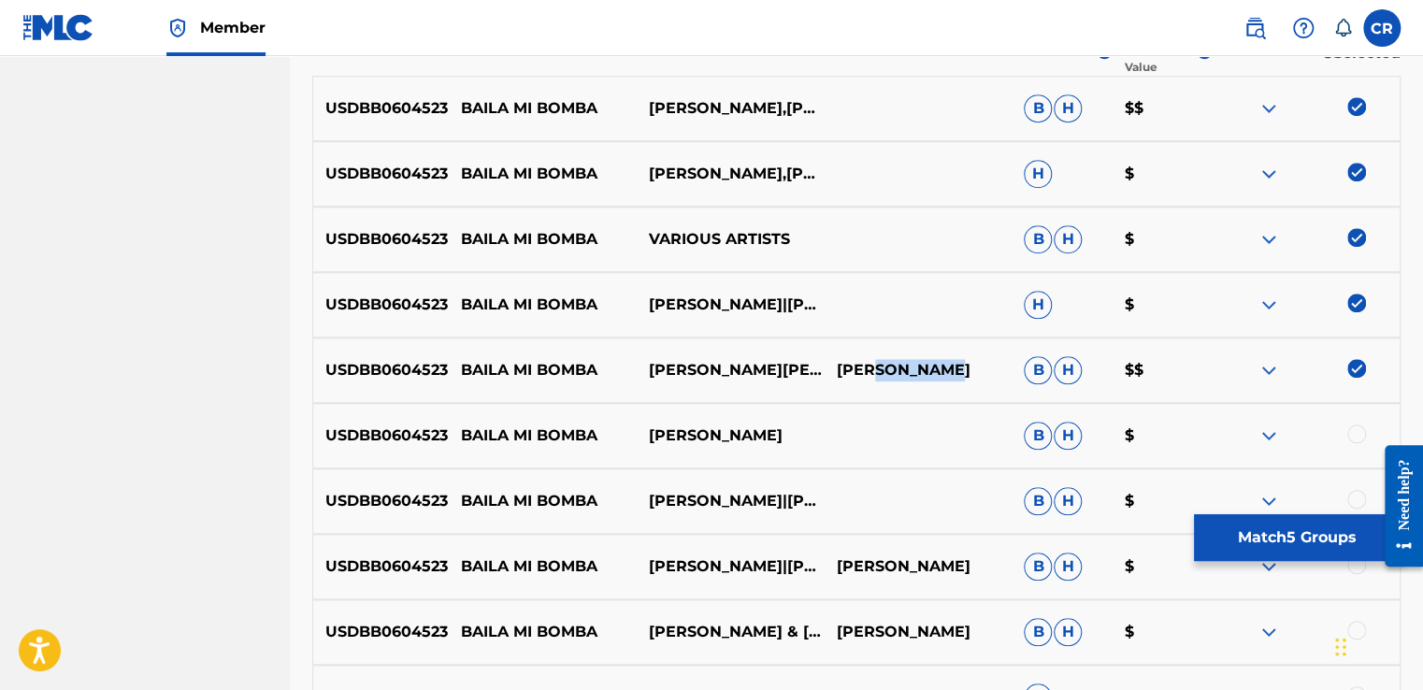
copy p "GONZALES"
click at [1352, 439] on div at bounding box center [1356, 433] width 19 height 19
click at [1354, 499] on div at bounding box center [1356, 499] width 19 height 19
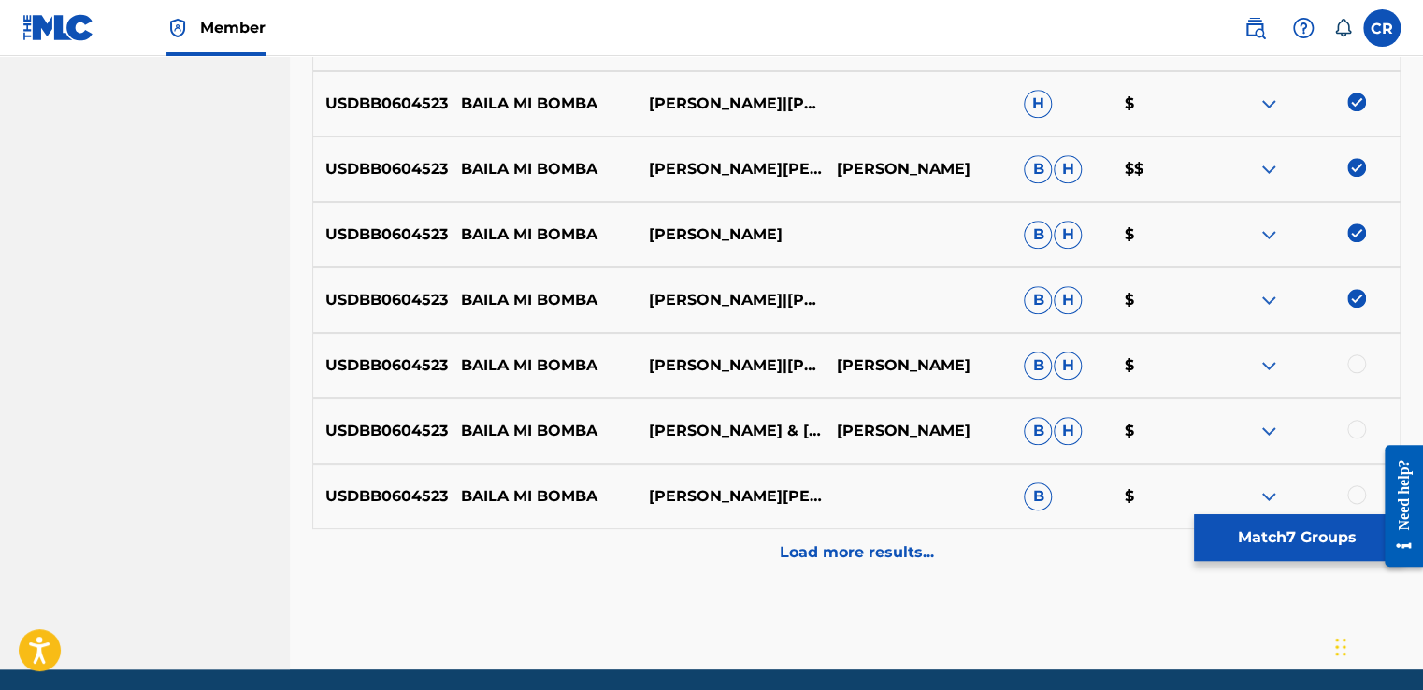
scroll to position [913, 0]
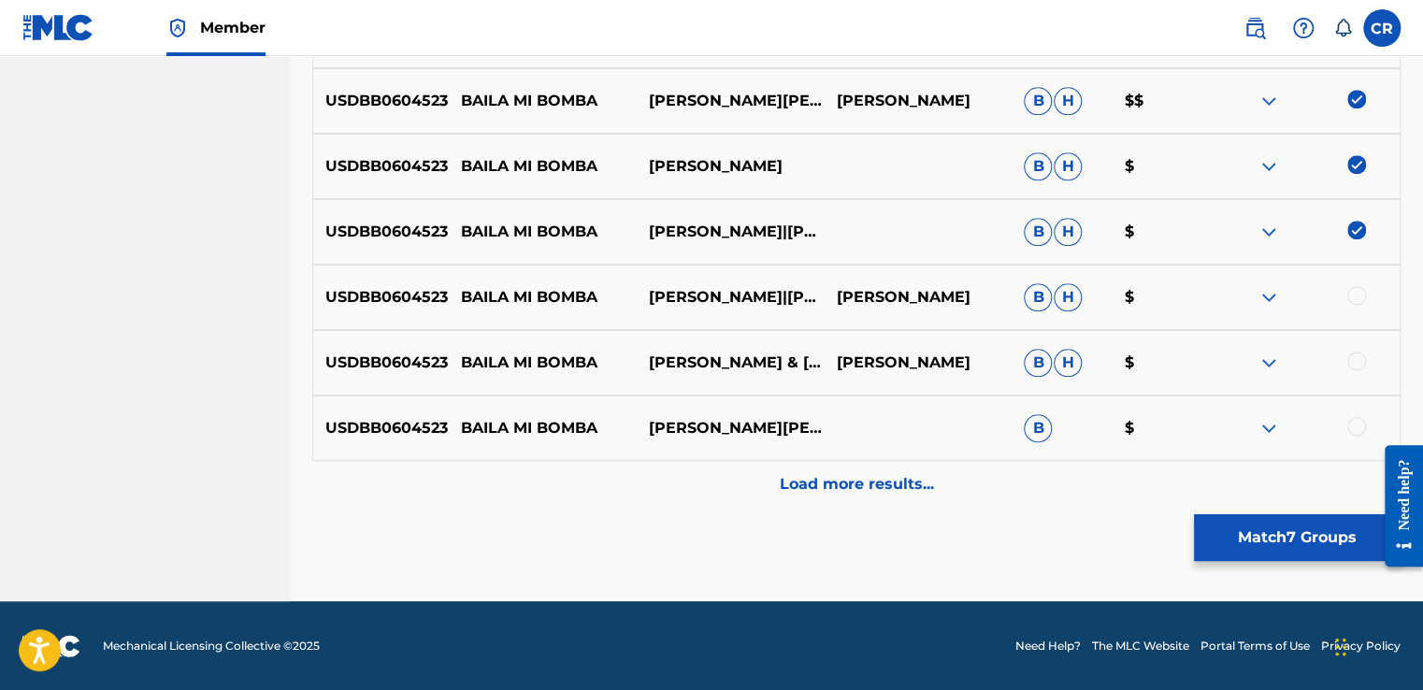
click at [1360, 291] on div at bounding box center [1356, 295] width 19 height 19
click at [1359, 363] on div at bounding box center [1356, 360] width 19 height 19
click at [1354, 417] on div at bounding box center [1356, 426] width 19 height 19
click at [1335, 486] on div "Load more results..." at bounding box center [856, 484] width 1088 height 47
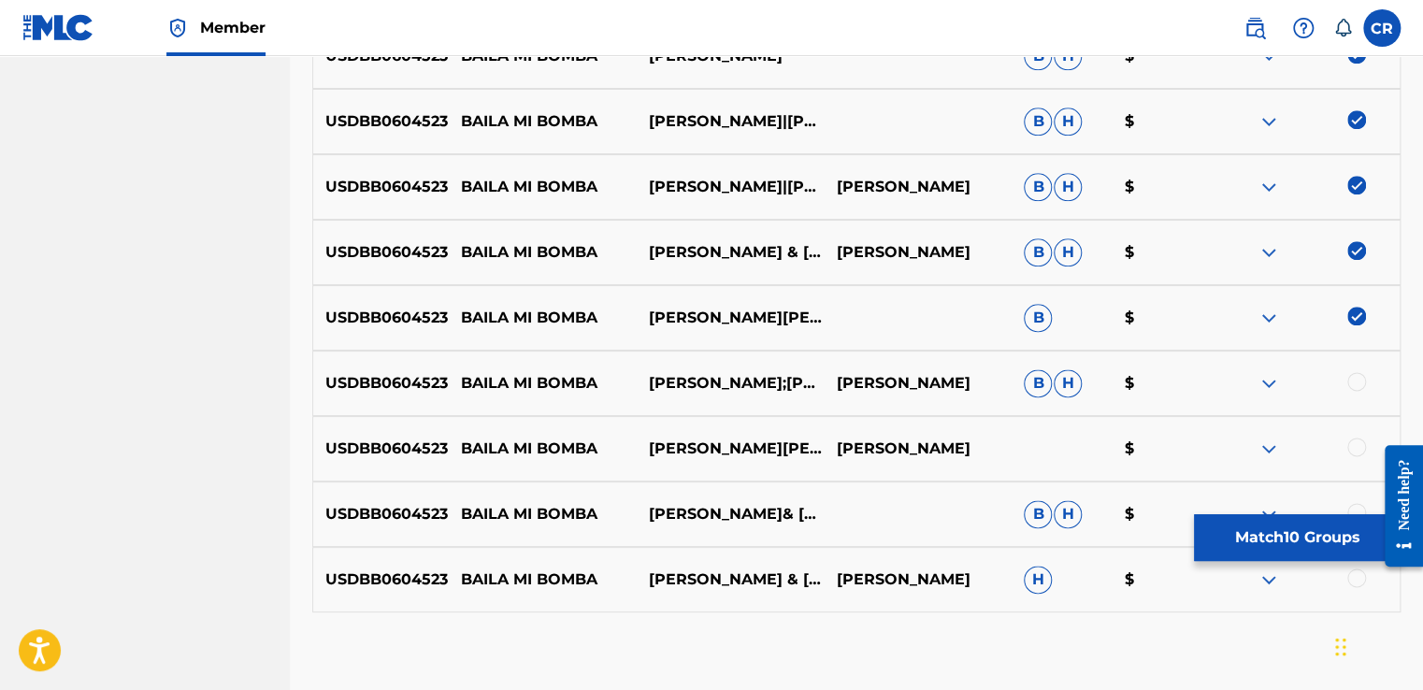
scroll to position [1128, 0]
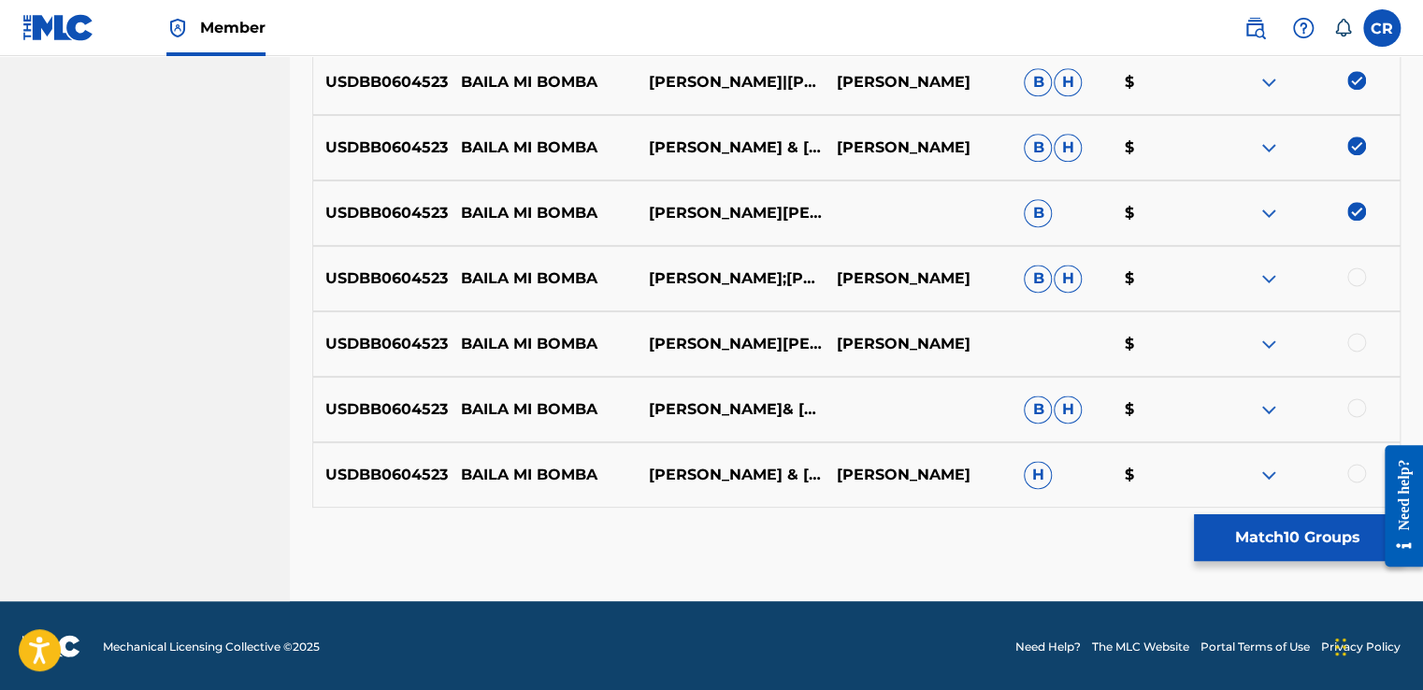
click at [1357, 276] on div at bounding box center [1356, 276] width 19 height 19
click at [1353, 353] on div at bounding box center [1305, 344] width 188 height 22
click at [1353, 341] on div at bounding box center [1356, 342] width 19 height 19
click at [1356, 398] on div at bounding box center [1356, 407] width 19 height 19
click at [1356, 468] on div at bounding box center [1356, 473] width 19 height 19
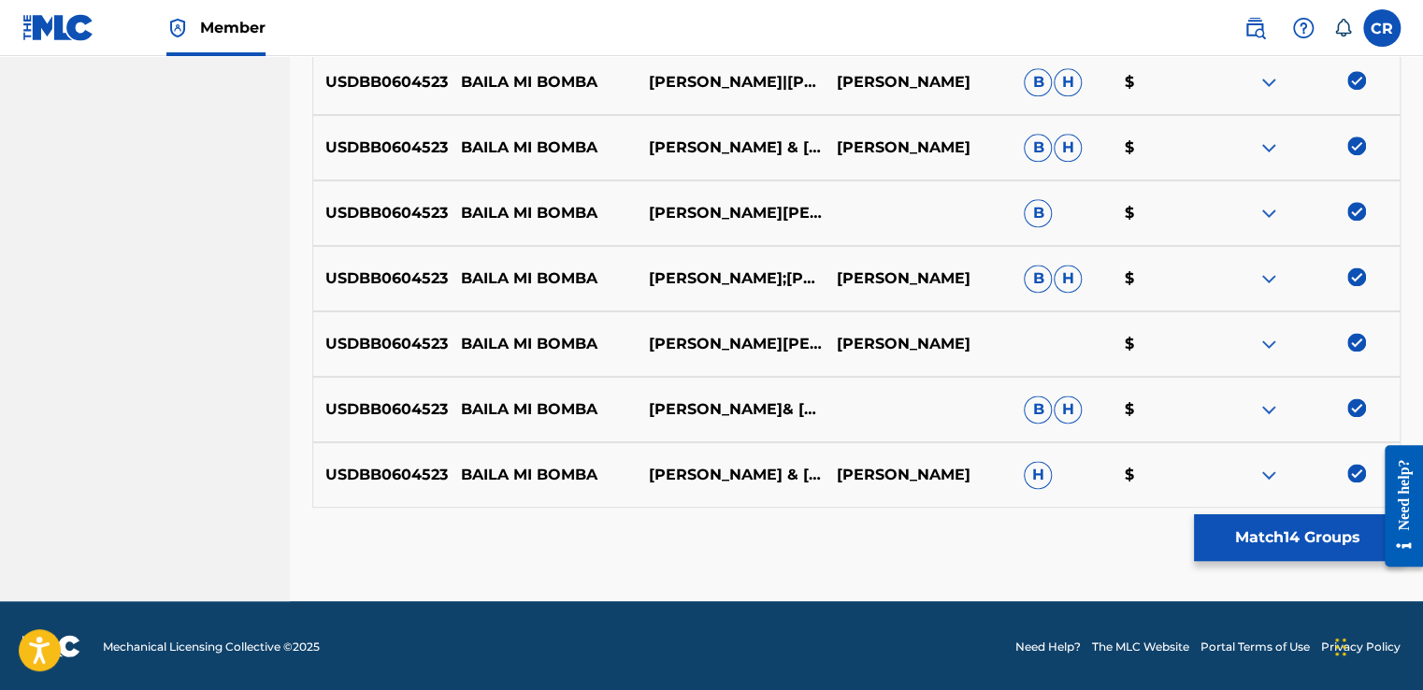
click at [1327, 537] on button "Match 14 Groups" at bounding box center [1297, 537] width 207 height 47
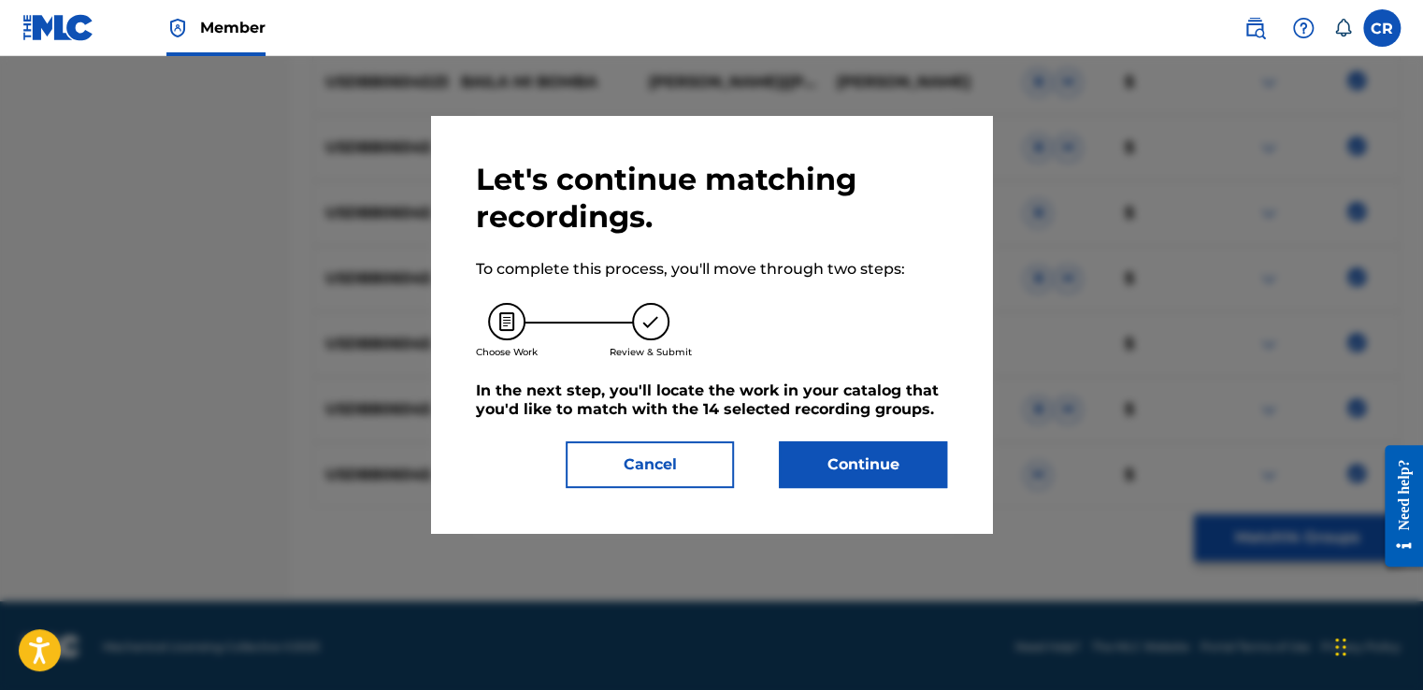
click at [901, 482] on button "Continue" at bounding box center [863, 464] width 168 height 47
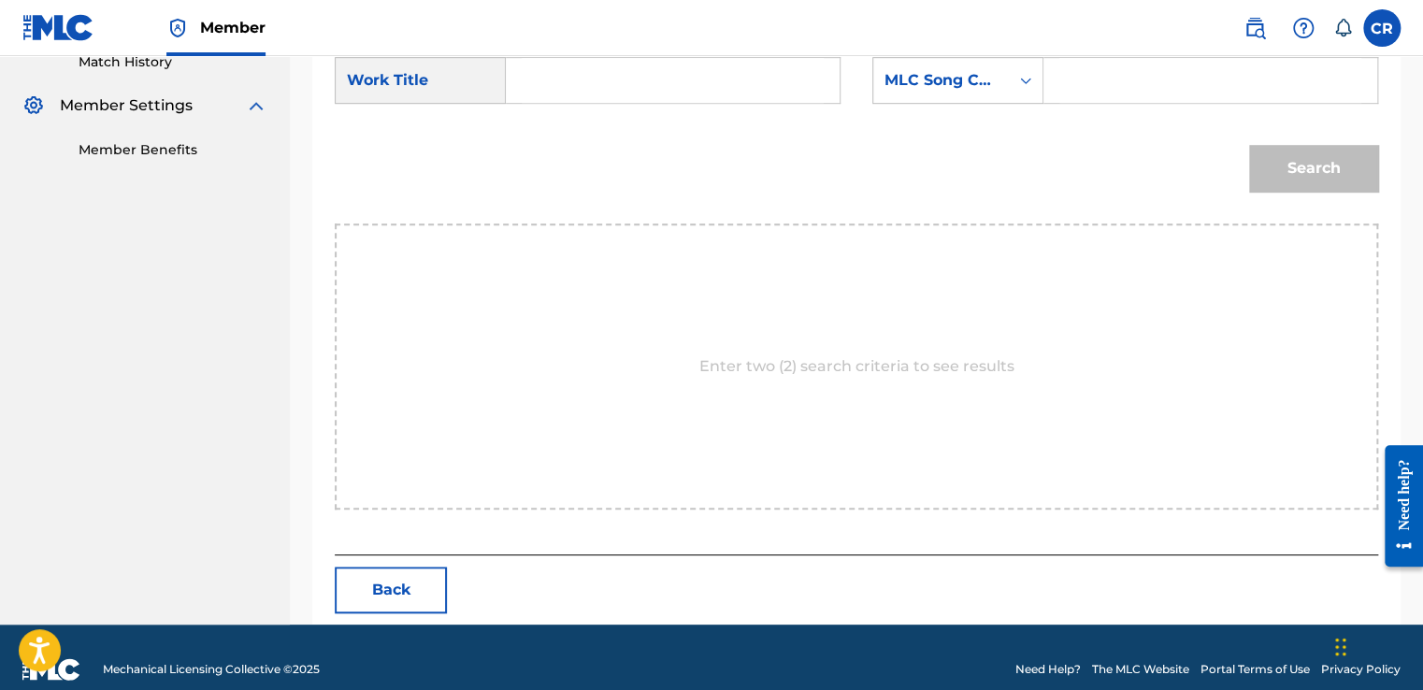
scroll to position [554, 0]
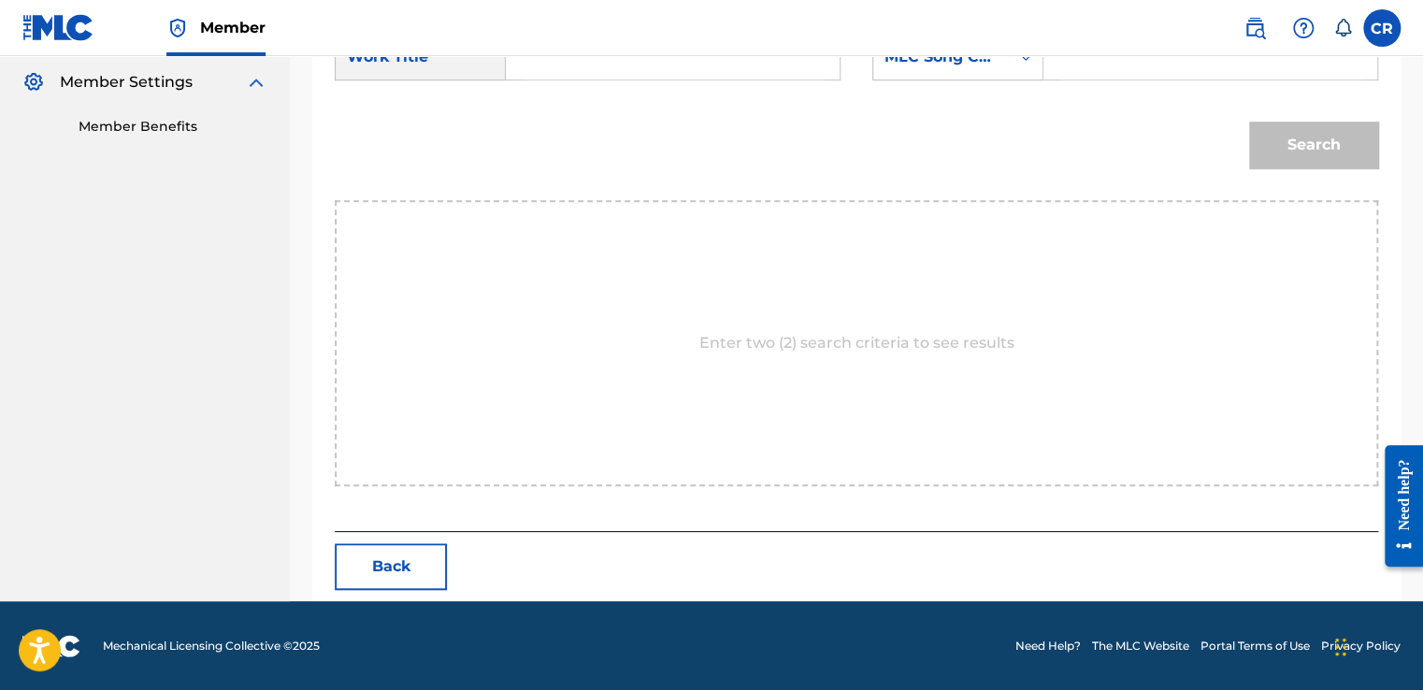
click at [955, 27] on nav "Member CR CR Ciaran Rock ciaran.rock@on-music.tv Notification Preferences Profi…" at bounding box center [711, 28] width 1423 height 56
click at [957, 64] on div "MLC Song Code" at bounding box center [940, 57] width 113 height 22
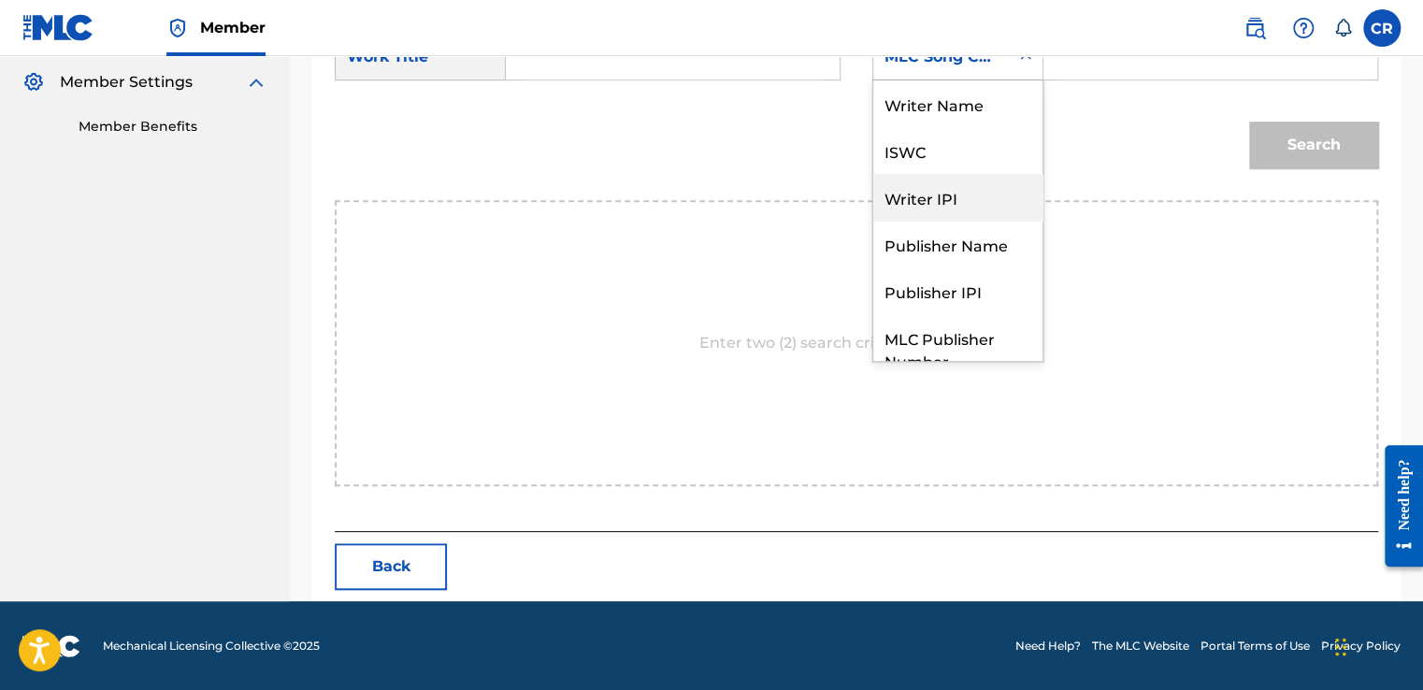
scroll to position [0, 0]
click at [938, 111] on div "Writer Name" at bounding box center [957, 103] width 169 height 47
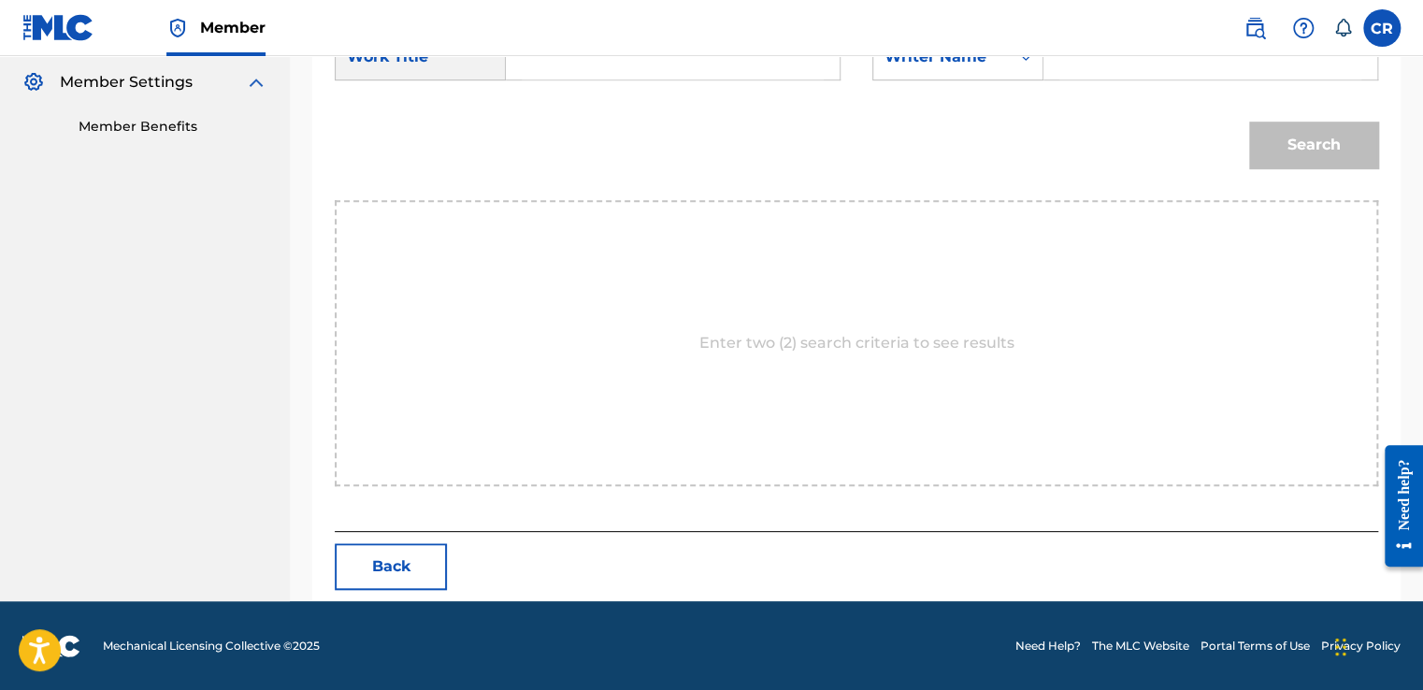
click at [1065, 67] on input "Search Form" at bounding box center [1210, 57] width 302 height 45
paste input "GONZALES"
type input "GONZALES"
click at [774, 65] on input "Search Form" at bounding box center [673, 57] width 302 height 45
paste input "BAILA MI BOMBA"
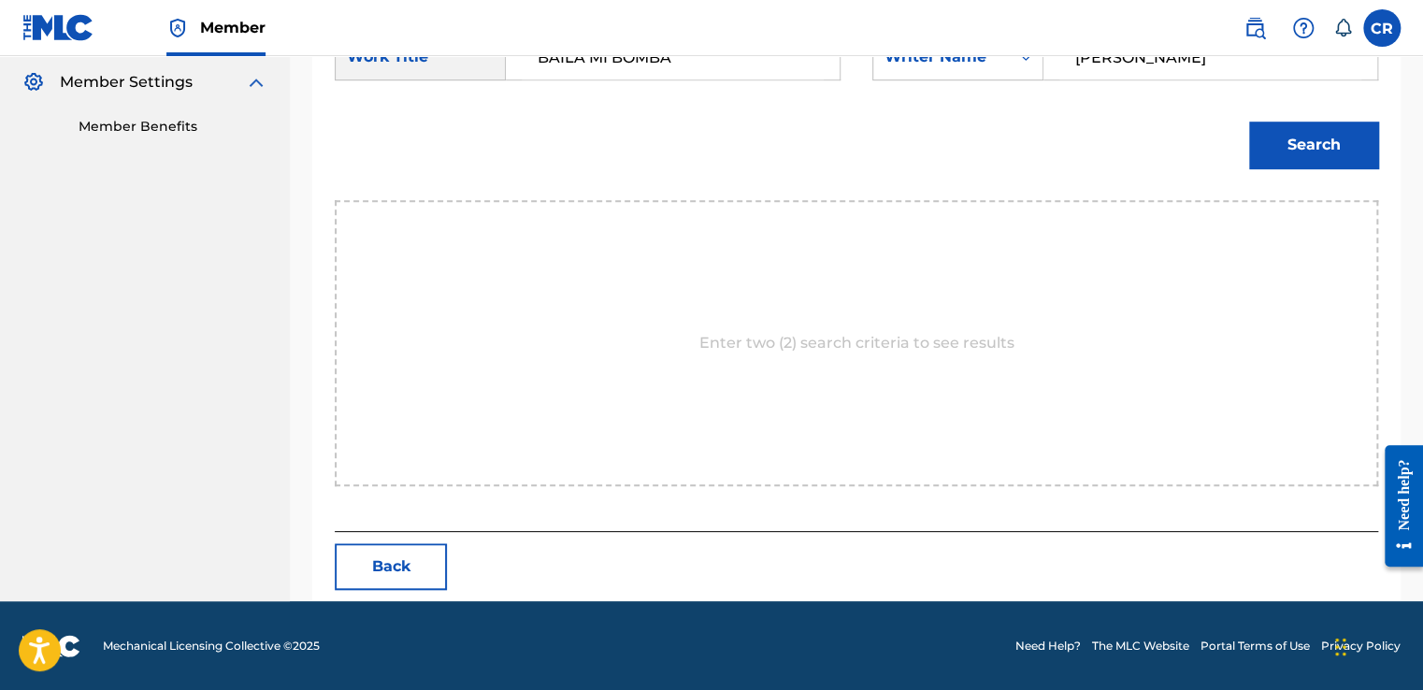
type input "BAILA MI BOMBA"
click at [1327, 144] on button "Search" at bounding box center [1313, 145] width 129 height 47
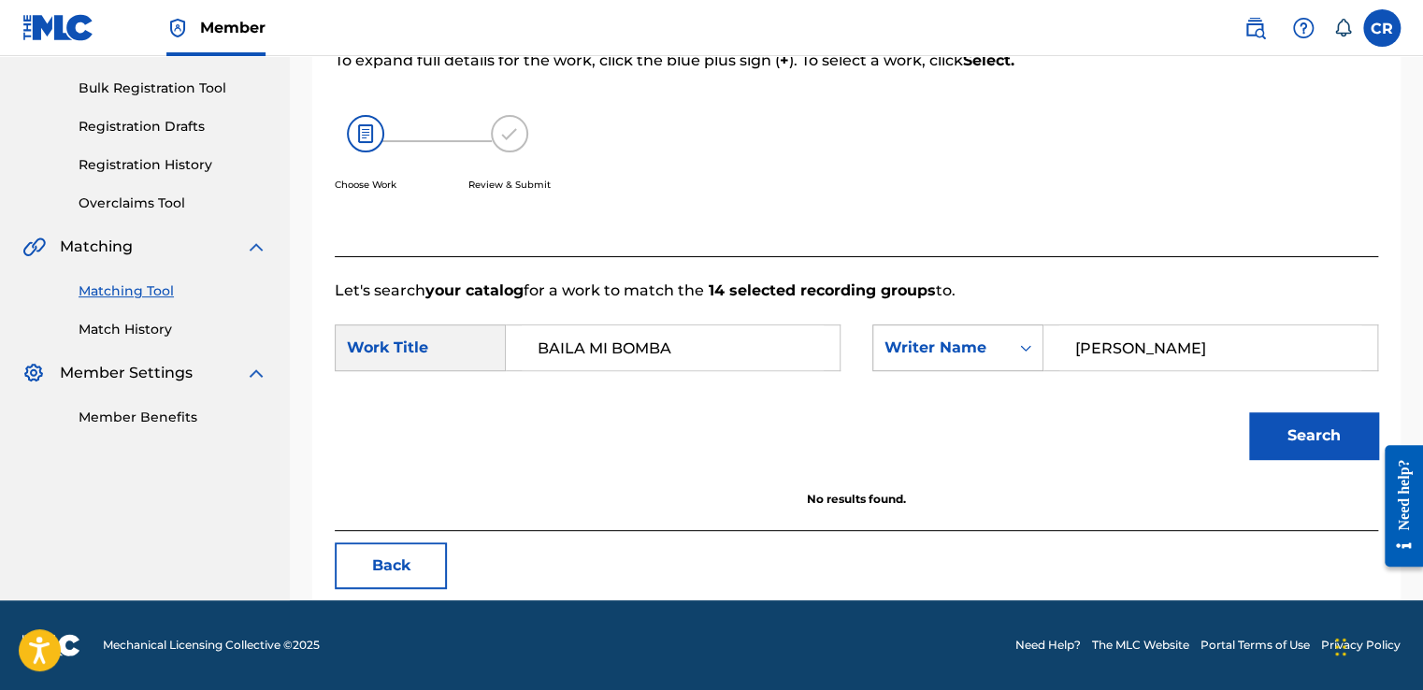
scroll to position [263, 0]
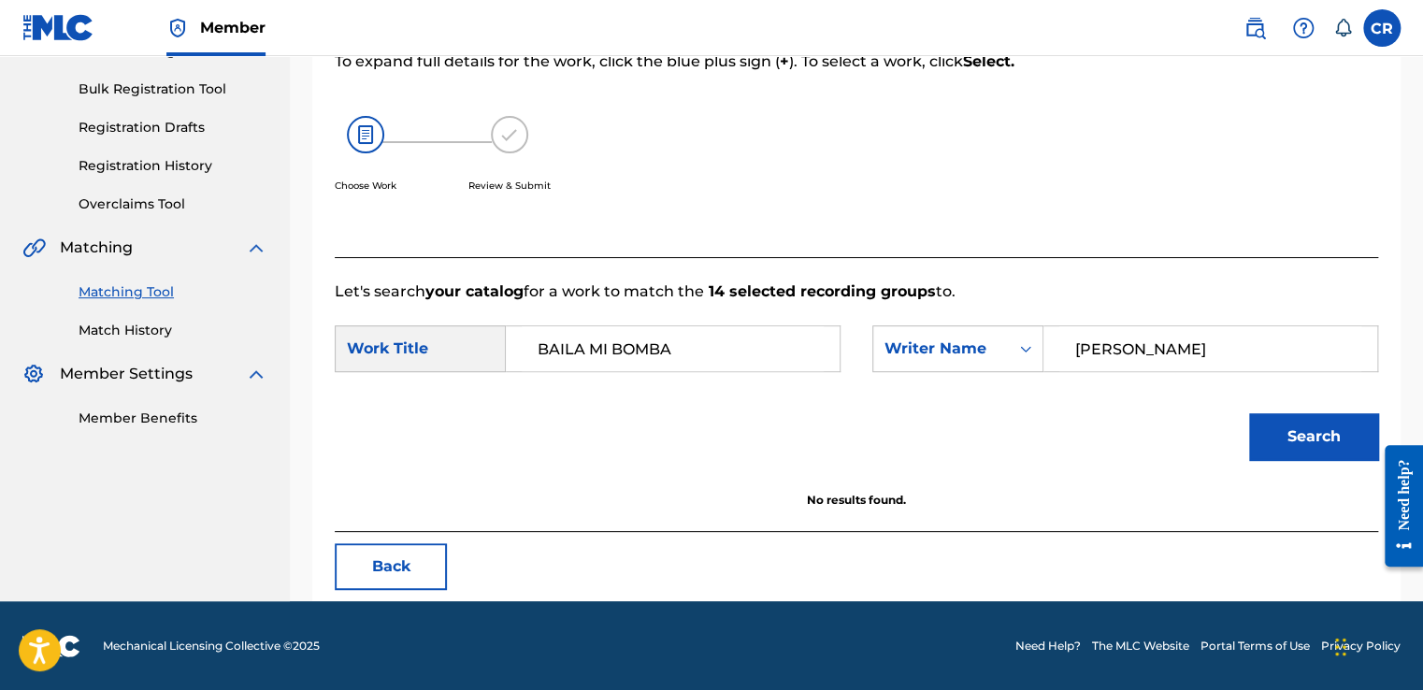
click at [407, 560] on button "Back" at bounding box center [391, 566] width 112 height 47
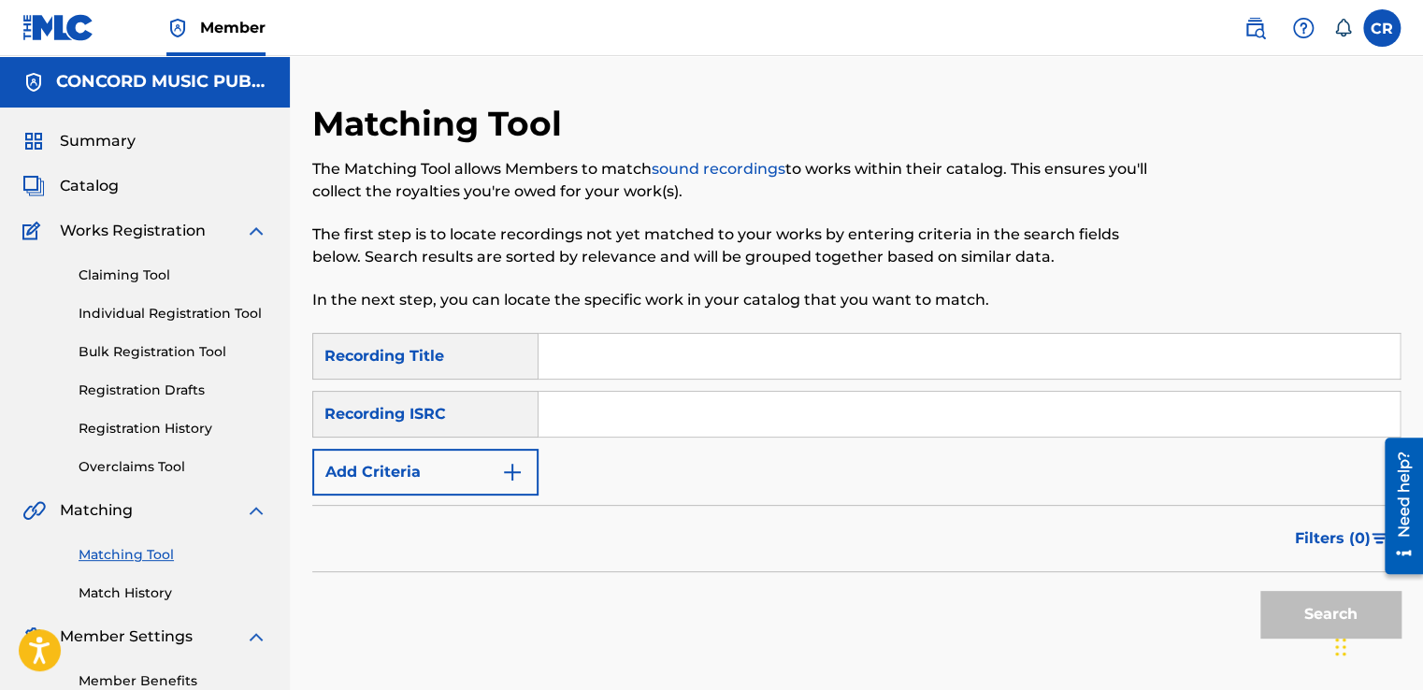
click at [622, 401] on input "Search Form" at bounding box center [968, 414] width 861 height 45
paste input "NLF711605969"
type input "NLF711605969"
click at [778, 372] on input "Search Form" at bounding box center [968, 356] width 861 height 45
paste input "EVERYTHING CHANGED"
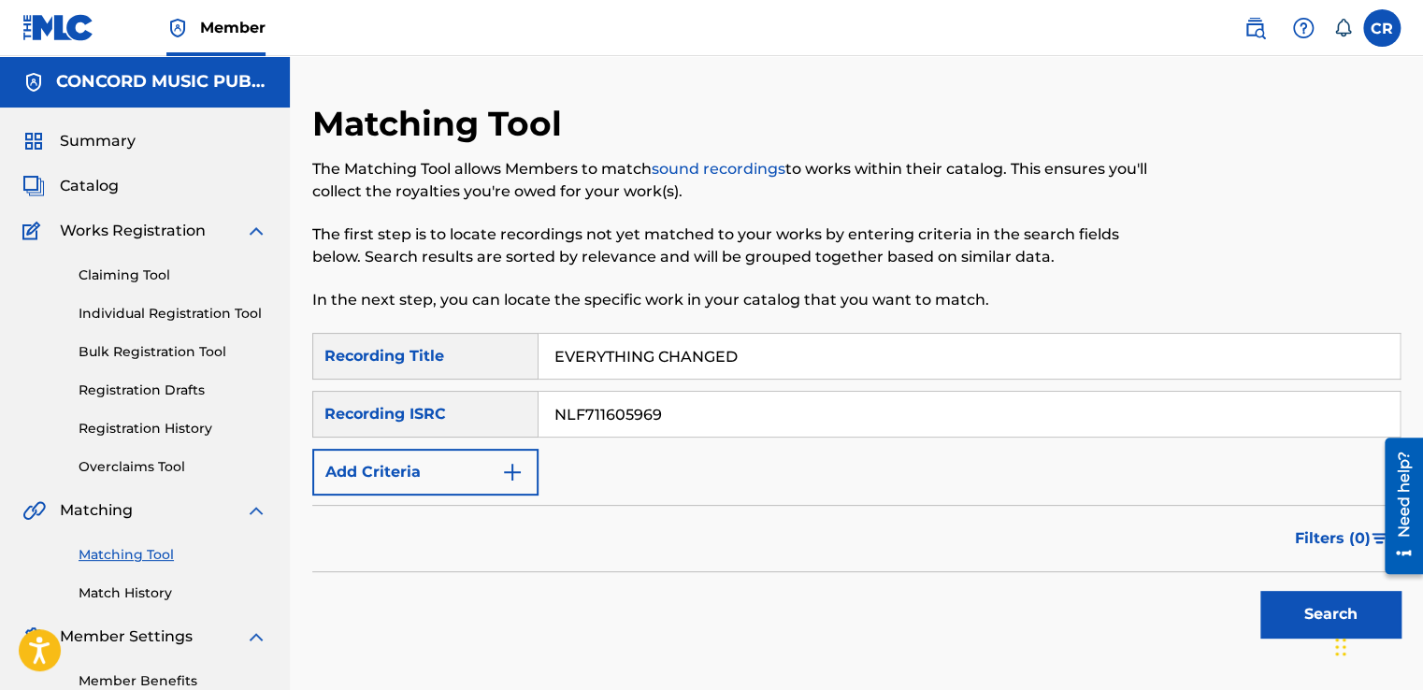
type input "EVERYTHING CHANGED"
drag, startPoint x: 1282, startPoint y: 604, endPoint x: 1200, endPoint y: 551, distance: 97.5
click at [1282, 604] on button "Search" at bounding box center [1330, 614] width 140 height 47
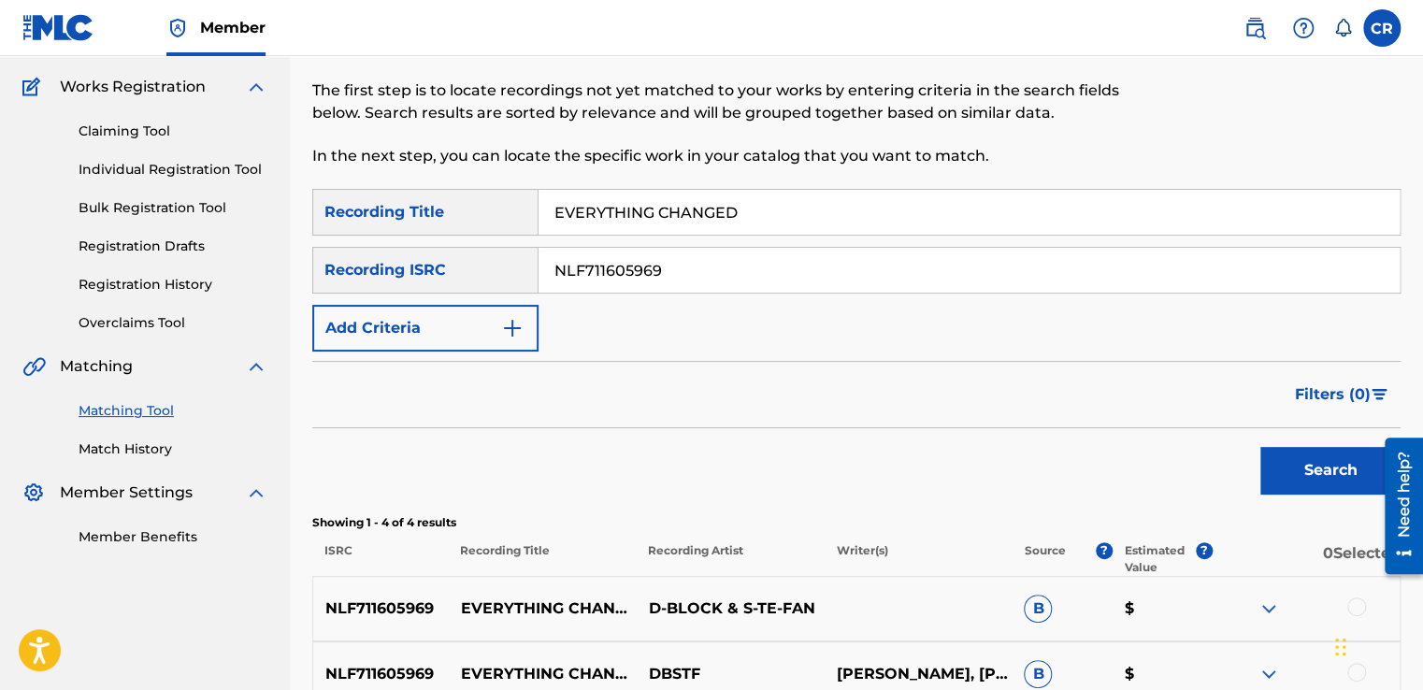
scroll to position [270, 0]
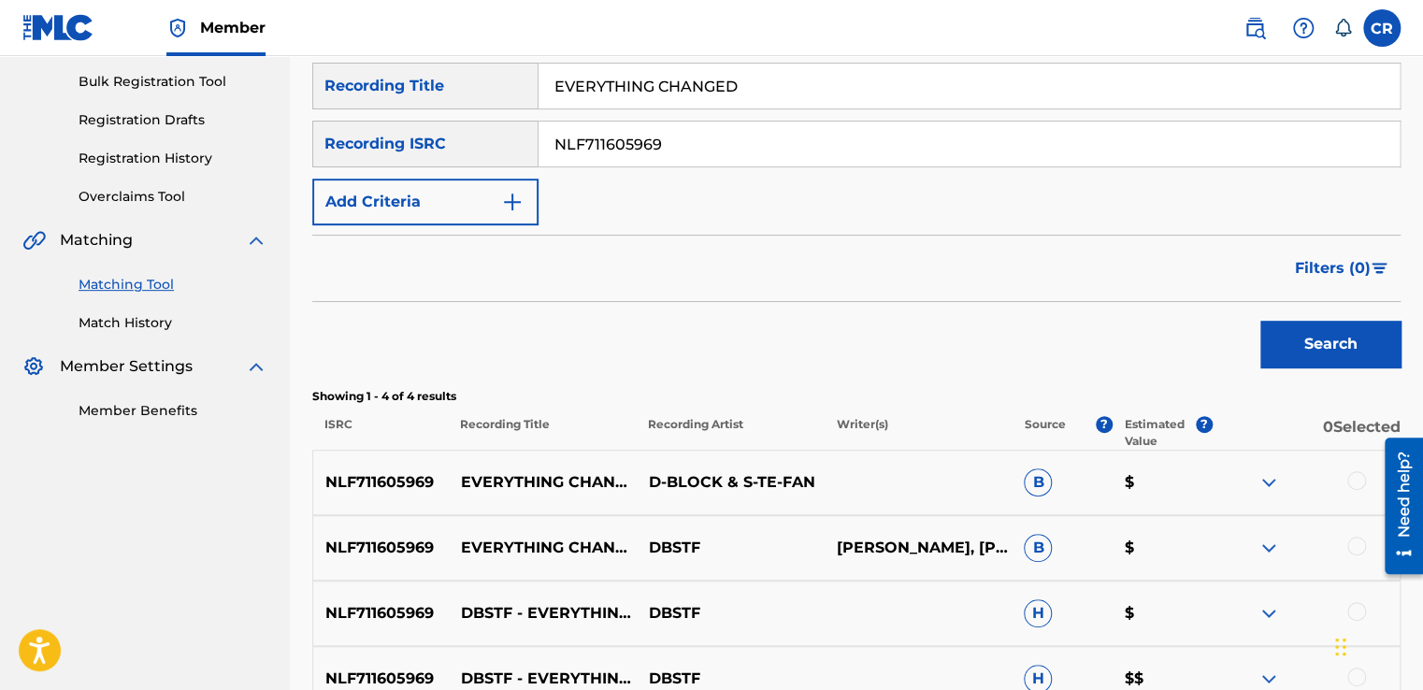
click at [895, 537] on p "D. BAKKER, J. HEIJ, S. DEN DAAS" at bounding box center [917, 548] width 188 height 22
copy p "BAKKER"
click at [1350, 480] on div at bounding box center [1356, 480] width 19 height 19
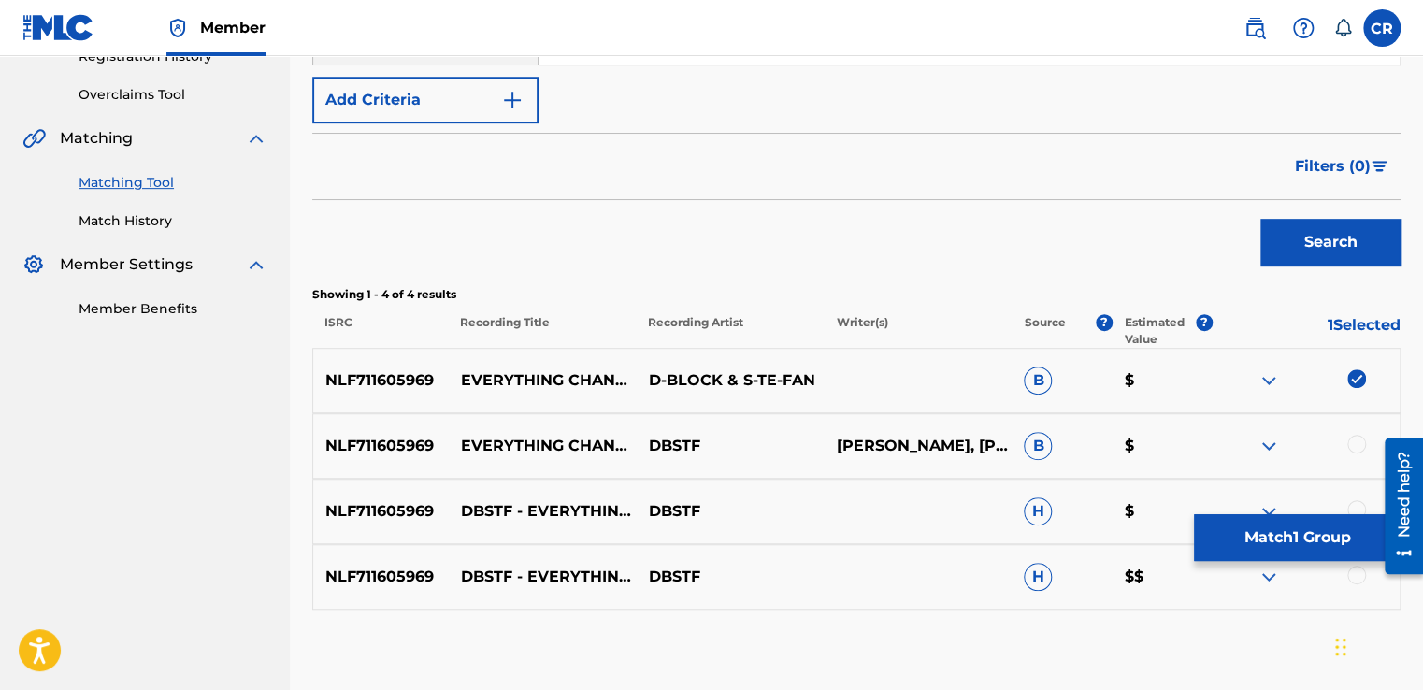
scroll to position [474, 0]
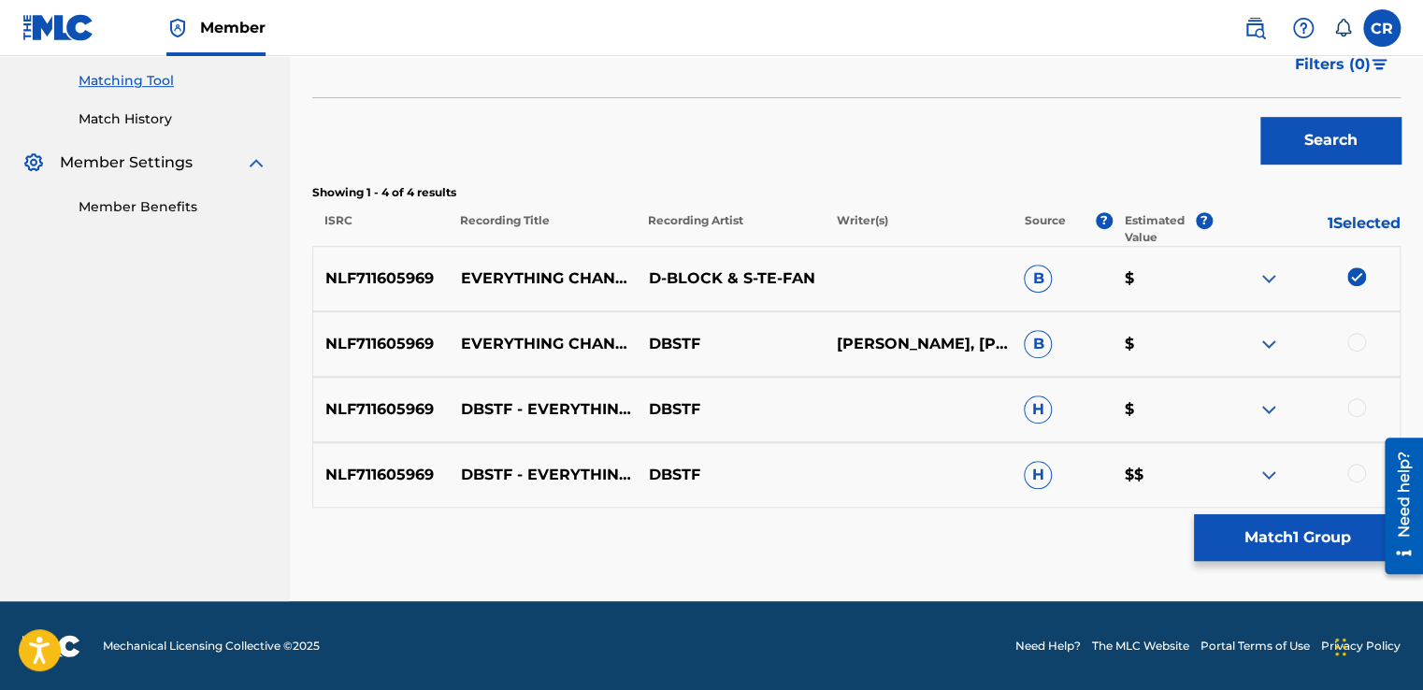
click at [1353, 338] on div at bounding box center [1356, 342] width 19 height 19
click at [1360, 402] on div at bounding box center [1356, 407] width 19 height 19
click at [1361, 479] on div at bounding box center [1356, 473] width 19 height 19
click at [1305, 550] on button "Match 4 Groups" at bounding box center [1297, 537] width 207 height 47
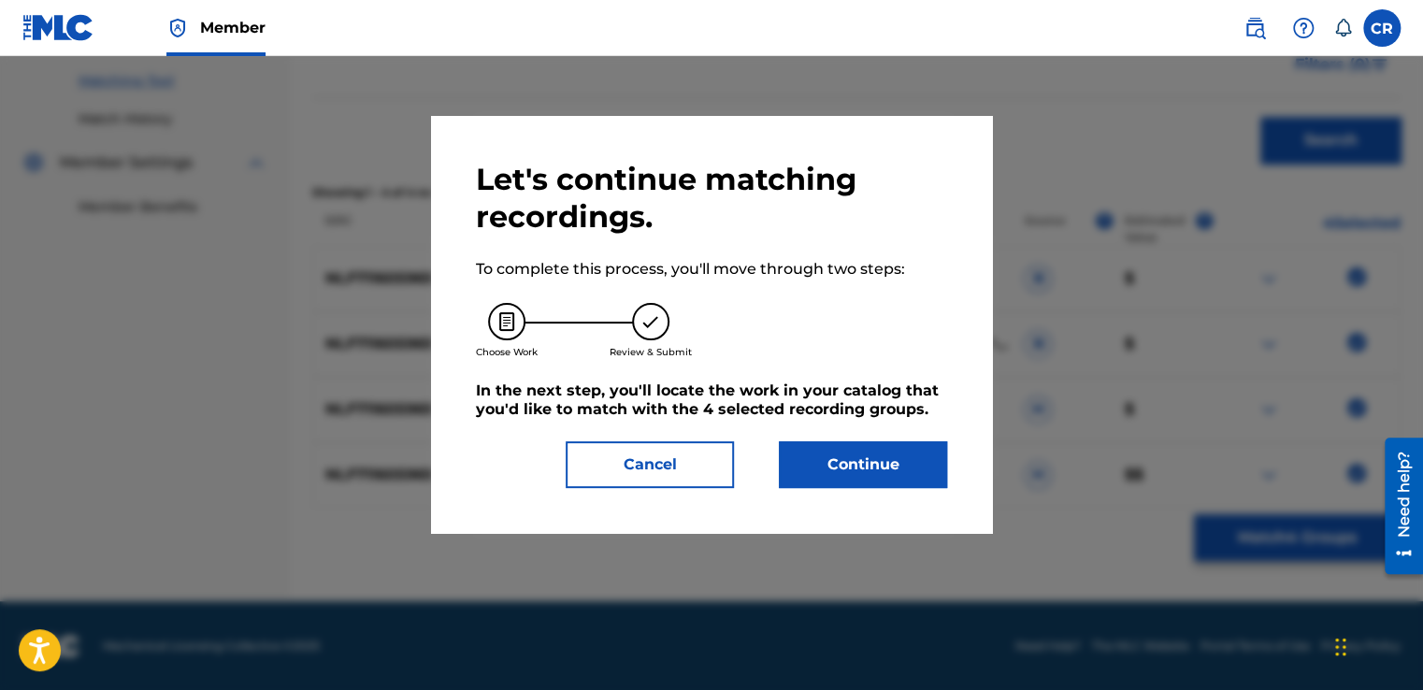
click at [903, 437] on div "Let's continue matching recordings. To complete this process, you'll move throu…" at bounding box center [711, 324] width 471 height 327
click at [895, 447] on button "Continue" at bounding box center [863, 464] width 168 height 47
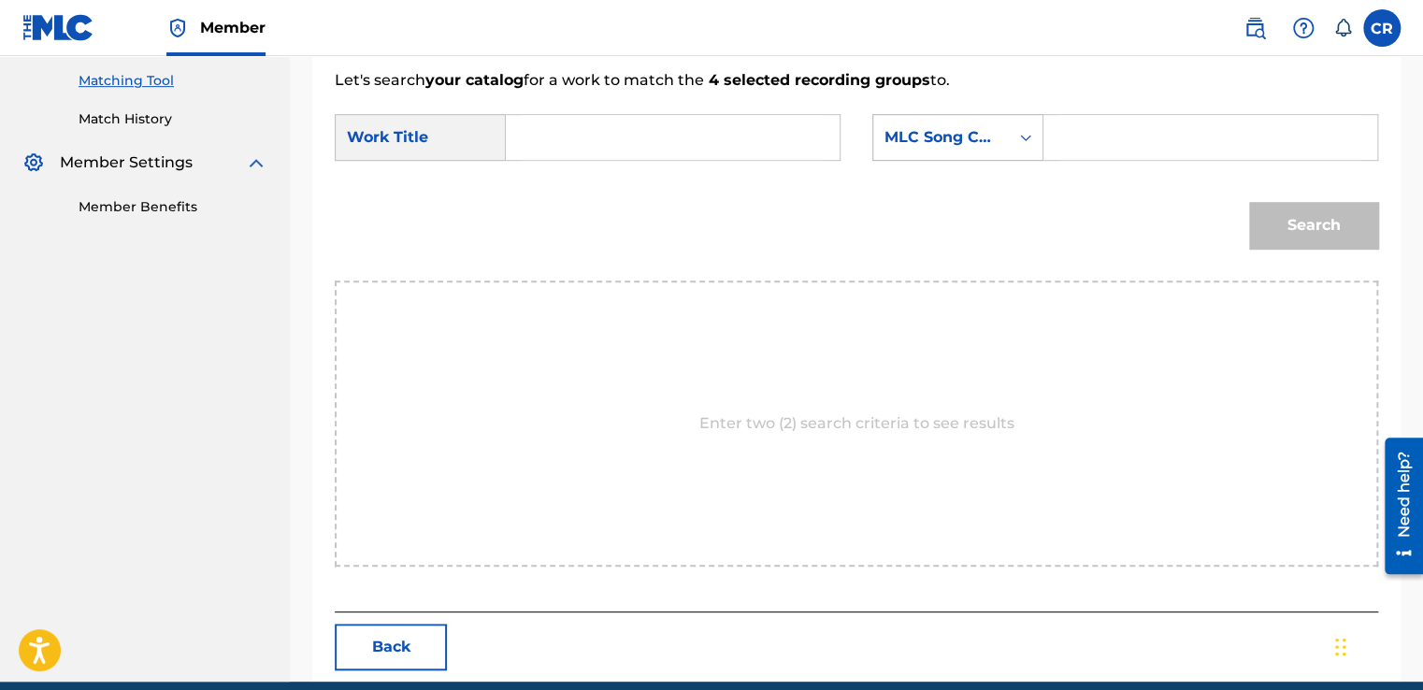
click at [933, 140] on div "MLC Song Code" at bounding box center [940, 137] width 113 height 22
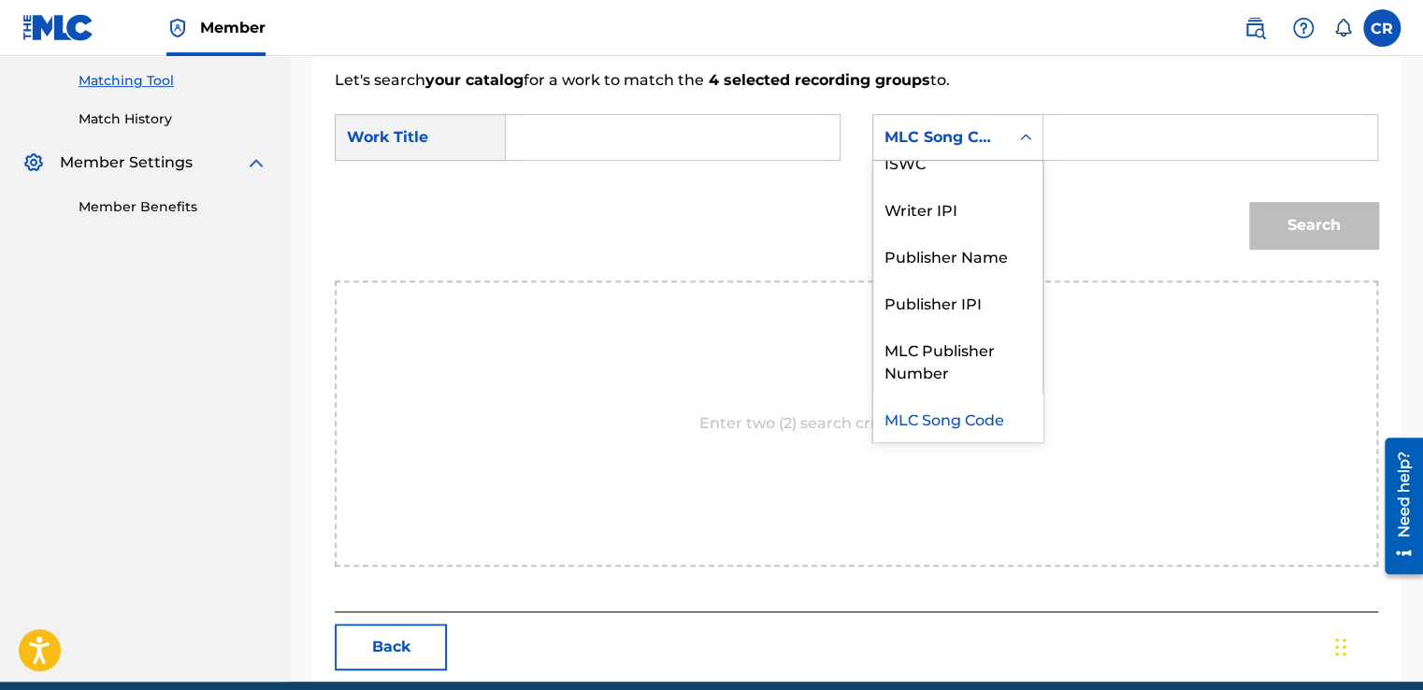
scroll to position [0, 0]
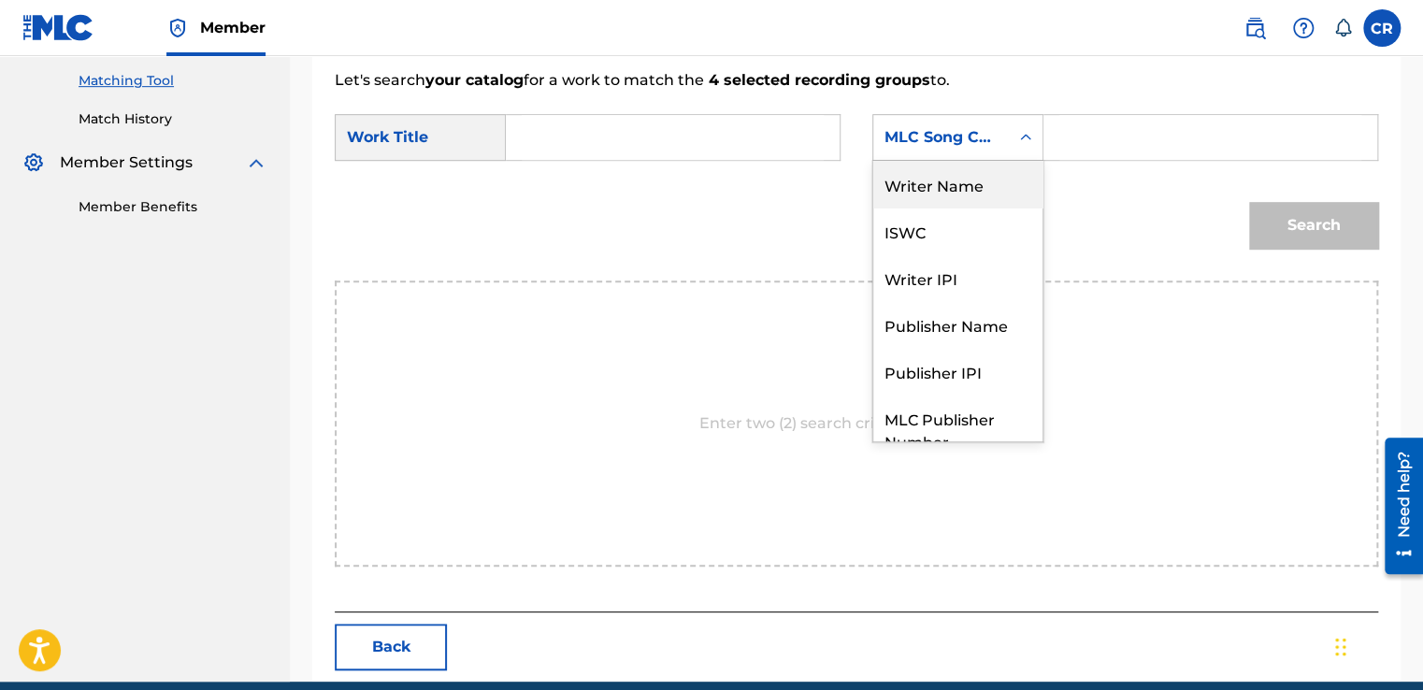
drag, startPoint x: 943, startPoint y: 175, endPoint x: 957, endPoint y: 173, distance: 14.1
click at [946, 175] on div "Writer Name" at bounding box center [957, 184] width 169 height 47
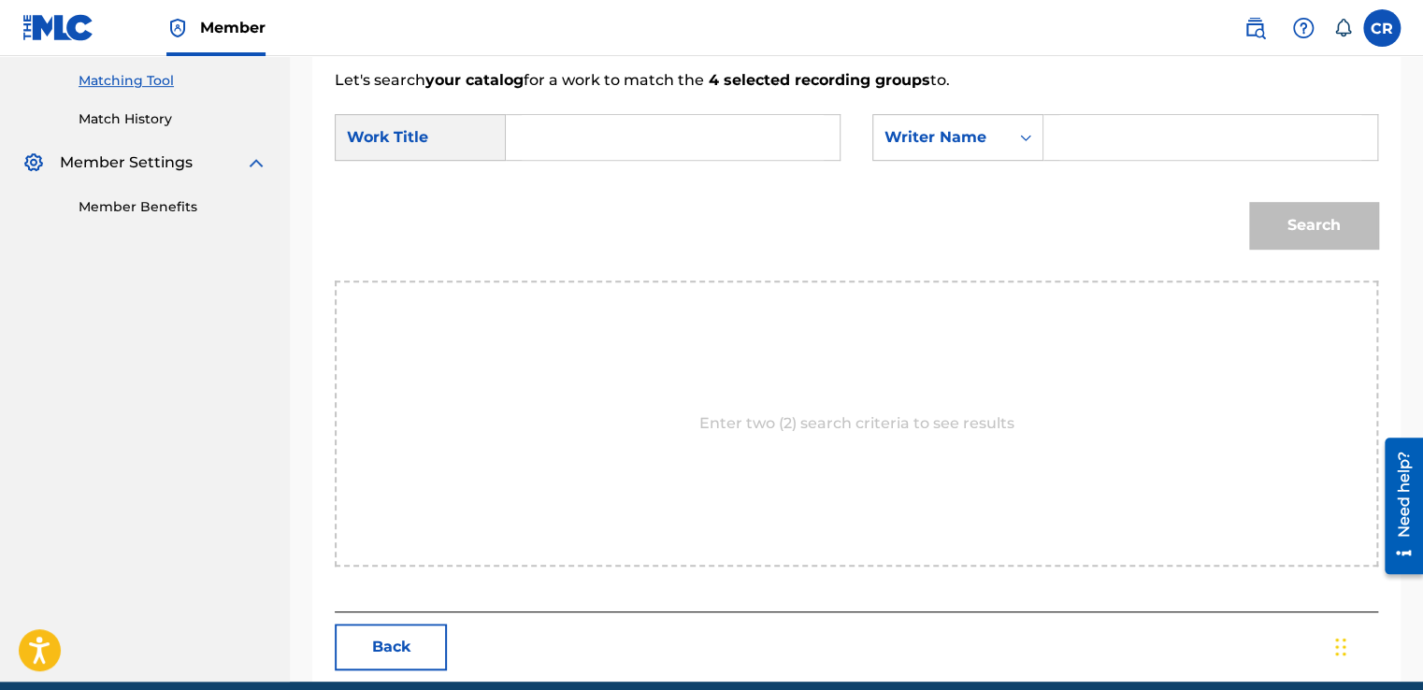
click at [1091, 144] on input "Search Form" at bounding box center [1210, 137] width 302 height 45
type input "BAKKER"
click at [673, 135] on input "Search Form" at bounding box center [673, 137] width 302 height 45
paste input "EVERYTHING CHANGED"
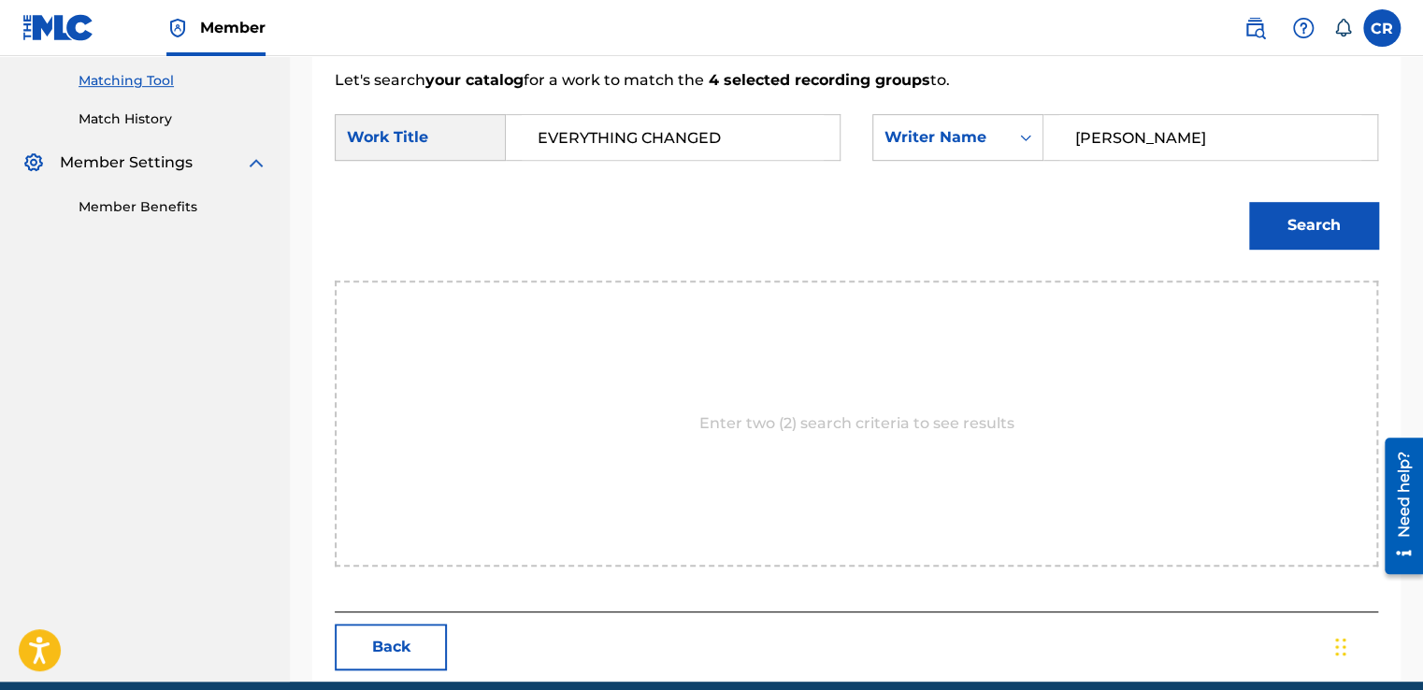
type input "EVERYTHING CHANGED"
click at [1335, 219] on button "Search" at bounding box center [1313, 225] width 129 height 47
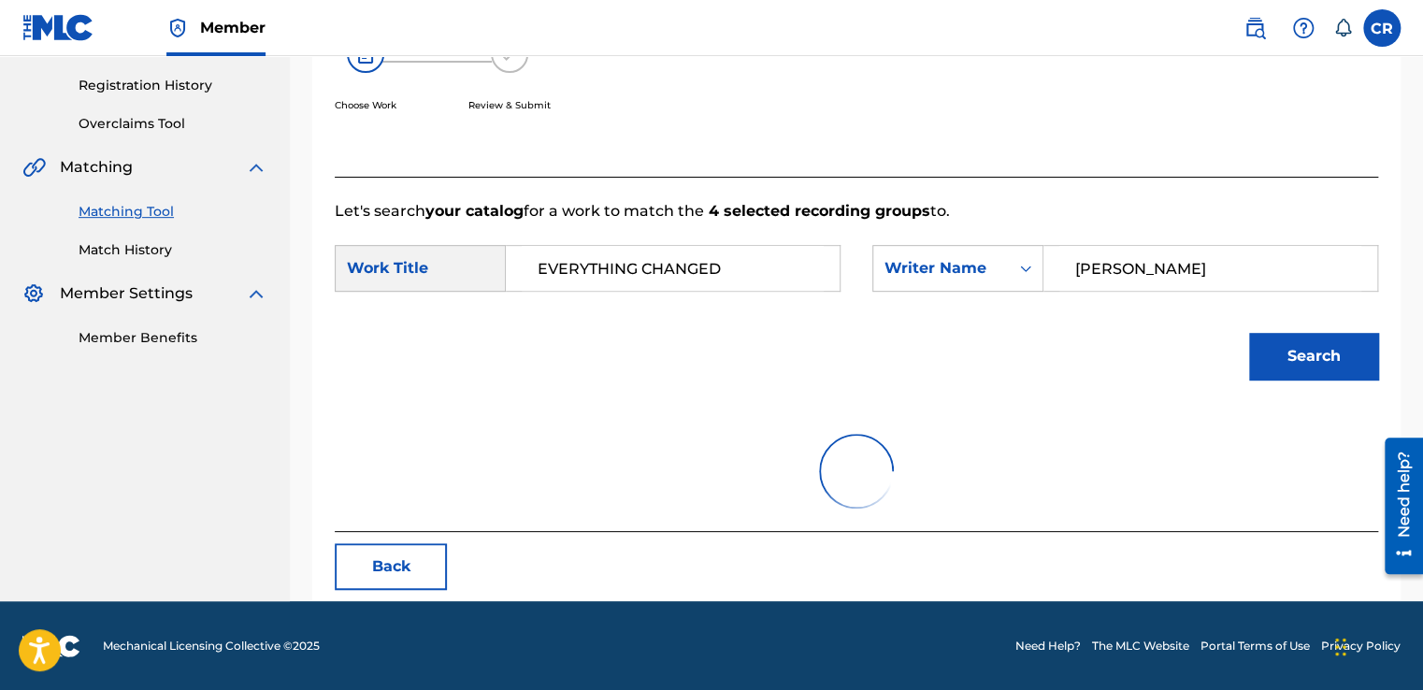
scroll to position [474, 0]
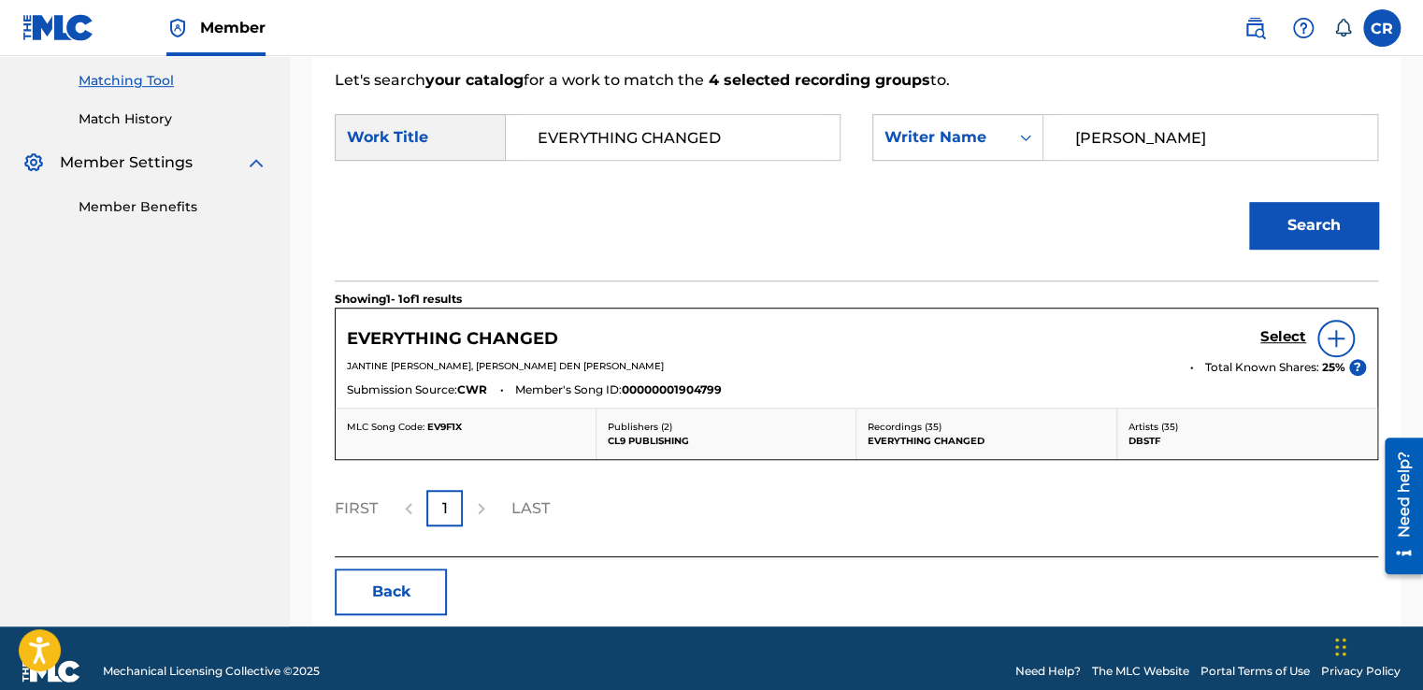
click at [1275, 332] on h5 "Select" at bounding box center [1283, 337] width 46 height 18
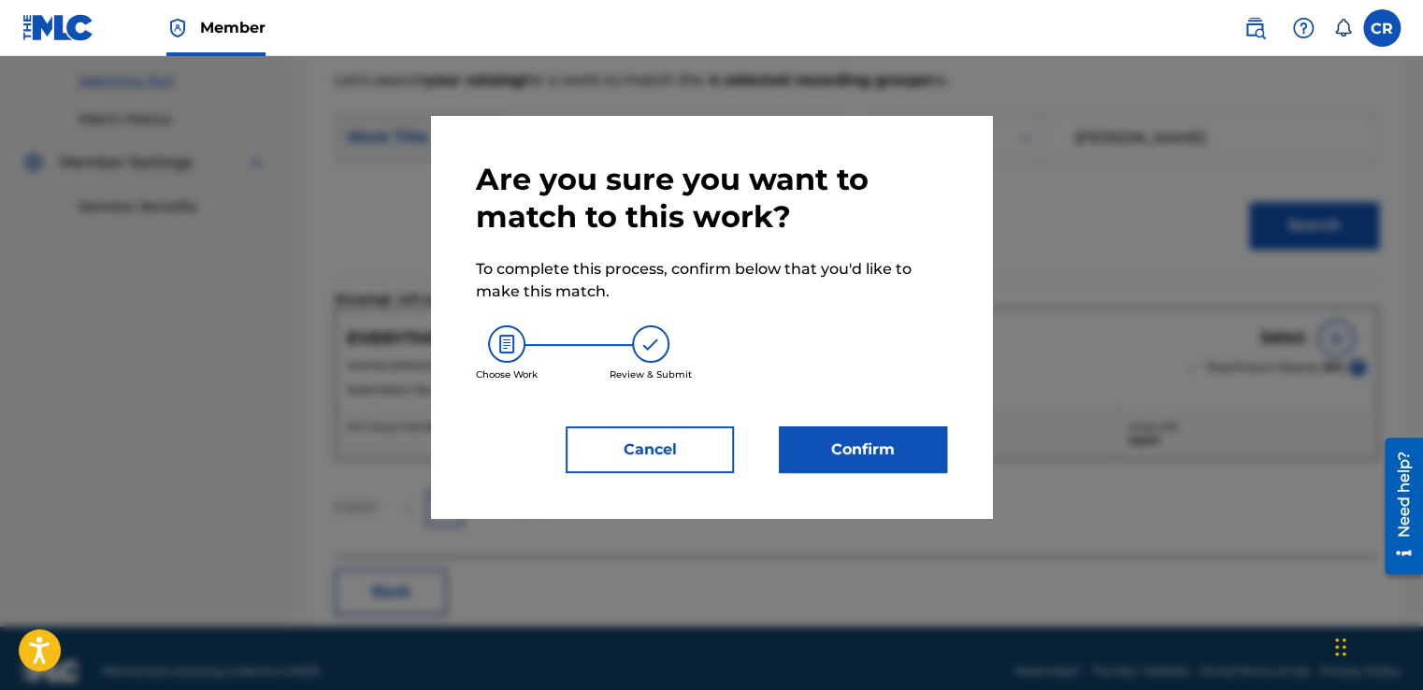
click at [913, 437] on button "Confirm" at bounding box center [863, 449] width 168 height 47
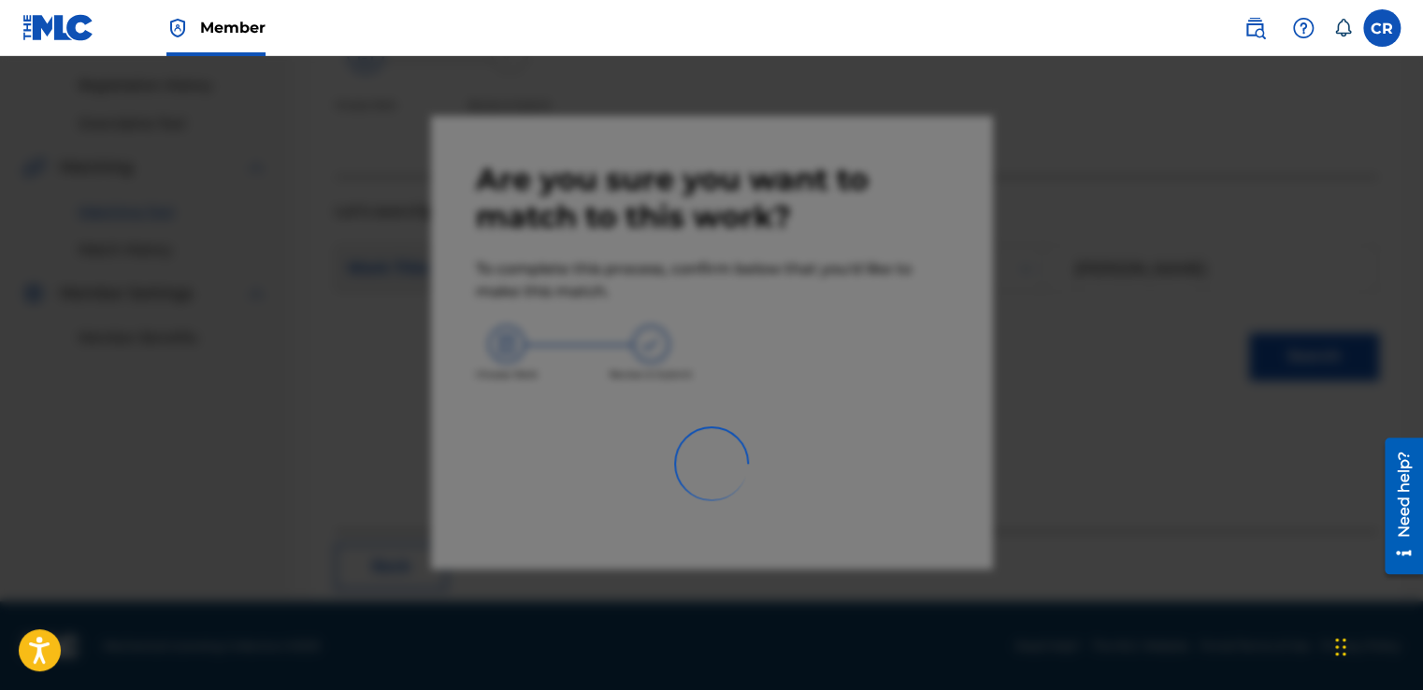
scroll to position [112, 0]
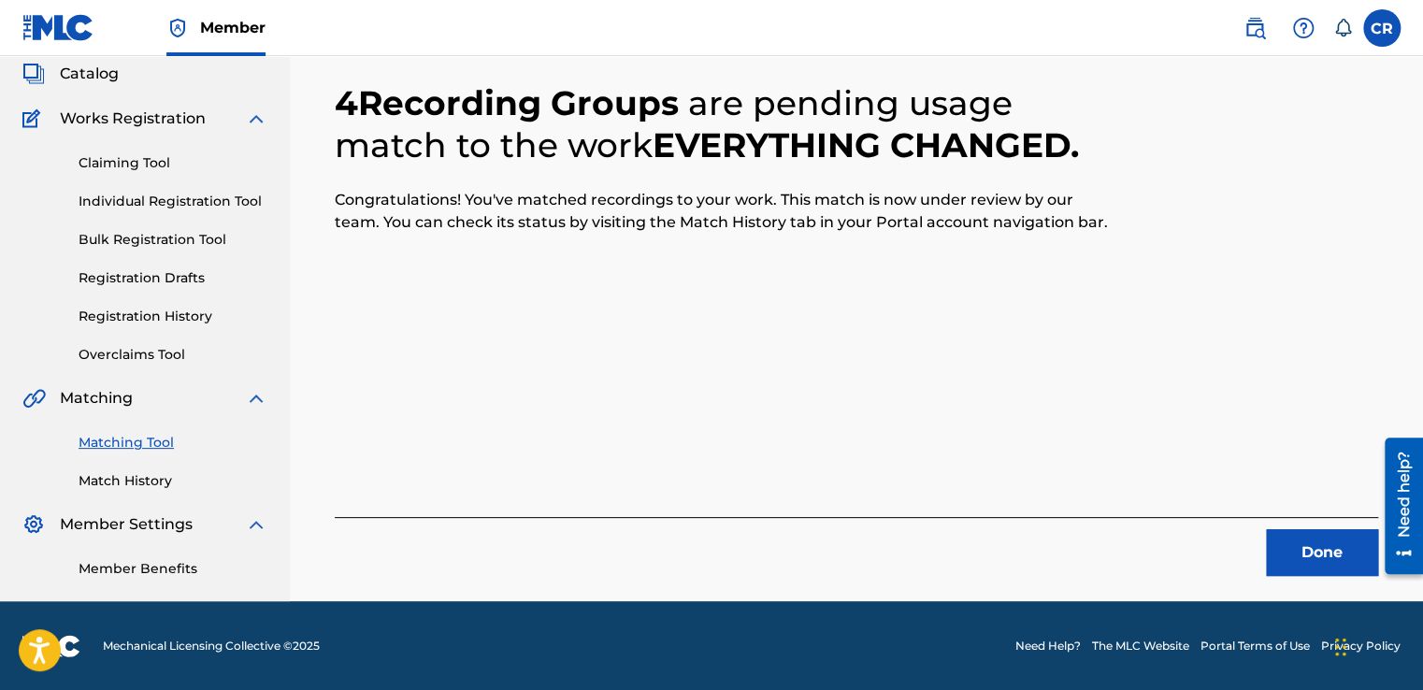
click at [1301, 549] on button "Done" at bounding box center [1322, 552] width 112 height 47
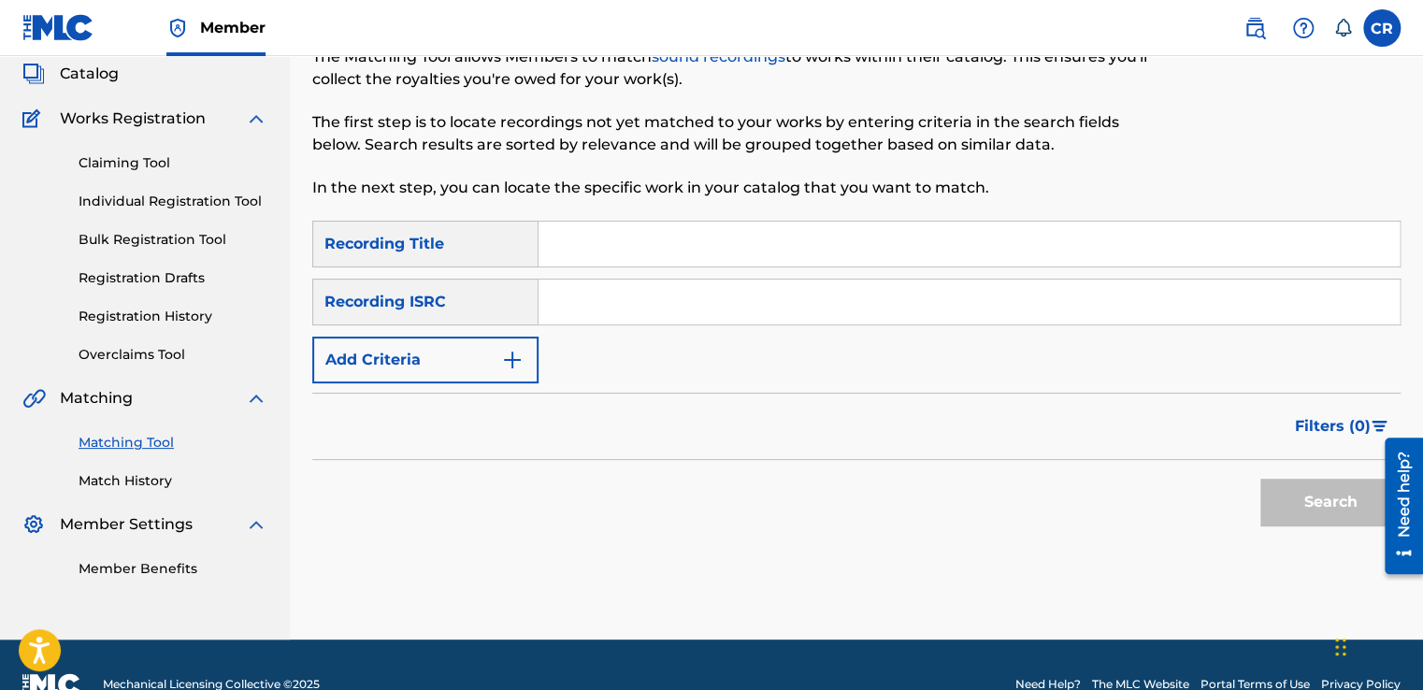
drag, startPoint x: 764, startPoint y: 301, endPoint x: 772, endPoint y: 315, distance: 16.4
click at [764, 301] on input "Search Form" at bounding box center [968, 301] width 861 height 45
paste input "QMVCS1601001"
type input "QMVCS1601001"
click at [797, 206] on div "Matching Tool The Matching Tool allows Members to match sound recordings to wor…" at bounding box center [730, 106] width 837 height 230
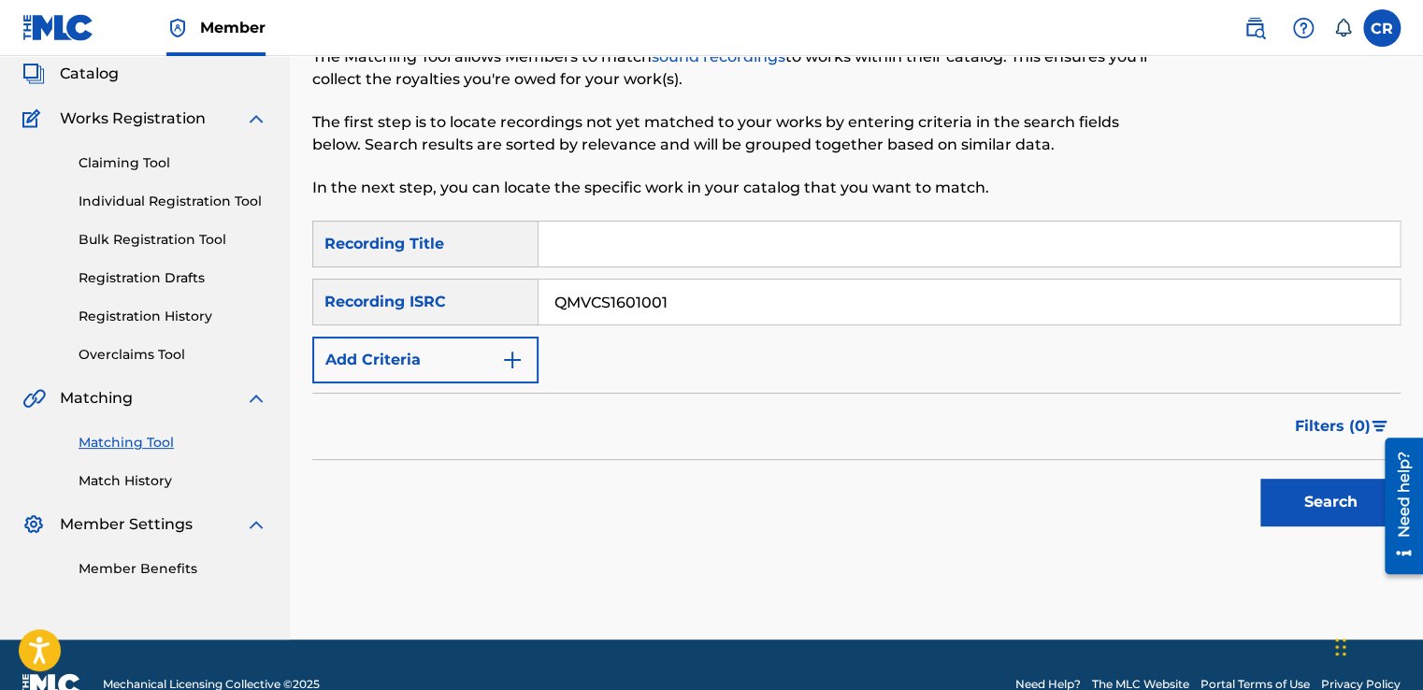
drag, startPoint x: 806, startPoint y: 232, endPoint x: 826, endPoint y: 245, distance: 24.4
click at [806, 232] on input "Search Form" at bounding box center [968, 244] width 861 height 45
paste input "PENDULUM (JAMBE-AN RIDDIM)"
type input "PENDULUM (JAMBE-AN RIDDIM)"
click at [1289, 488] on button "Search" at bounding box center [1330, 502] width 140 height 47
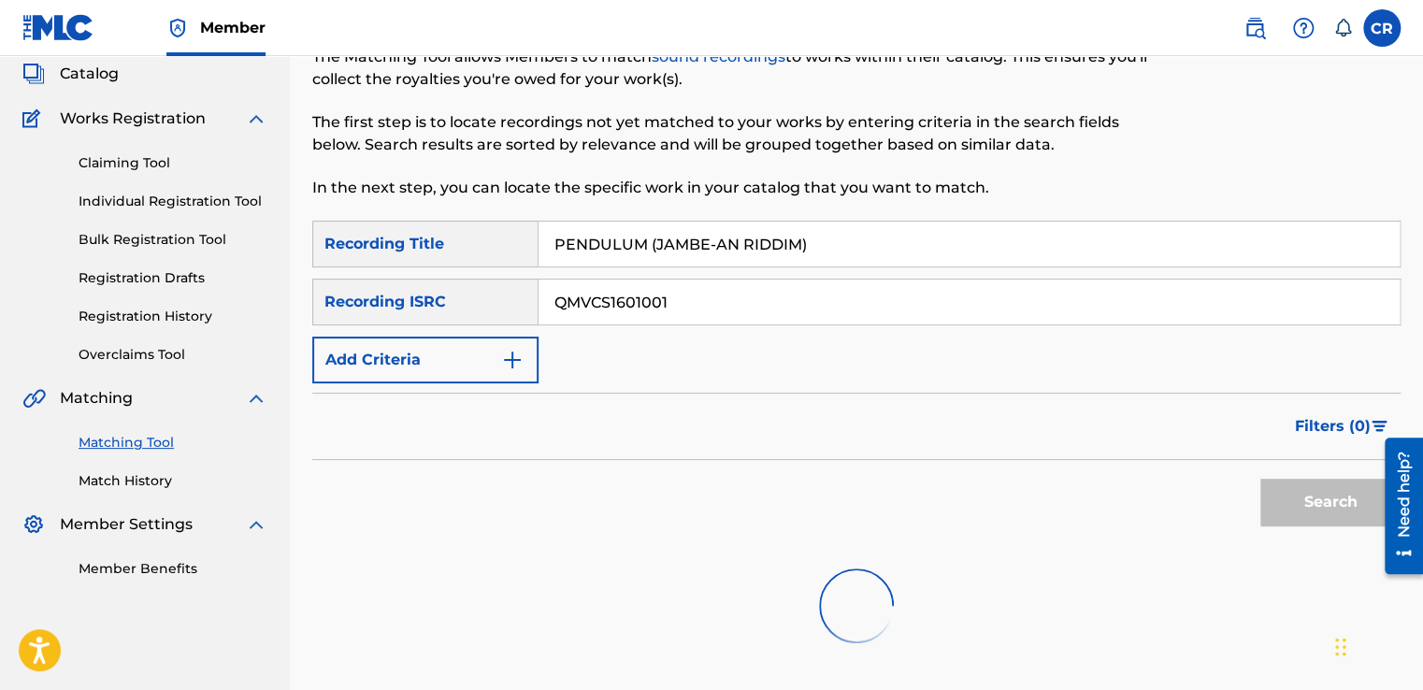
scroll to position [270, 0]
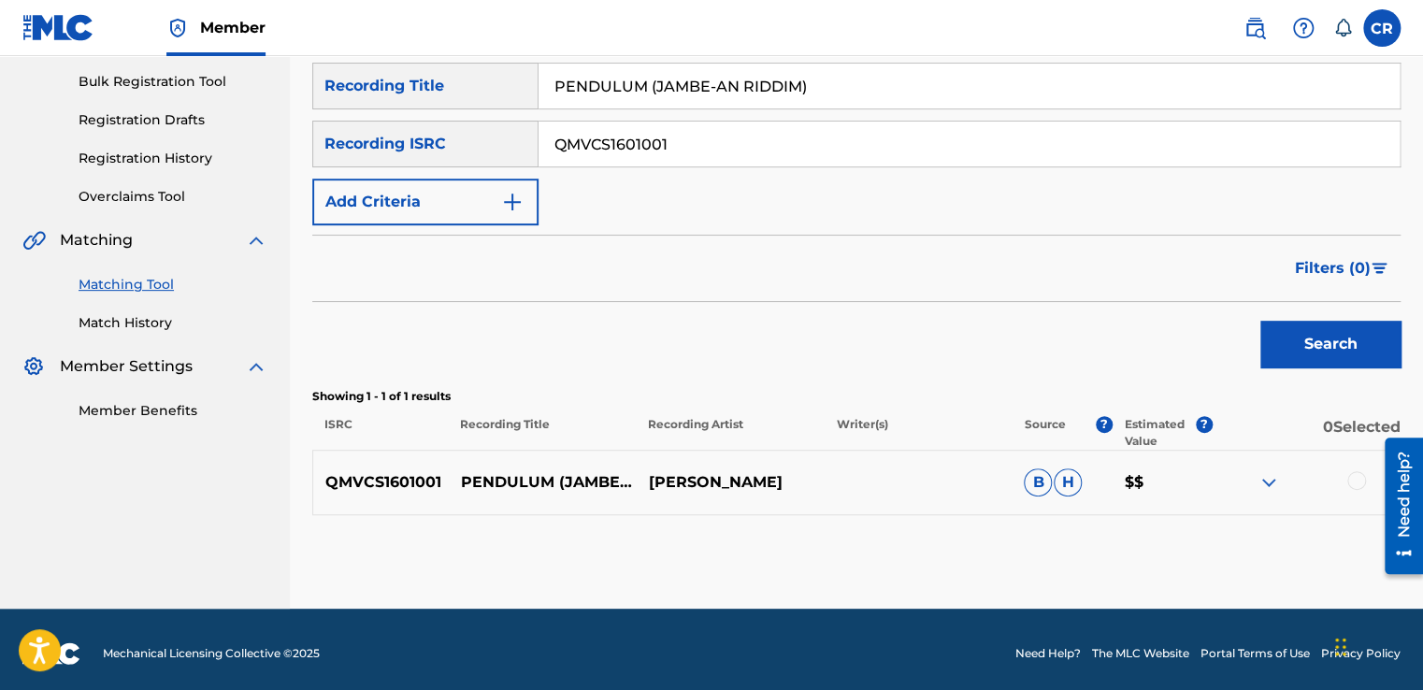
click at [772, 487] on p "SHANE HOOSONG" at bounding box center [730, 482] width 188 height 22
copy p "HOOSONG"
click at [1354, 480] on div at bounding box center [1356, 480] width 19 height 19
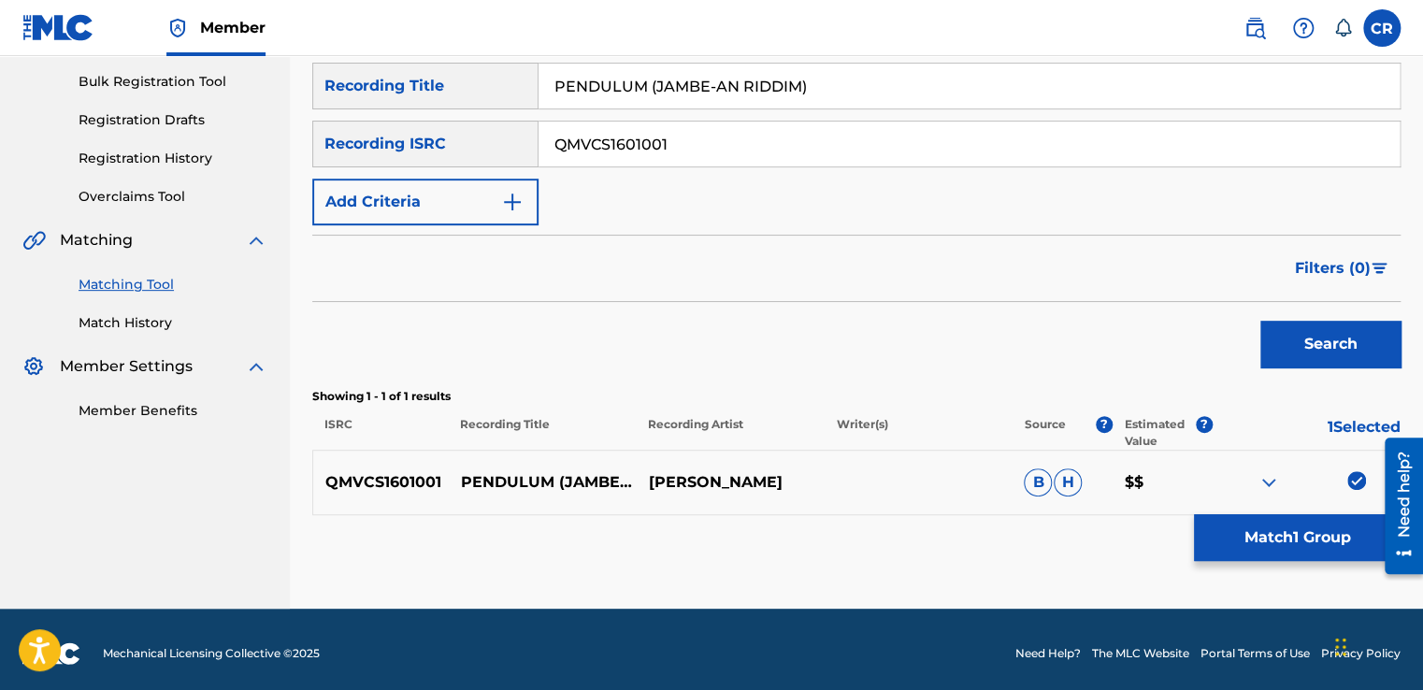
click at [1279, 543] on button "Match 1 Group" at bounding box center [1297, 537] width 207 height 47
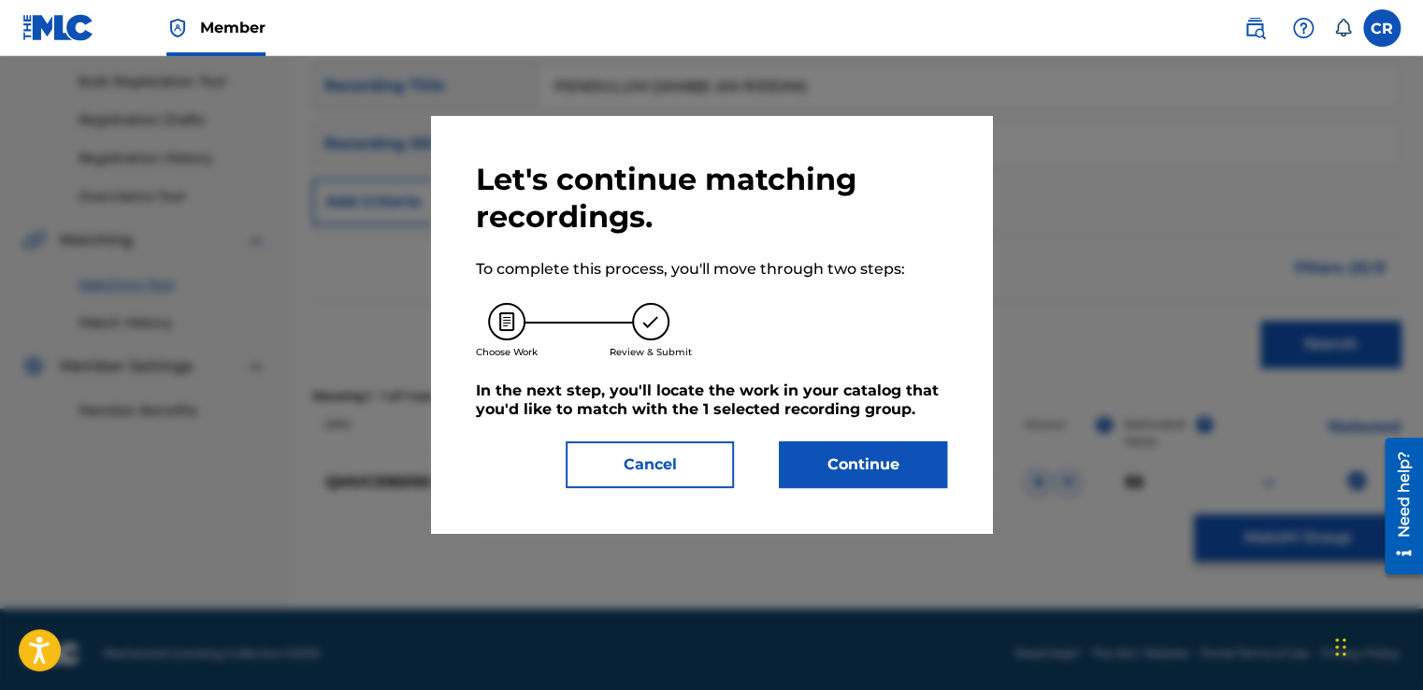
click at [871, 447] on button "Continue" at bounding box center [863, 464] width 168 height 47
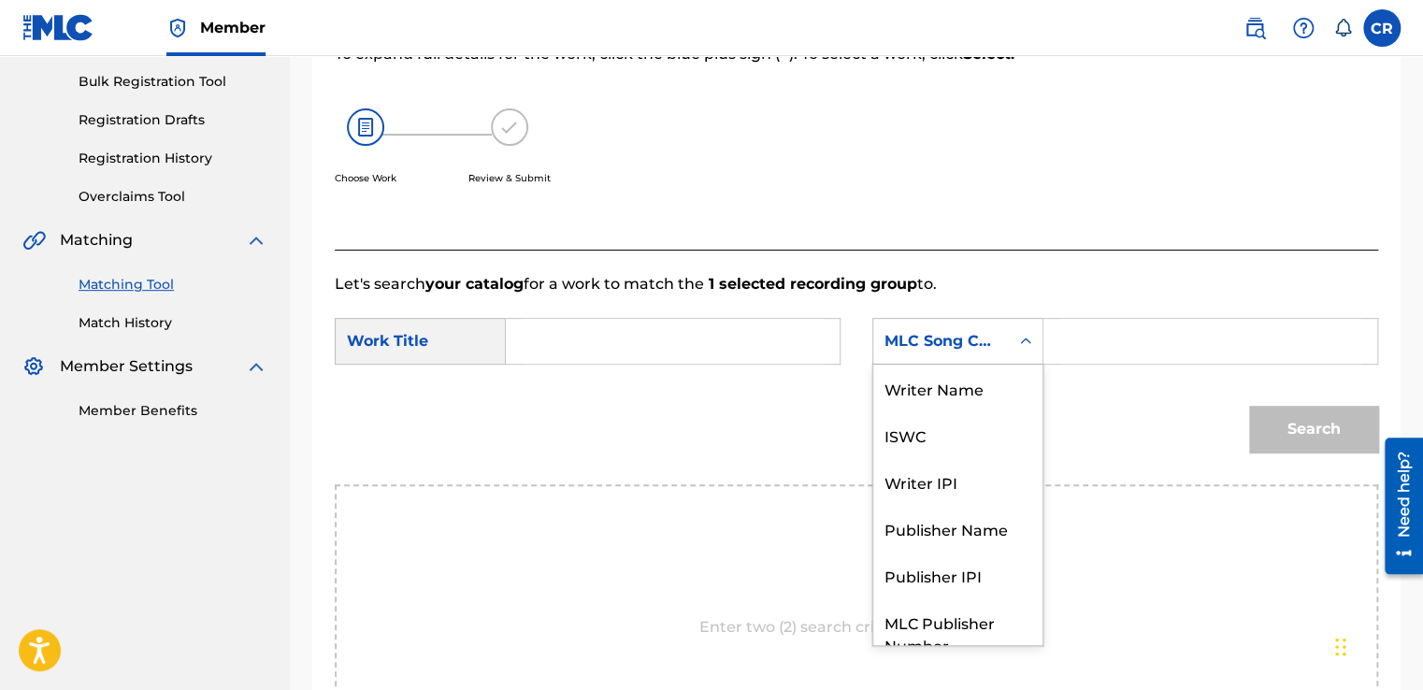
drag, startPoint x: 935, startPoint y: 344, endPoint x: 926, endPoint y: 365, distance: 22.2
click at [934, 345] on div "MLC Song Code" at bounding box center [940, 341] width 113 height 22
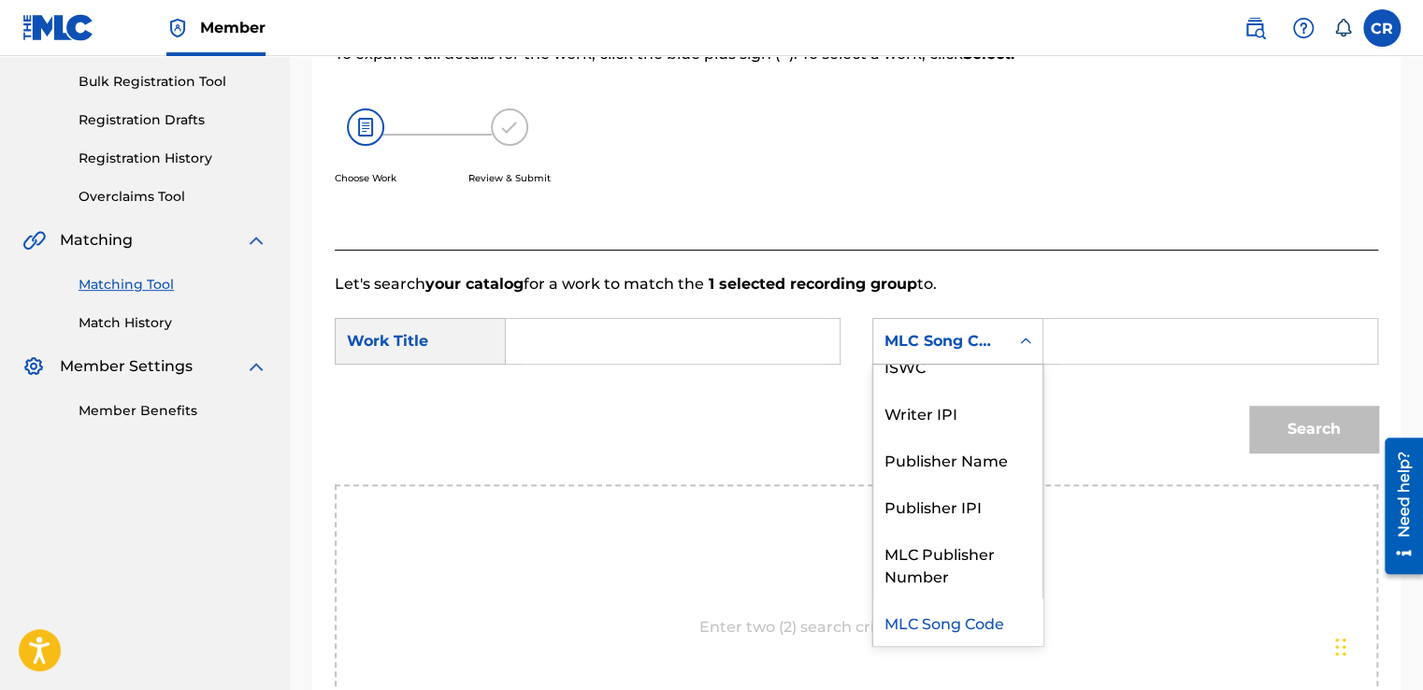
scroll to position [0, 0]
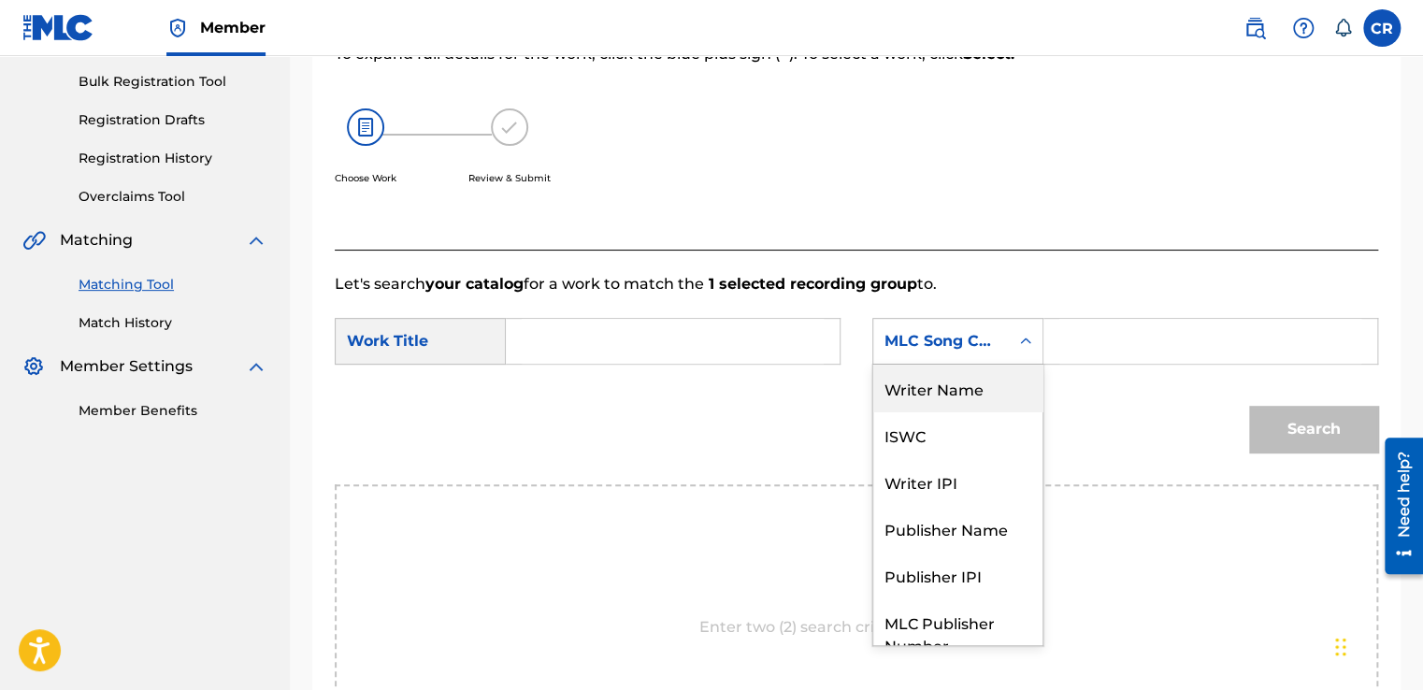
click at [926, 365] on div "Writer Name" at bounding box center [957, 388] width 169 height 47
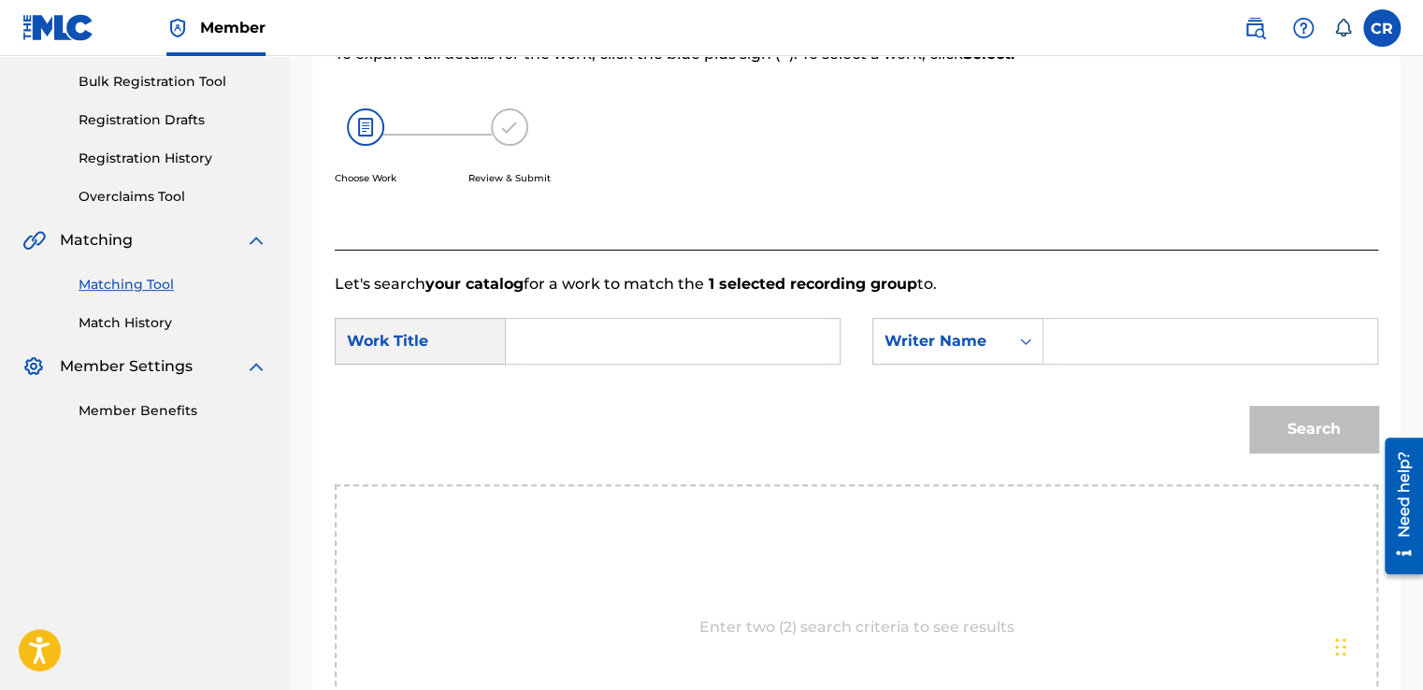
click at [1077, 351] on input "Search Form" at bounding box center [1210, 341] width 302 height 45
paste input "HOOSONG"
type input "HOOSONG"
click at [755, 342] on input "Search Form" at bounding box center [673, 341] width 302 height 45
paste input "PENDULUM (JAMBE-AN RIDDIM)"
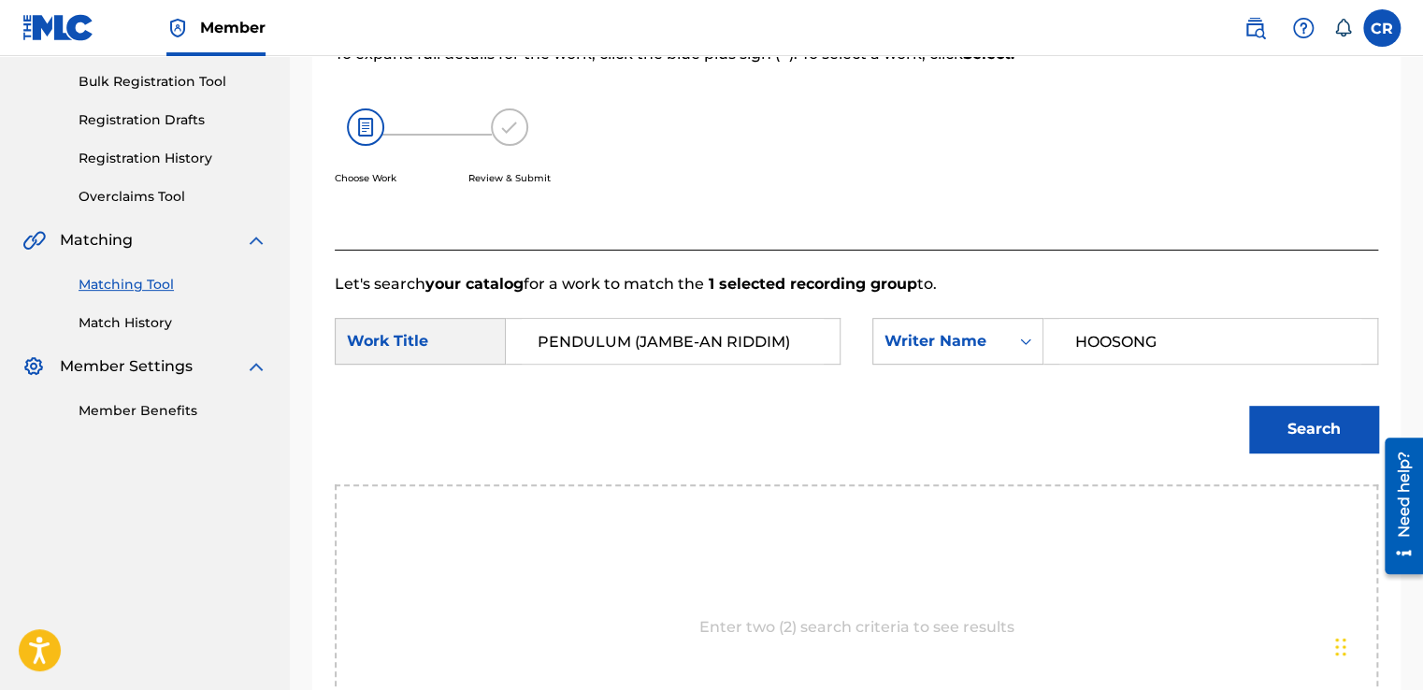
type input "PENDULUM (JAMBE-AN RIDDIM)"
click at [1316, 432] on button "Search" at bounding box center [1313, 429] width 129 height 47
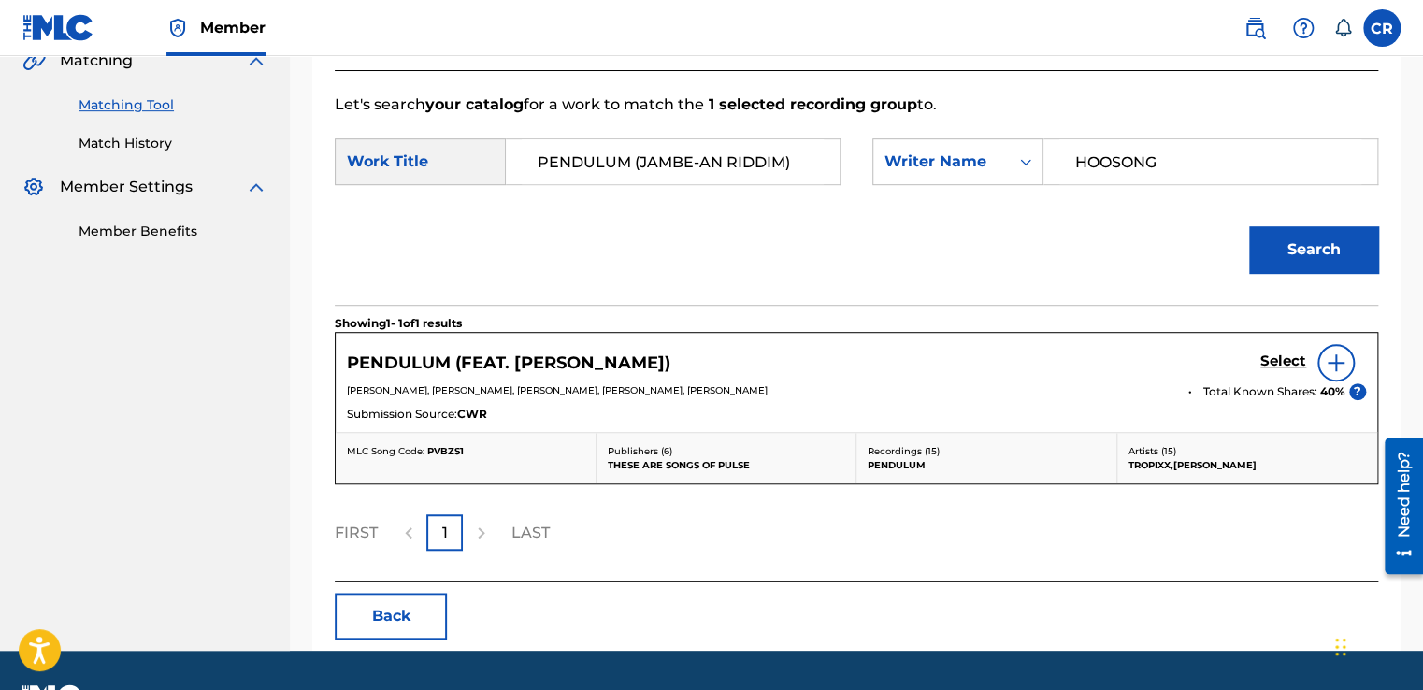
scroll to position [405, 0]
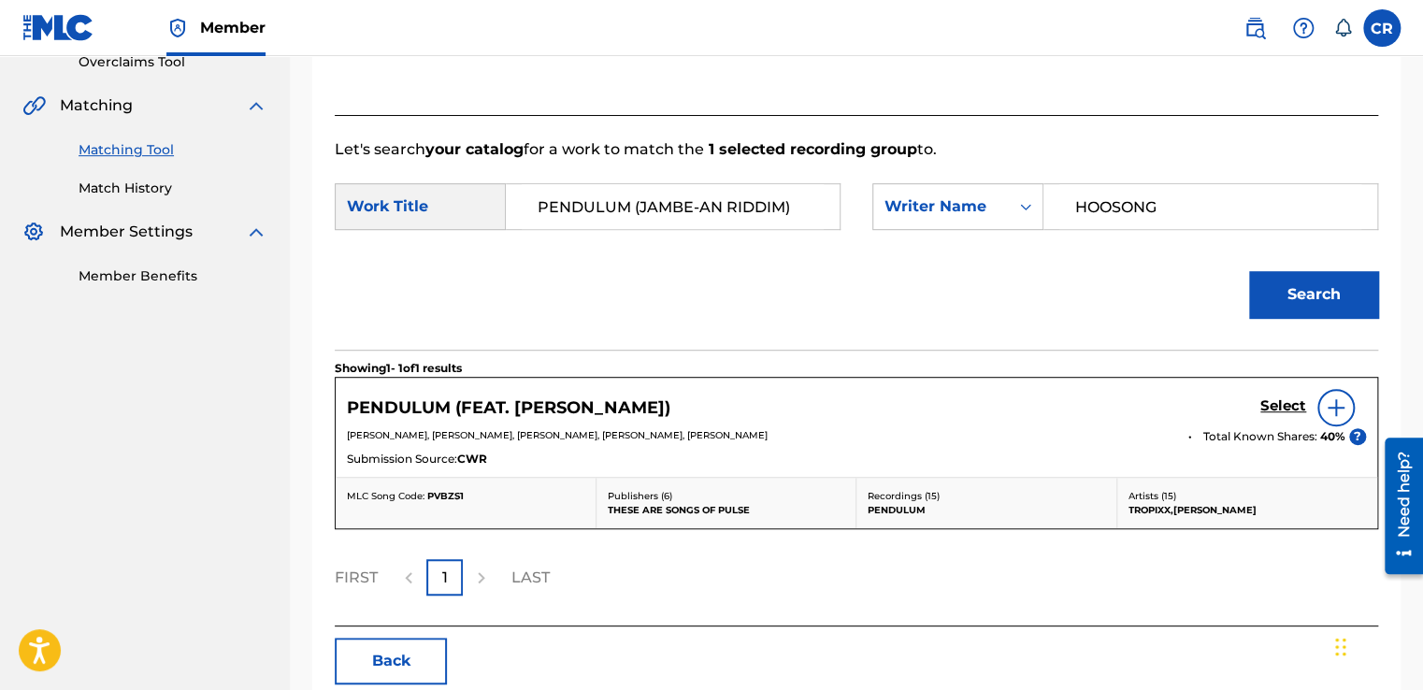
click at [1282, 405] on h5 "Select" at bounding box center [1283, 406] width 46 height 18
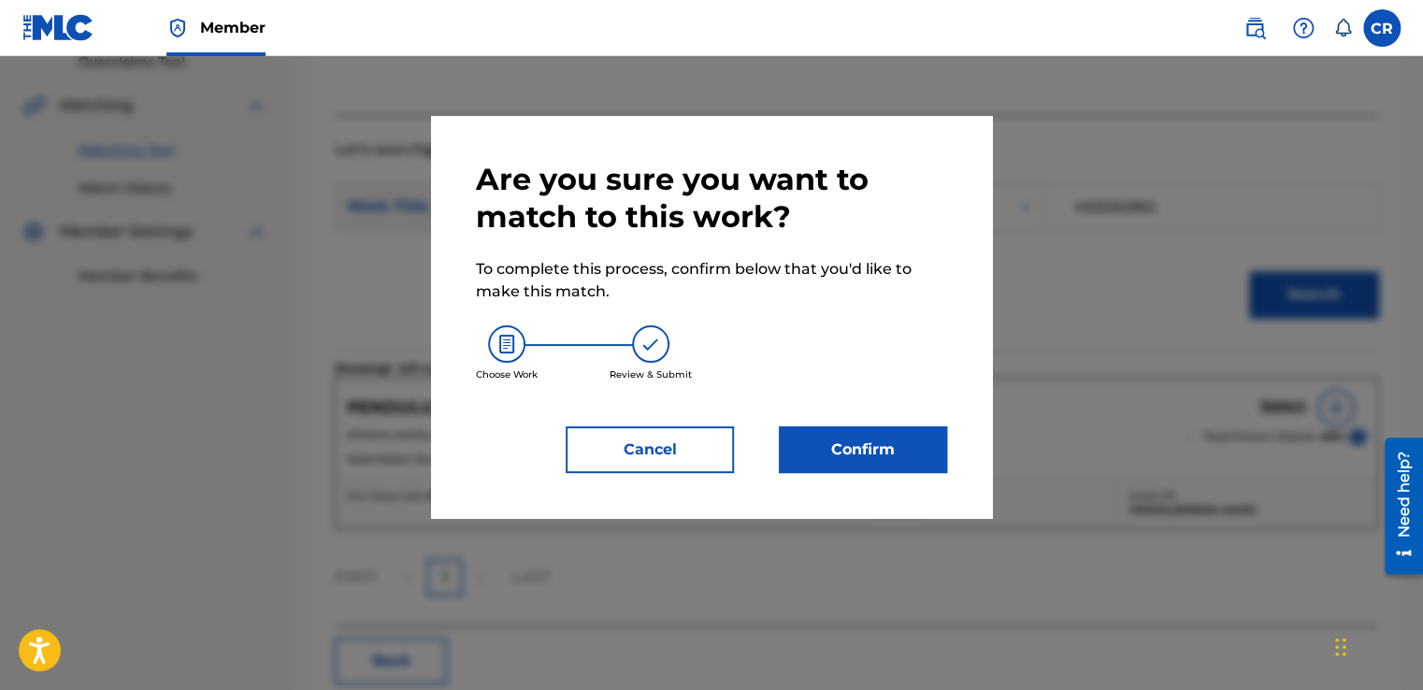
click at [894, 450] on button "Confirm" at bounding box center [863, 449] width 168 height 47
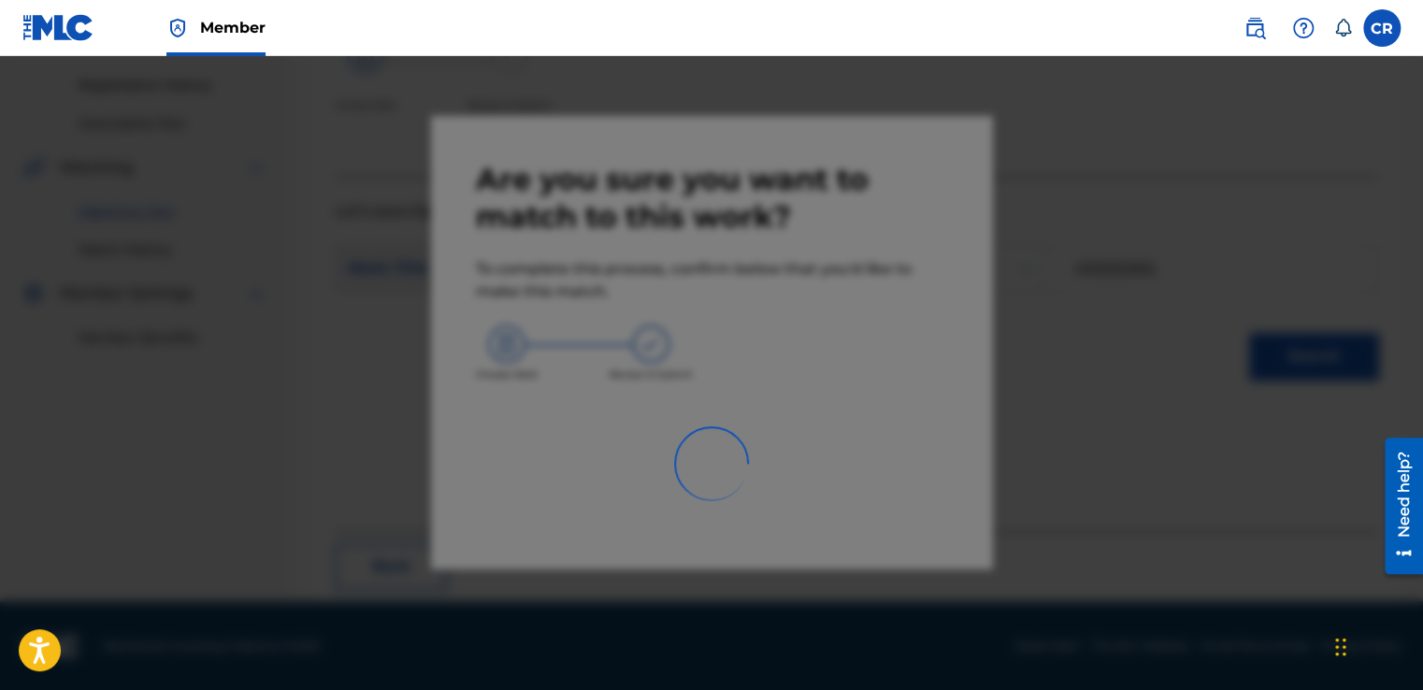
scroll to position [112, 0]
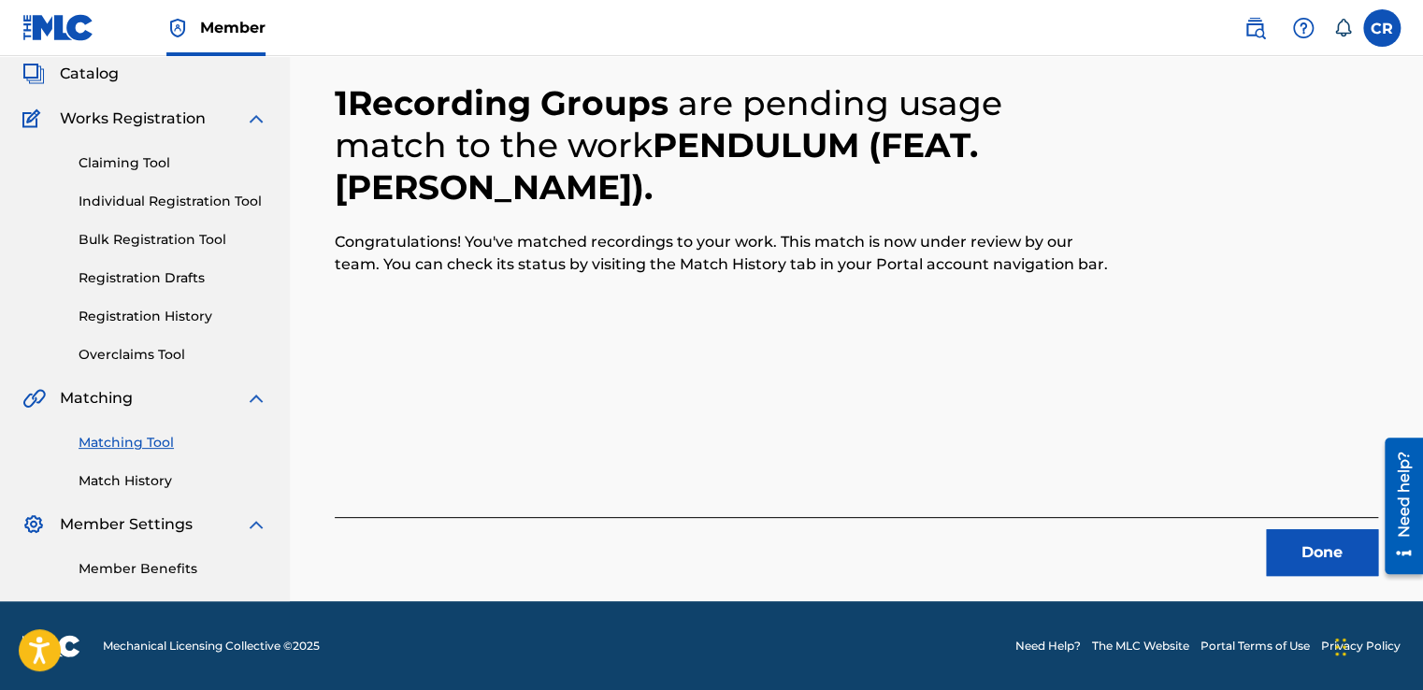
click at [1312, 555] on button "Done" at bounding box center [1322, 552] width 112 height 47
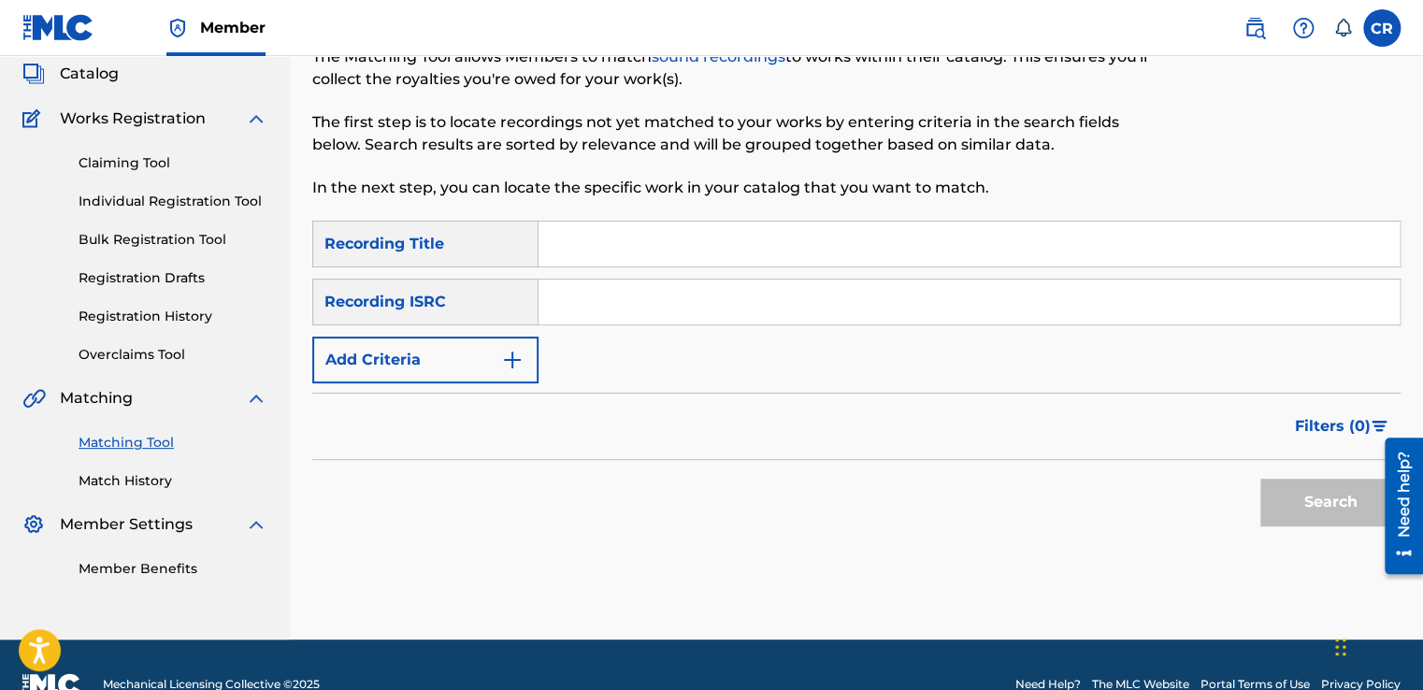
click at [759, 311] on input "Search Form" at bounding box center [968, 301] width 861 height 45
paste input "ARF841900006"
type input "ARF841900006"
drag, startPoint x: 729, startPoint y: 236, endPoint x: 928, endPoint y: 327, distance: 218.8
click at [730, 236] on input "Search Form" at bounding box center [968, 244] width 861 height 45
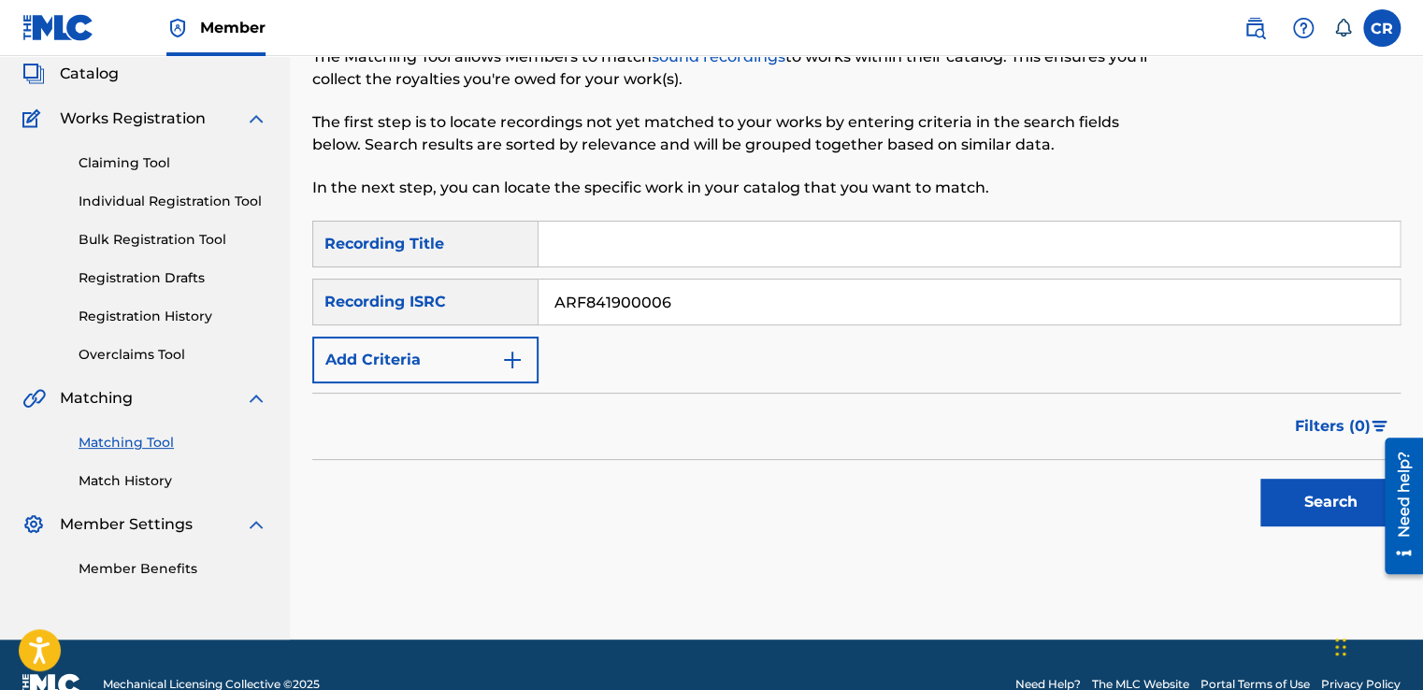
paste input "MI RAZÃ“N DE SER"
type input "MI RAZÃ“N DE SER"
click at [1313, 506] on button "Search" at bounding box center [1330, 502] width 140 height 47
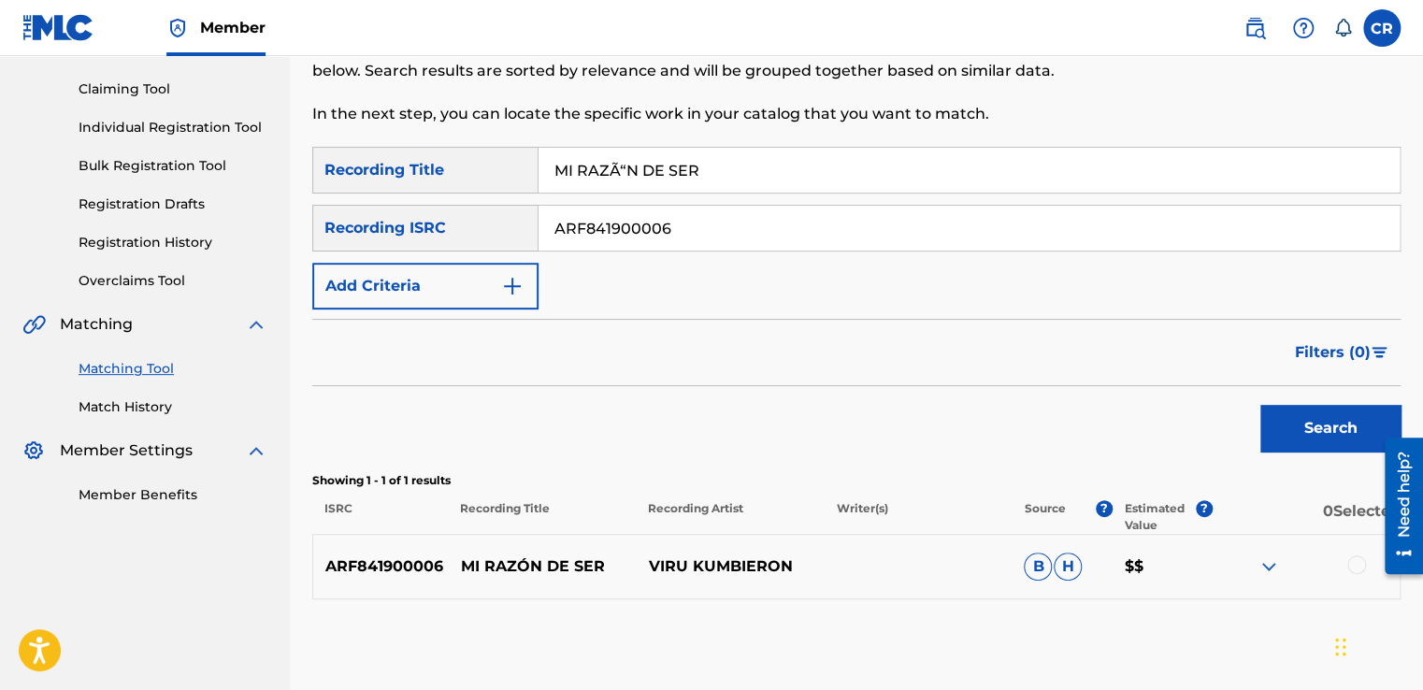
scroll to position [278, 0]
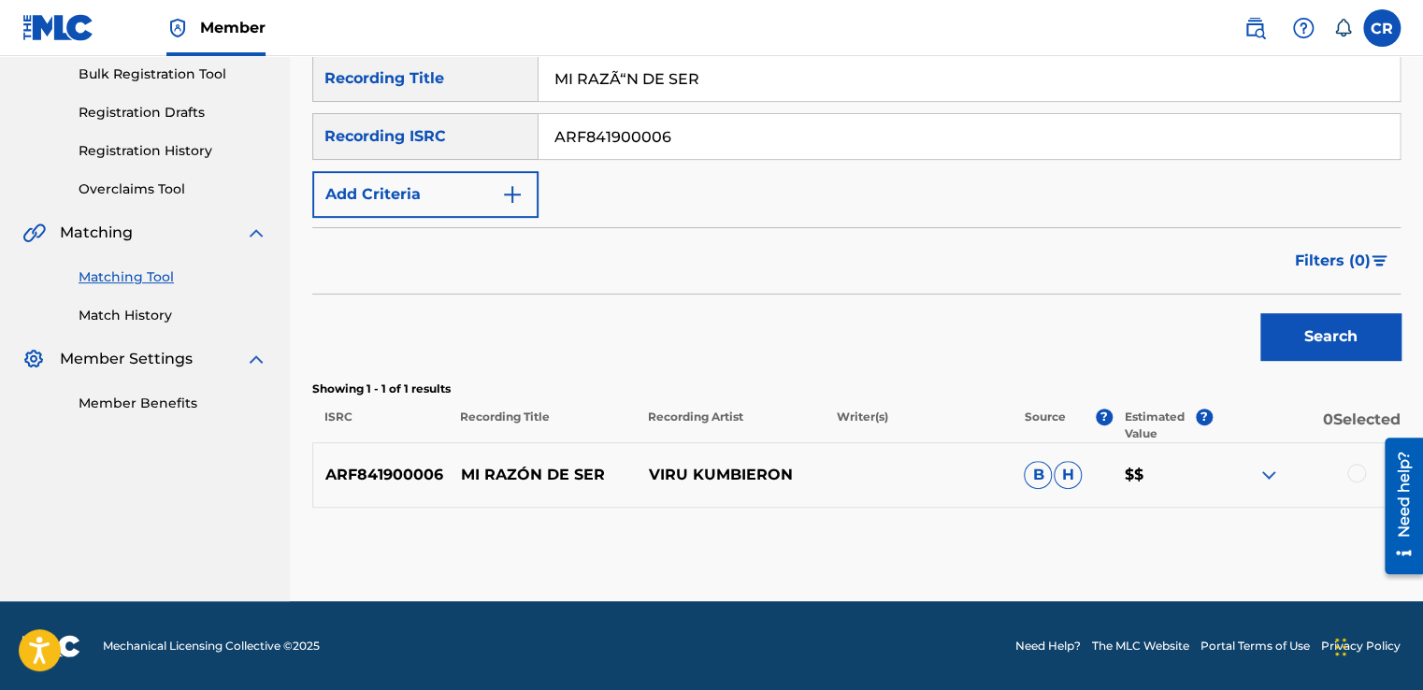
click at [759, 464] on p "VIRU KUMBIERON" at bounding box center [730, 475] width 188 height 22
copy p "KUMBIERON"
click at [1357, 467] on div at bounding box center [1356, 473] width 19 height 19
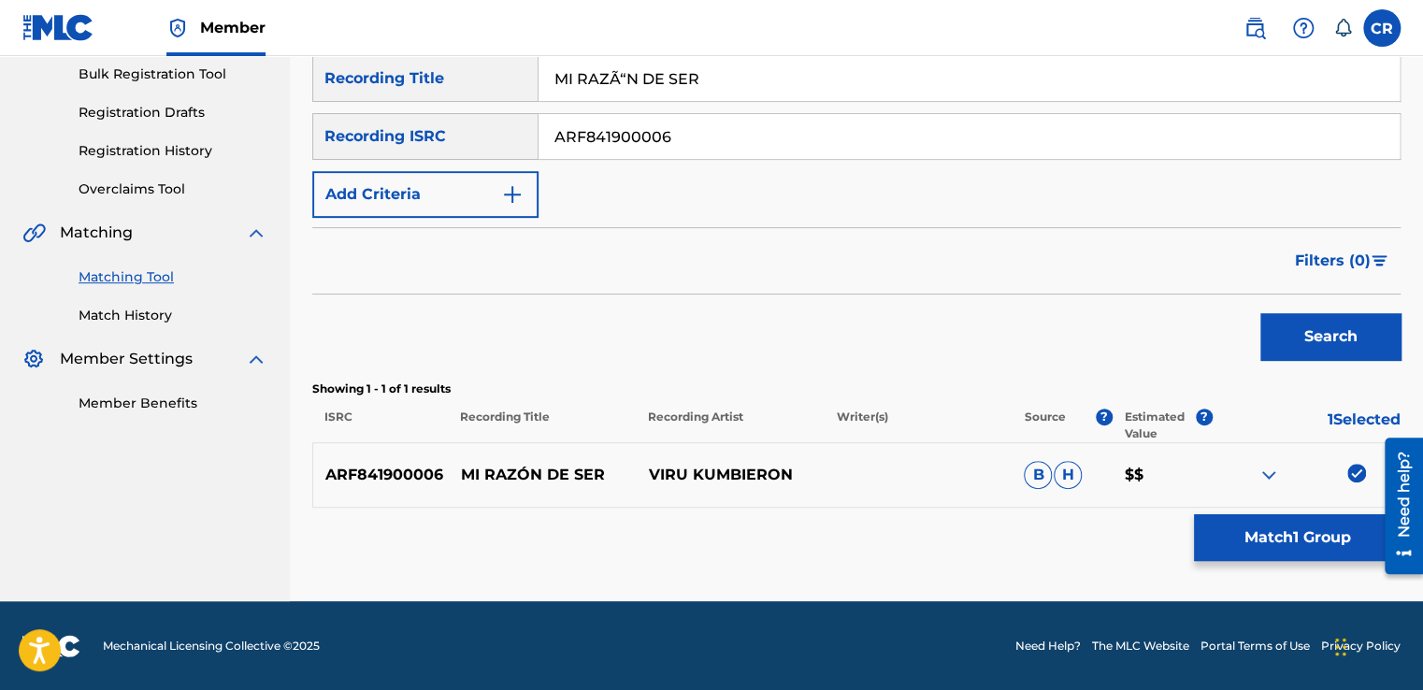
click at [1230, 533] on button "Match 1 Group" at bounding box center [1297, 537] width 207 height 47
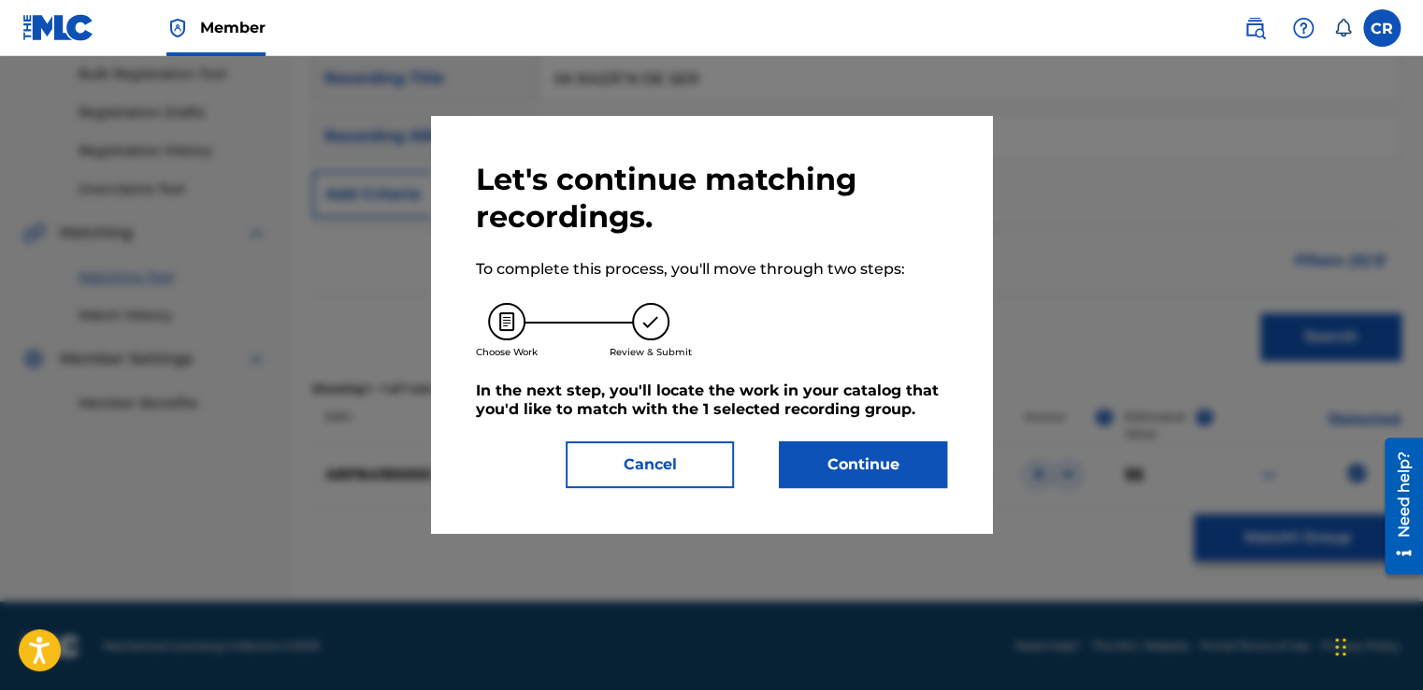
click at [935, 462] on button "Continue" at bounding box center [863, 464] width 168 height 47
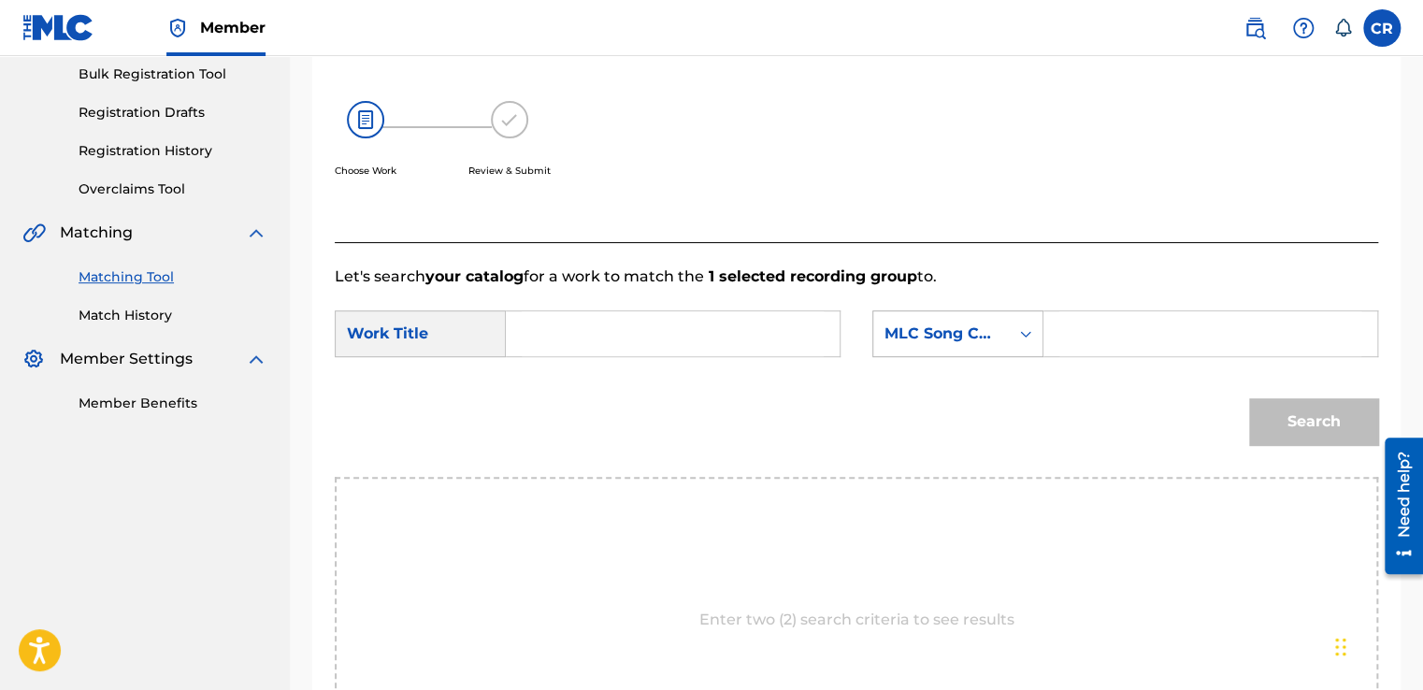
click at [991, 336] on div "MLC Song Code" at bounding box center [940, 333] width 113 height 22
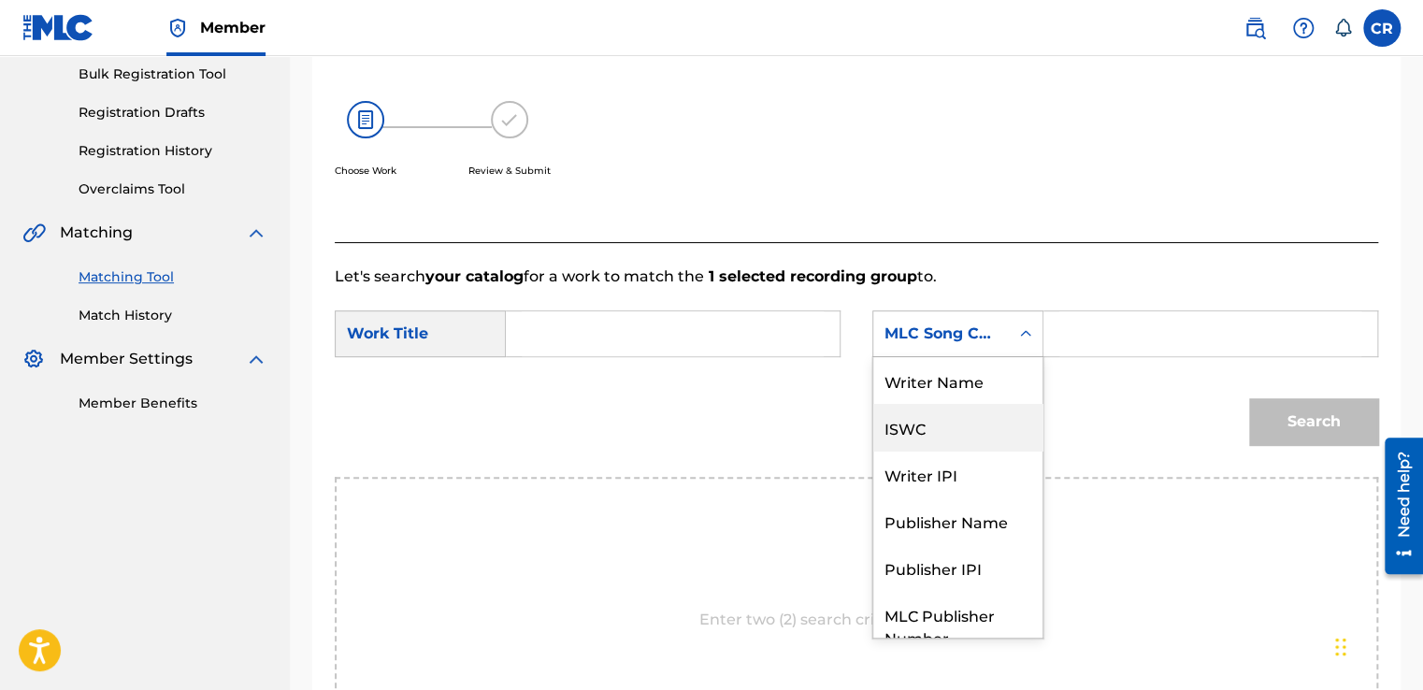
scroll to position [0, 0]
click at [983, 390] on div "Writer Name" at bounding box center [957, 380] width 169 height 47
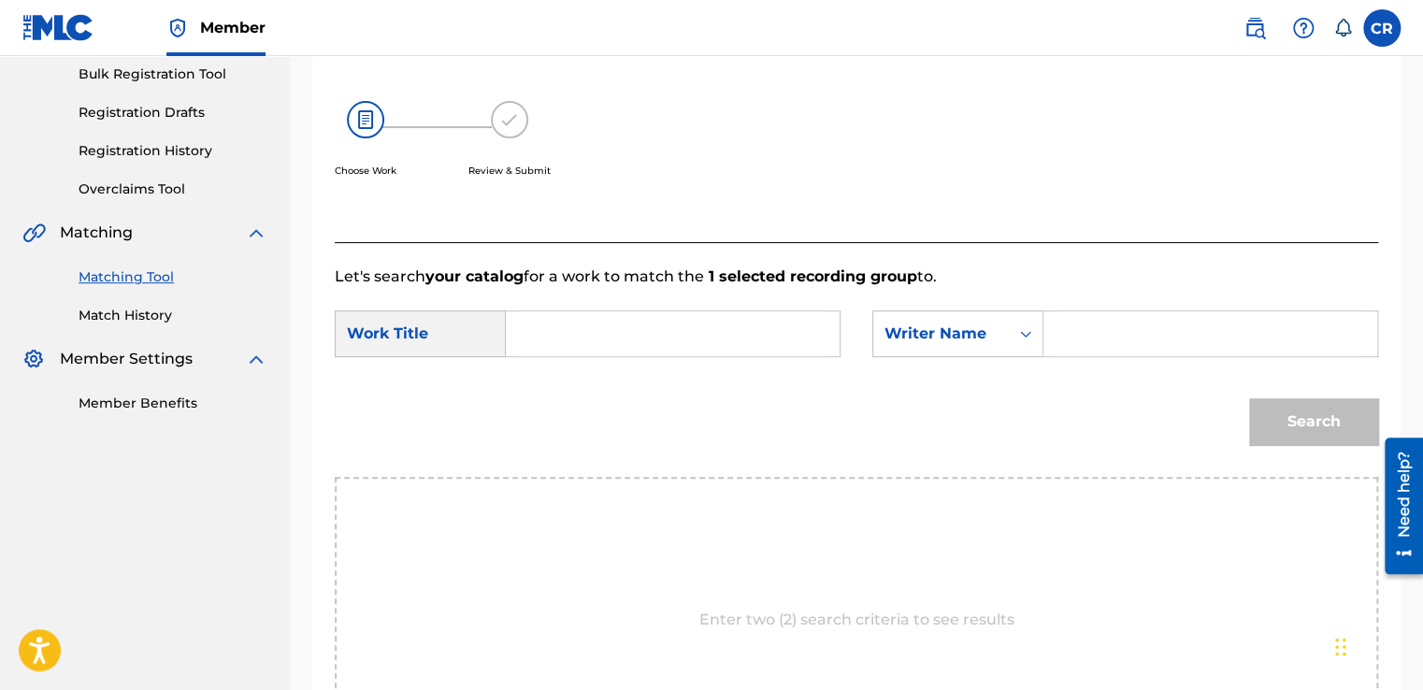
click at [1056, 342] on div "Search Form" at bounding box center [1210, 333] width 335 height 47
click at [1104, 339] on input "Search Form" at bounding box center [1210, 333] width 302 height 45
paste input "KUMBIERON"
type input "KUMBIERON"
click at [760, 353] on input "Search Form" at bounding box center [673, 333] width 302 height 45
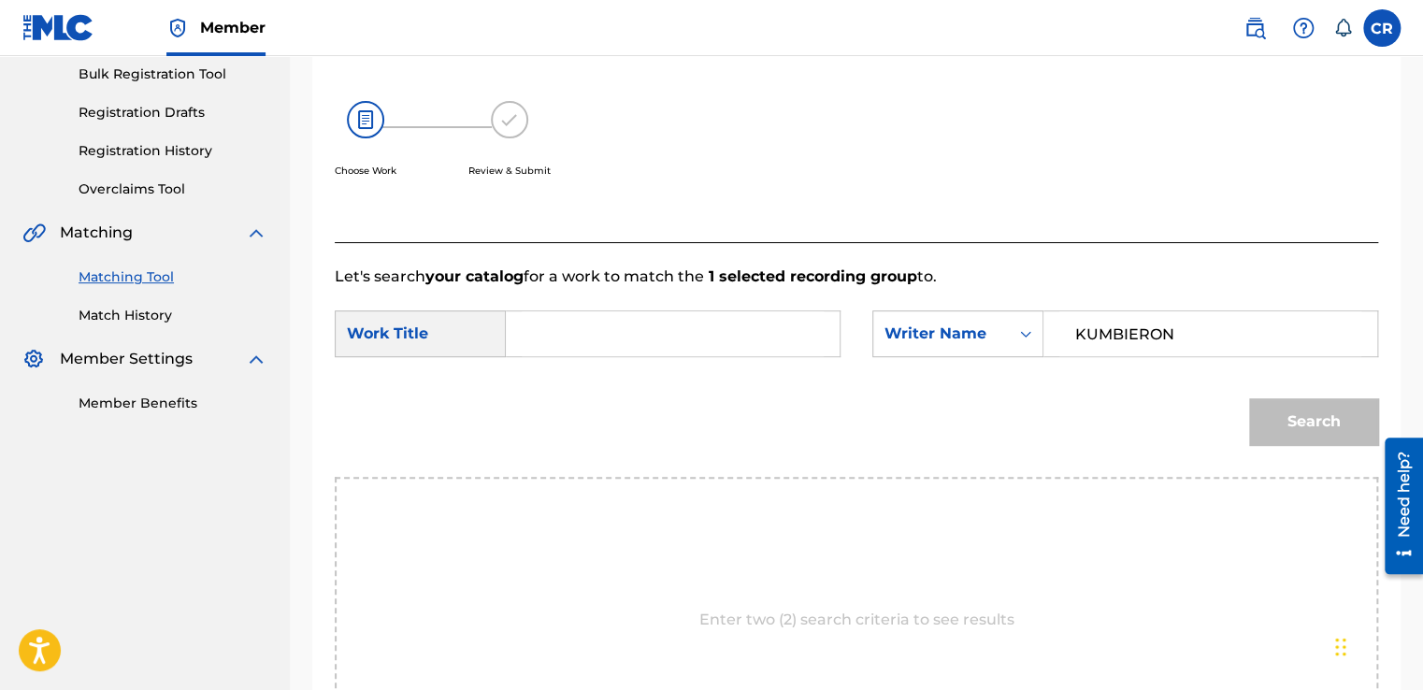
paste input "MI RAZÃ“N DE SER"
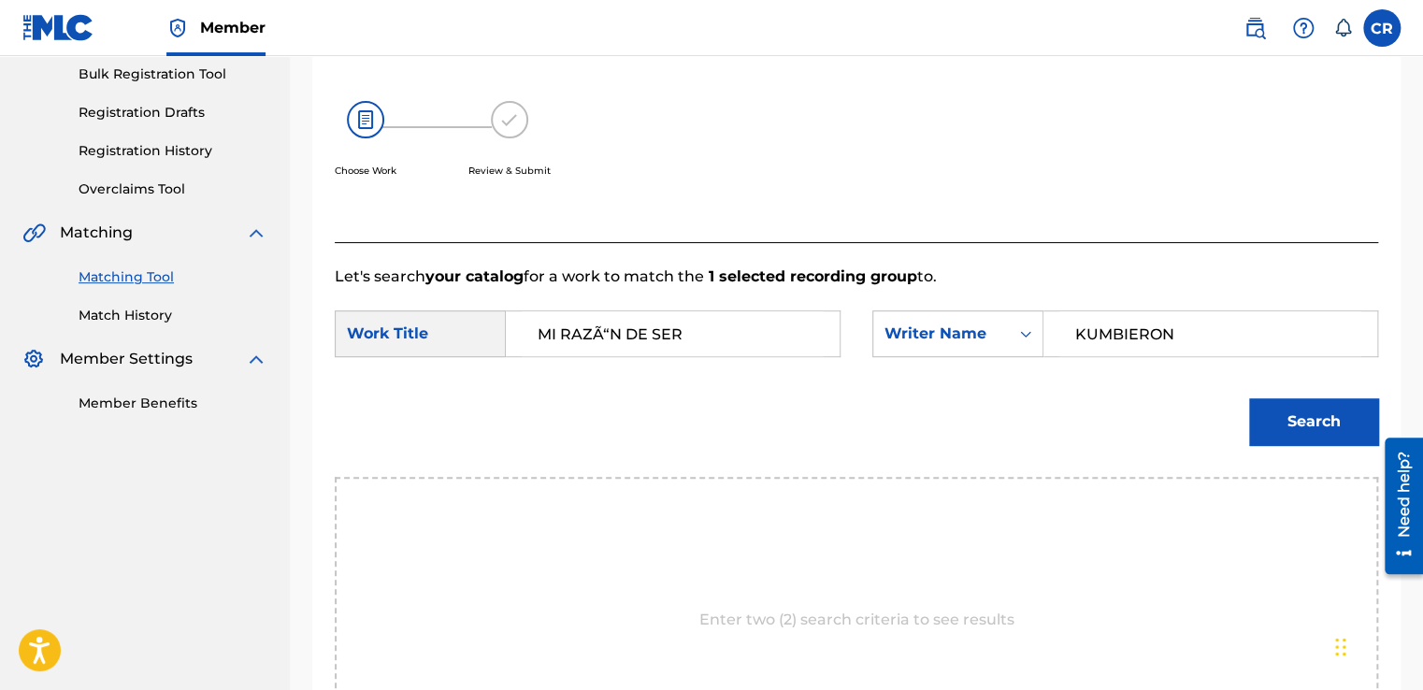
type input "MI RAZÃ“N DE SER"
click at [1328, 432] on button "Search" at bounding box center [1313, 421] width 129 height 47
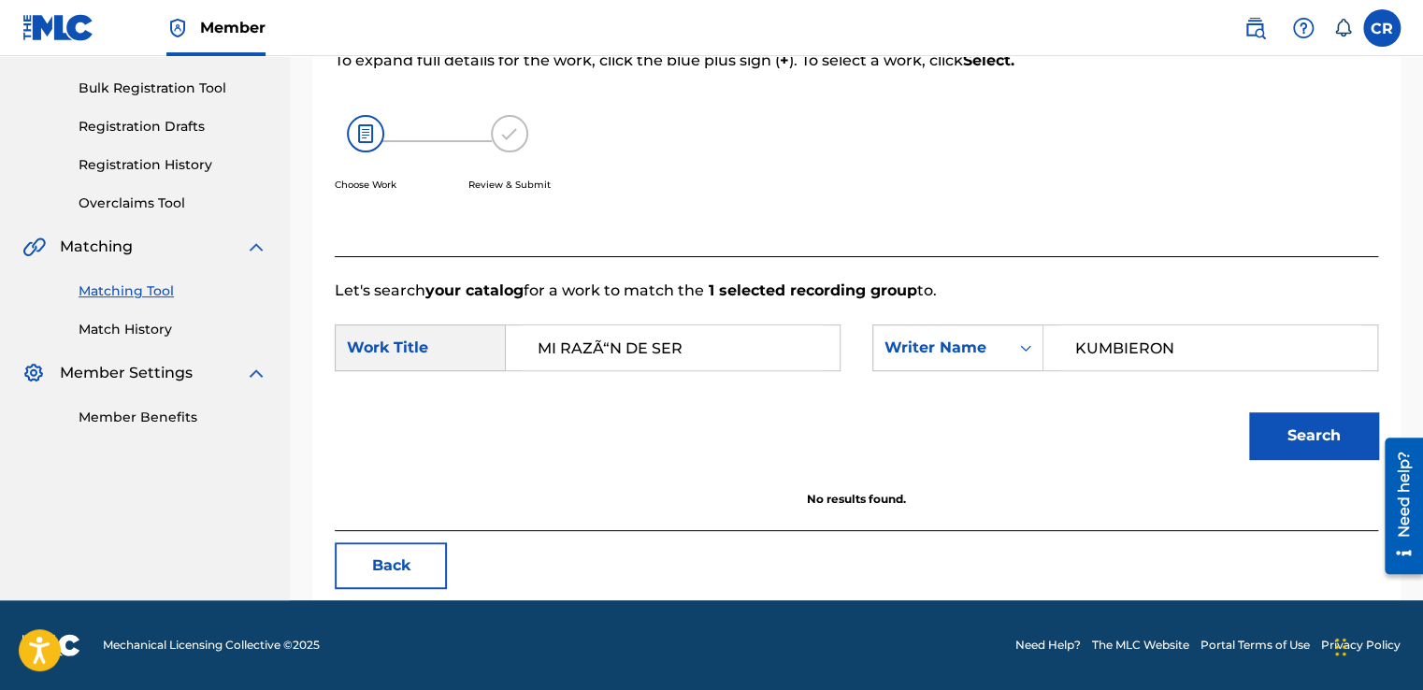
scroll to position [263, 0]
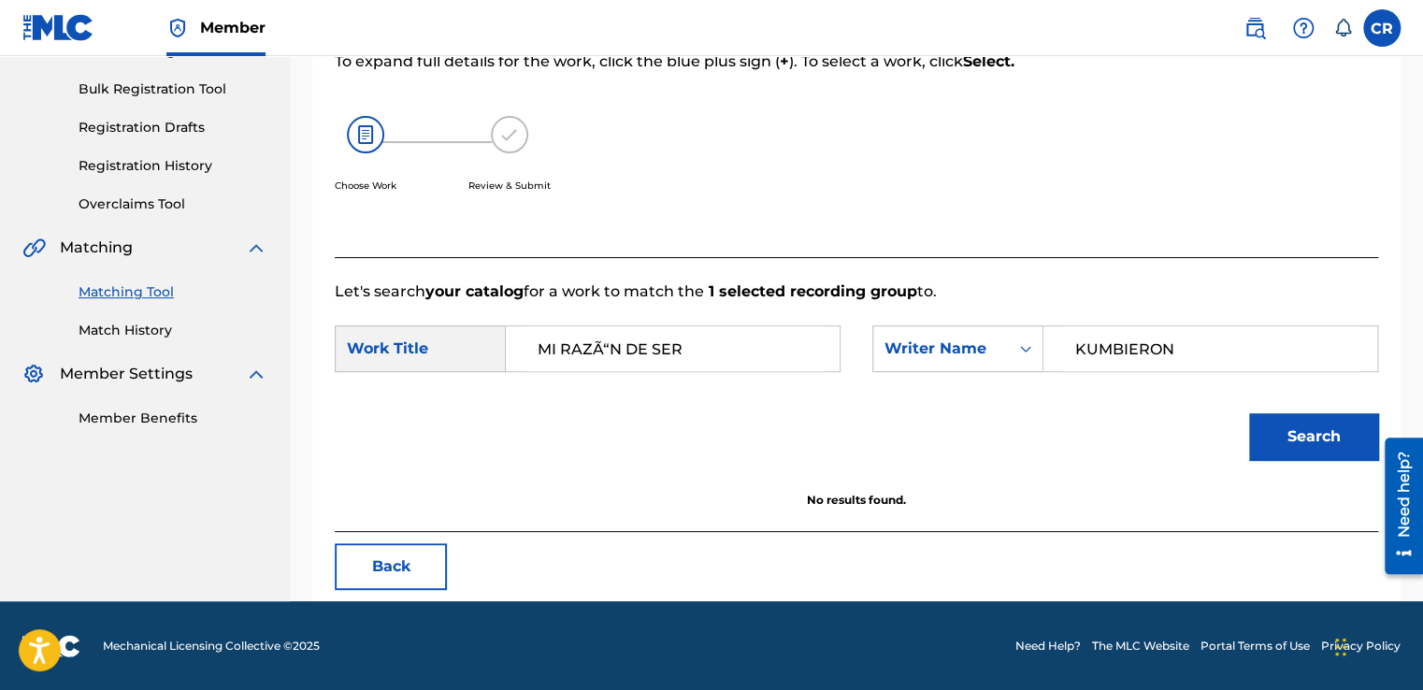
click at [404, 566] on button "Back" at bounding box center [391, 566] width 112 height 47
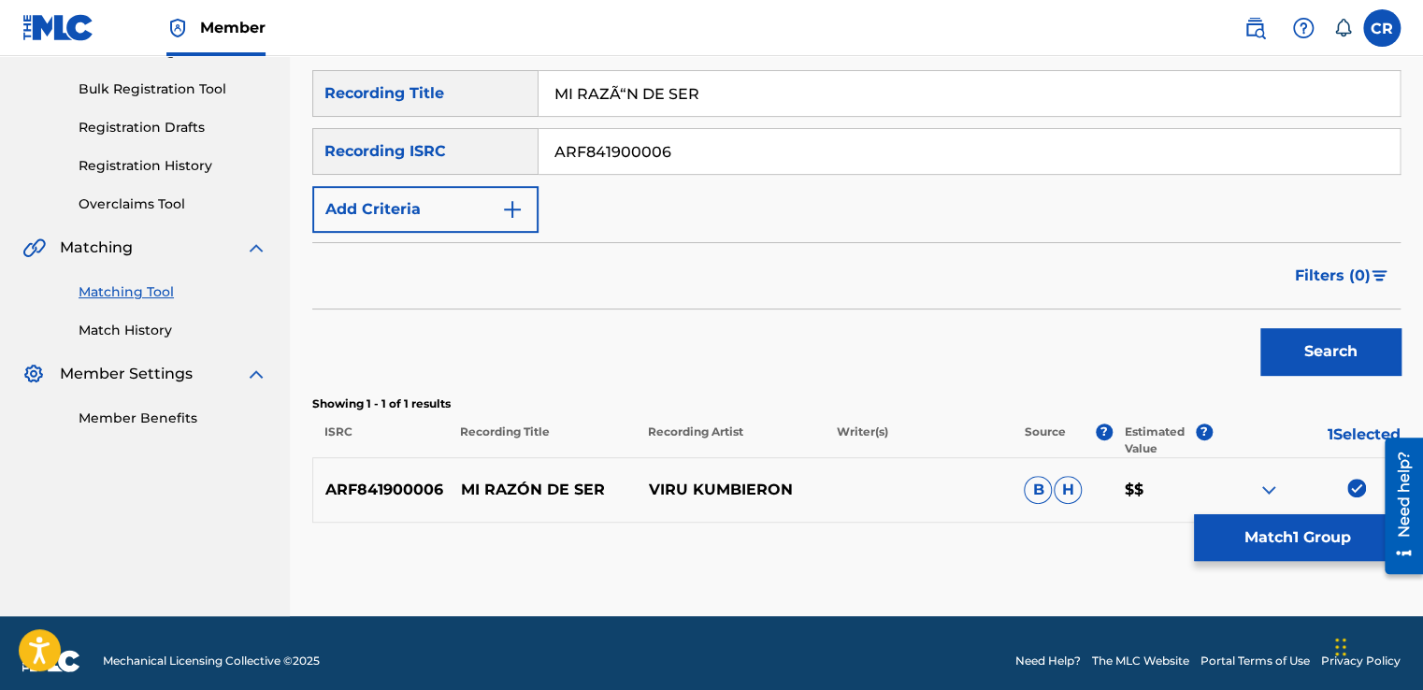
click at [37, 2] on link at bounding box center [58, 27] width 72 height 55
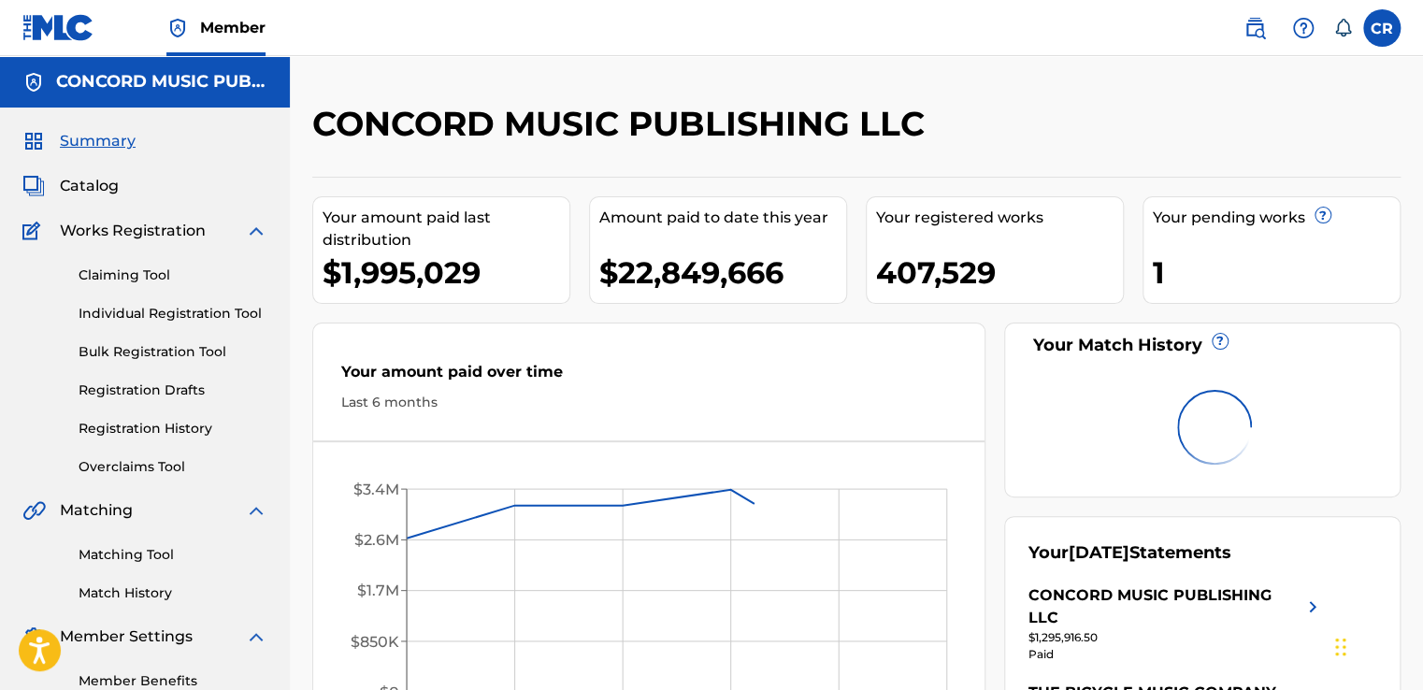
click at [130, 551] on link "Matching Tool" at bounding box center [173, 555] width 189 height 20
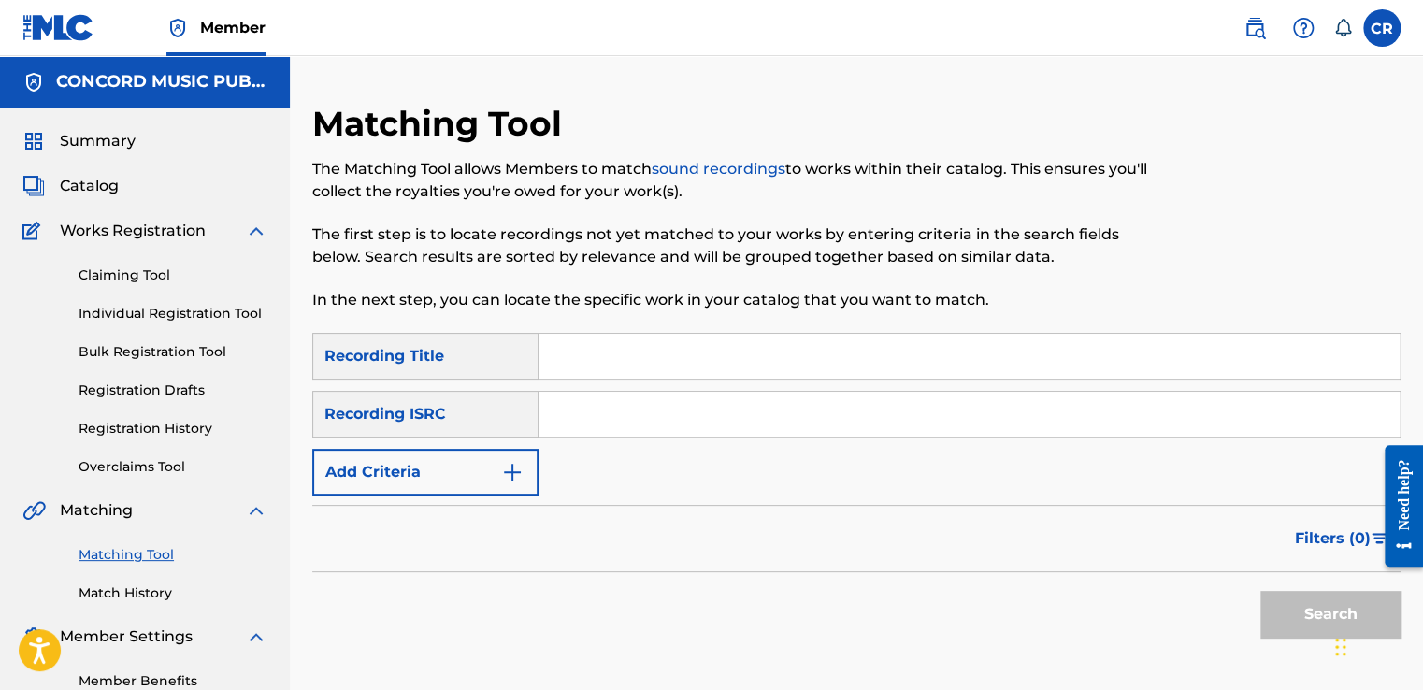
click at [723, 398] on input "Search Form" at bounding box center [968, 414] width 861 height 45
paste input "CAGOO1892969"
type input "CAGOO1892969"
click at [733, 339] on input "Search Form" at bounding box center [968, 356] width 861 height 45
paste input "RETAIL THERAPY (CO-PROD. JAKEONE)"
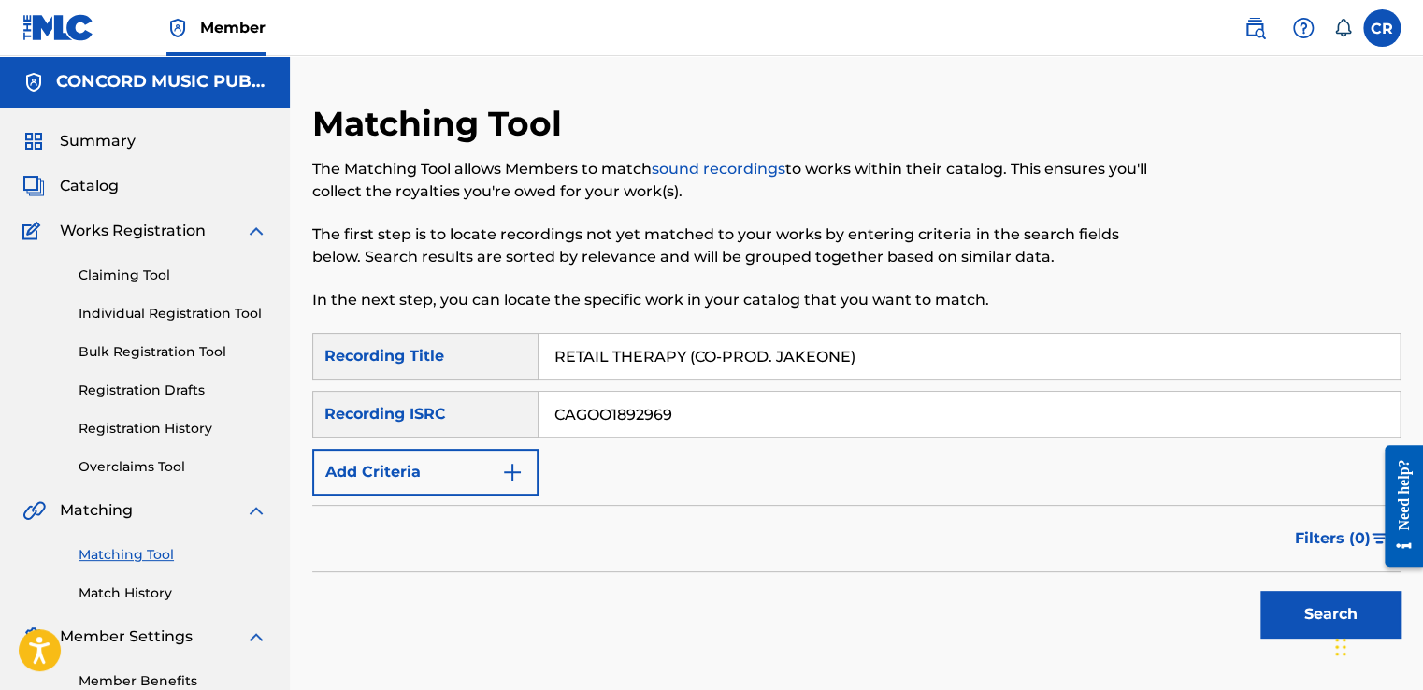
type input "RETAIL THERAPY (CO-PROD. JAKEONE)"
click at [1273, 619] on button "Search" at bounding box center [1330, 614] width 140 height 47
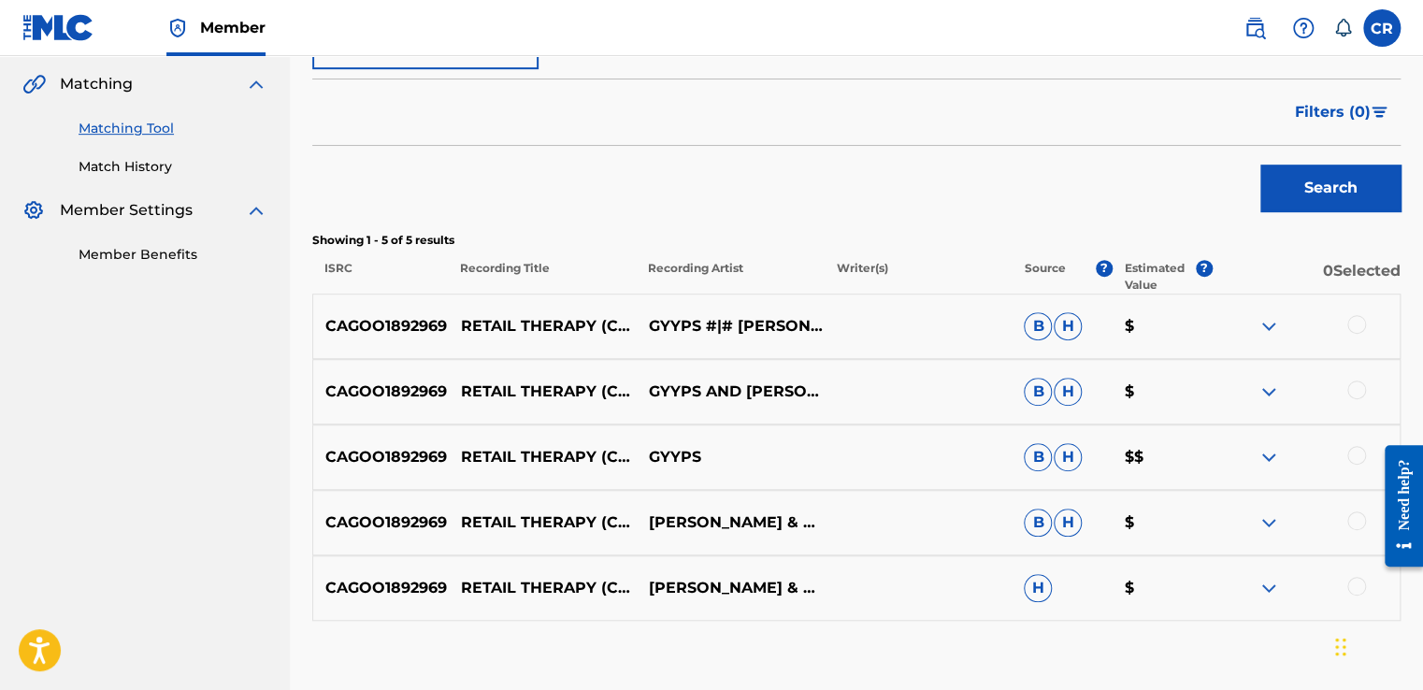
scroll to position [259, 0]
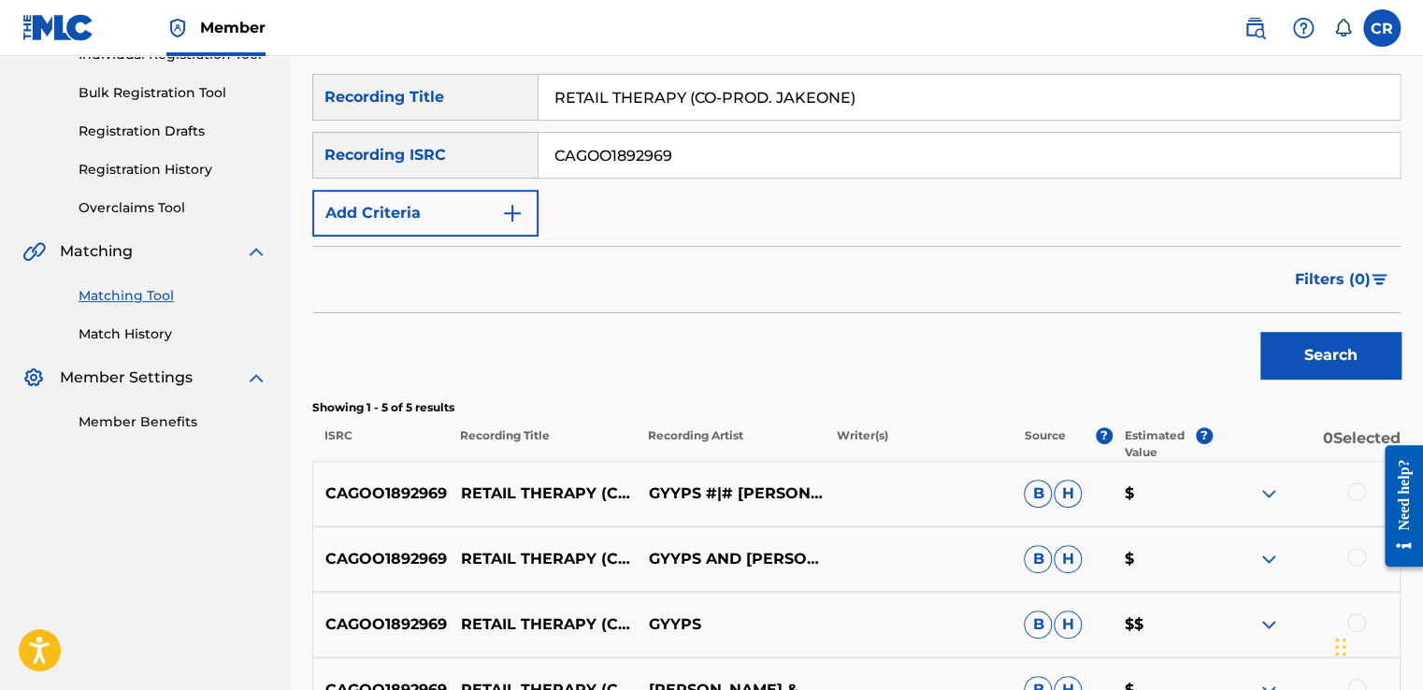
click at [736, 175] on input "CAGOO1892969" at bounding box center [968, 155] width 861 height 45
paste input "USSM1020569"
click at [738, 172] on input "USSM10205699" at bounding box center [968, 155] width 861 height 45
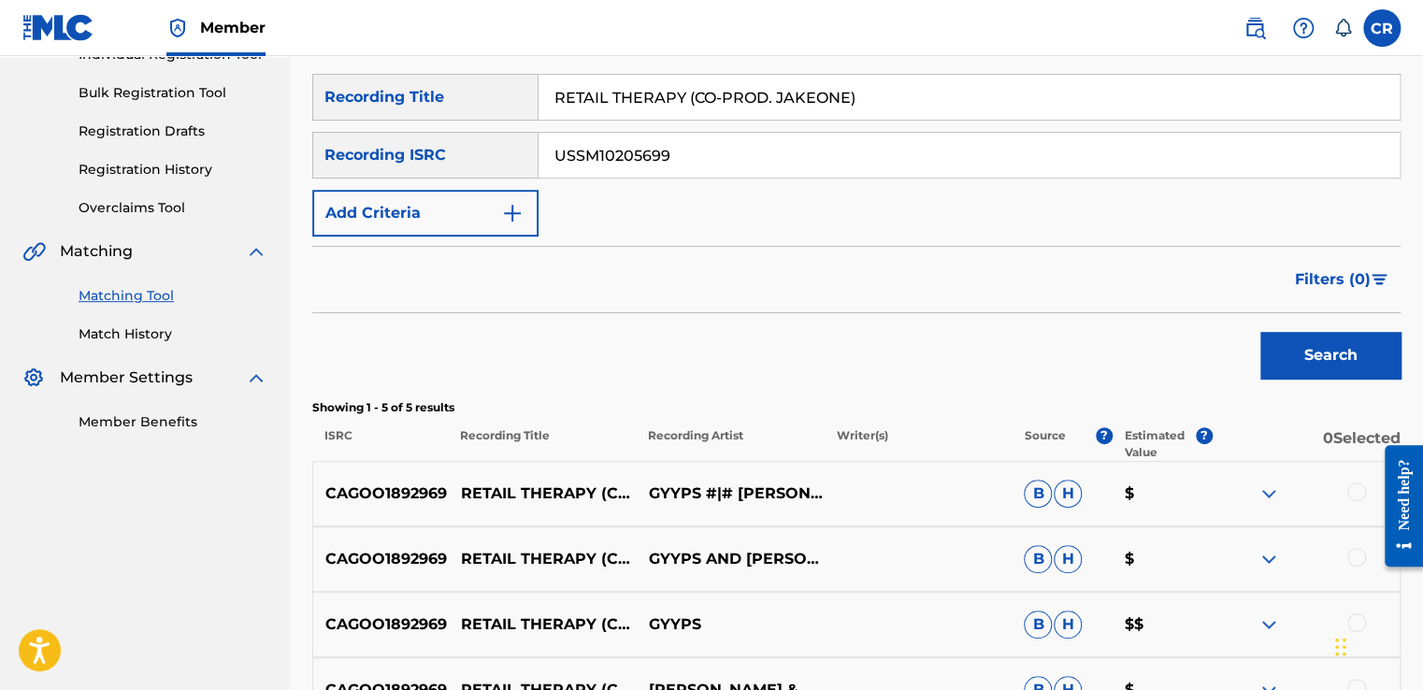
paste input "GBGRM0800104"
type input "GBGRM0800104"
click at [865, 108] on input "RETAIL THERAPY (CO-PROD. JAKEONE)" at bounding box center [968, 97] width 861 height 45
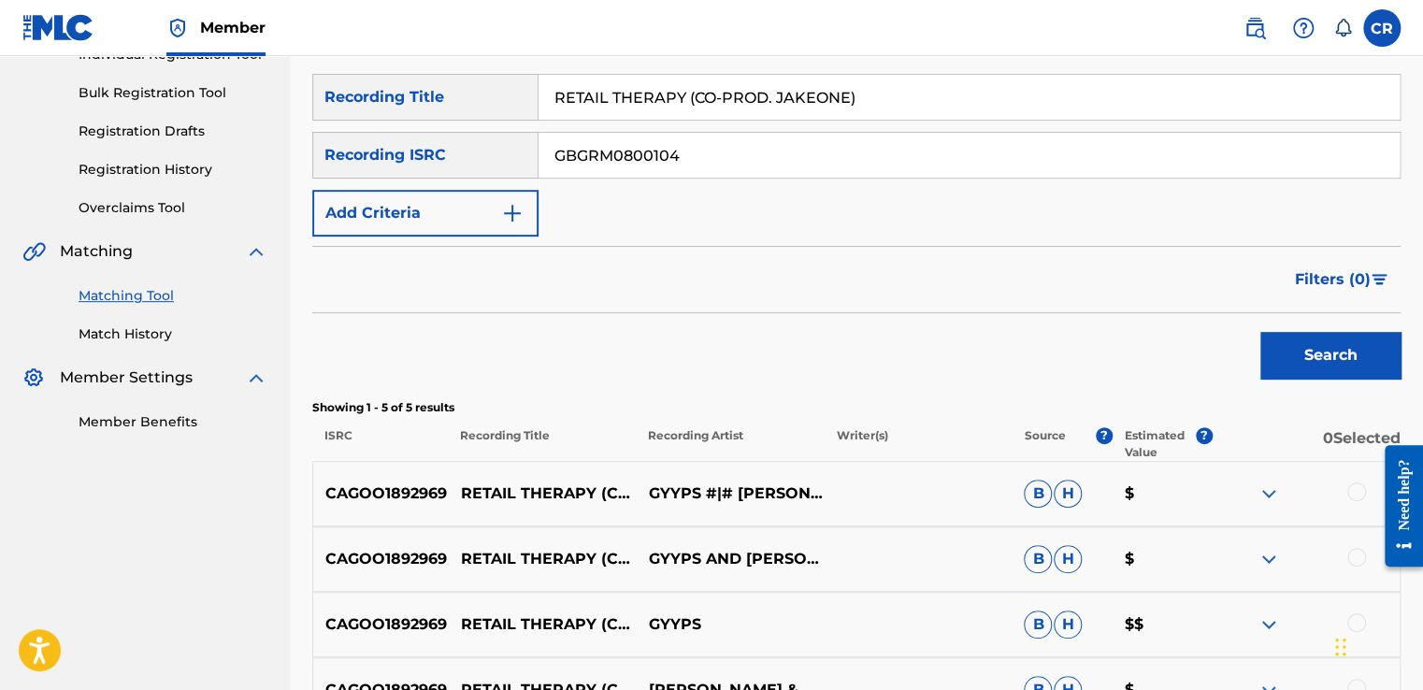
paste input "WITHOUT YOU"
type input "WITHOUT YOU"
click at [1281, 356] on button "Search" at bounding box center [1330, 355] width 140 height 47
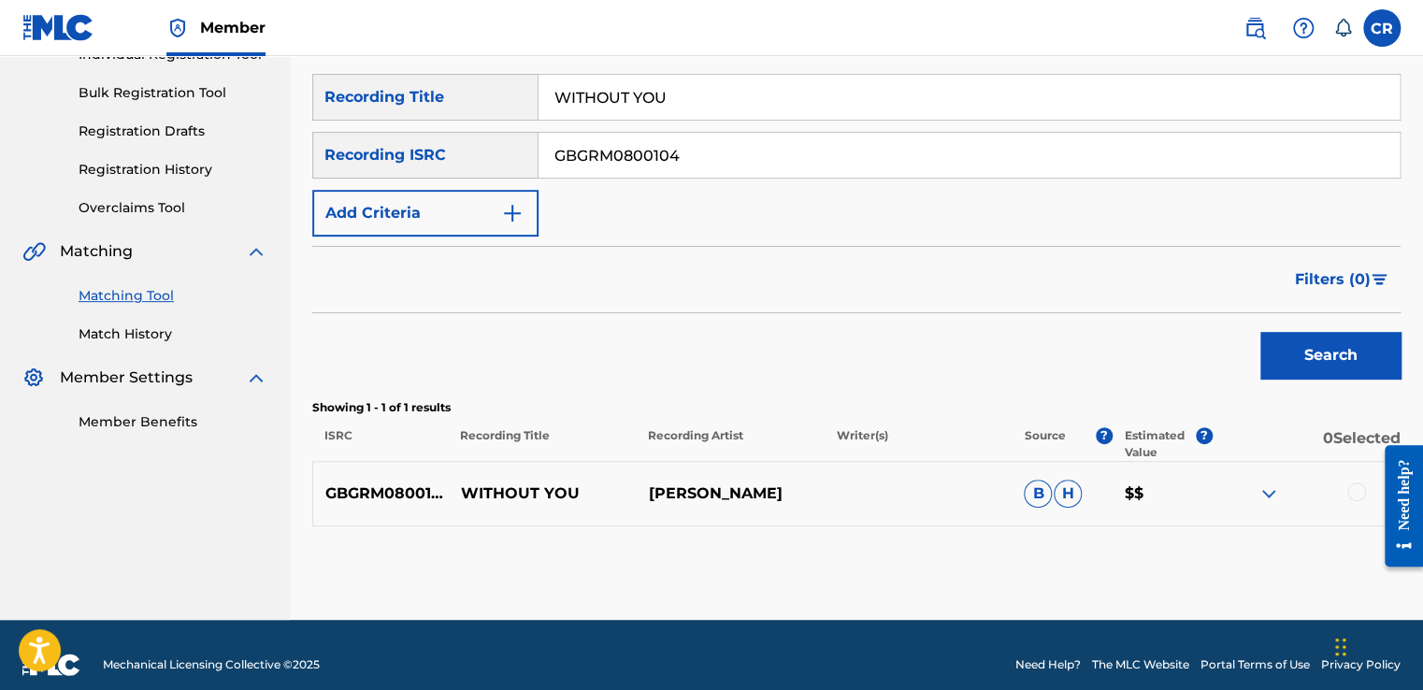
click at [740, 175] on input "GBGRM0800104" at bounding box center [968, 155] width 861 height 45
paste input "USBC17200273"
click at [713, 169] on input "USBC17200273" at bounding box center [968, 155] width 861 height 45
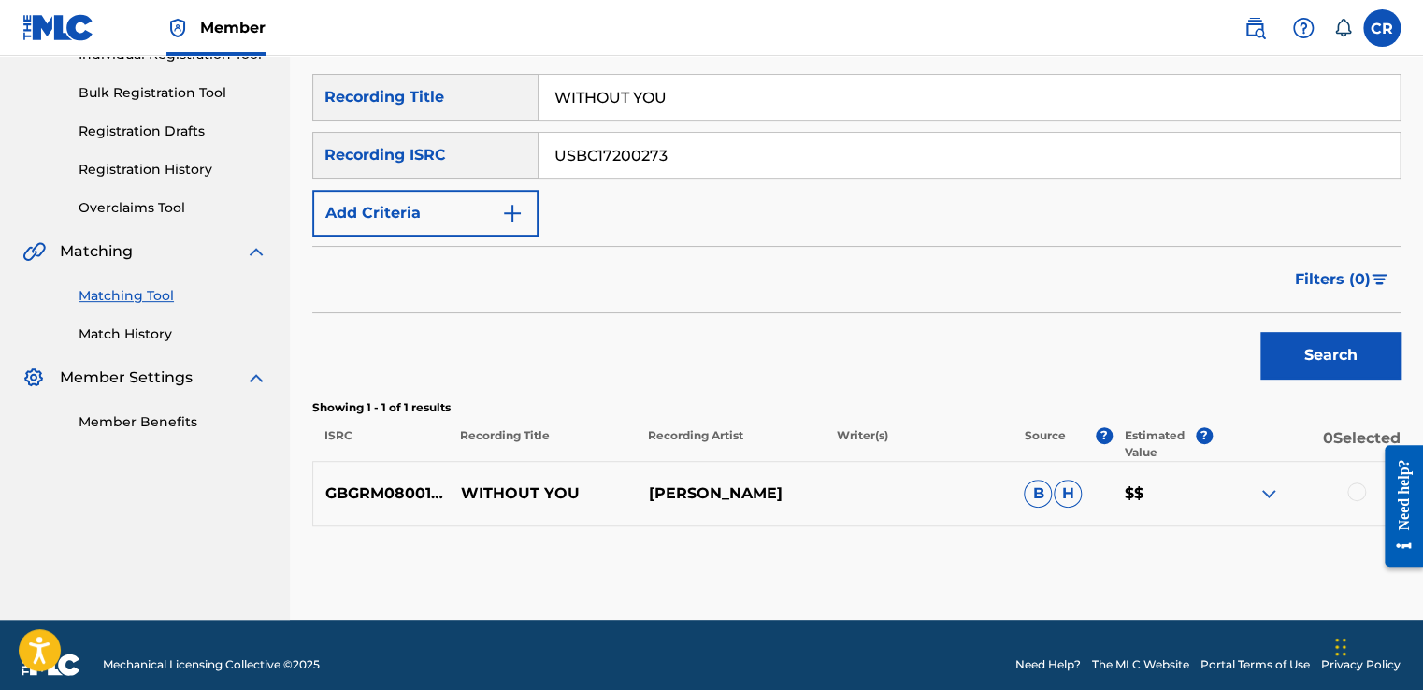
paste input "ESA011920558"
type input "ESA011920558"
click at [855, 97] on input "WITHOUT YOU" at bounding box center [968, 97] width 861 height 45
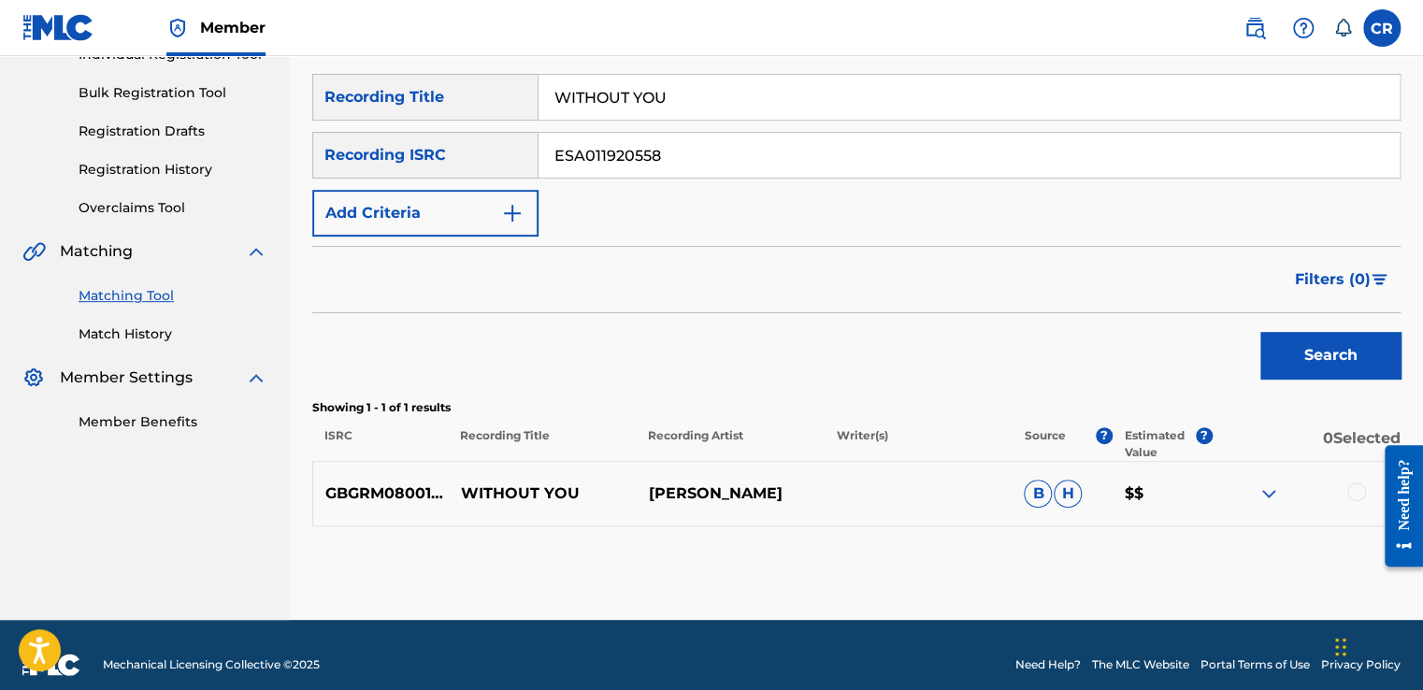
paste input "STICKY SITUATION"
type input "STICKY SITUATION"
click at [1287, 353] on button "Search" at bounding box center [1330, 355] width 140 height 47
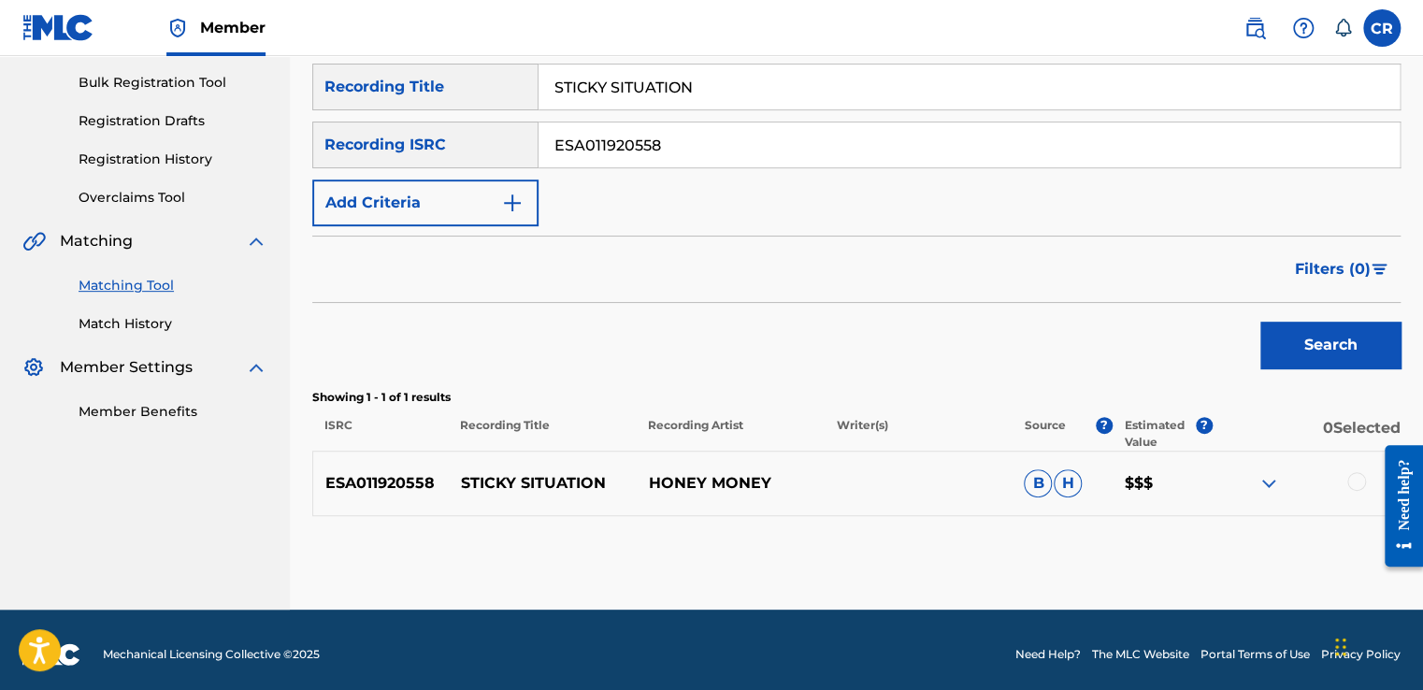
scroll to position [278, 0]
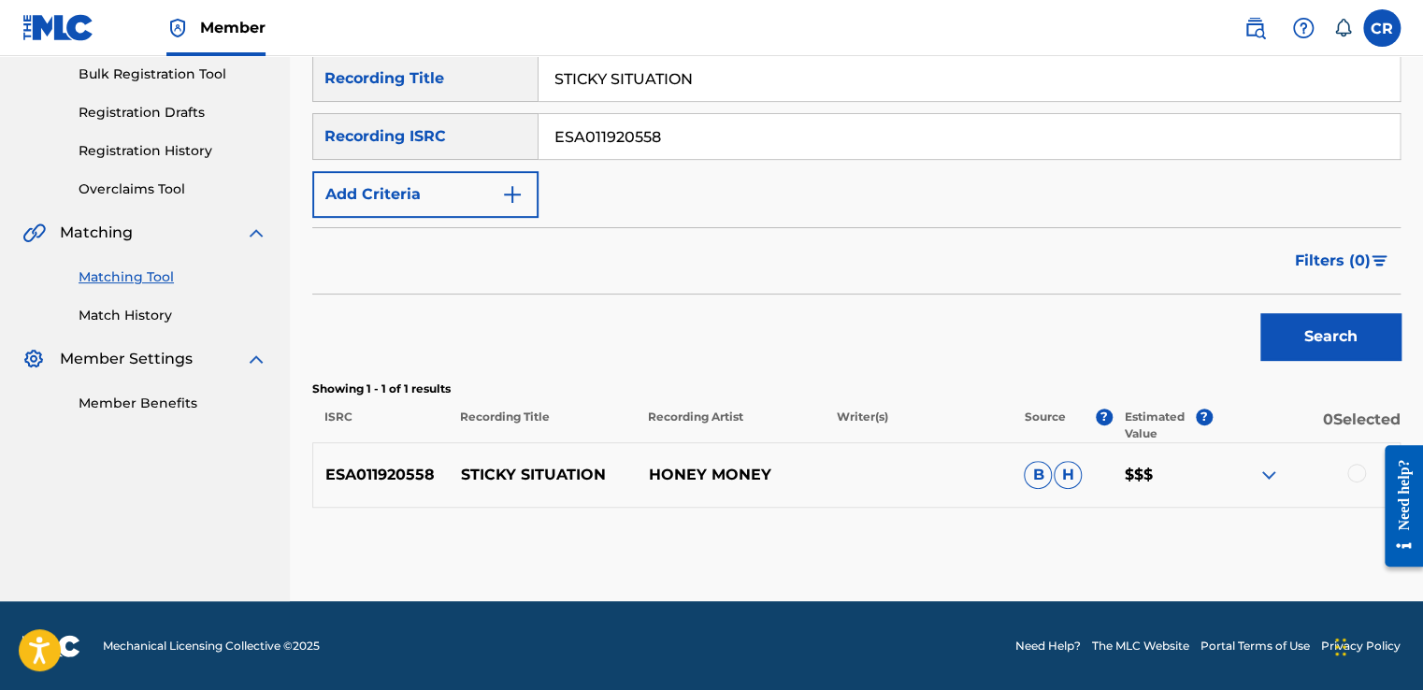
click at [751, 131] on input "ESA011920558" at bounding box center [968, 136] width 861 height 45
paste input "US6R21415873"
type input "US6R21415873"
click at [791, 92] on input "STICKY SITUATION" at bounding box center [968, 78] width 861 height 45
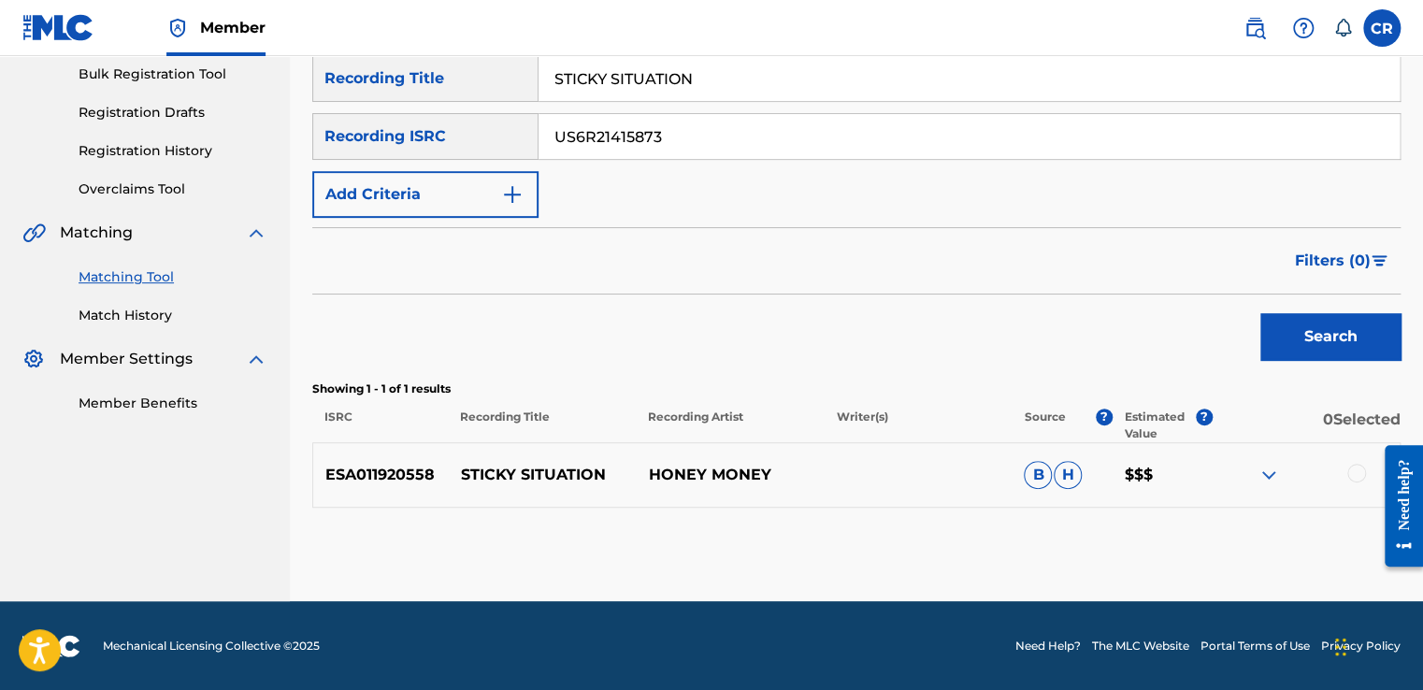
click at [791, 92] on input "STICKY SITUATION" at bounding box center [968, 78] width 861 height 45
paste input "AY WITH ME - INSTRUMENTAL VERS"
type input "STAY WITH ME - INSTRUMENTAL VERSION"
click at [1277, 359] on div "Search" at bounding box center [1326, 331] width 150 height 75
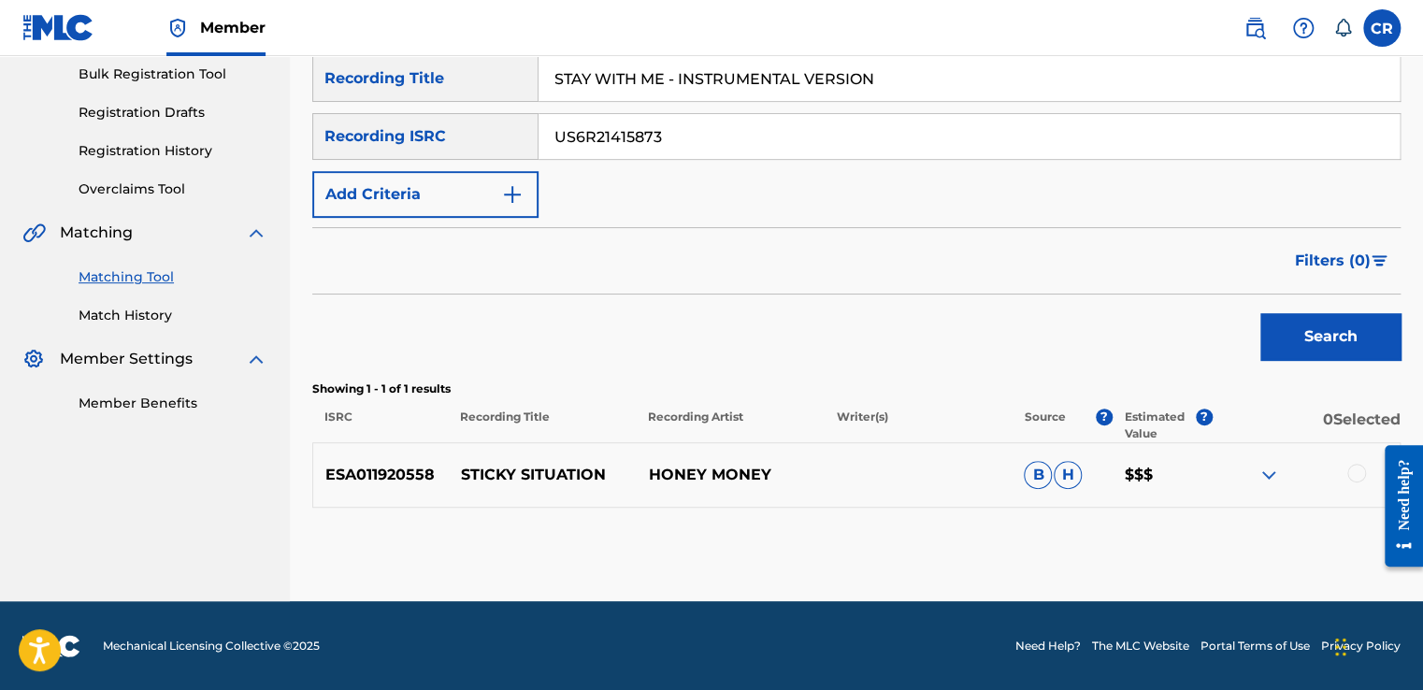
click at [1277, 341] on button "Search" at bounding box center [1330, 336] width 140 height 47
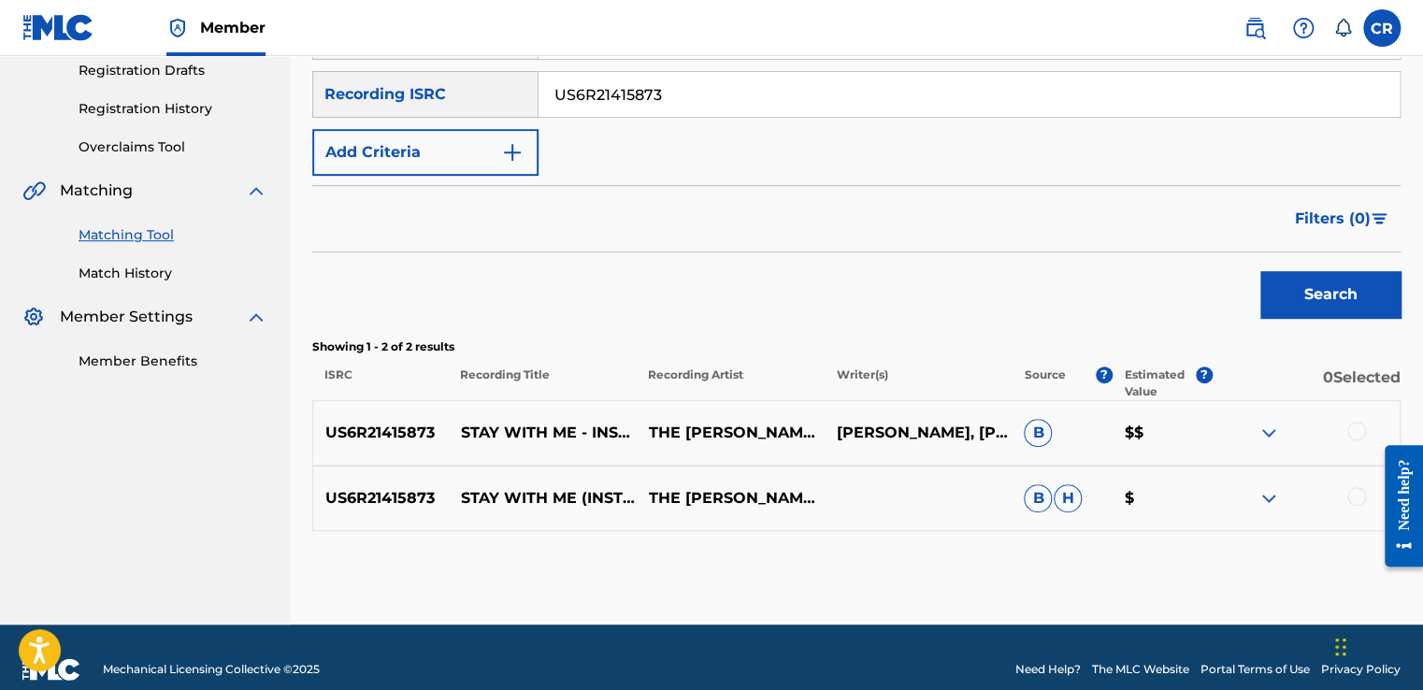
scroll to position [343, 0]
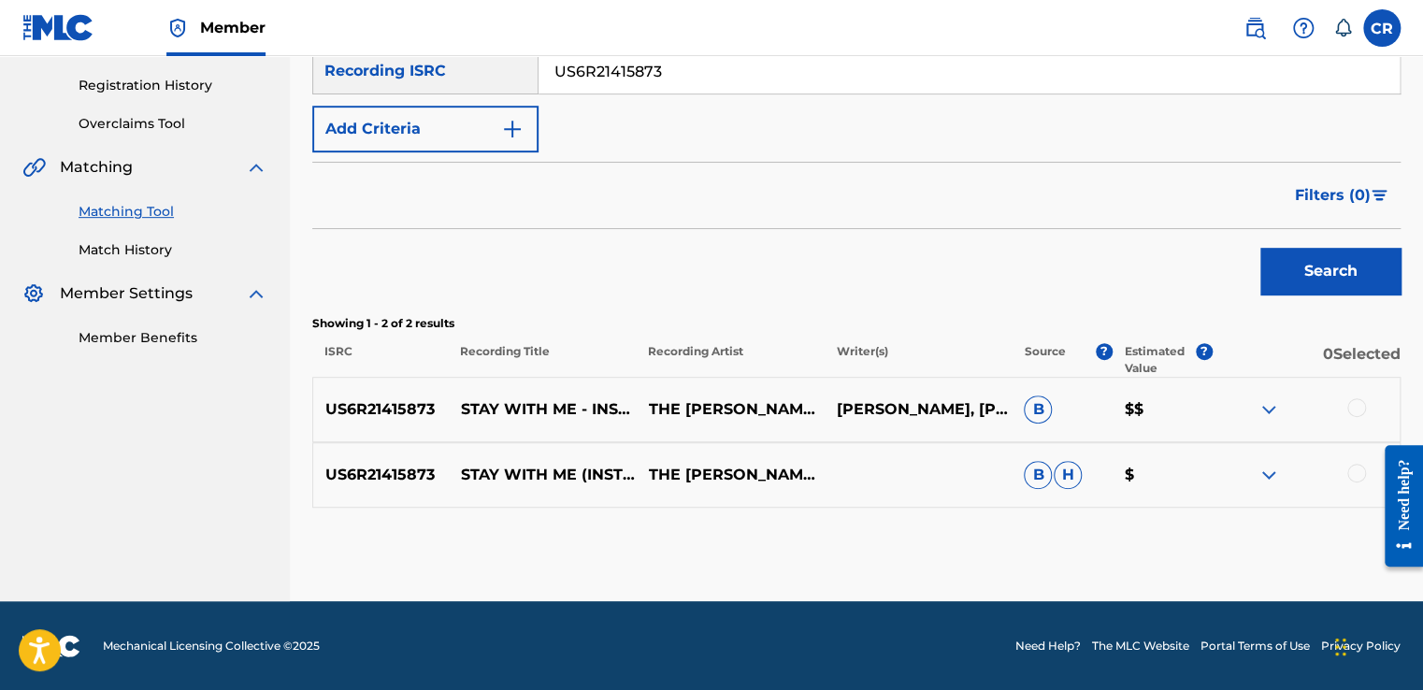
click at [876, 421] on p "RYAN O'NEILL, TIM O'NEILL" at bounding box center [917, 409] width 188 height 22
copy p "O'NEILL"
click at [1353, 407] on div at bounding box center [1356, 407] width 19 height 19
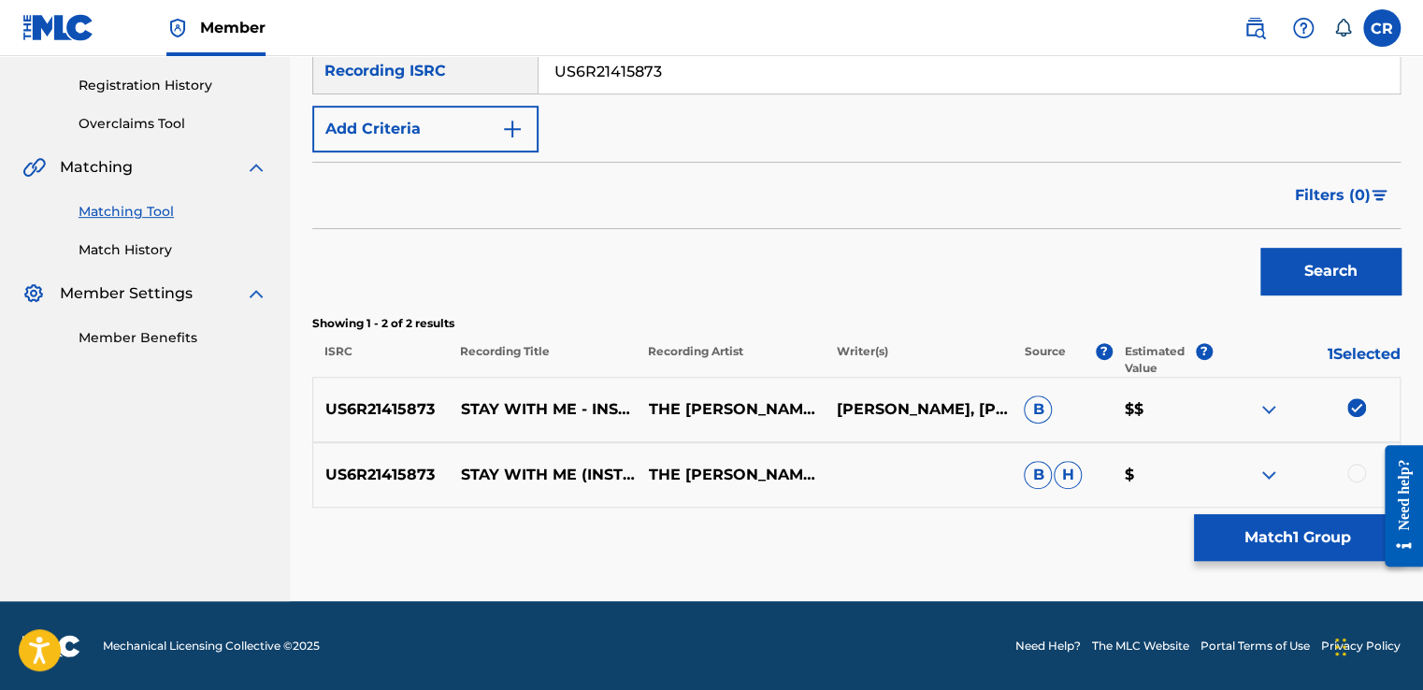
click at [1354, 471] on div at bounding box center [1356, 473] width 19 height 19
click at [1305, 542] on button "Match 2 Groups" at bounding box center [1297, 537] width 207 height 47
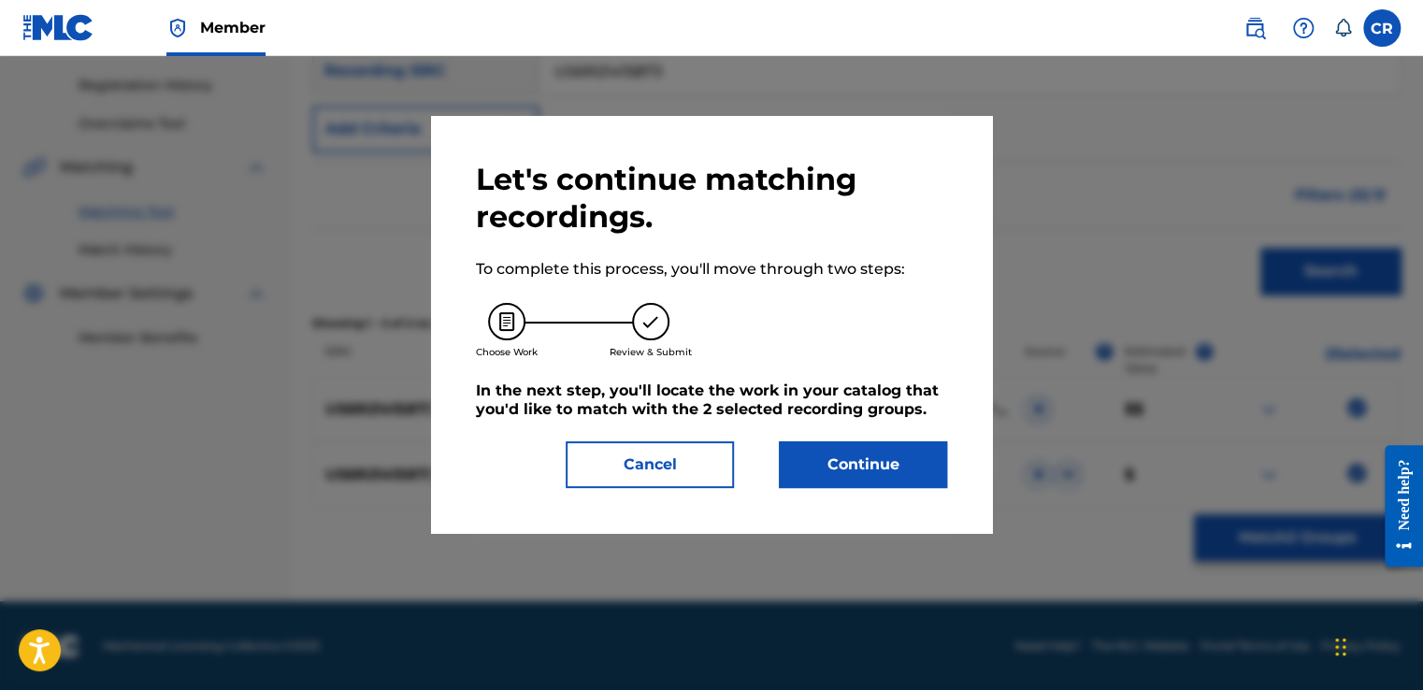
click at [852, 463] on button "Continue" at bounding box center [863, 464] width 168 height 47
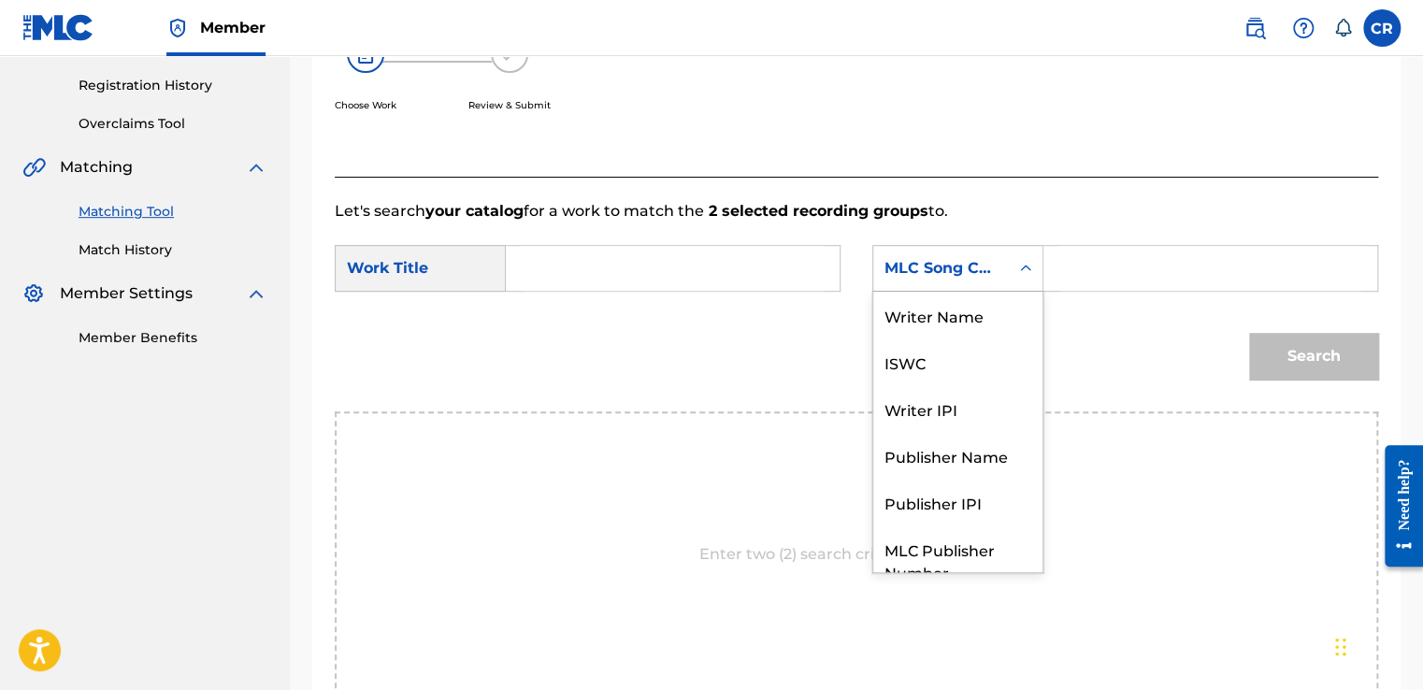
click at [918, 257] on div "MLC Song Code" at bounding box center [940, 268] width 113 height 22
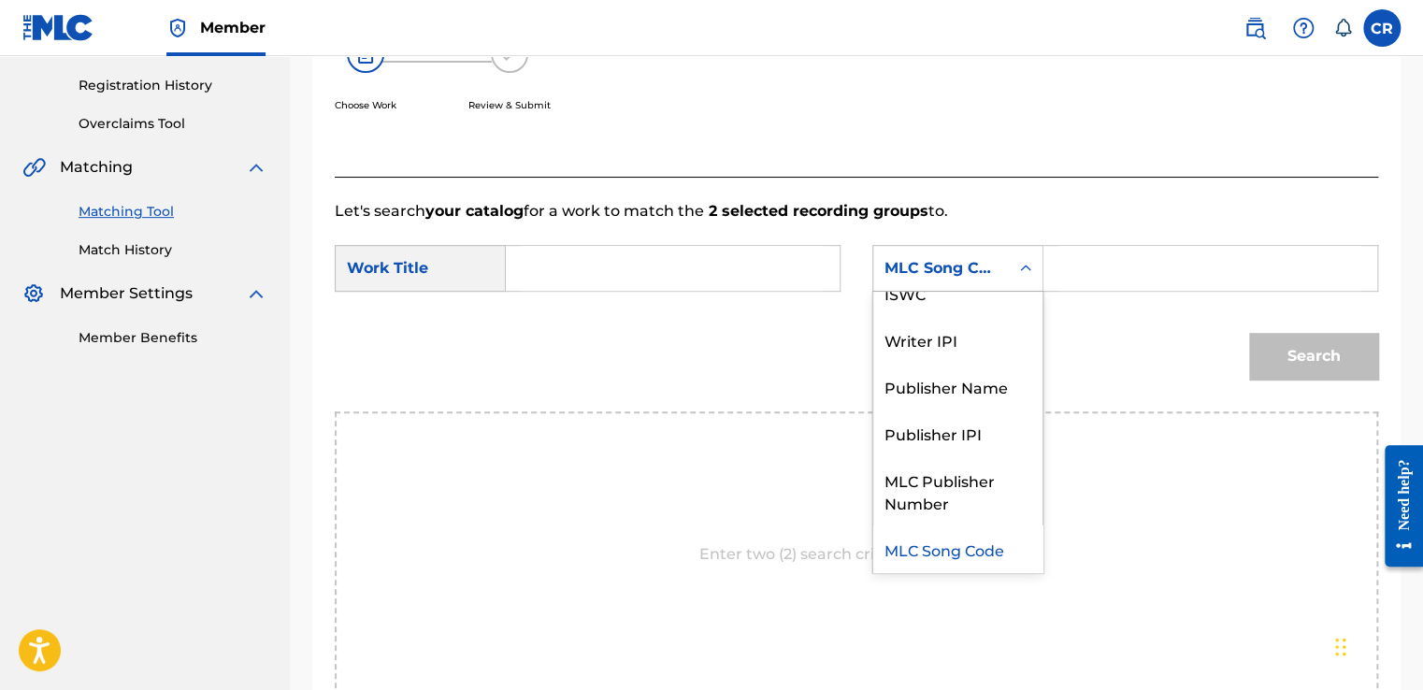
scroll to position [0, 0]
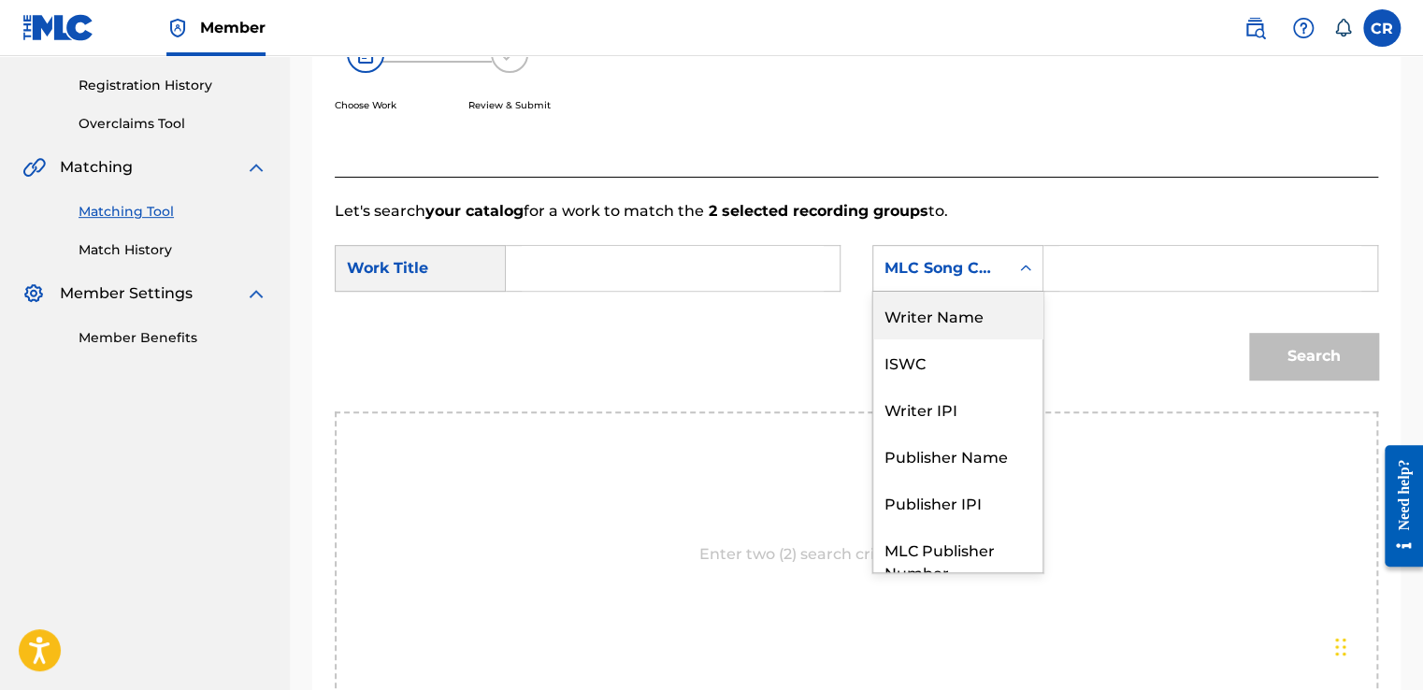
drag, startPoint x: 931, startPoint y: 326, endPoint x: 1009, endPoint y: 301, distance: 82.5
click at [931, 327] on div "Writer Name" at bounding box center [957, 315] width 169 height 47
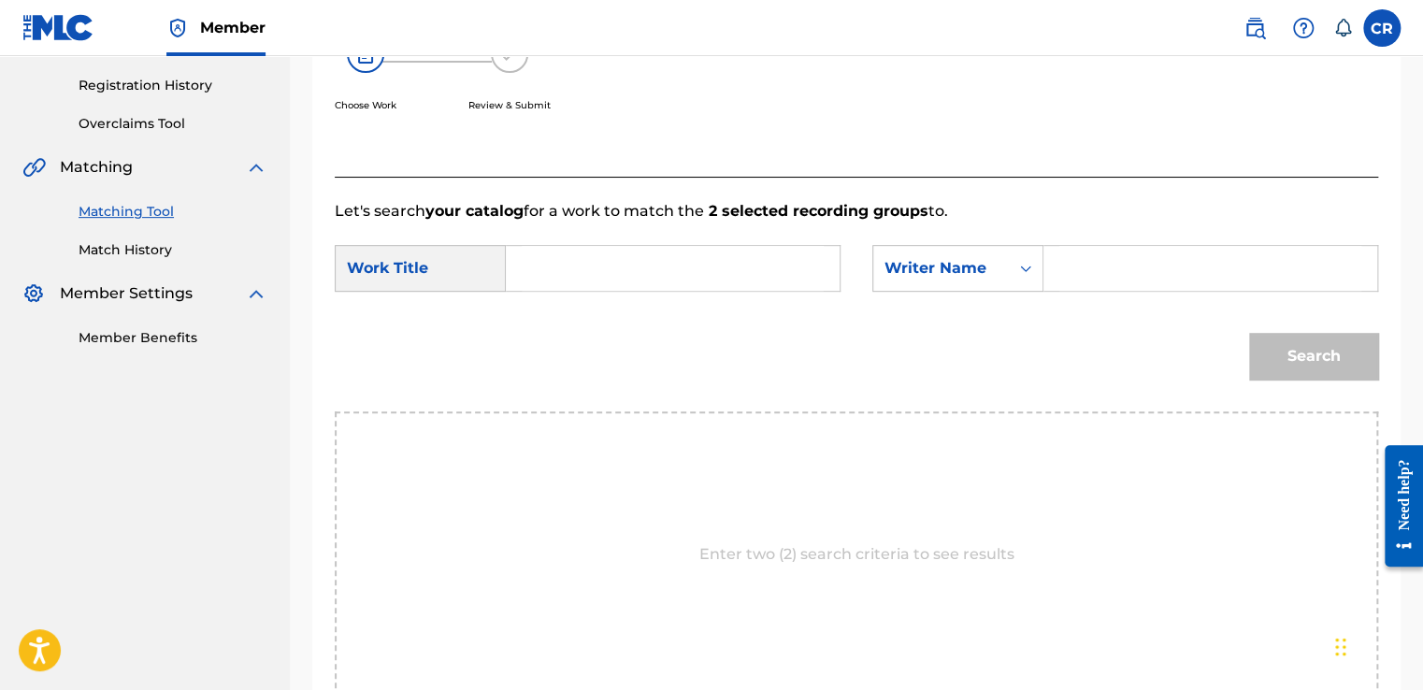
click at [1111, 264] on input "Search Form" at bounding box center [1210, 268] width 302 height 45
type input "O'NEILL"
click at [699, 271] on input "Search Form" at bounding box center [673, 268] width 302 height 45
paste input "STAY WITH ME - INSTRUMENTAL VERSION"
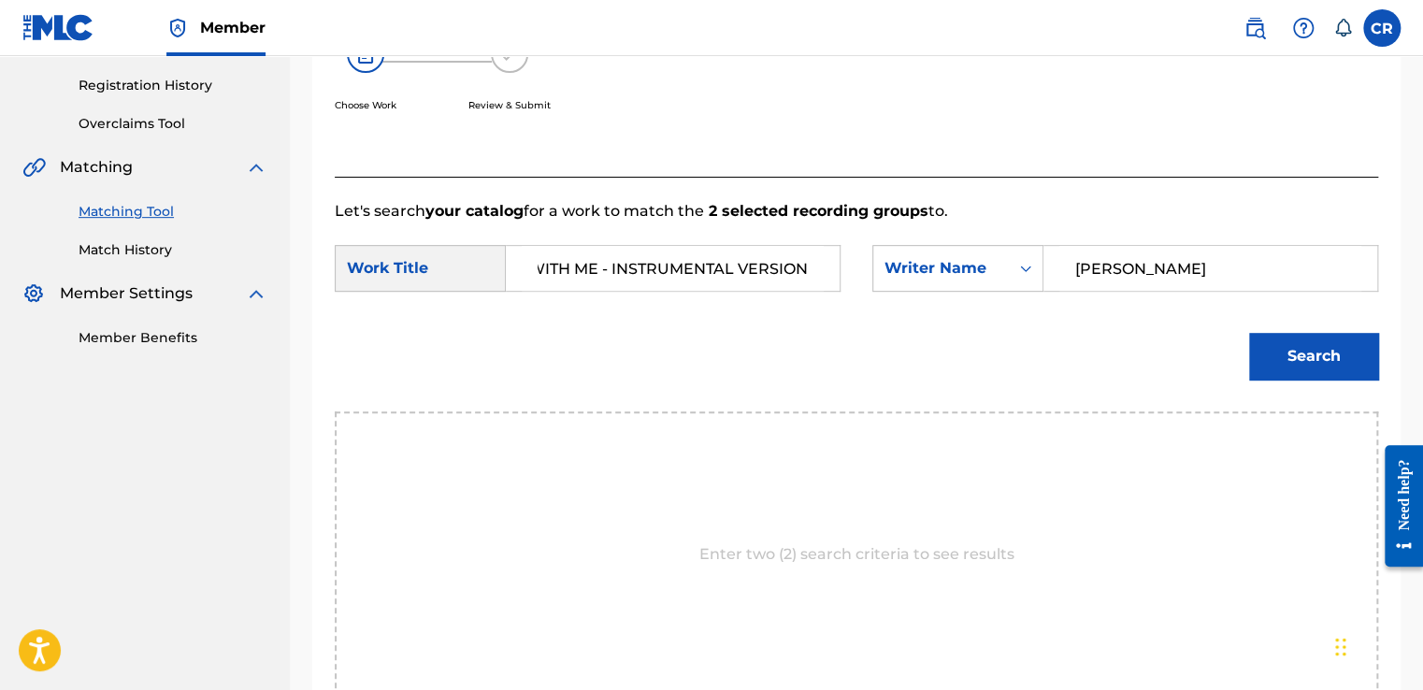
type input "STAY WITH ME - INSTRUMENTAL VERSION"
click at [1290, 360] on button "Search" at bounding box center [1313, 356] width 129 height 47
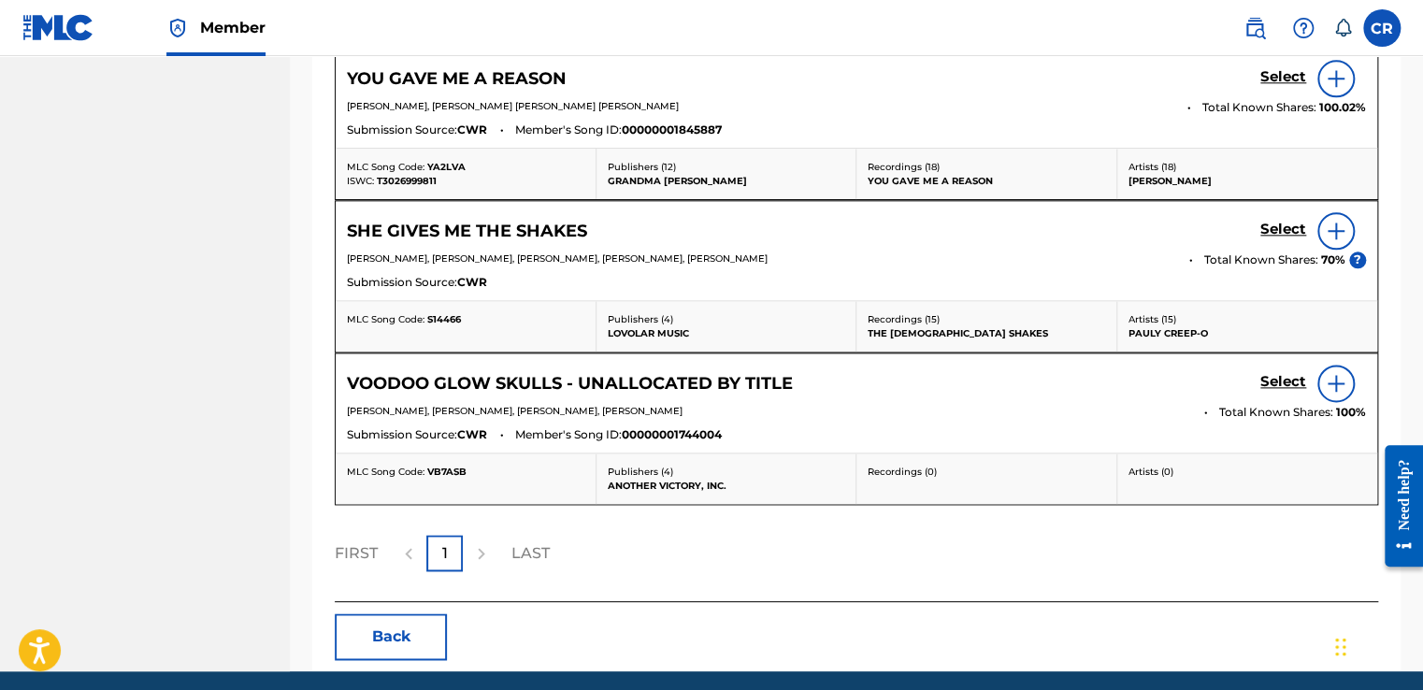
scroll to position [1084, 0]
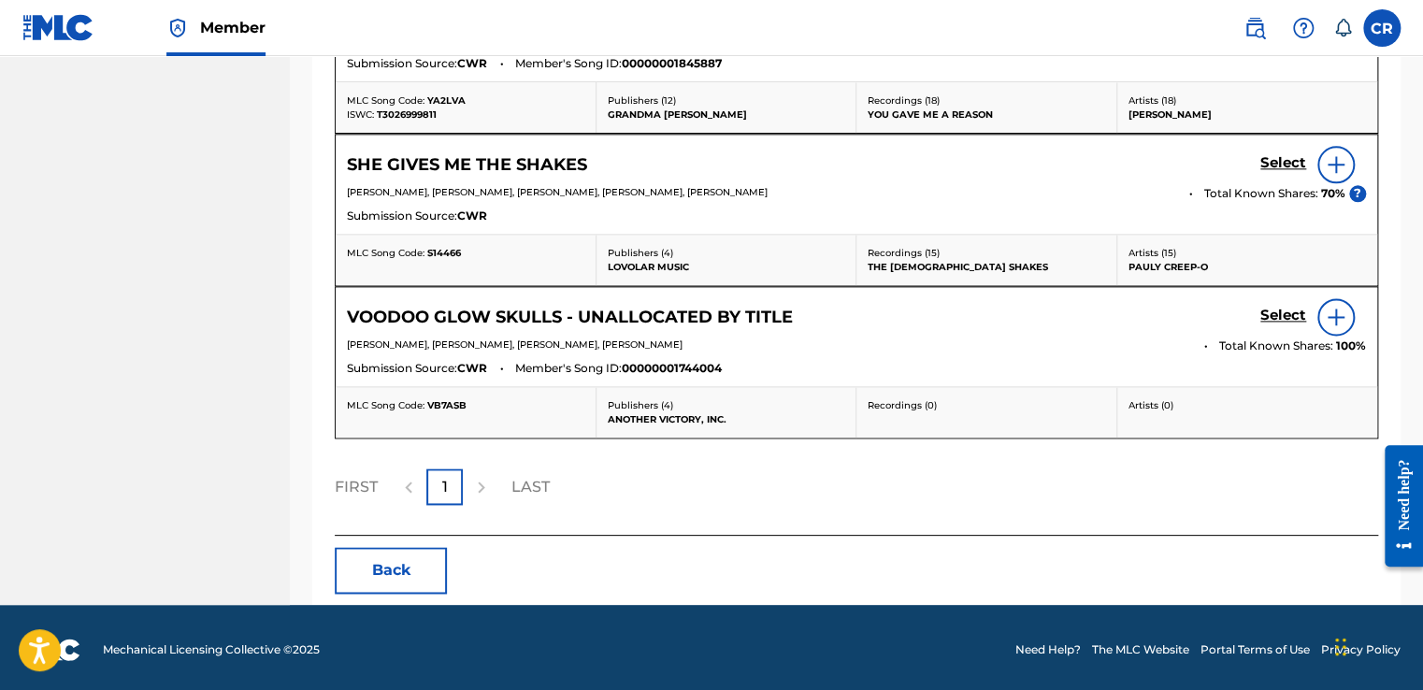
click at [428, 582] on button "Back" at bounding box center [391, 570] width 112 height 47
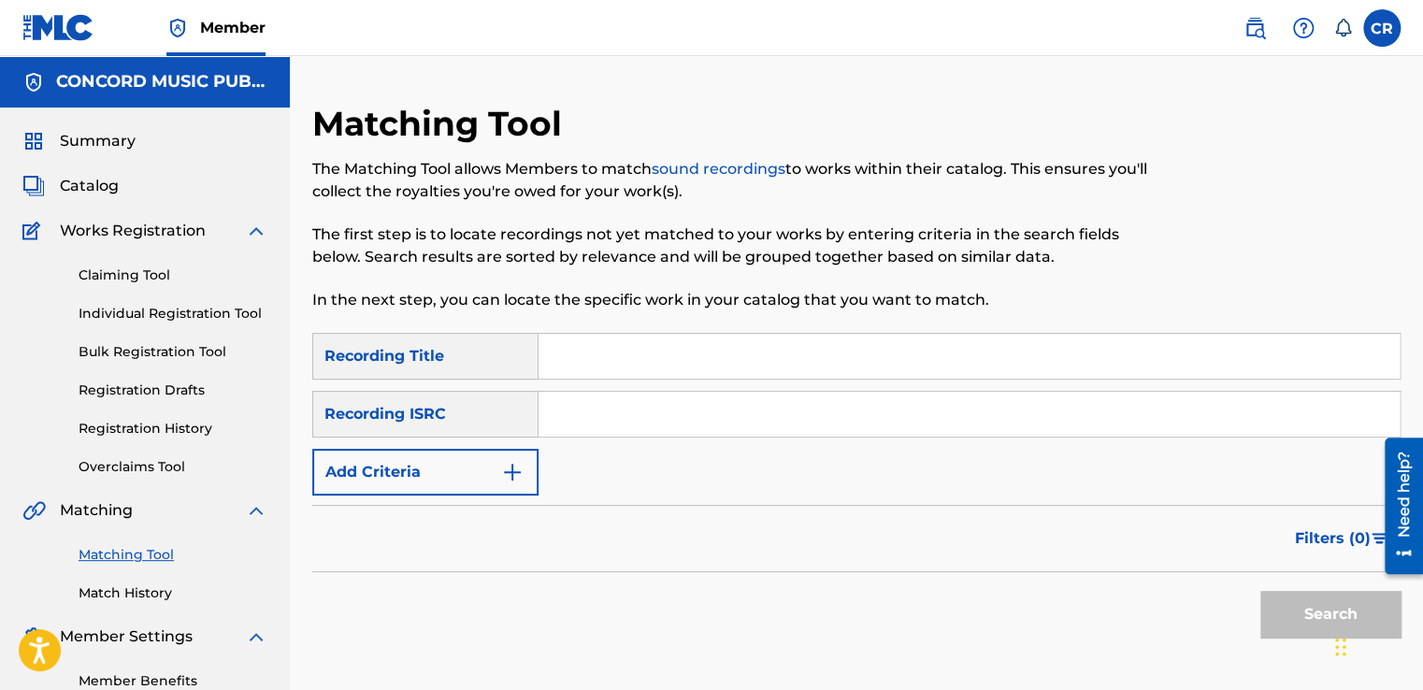
click at [769, 419] on input "Search Form" at bounding box center [968, 414] width 861 height 45
paste input "TCJPS2228775"
type input "TCJPS2228775"
click at [785, 361] on input "Search Form" at bounding box center [968, 356] width 861 height 45
paste input "RAINY WINDOWS"
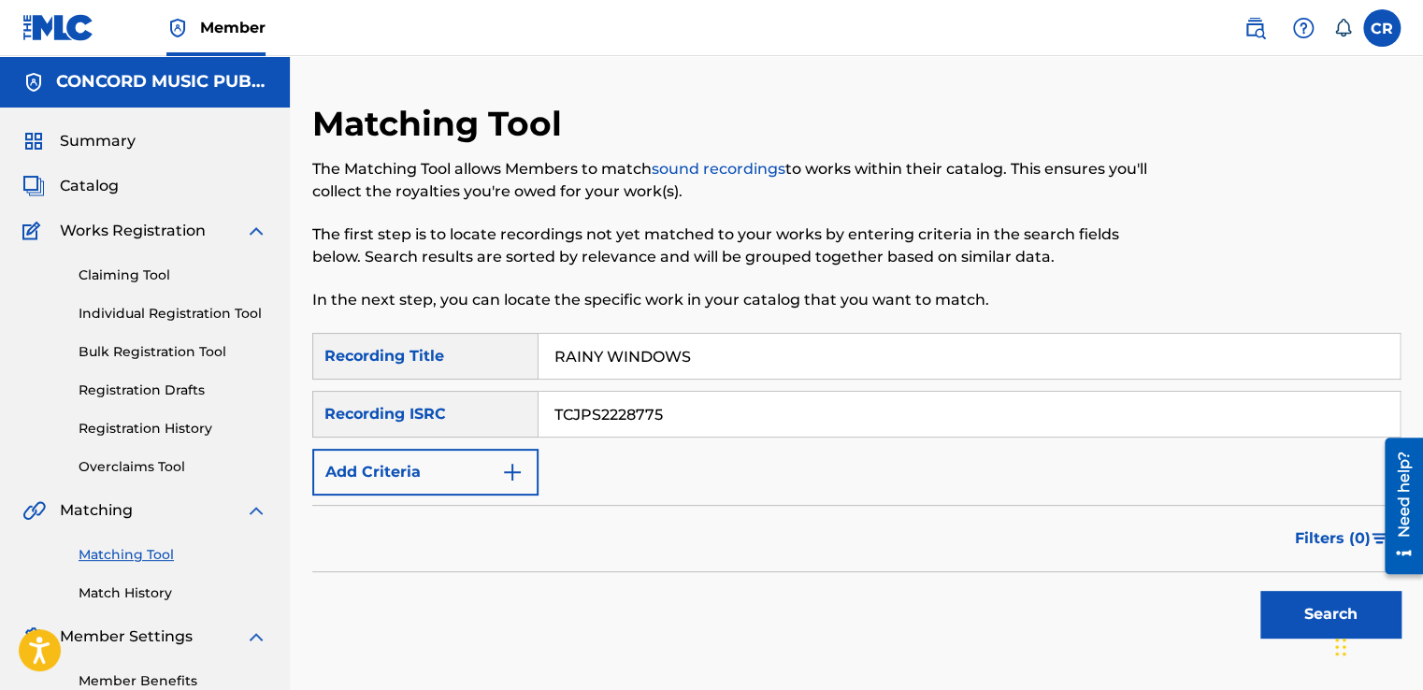
type input "RAINY WINDOWS"
drag, startPoint x: 1296, startPoint y: 636, endPoint x: 1296, endPoint y: 615, distance: 20.6
click at [1297, 627] on button "Search" at bounding box center [1330, 614] width 140 height 47
click at [1296, 615] on div "Search" at bounding box center [1326, 609] width 150 height 75
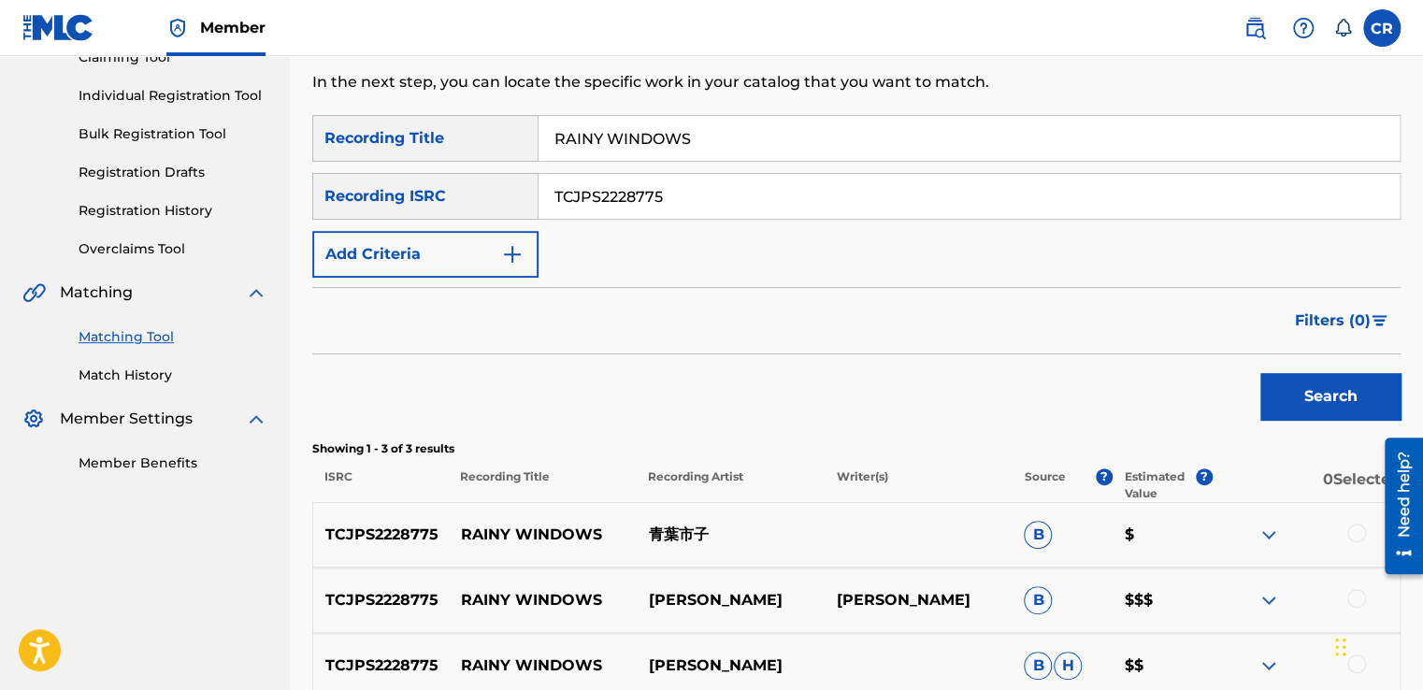
scroll to position [280, 0]
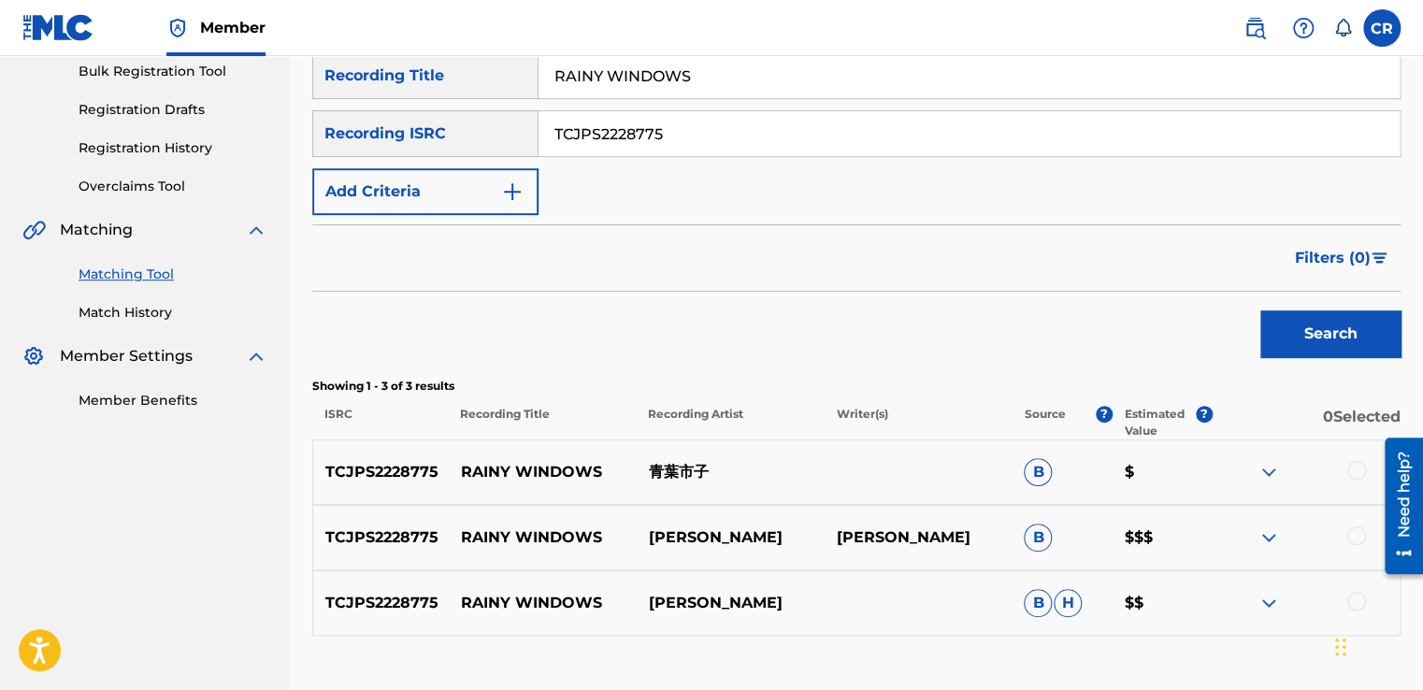
click at [894, 527] on p "ICHIKO AOBA" at bounding box center [917, 537] width 188 height 22
click at [908, 537] on p "ICHIKO AOBA" at bounding box center [917, 537] width 188 height 22
copy p "AOBA"
drag, startPoint x: 1350, startPoint y: 475, endPoint x: 1364, endPoint y: 495, distance: 24.9
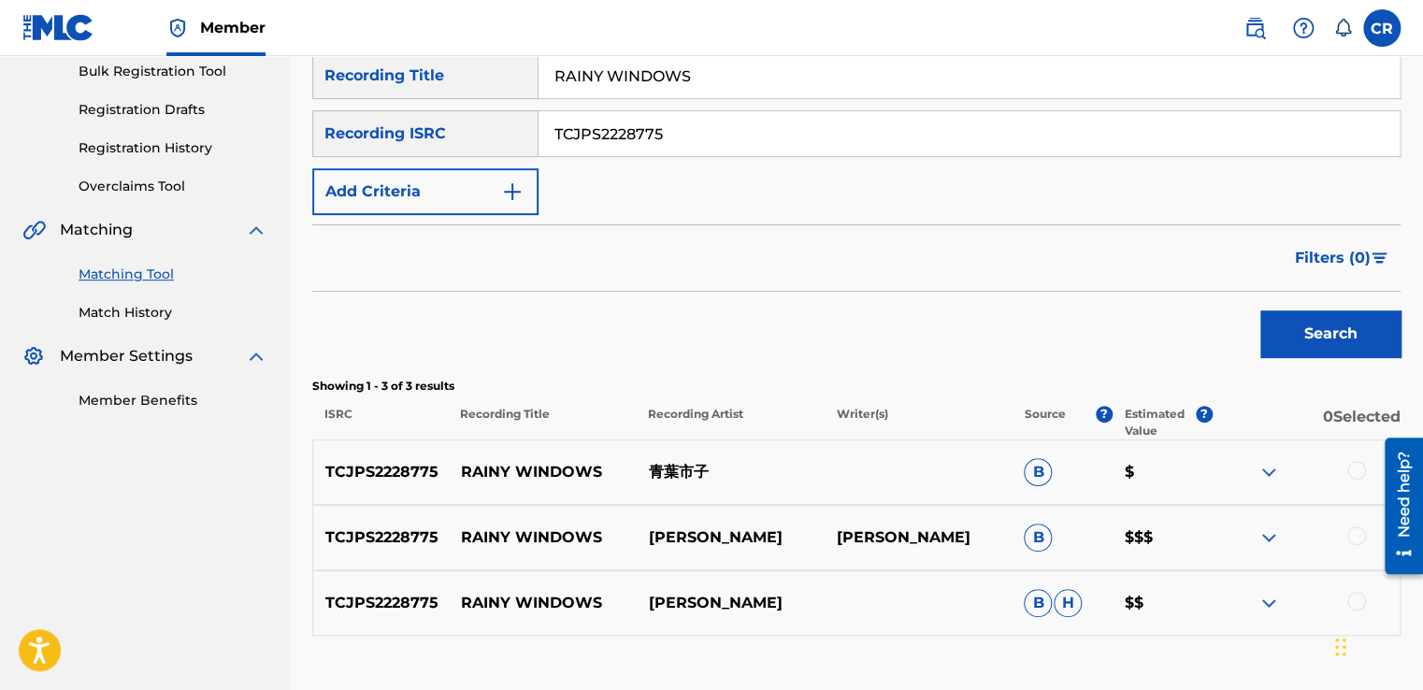
click at [1351, 475] on div at bounding box center [1356, 470] width 19 height 19
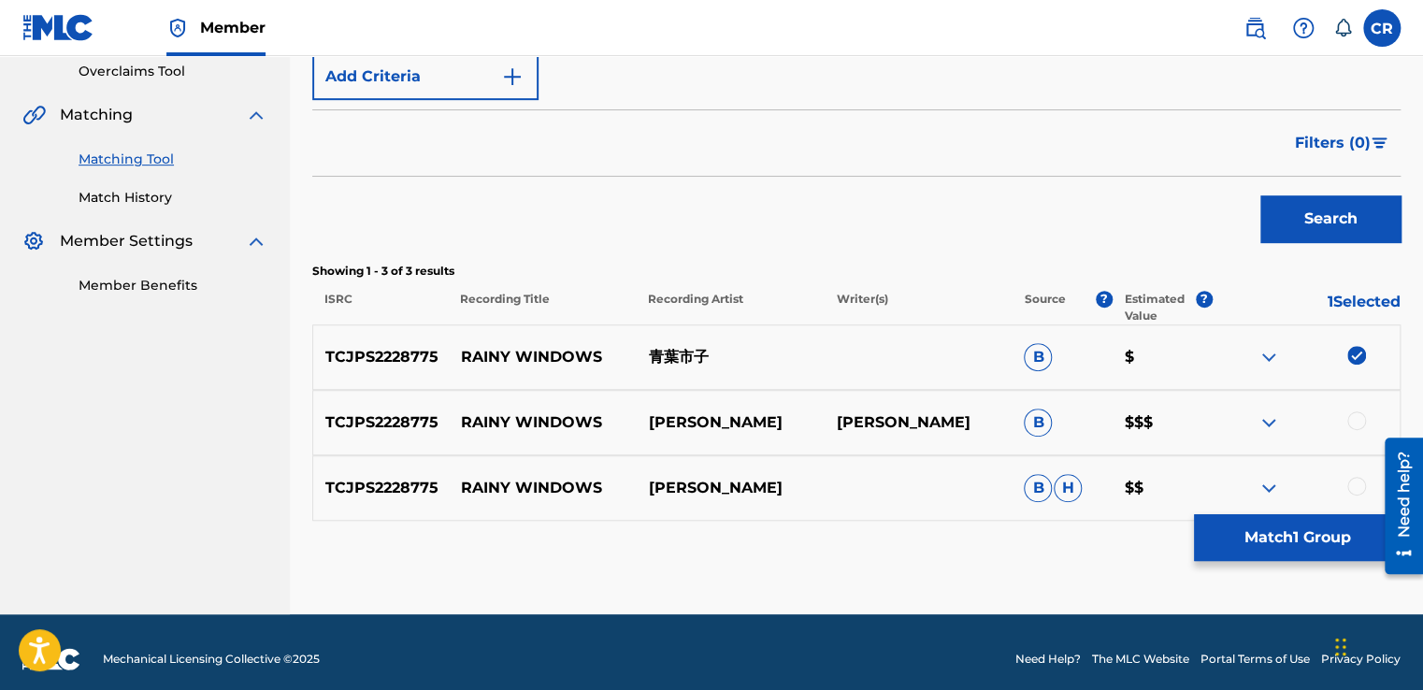
scroll to position [408, 0]
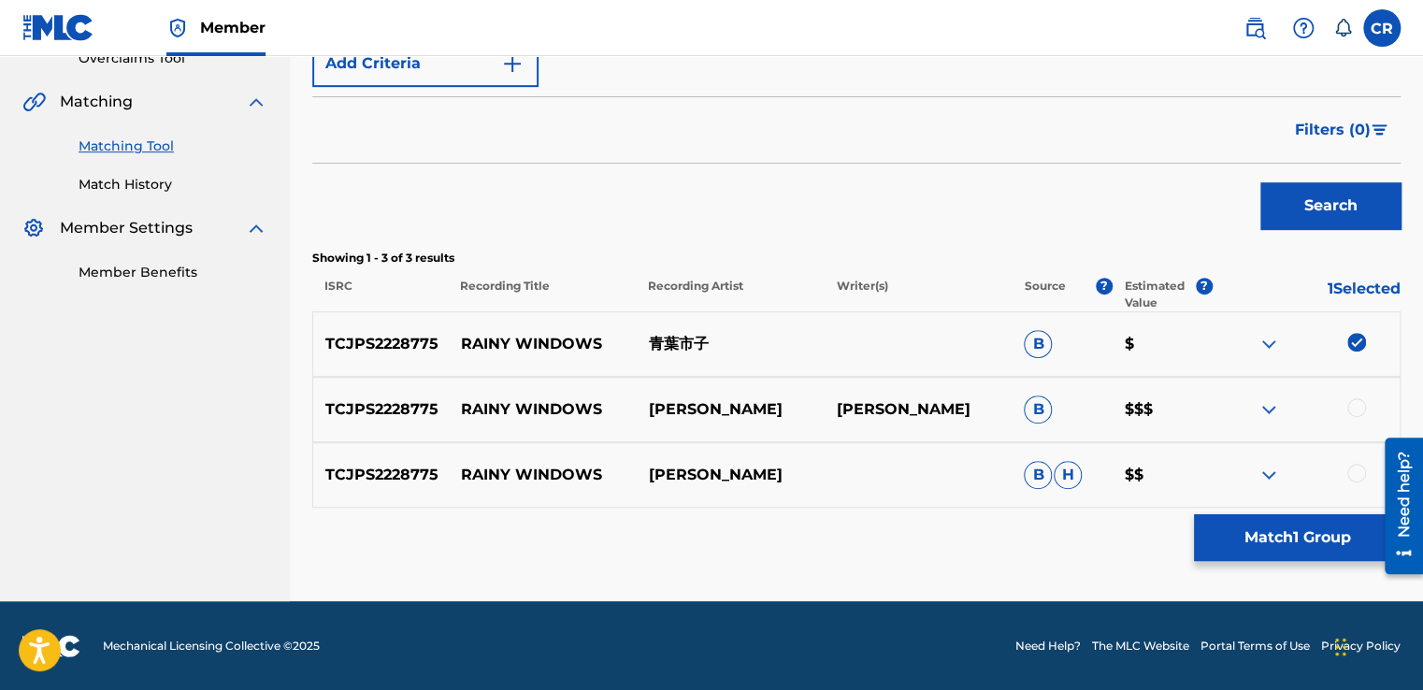
click at [1358, 405] on div at bounding box center [1356, 407] width 19 height 19
click at [1362, 469] on div at bounding box center [1356, 473] width 19 height 19
click at [1315, 571] on div "Matching Tool The Matching Tool allows Members to match sound recordings to wor…" at bounding box center [856, 147] width 1088 height 907
click at [1279, 544] on button "Match 3 Groups" at bounding box center [1297, 537] width 207 height 47
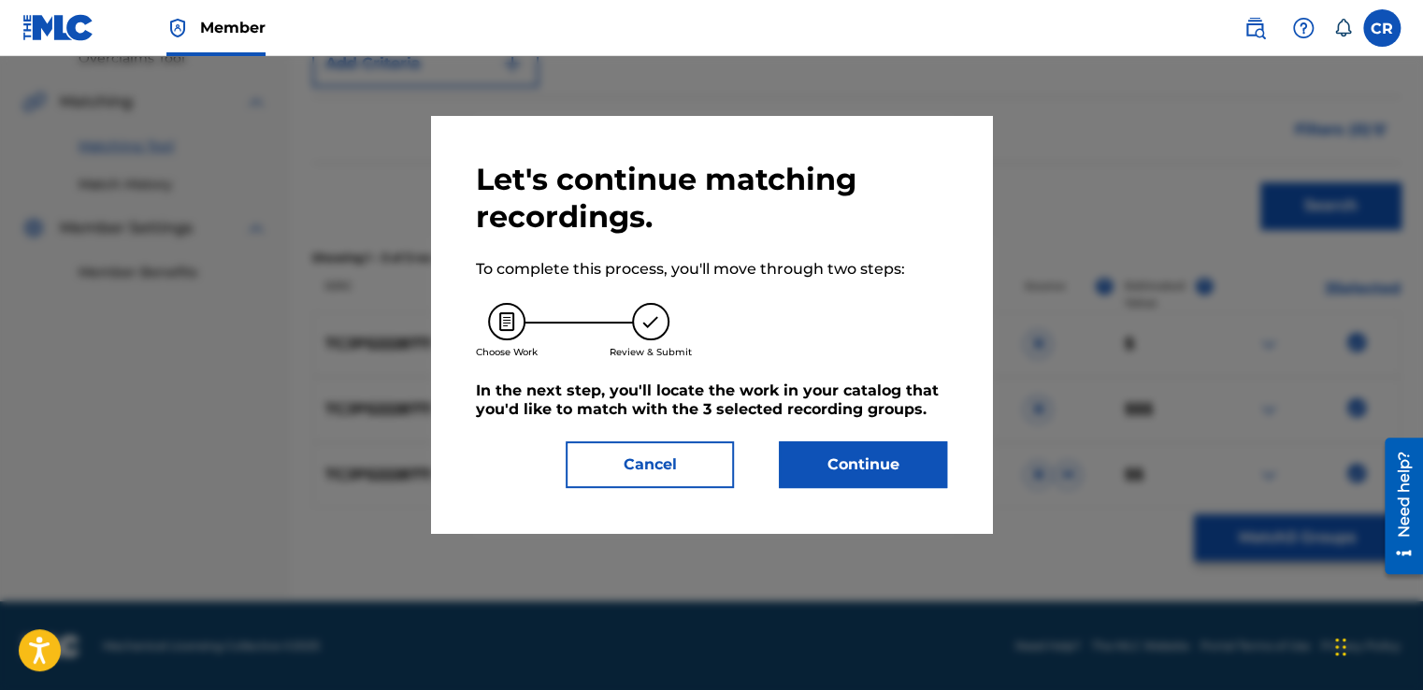
click at [823, 434] on div "Let's continue matching recordings. To complete this process, you'll move throu…" at bounding box center [711, 324] width 471 height 327
click at [915, 447] on button "Continue" at bounding box center [863, 464] width 168 height 47
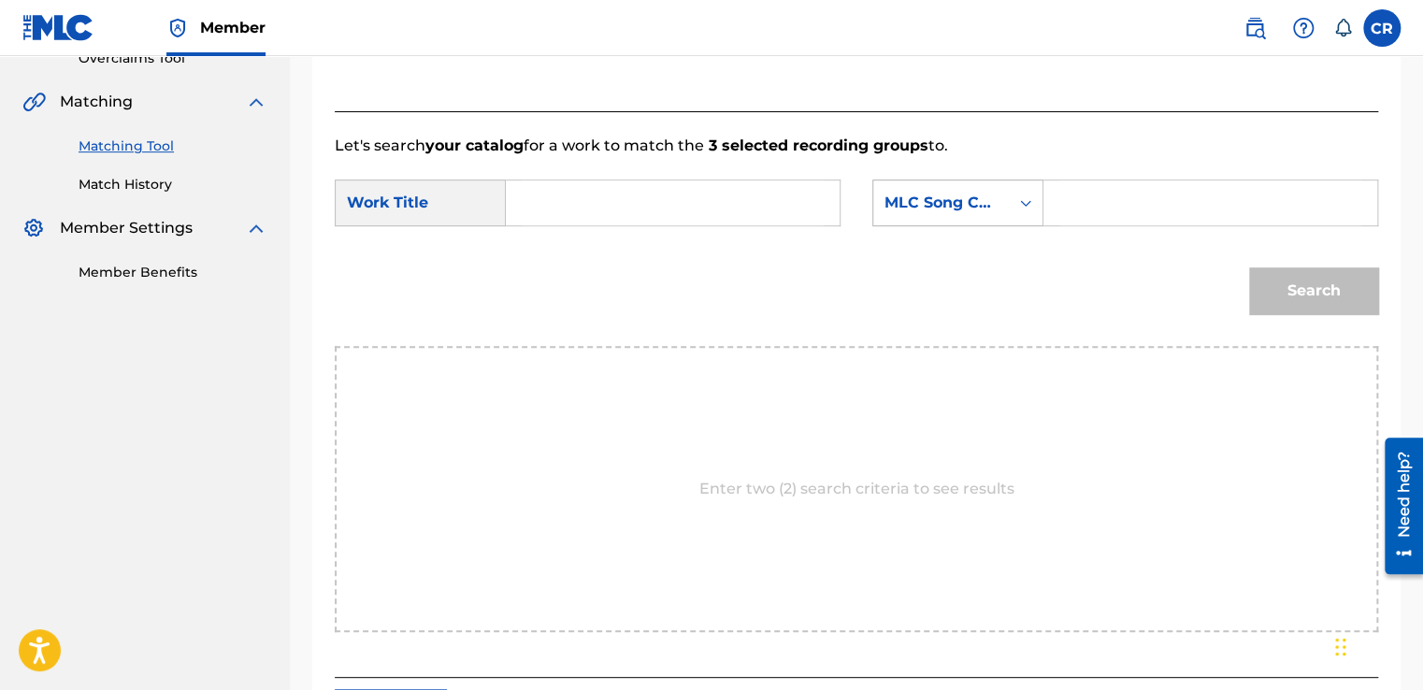
click at [941, 216] on div "MLC Song Code" at bounding box center [941, 203] width 136 height 36
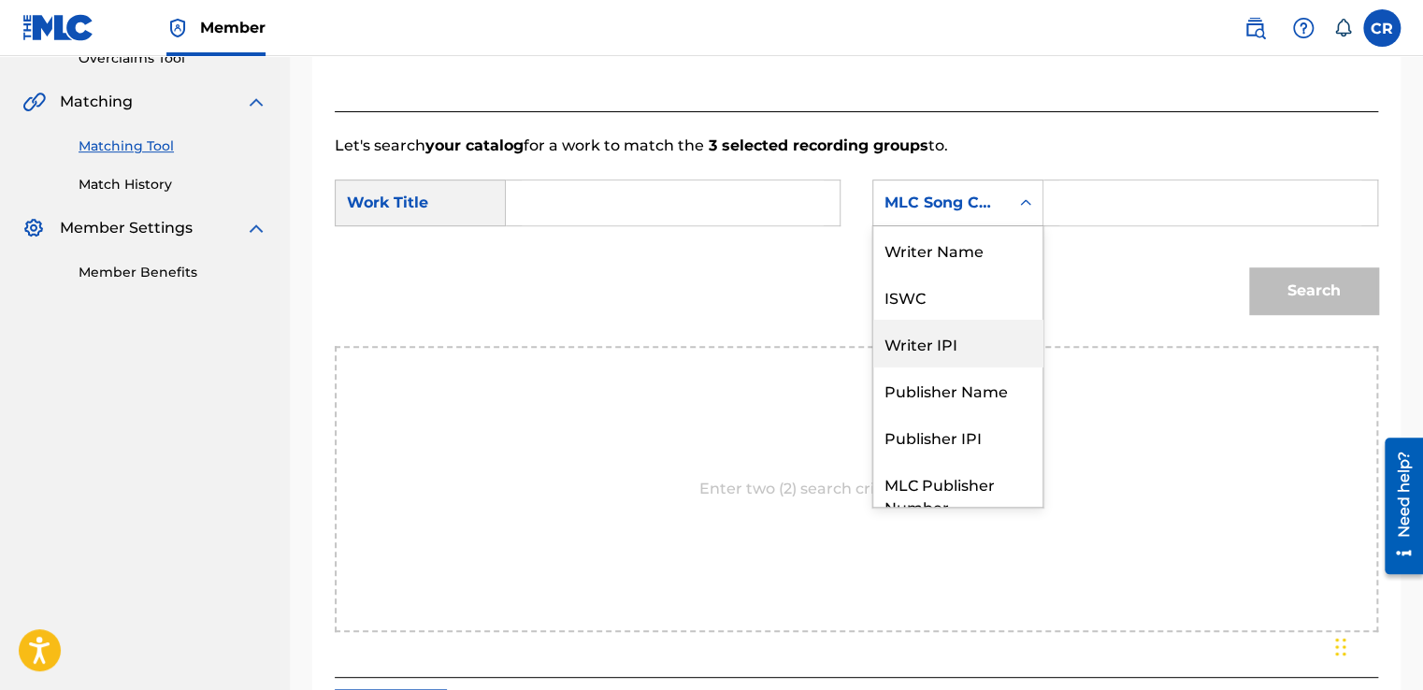
scroll to position [0, 0]
drag, startPoint x: 948, startPoint y: 267, endPoint x: 995, endPoint y: 230, distance: 59.9
click at [954, 258] on div "Writer Name" at bounding box center [957, 249] width 169 height 47
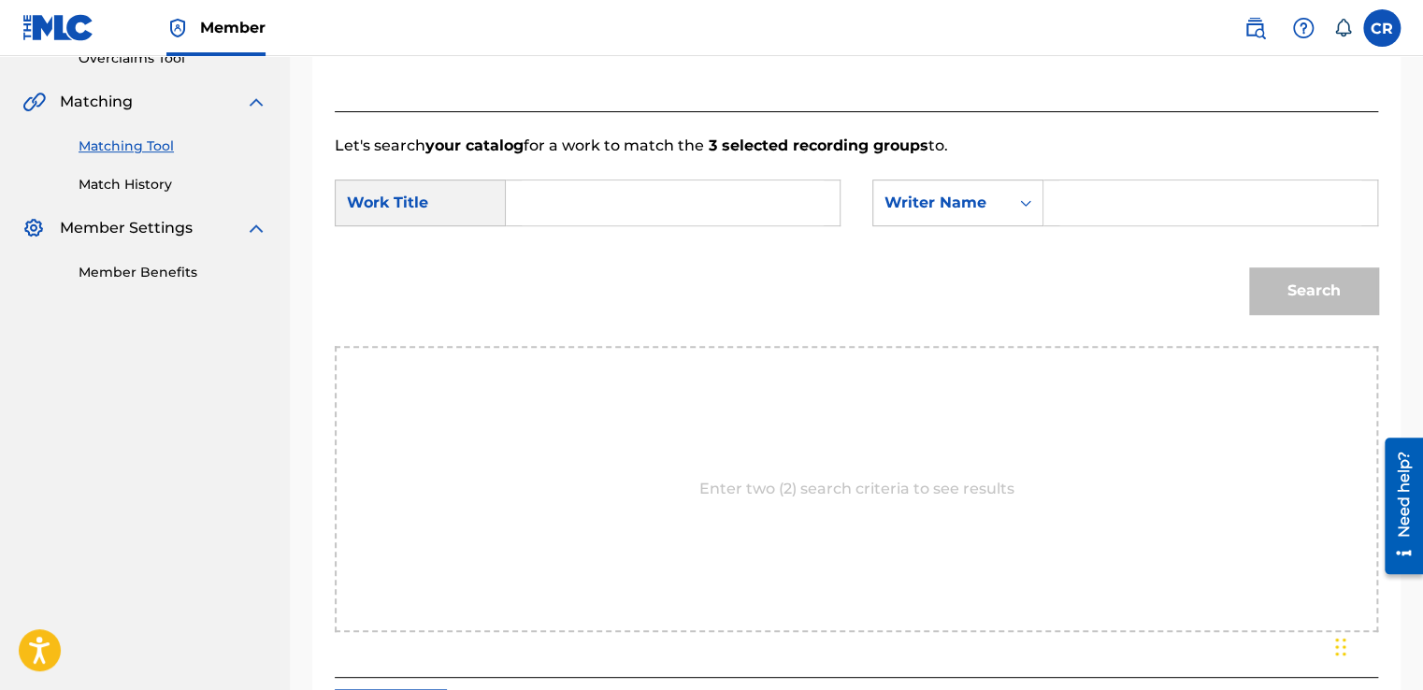
click at [1064, 200] on input "Search Form" at bounding box center [1210, 202] width 302 height 45
paste input "AOBA"
type input "AOBA"
click at [747, 198] on input "Search Form" at bounding box center [673, 202] width 302 height 45
paste input "RAINY WINDOWS"
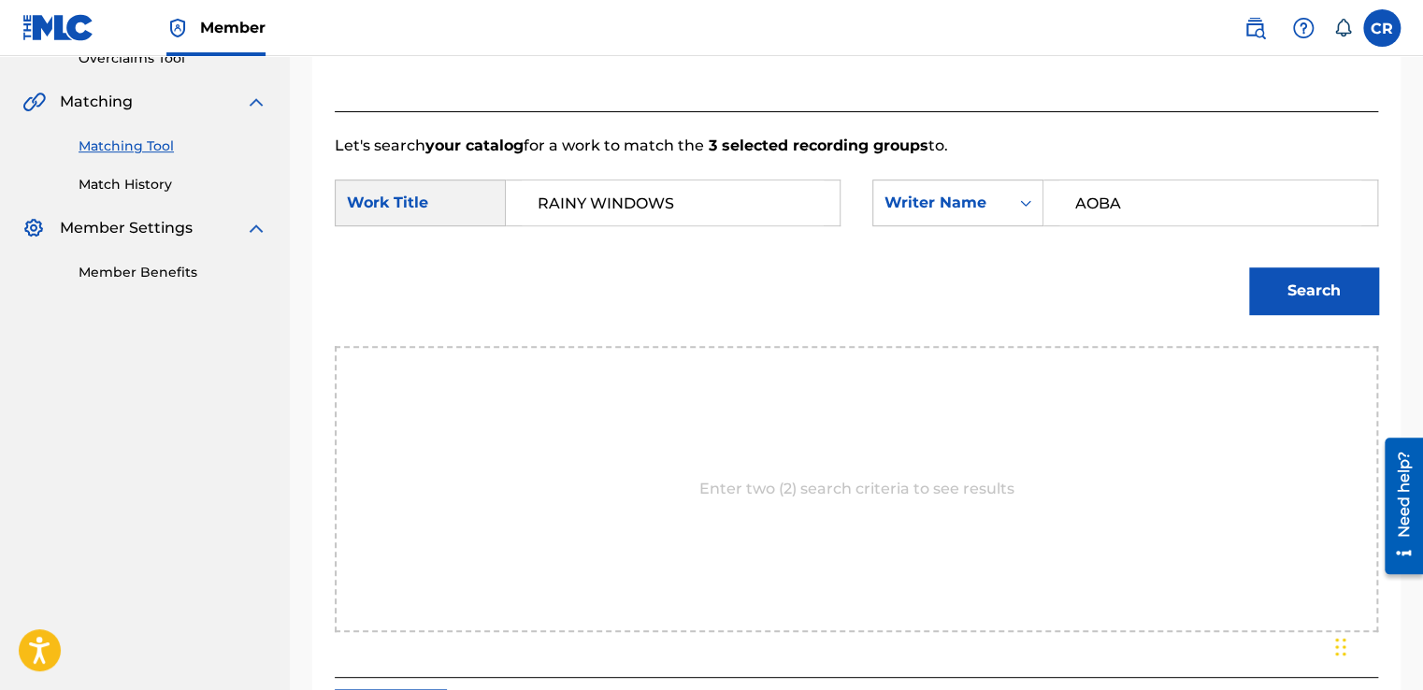
type input "RAINY WINDOWS"
click at [1308, 267] on button "Search" at bounding box center [1313, 290] width 129 height 47
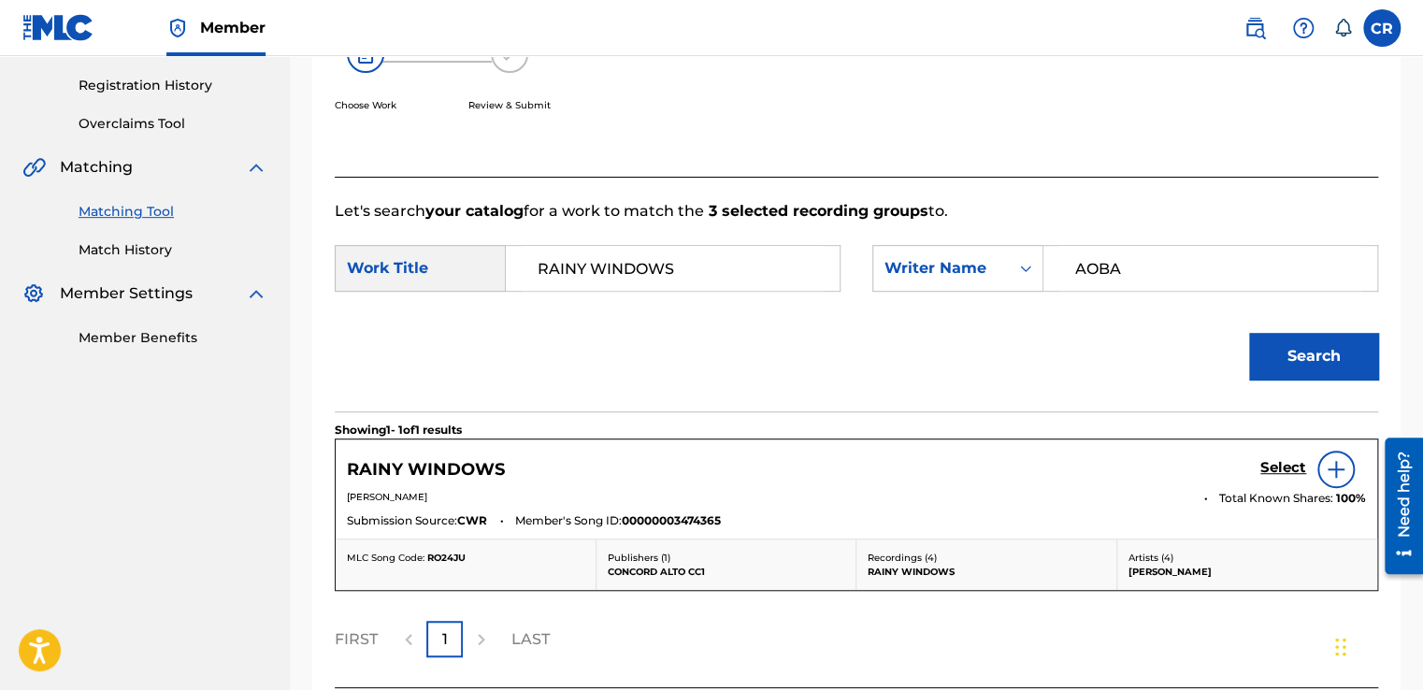
scroll to position [408, 0]
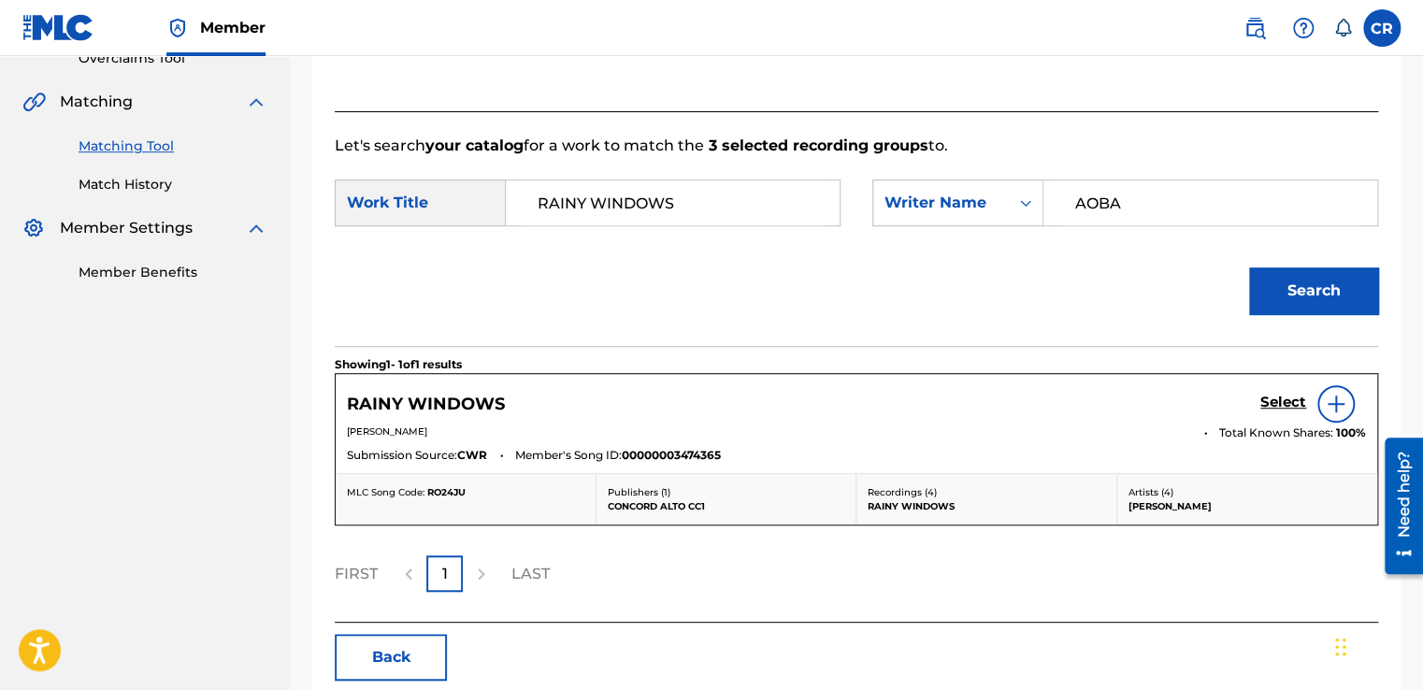
click at [1273, 414] on div "Select" at bounding box center [1313, 403] width 106 height 37
click at [1275, 402] on h5 "Select" at bounding box center [1283, 403] width 46 height 18
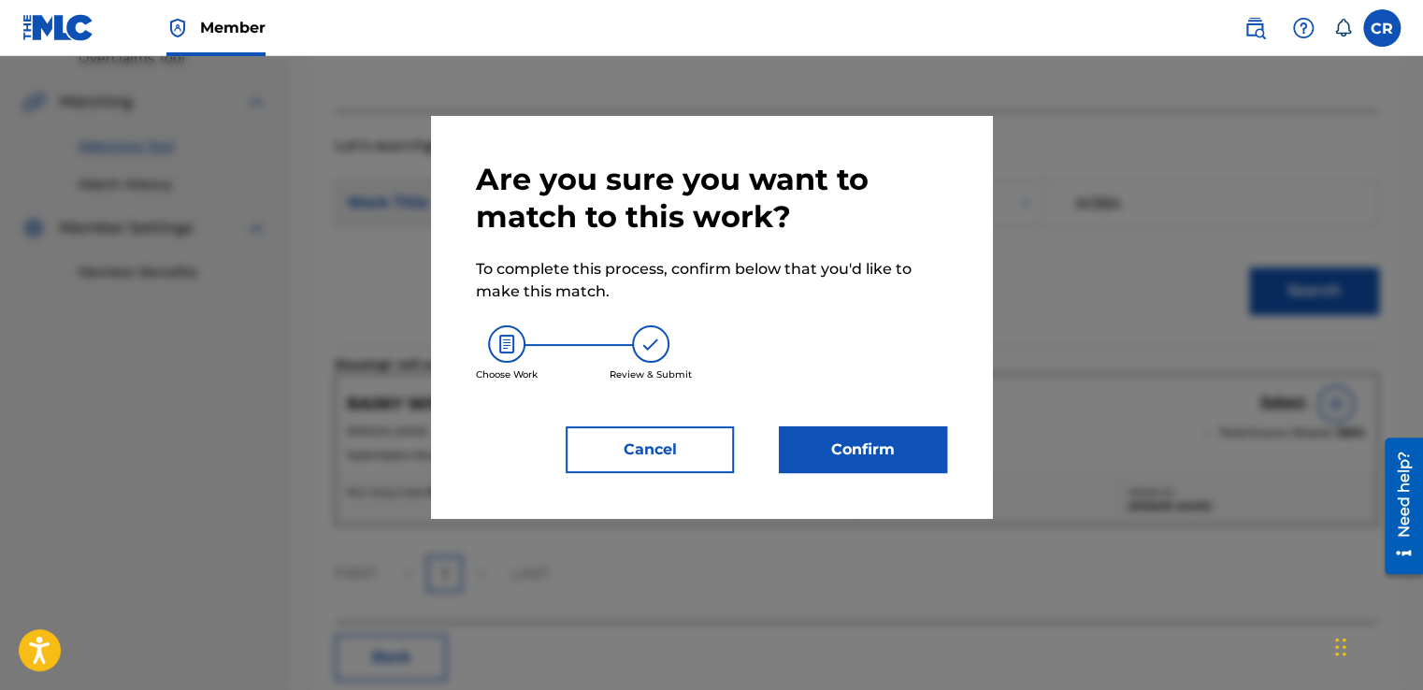
click at [881, 468] on button "Confirm" at bounding box center [863, 449] width 168 height 47
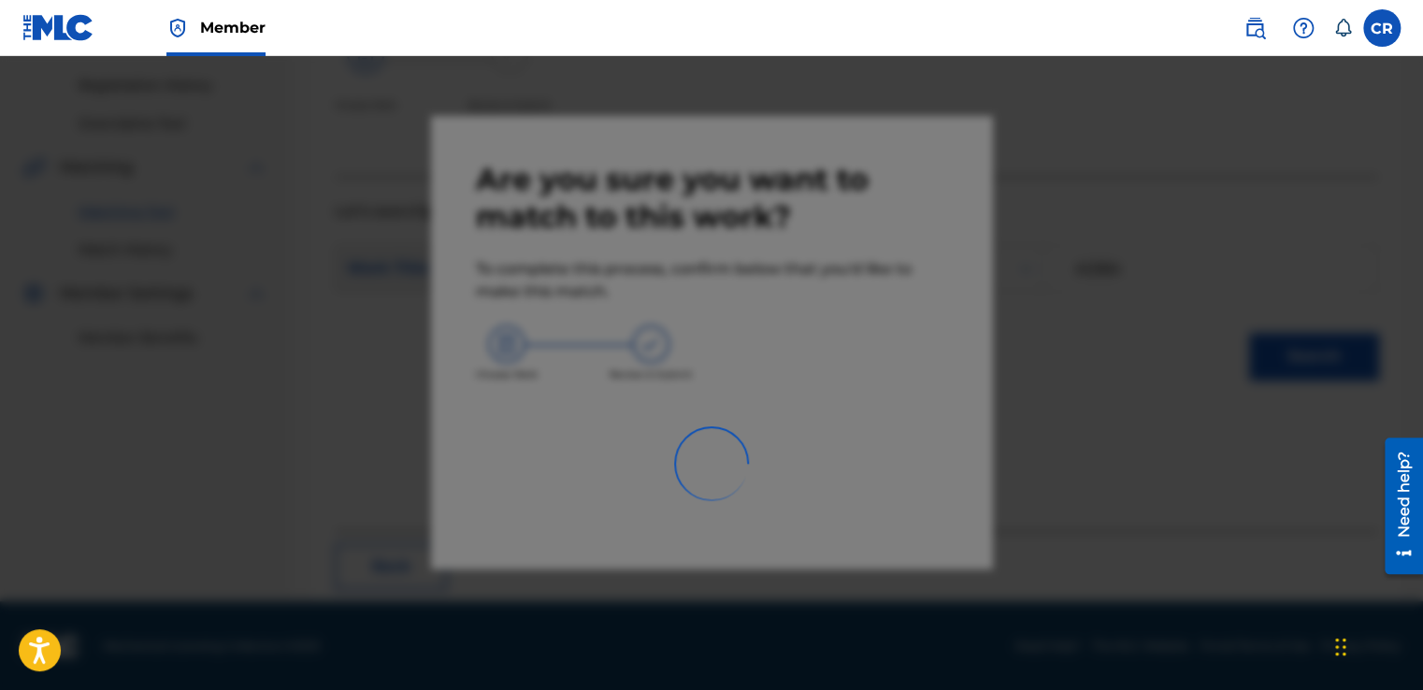
scroll to position [112, 0]
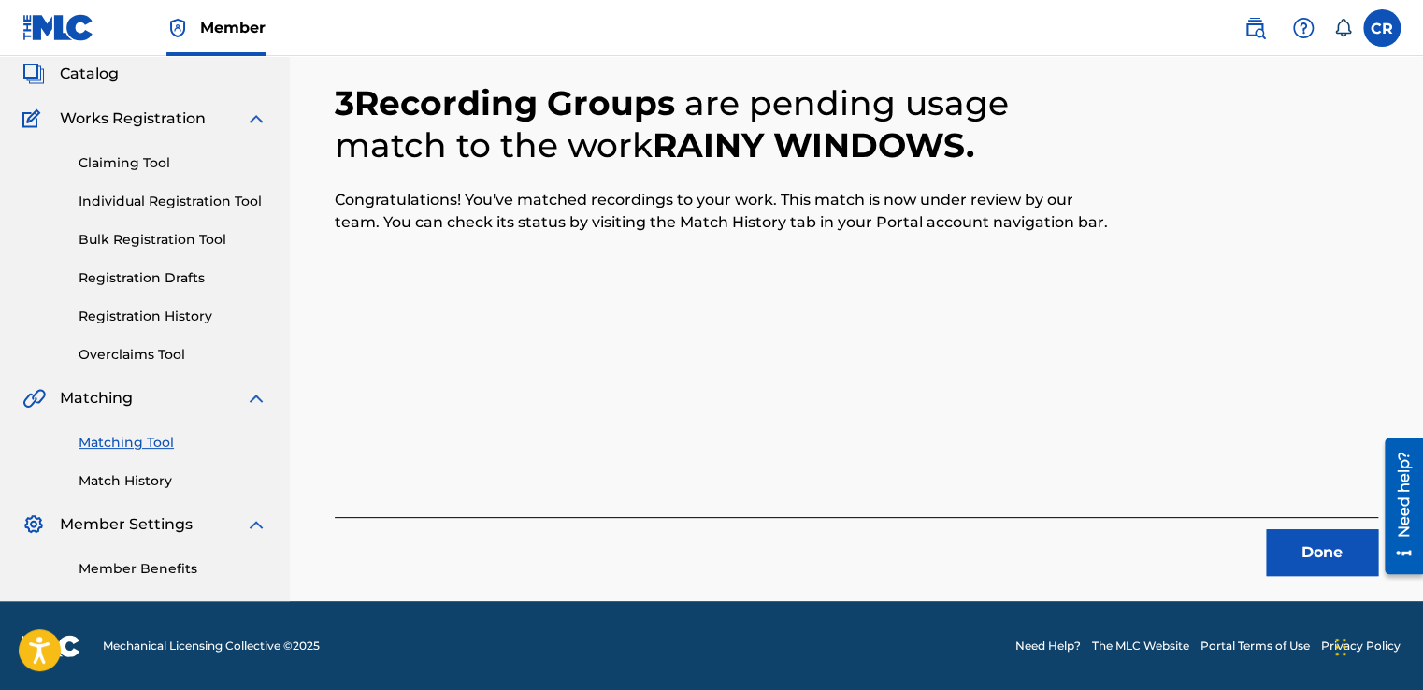
click at [1297, 551] on button "Done" at bounding box center [1322, 552] width 112 height 47
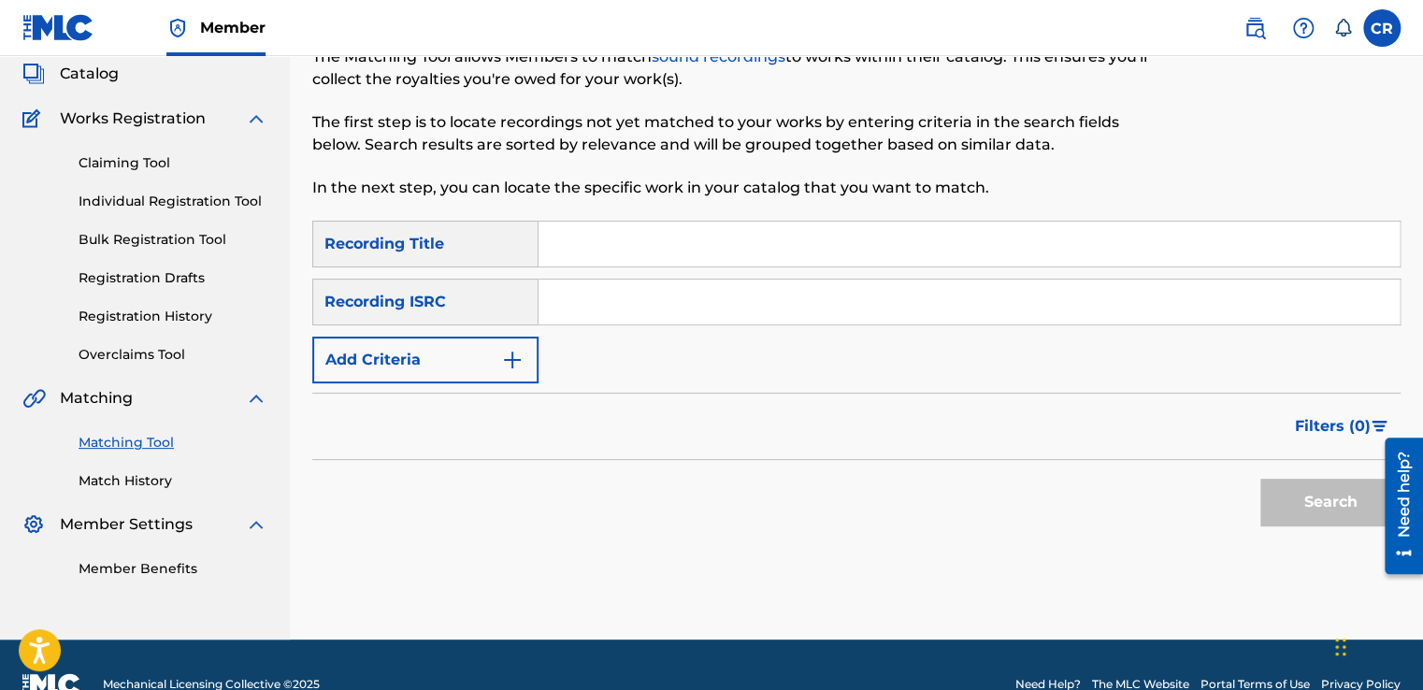
click at [767, 313] on input "Search Form" at bounding box center [968, 301] width 861 height 45
paste input "US23A1556958"
type input "US23A1556958"
click at [758, 265] on div "Search Form" at bounding box center [969, 244] width 862 height 47
drag, startPoint x: 784, startPoint y: 251, endPoint x: 831, endPoint y: 256, distance: 47.0
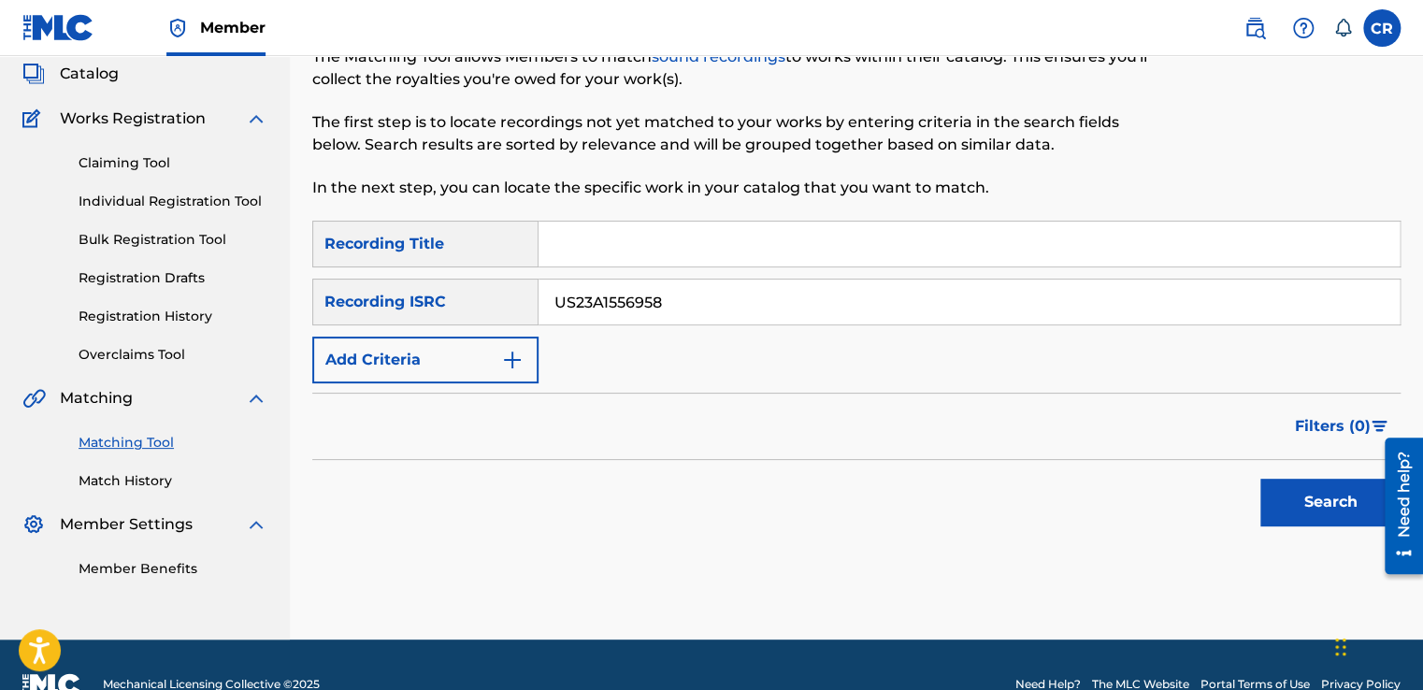
click at [784, 251] on input "Search Form" at bounding box center [968, 244] width 861 height 45
paste input "A MILLION (SPED UP)"
type input "A MILLION (SPED UP)"
click at [1315, 481] on button "Search" at bounding box center [1330, 502] width 140 height 47
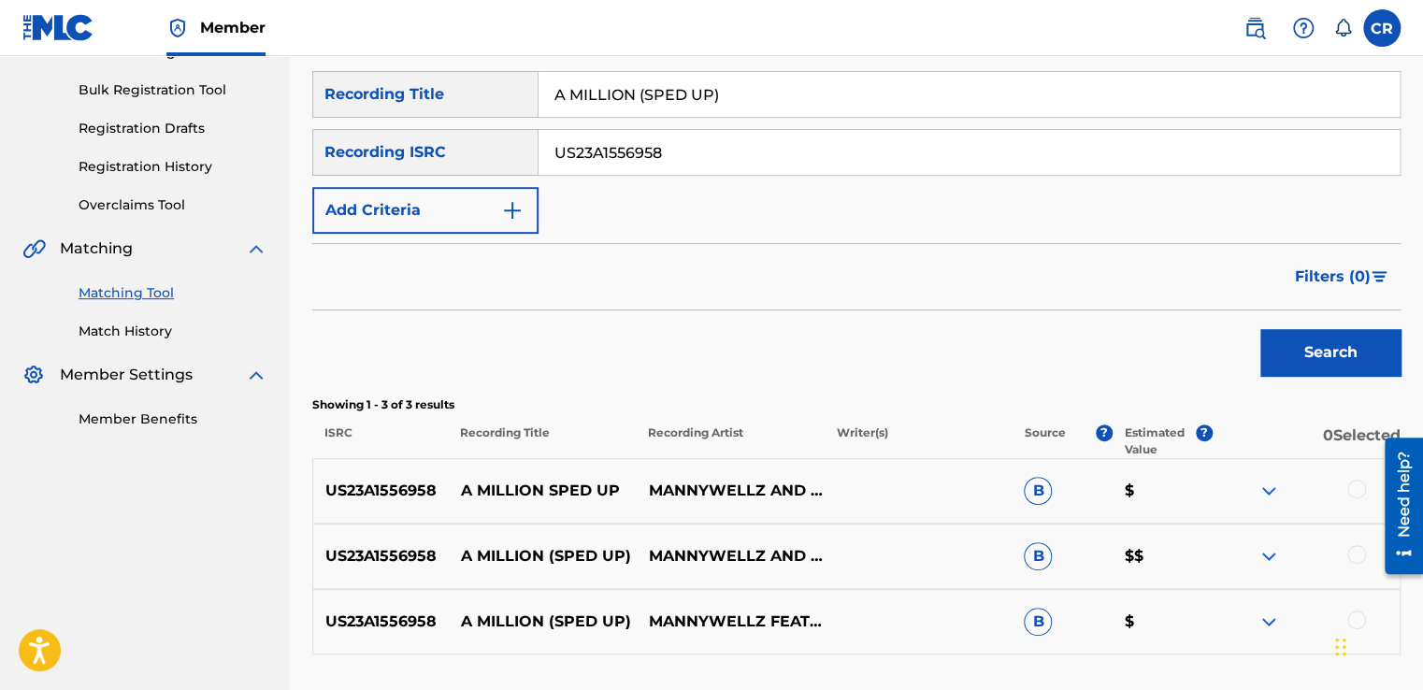
scroll to position [222, 0]
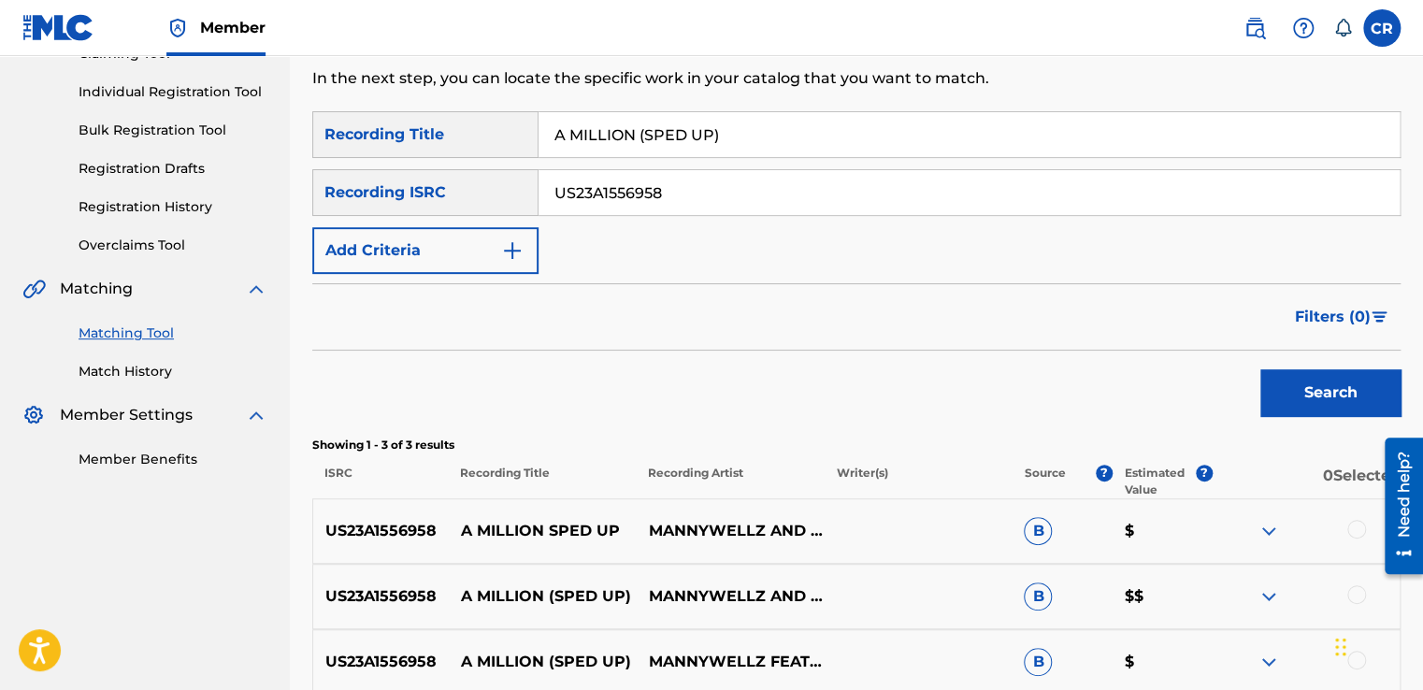
click at [718, 193] on input "US23A1556958" at bounding box center [968, 192] width 861 height 45
paste input "V351494605"
type input "USV351494605"
click at [781, 145] on input "A MILLION (SPED UP)" at bounding box center [968, 134] width 861 height 45
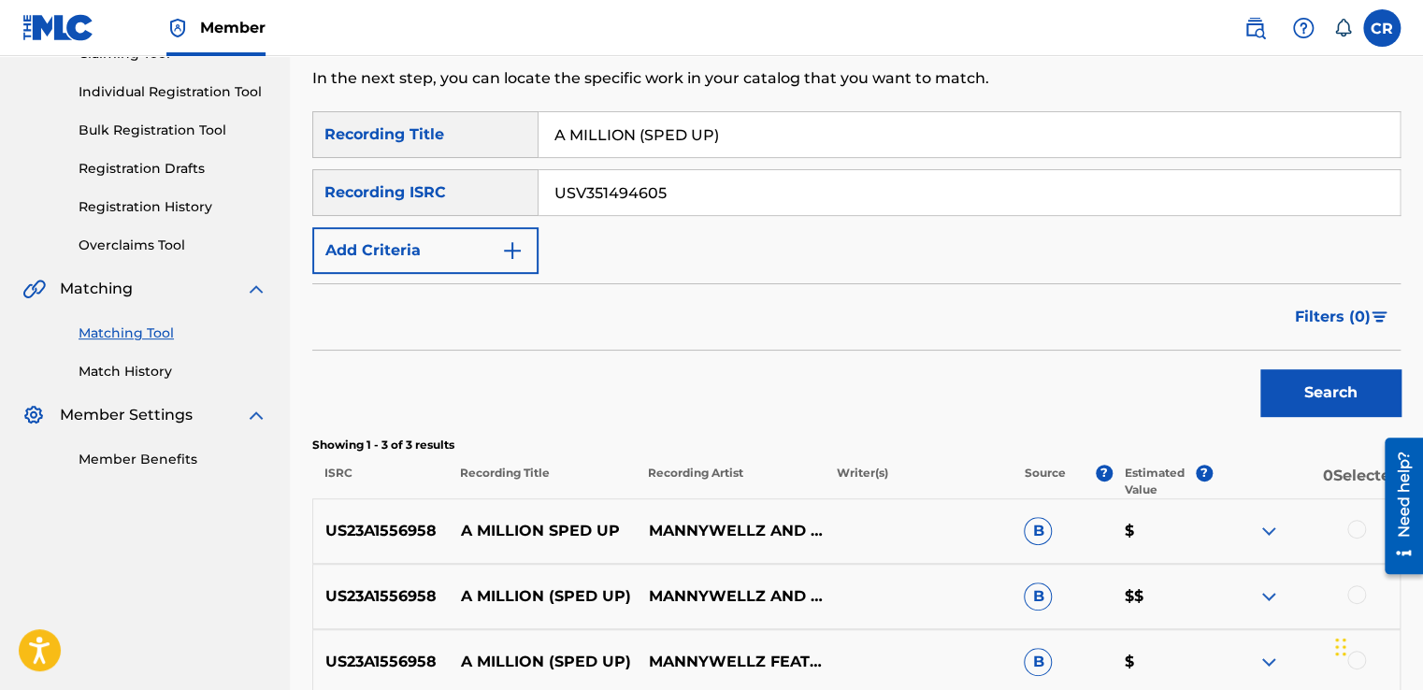
click at [781, 145] on input "A MILLION (SPED UP)" at bounding box center [968, 134] width 861 height 45
paste input "NGELS"
type input "ANGELS"
click at [1306, 397] on button "Search" at bounding box center [1330, 392] width 140 height 47
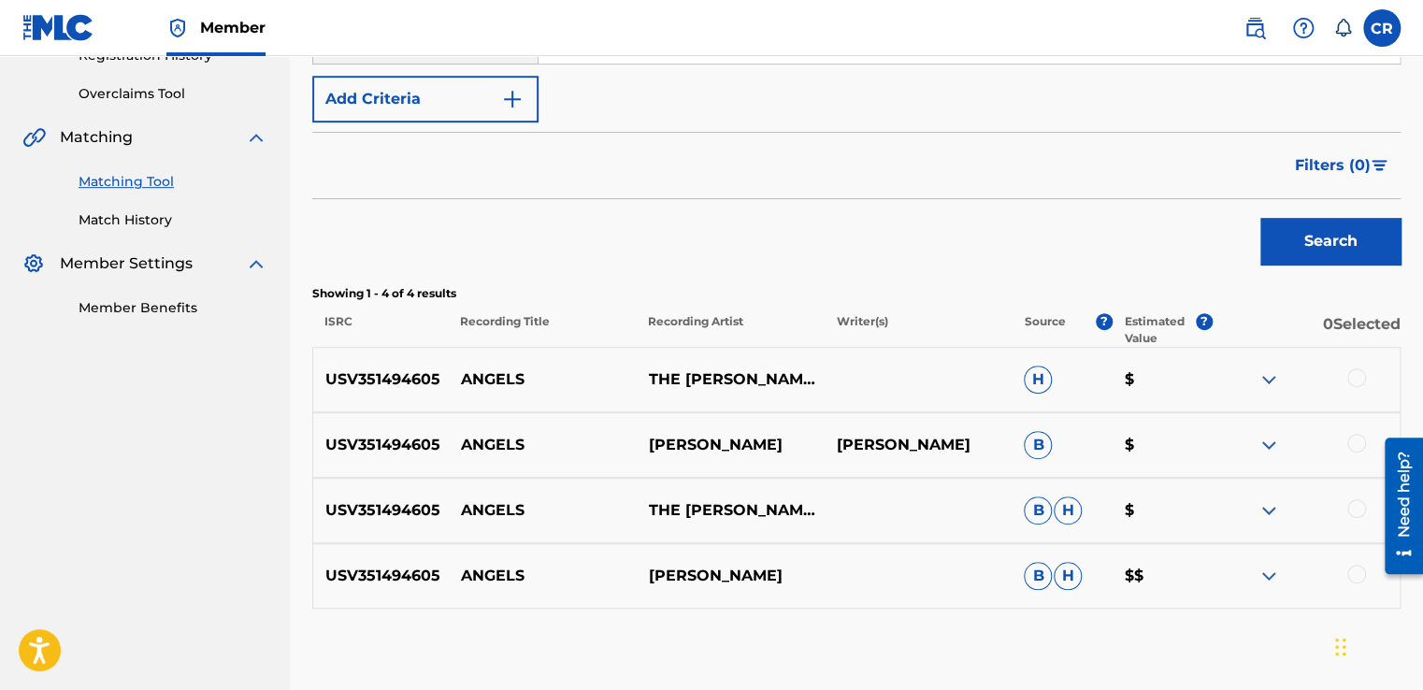
scroll to position [474, 0]
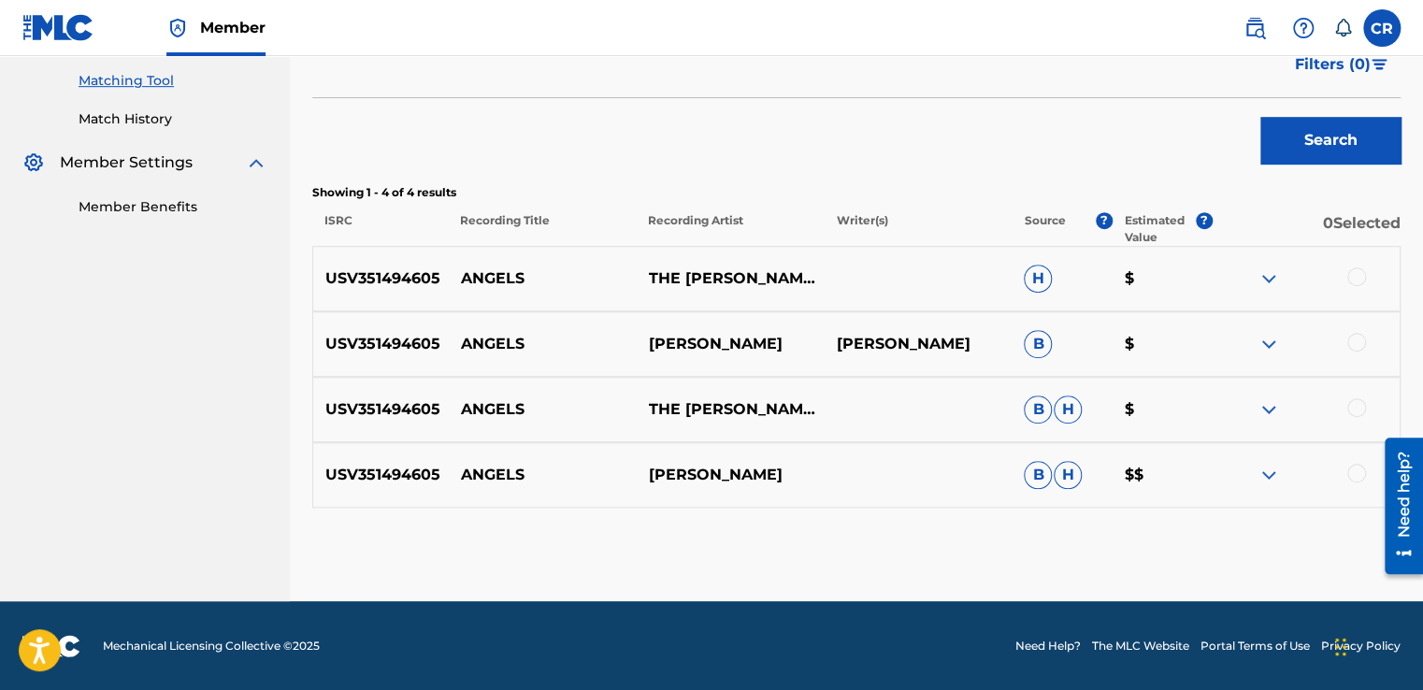
click at [916, 351] on p "DAVID YOUNG" at bounding box center [917, 344] width 188 height 22
copy p "YOUNG"
click at [1353, 282] on div at bounding box center [1356, 276] width 19 height 19
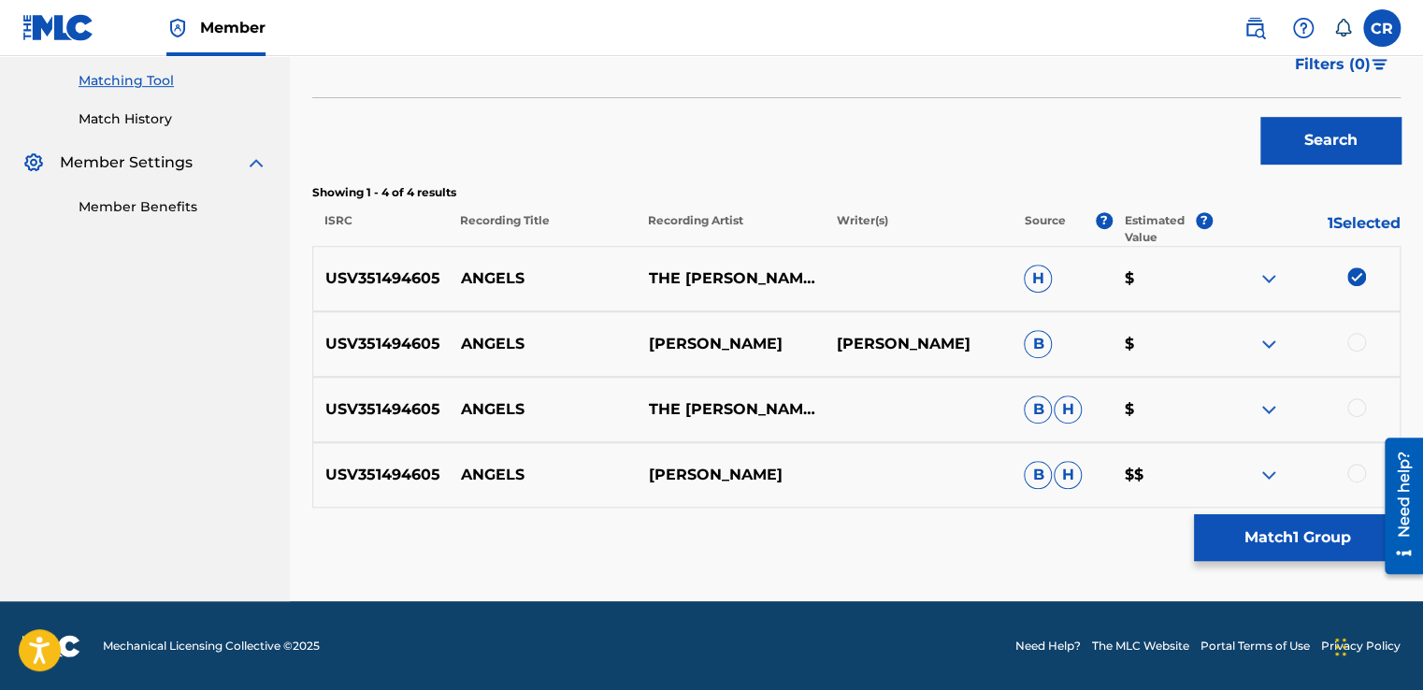
click at [1353, 342] on div at bounding box center [1356, 342] width 19 height 19
click at [1354, 407] on div at bounding box center [1356, 407] width 19 height 19
click at [1353, 477] on div at bounding box center [1356, 473] width 19 height 19
click at [1299, 544] on button "Match 4 Groups" at bounding box center [1297, 537] width 207 height 47
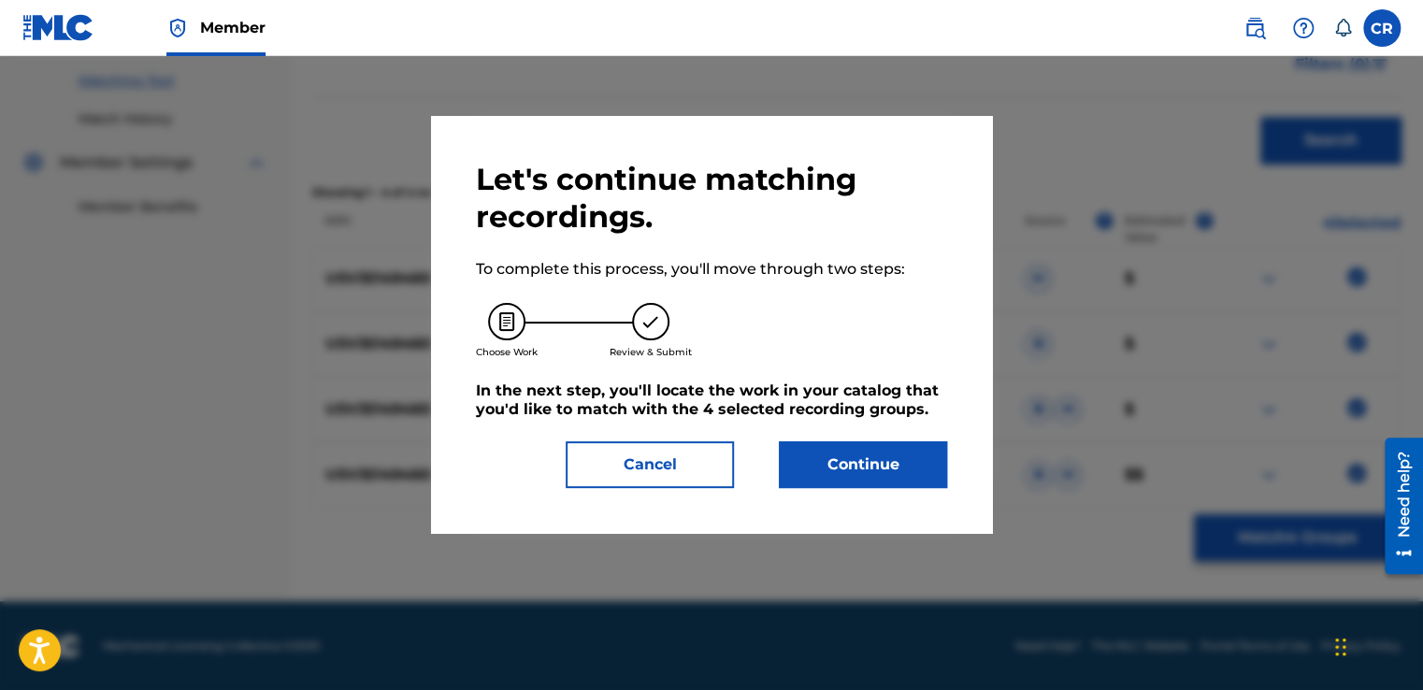
click at [805, 461] on button "Continue" at bounding box center [863, 464] width 168 height 47
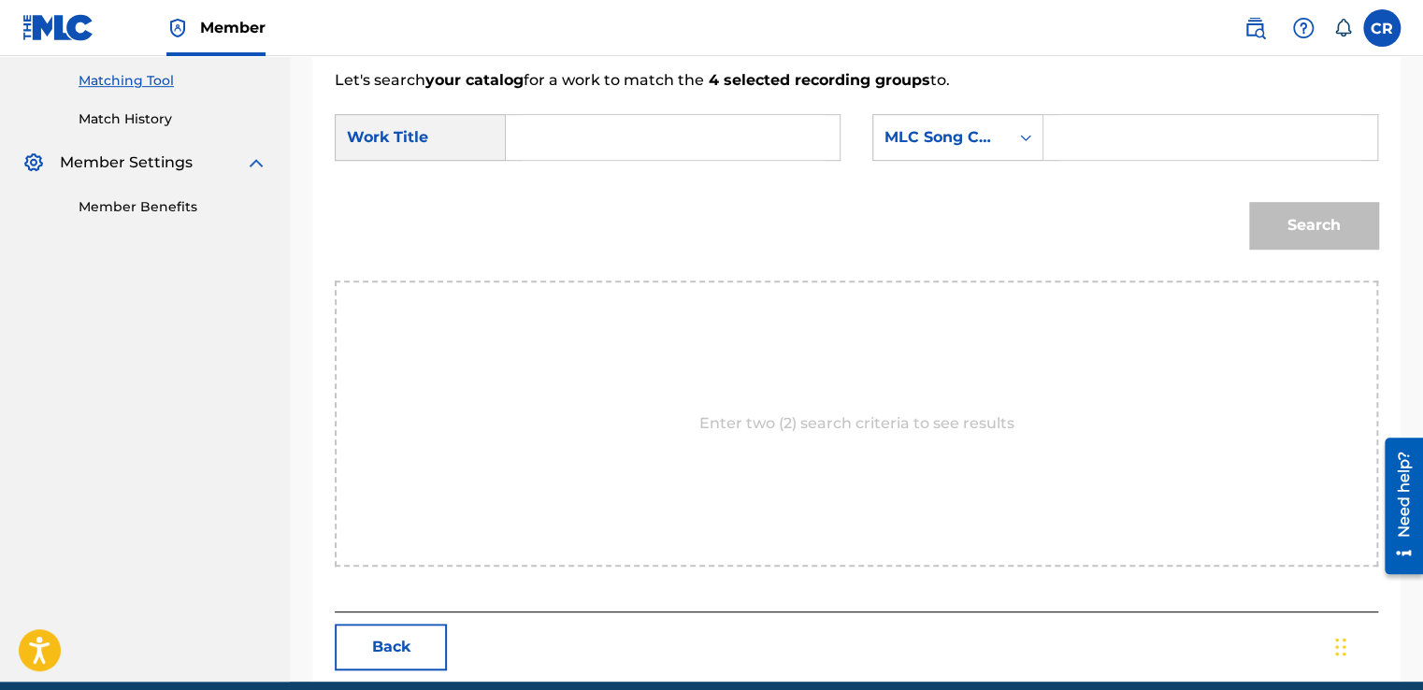
click at [983, 165] on div "SearchWithCriteriadf2cc219-2228-4fff-8893-31953a48357a Work Title SearchWithCri…" at bounding box center [856, 143] width 1043 height 58
click at [979, 143] on div "MLC Song Code" at bounding box center [940, 137] width 113 height 22
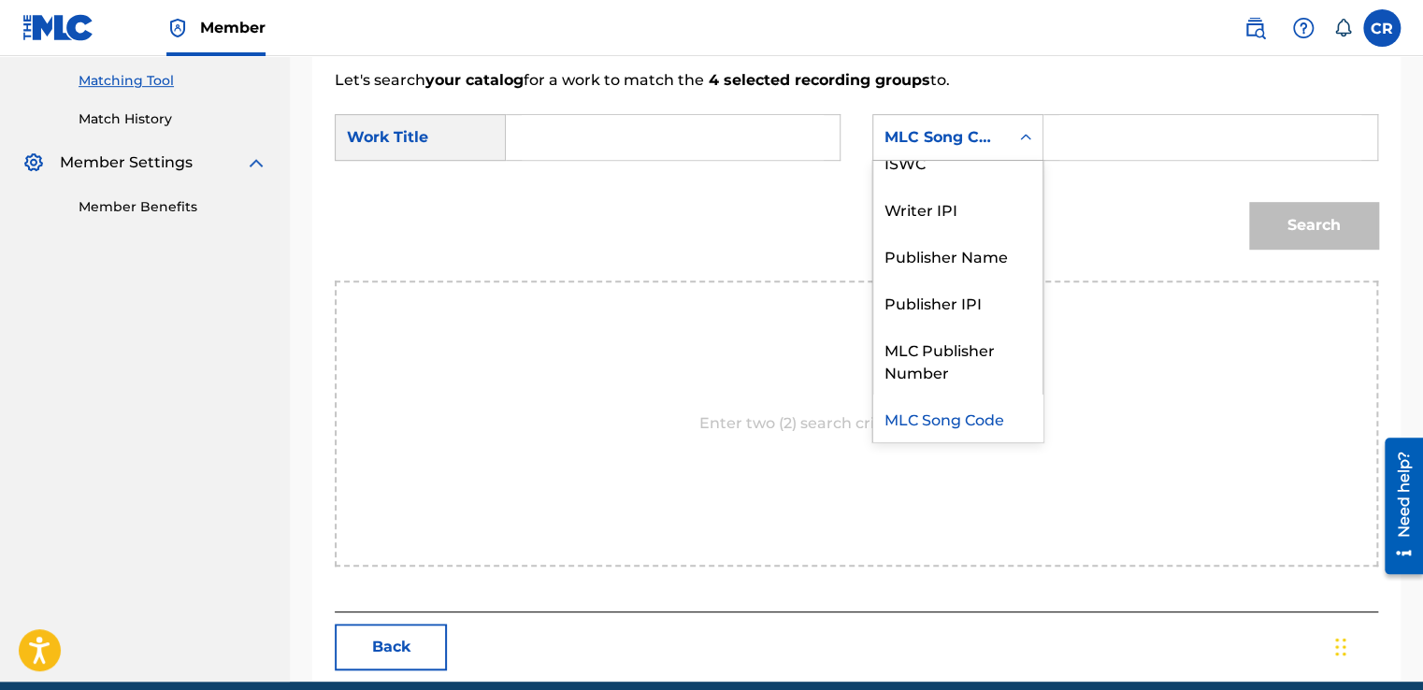
scroll to position [0, 0]
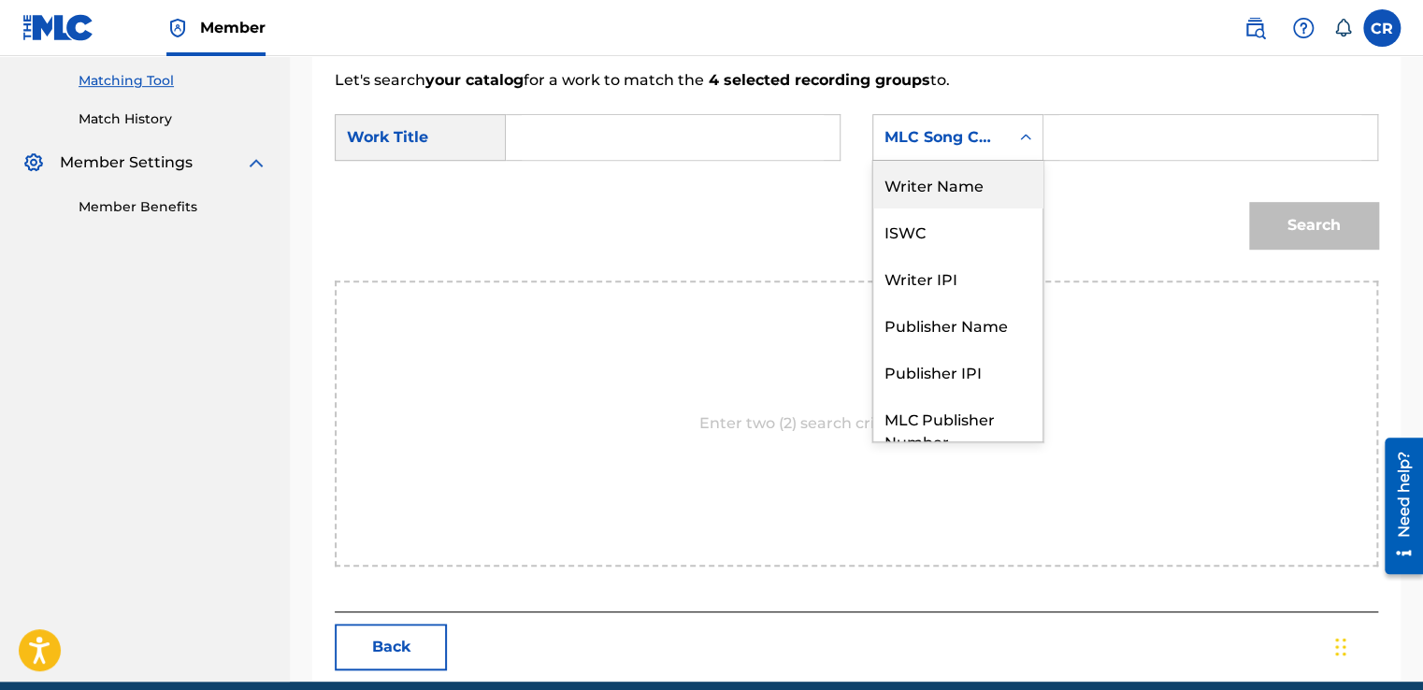
click at [938, 196] on div "Writer Name" at bounding box center [957, 184] width 169 height 47
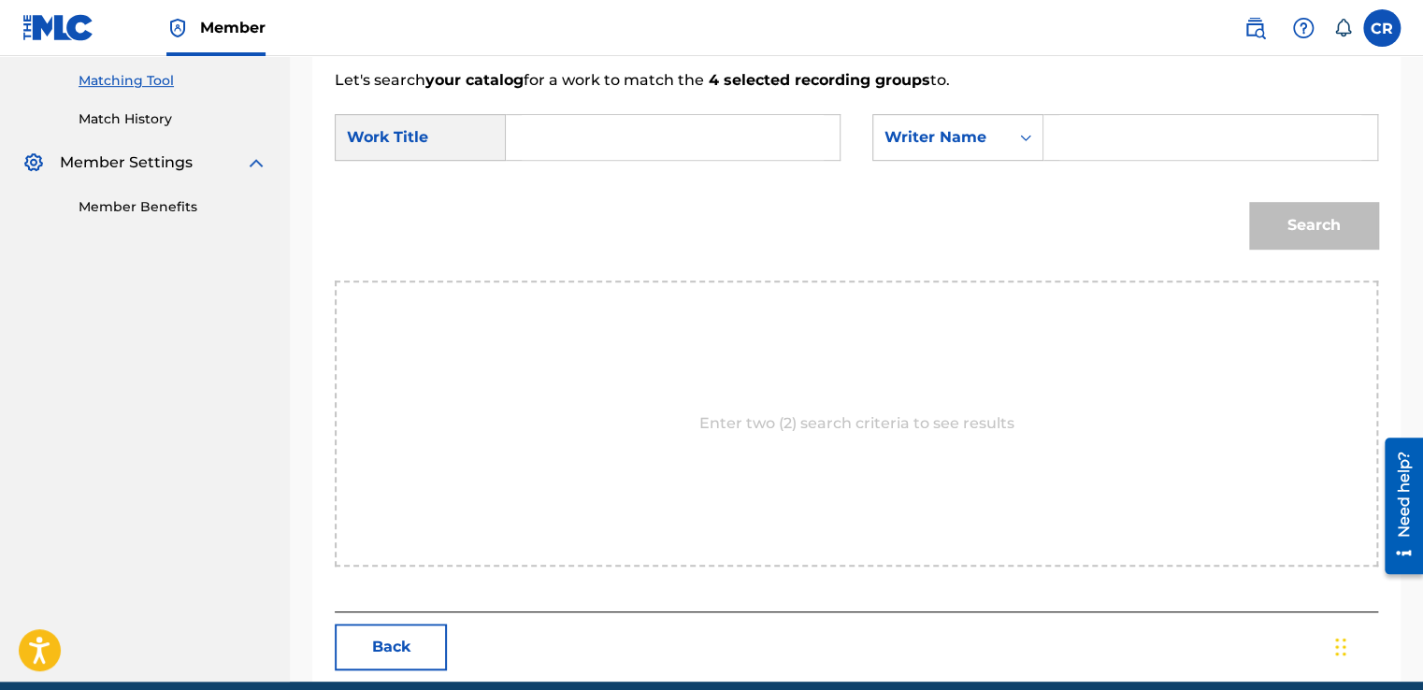
click at [1102, 146] on input "Search Form" at bounding box center [1210, 137] width 302 height 45
paste input "YOUNG"
type input "YOUNG"
click at [756, 166] on div "SearchWithCriteriadf2cc219-2228-4fff-8893-31953a48357a Work Title SearchWithCri…" at bounding box center [856, 143] width 1043 height 58
click at [765, 150] on input "Search Form" at bounding box center [673, 137] width 302 height 45
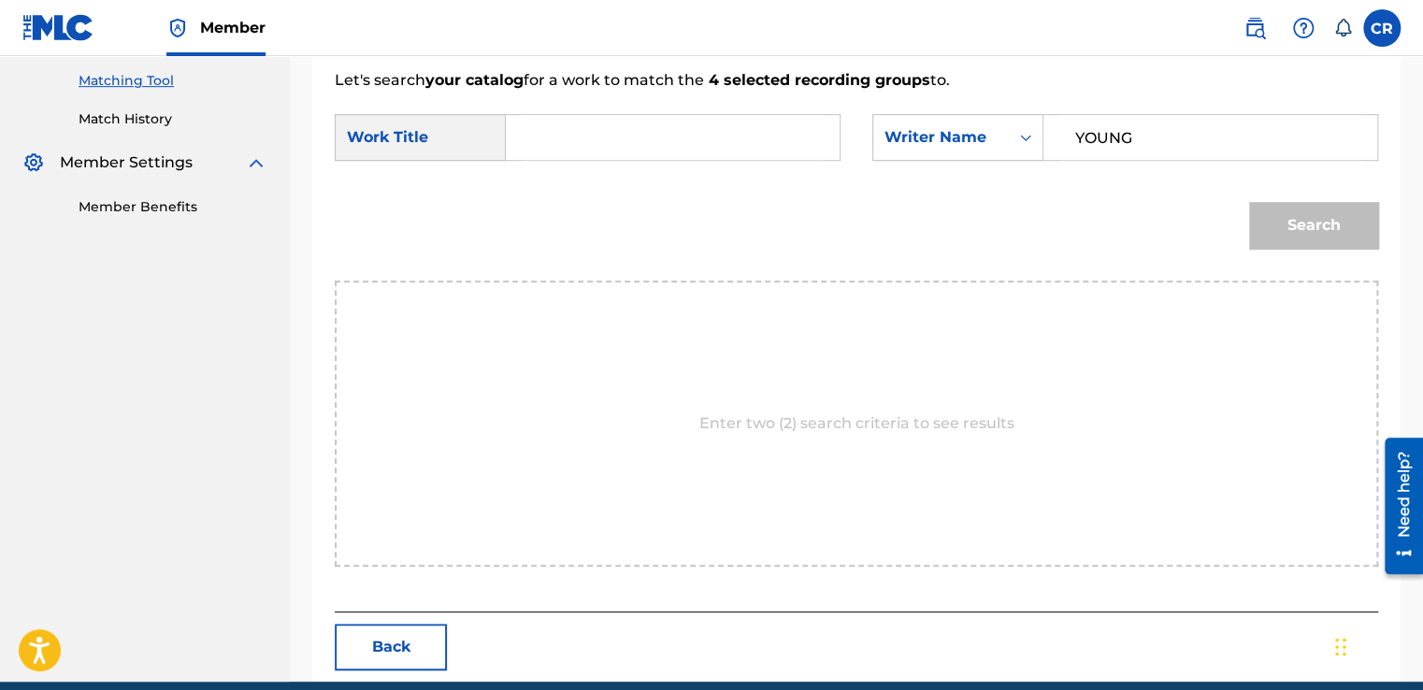
paste input "ANGELS"
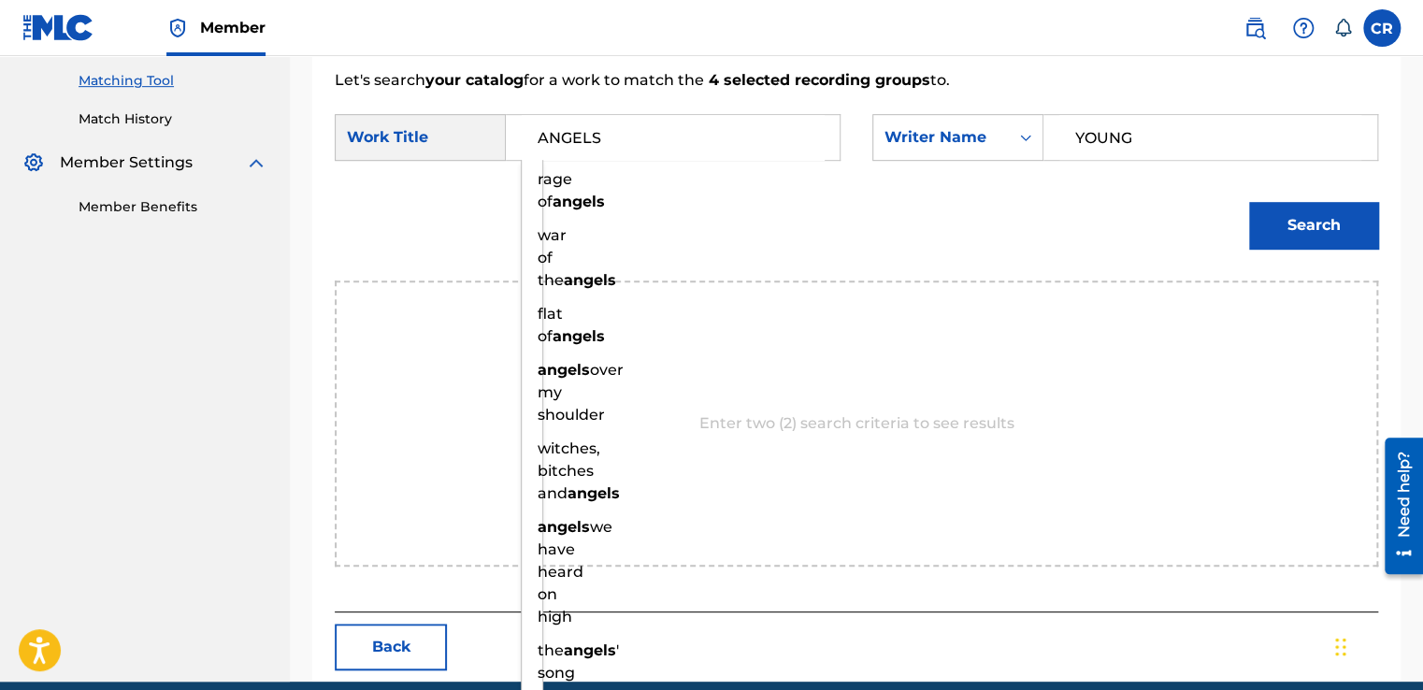
type input "ANGELS"
click at [1271, 217] on button "Search" at bounding box center [1313, 225] width 129 height 47
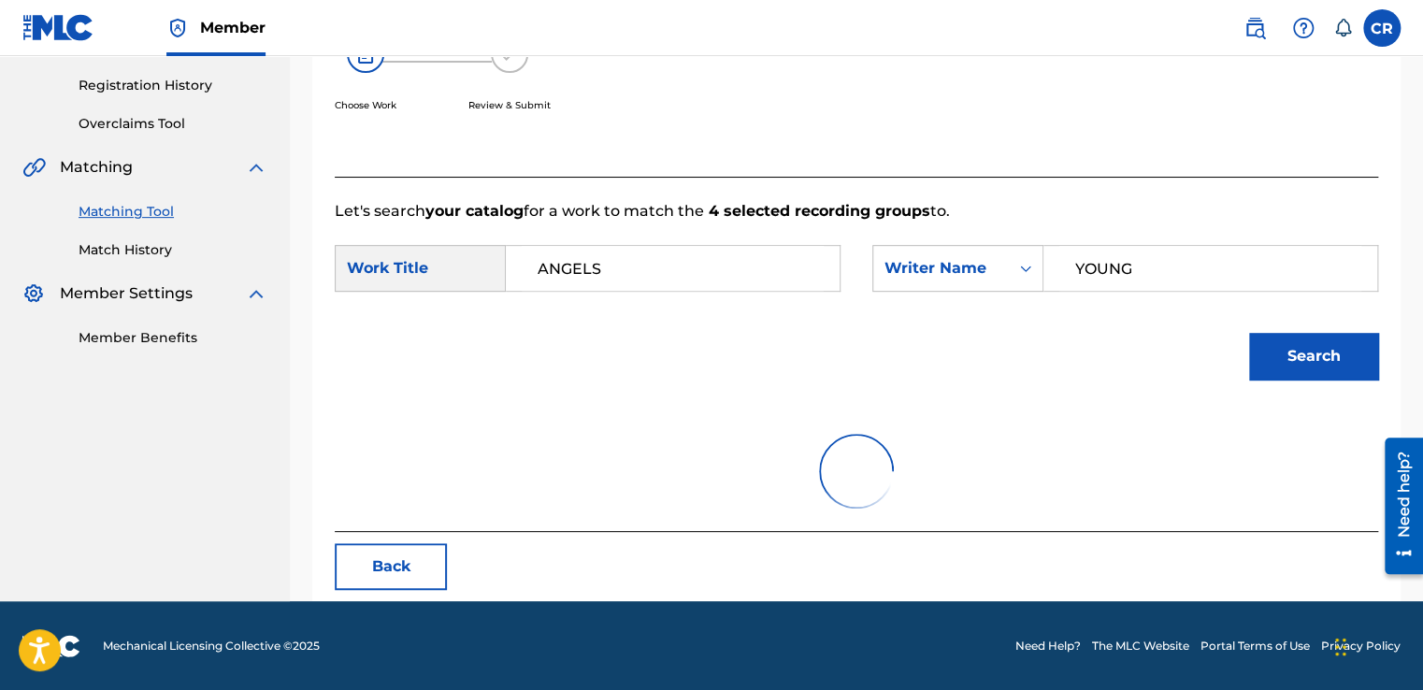
scroll to position [263, 0]
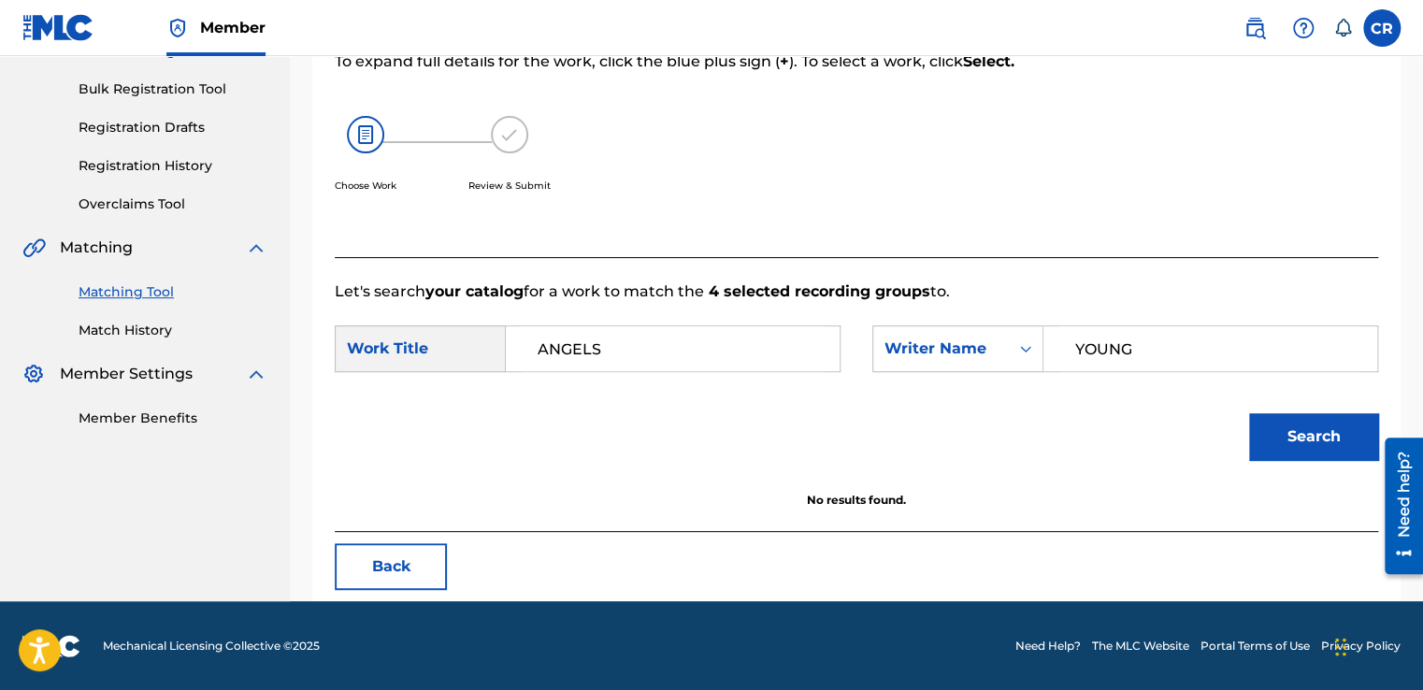
click at [378, 594] on div "Match Usage - Select Work In this step, you will locate the work you'd like to …" at bounding box center [856, 244] width 1088 height 714
click at [371, 555] on button "Back" at bounding box center [391, 566] width 112 height 47
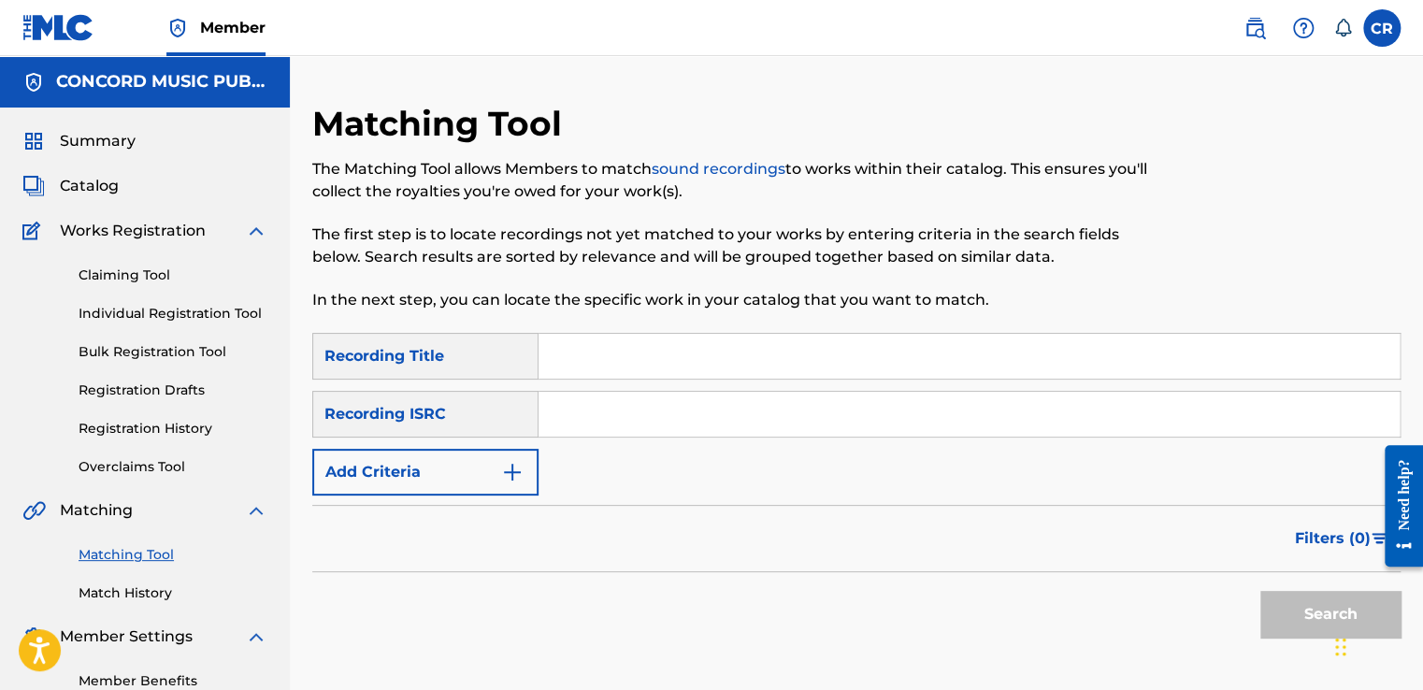
click at [724, 398] on input "Search Form" at bounding box center [968, 414] width 861 height 45
paste input "NLP7E1800018"
type input "NLP7E1800018"
click at [823, 354] on input "Search Form" at bounding box center [968, 356] width 861 height 45
paste input "MIND GAMES - ALTERNATE VERSION"
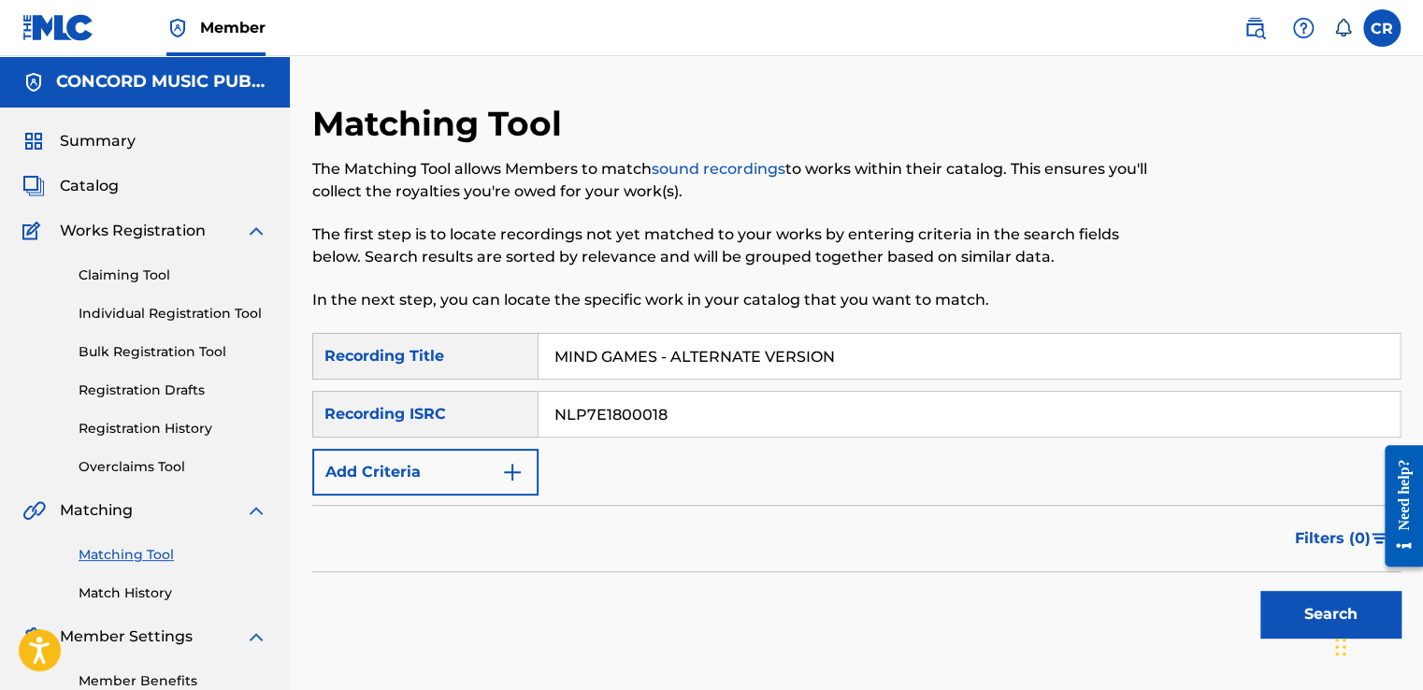
type input "MIND GAMES - ALTERNATE VERSION"
click at [1310, 605] on button "Search" at bounding box center [1330, 614] width 140 height 47
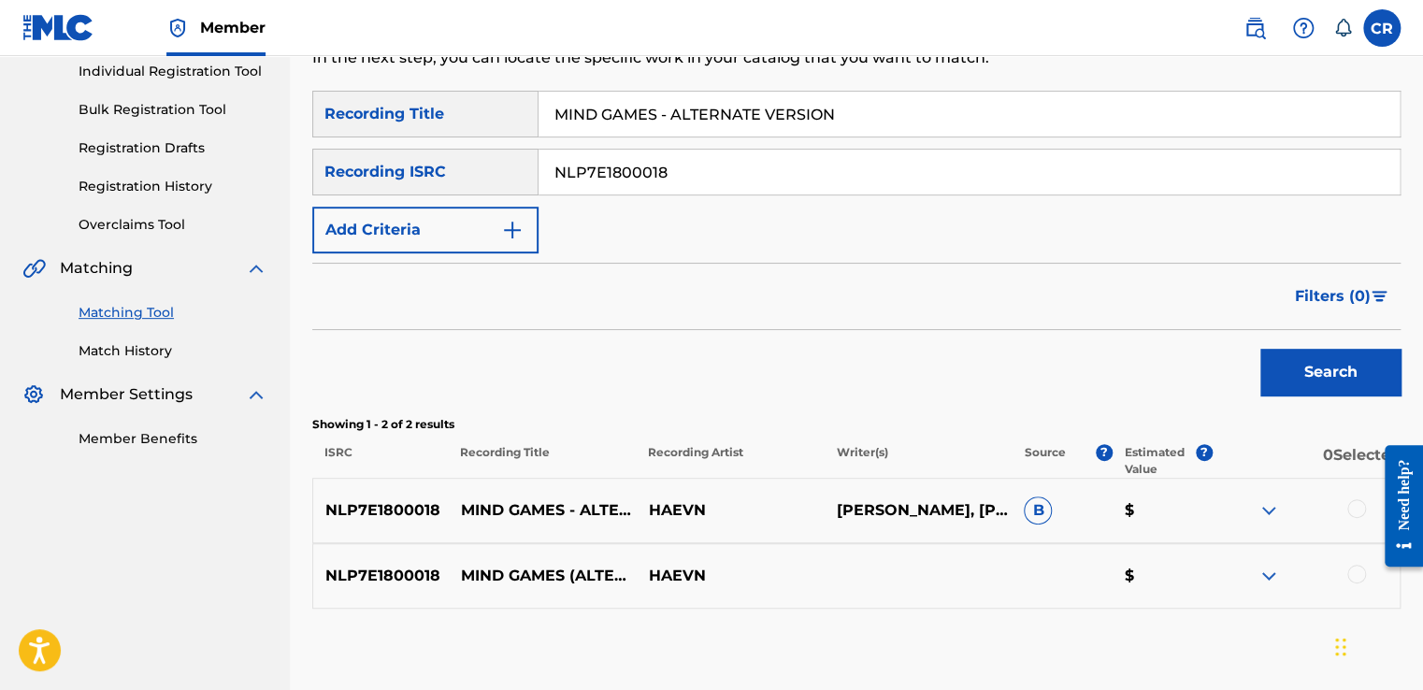
scroll to position [270, 0]
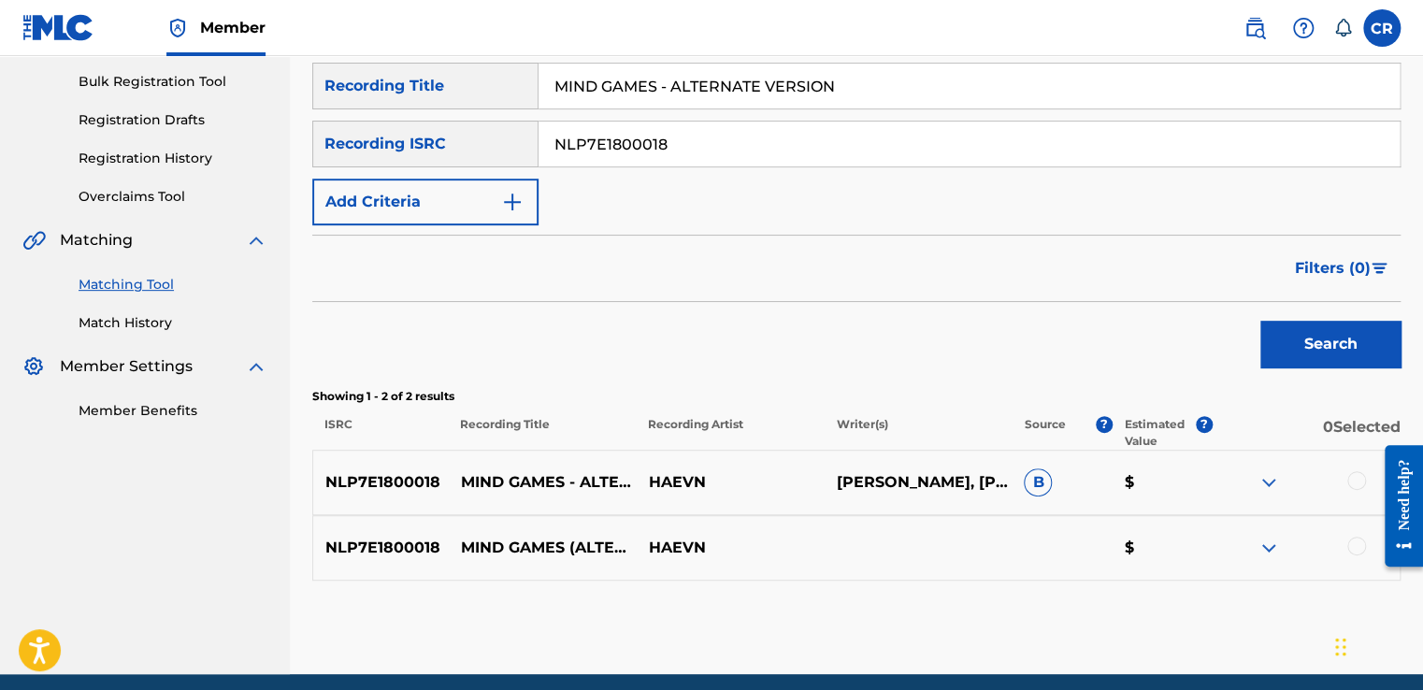
click at [938, 484] on p "[PERSON_NAME], [PERSON_NAME], [PERSON_NAME]" at bounding box center [917, 482] width 188 height 22
copy p "KLEIJNEN"
click at [1354, 485] on div at bounding box center [1356, 480] width 19 height 19
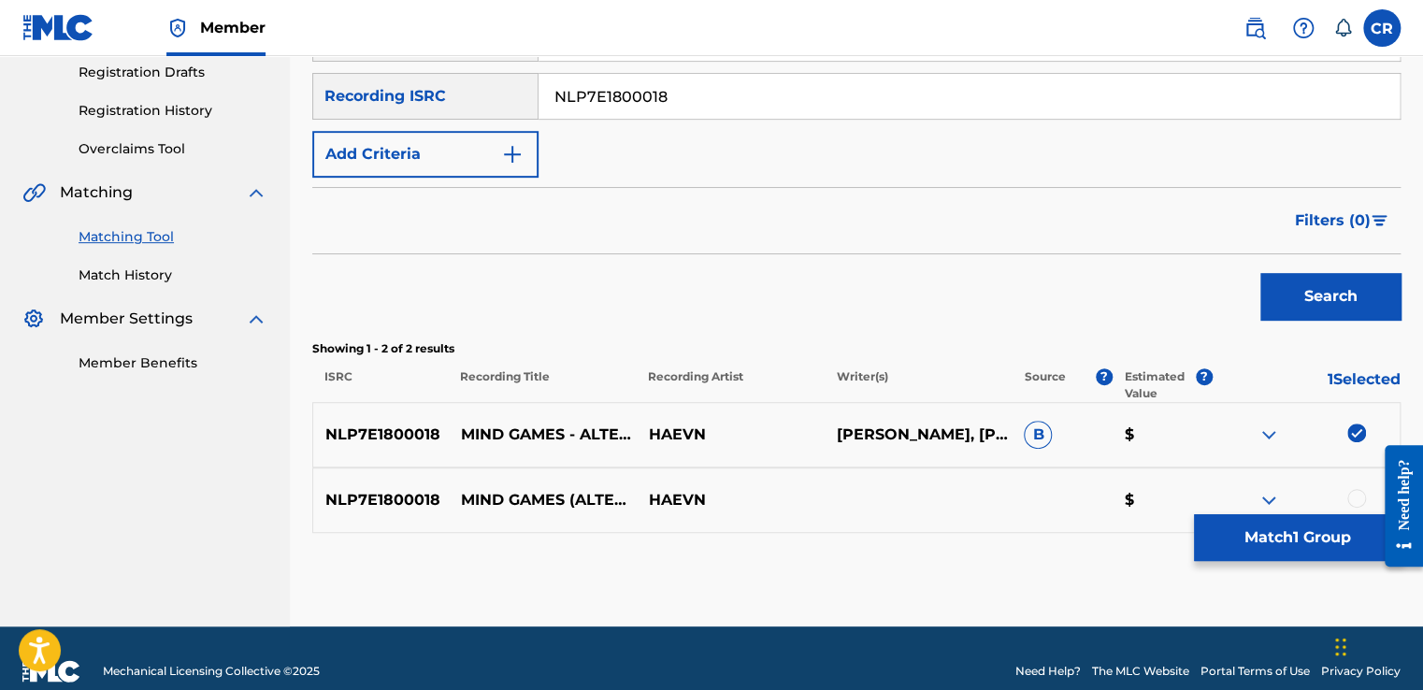
scroll to position [343, 0]
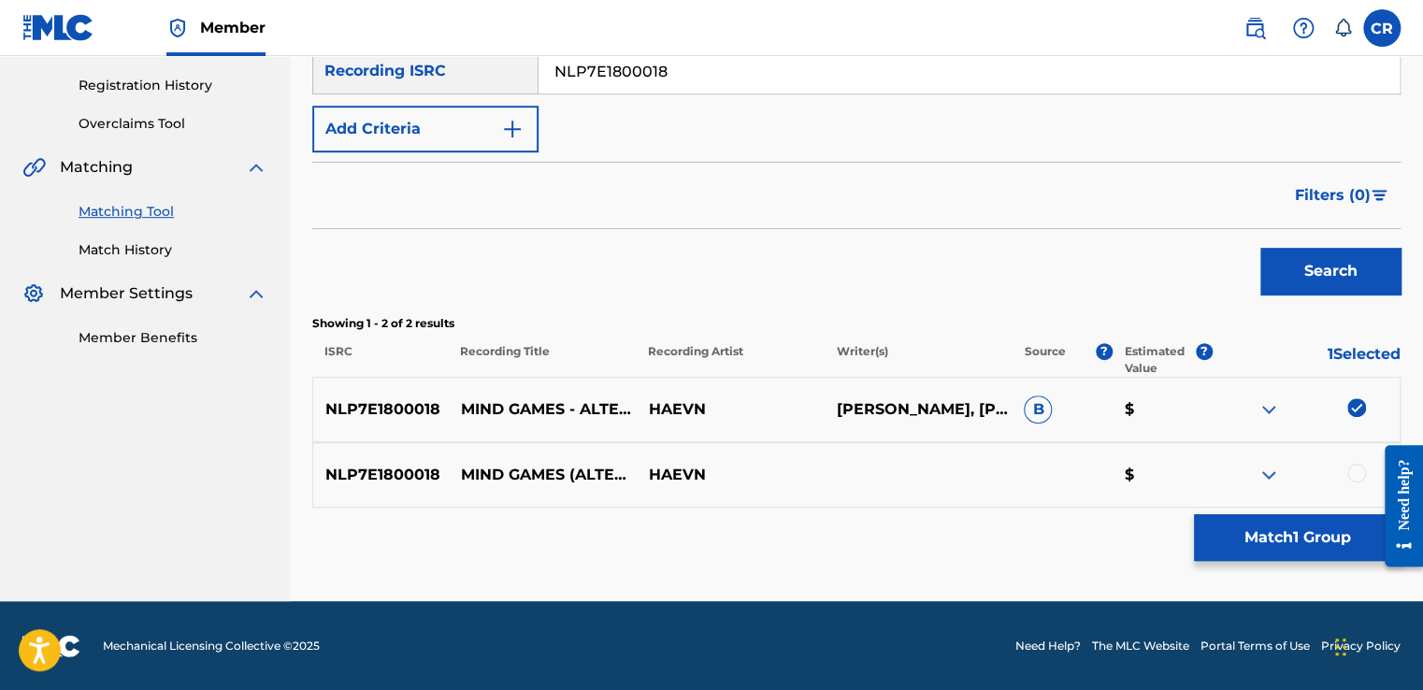
click at [1353, 469] on div at bounding box center [1356, 473] width 19 height 19
click at [1324, 531] on button "Match 2 Groups" at bounding box center [1297, 537] width 207 height 47
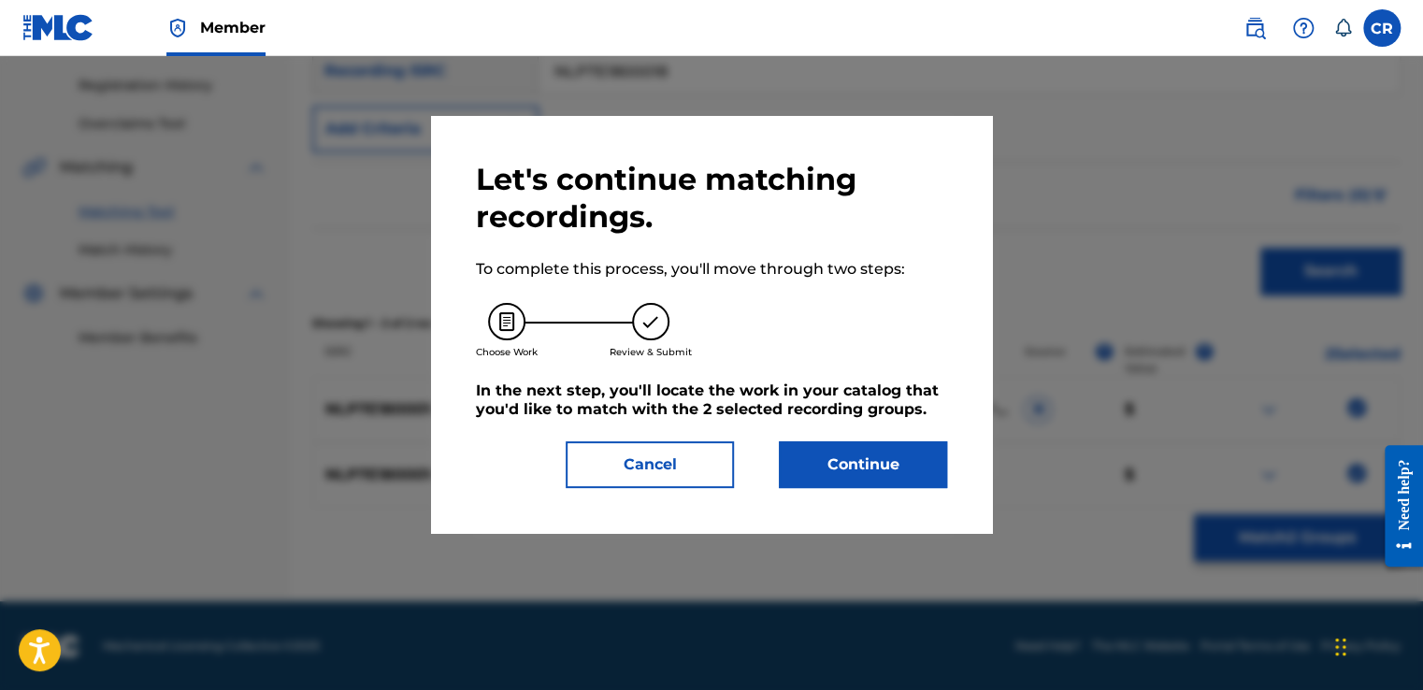
click at [877, 465] on button "Continue" at bounding box center [863, 464] width 168 height 47
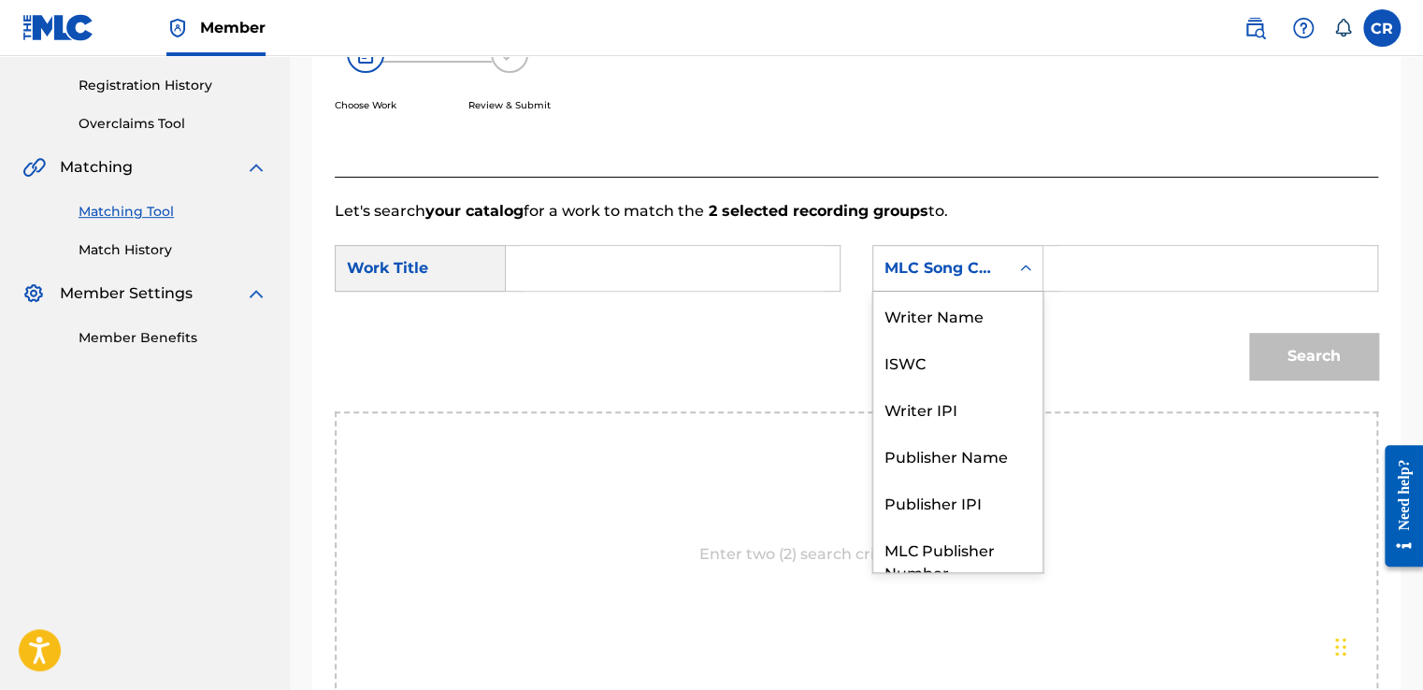
click at [981, 252] on div "MLC Song Code" at bounding box center [941, 268] width 136 height 36
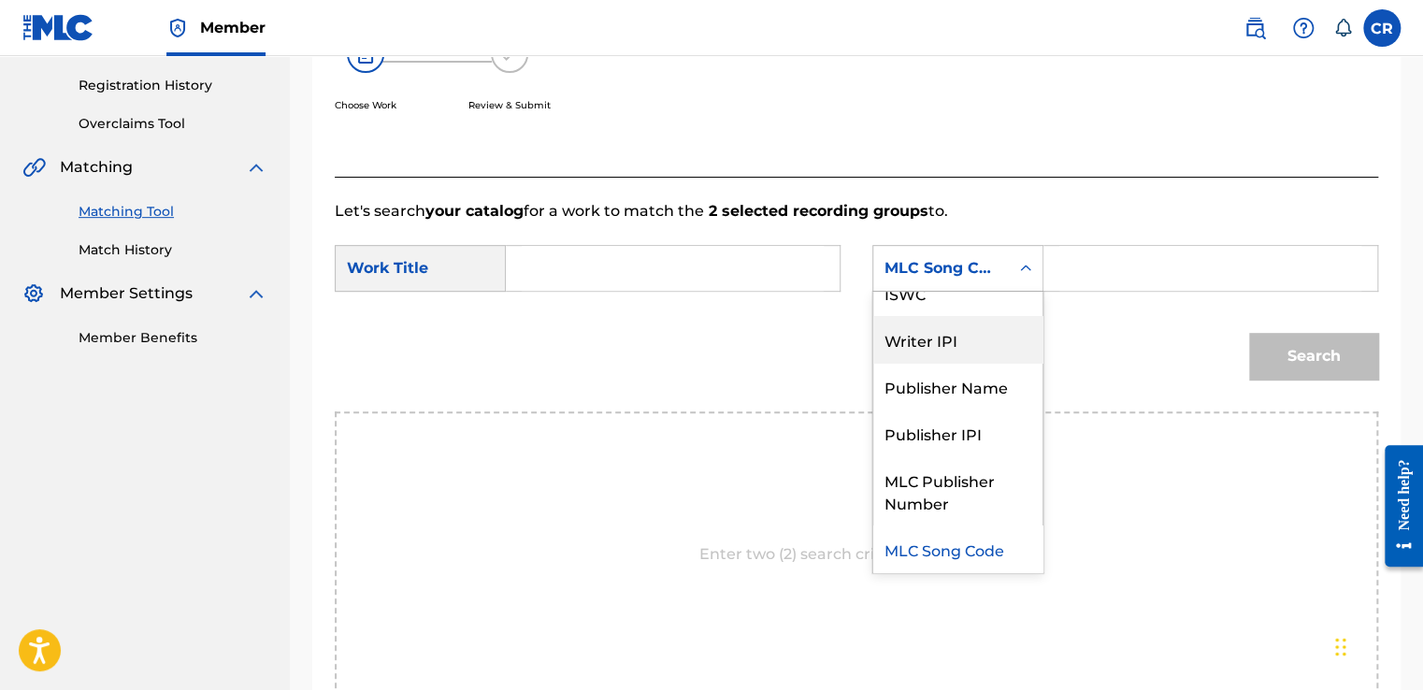
scroll to position [0, 0]
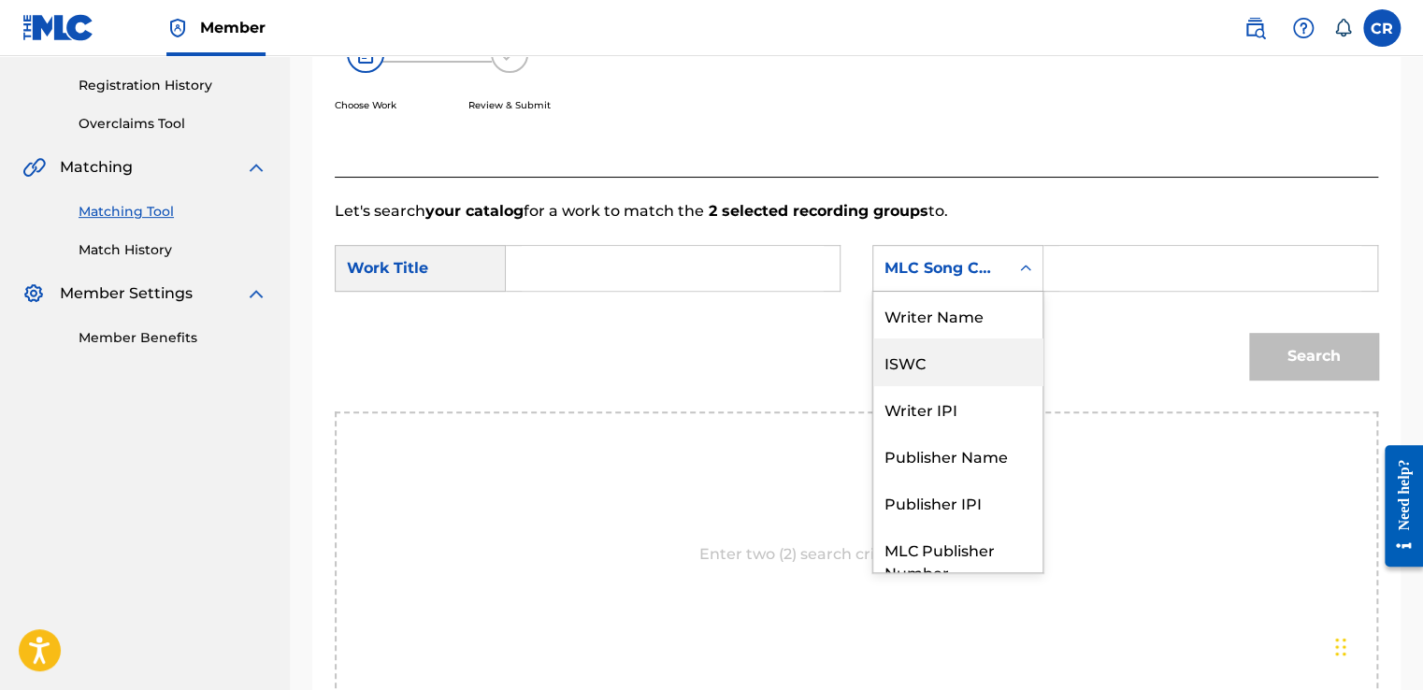
drag, startPoint x: 953, startPoint y: 338, endPoint x: 968, endPoint y: 322, distance: 21.8
click at [957, 334] on div "Writer Name ISWC Writer IPI Publisher Name Publisher IPI MLC Publisher Number M…" at bounding box center [957, 432] width 169 height 280
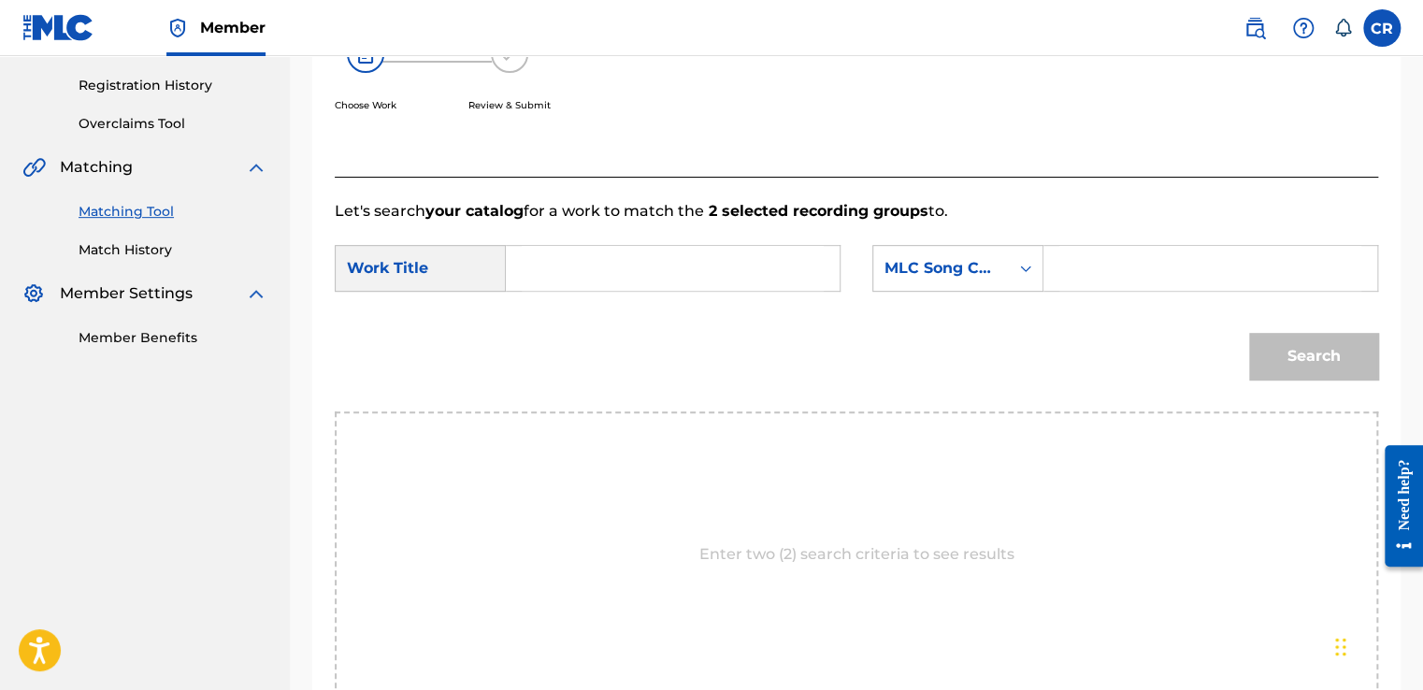
click at [1000, 287] on div "MLC Song Code" at bounding box center [957, 268] width 171 height 47
click at [965, 277] on div "MLC Song Code" at bounding box center [940, 268] width 113 height 22
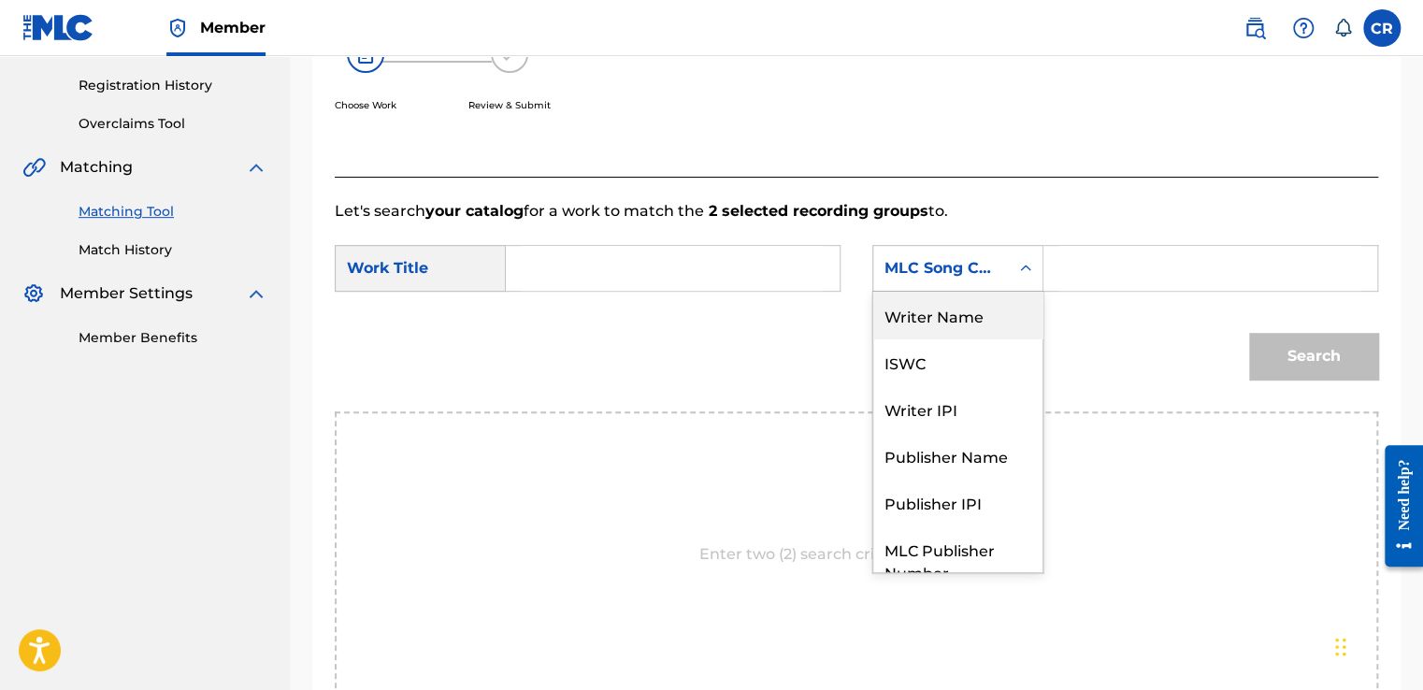
click at [940, 322] on div "Writer Name" at bounding box center [957, 315] width 169 height 47
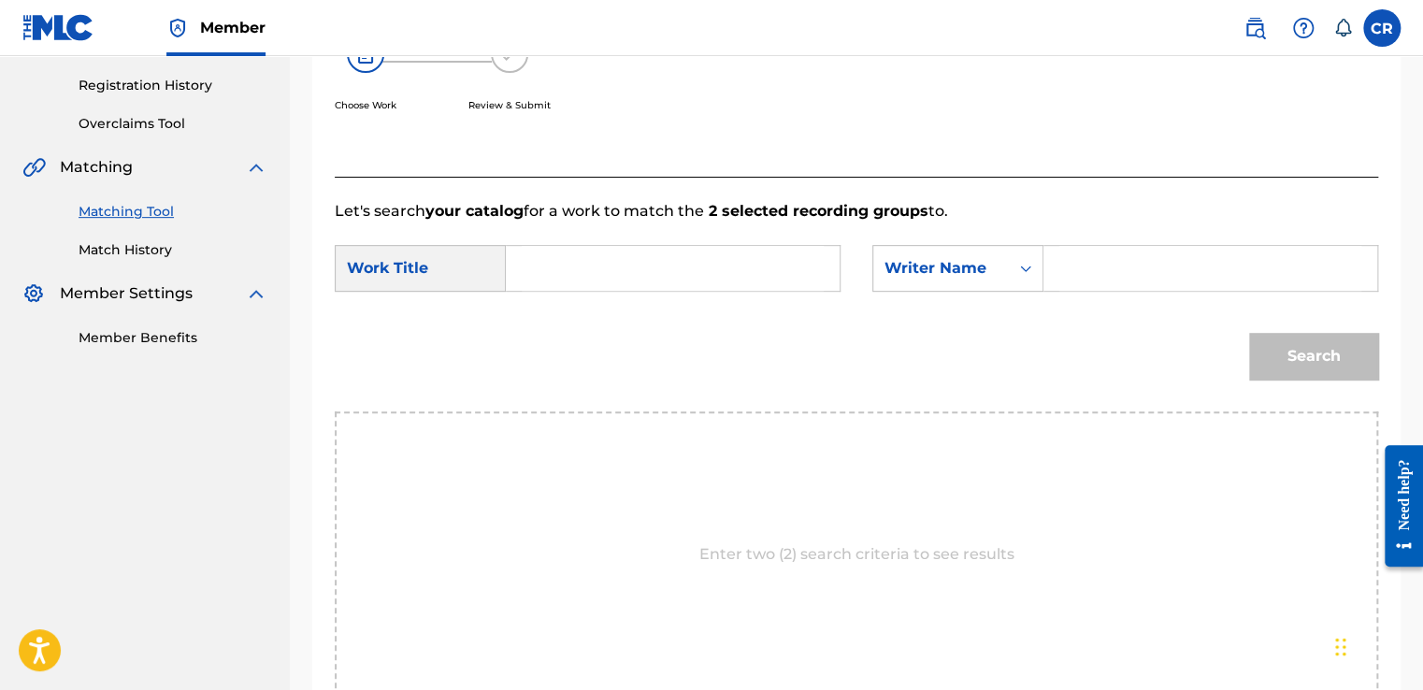
click at [1066, 272] on input "Search Form" at bounding box center [1210, 268] width 302 height 45
paste input "KLEIJNEN"
type input "KLEIJNEN"
click at [764, 266] on input "Search Form" at bounding box center [673, 268] width 302 height 45
paste input "MIND GAMES - ALTERNATE VERSION"
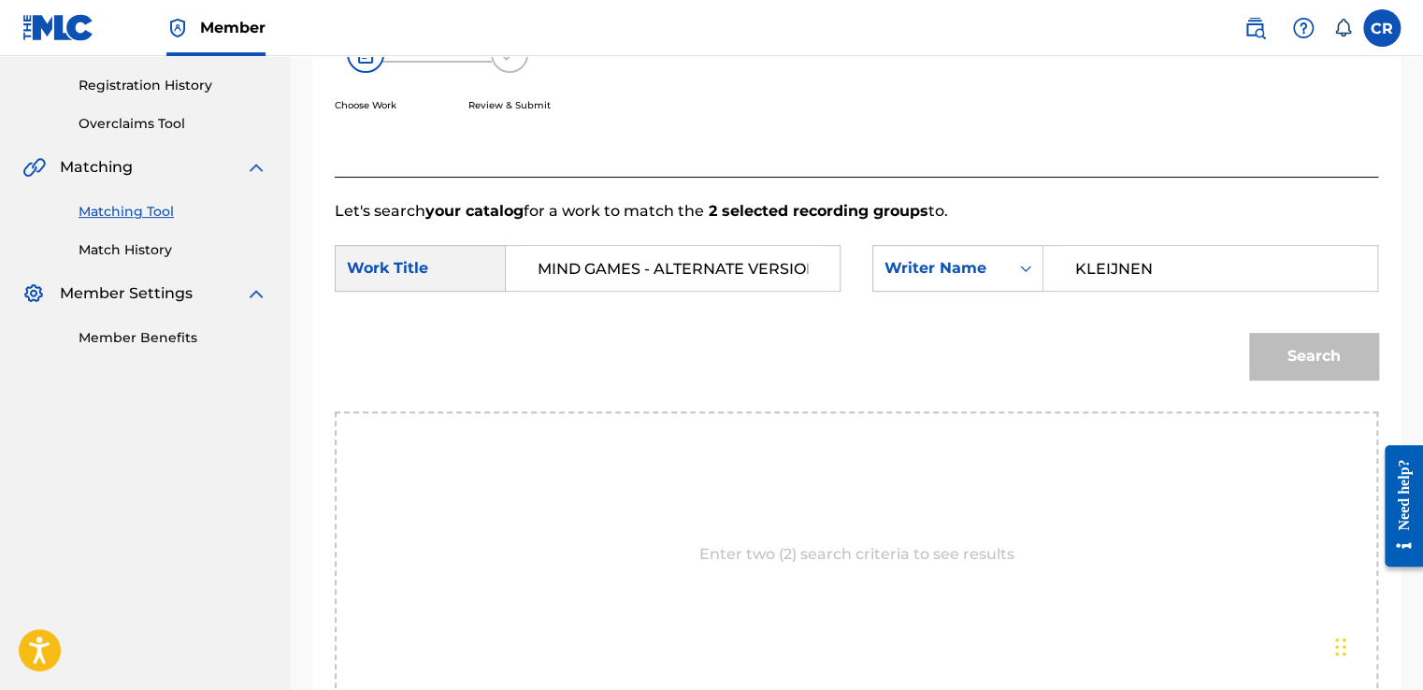
scroll to position [0, 10]
type input "MIND GAMES - ALTERNATE VERSION"
click at [1295, 355] on button "Search" at bounding box center [1313, 356] width 129 height 47
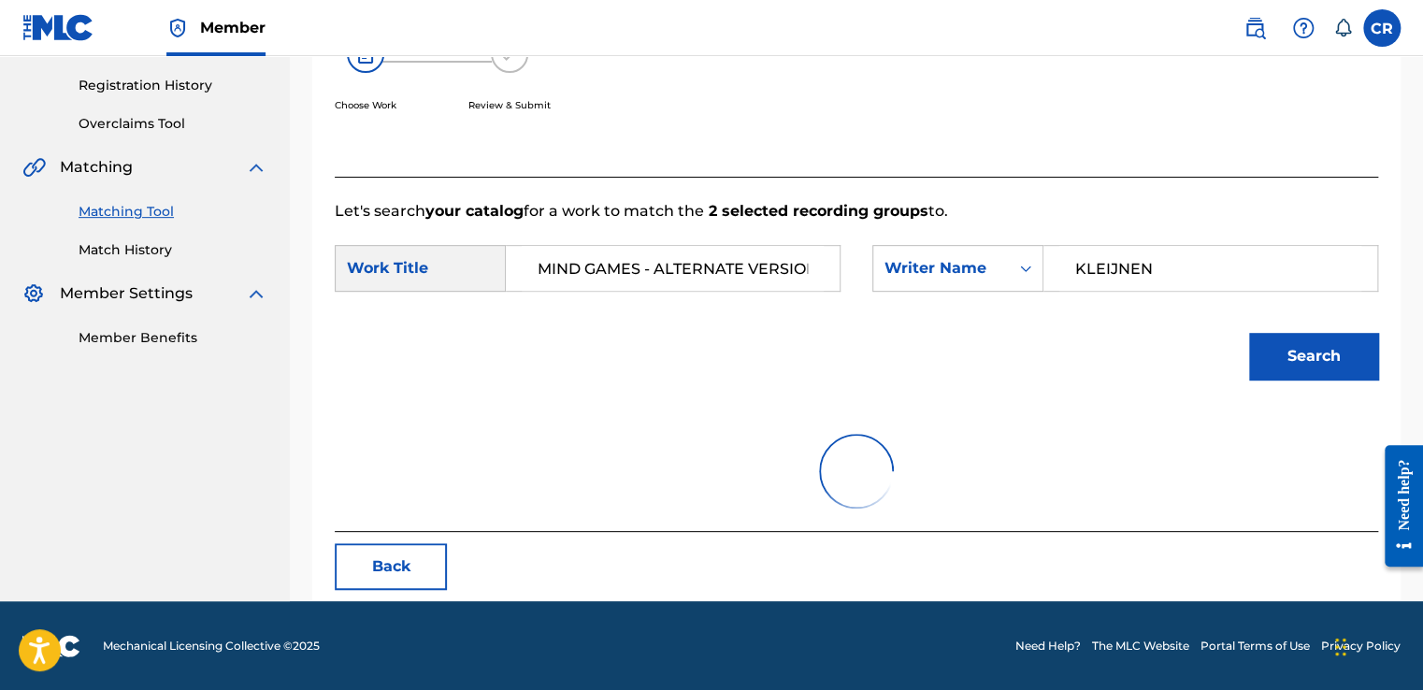
scroll to position [263, 0]
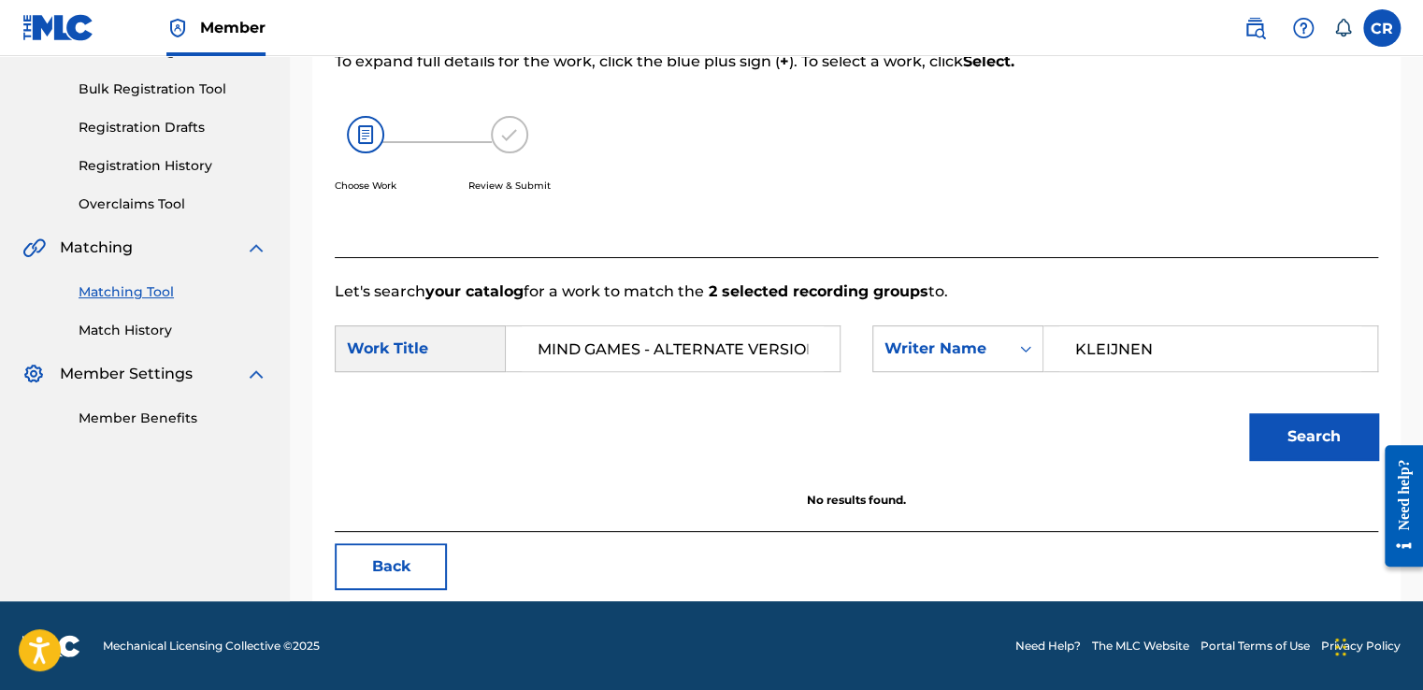
click at [441, 551] on button "Back" at bounding box center [391, 566] width 112 height 47
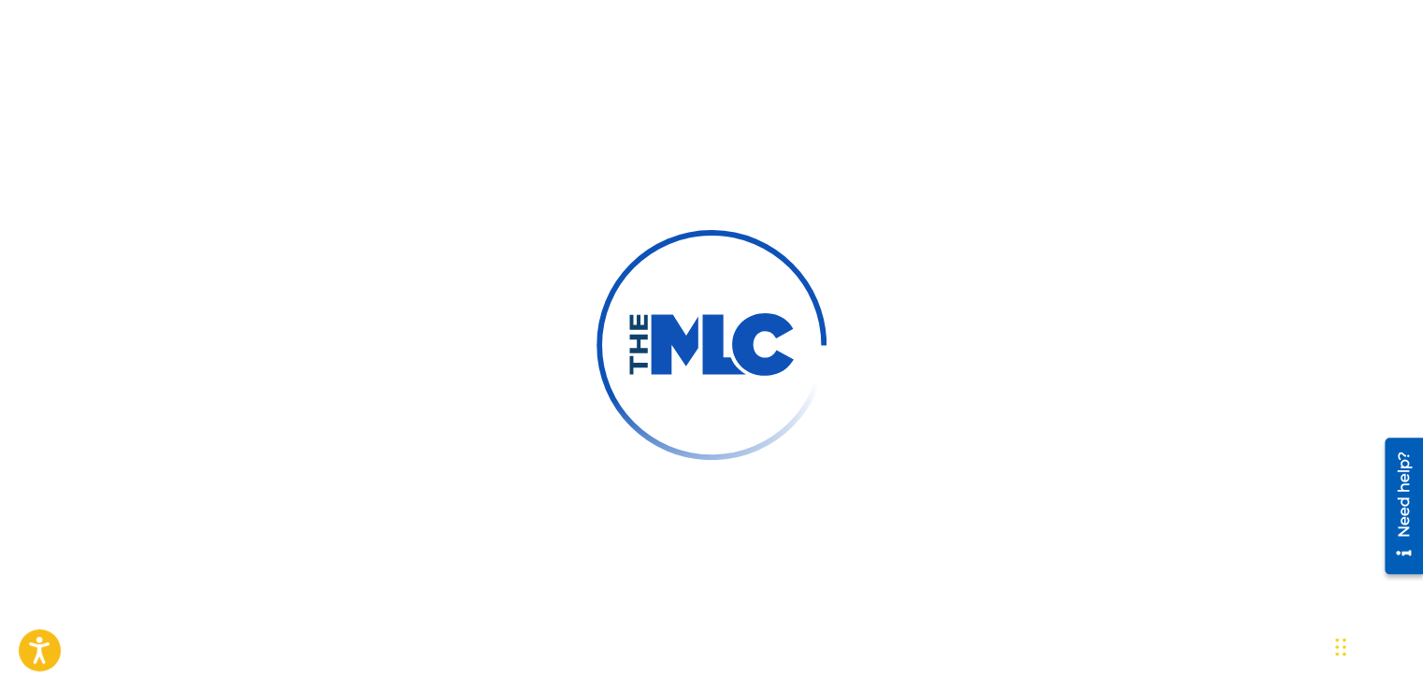
click at [178, 72] on div at bounding box center [711, 345] width 1423 height 690
